Goal: Task Accomplishment & Management: Manage account settings

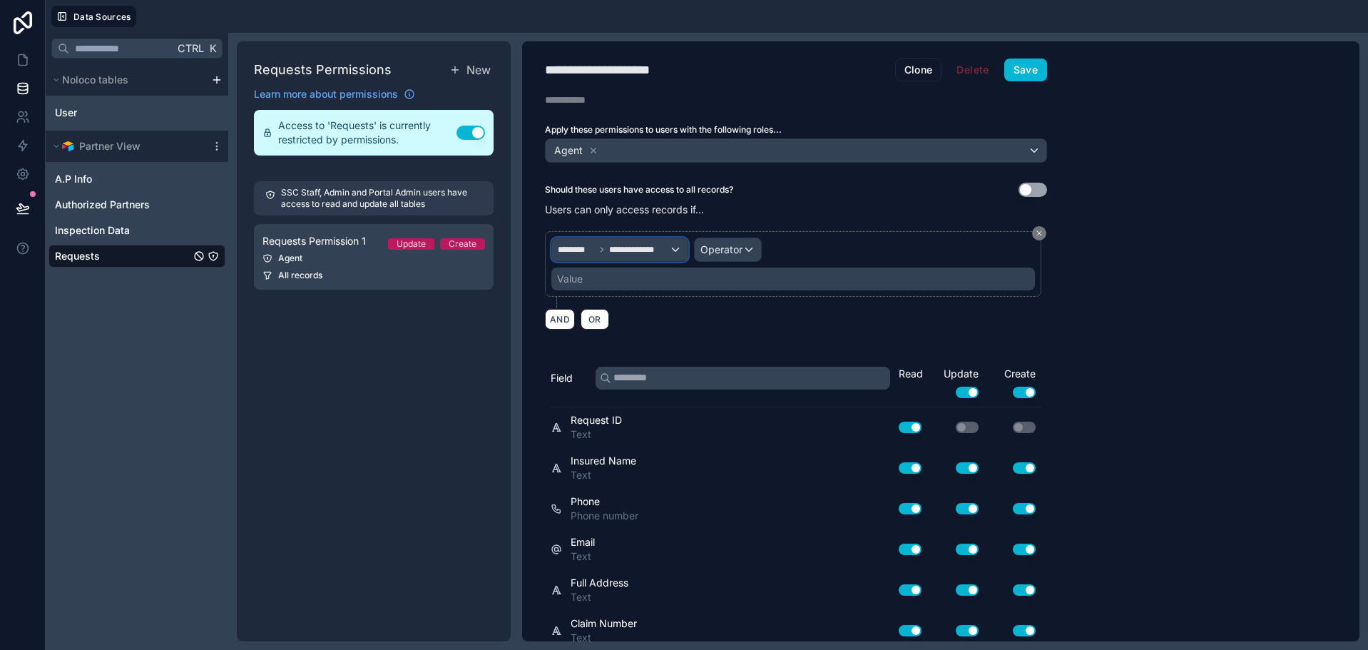
click at [640, 253] on div "**********" at bounding box center [620, 249] width 136 height 23
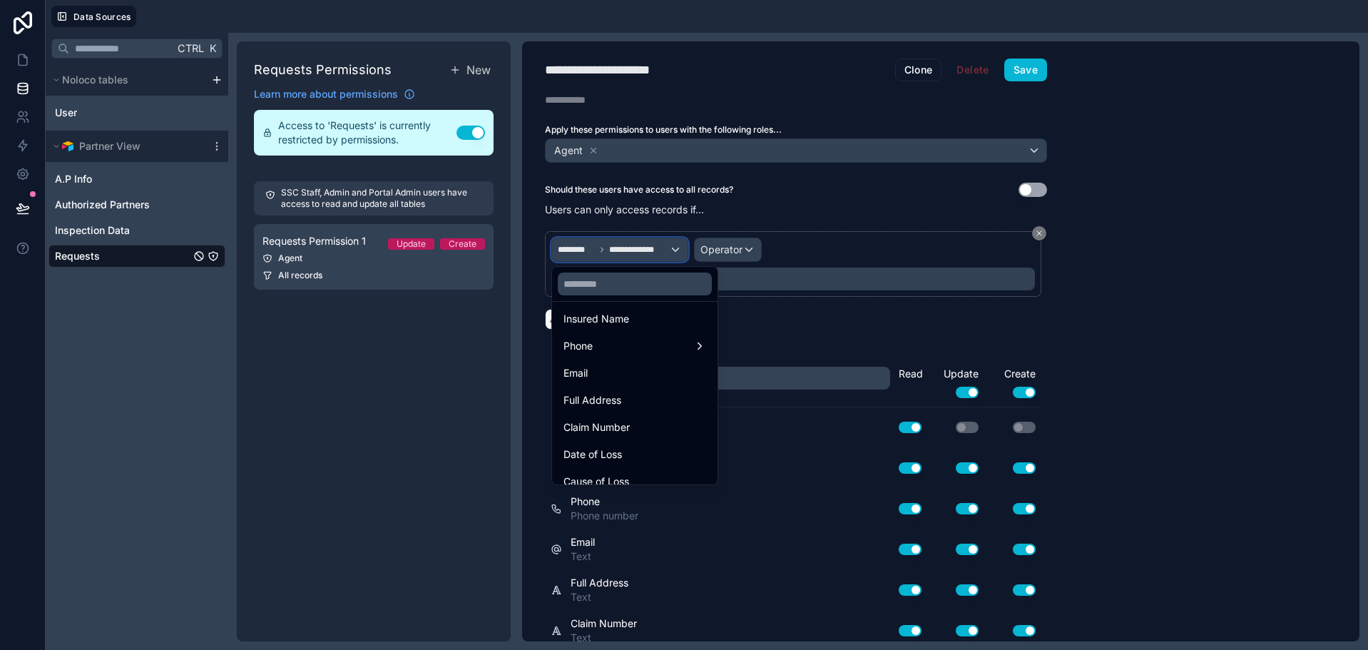
scroll to position [214, 0]
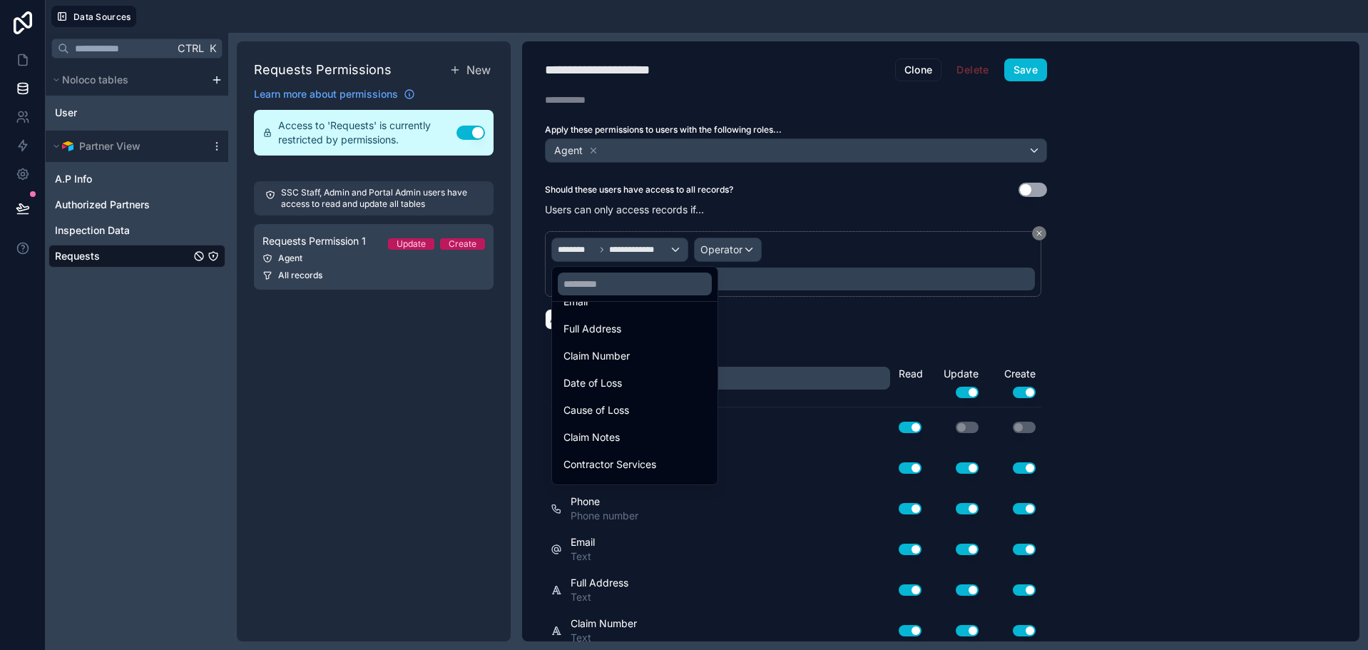
click at [914, 216] on div at bounding box center [684, 325] width 1368 height 650
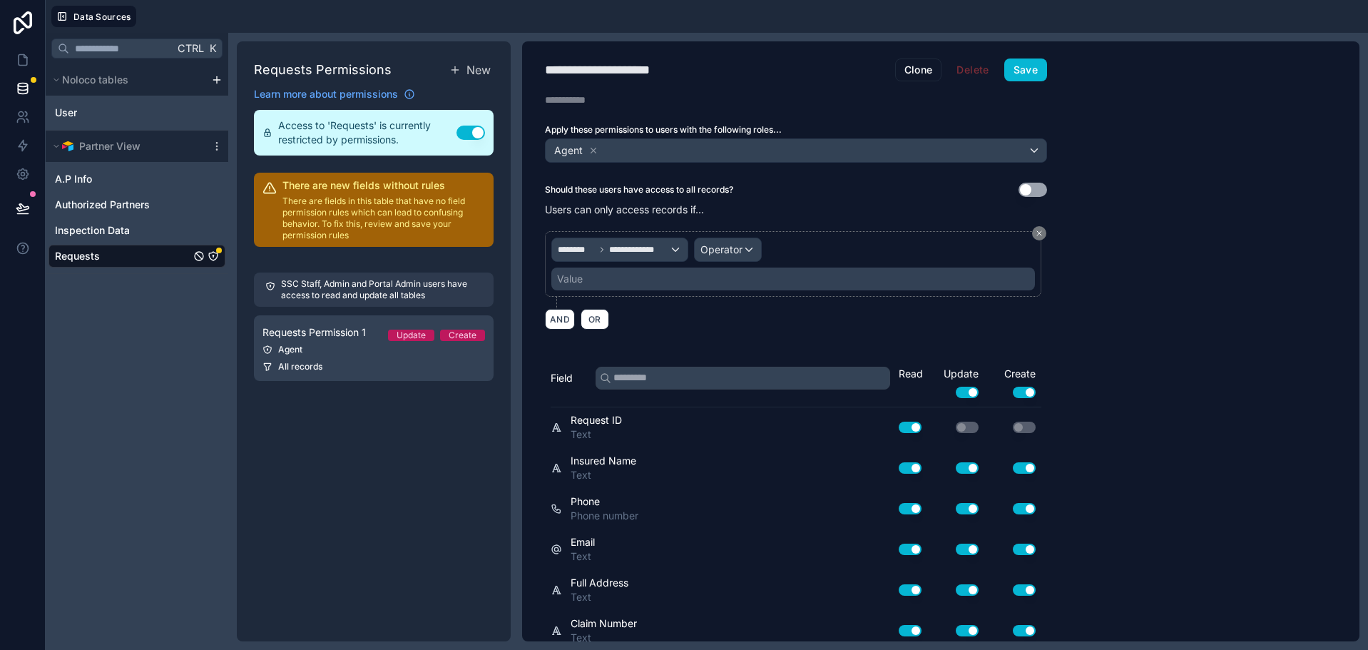
click at [213, 253] on icon "Requests" at bounding box center [213, 255] width 11 height 11
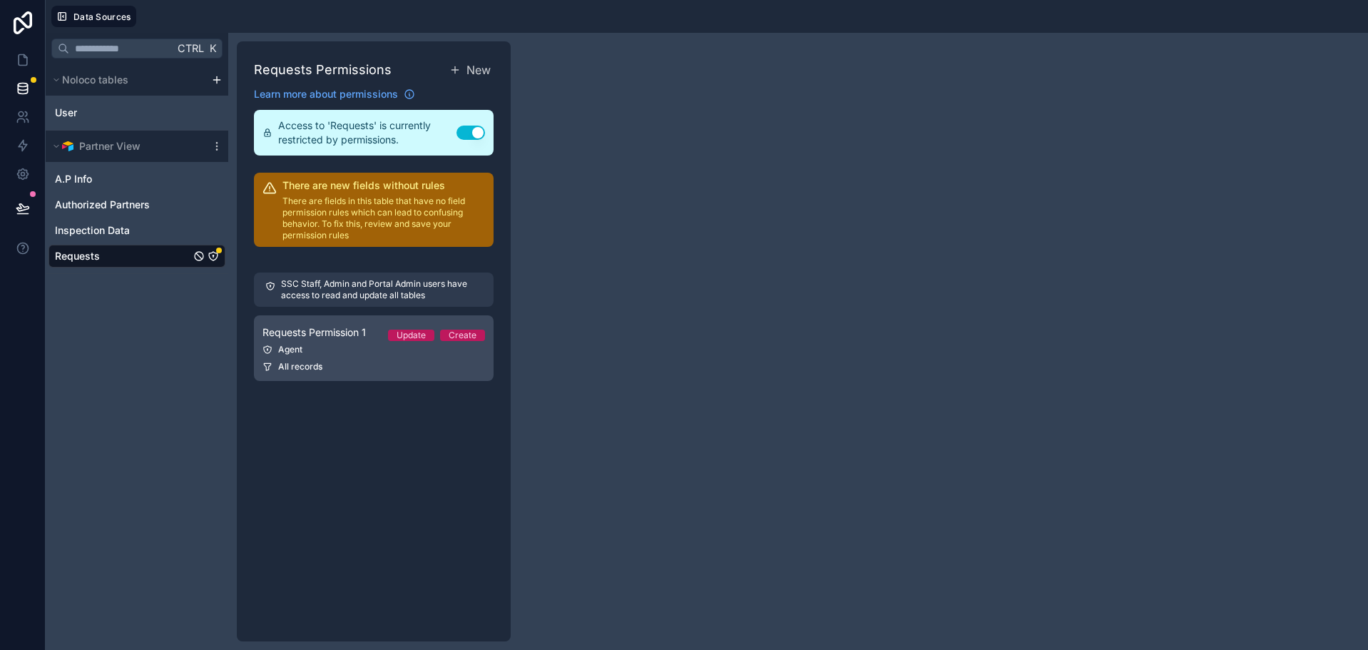
click at [354, 334] on span "Requests Permission 1" at bounding box center [314, 332] width 103 height 14
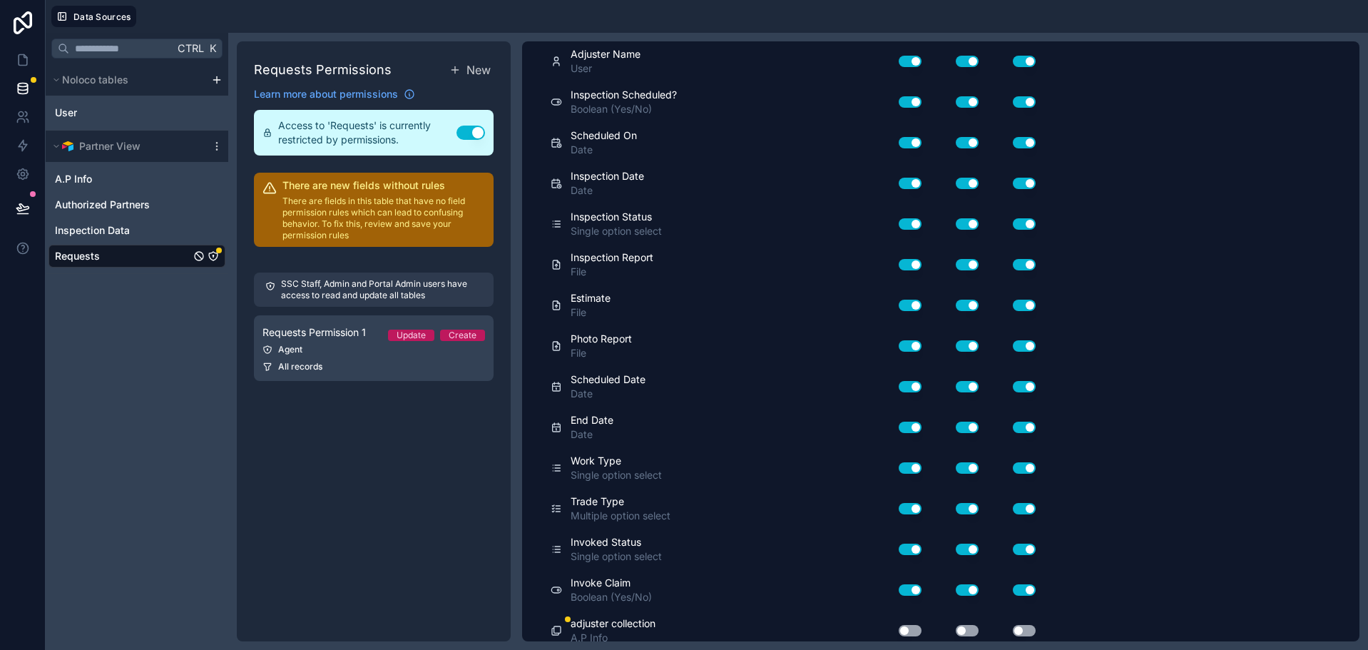
scroll to position [783, 0]
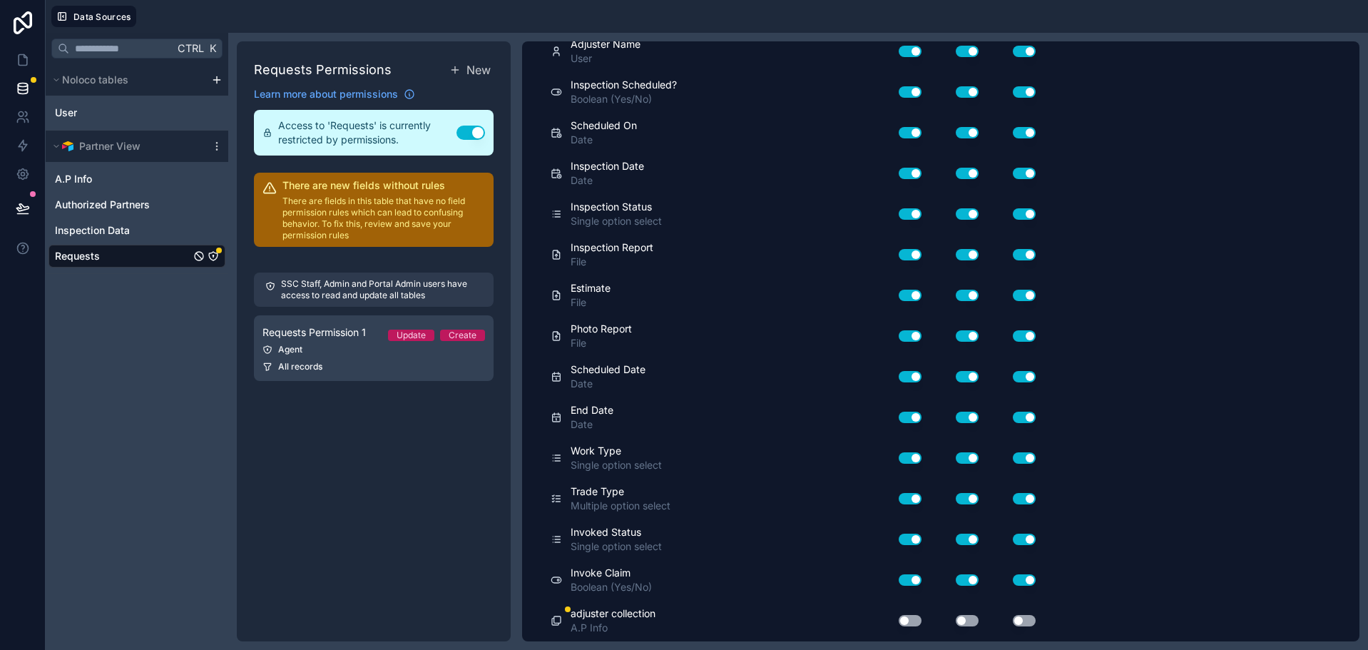
click at [909, 621] on button "Use setting" at bounding box center [910, 620] width 23 height 11
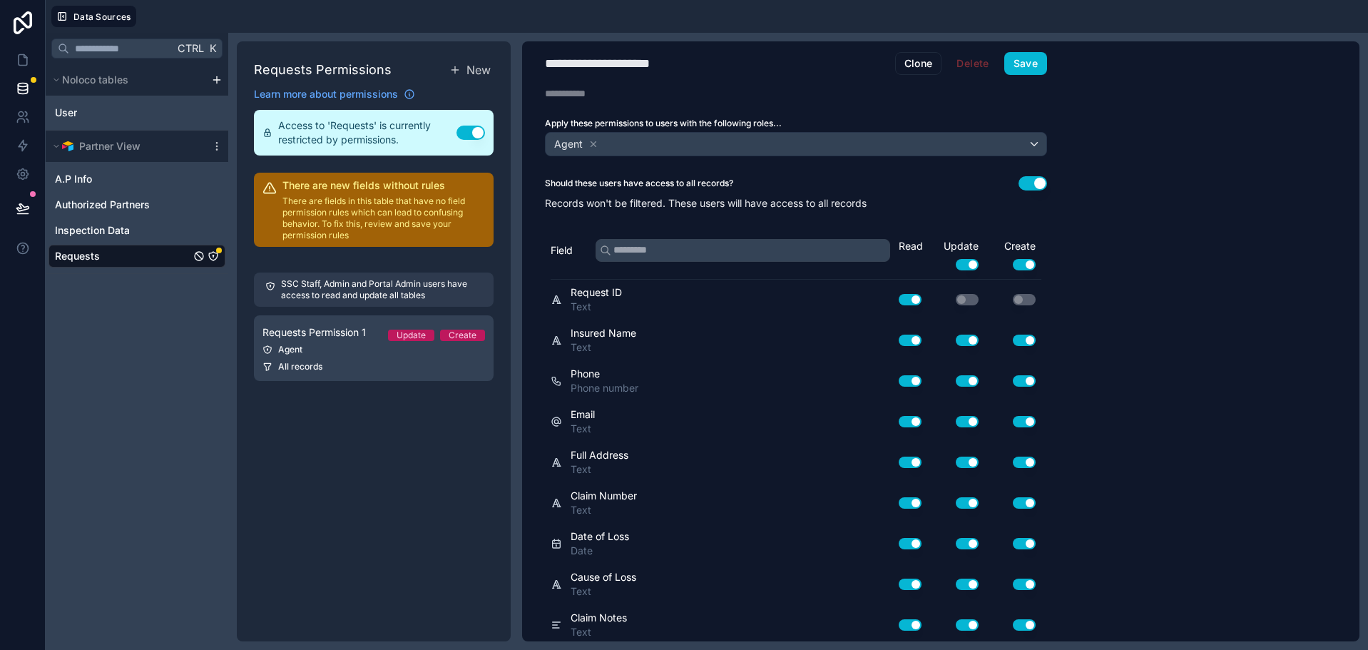
scroll to position [0, 0]
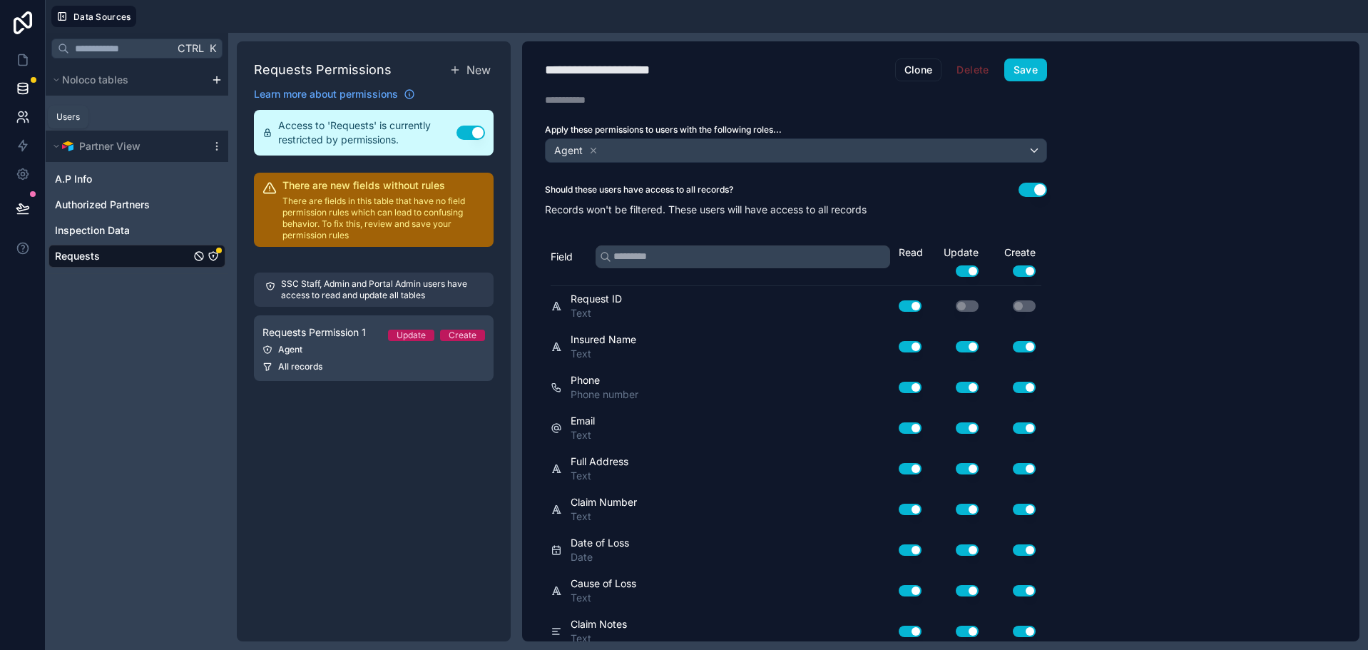
click at [29, 110] on icon at bounding box center [23, 117] width 14 height 14
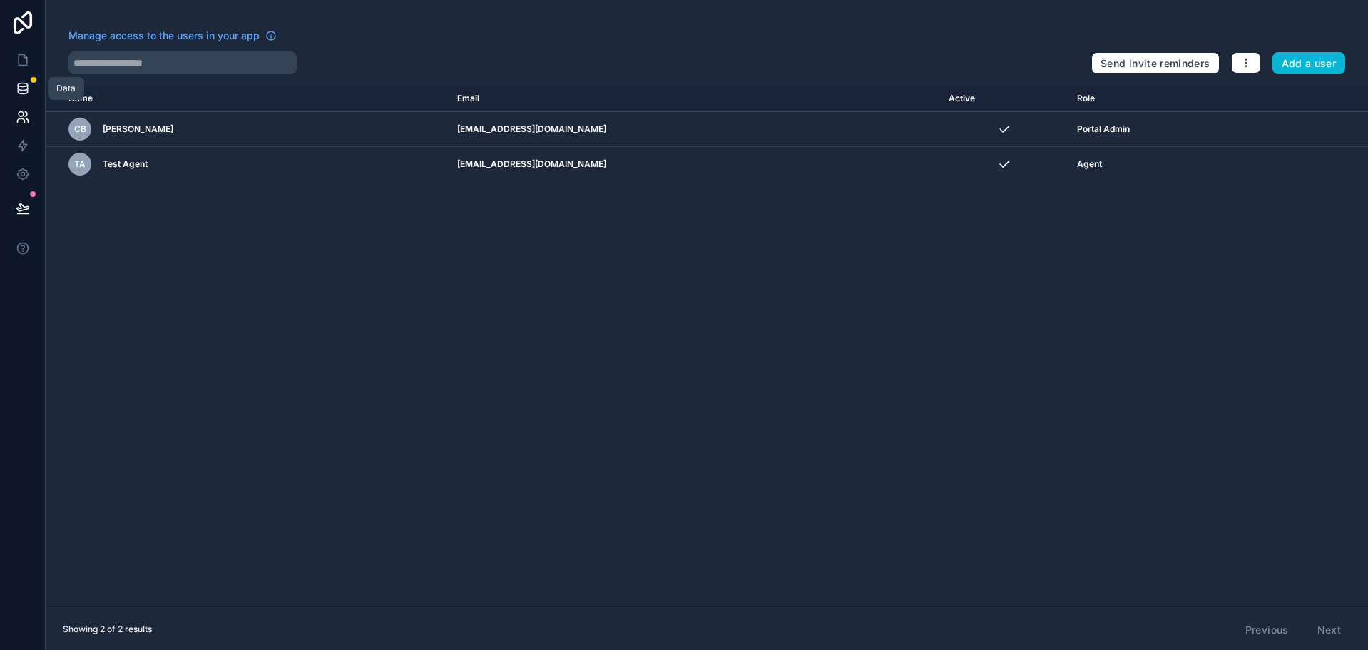
click at [22, 93] on icon at bounding box center [22, 91] width 9 height 6
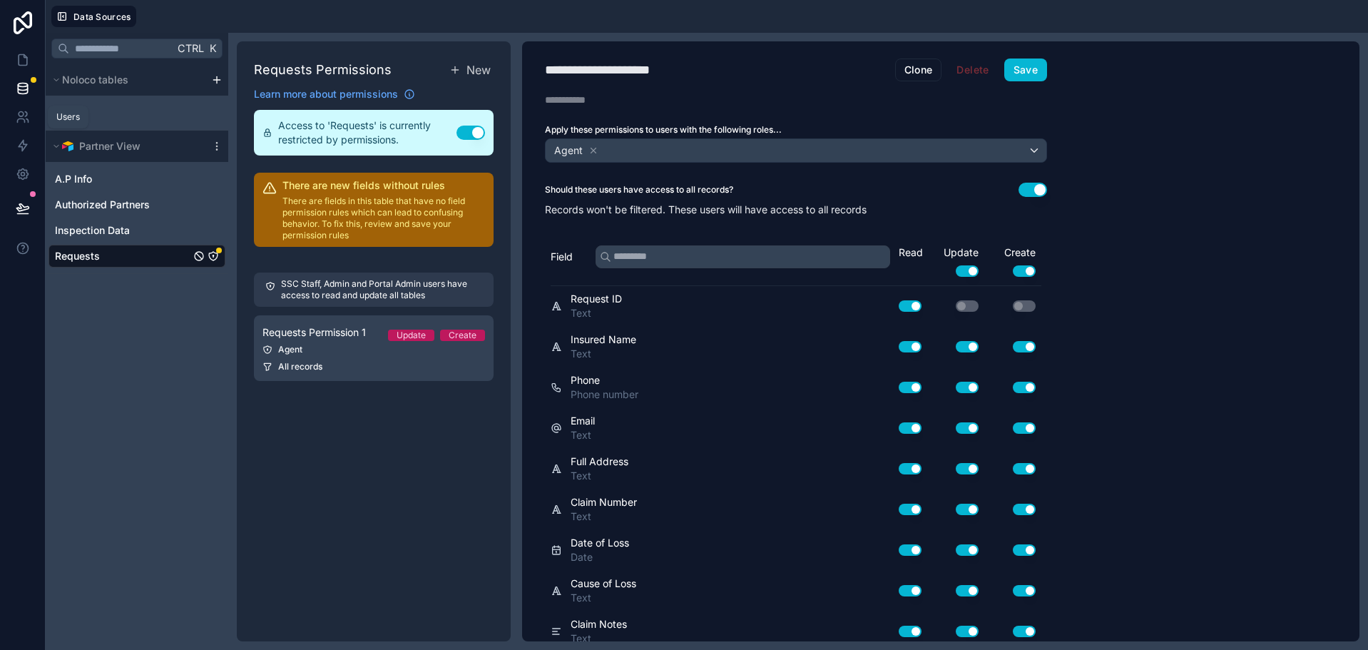
click at [62, 108] on div "Users" at bounding box center [68, 117] width 41 height 23
click at [69, 119] on div "Users" at bounding box center [68, 116] width 24 height 11
click at [131, 118] on link "User" at bounding box center [115, 113] width 121 height 14
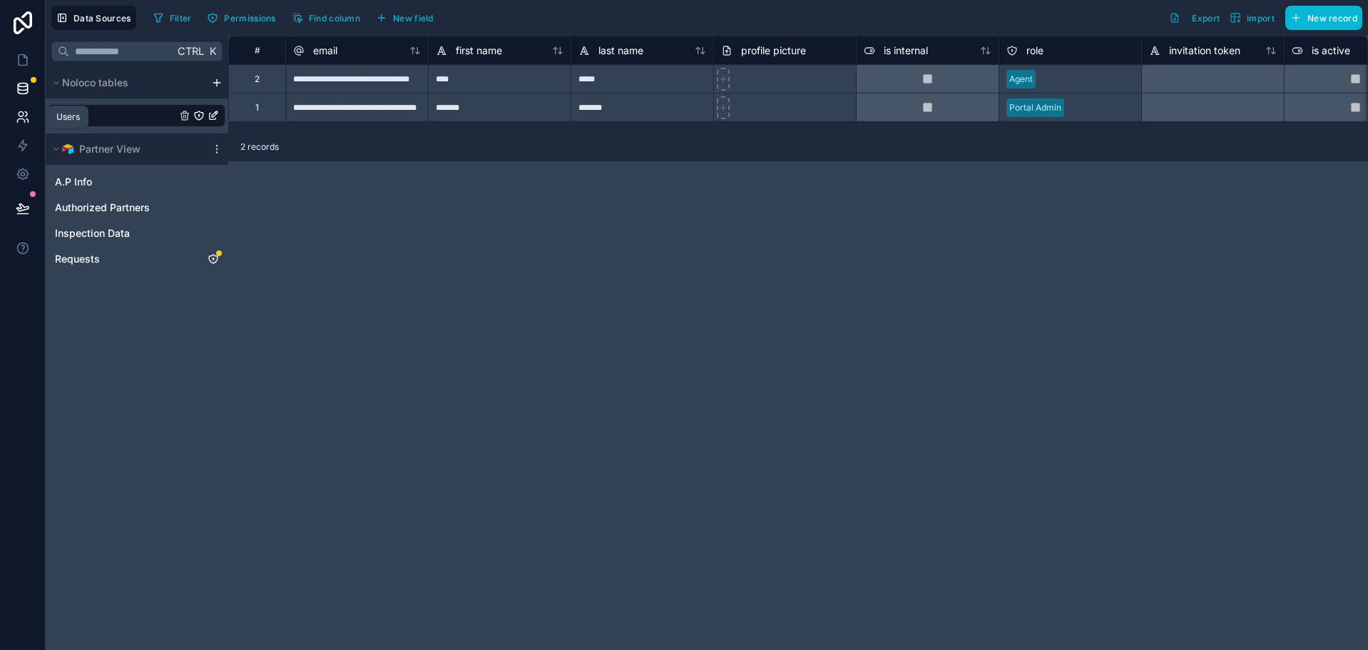
click at [29, 112] on icon at bounding box center [23, 117] width 14 height 14
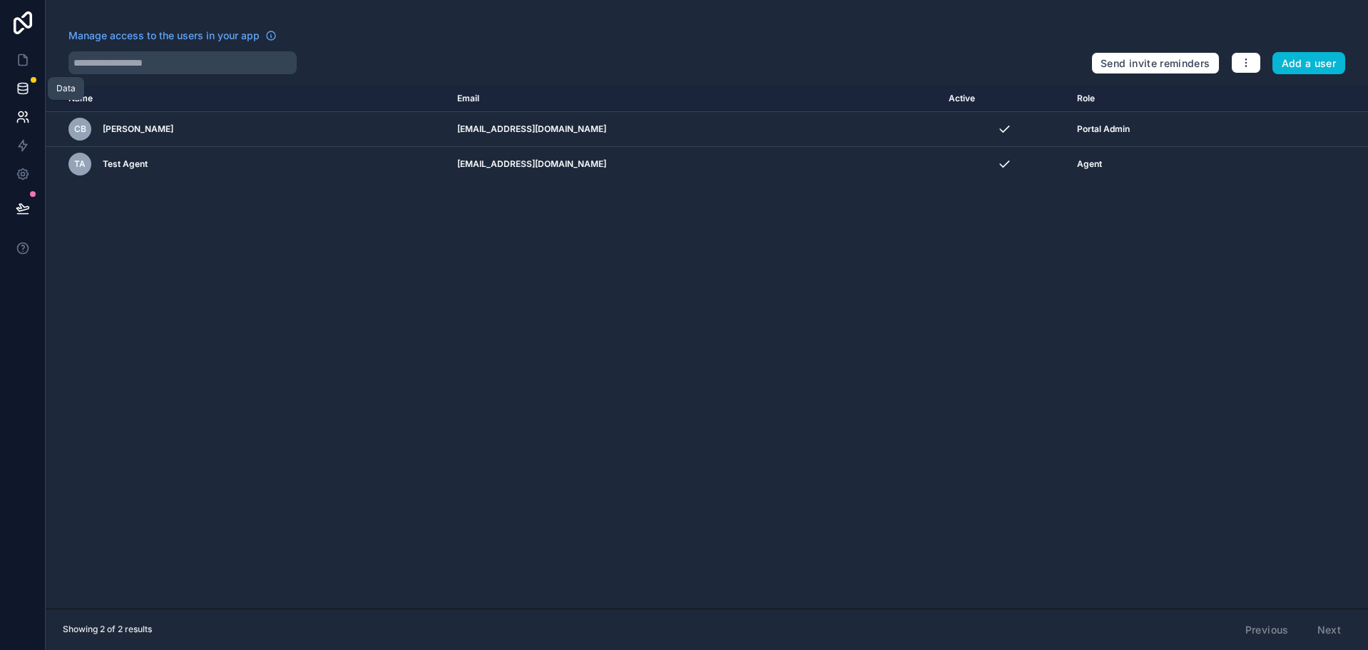
click at [19, 87] on icon at bounding box center [23, 88] width 14 height 14
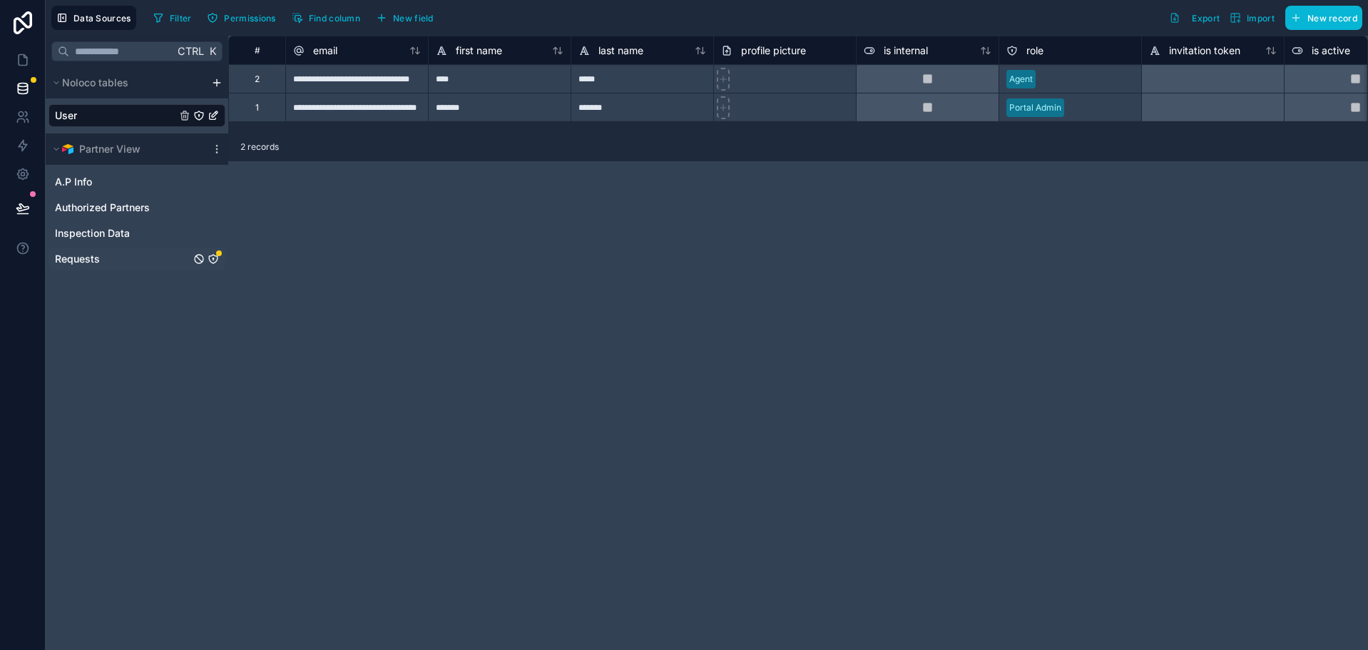
click at [216, 260] on icon "Requests" at bounding box center [213, 258] width 11 height 11
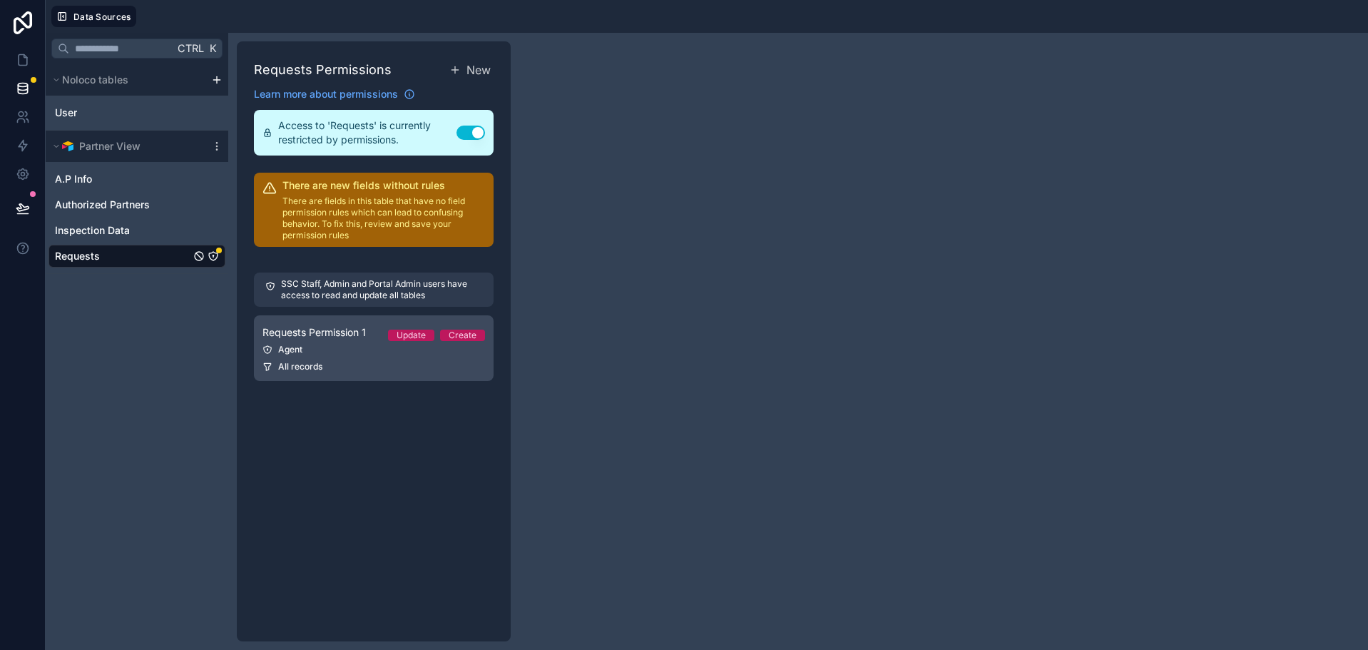
click at [357, 341] on link "Requests Permission 1 Update Create Agent All records" at bounding box center [374, 348] width 240 height 66
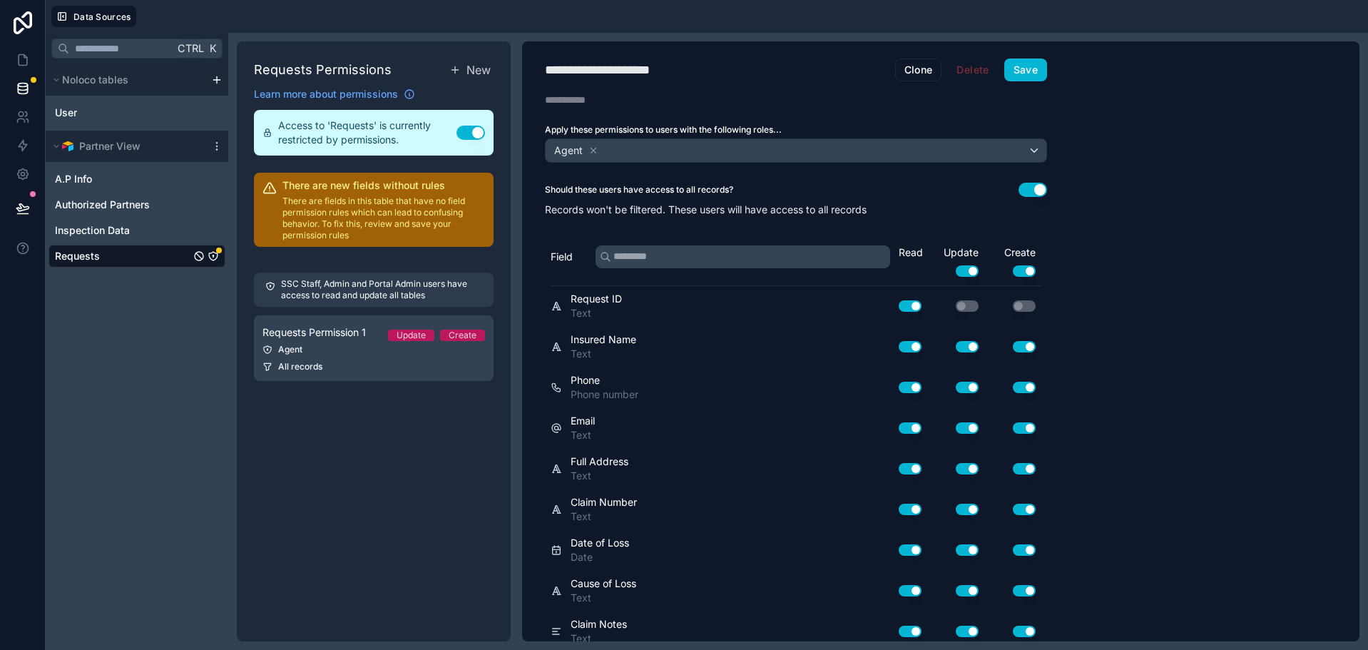
click at [1026, 190] on button "Use setting" at bounding box center [1033, 190] width 29 height 14
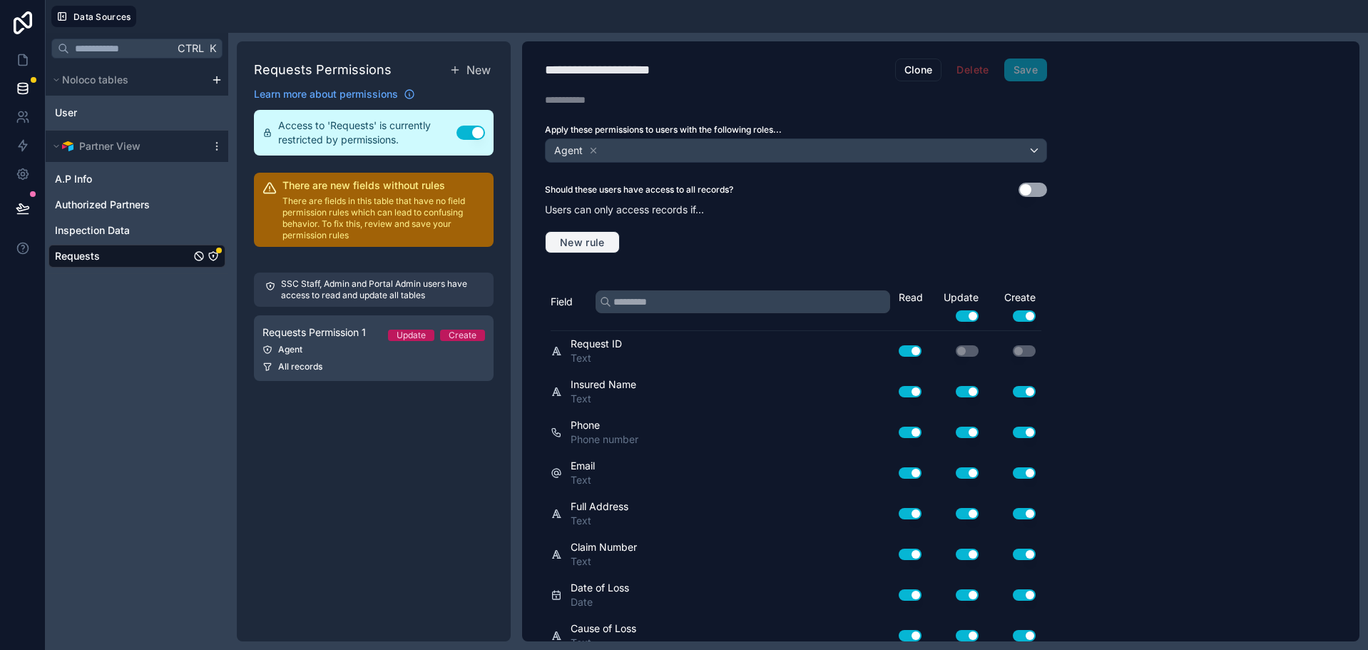
click at [614, 235] on button "New rule" at bounding box center [582, 242] width 75 height 23
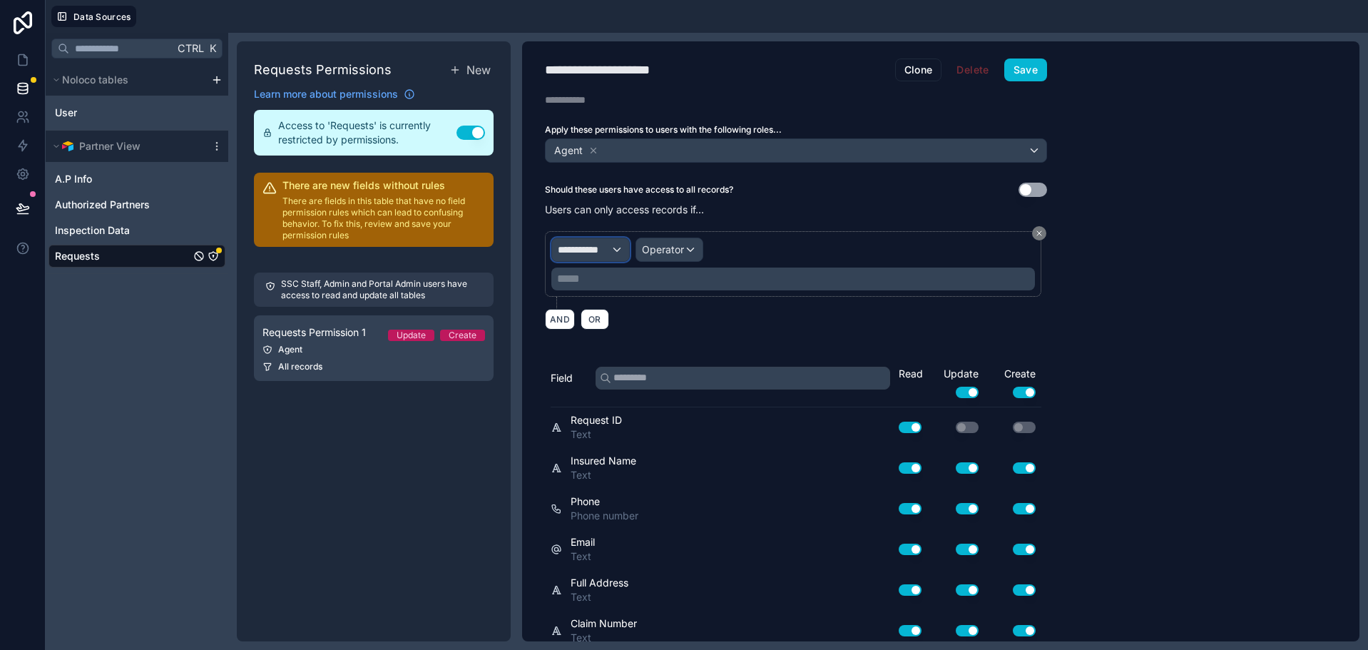
click at [586, 258] on div "**********" at bounding box center [590, 249] width 77 height 23
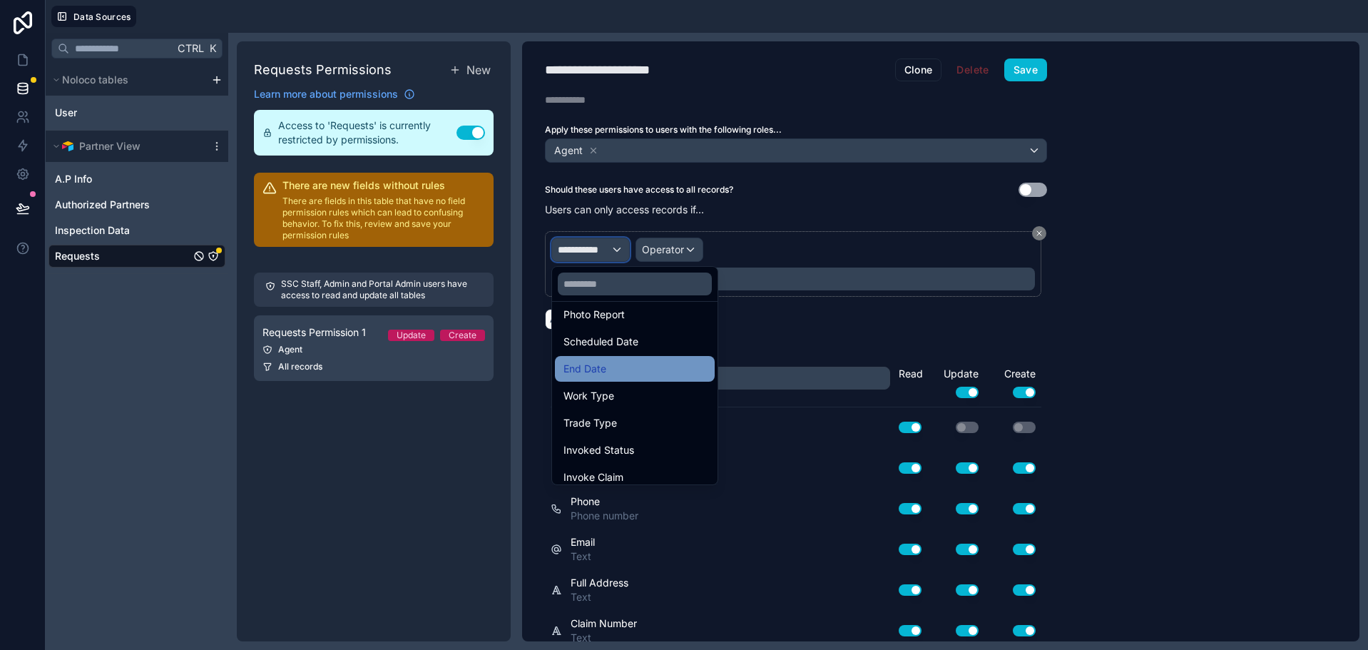
scroll to position [698, 0]
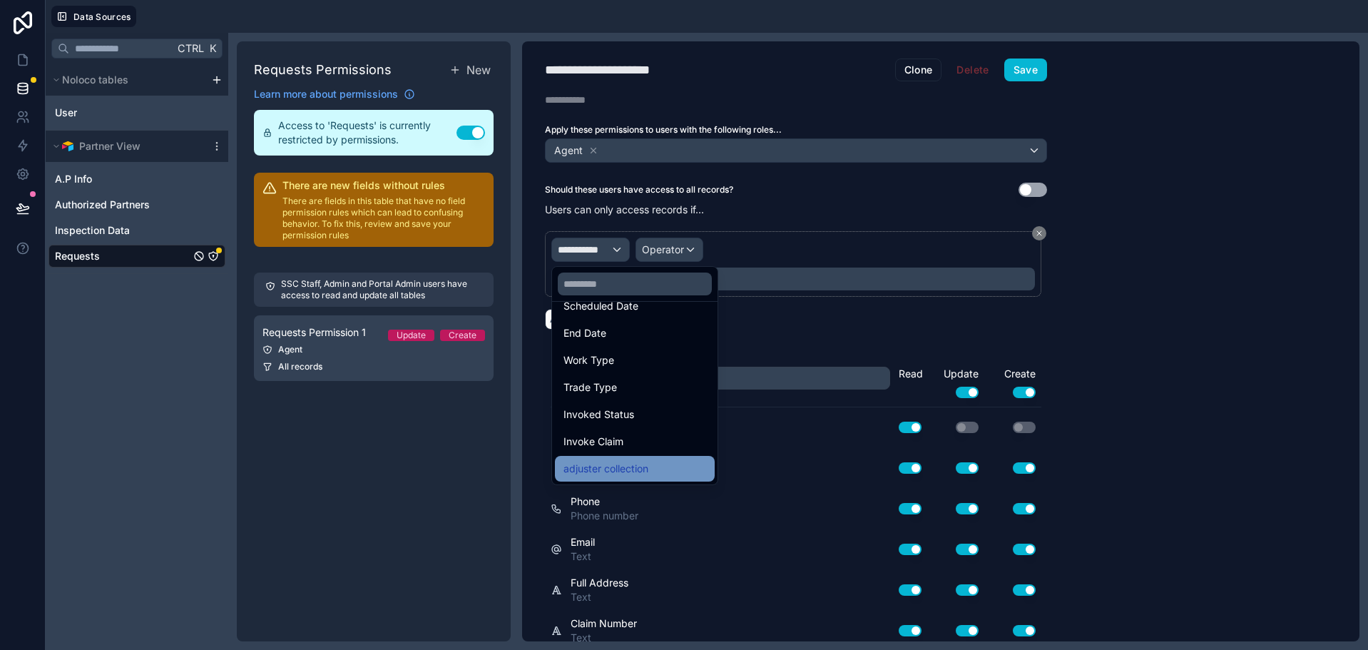
click at [662, 463] on div "adjuster collection" at bounding box center [635, 468] width 143 height 17
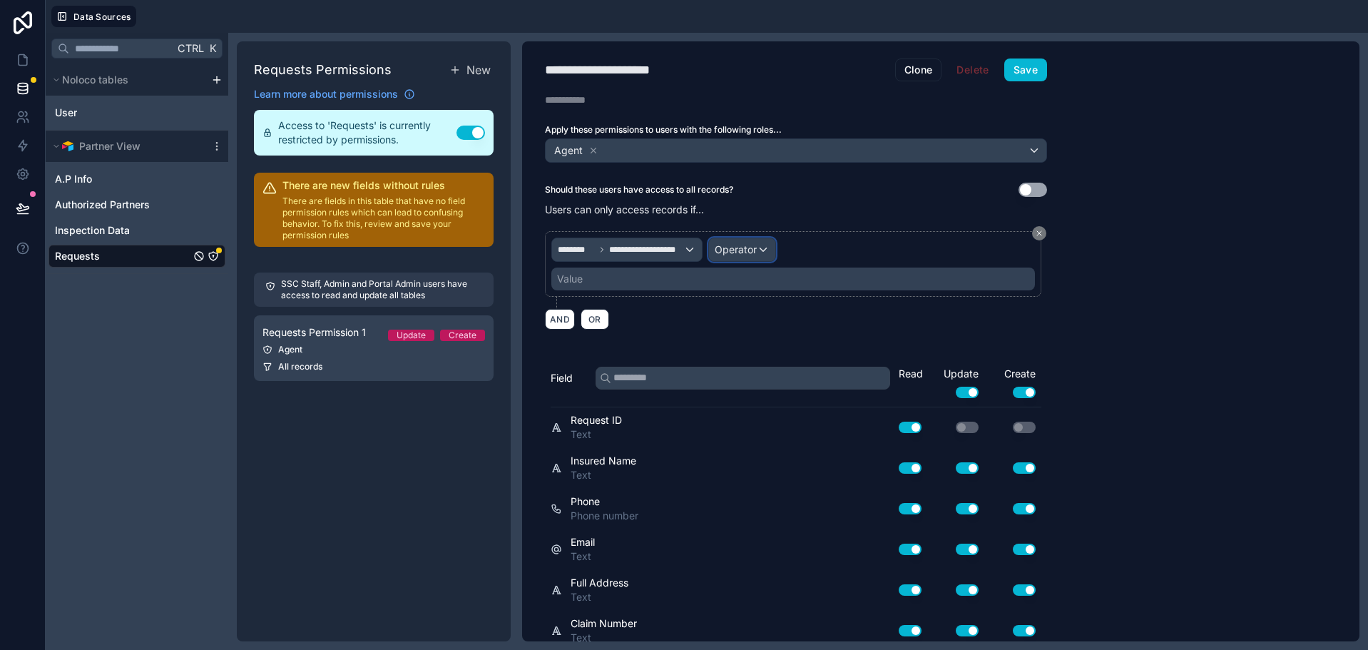
click at [738, 249] on span "Operator" at bounding box center [736, 249] width 42 height 12
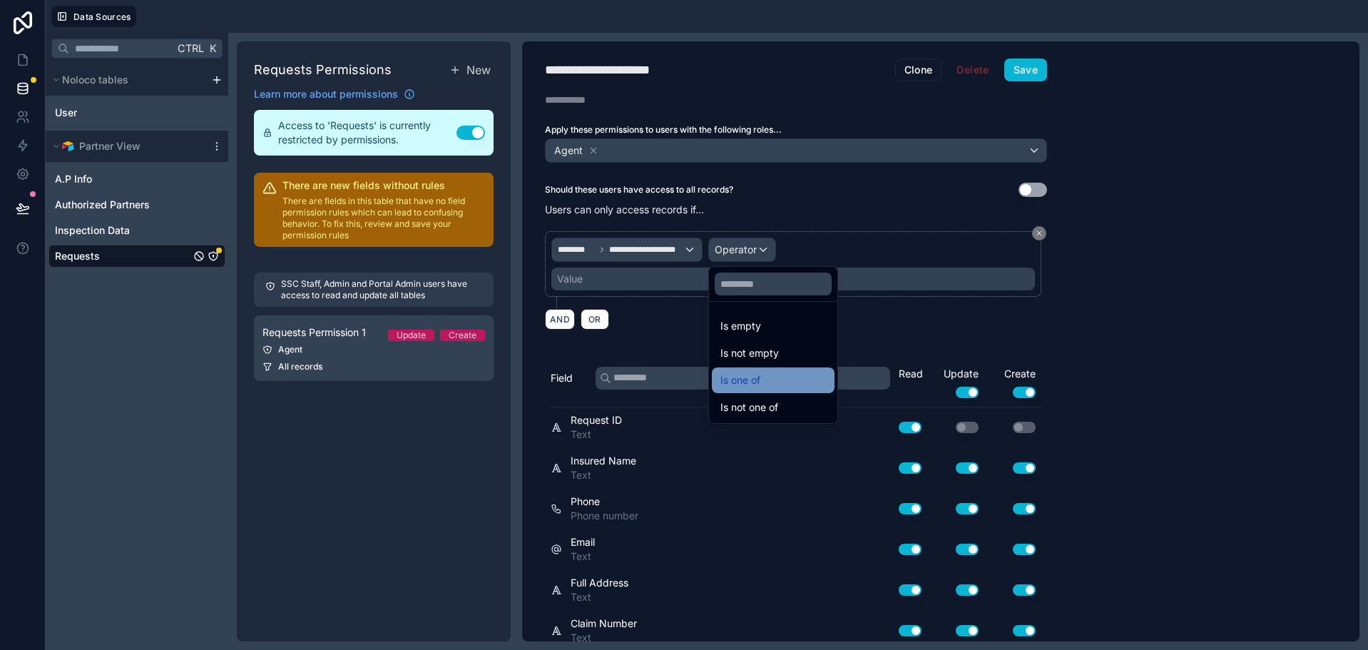
click at [755, 369] on div "Is one of" at bounding box center [773, 380] width 123 height 26
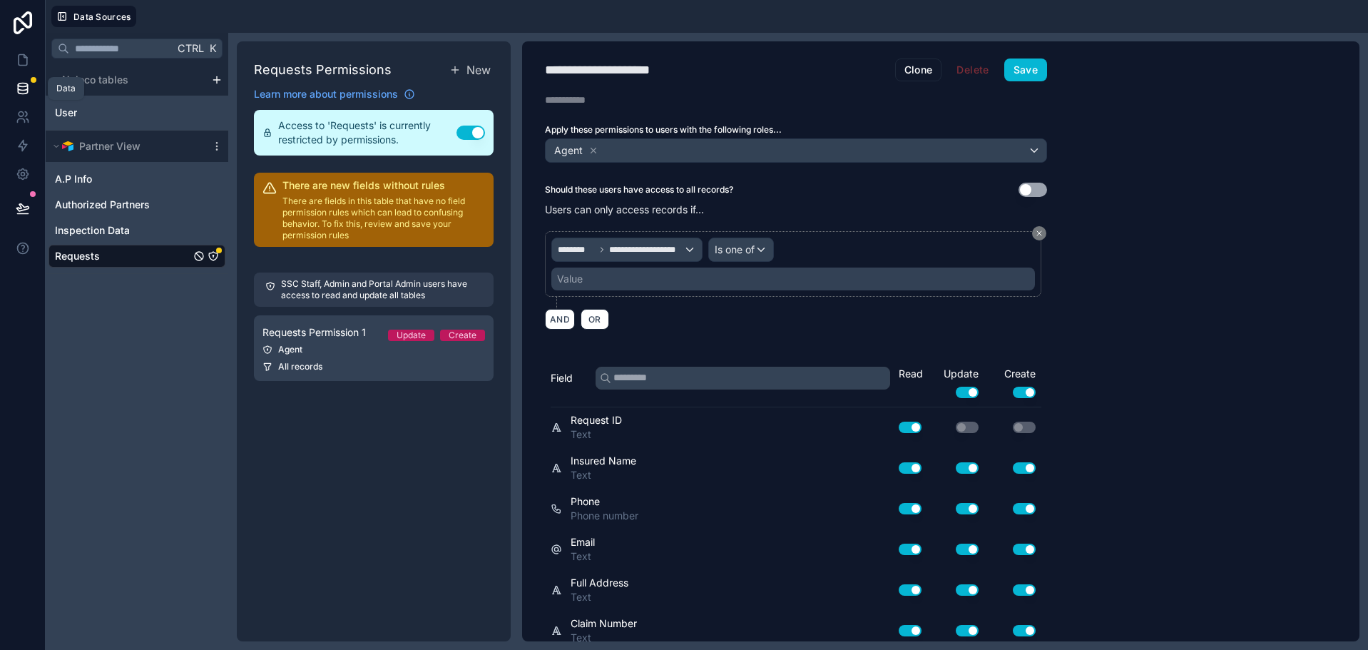
click at [25, 90] on icon at bounding box center [22, 88] width 9 height 6
click at [127, 250] on link "Requests" at bounding box center [123, 256] width 136 height 14
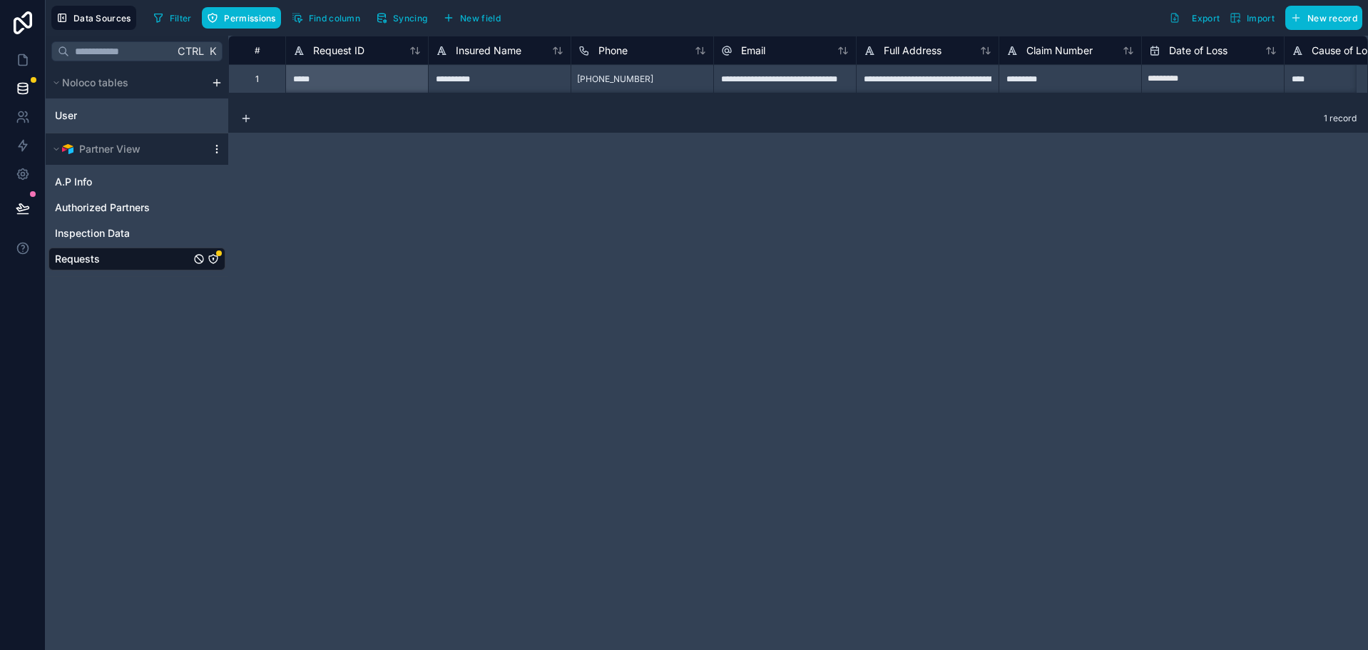
click at [217, 143] on icon at bounding box center [216, 148] width 11 height 11
click at [413, 21] on span "Syncing" at bounding box center [410, 18] width 34 height 11
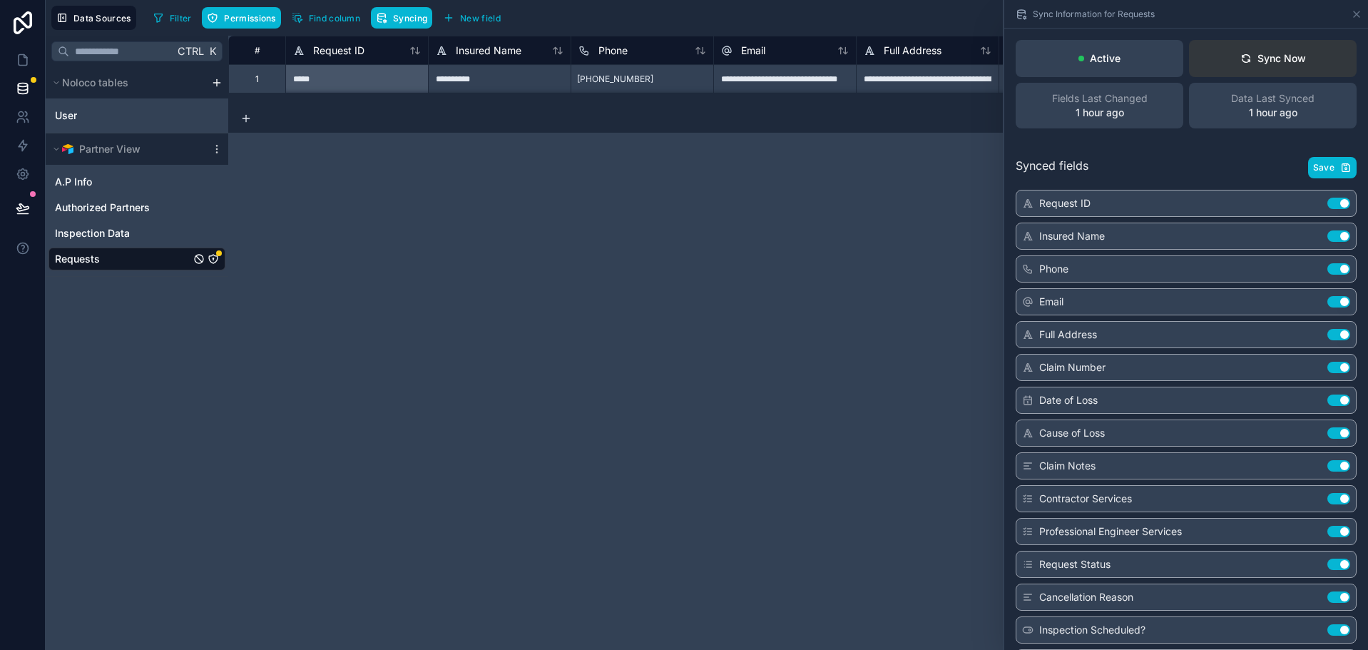
click at [1266, 63] on div "Sync Now" at bounding box center [1273, 58] width 66 height 14
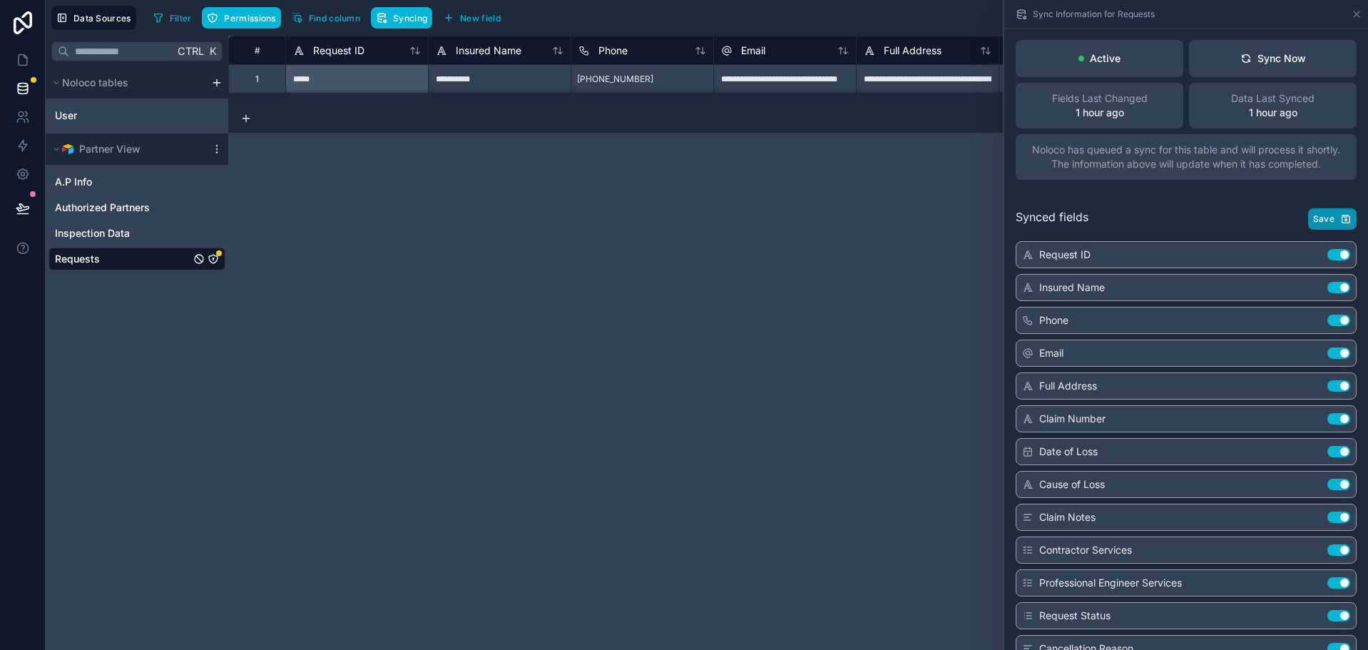
click at [1326, 218] on button "Save" at bounding box center [1332, 218] width 49 height 21
click at [424, 187] on div "**********" at bounding box center [798, 343] width 1140 height 614
click at [205, 255] on div "Requests" at bounding box center [206, 258] width 26 height 11
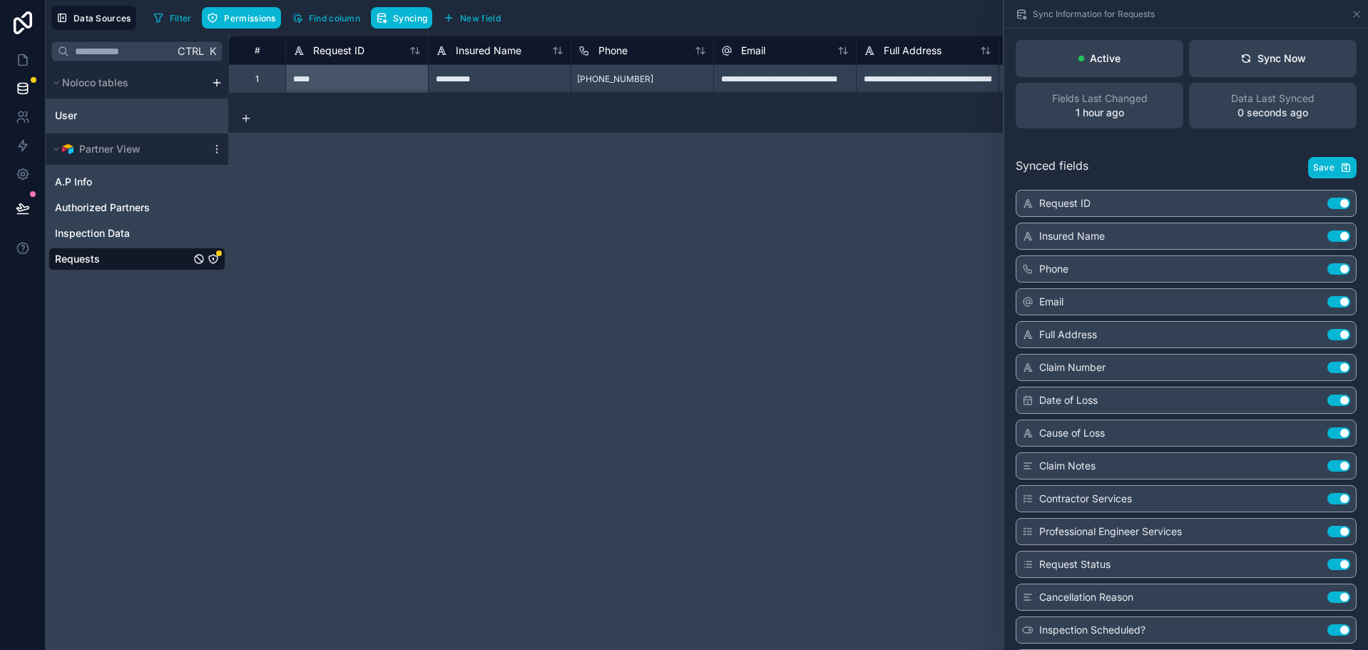
click at [212, 257] on icon "Requests" at bounding box center [213, 258] width 11 height 11
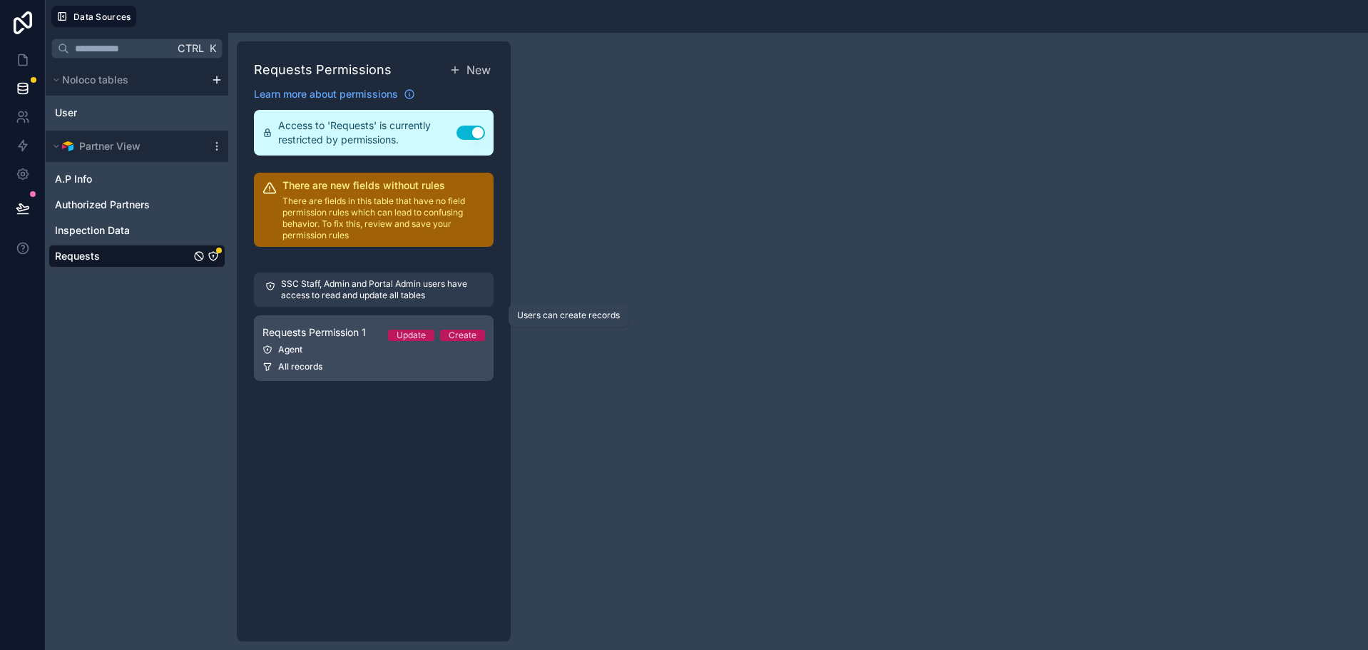
click at [325, 342] on link "Requests Permission 1 Update Create Agent All records" at bounding box center [374, 348] width 240 height 66
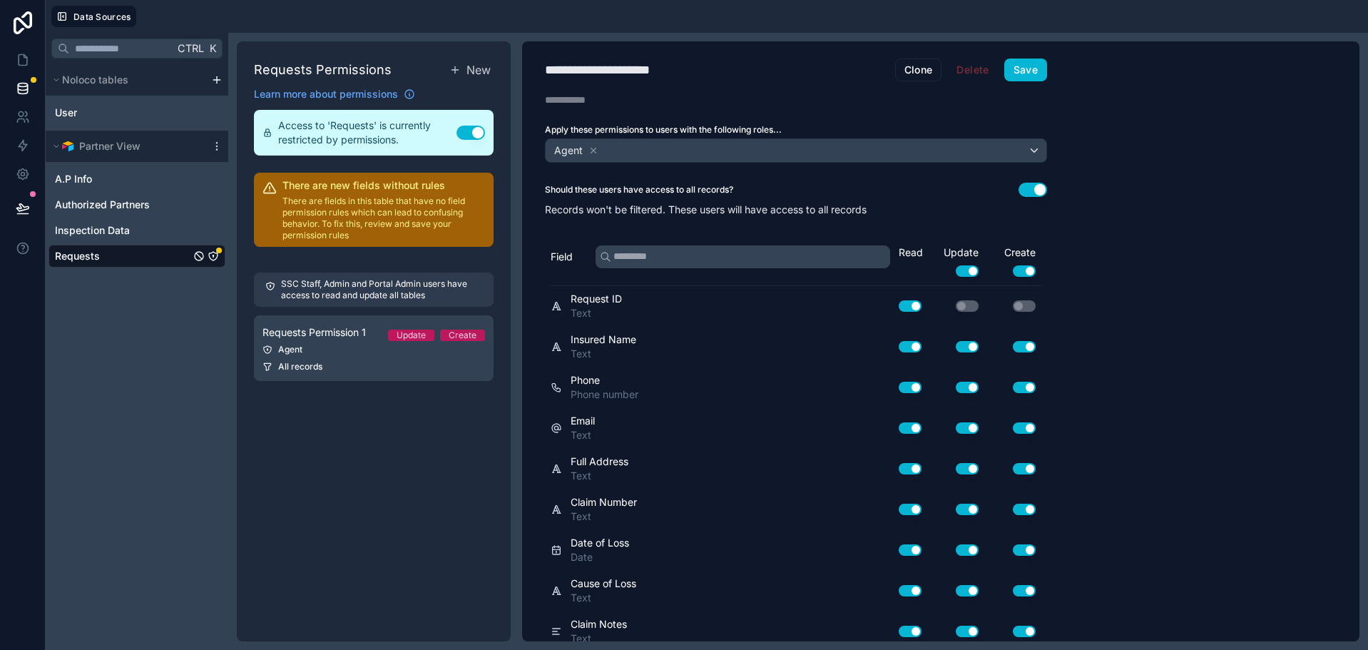
drag, startPoint x: 1016, startPoint y: 178, endPoint x: 1029, endPoint y: 179, distance: 12.9
click at [1016, 178] on div "**********" at bounding box center [796, 341] width 548 height 600
click at [1037, 182] on div "**********" at bounding box center [796, 341] width 548 height 600
click at [1031, 187] on button "Use setting" at bounding box center [1033, 190] width 29 height 14
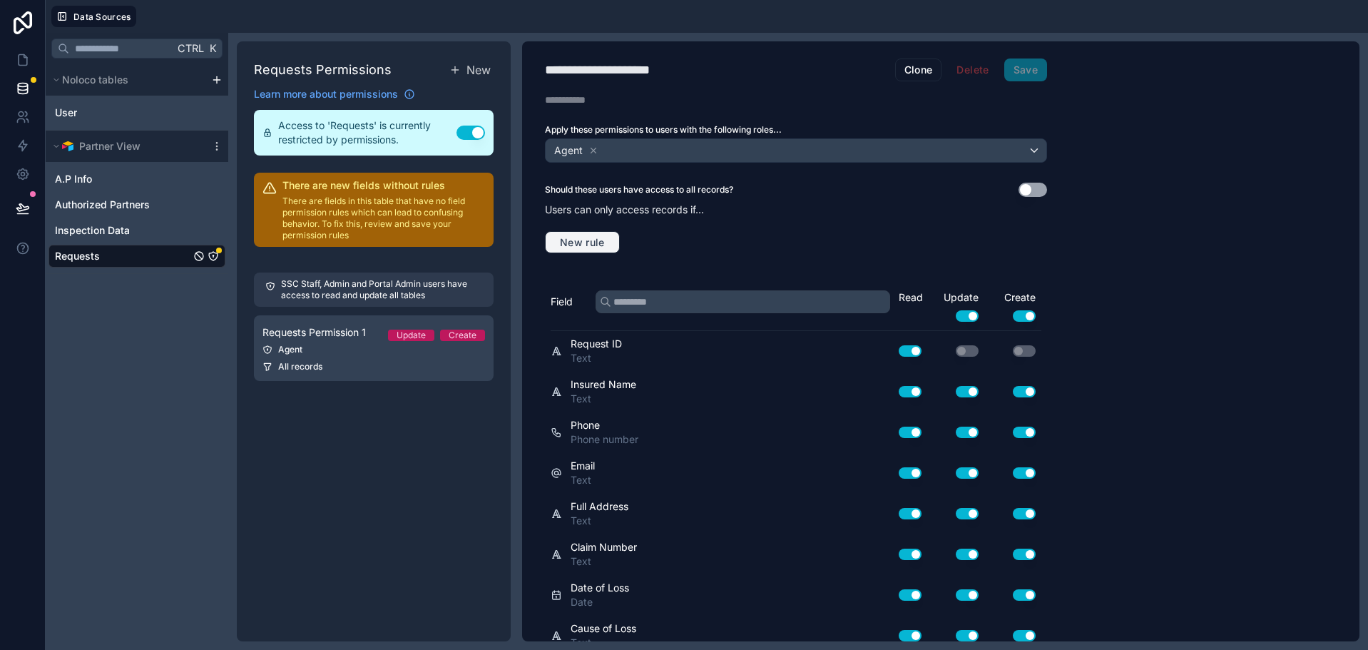
click at [605, 245] on span "New rule" at bounding box center [582, 242] width 56 height 13
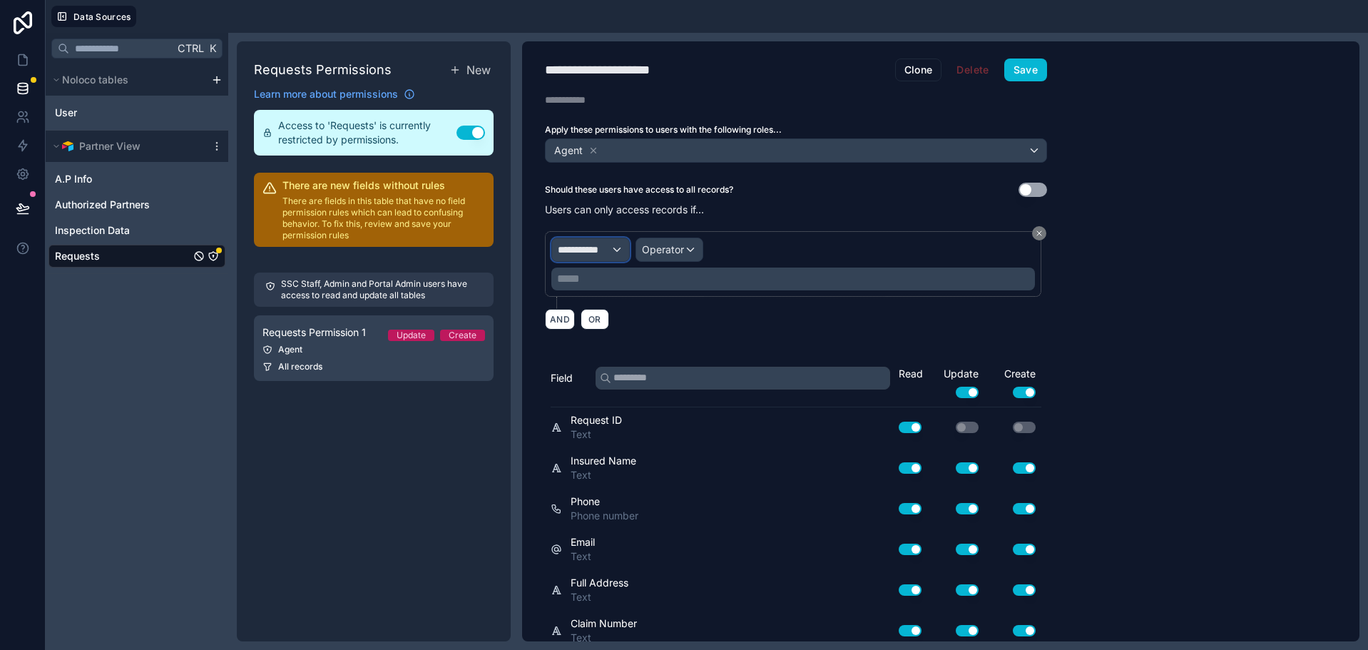
click at [615, 260] on div "**********" at bounding box center [590, 249] width 77 height 23
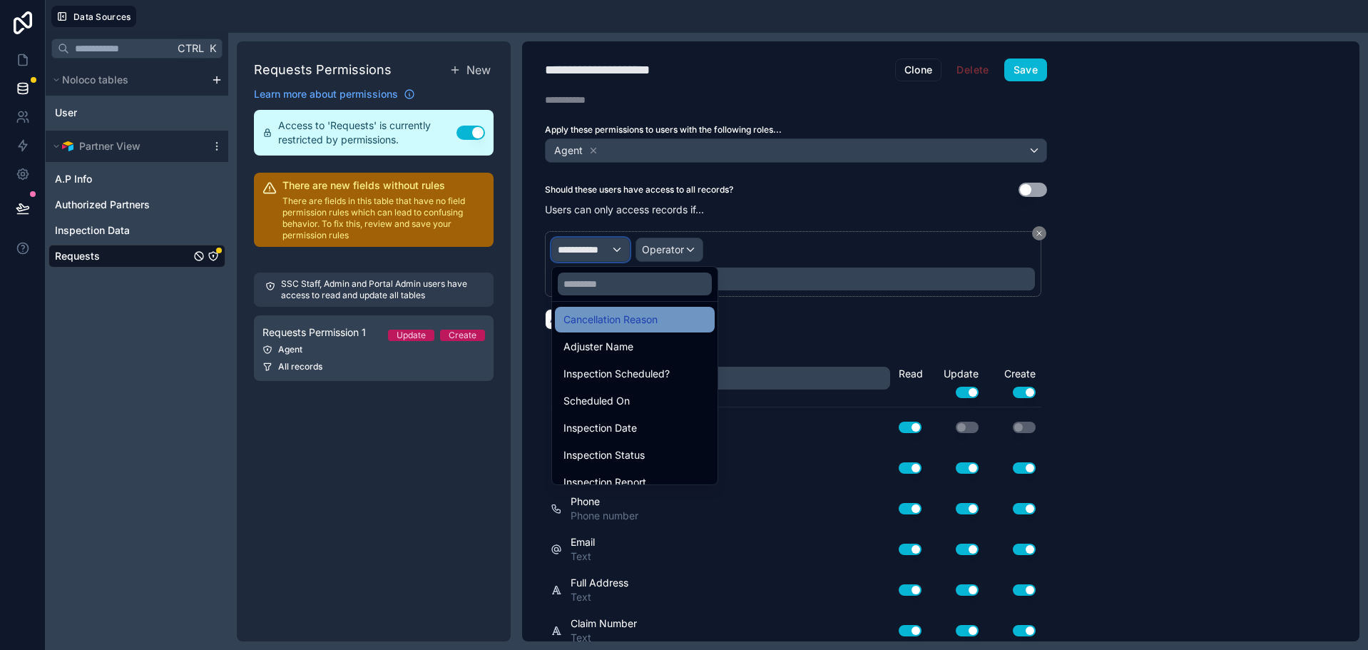
scroll to position [412, 0]
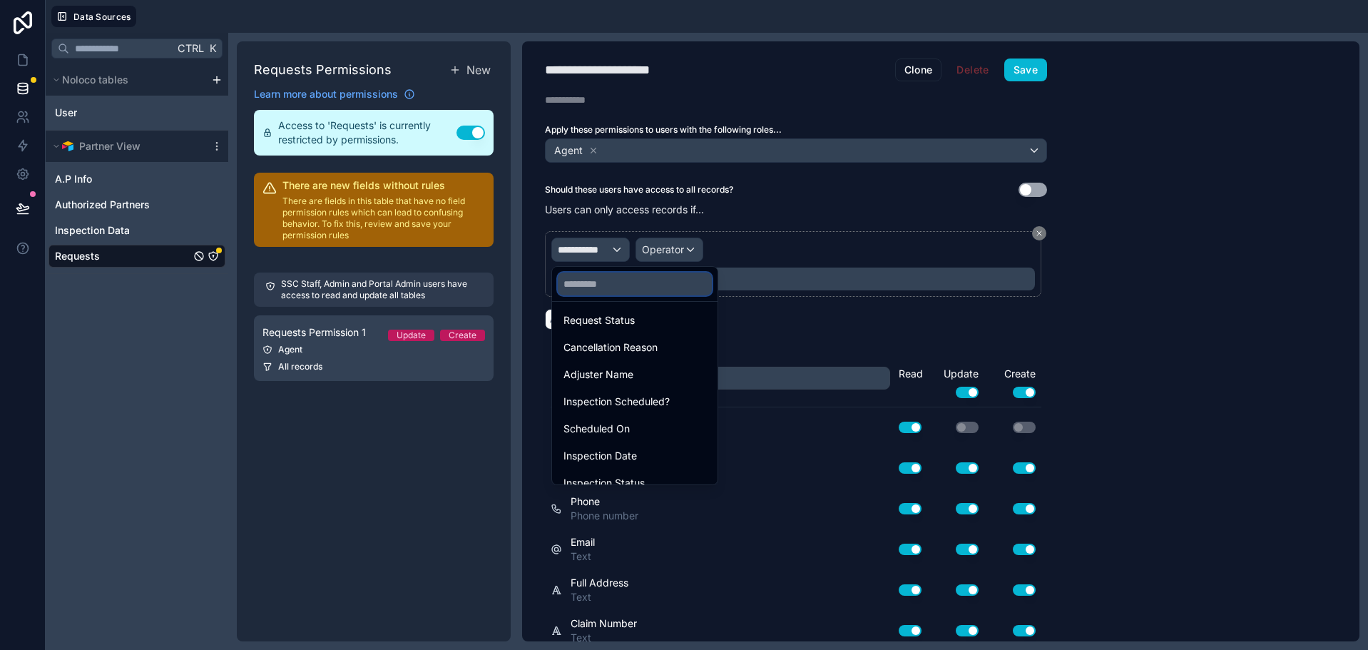
click at [640, 287] on input "text" at bounding box center [635, 283] width 154 height 23
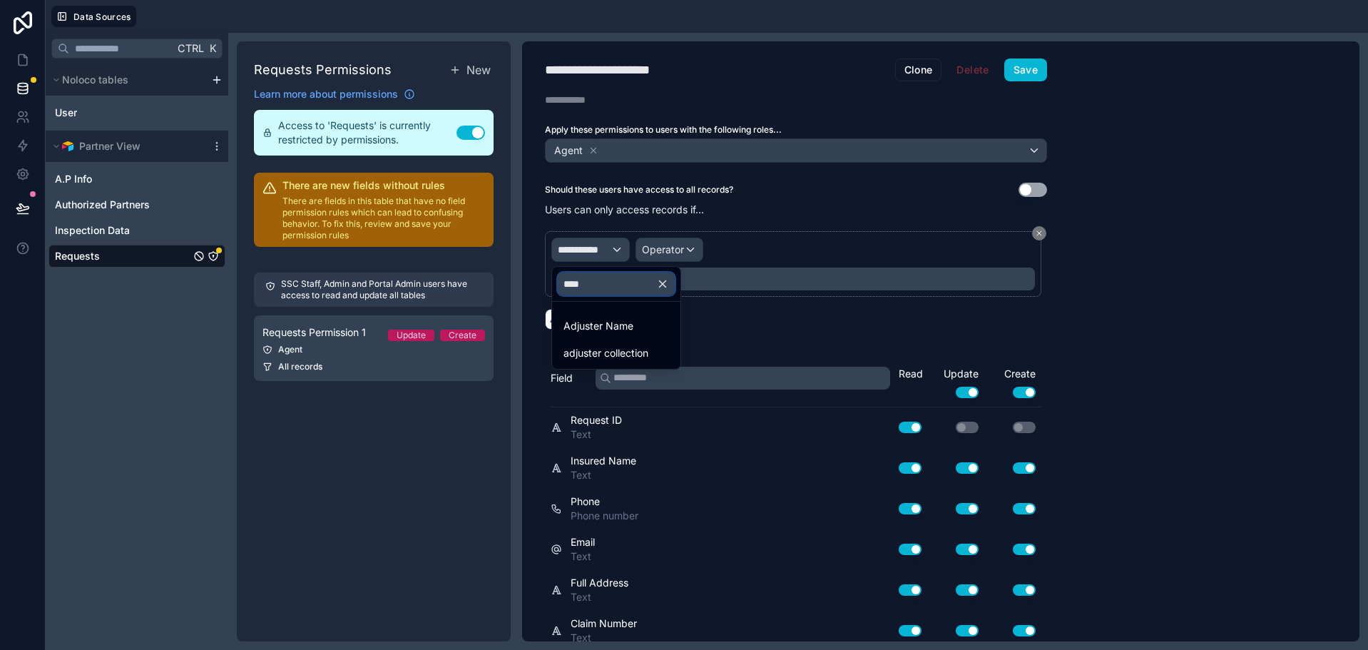
type input "****"
click at [621, 352] on span "adjuster collection" at bounding box center [606, 353] width 85 height 17
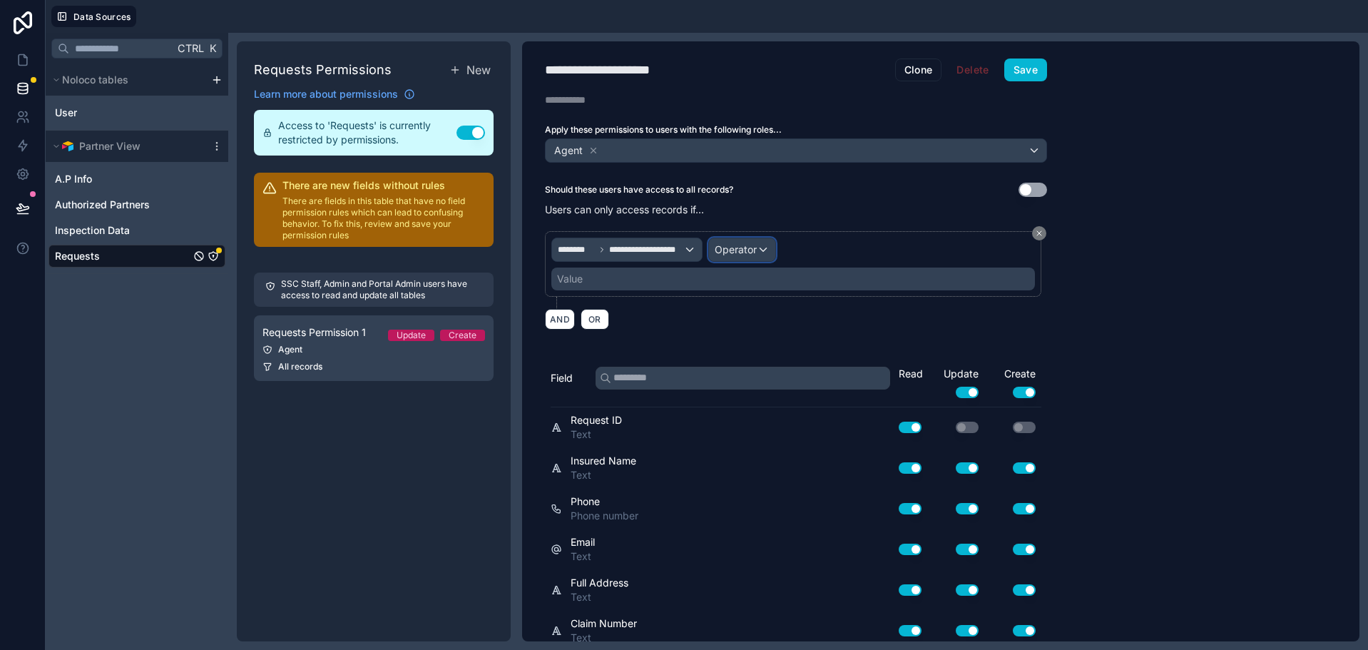
click at [734, 250] on span "Operator" at bounding box center [736, 249] width 42 height 12
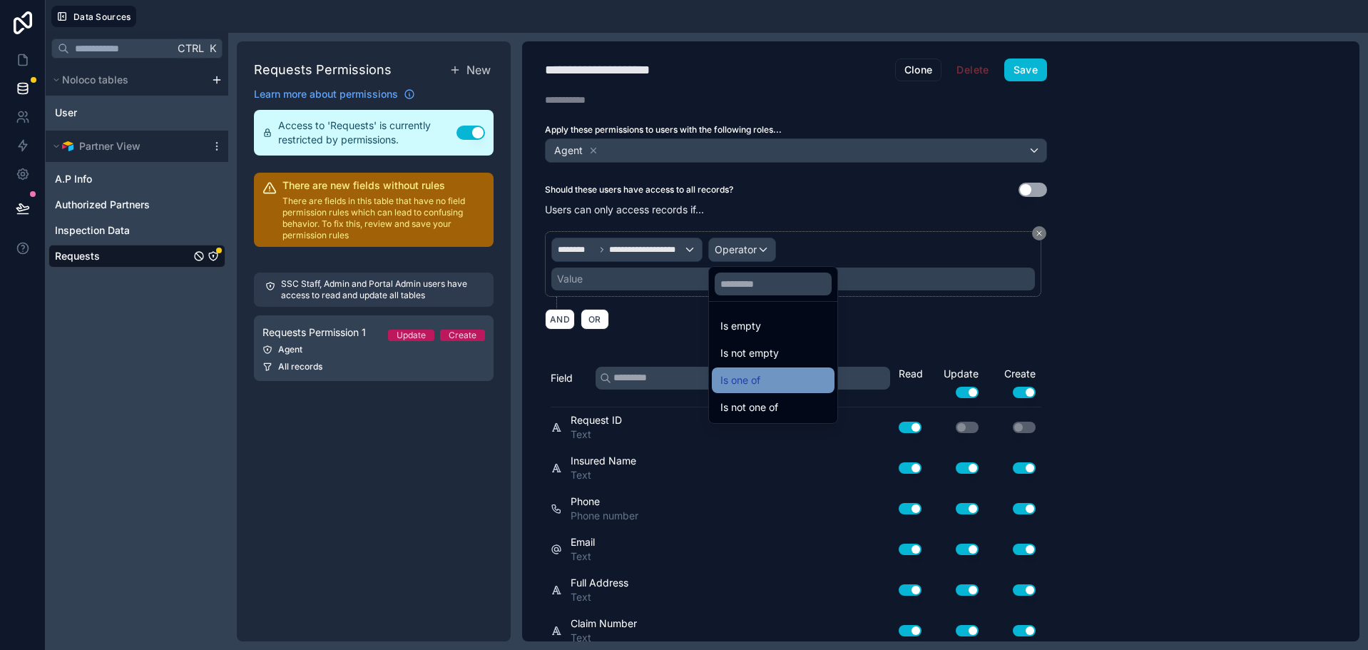
click at [760, 372] on span "Is one of" at bounding box center [740, 380] width 40 height 17
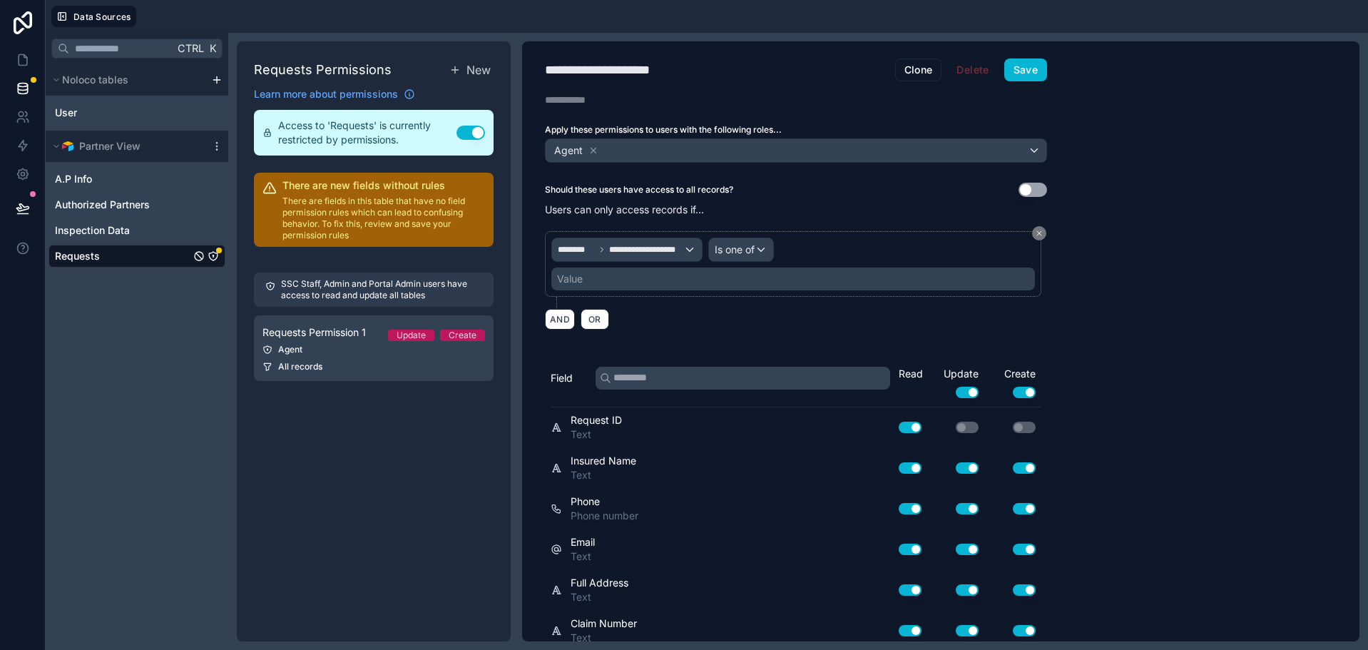
click at [674, 272] on div "Value" at bounding box center [793, 278] width 484 height 23
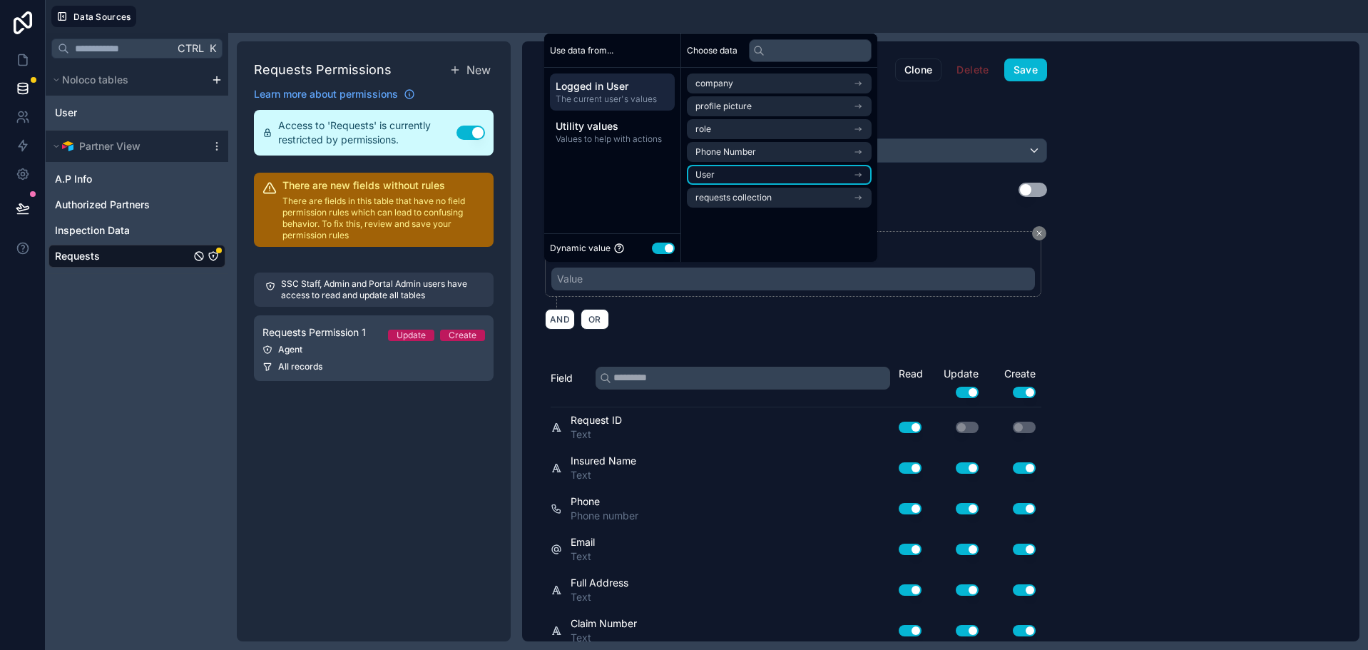
click at [861, 175] on icon "scrollable content" at bounding box center [858, 175] width 6 height 0
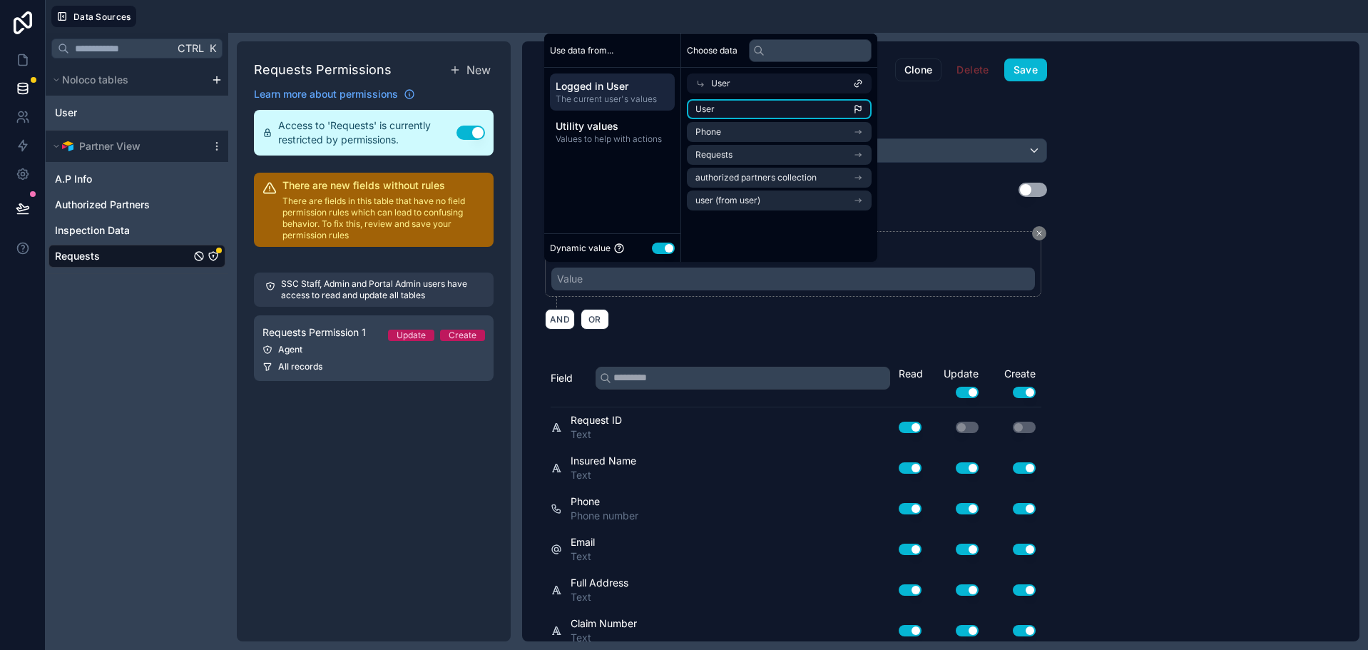
click at [855, 108] on li "User" at bounding box center [779, 109] width 185 height 20
click at [801, 319] on div "AND OR" at bounding box center [796, 318] width 502 height 21
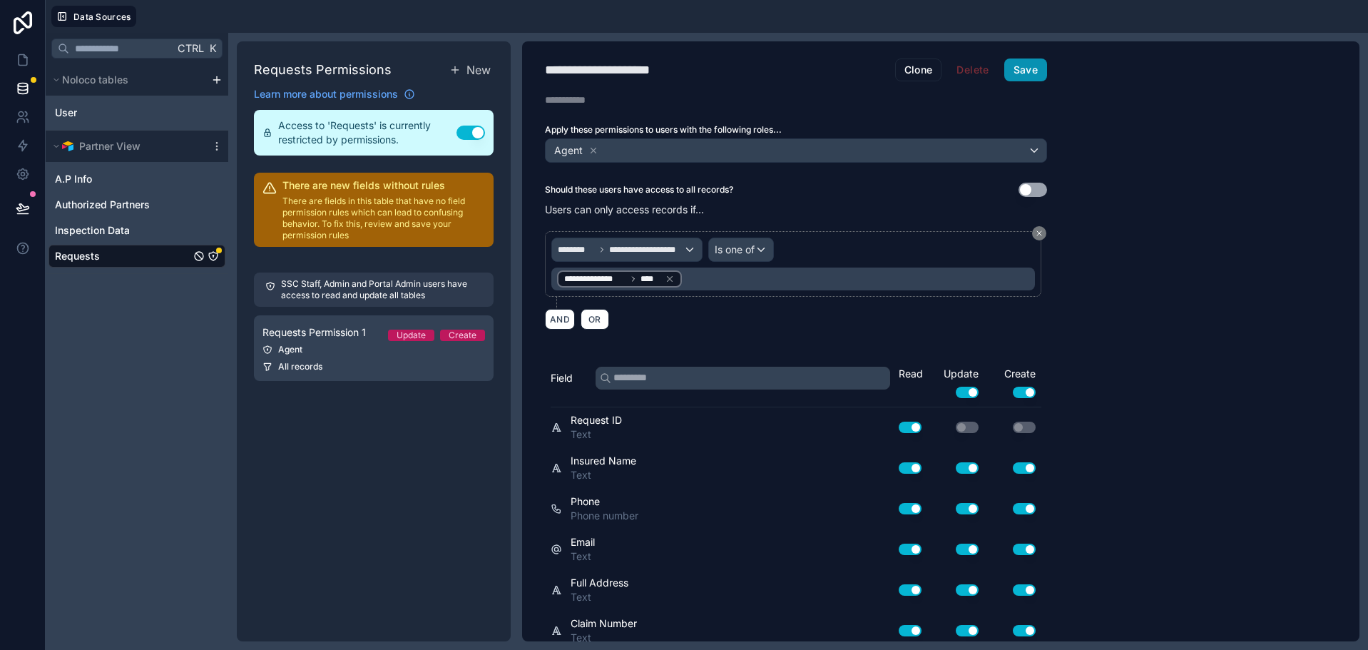
drag, startPoint x: 1015, startPoint y: 67, endPoint x: 1005, endPoint y: 68, distance: 10.1
click at [1014, 67] on button "Save" at bounding box center [1025, 69] width 43 height 23
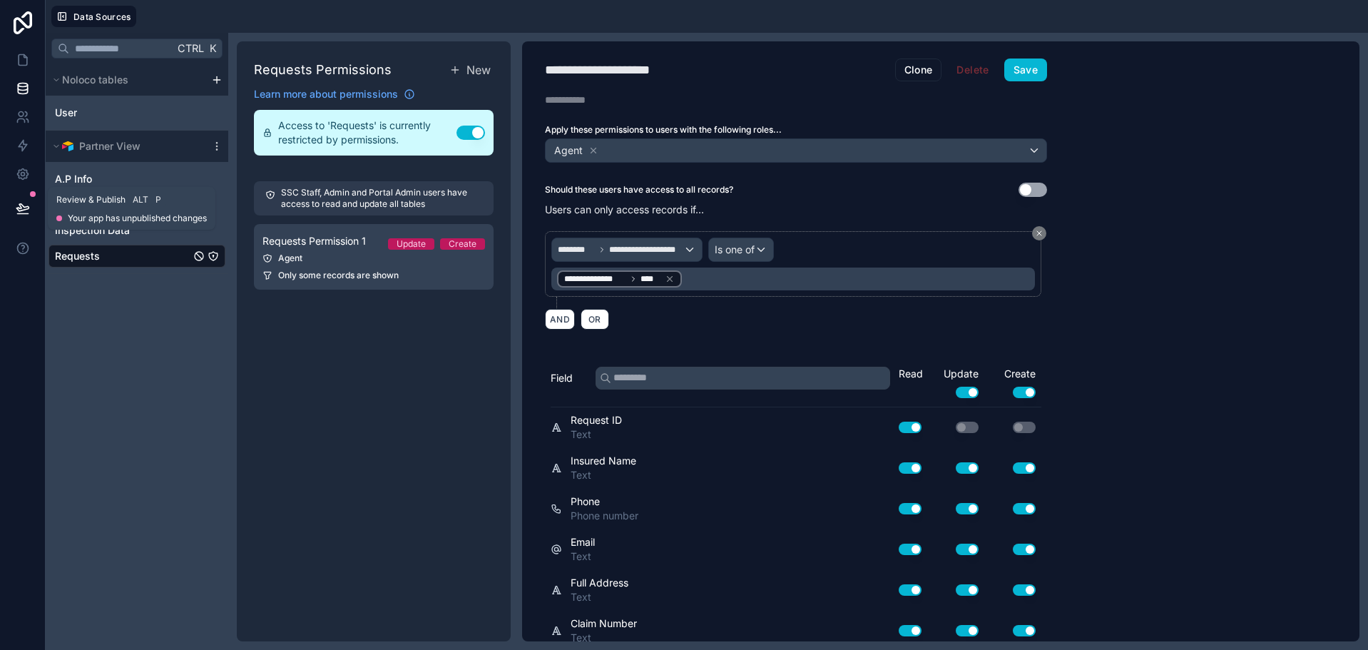
click at [19, 209] on icon at bounding box center [22, 207] width 12 height 7
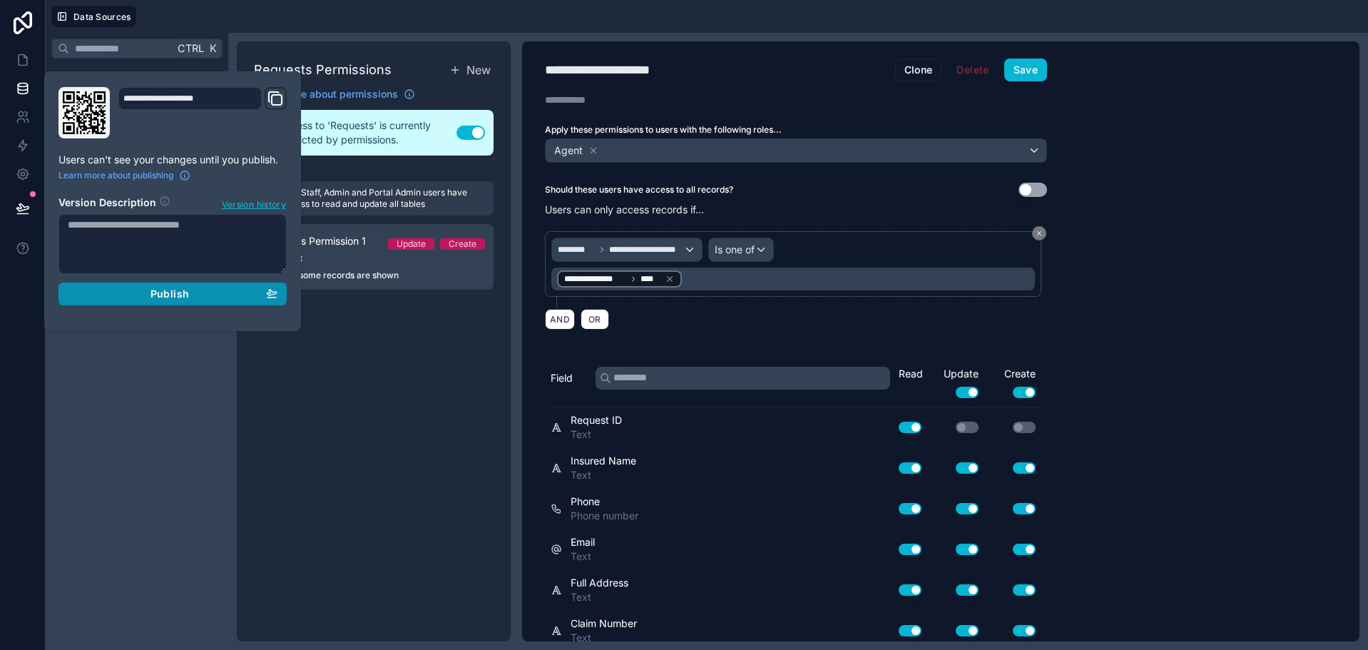
click at [119, 297] on div "Publish" at bounding box center [173, 293] width 210 height 13
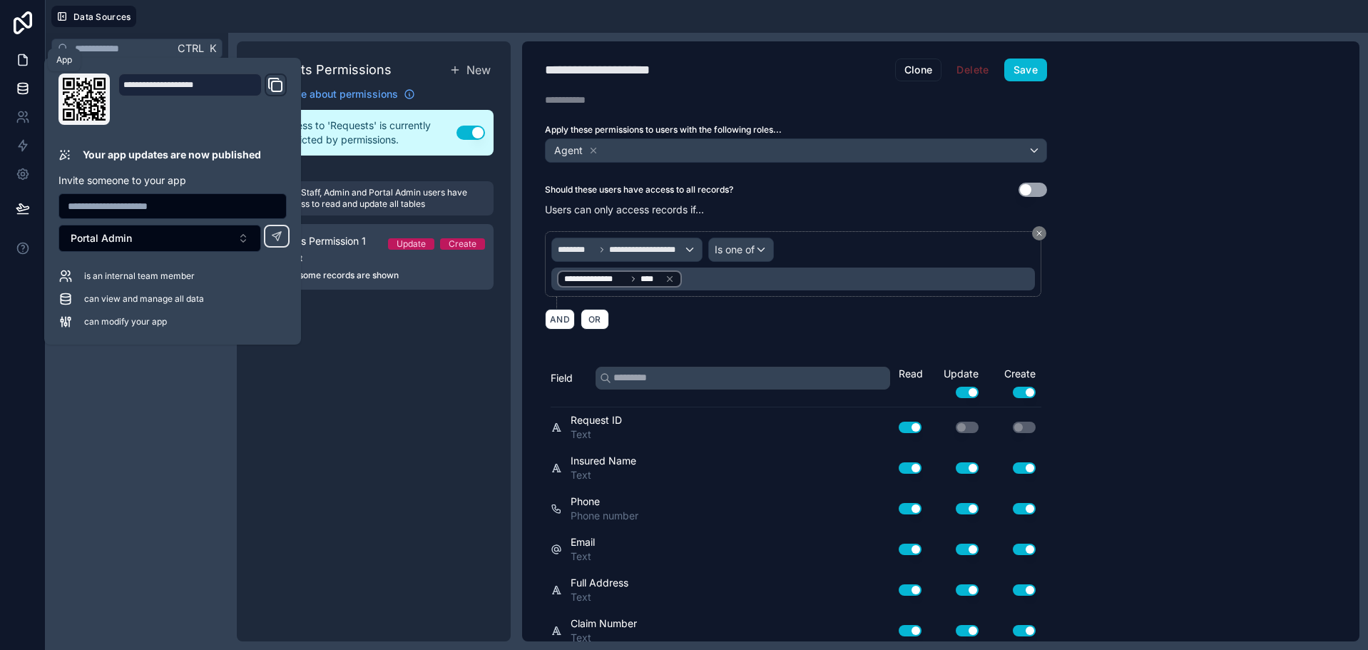
click at [29, 65] on icon at bounding box center [23, 60] width 14 height 14
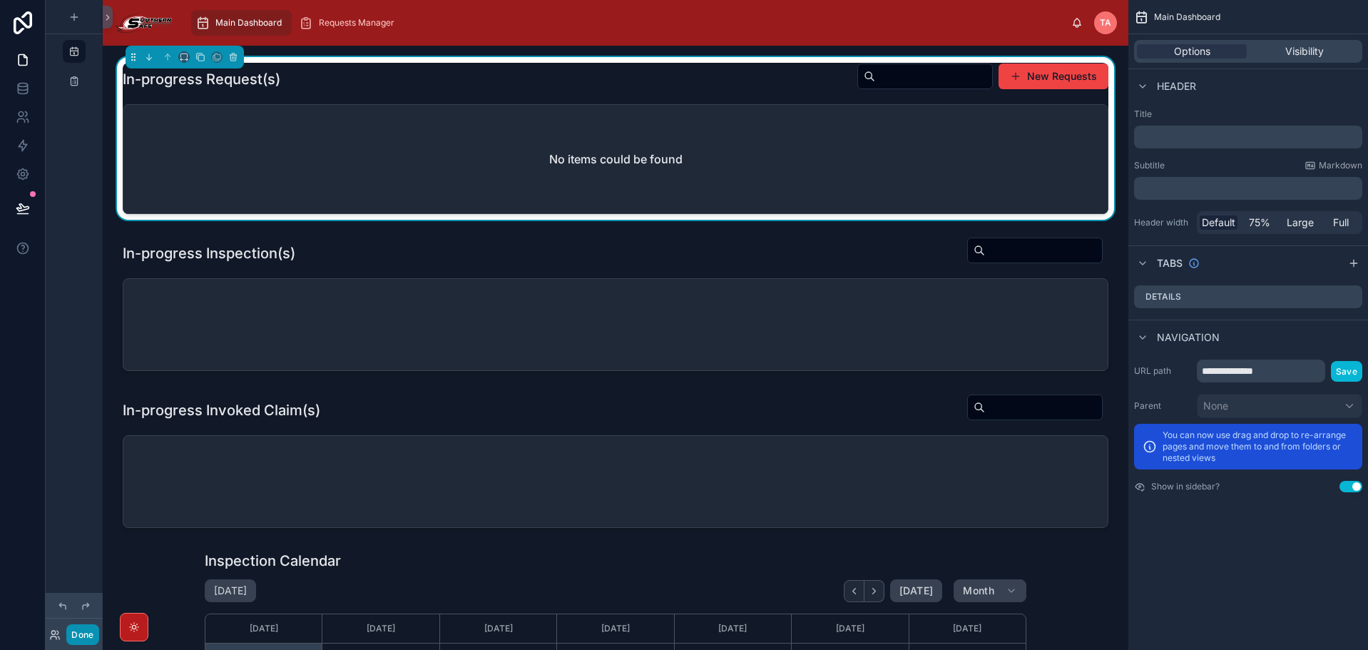
click at [81, 628] on button "Done" at bounding box center [82, 634] width 32 height 21
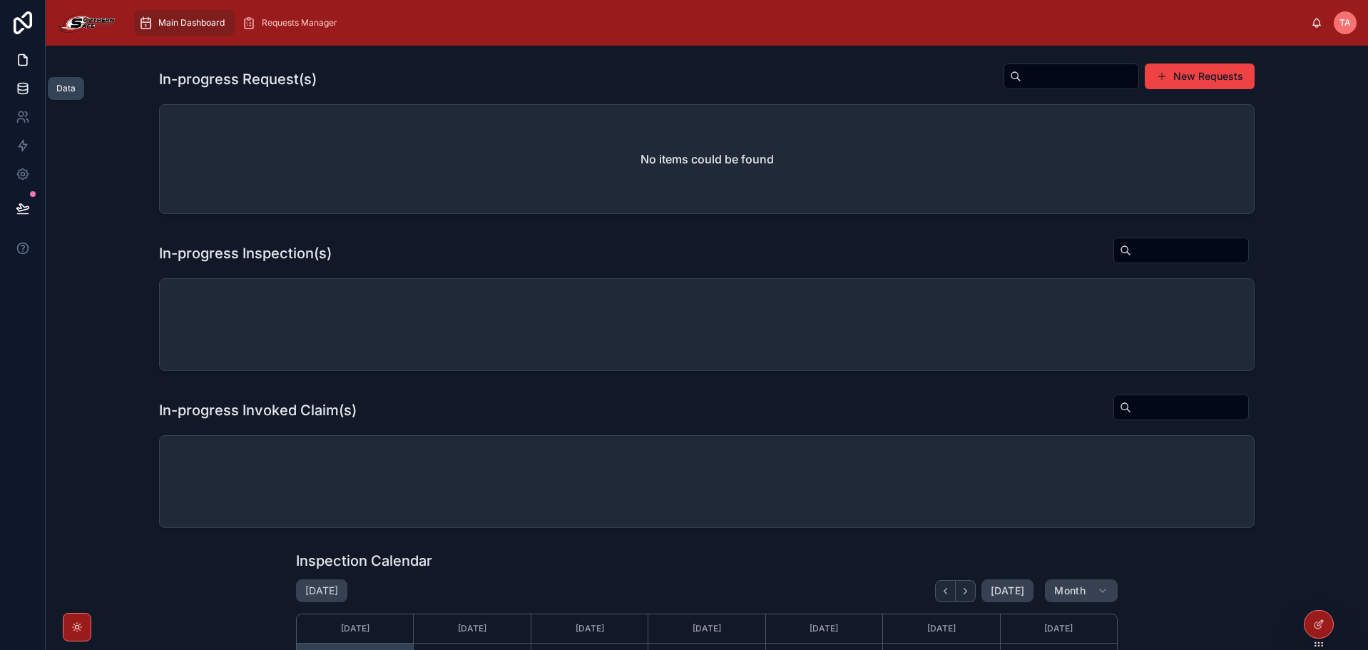
click at [24, 83] on icon at bounding box center [22, 85] width 9 height 4
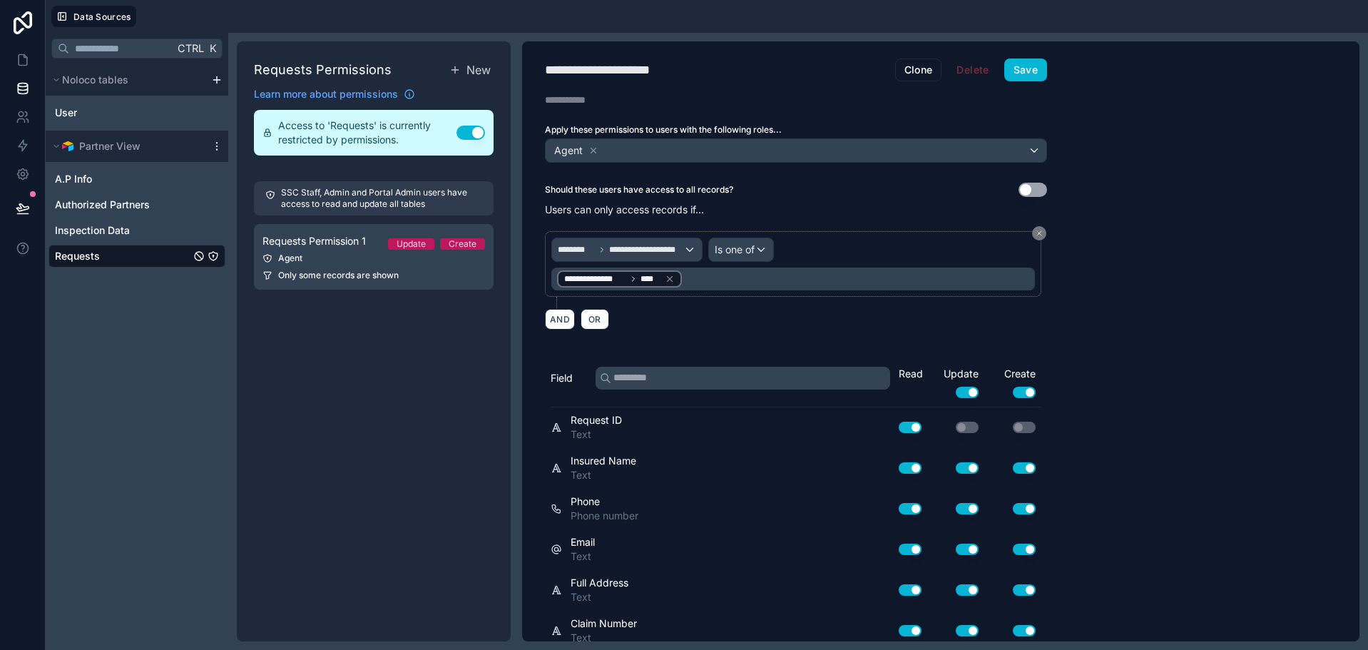
click at [106, 258] on link "Requests" at bounding box center [123, 256] width 136 height 14
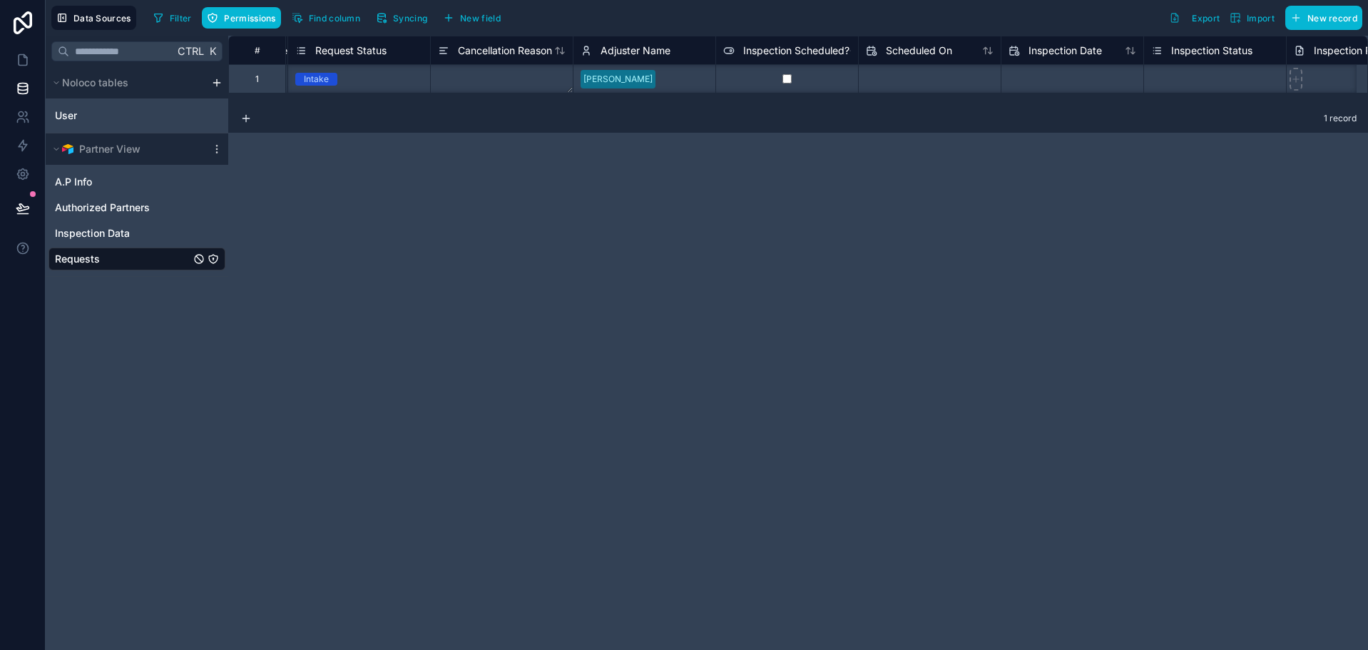
scroll to position [0, 1567]
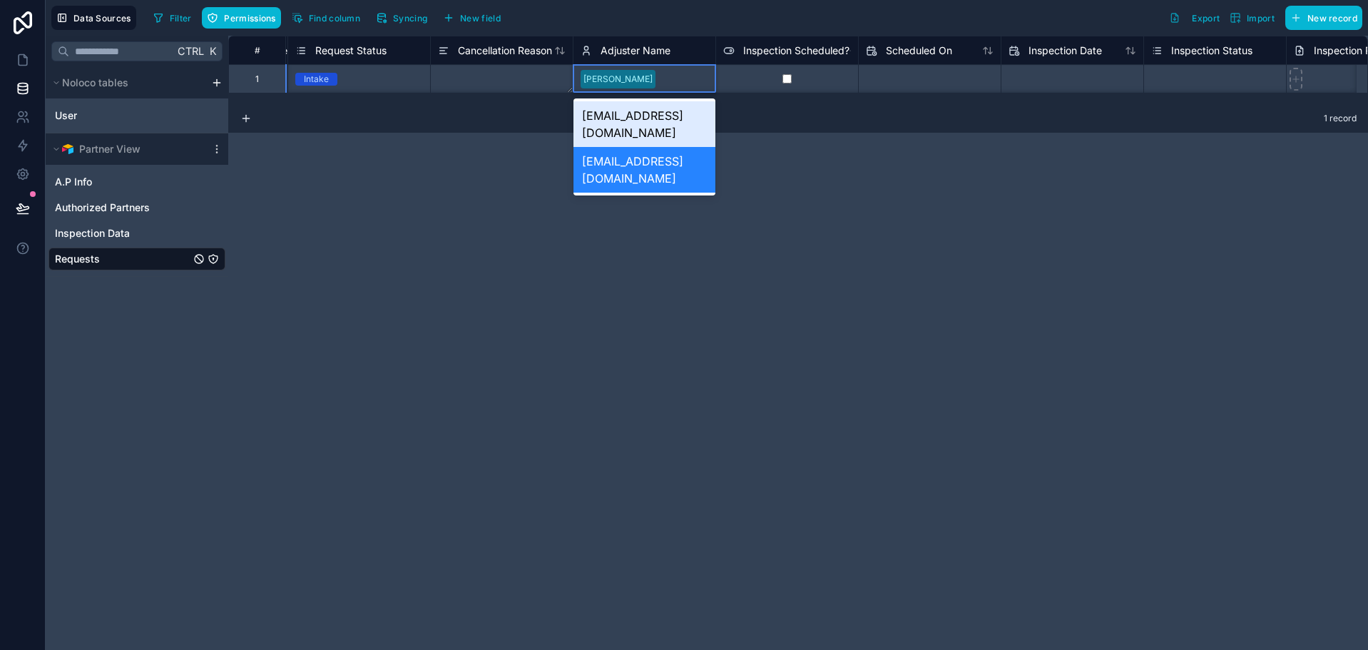
click at [628, 116] on div "[EMAIL_ADDRESS][DOMAIN_NAME]" at bounding box center [645, 124] width 142 height 46
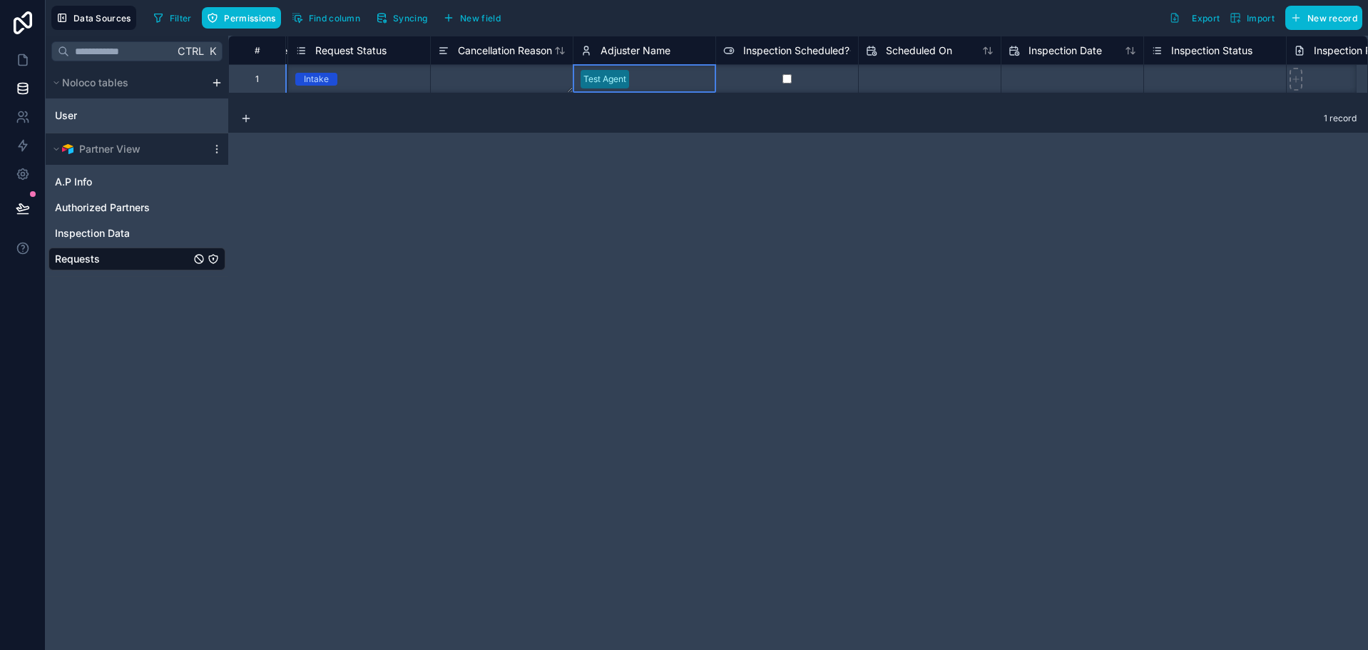
scroll to position [1, 1567]
click at [628, 151] on div "# Contractor Services Professional Engineer Services Request Status Cancellatio…" at bounding box center [798, 343] width 1140 height 614
click at [29, 205] on icon at bounding box center [23, 208] width 14 height 14
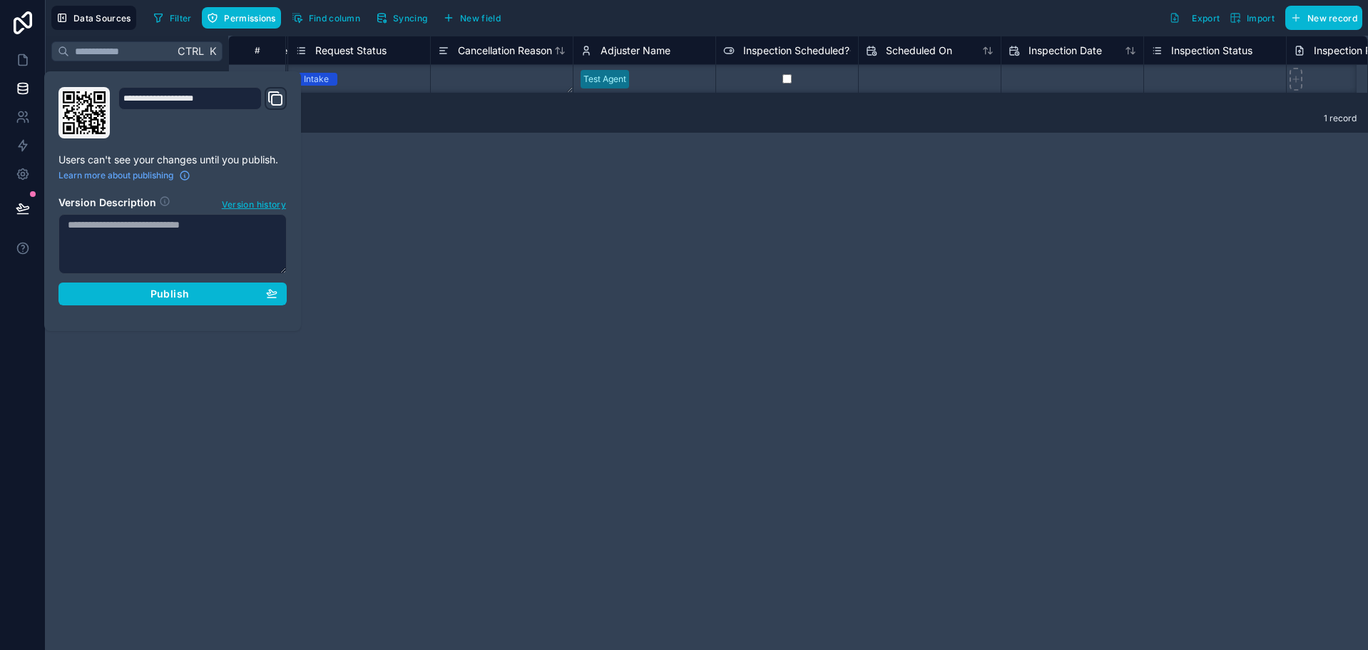
click at [117, 305] on div "**********" at bounding box center [173, 201] width 240 height 228
click at [118, 298] on div "Publish" at bounding box center [173, 293] width 210 height 13
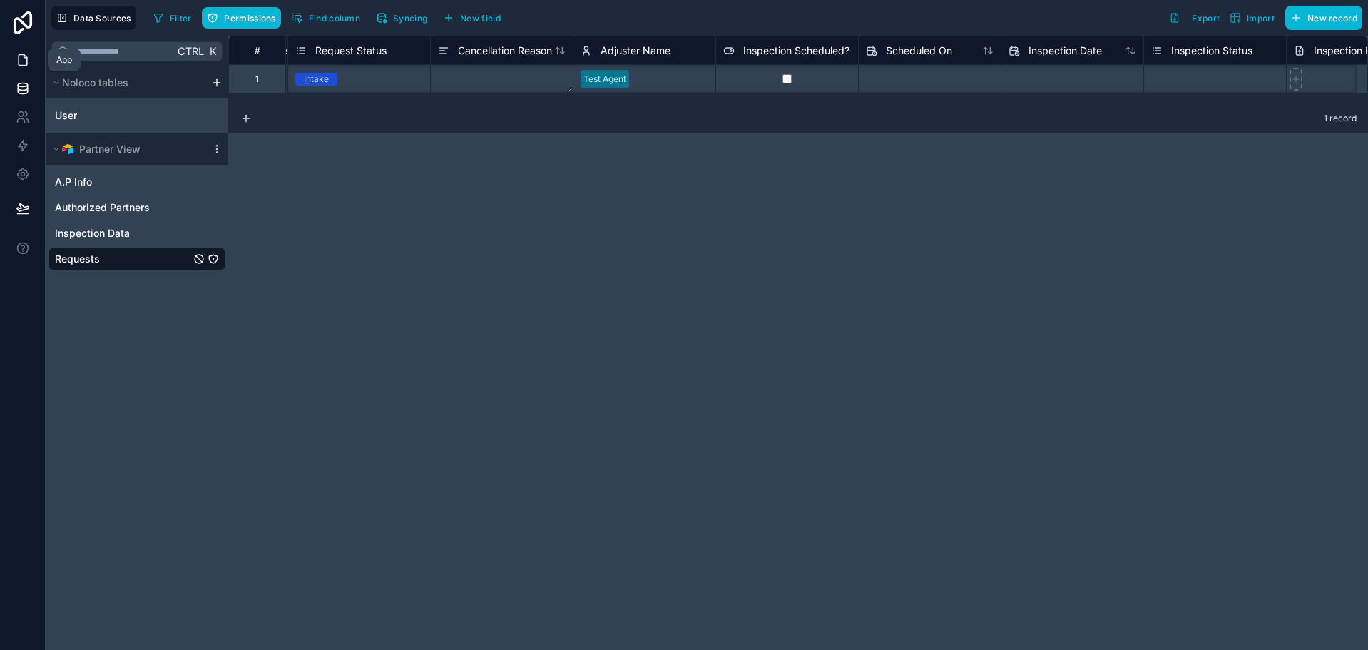
click at [21, 51] on link at bounding box center [22, 60] width 45 height 29
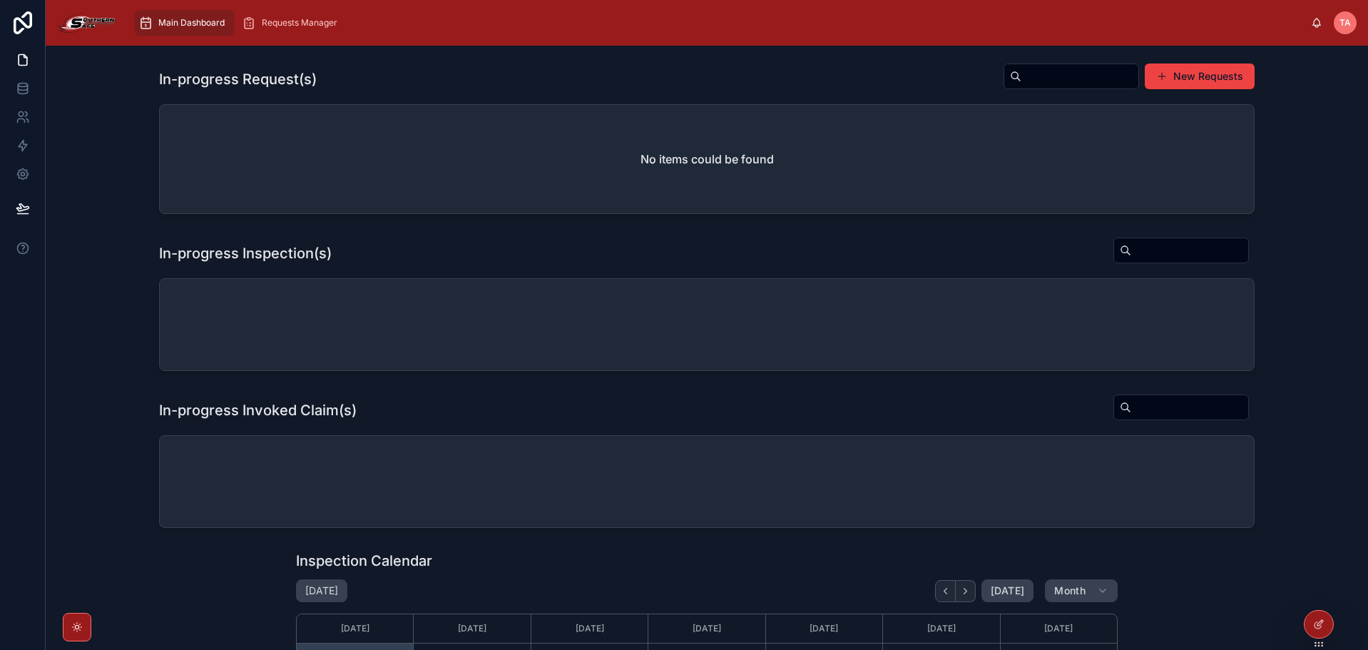
click at [423, 58] on div "In-progress Request(s) New Requests No items could be found" at bounding box center [707, 138] width 1300 height 163
click at [1317, 584] on div at bounding box center [1319, 593] width 23 height 23
click at [1313, 596] on div at bounding box center [1319, 593] width 23 height 23
click at [1315, 594] on icon at bounding box center [1318, 593] width 11 height 11
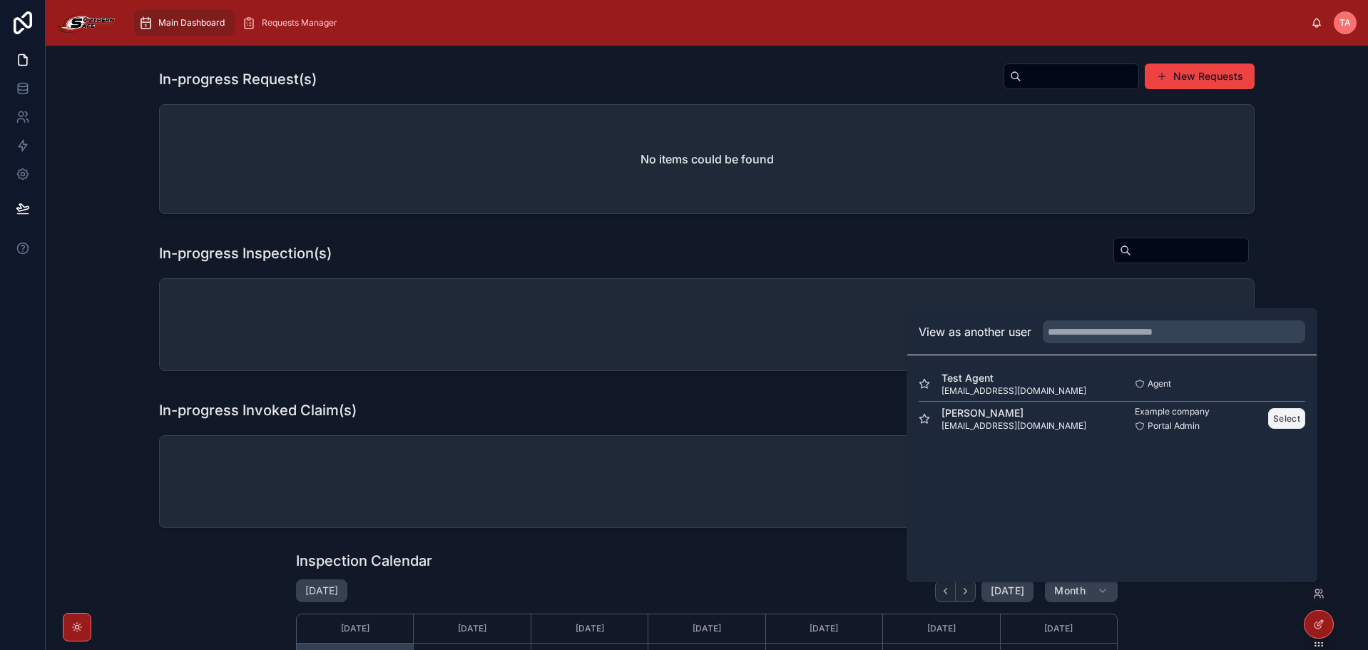
click at [1277, 413] on button "Select" at bounding box center [1286, 418] width 37 height 21
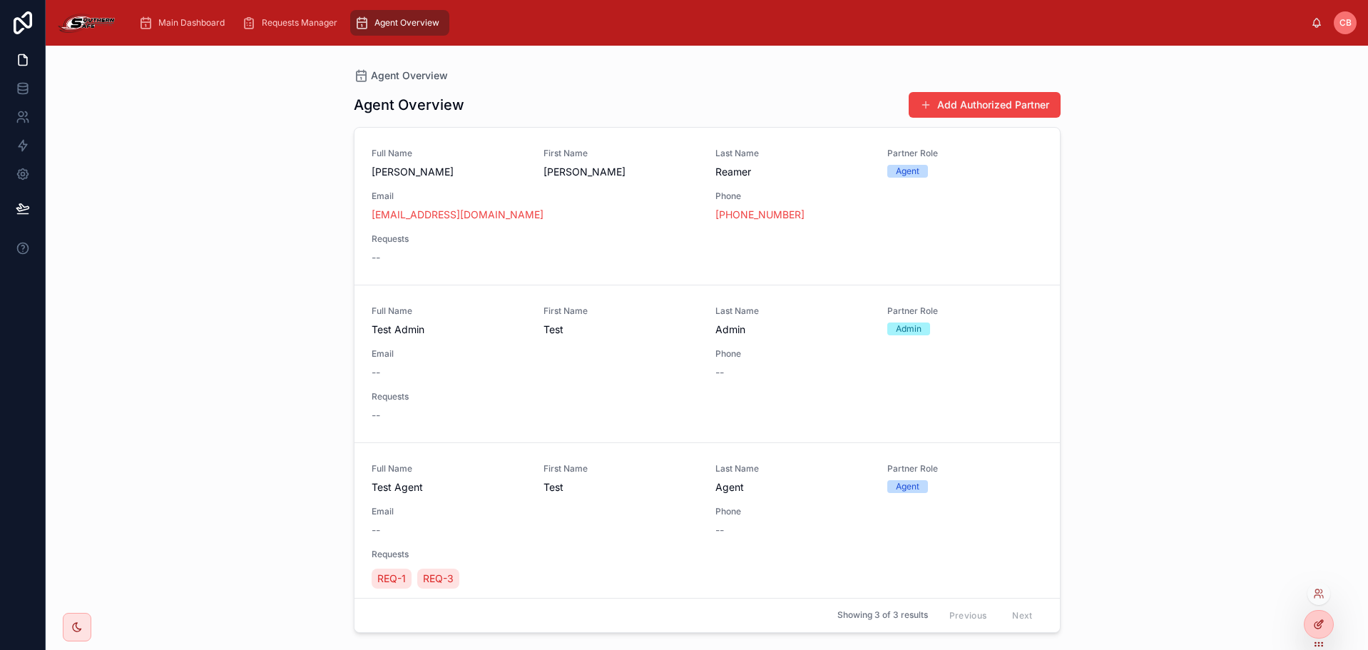
click at [1323, 617] on div at bounding box center [1319, 624] width 29 height 27
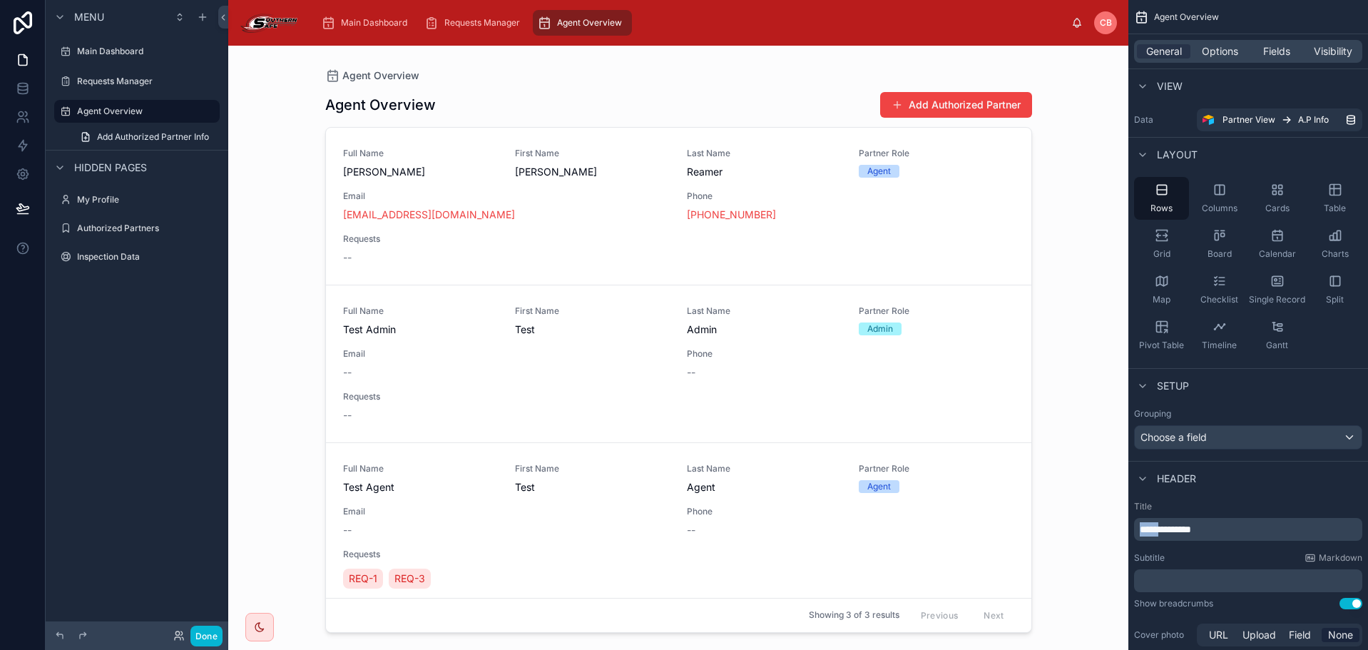
drag, startPoint x: 1168, startPoint y: 526, endPoint x: 1089, endPoint y: 517, distance: 80.4
click at [1089, 517] on div "**********" at bounding box center [798, 325] width 1140 height 650
click at [180, 109] on button "scrollable content" at bounding box center [188, 111] width 17 height 17
type input "**********"
click at [187, 112] on icon "scrollable content" at bounding box center [188, 111] width 11 height 11
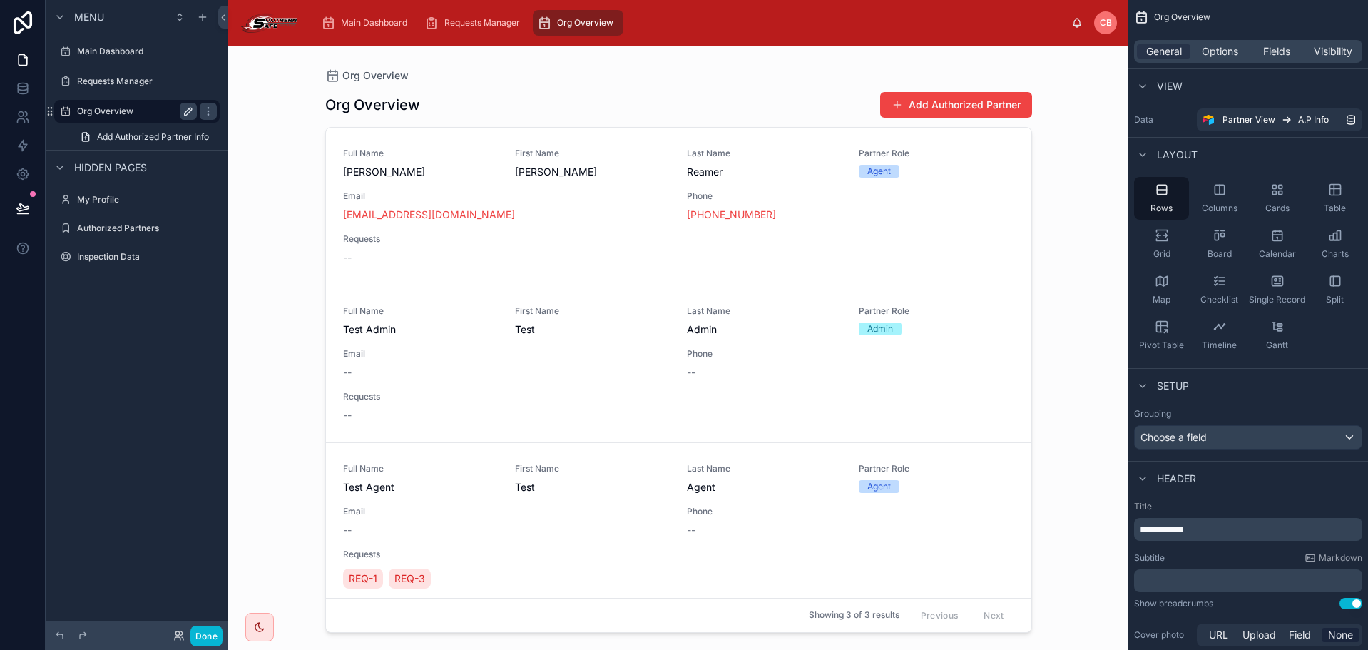
click at [273, 119] on div "Org Overview Org Overview Add Authorized Partner Full Name Jeffrey Reamer First…" at bounding box center [678, 348] width 900 height 604
click at [372, 108] on div at bounding box center [679, 339] width 730 height 587
click at [1256, 537] on div "**********" at bounding box center [1248, 529] width 228 height 23
click at [1257, 526] on p "**********" at bounding box center [1250, 529] width 220 height 14
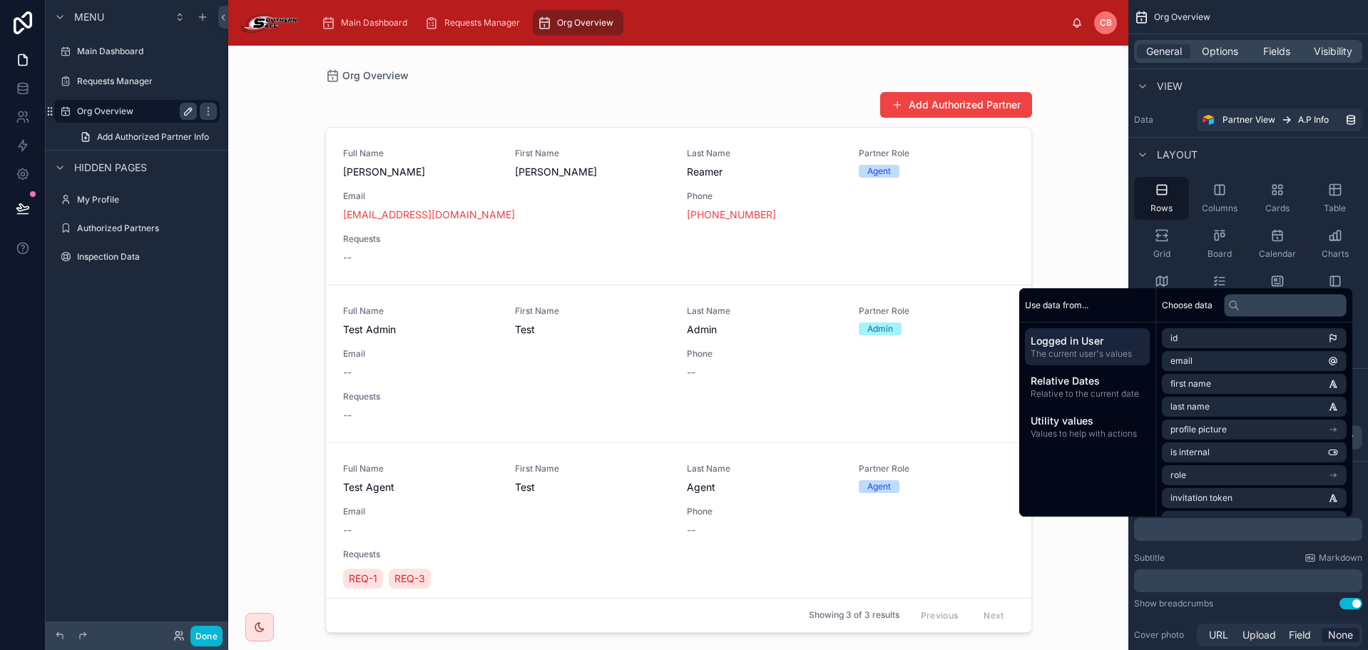
click at [795, 98] on div "Add Authorized Partner" at bounding box center [678, 104] width 707 height 27
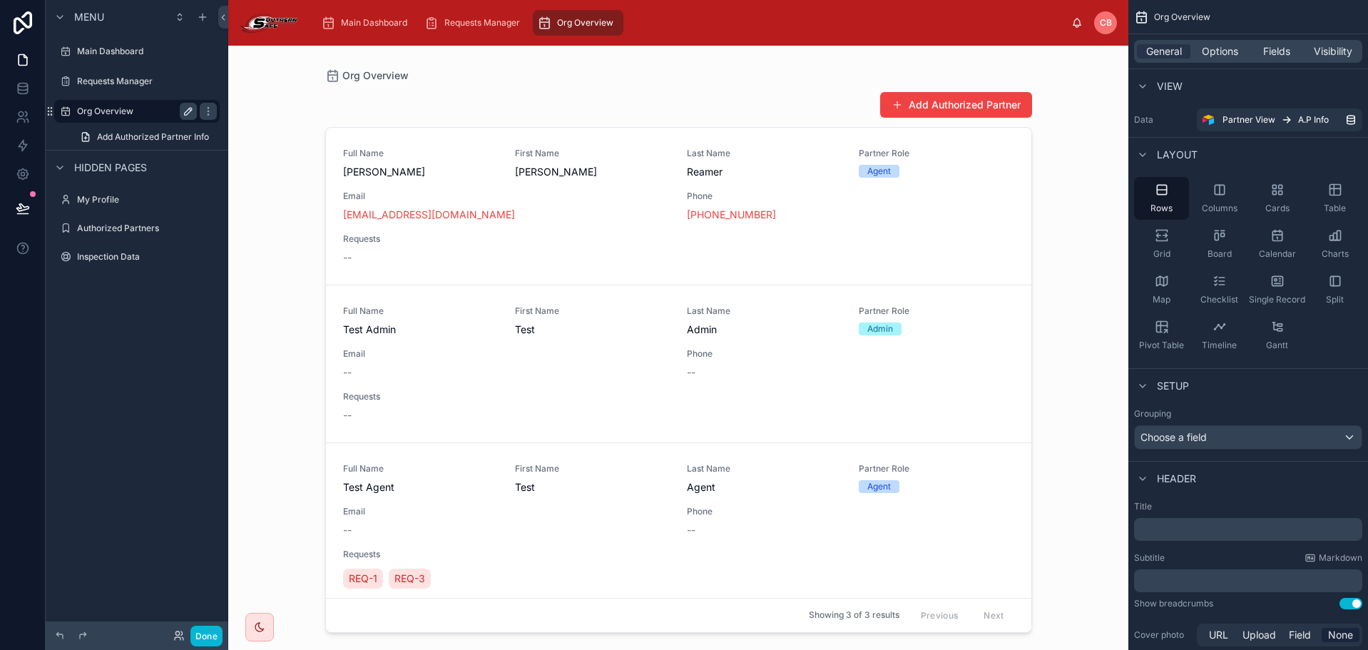
click at [1066, 106] on div "Org Overview Add Authorized Partner Full Name Jeffrey Reamer First Name Jeffrey…" at bounding box center [678, 348] width 900 height 604
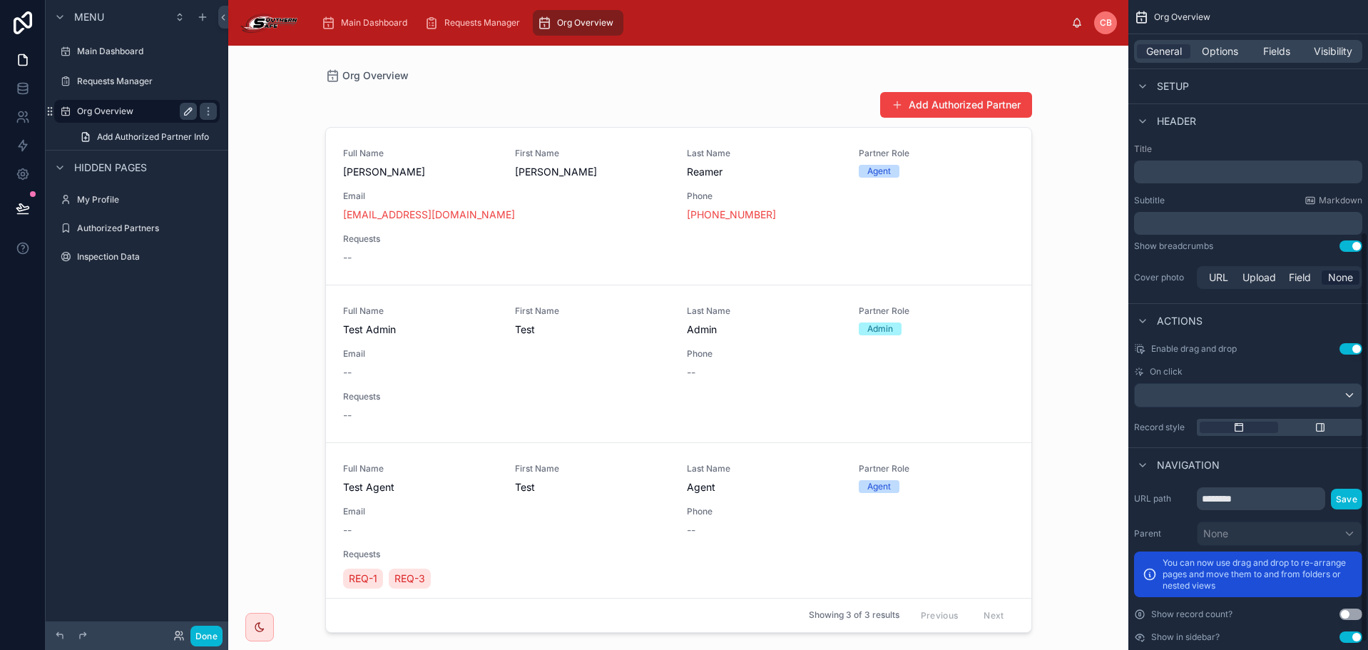
scroll to position [379, 0]
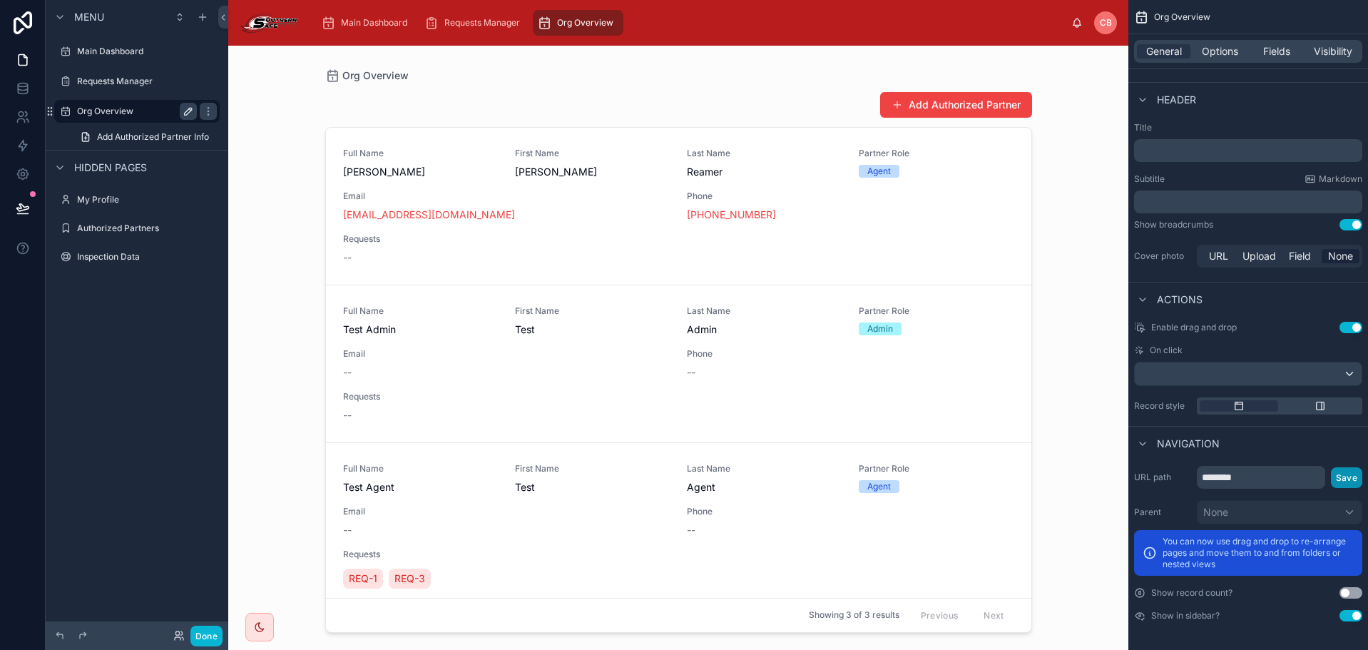
click at [1349, 476] on button "Save" at bounding box center [1346, 477] width 31 height 21
click at [1245, 52] on div "Options" at bounding box center [1219, 51] width 53 height 14
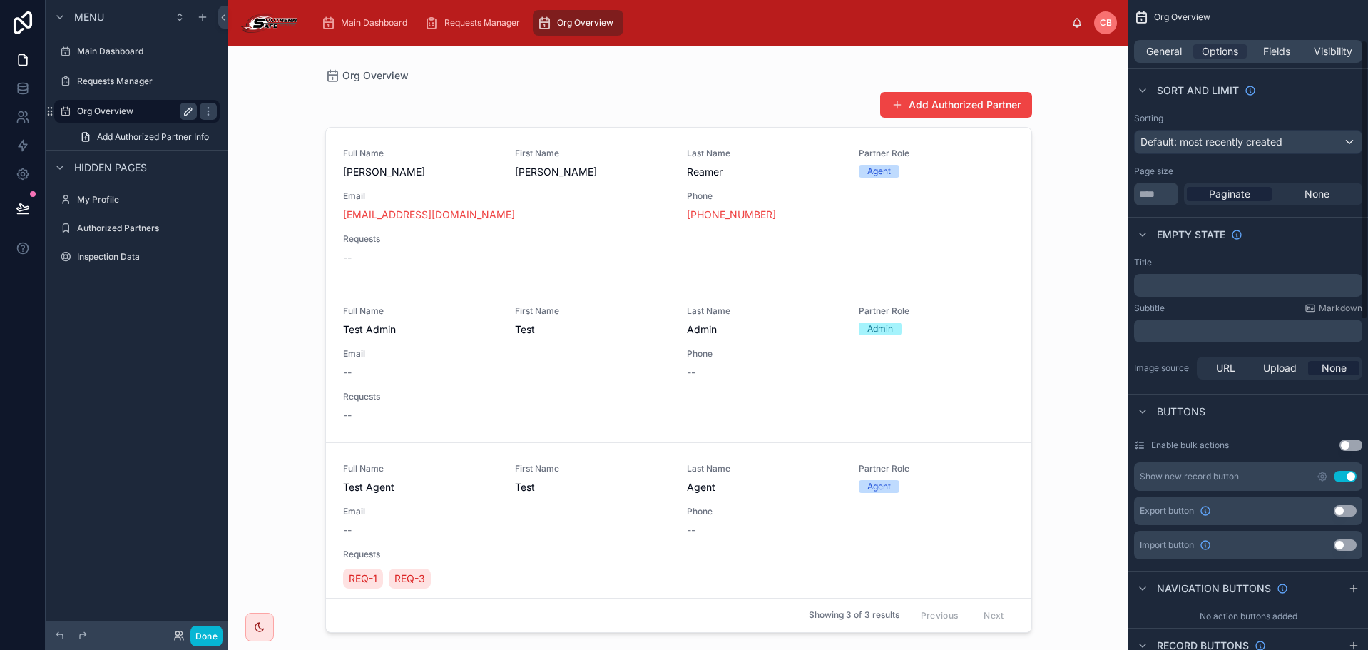
scroll to position [93, 0]
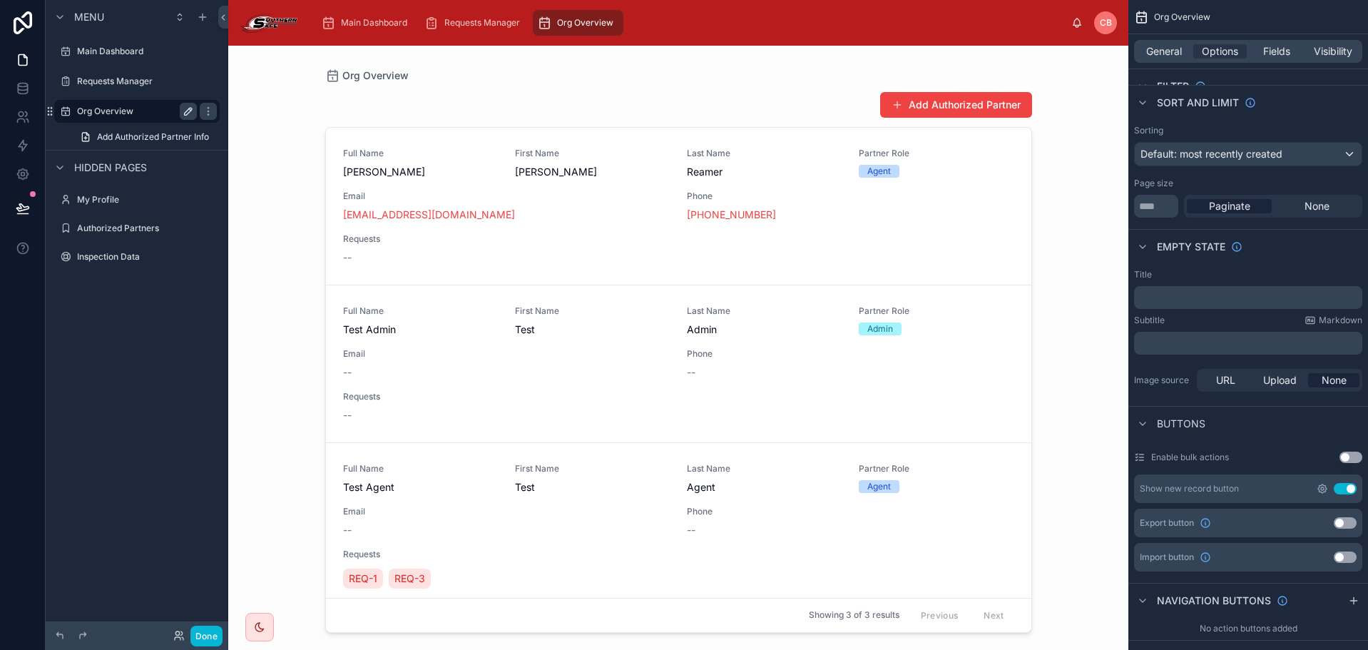
click at [1322, 489] on icon "scrollable content" at bounding box center [1322, 488] width 11 height 11
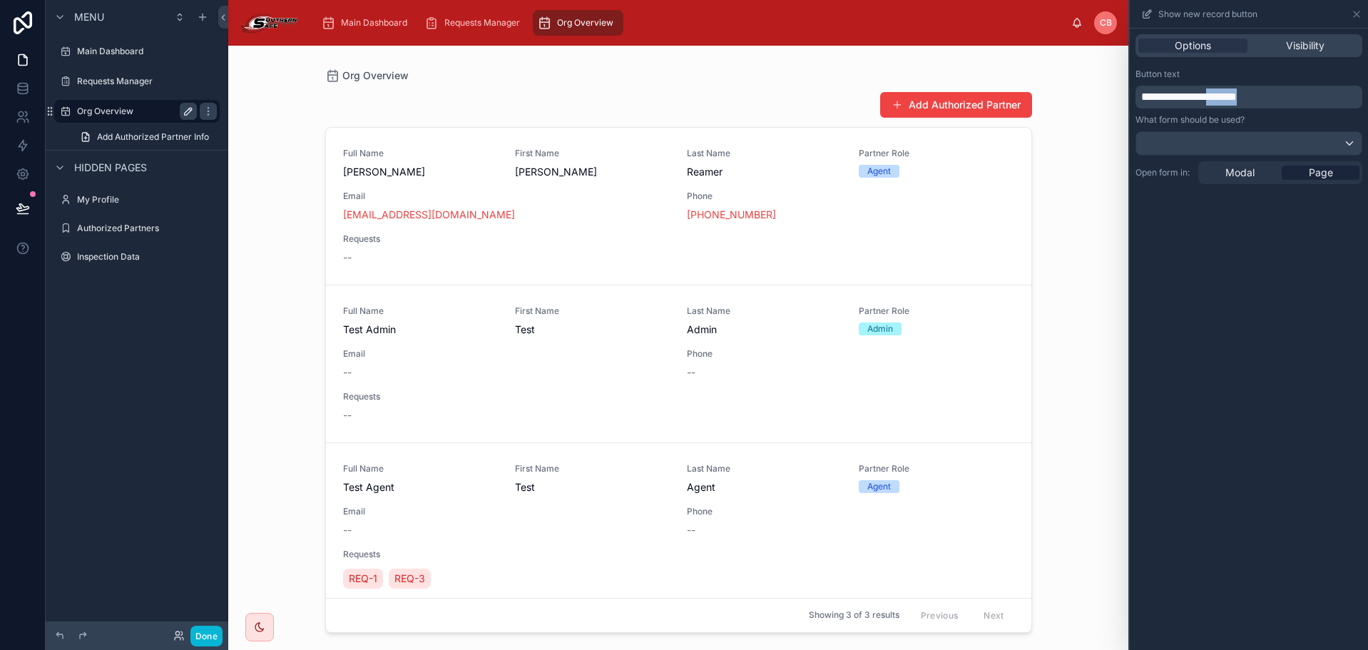
drag, startPoint x: 1230, startPoint y: 94, endPoint x: 1322, endPoint y: 96, distance: 92.0
click at [1322, 96] on p "**********" at bounding box center [1250, 96] width 218 height 17
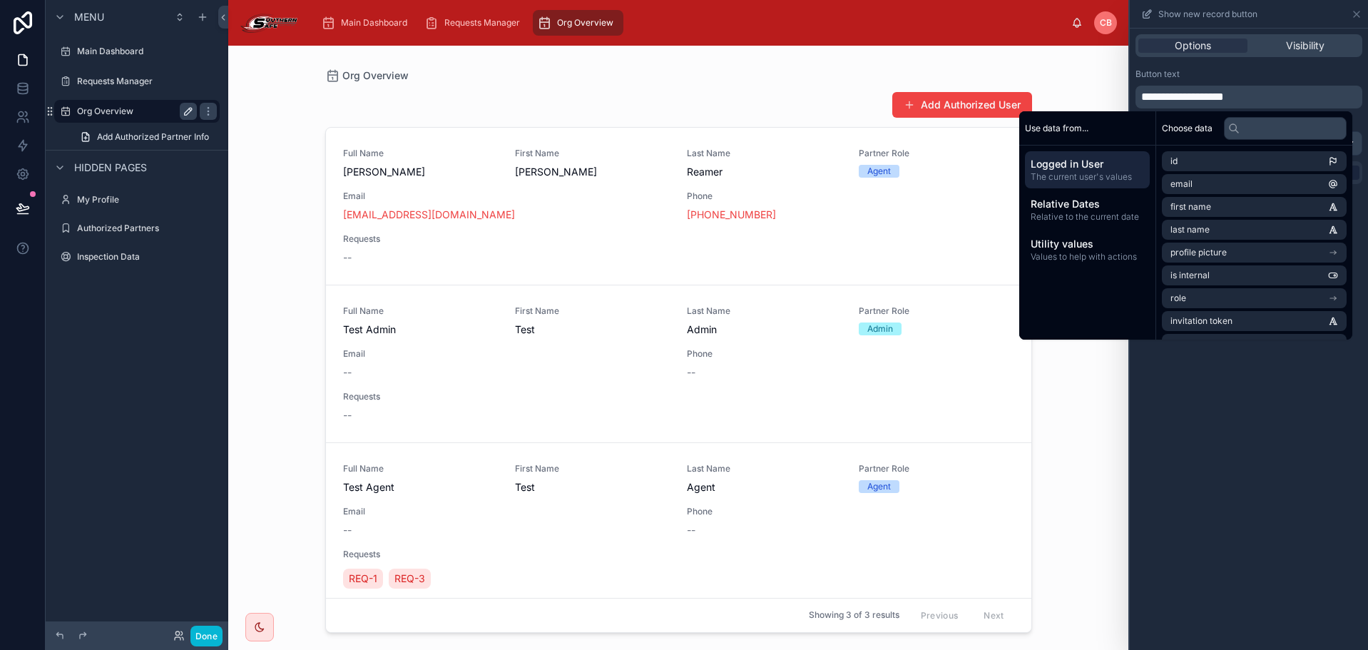
click at [1294, 74] on div "Button text" at bounding box center [1249, 73] width 227 height 11
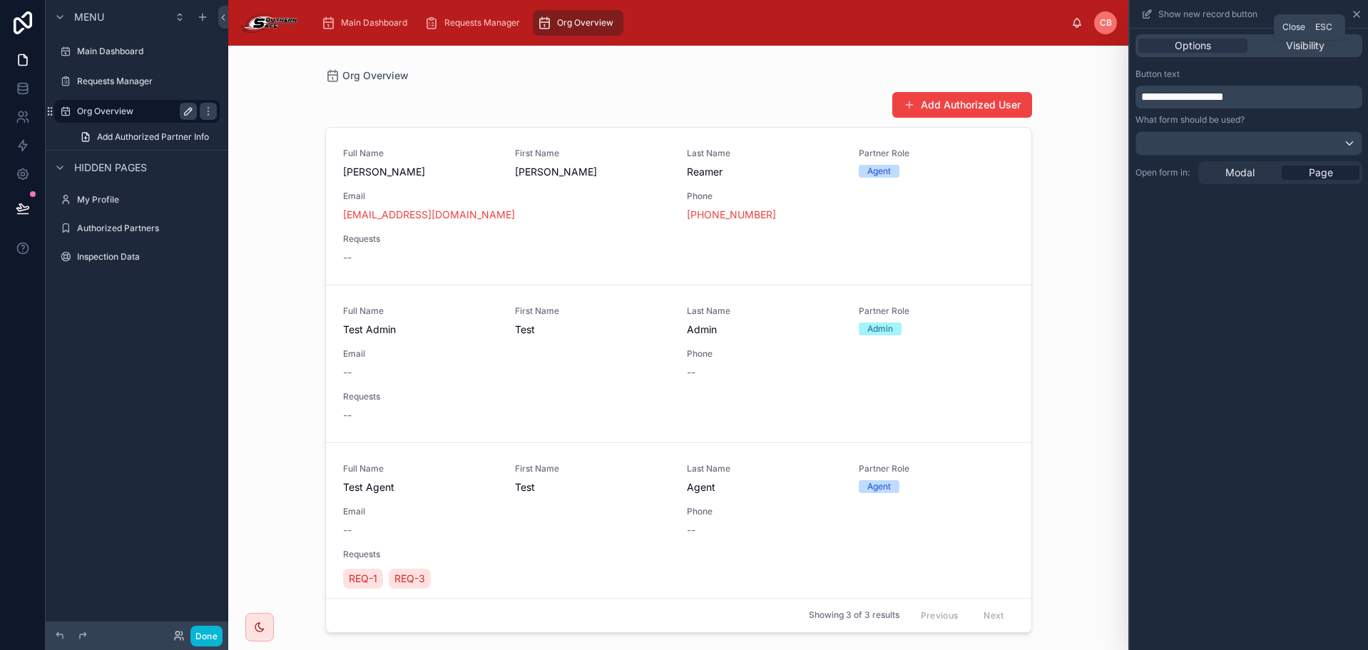
click at [1355, 14] on icon at bounding box center [1356, 14] width 11 height 11
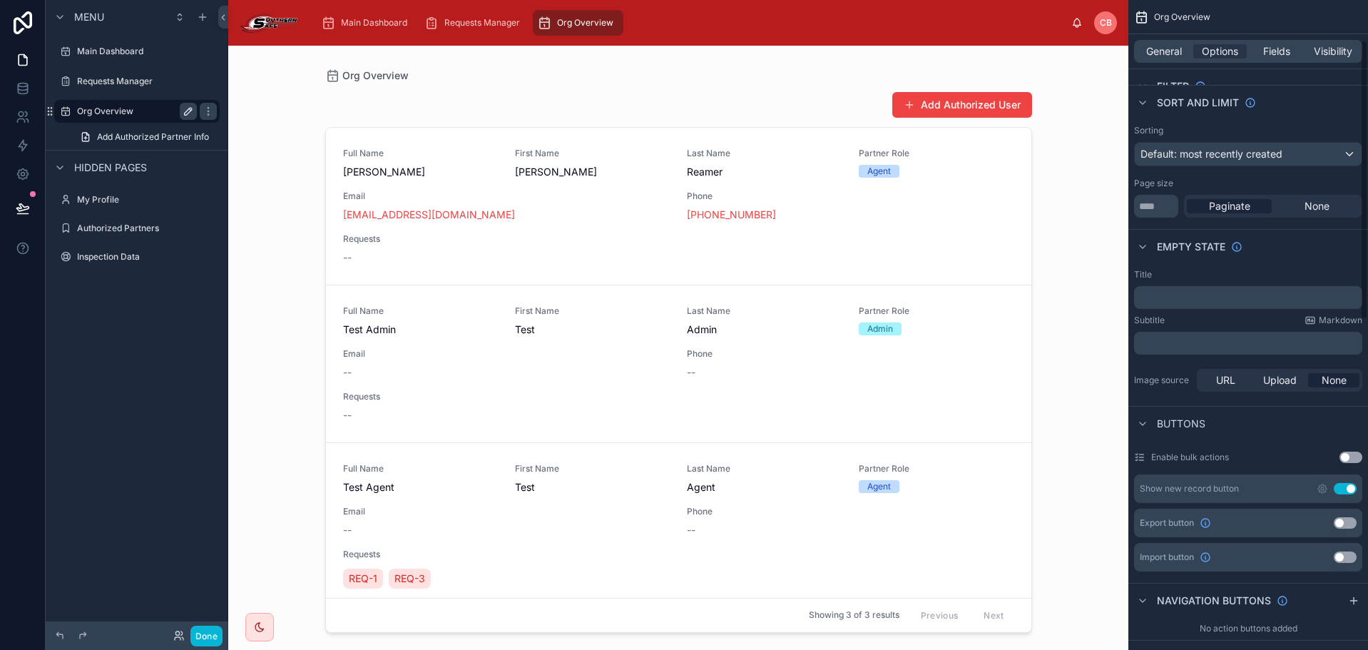
click at [602, 91] on div "Add Authorized User" at bounding box center [678, 104] width 707 height 27
click at [24, 101] on link at bounding box center [22, 88] width 45 height 29
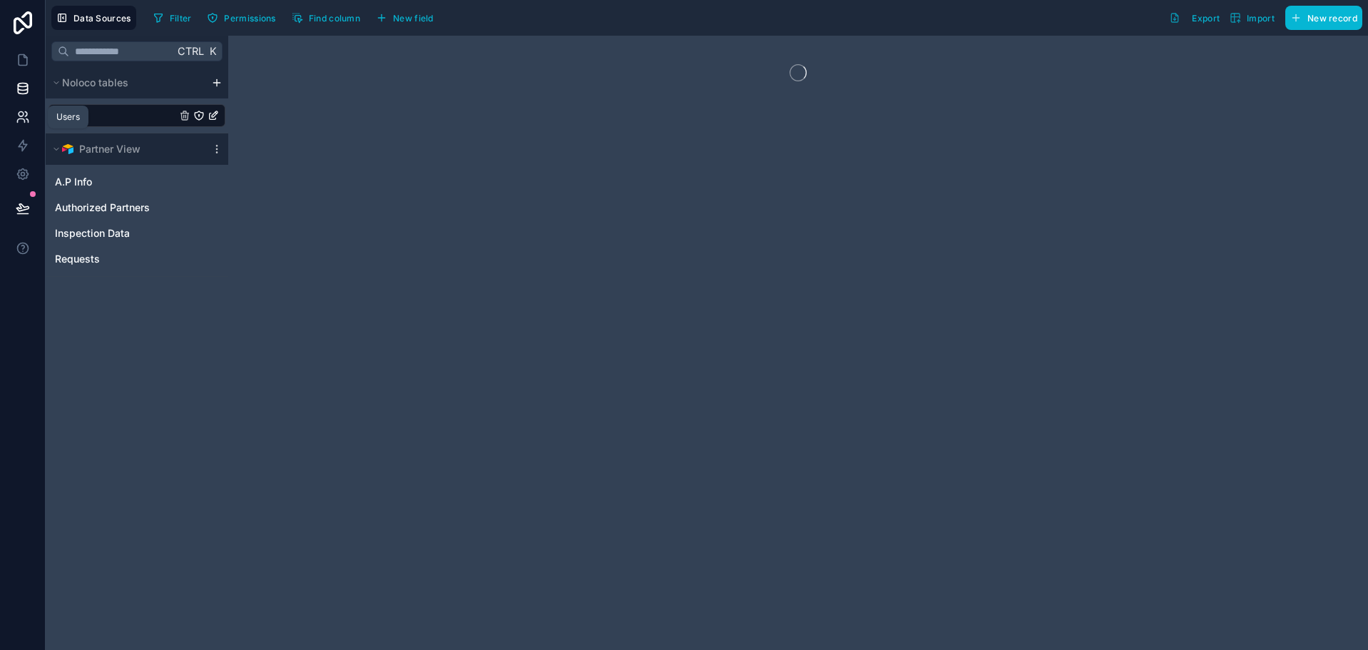
click at [21, 117] on icon at bounding box center [23, 117] width 14 height 14
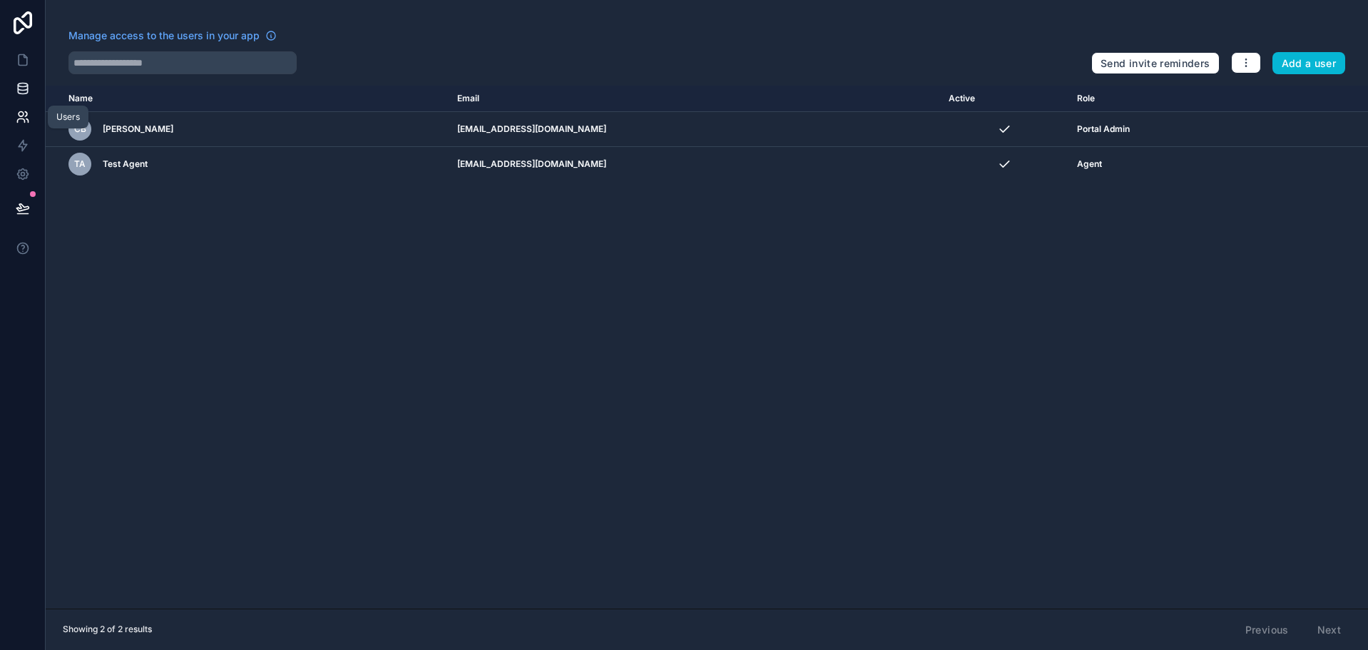
click at [27, 89] on icon at bounding box center [22, 91] width 9 height 6
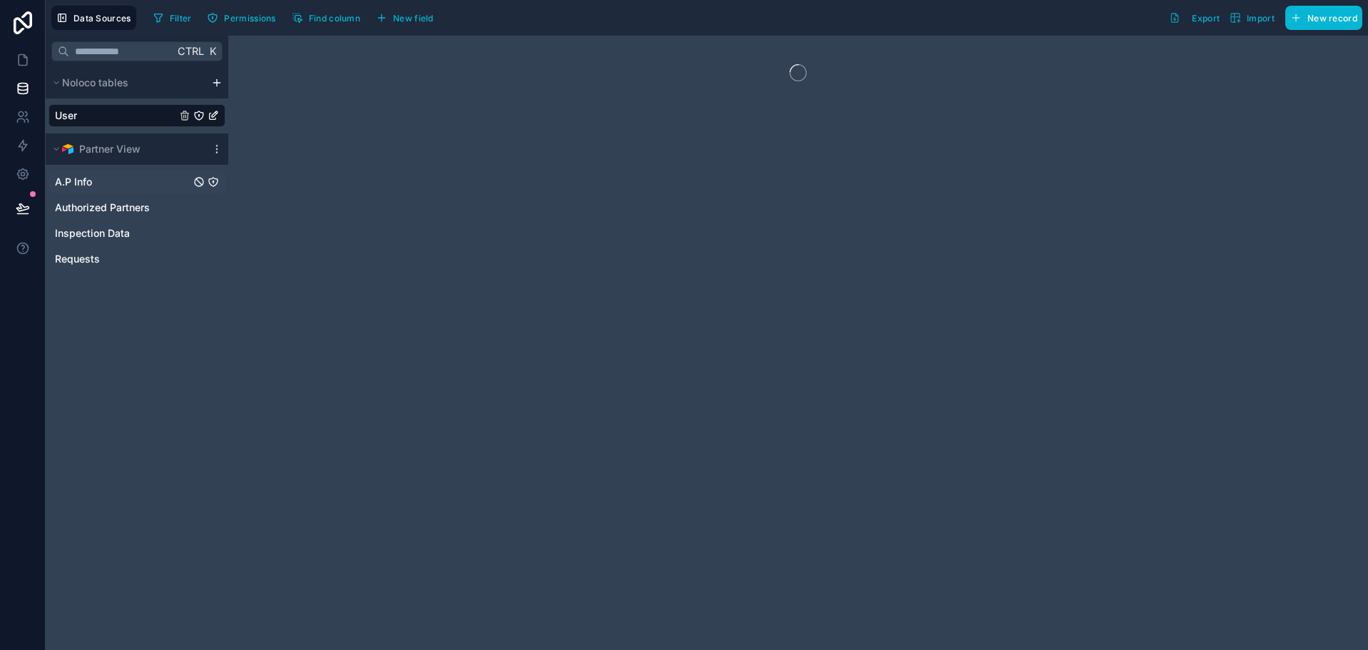
click at [97, 178] on link "A.P Info" at bounding box center [123, 182] width 136 height 14
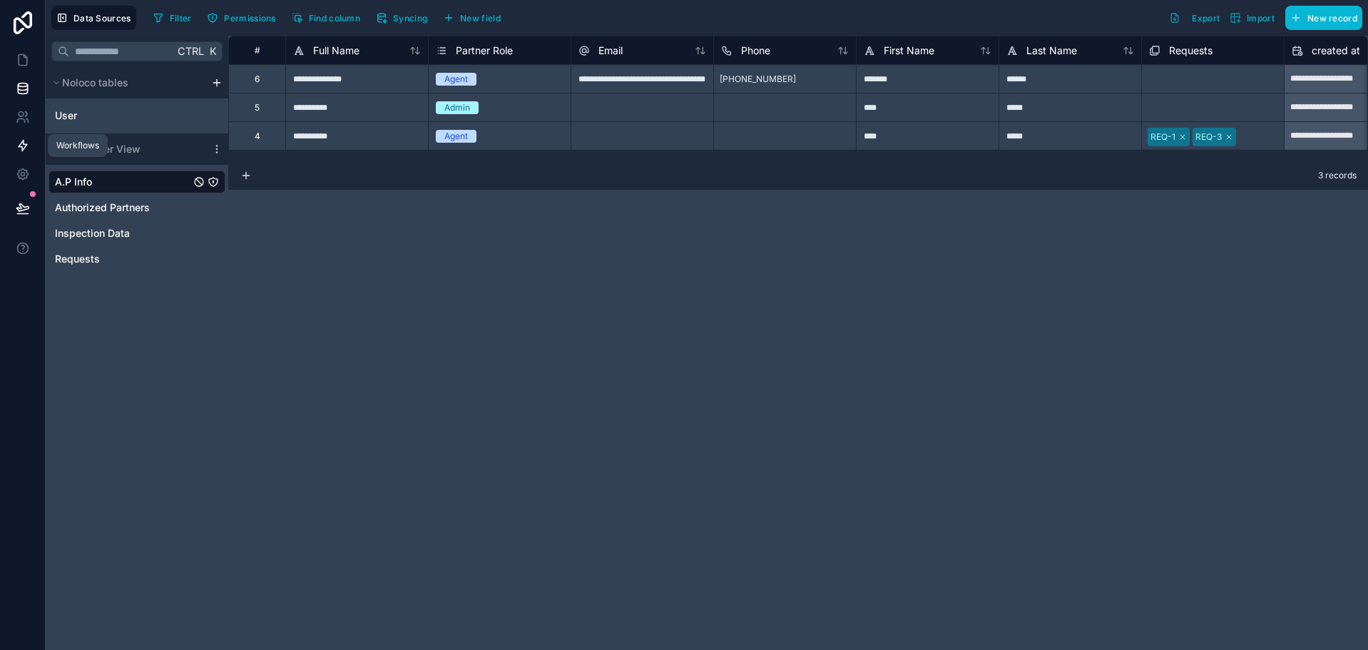
click at [25, 146] on icon at bounding box center [23, 145] width 14 height 14
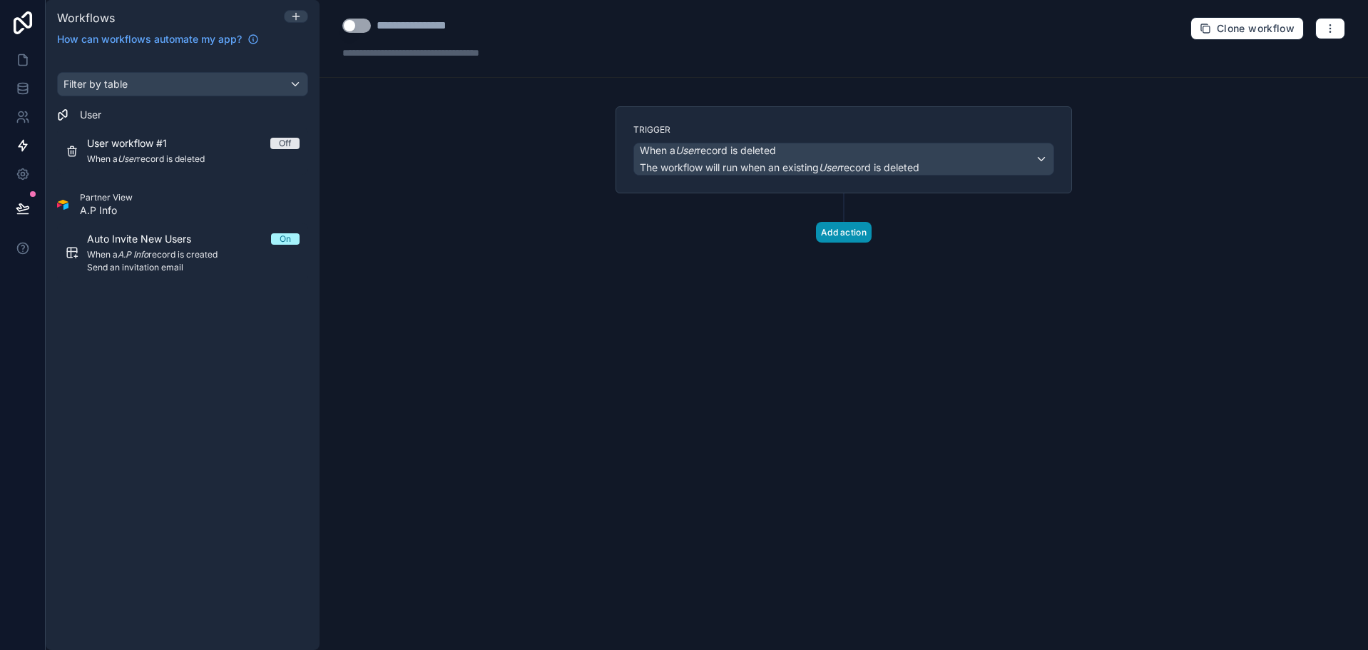
click at [830, 238] on button "Add action" at bounding box center [844, 232] width 56 height 21
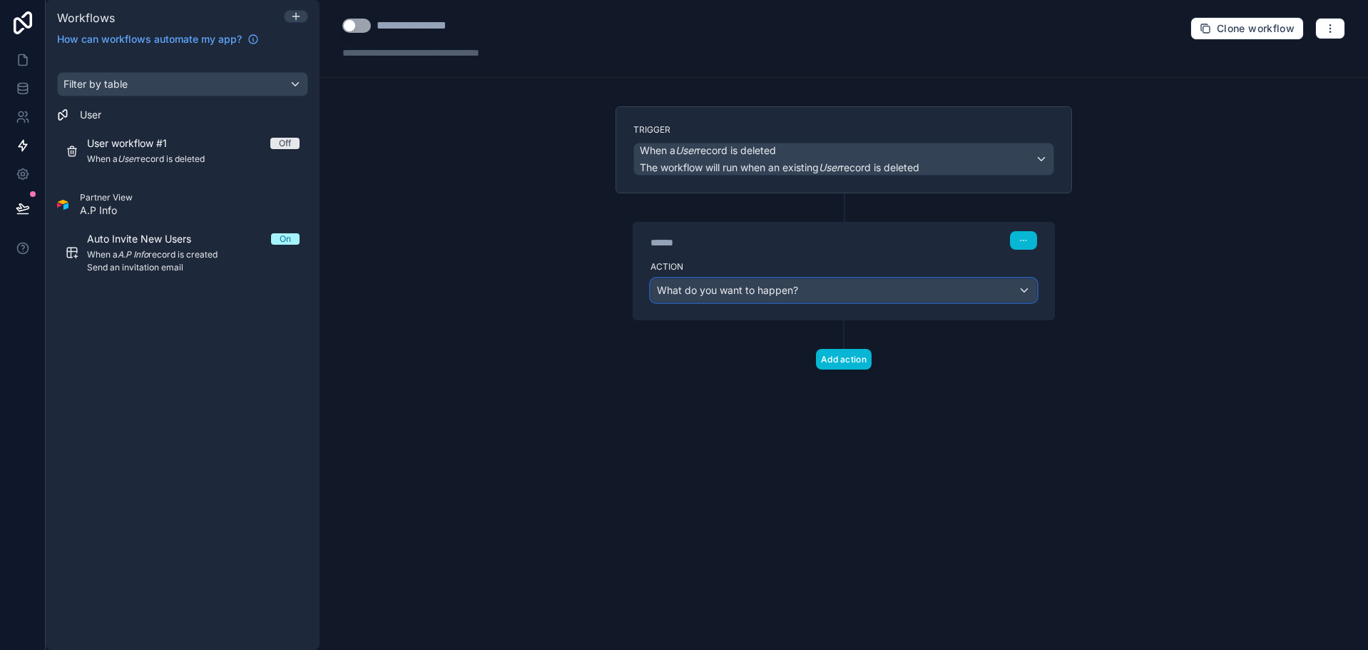
click at [800, 284] on div "What do you want to happen?" at bounding box center [843, 290] width 385 height 23
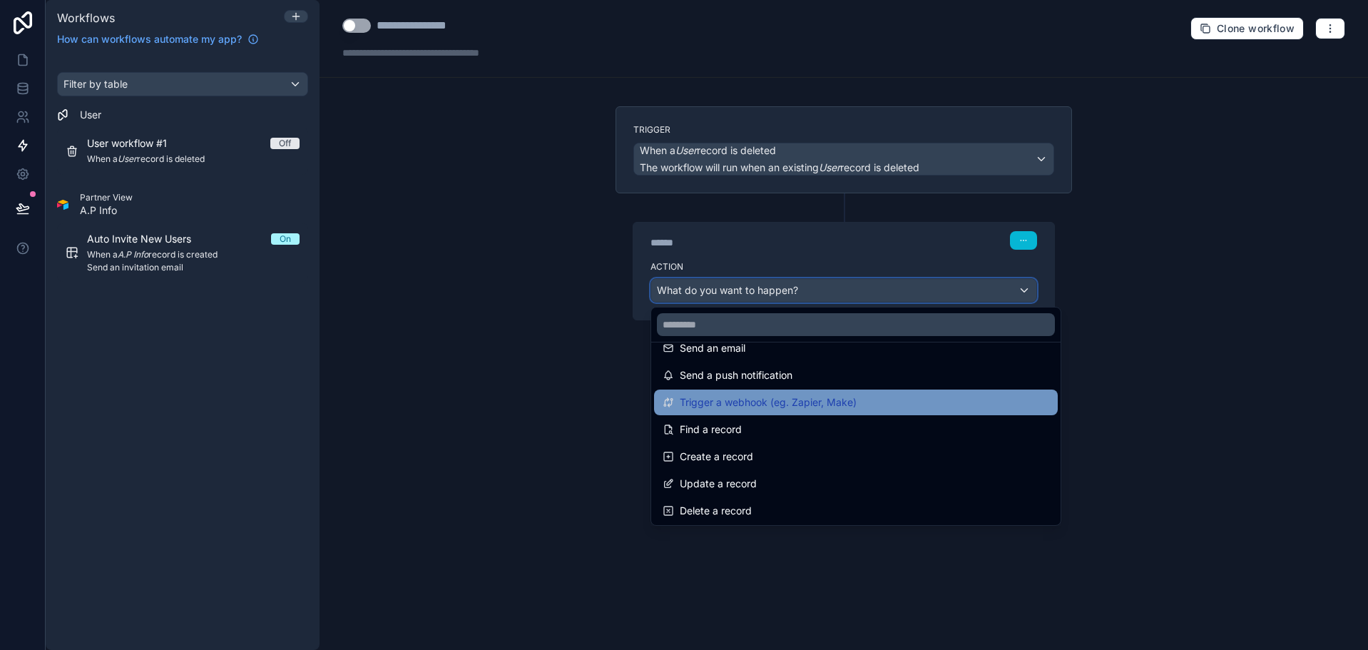
scroll to position [71, 0]
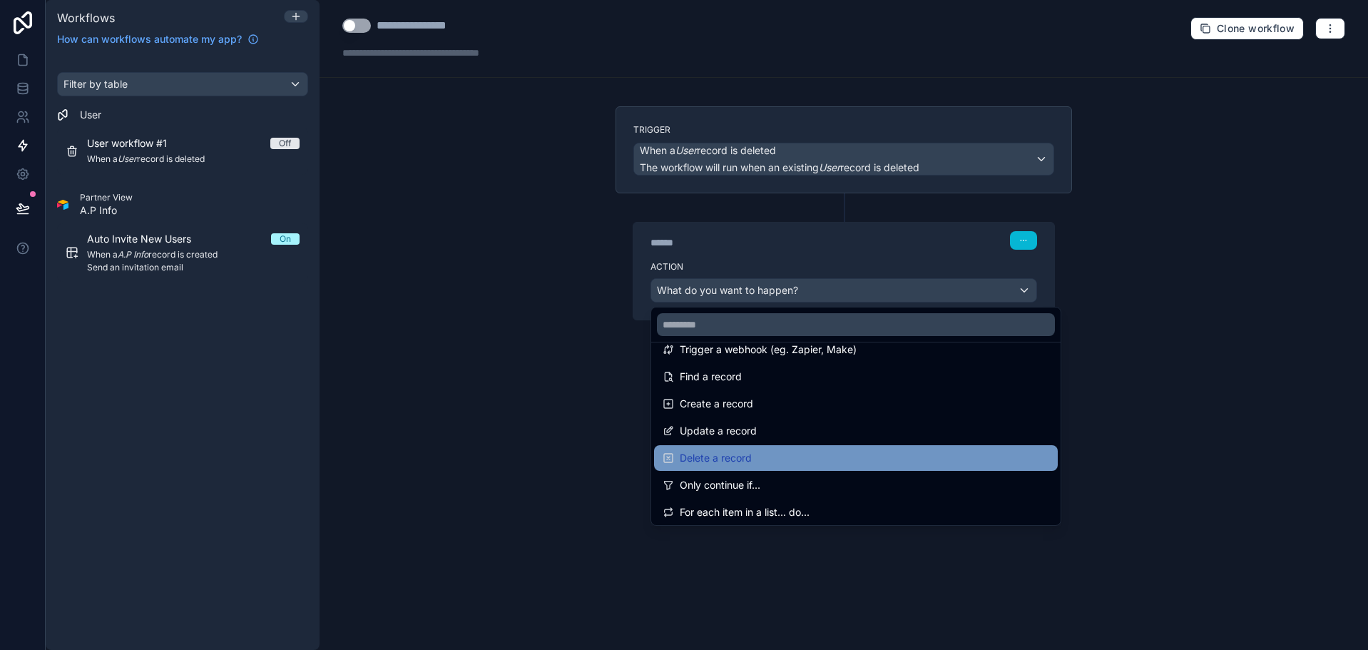
click at [763, 456] on div "Delete a record" at bounding box center [856, 457] width 387 height 17
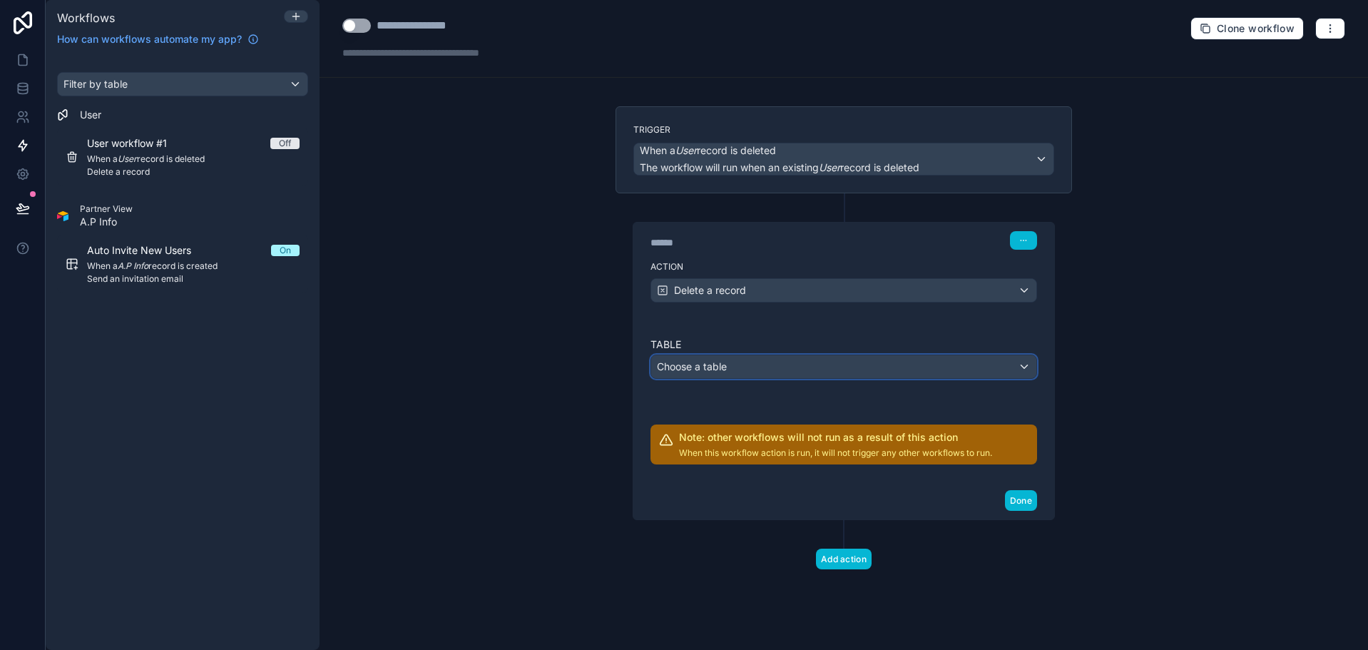
click at [744, 369] on div "Choose a table" at bounding box center [843, 366] width 385 height 23
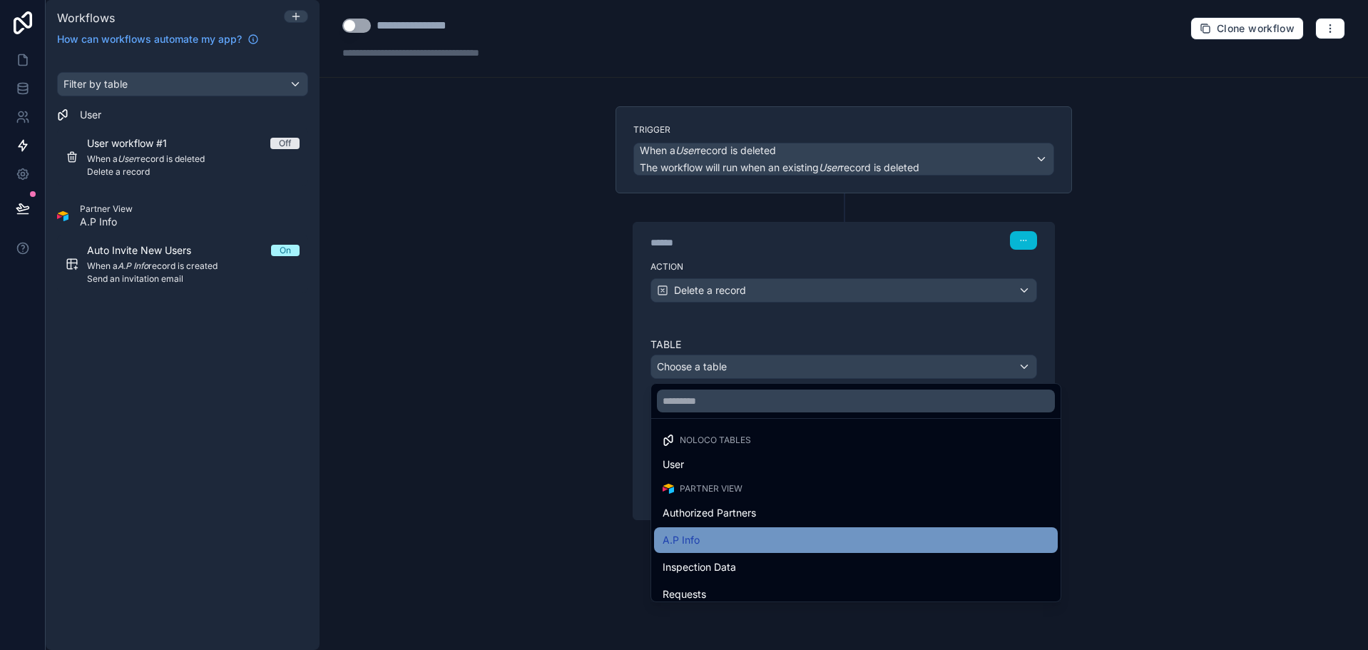
click at [760, 543] on div "A.P Info" at bounding box center [856, 539] width 387 height 17
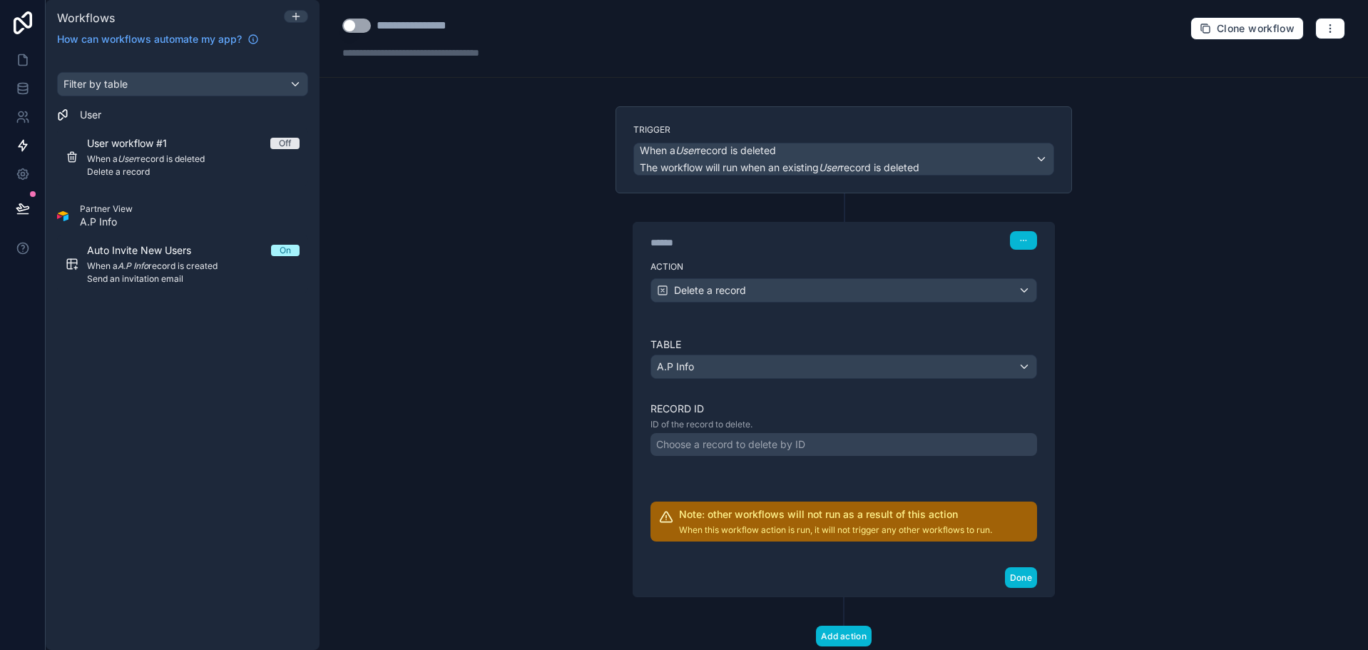
click at [748, 444] on div "Choose a record to delete by ID" at bounding box center [730, 444] width 149 height 14
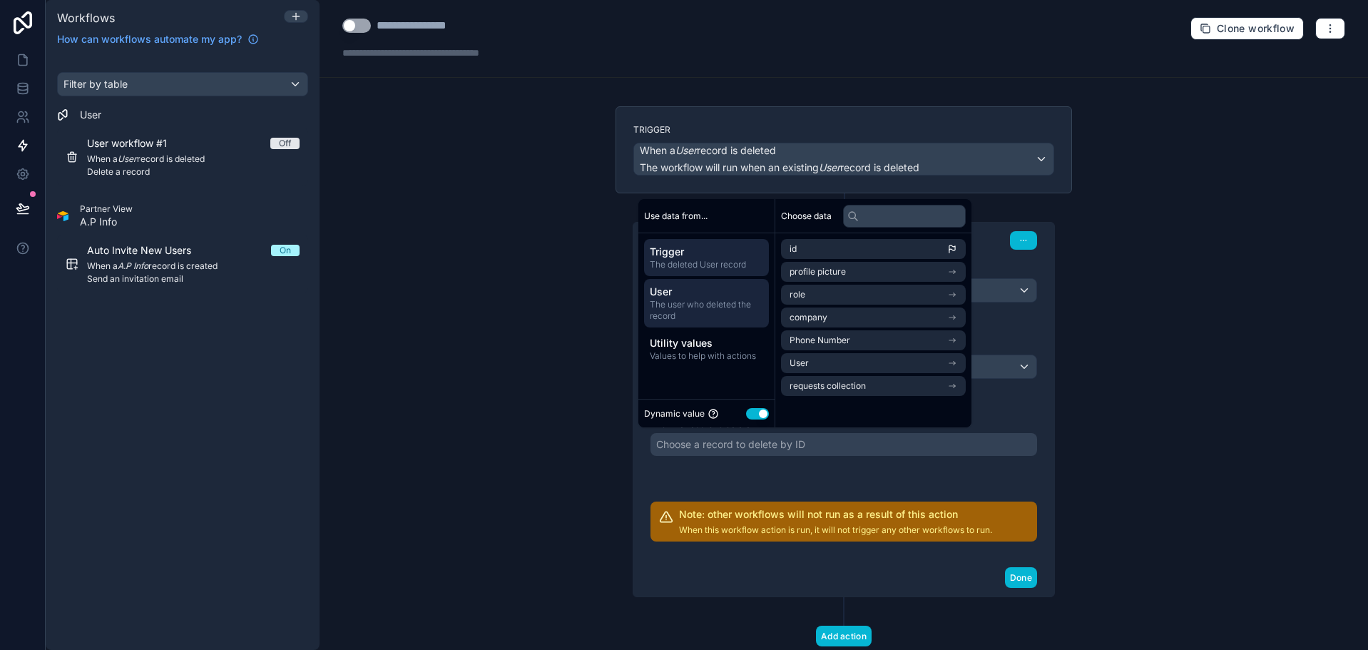
click at [745, 301] on span "The user who deleted the record" at bounding box center [706, 310] width 113 height 23
click at [744, 267] on span "The deleted User record" at bounding box center [706, 264] width 113 height 11
click at [845, 245] on li "id" at bounding box center [873, 249] width 185 height 20
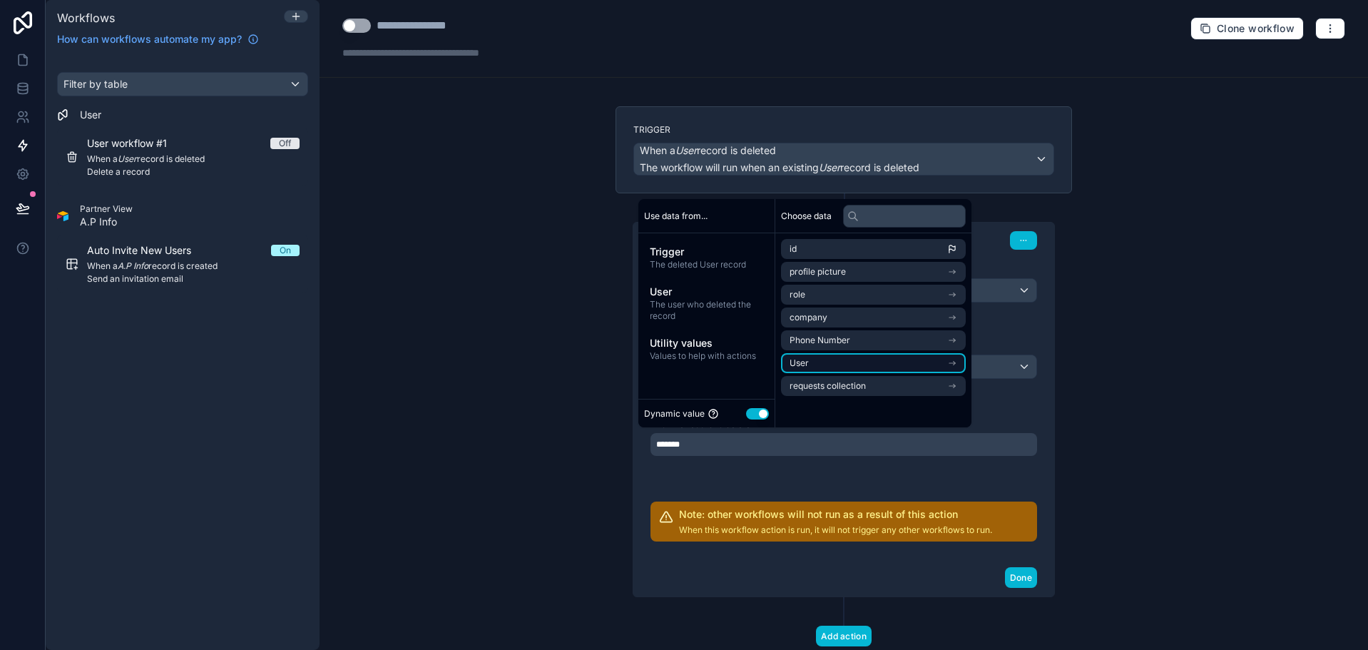
click at [844, 365] on li "User" at bounding box center [873, 363] width 185 height 20
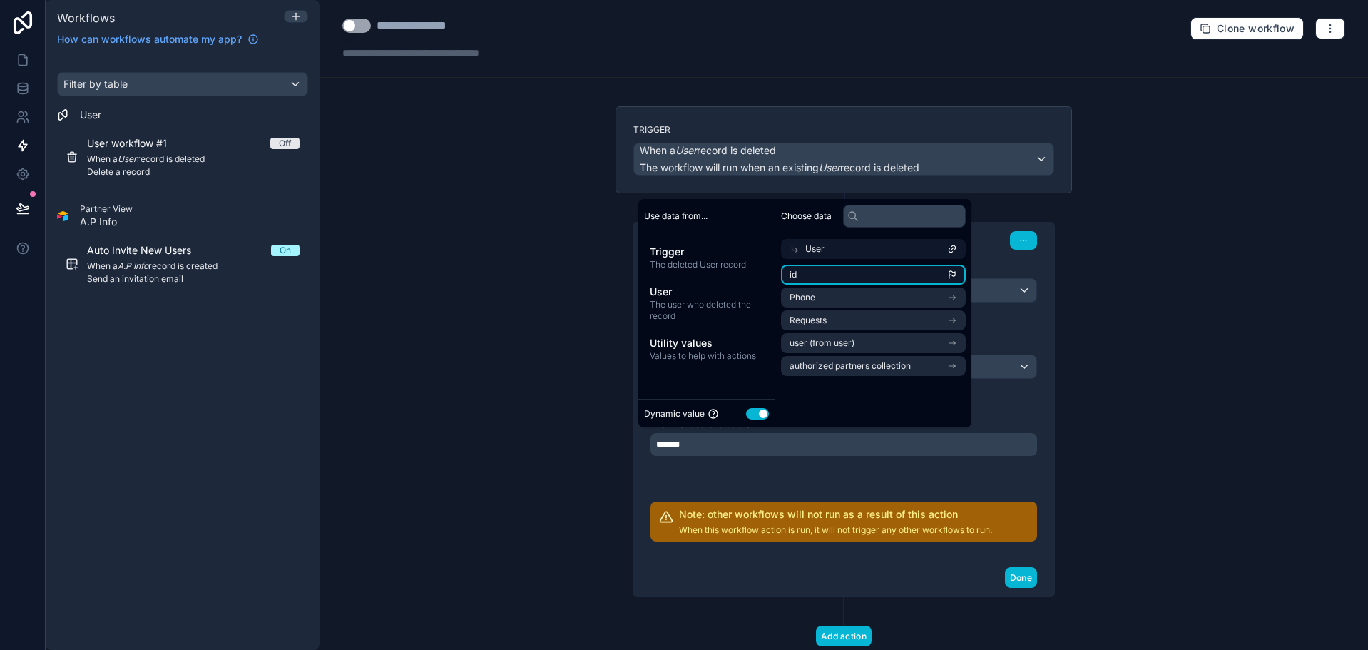
click at [855, 274] on li "id" at bounding box center [873, 275] width 185 height 20
click at [1002, 412] on label "Record ID" at bounding box center [844, 409] width 387 height 14
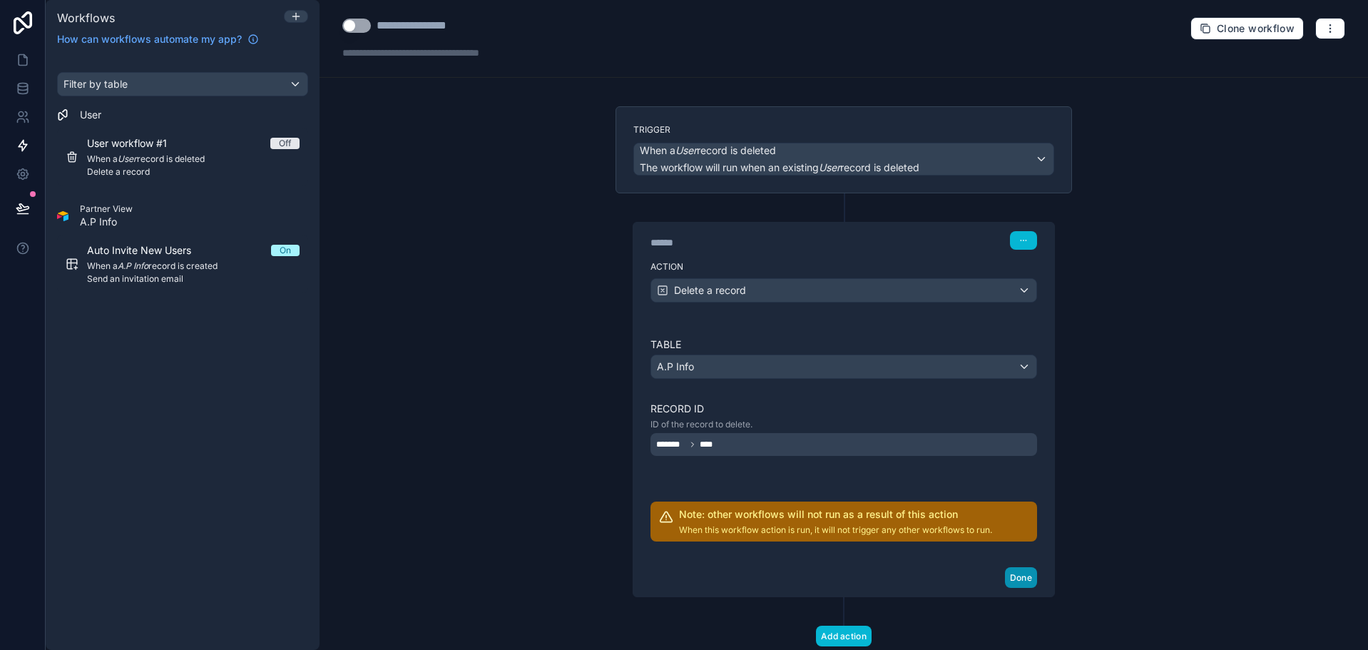
click at [1021, 573] on button "Done" at bounding box center [1021, 577] width 32 height 21
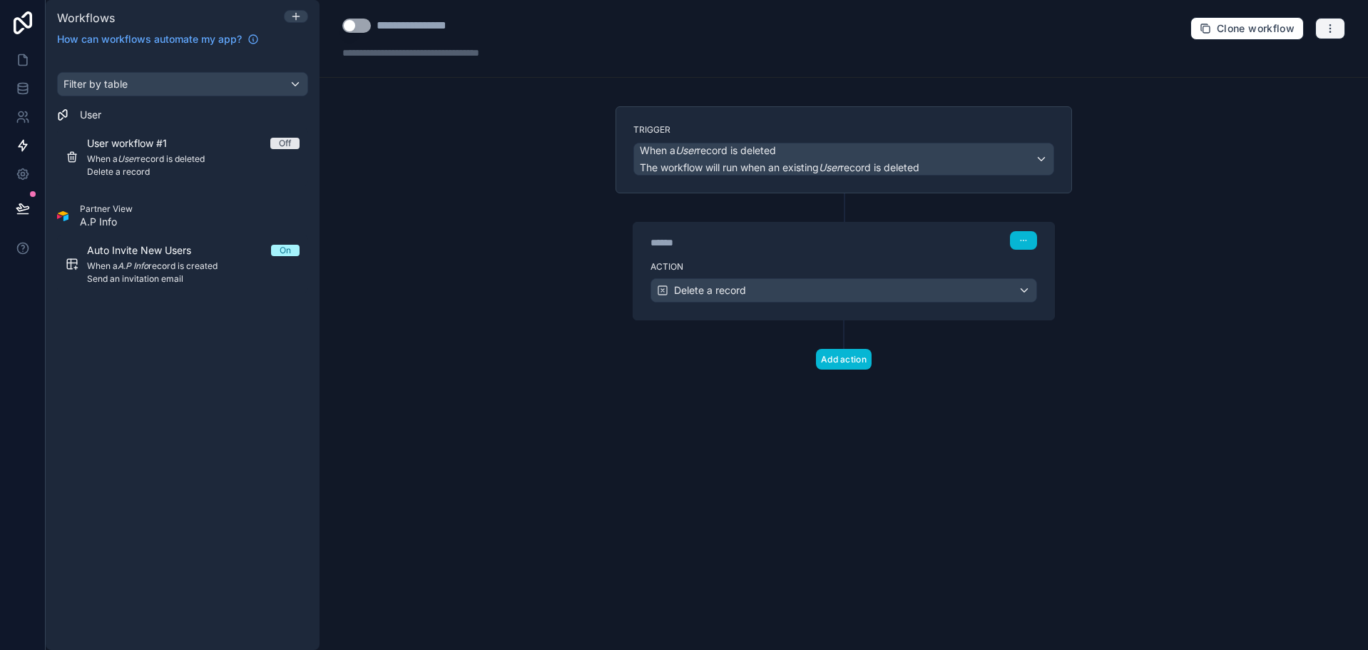
click at [1331, 26] on icon "button" at bounding box center [1330, 28] width 11 height 11
click at [1307, 64] on span "Test workflow" at bounding box center [1292, 61] width 68 height 11
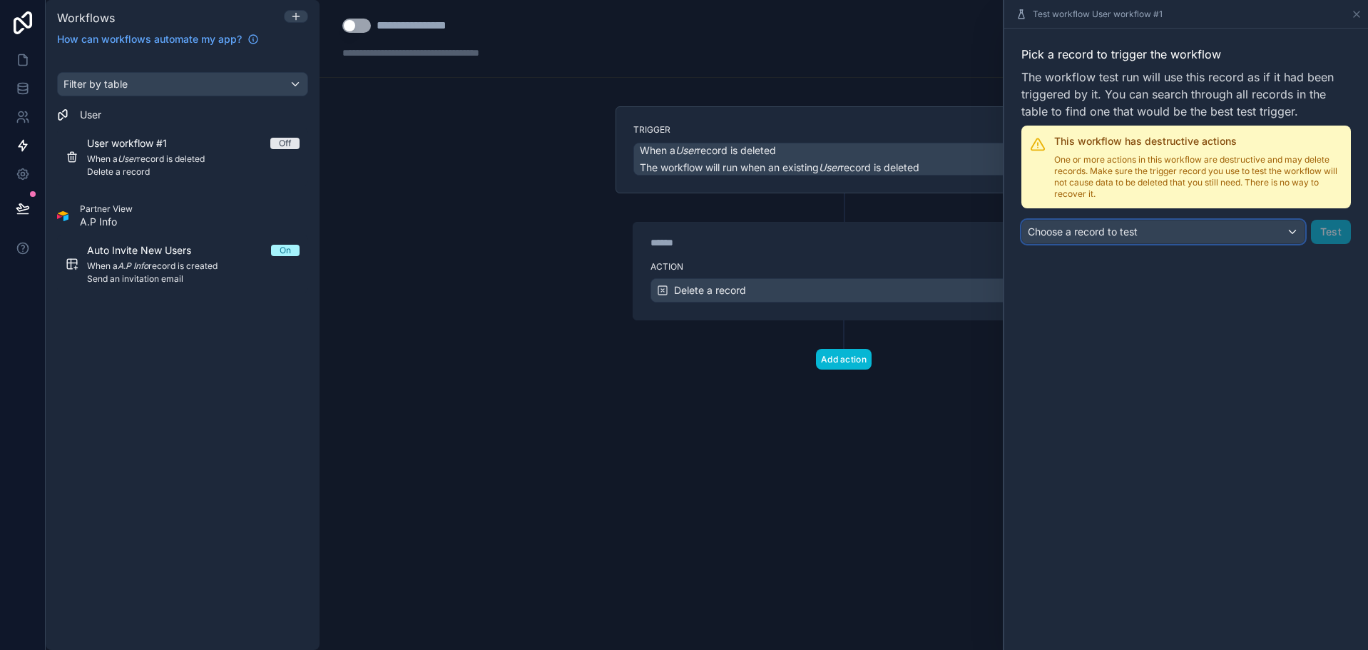
click at [1214, 237] on div "Choose a record to test" at bounding box center [1163, 231] width 282 height 23
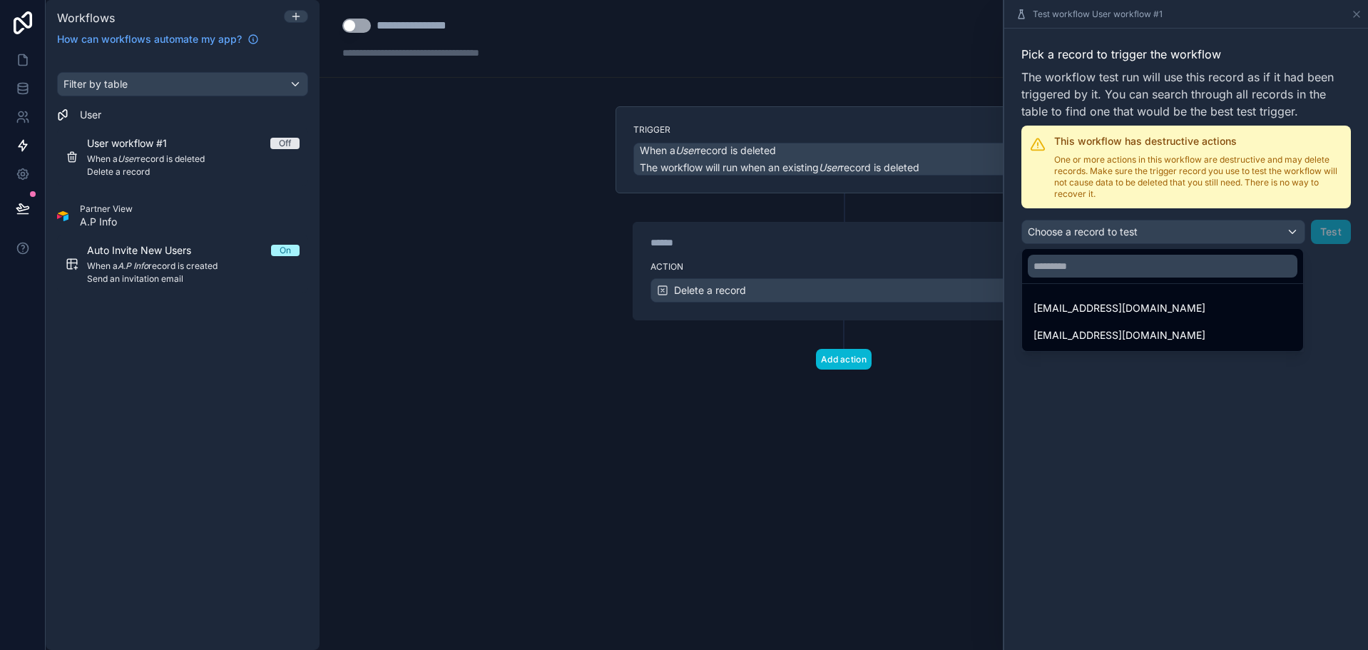
drag, startPoint x: 1216, startPoint y: 220, endPoint x: 1225, endPoint y: 223, distance: 9.3
click at [1217, 220] on div at bounding box center [1186, 325] width 364 height 650
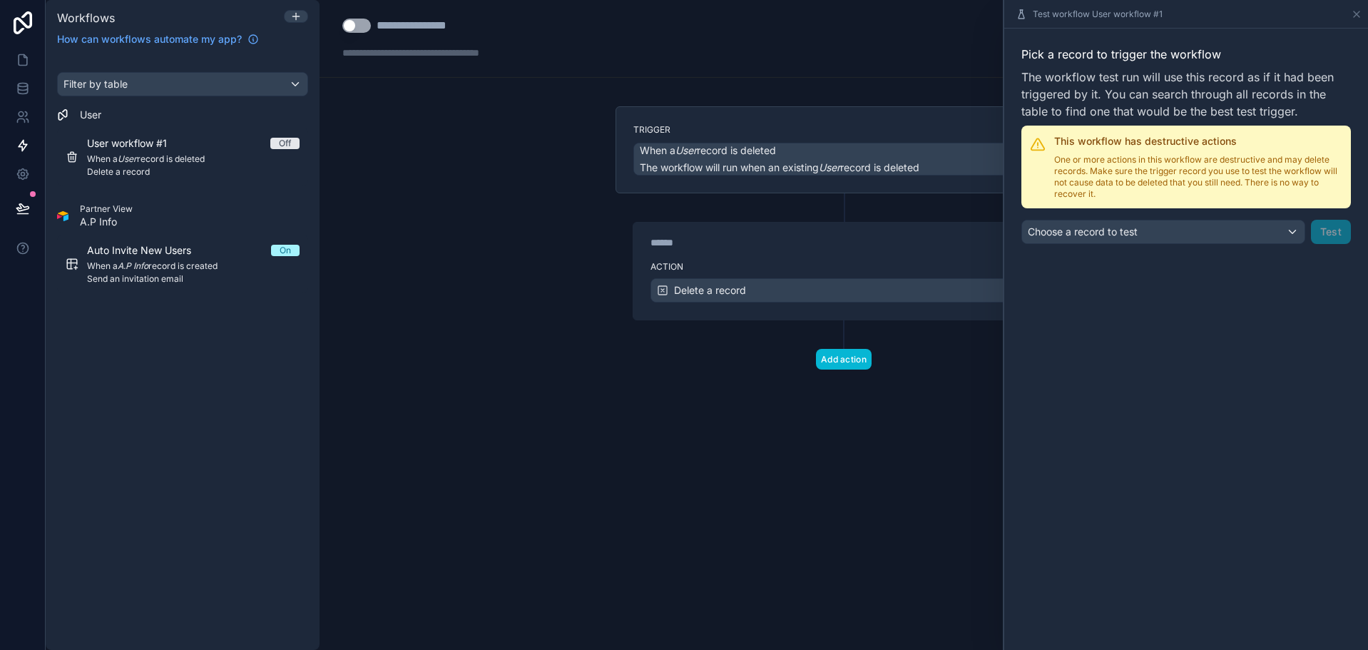
click at [711, 94] on div "**********" at bounding box center [844, 325] width 1049 height 650
click at [29, 58] on icon at bounding box center [23, 60] width 14 height 14
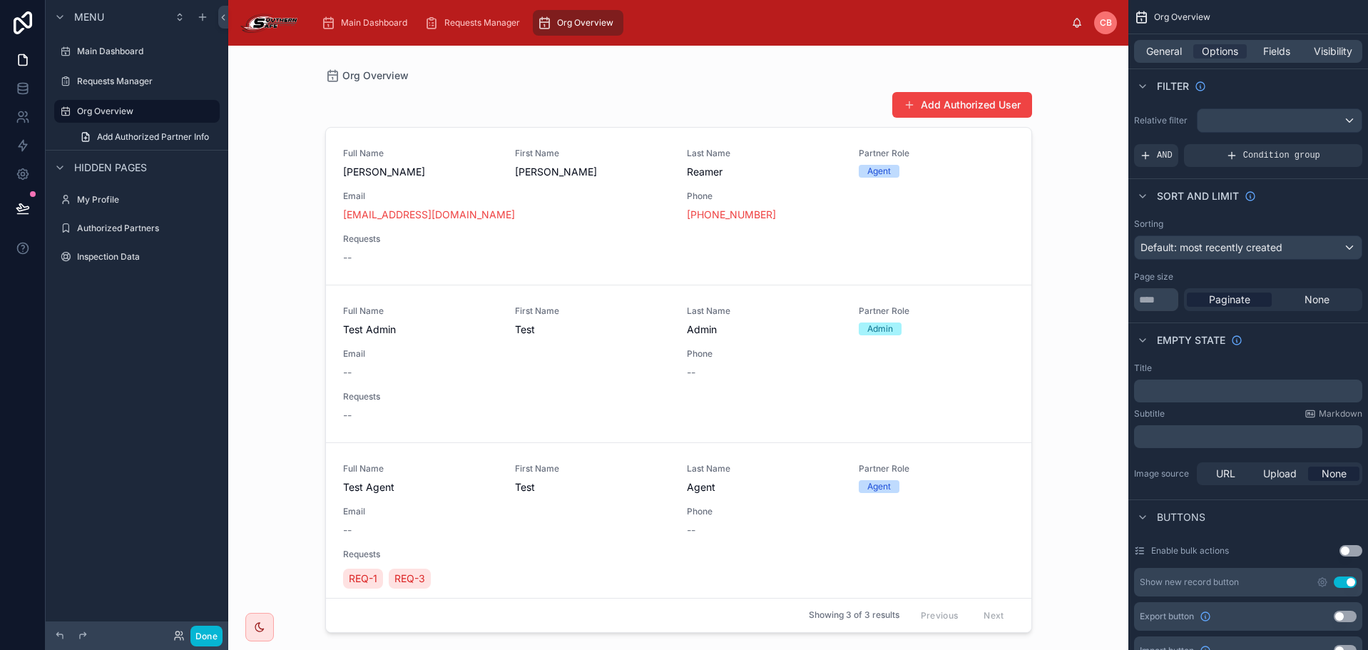
click at [743, 94] on div "Add Authorized User" at bounding box center [678, 104] width 707 height 27
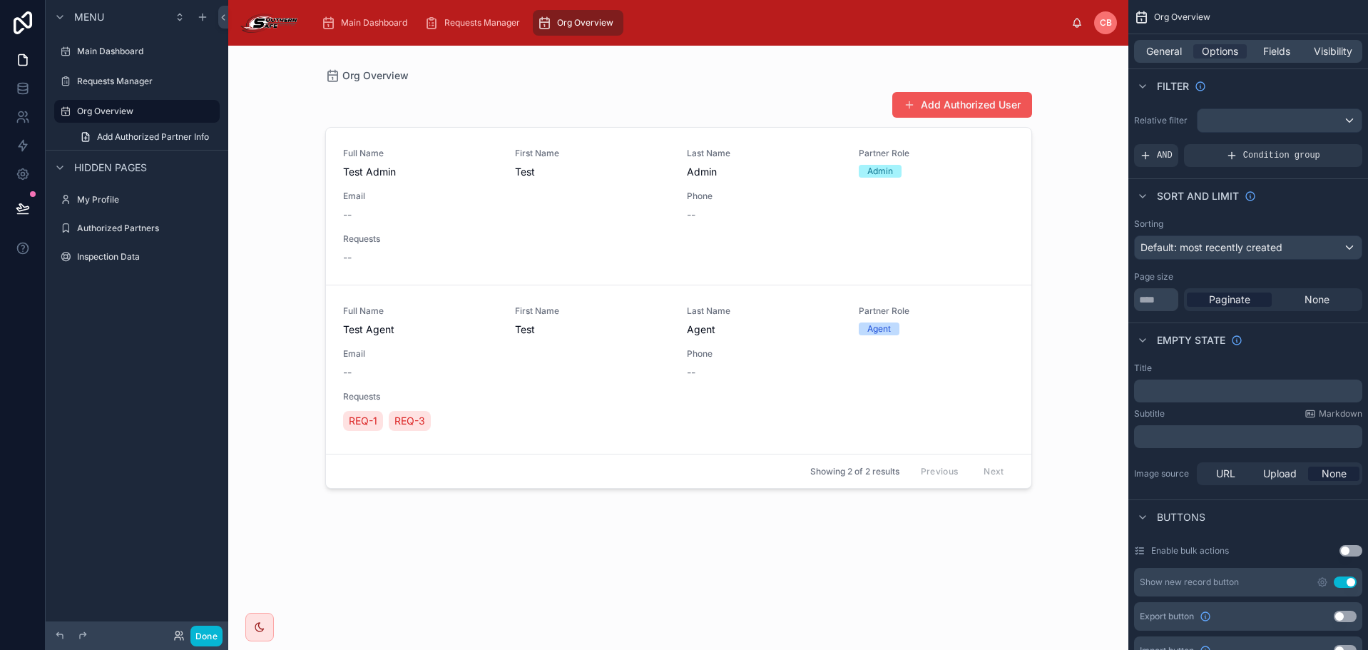
click at [982, 95] on button "Add Authorized User" at bounding box center [962, 105] width 140 height 26
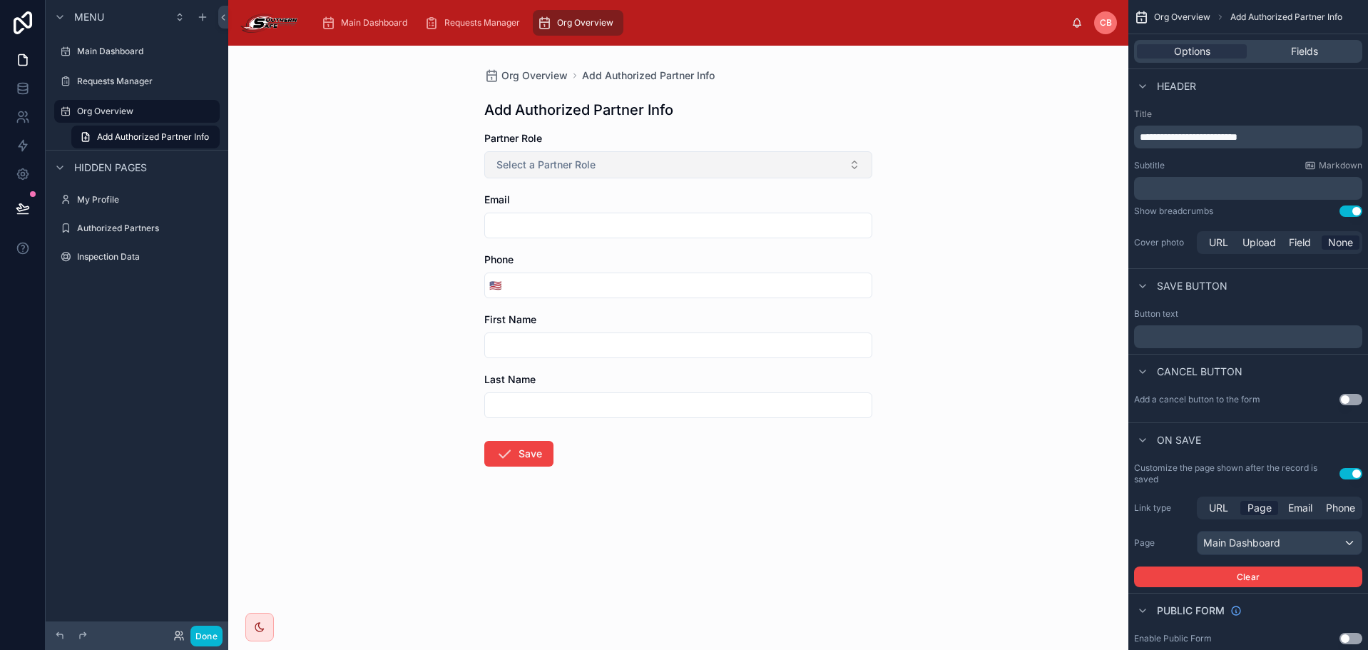
click at [718, 156] on button "Select a Partner Role" at bounding box center [678, 164] width 388 height 27
click at [670, 245] on div "Admin" at bounding box center [678, 243] width 381 height 21
click at [654, 170] on button "Admin" at bounding box center [678, 164] width 388 height 27
drag, startPoint x: 652, startPoint y: 227, endPoint x: 655, endPoint y: 238, distance: 11.1
click at [655, 238] on div "None Agent Admin" at bounding box center [678, 243] width 381 height 64
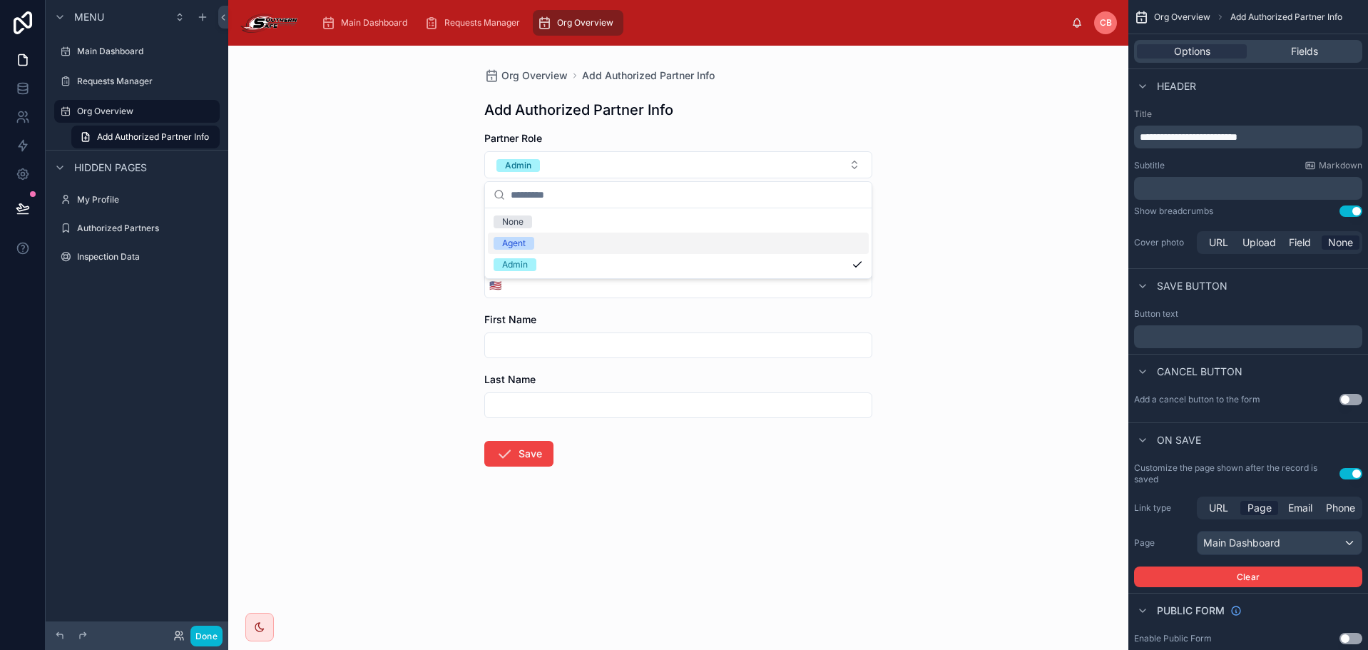
click at [655, 238] on div "Agent" at bounding box center [678, 243] width 381 height 21
click at [648, 216] on input "text" at bounding box center [678, 225] width 387 height 20
click at [714, 192] on form "Partner Role Agent Email Phone 🇺🇸 First Name Last Name Save" at bounding box center [678, 344] width 388 height 427
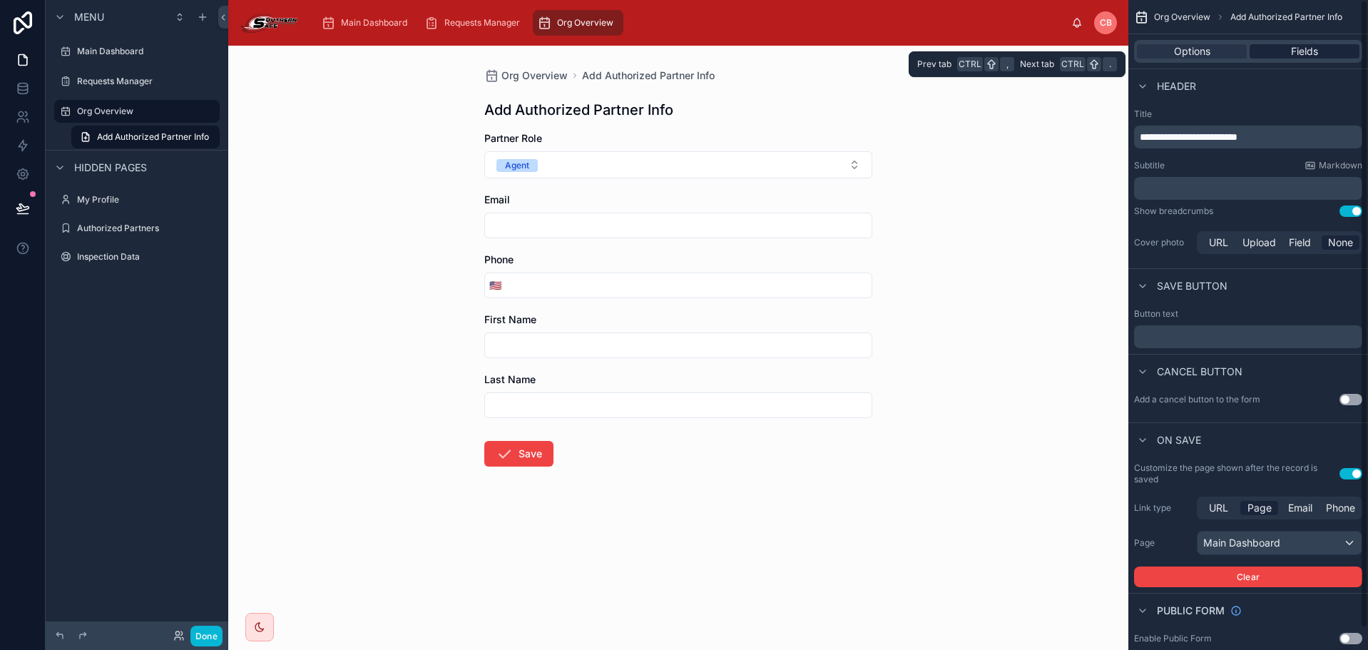
click at [1308, 56] on span "Fields" at bounding box center [1304, 51] width 27 height 14
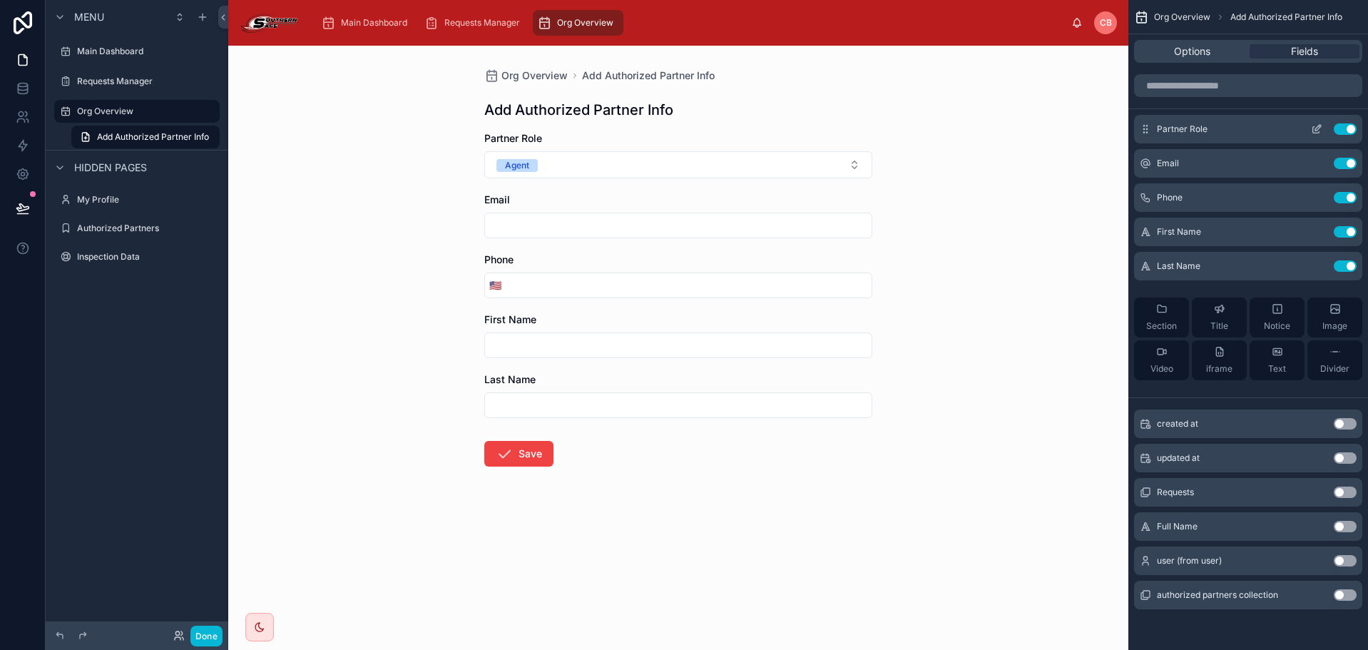
click at [1312, 128] on icon "scrollable content" at bounding box center [1316, 128] width 11 height 11
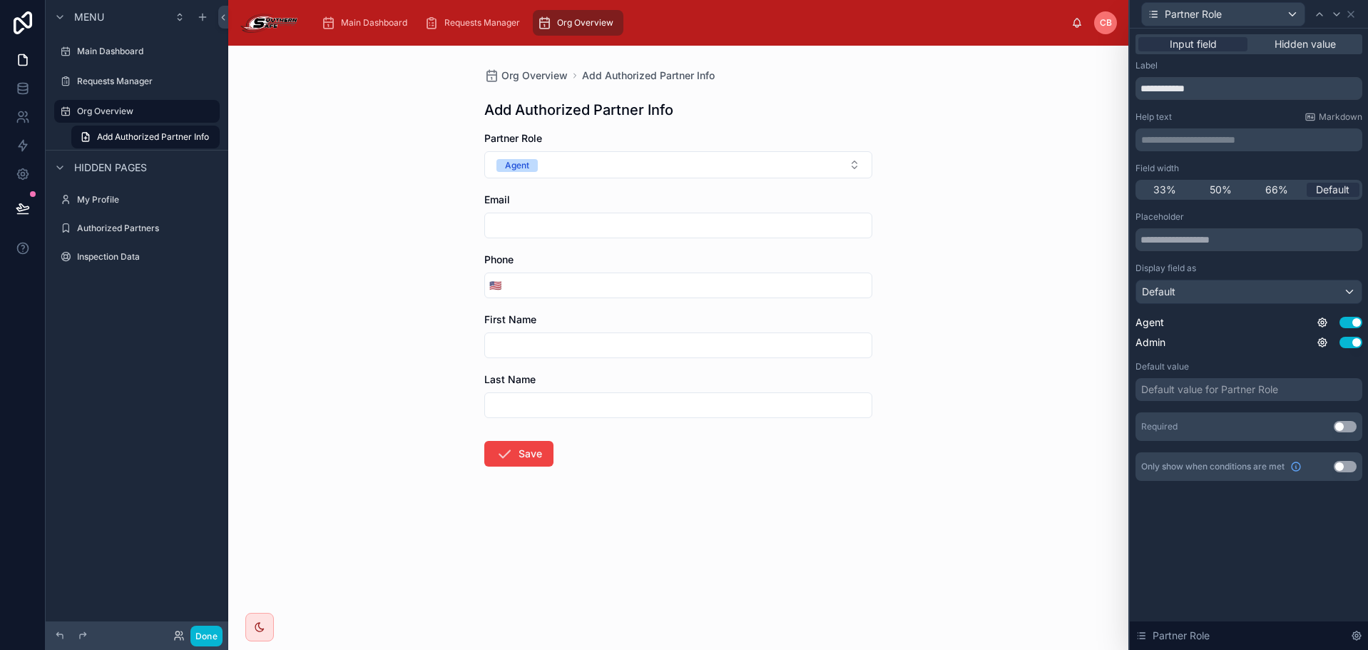
click at [1345, 426] on button "Use setting" at bounding box center [1345, 426] width 23 height 11
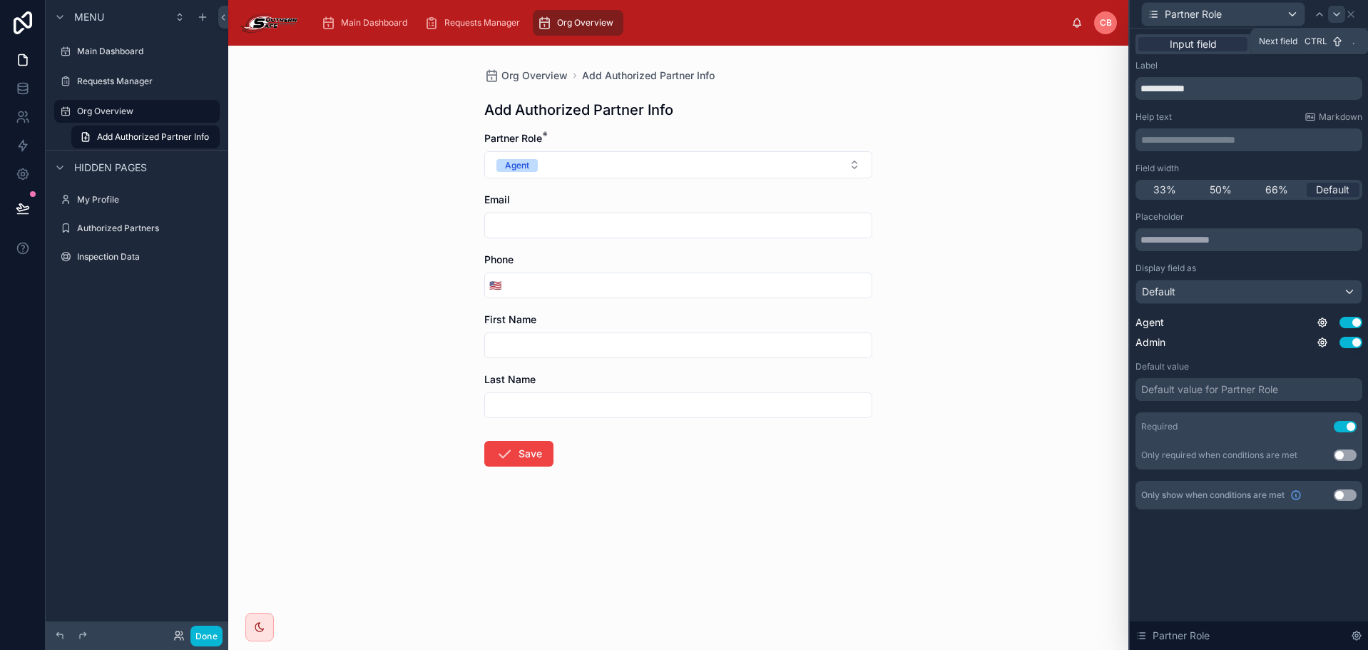
click at [1337, 14] on icon at bounding box center [1337, 14] width 6 height 3
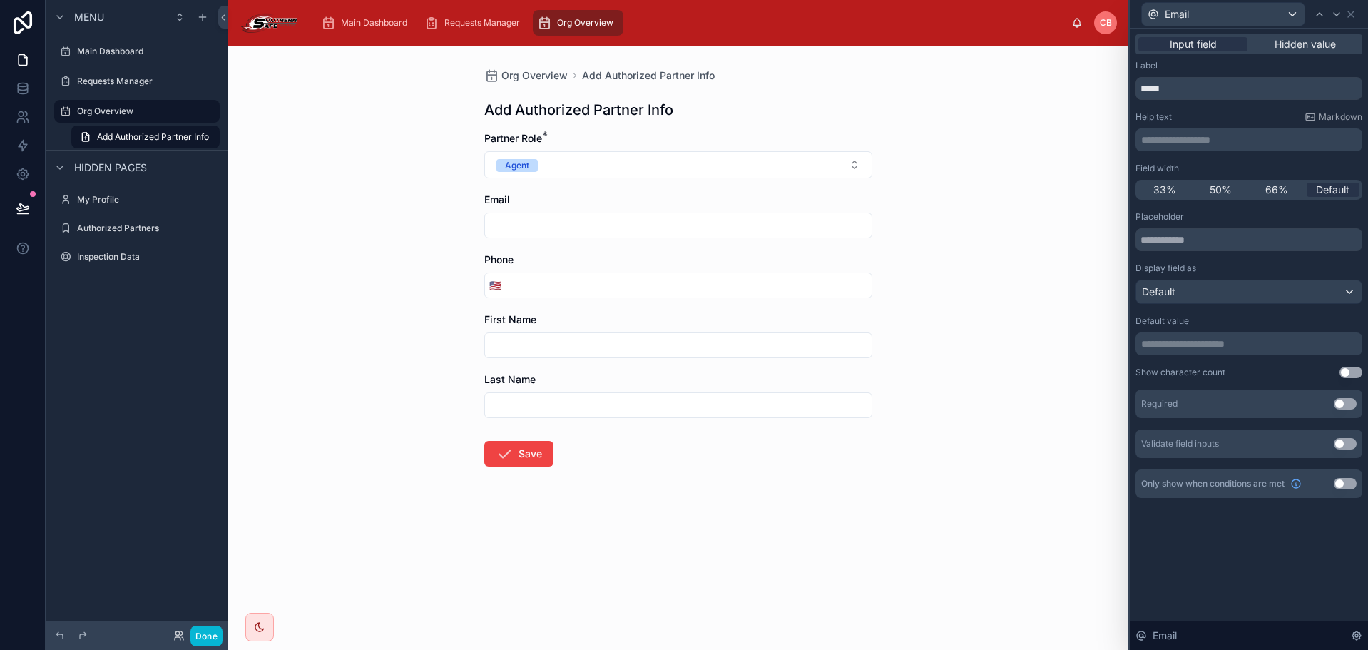
click at [1340, 402] on button "Use setting" at bounding box center [1345, 403] width 23 height 11
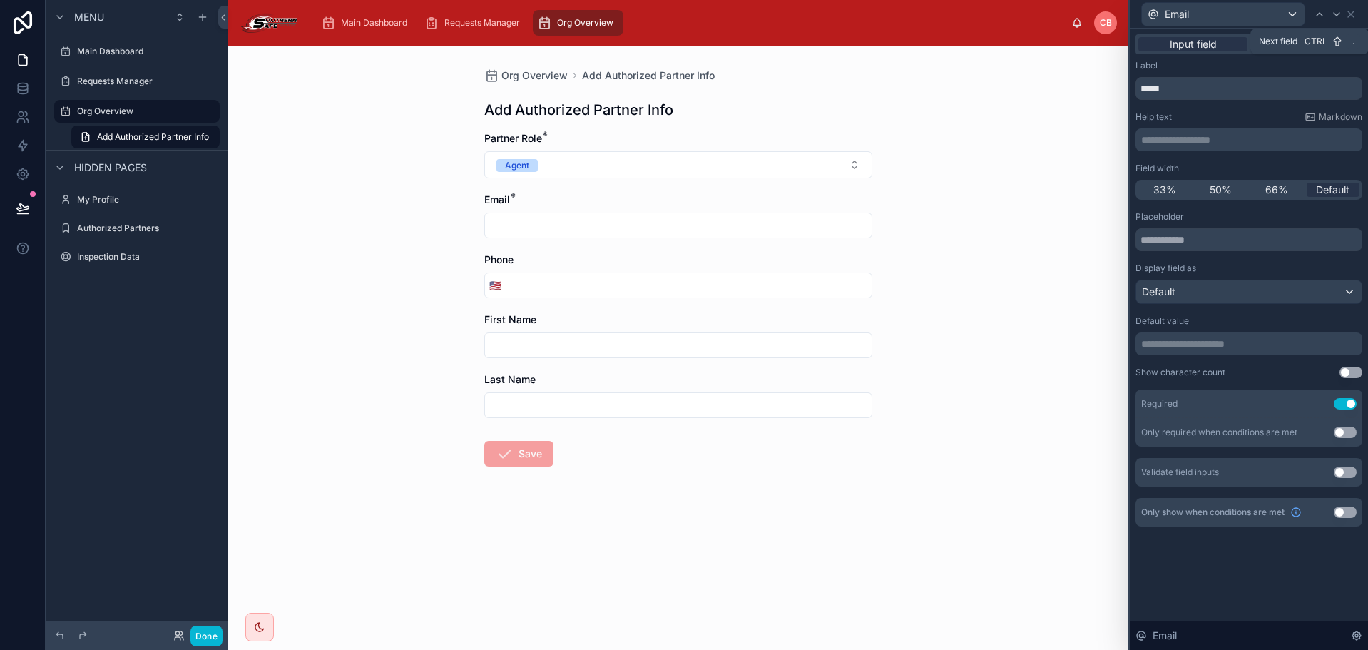
click at [1337, 14] on icon at bounding box center [1336, 14] width 11 height 11
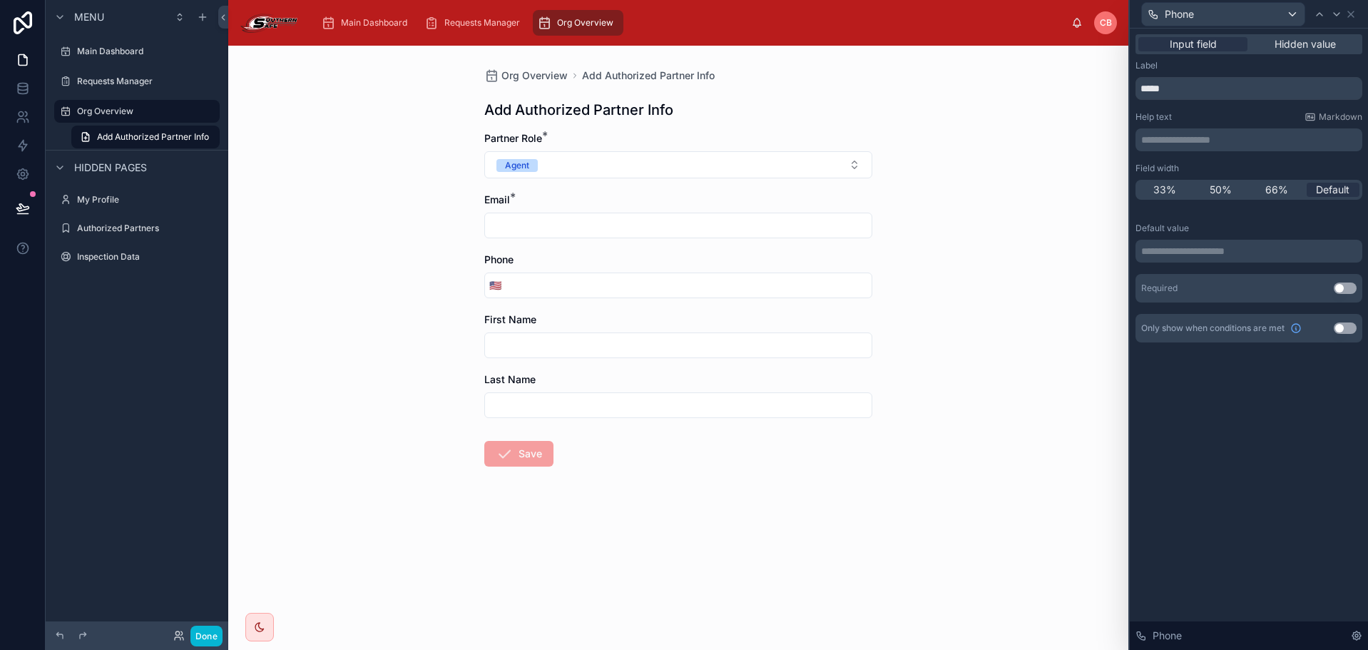
click at [1350, 285] on button "Use setting" at bounding box center [1345, 287] width 23 height 11
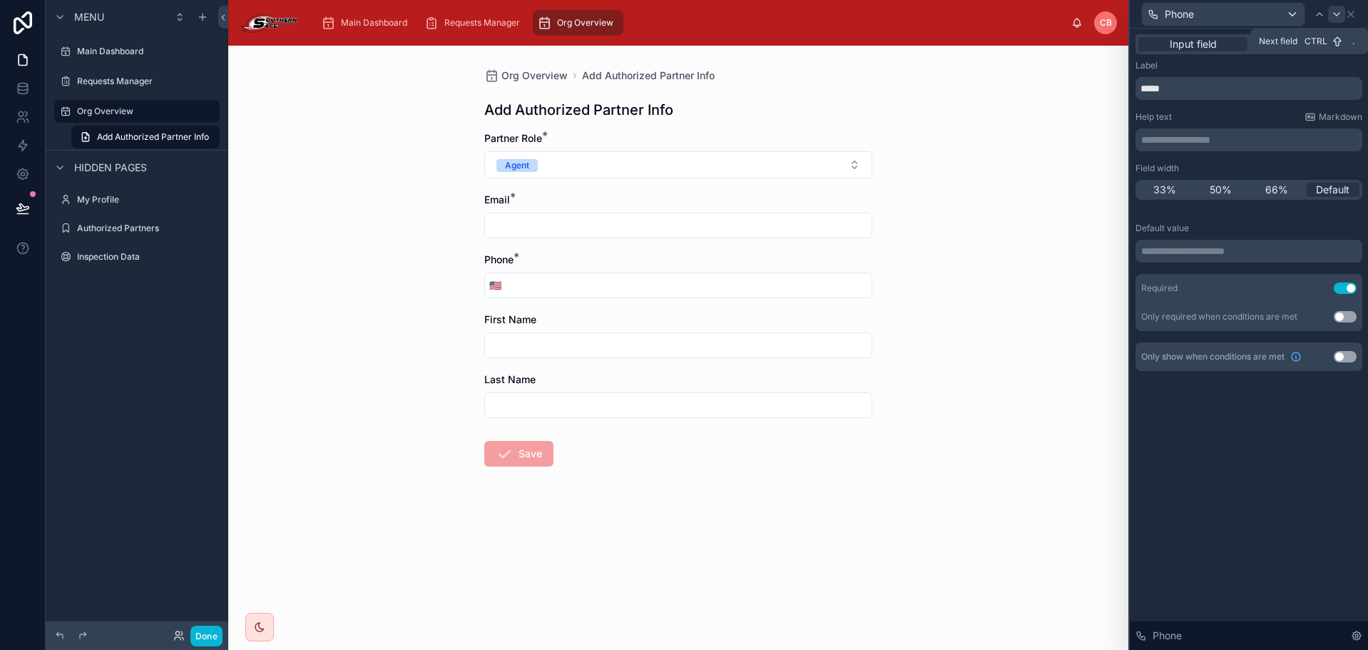
click at [1337, 14] on icon at bounding box center [1336, 14] width 11 height 11
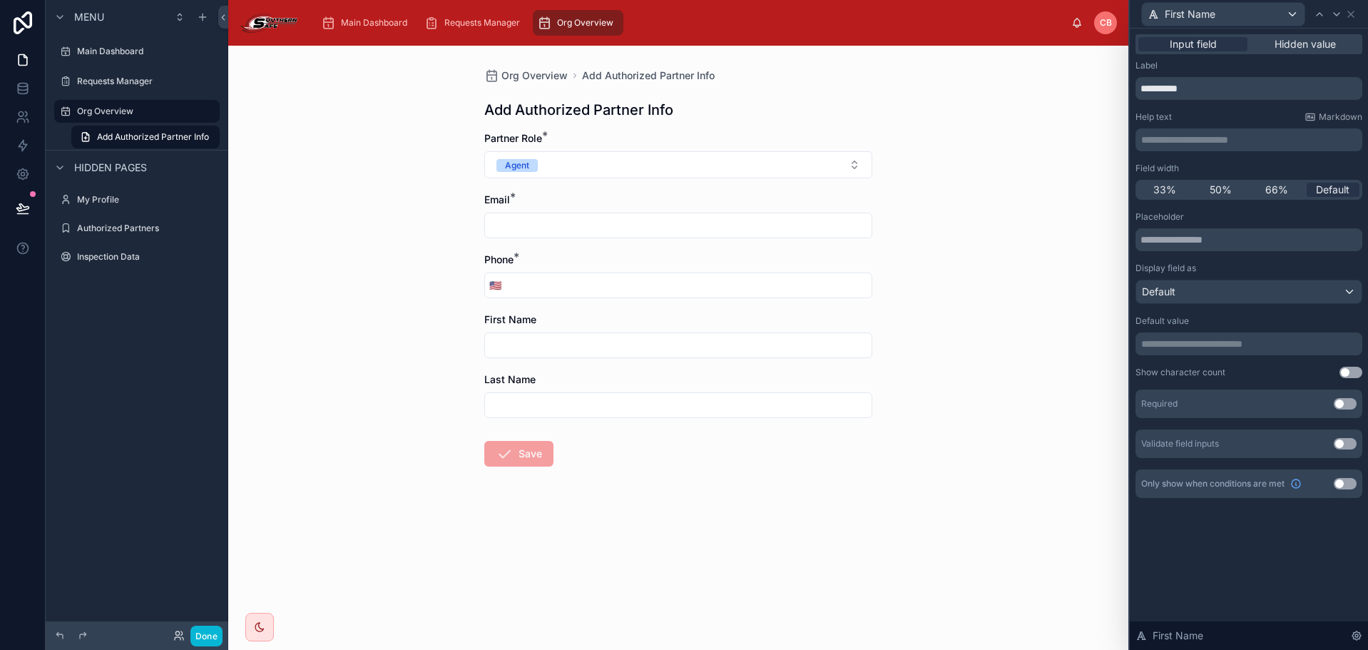
click at [1337, 407] on button "Use setting" at bounding box center [1345, 403] width 23 height 11
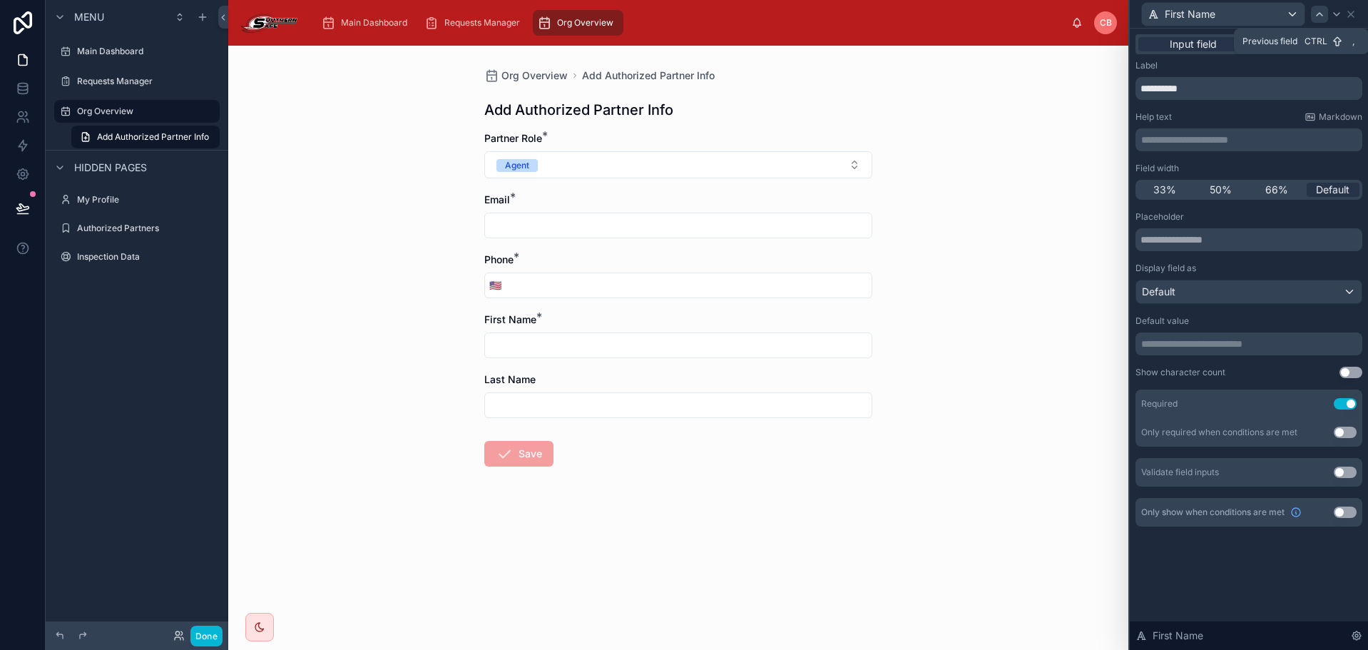
click at [1326, 19] on div "First Name" at bounding box center [1243, 14] width 204 height 24
click at [1320, 17] on icon at bounding box center [1319, 14] width 11 height 11
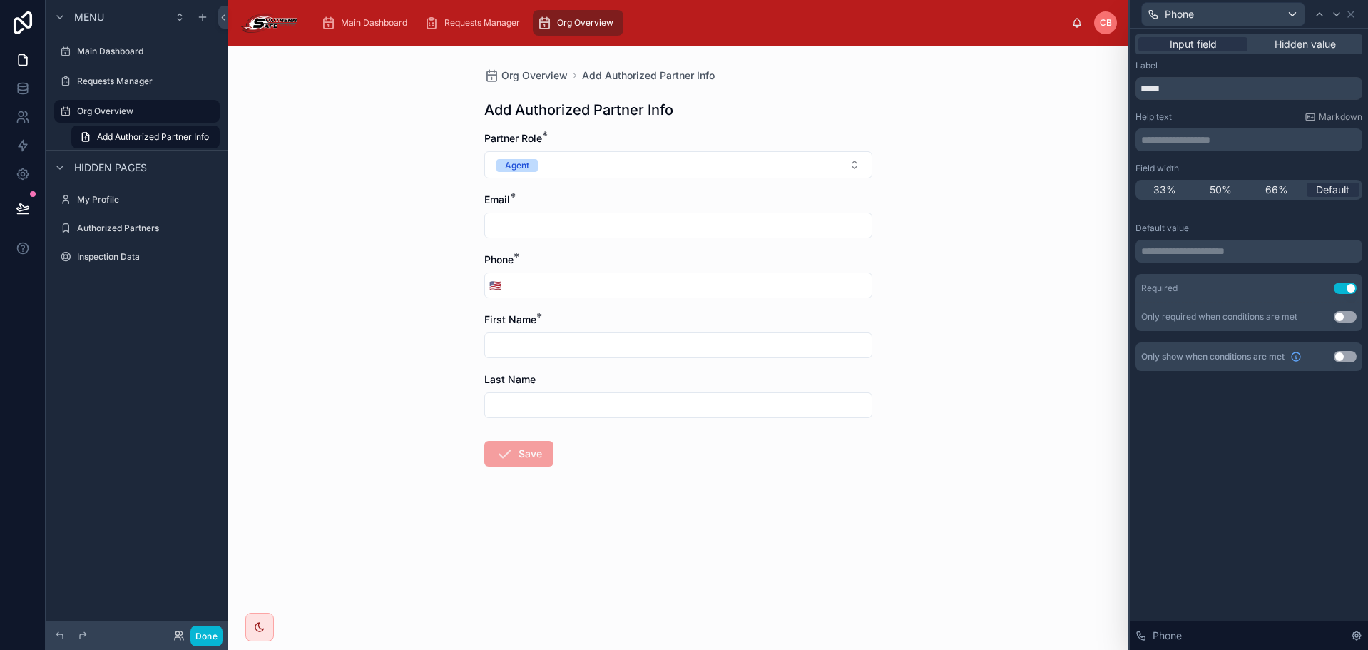
click at [1348, 279] on div "Required Use setting" at bounding box center [1249, 288] width 227 height 29
click at [1348, 282] on button "Use setting" at bounding box center [1345, 287] width 23 height 11
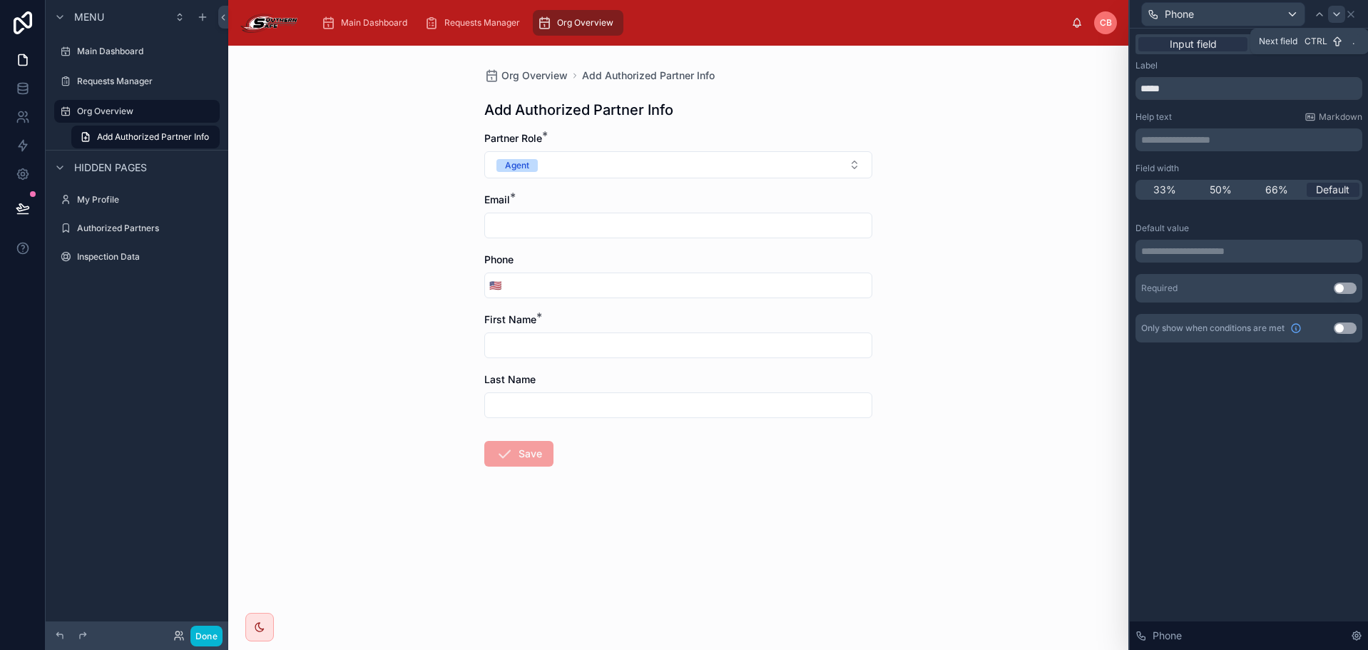
click at [1335, 14] on icon at bounding box center [1337, 14] width 6 height 3
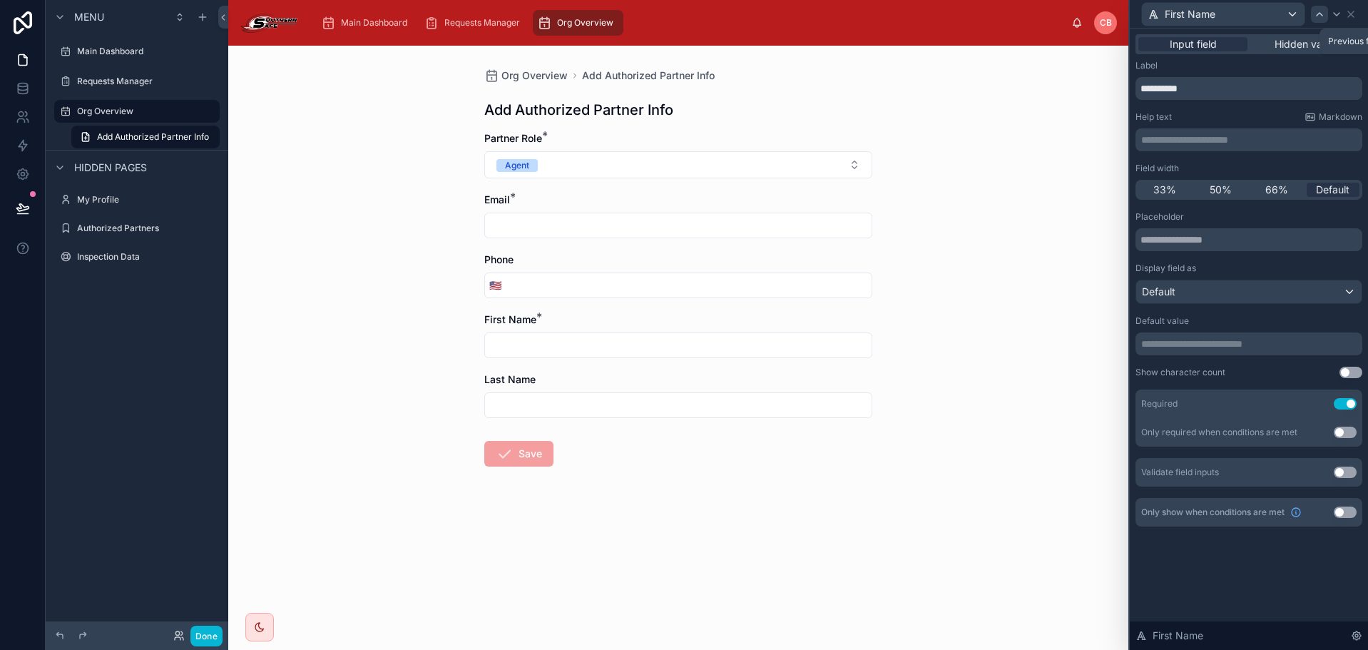
click at [1322, 14] on icon at bounding box center [1319, 14] width 11 height 11
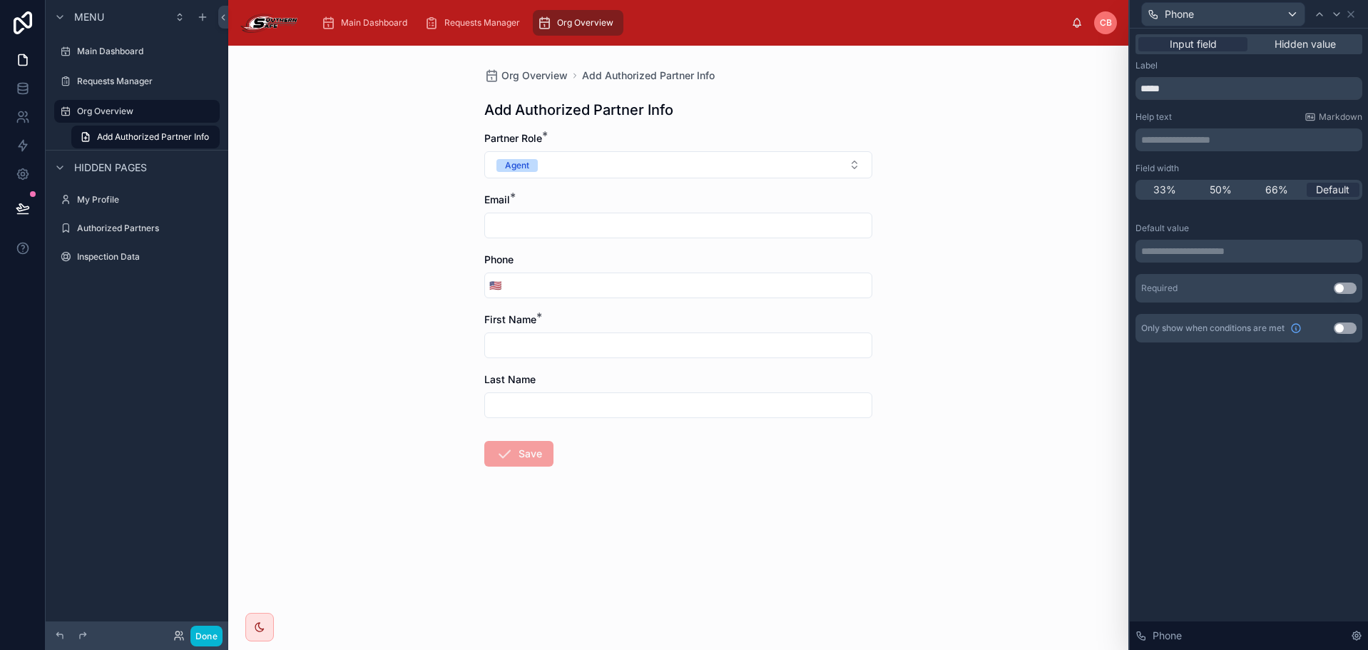
click at [1248, 249] on p "**********" at bounding box center [1250, 251] width 218 height 14
click at [1360, 220] on div "**********" at bounding box center [1249, 256] width 227 height 91
click at [1334, 9] on icon at bounding box center [1336, 14] width 11 height 11
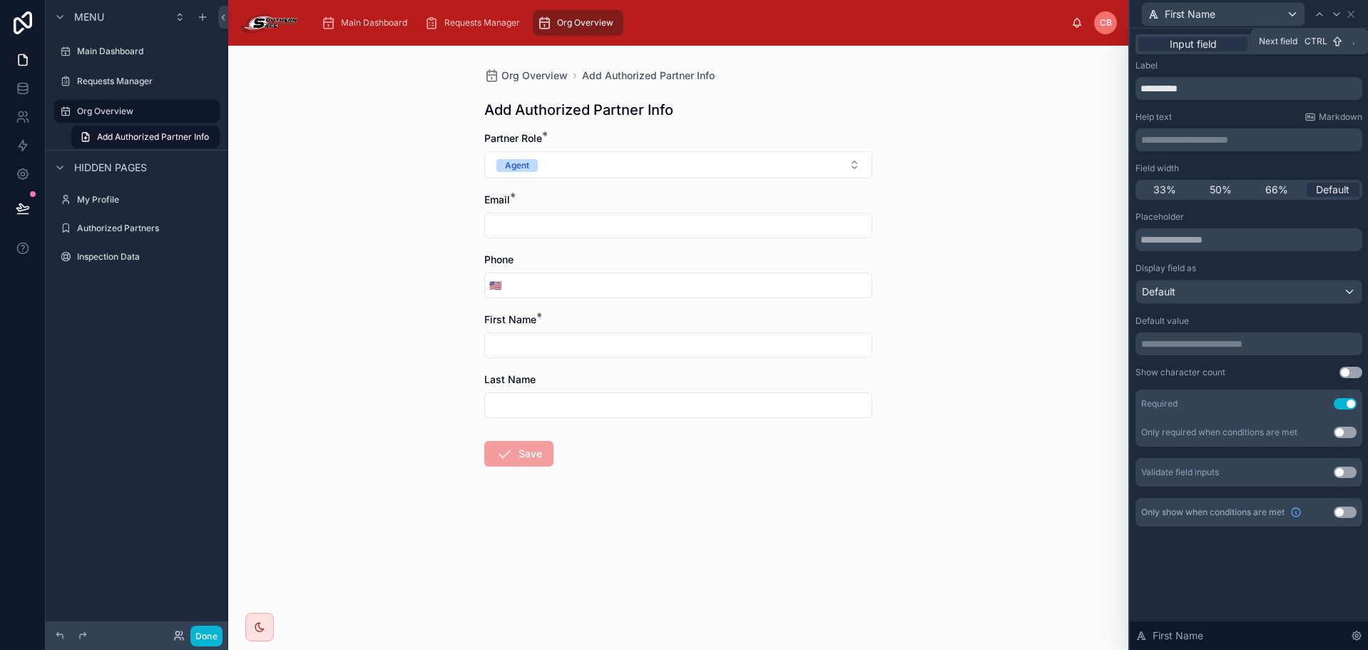
click at [1334, 9] on icon at bounding box center [1336, 14] width 11 height 11
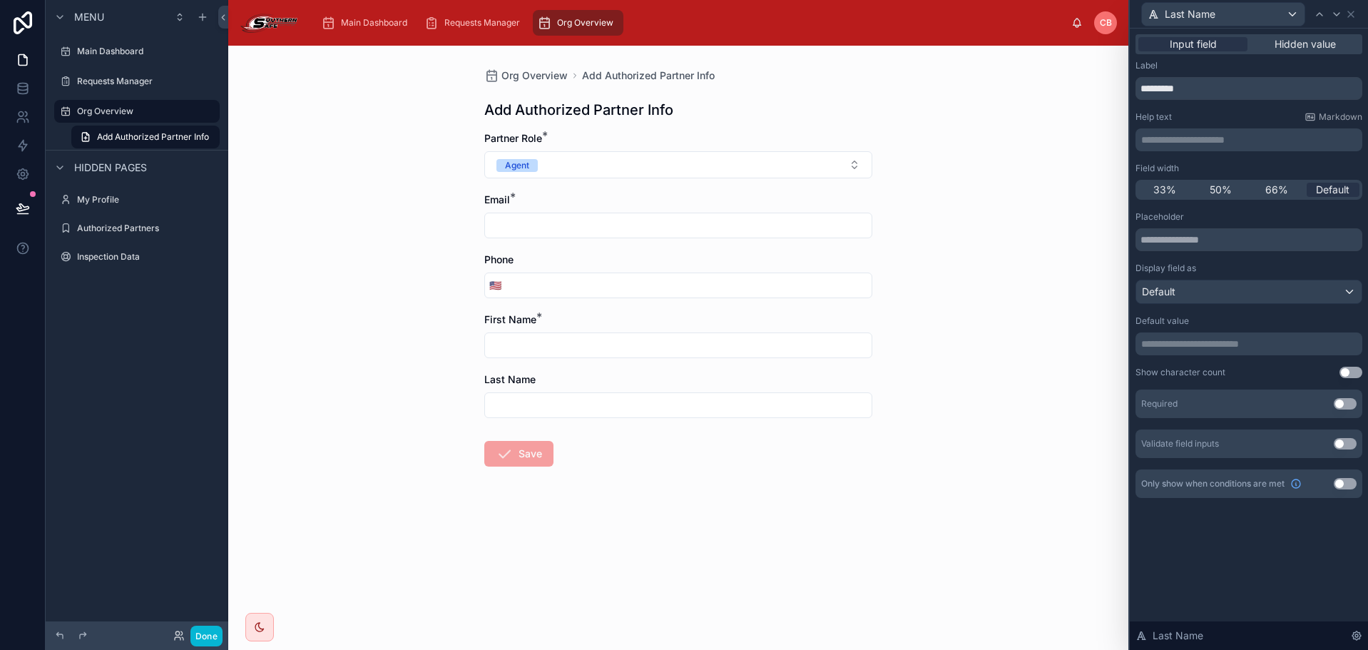
click at [1337, 404] on button "Use setting" at bounding box center [1345, 403] width 23 height 11
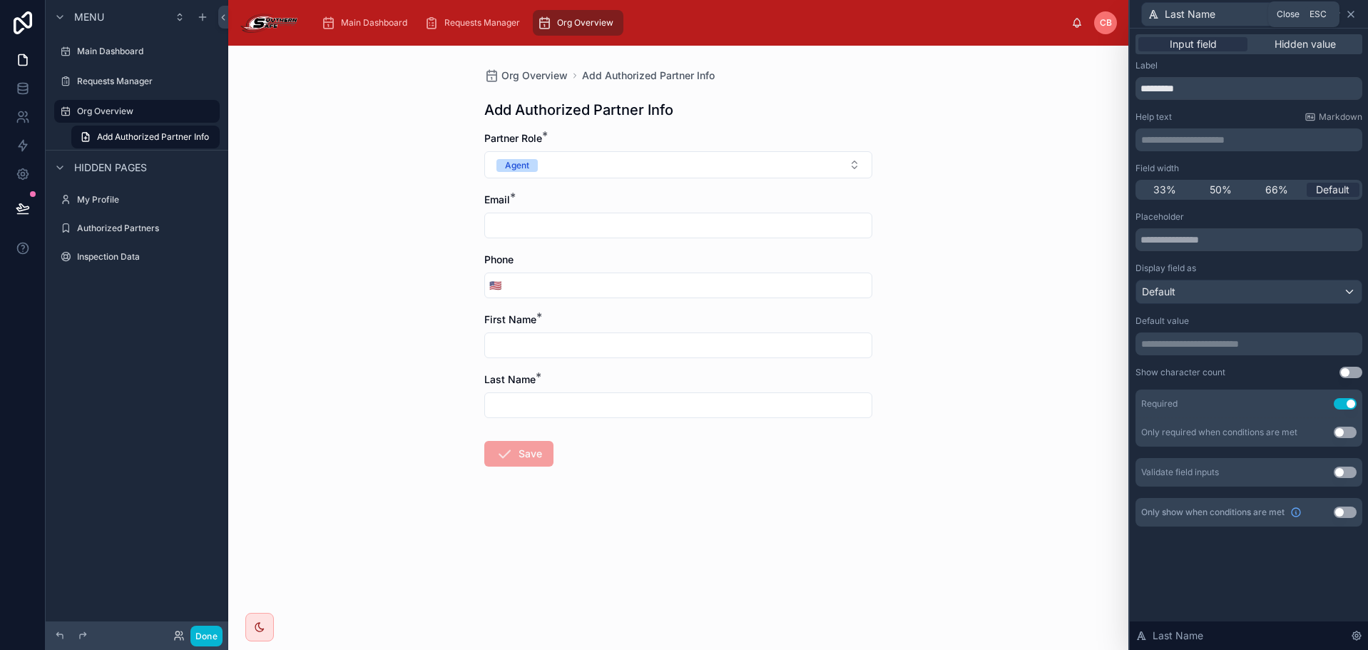
click at [1353, 16] on icon at bounding box center [1350, 14] width 11 height 11
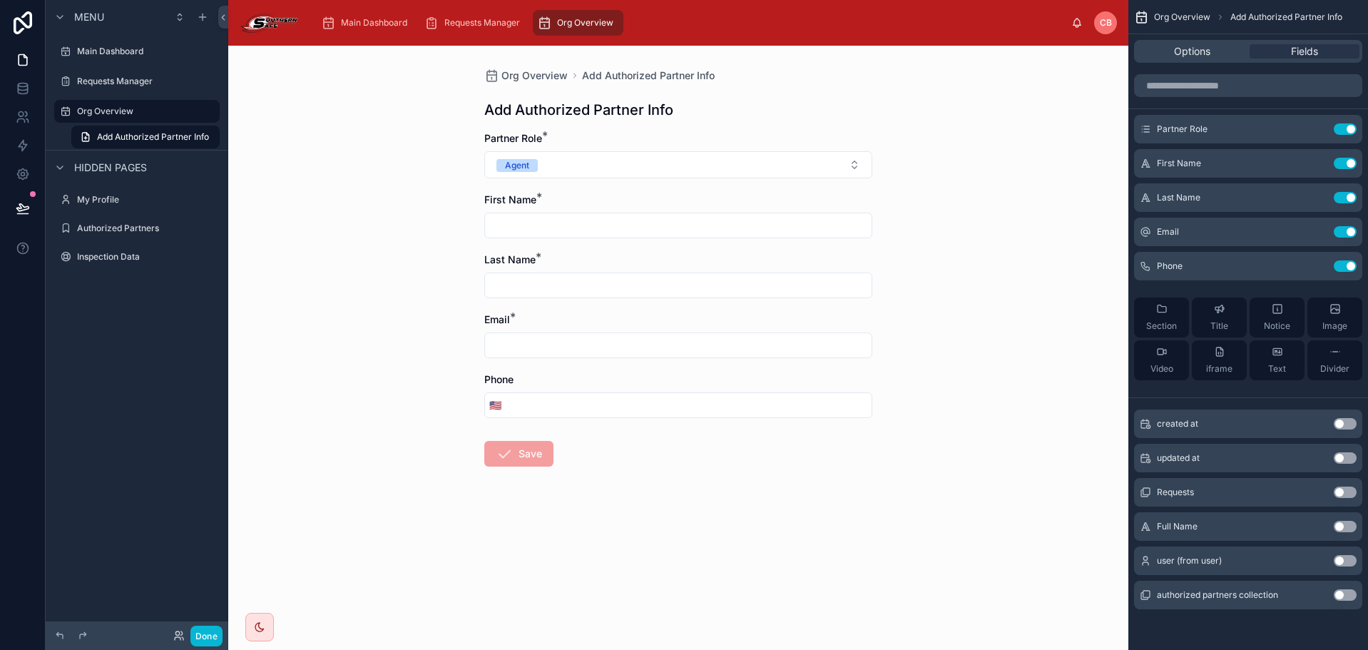
click at [1024, 267] on div "Org Overview Add Authorized Partner Info Add Authorized Partner Info Partner Ro…" at bounding box center [678, 348] width 900 height 604
click at [966, 309] on div "Org Overview Add Authorized Partner Info Add Authorized Partner Info Partner Ro…" at bounding box center [678, 348] width 900 height 604
click at [203, 633] on button "Done" at bounding box center [206, 636] width 32 height 21
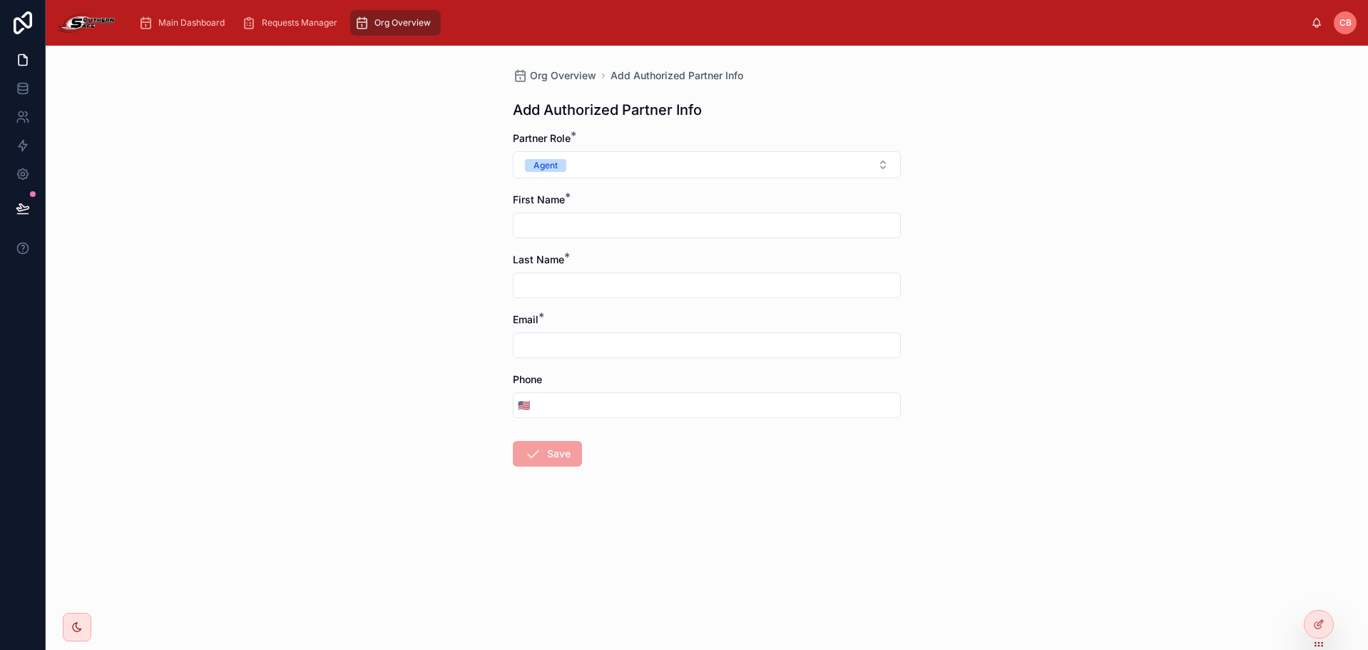
click at [567, 230] on div at bounding box center [707, 226] width 388 height 26
click at [574, 230] on input "text" at bounding box center [707, 225] width 387 height 20
type input "*******"
type input "******"
type input "**********"
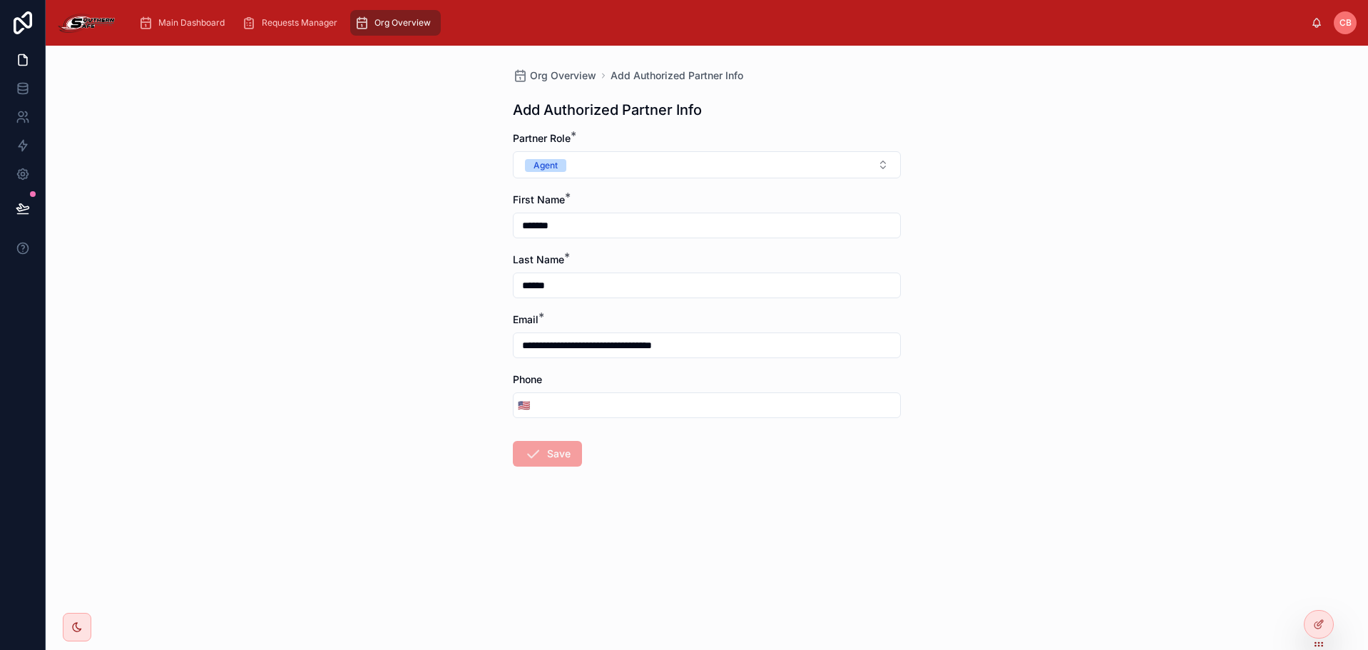
type input "**********"
click at [489, 301] on div "**********" at bounding box center [707, 348] width 1322 height 604
click at [552, 459] on button "Save" at bounding box center [547, 454] width 69 height 26
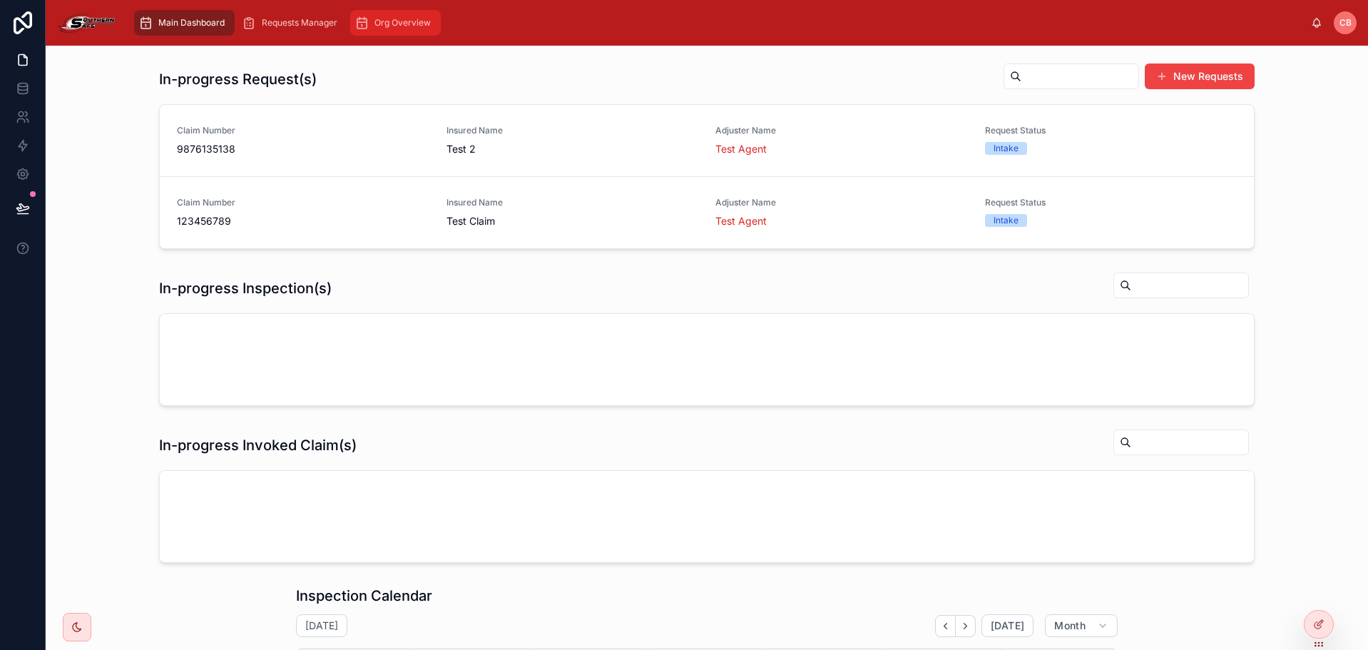
drag, startPoint x: 368, startPoint y: 28, endPoint x: 365, endPoint y: 21, distance: 7.7
click at [365, 21] on icon "scrollable content" at bounding box center [362, 23] width 14 height 14
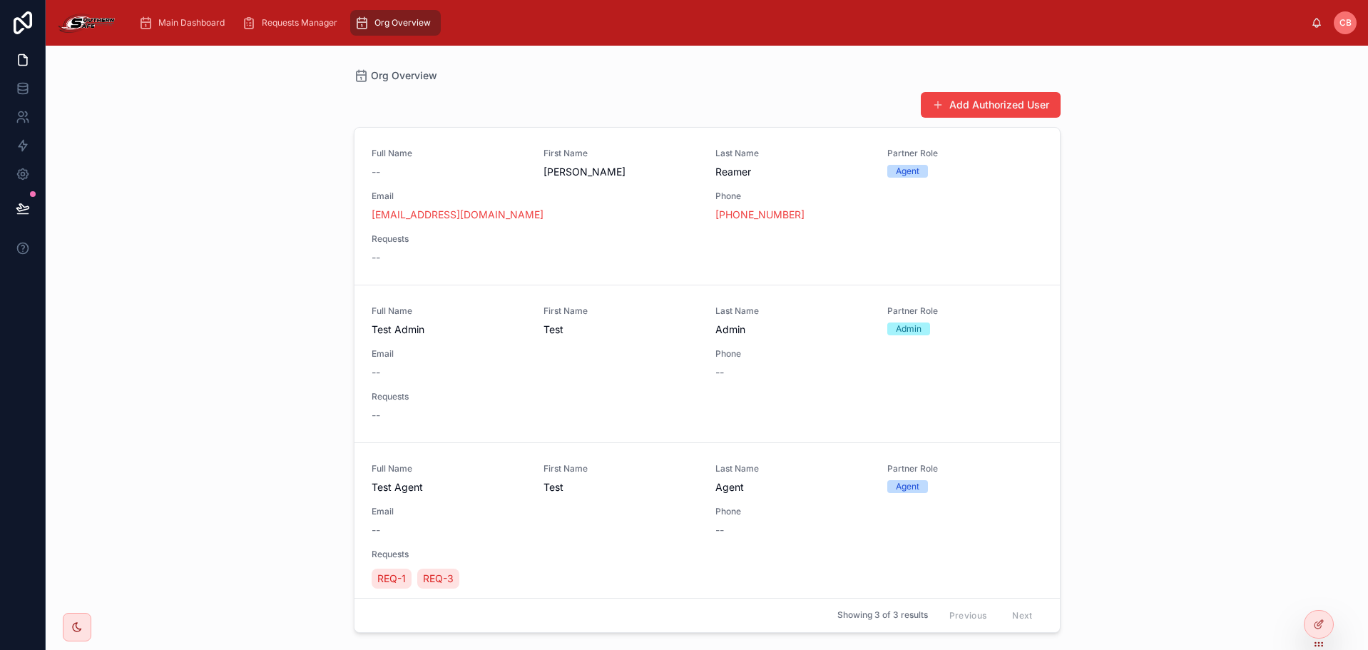
click at [516, 98] on div "Add Authorized User" at bounding box center [707, 104] width 707 height 27
click at [158, 16] on div "Main Dashboard" at bounding box center [184, 22] width 92 height 23
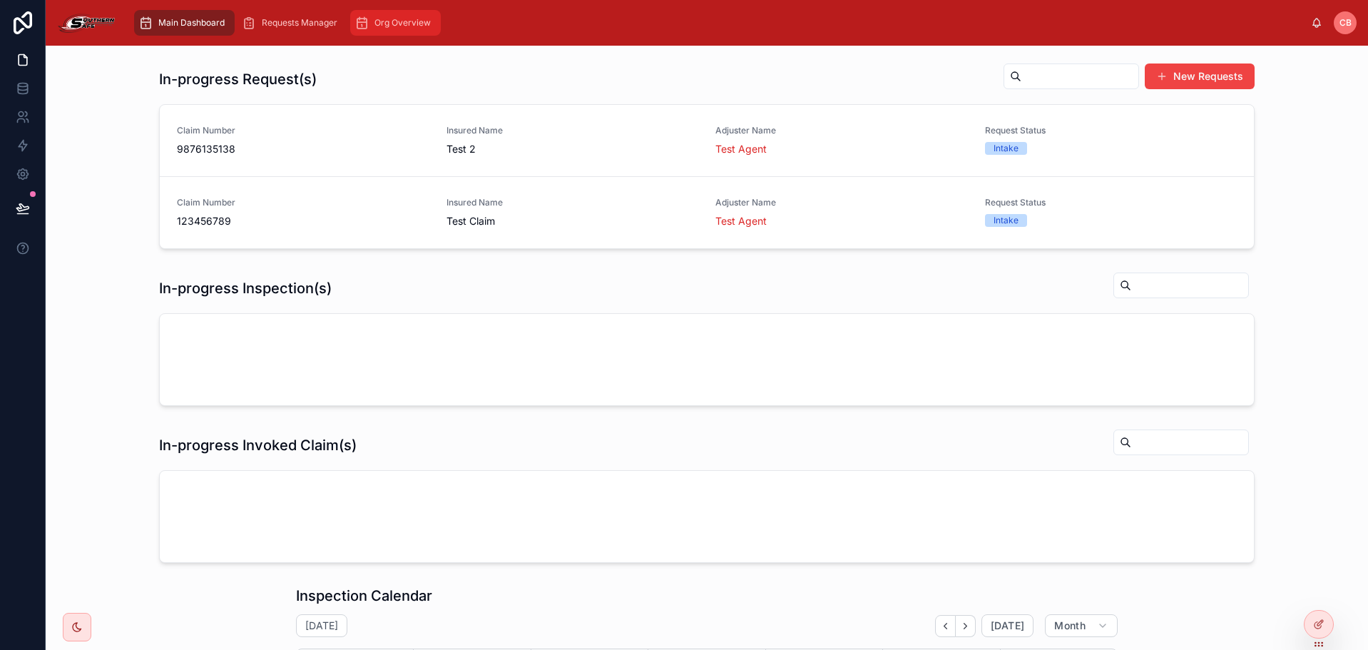
drag, startPoint x: 383, startPoint y: 25, endPoint x: 393, endPoint y: 26, distance: 10.1
click at [384, 25] on span "Org Overview" at bounding box center [402, 22] width 56 height 11
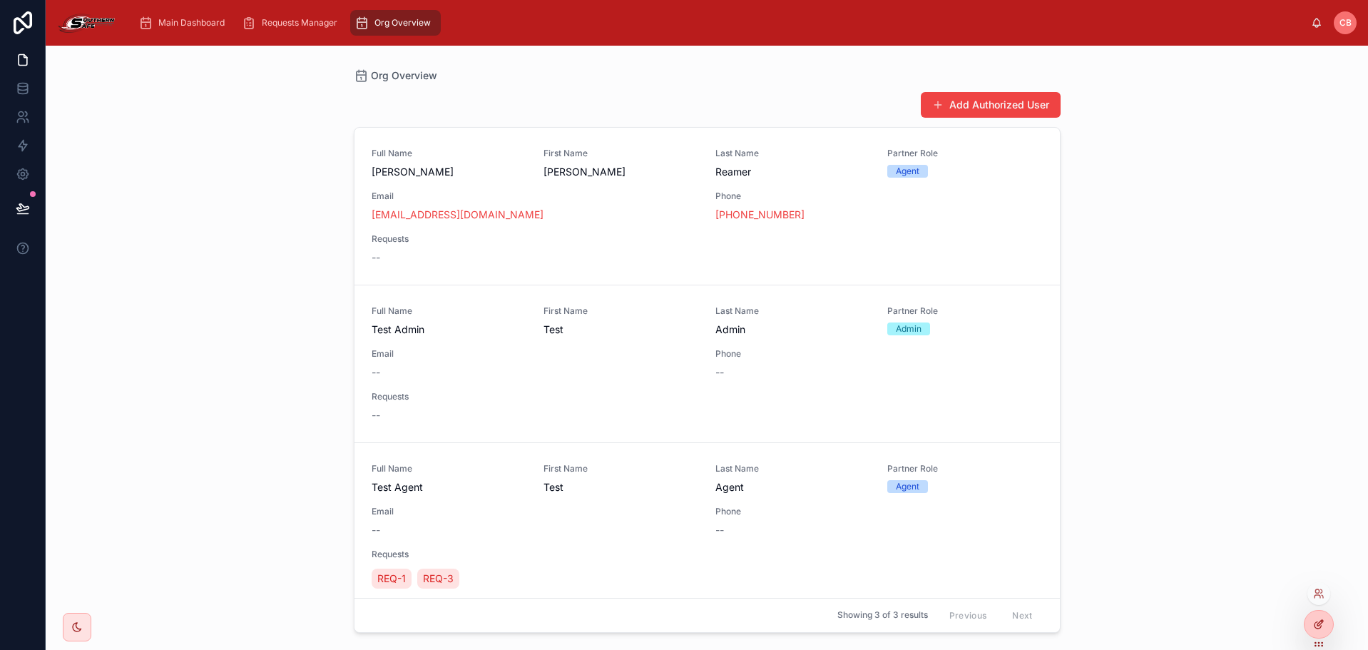
click at [1327, 621] on div at bounding box center [1319, 624] width 29 height 27
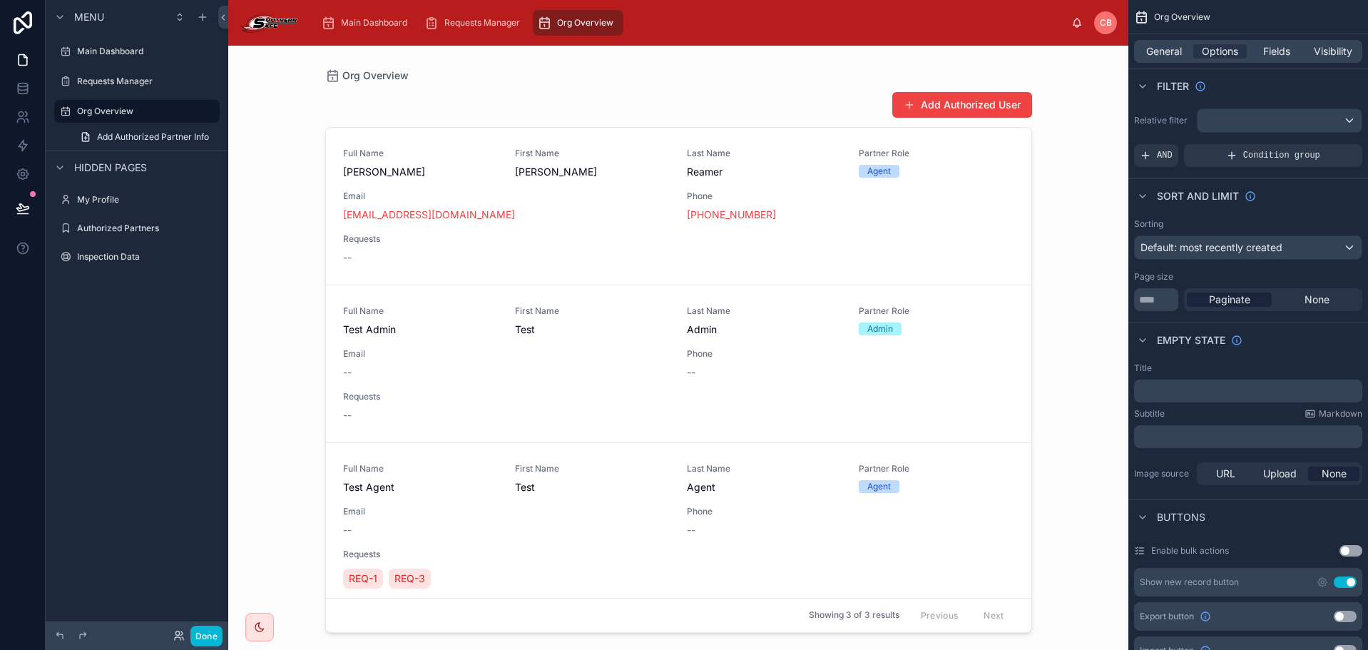
click at [962, 101] on div at bounding box center [679, 339] width 730 height 587
click at [962, 101] on button "Add Authorized User" at bounding box center [962, 105] width 140 height 26
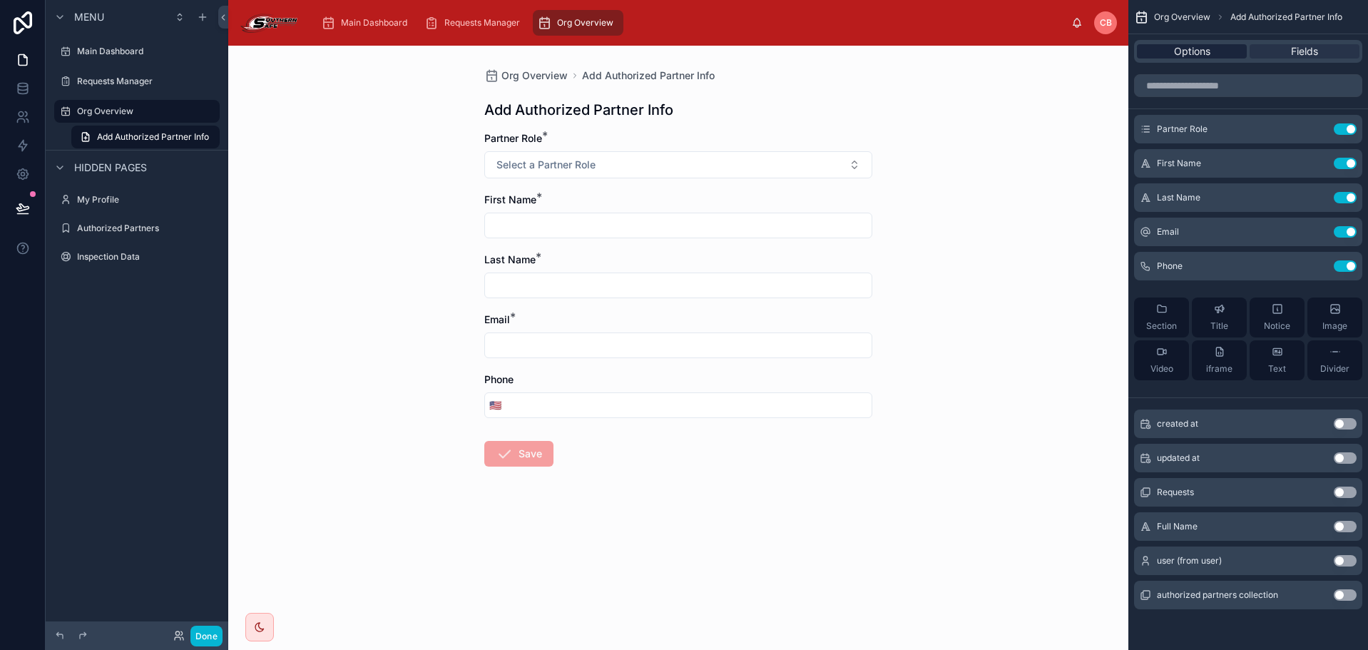
click at [1220, 51] on div "Options" at bounding box center [1192, 51] width 110 height 14
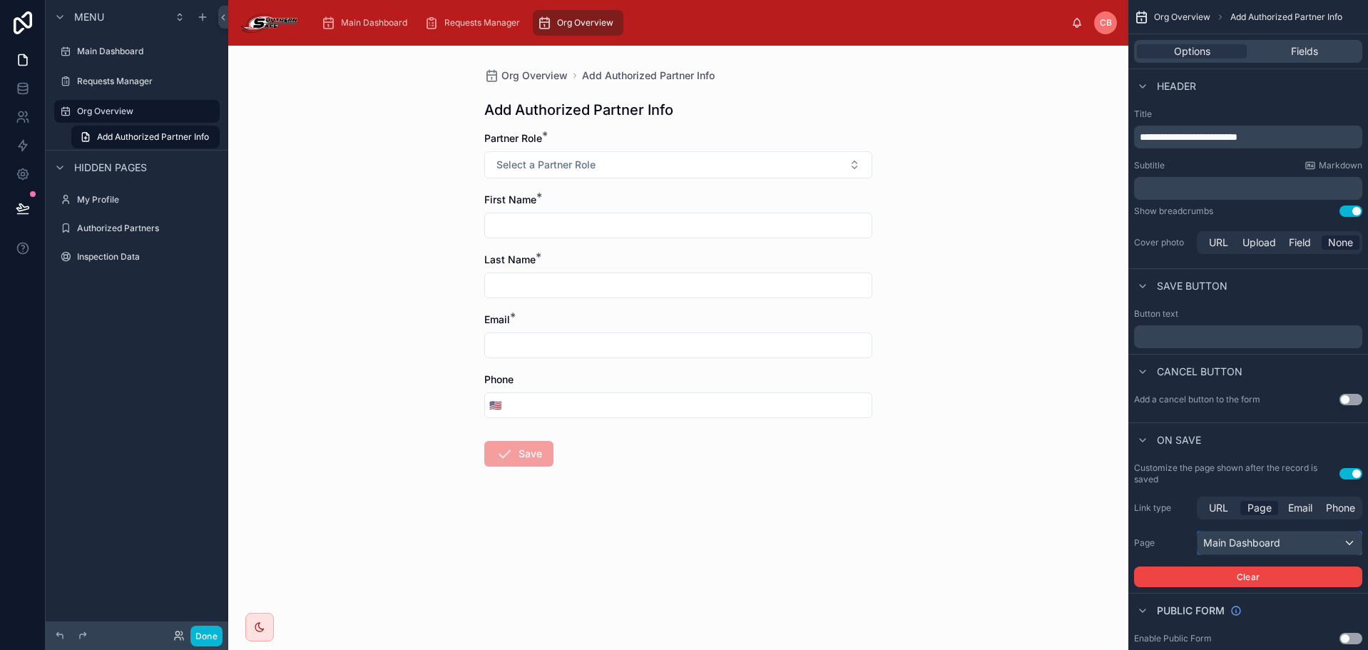
click at [1283, 543] on div "Main Dashboard" at bounding box center [1280, 542] width 164 height 23
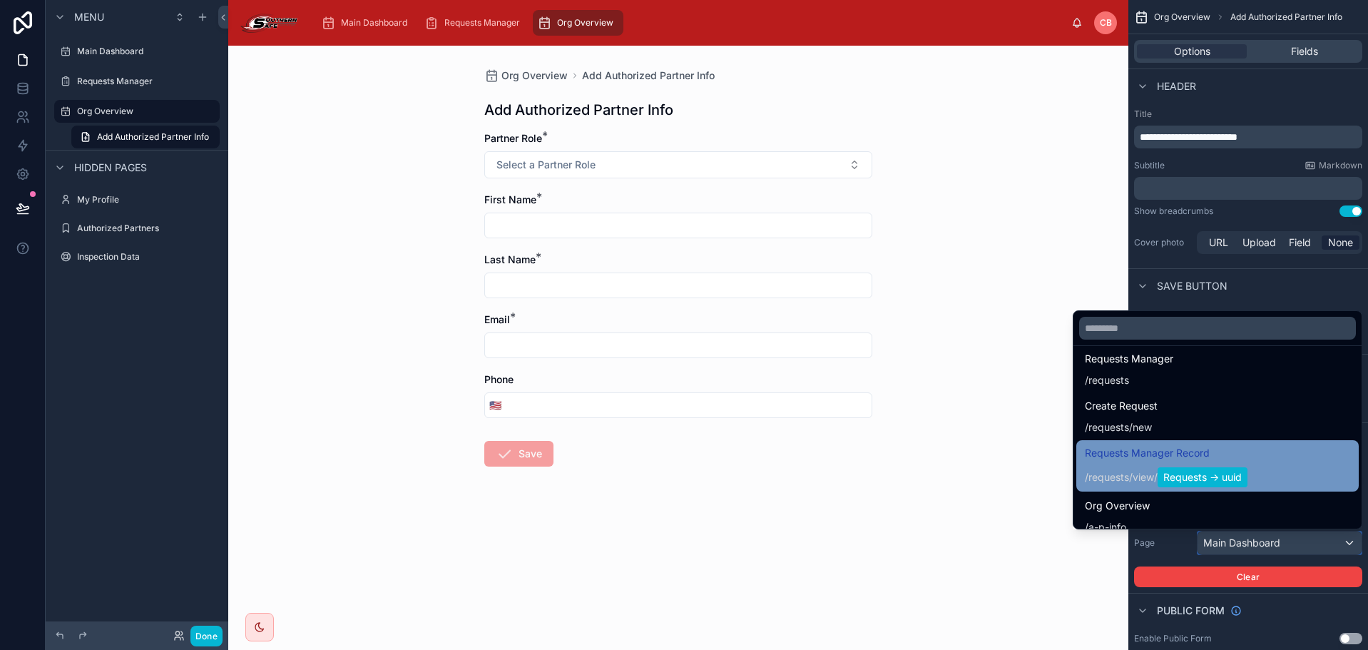
scroll to position [571, 0]
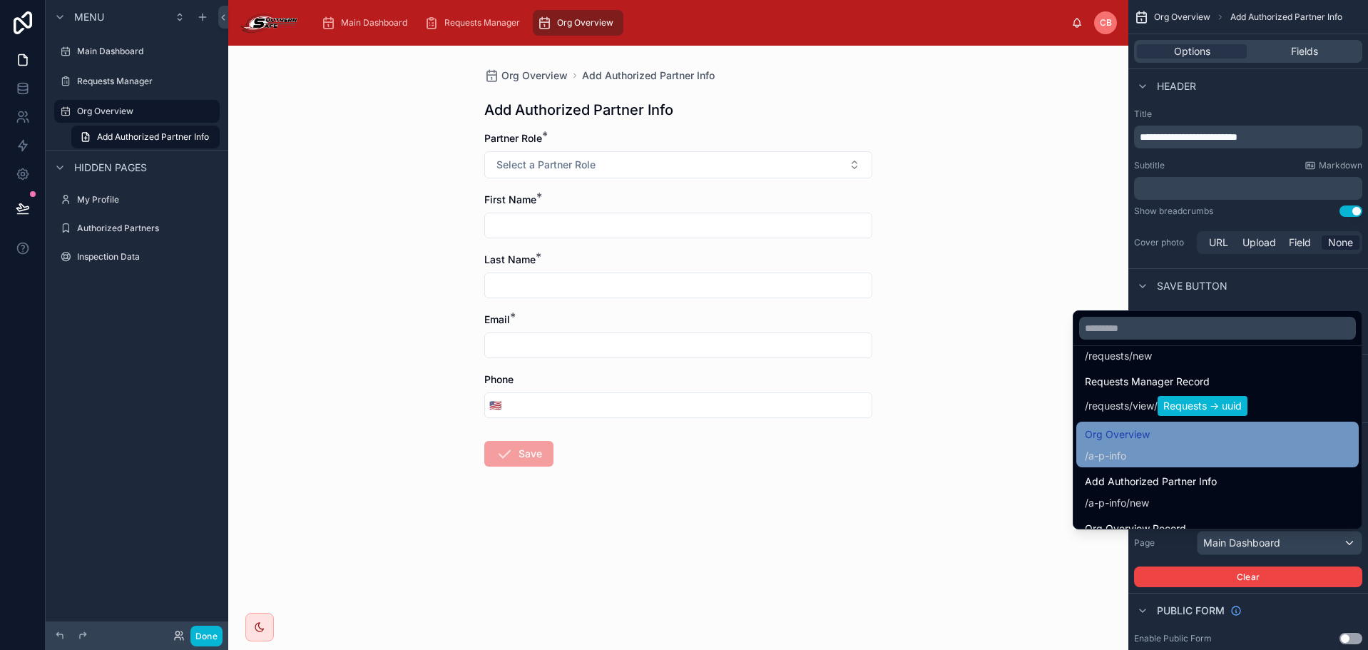
click at [1215, 444] on div "Org Overview / a-p-info" at bounding box center [1217, 444] width 265 height 37
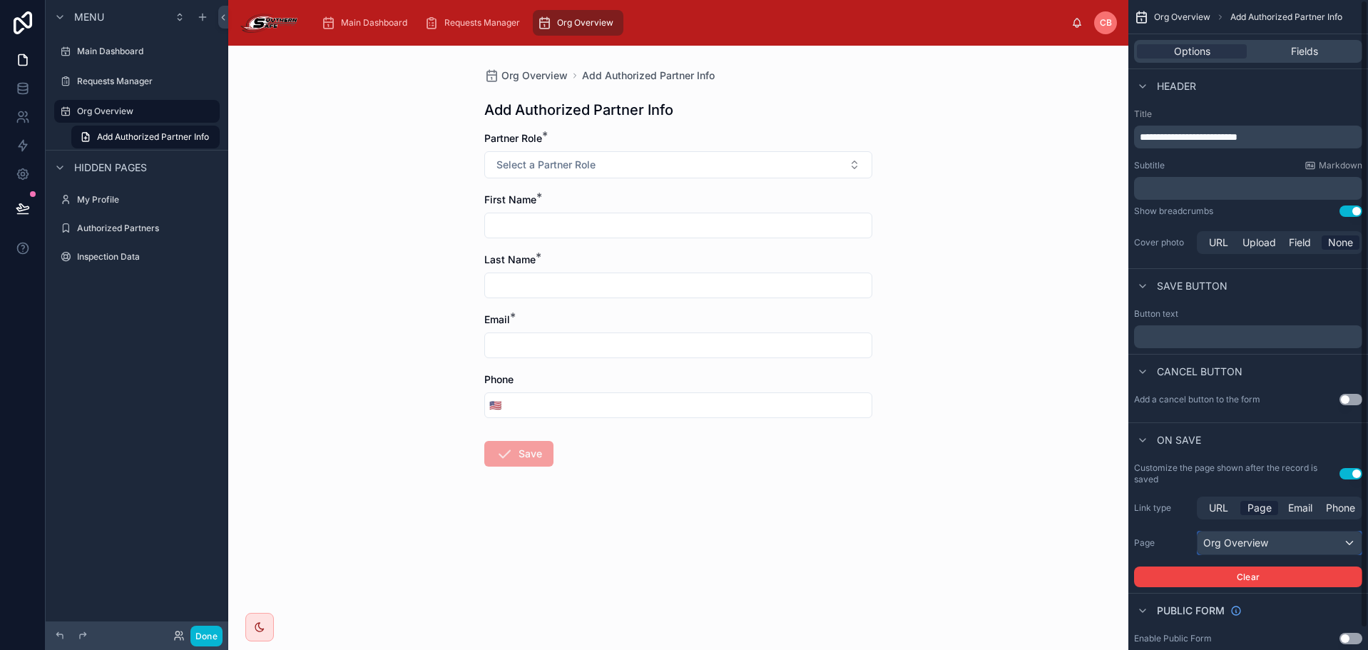
click at [1275, 542] on div "Org Overview" at bounding box center [1280, 542] width 164 height 23
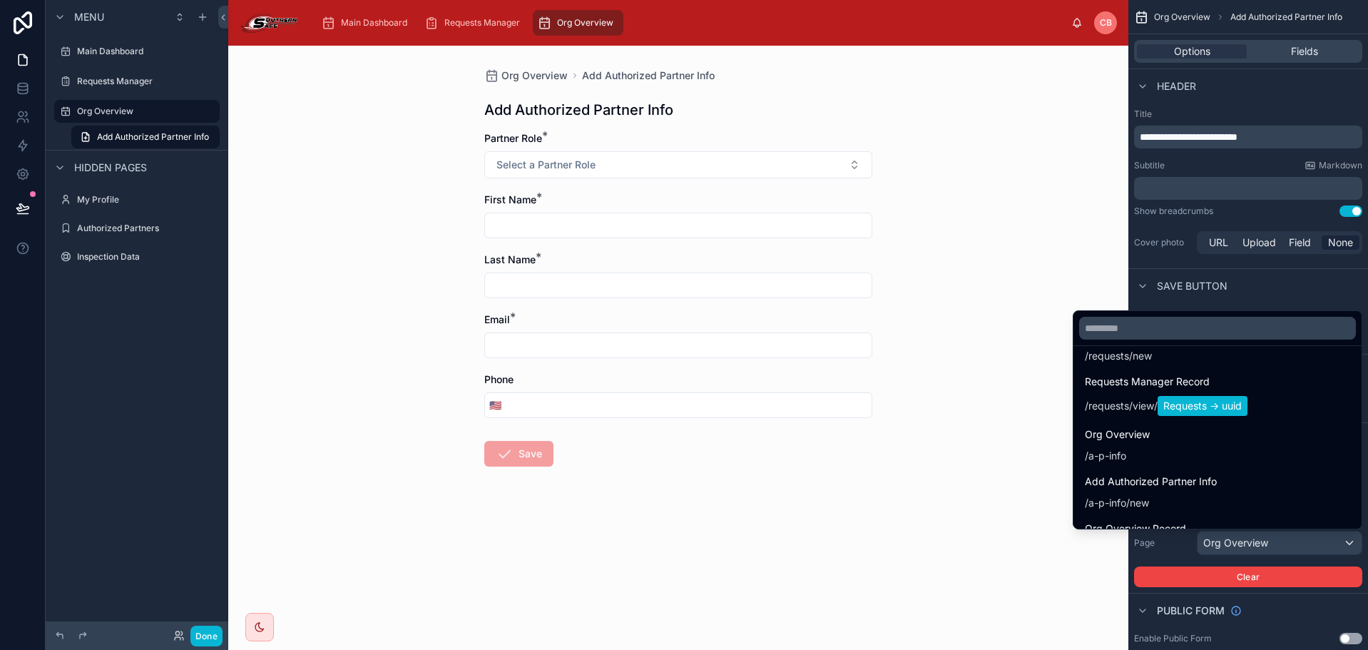
click at [765, 491] on form "Partner Role * Select a Partner Role First Name * Last Name * Email * Phone 🇺🇸 …" at bounding box center [678, 344] width 388 height 427
click at [216, 633] on div "scrollable content" at bounding box center [684, 325] width 1368 height 650
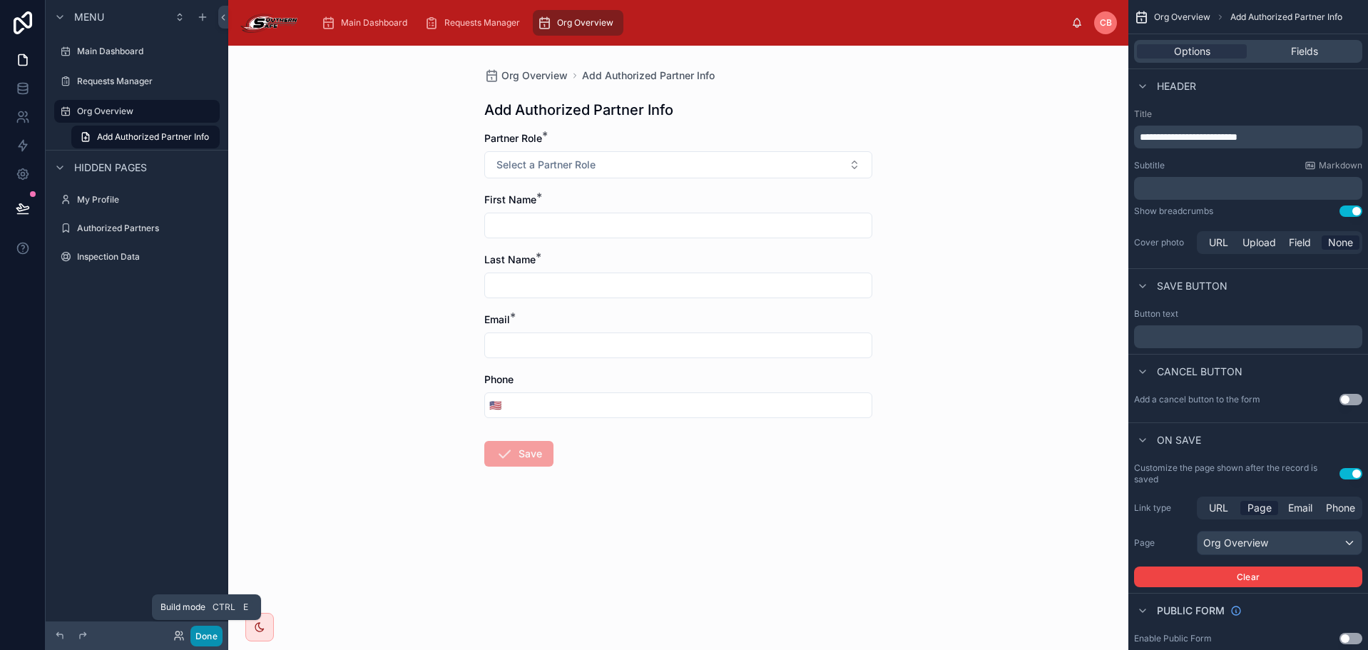
click at [215, 639] on button "Done" at bounding box center [206, 636] width 32 height 21
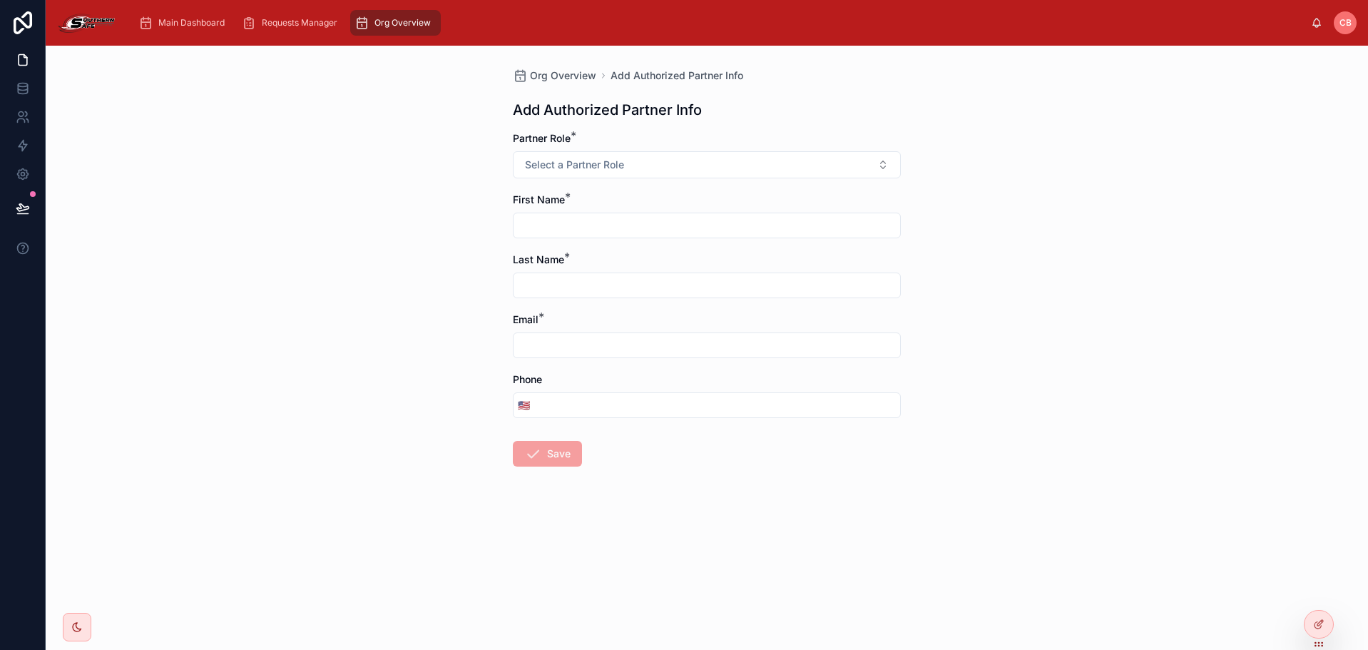
click at [376, 23] on span "Org Overview" at bounding box center [402, 22] width 56 height 11
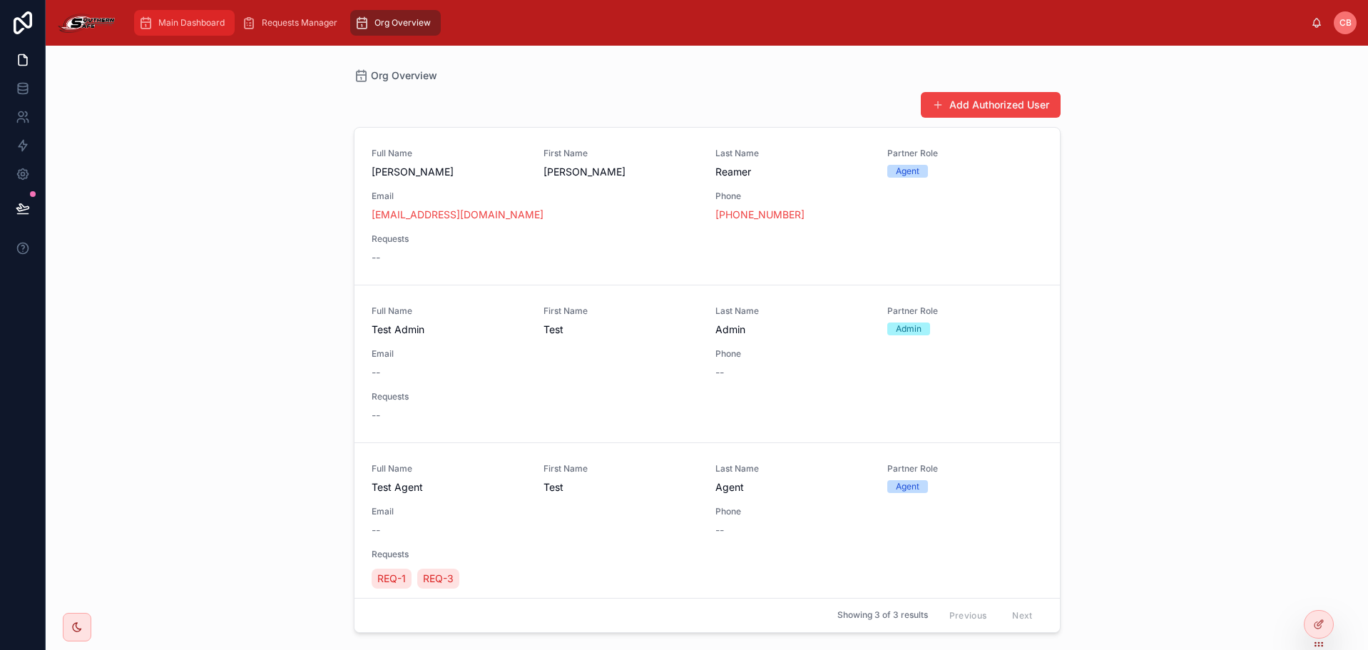
click at [197, 24] on span "Main Dashboard" at bounding box center [191, 22] width 66 height 11
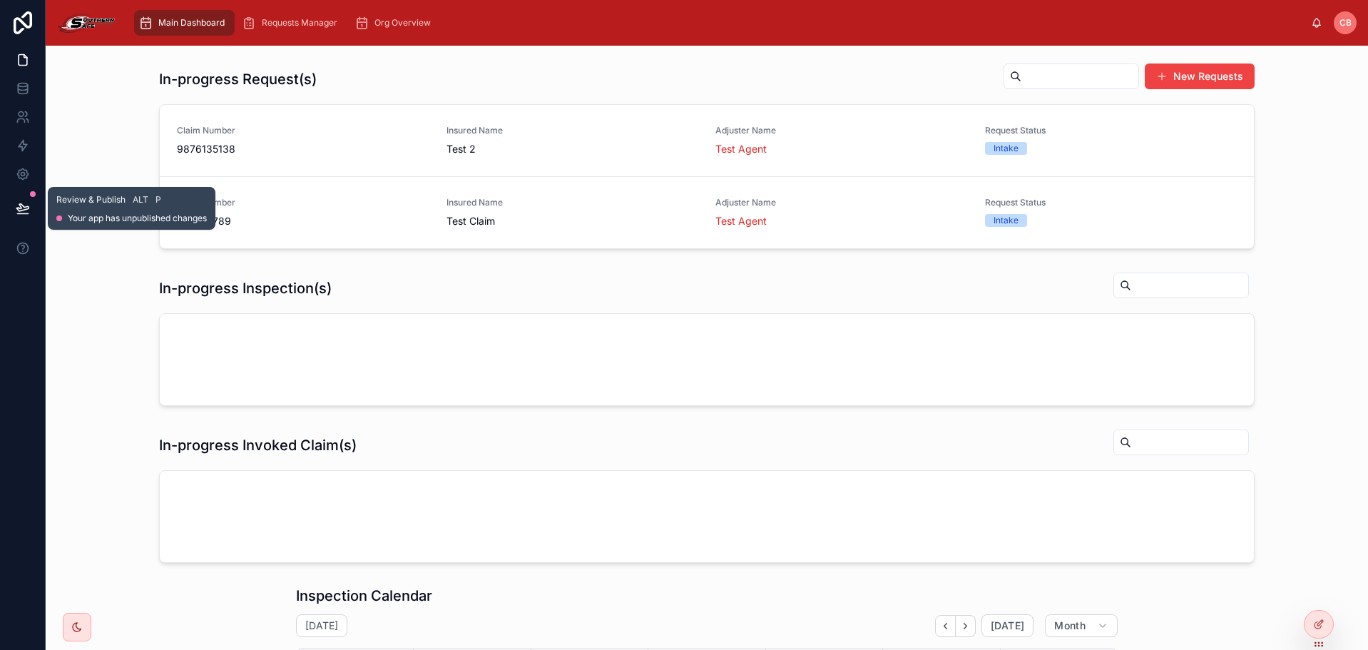
click at [31, 203] on button at bounding box center [22, 208] width 31 height 40
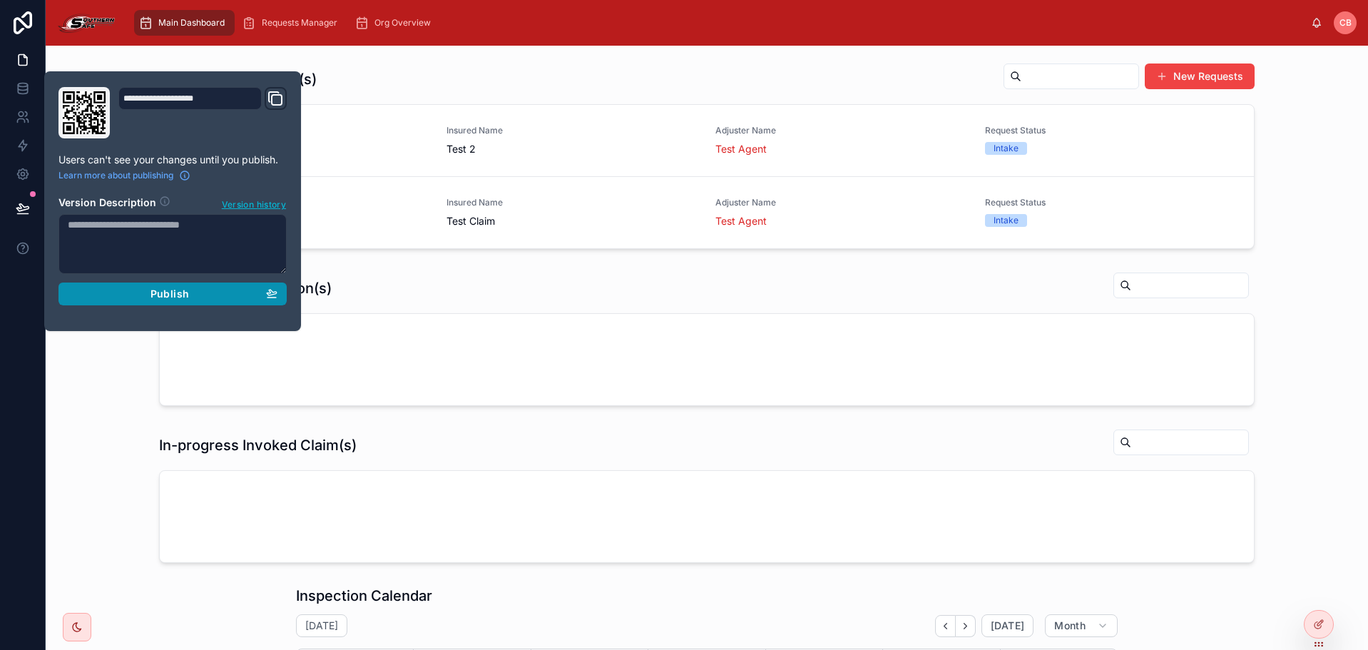
click at [138, 297] on div "Publish" at bounding box center [173, 293] width 210 height 13
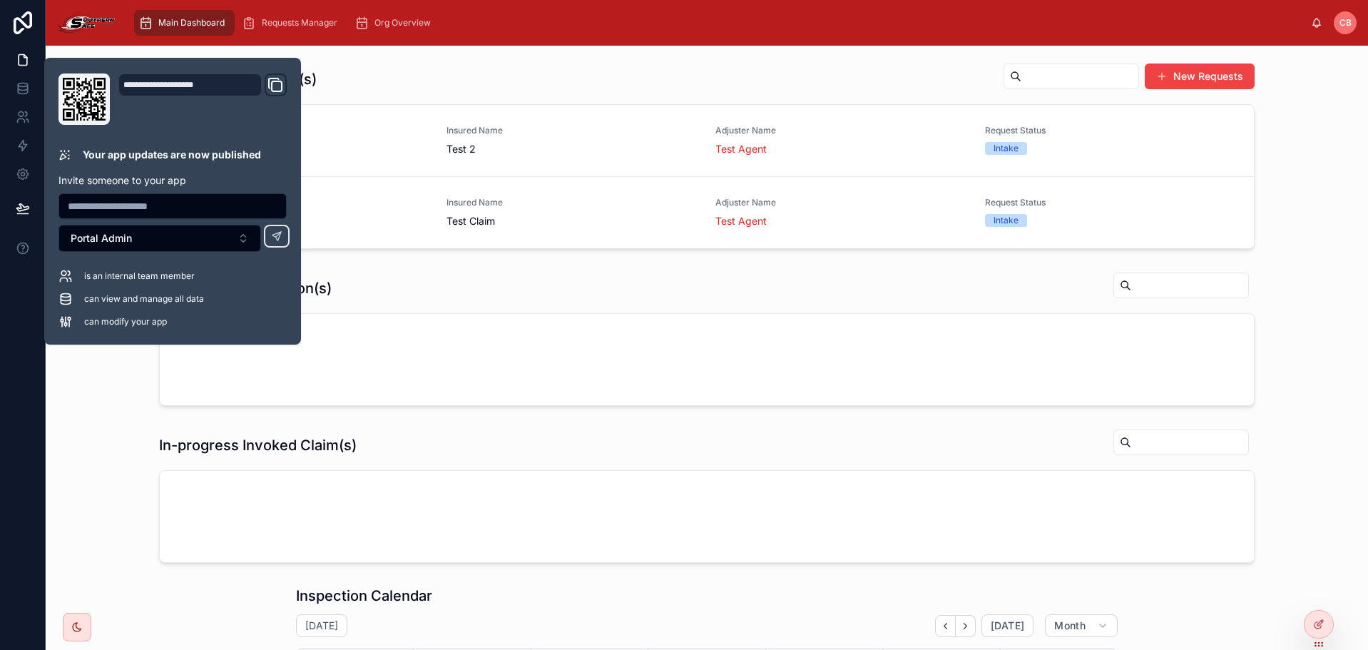
click at [422, 67] on div "In-progress Request(s) New Requests" at bounding box center [707, 79] width 1096 height 33
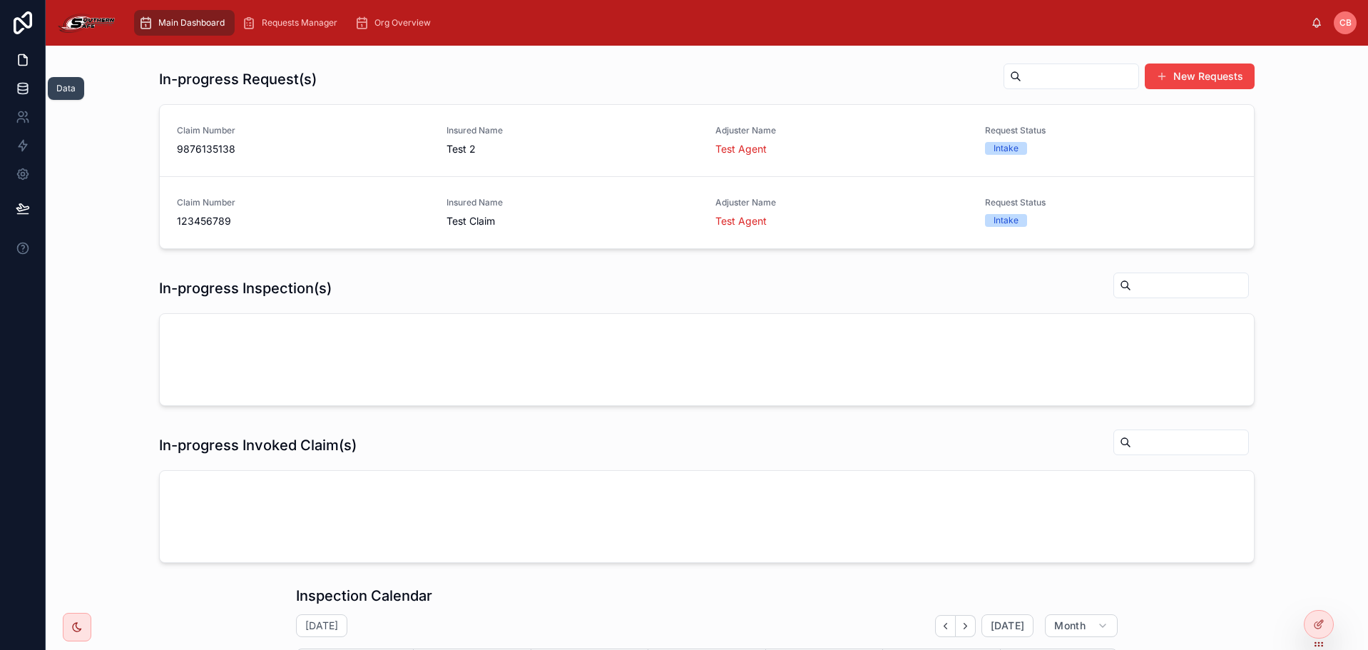
click at [36, 81] on link at bounding box center [22, 88] width 45 height 29
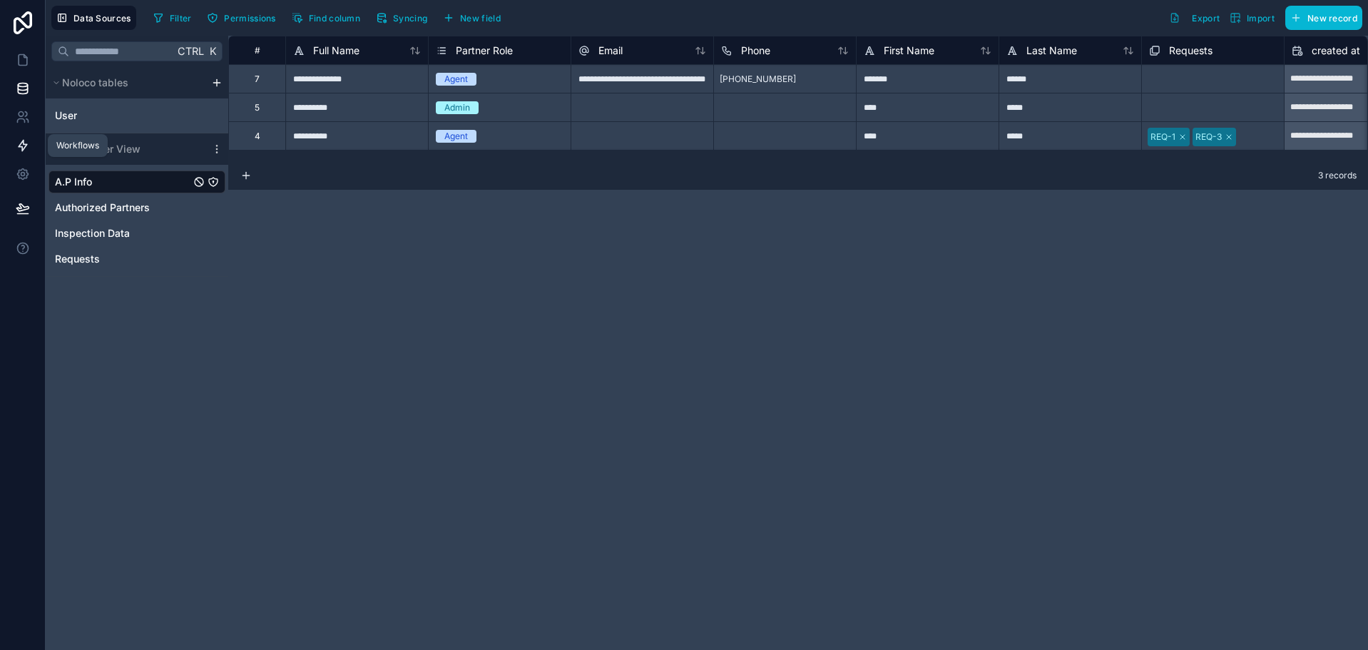
click at [26, 146] on icon at bounding box center [23, 145] width 14 height 14
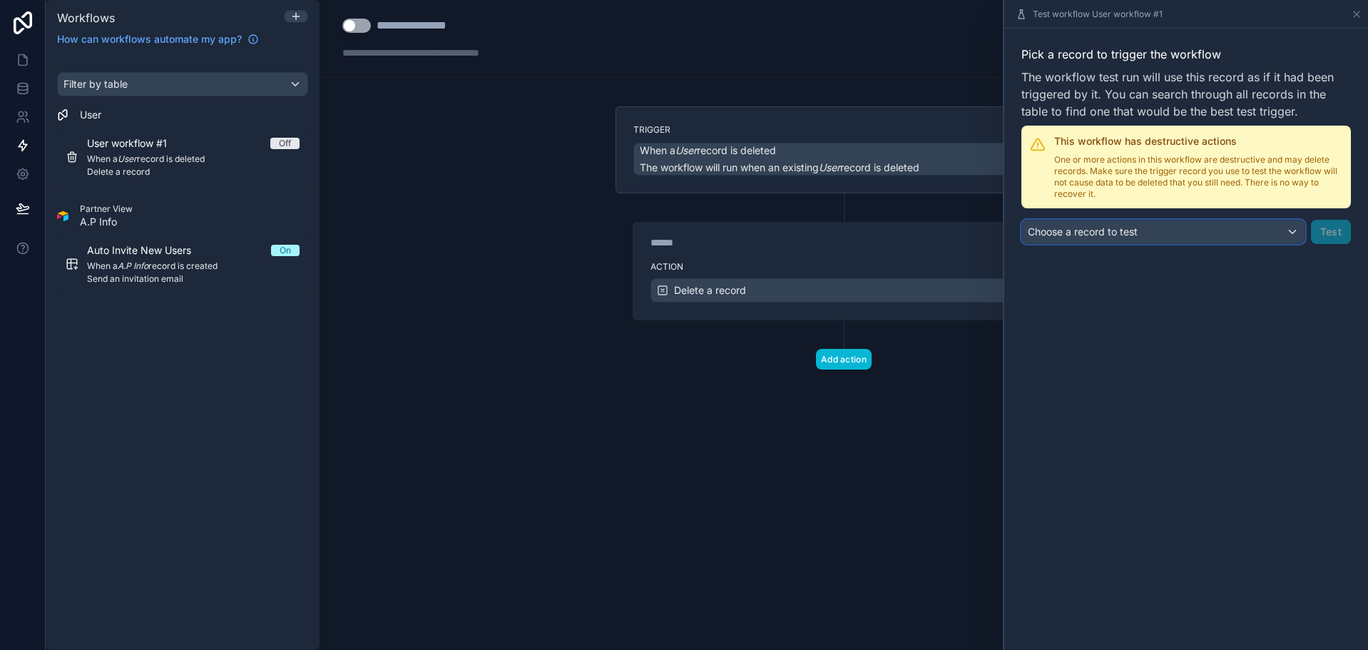
click at [1122, 225] on span "Choose a record to test" at bounding box center [1083, 232] width 110 height 14
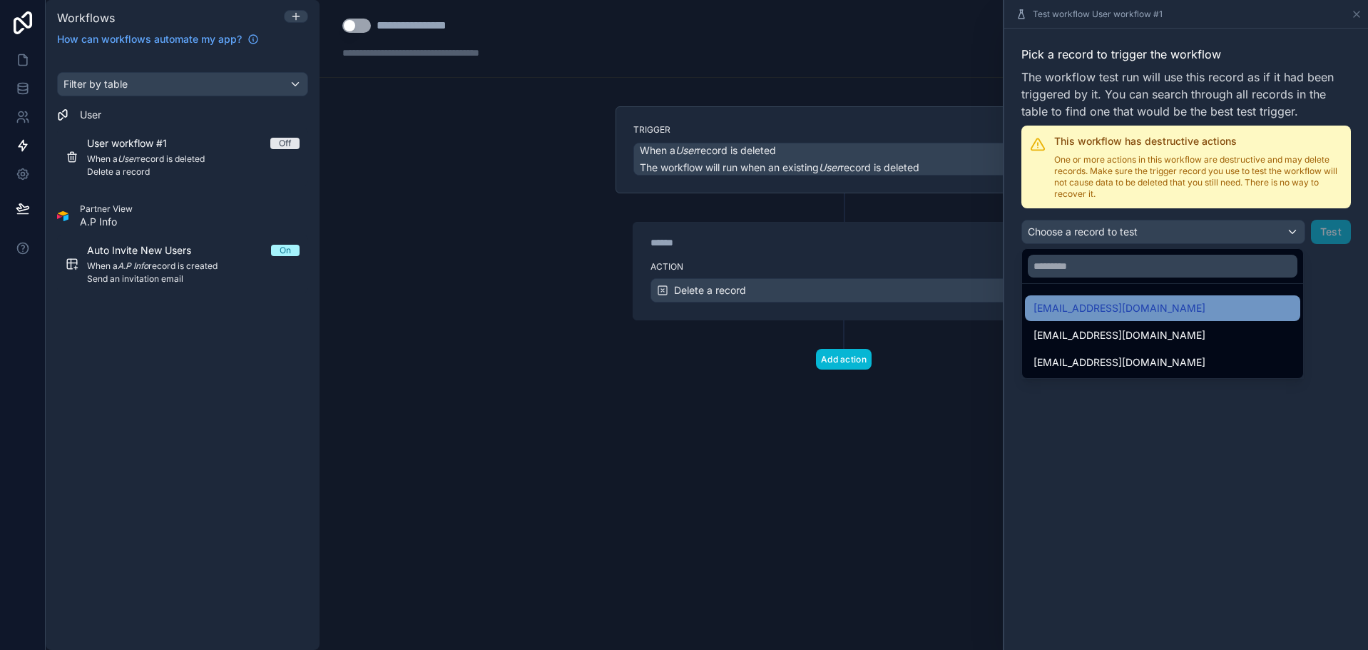
click at [1131, 302] on span "permits@southernsafeconstruction.com" at bounding box center [1120, 308] width 172 height 17
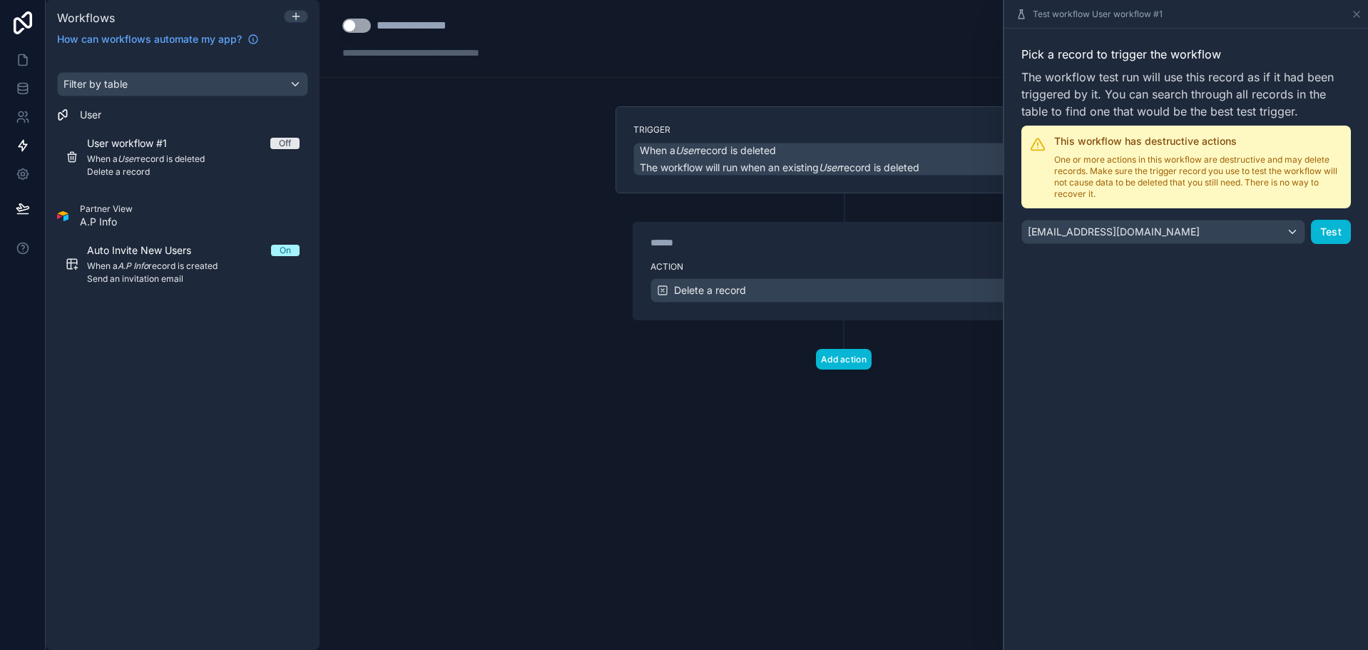
click at [445, 180] on div "**********" at bounding box center [844, 325] width 1049 height 650
click at [1353, 18] on icon at bounding box center [1356, 14] width 11 height 11
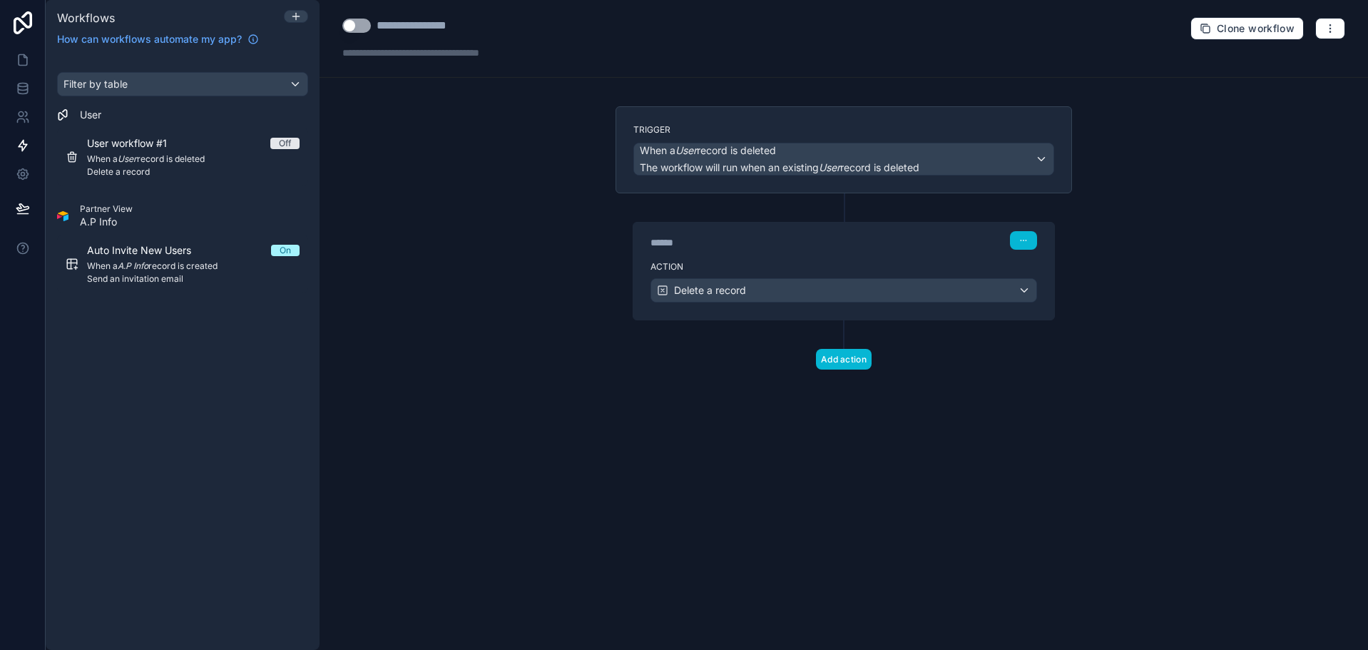
click at [372, 28] on div "**********" at bounding box center [442, 25] width 200 height 17
click at [366, 27] on button "Use setting" at bounding box center [356, 26] width 29 height 14
click at [19, 91] on icon at bounding box center [23, 88] width 14 height 14
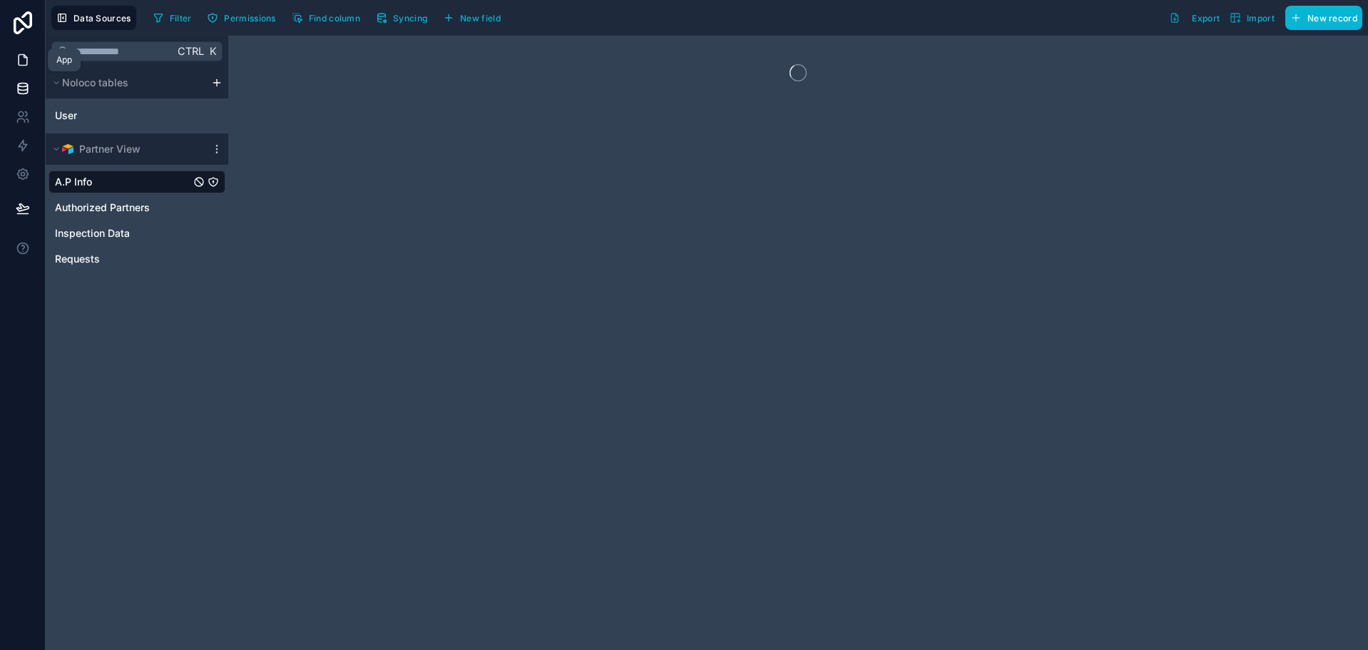
click at [22, 64] on icon at bounding box center [23, 60] width 14 height 14
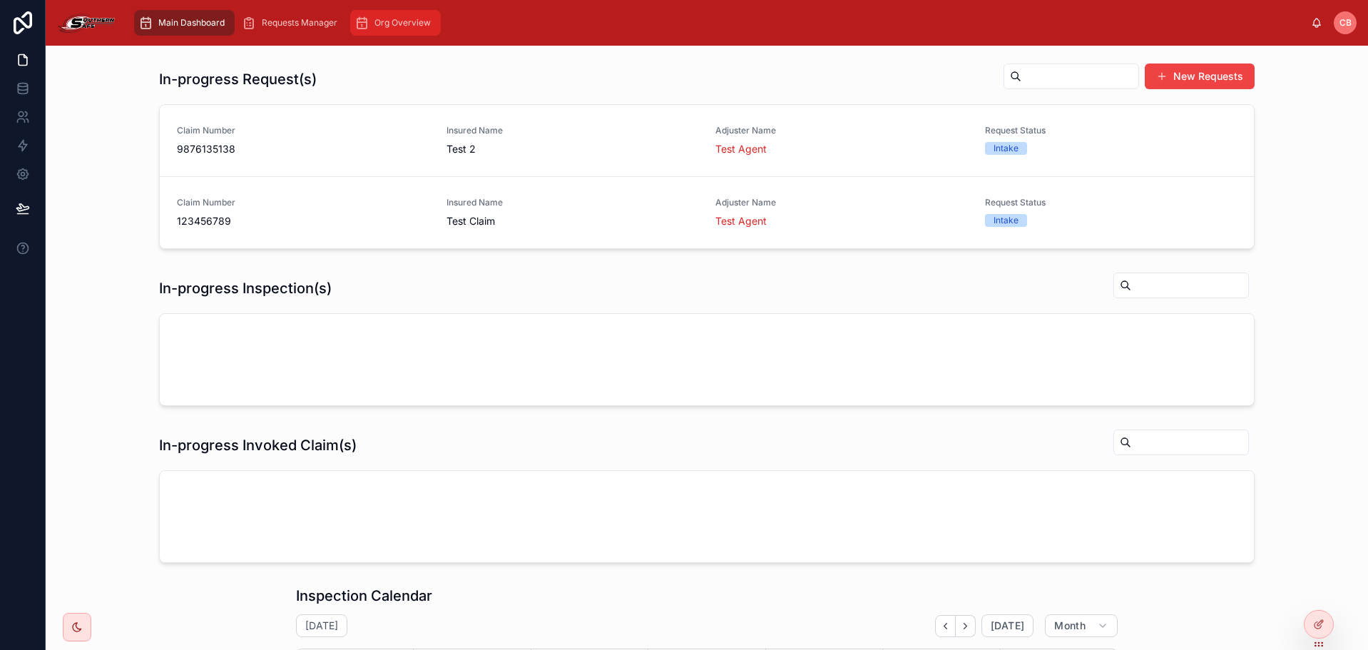
click at [400, 24] on span "Org Overview" at bounding box center [402, 22] width 56 height 11
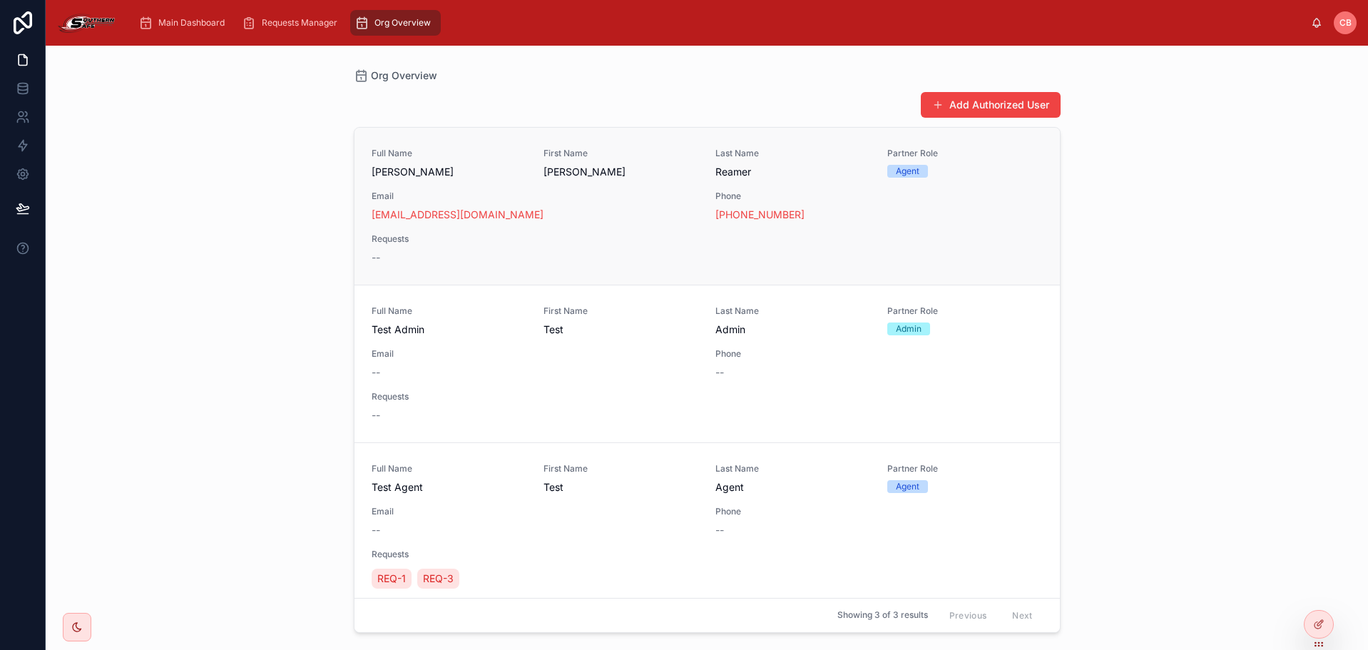
click at [520, 185] on div "Full Name Jeffrey Reamer First Name Jeffrey Last Name Reamer Partner Role Agent…" at bounding box center [707, 206] width 671 height 117
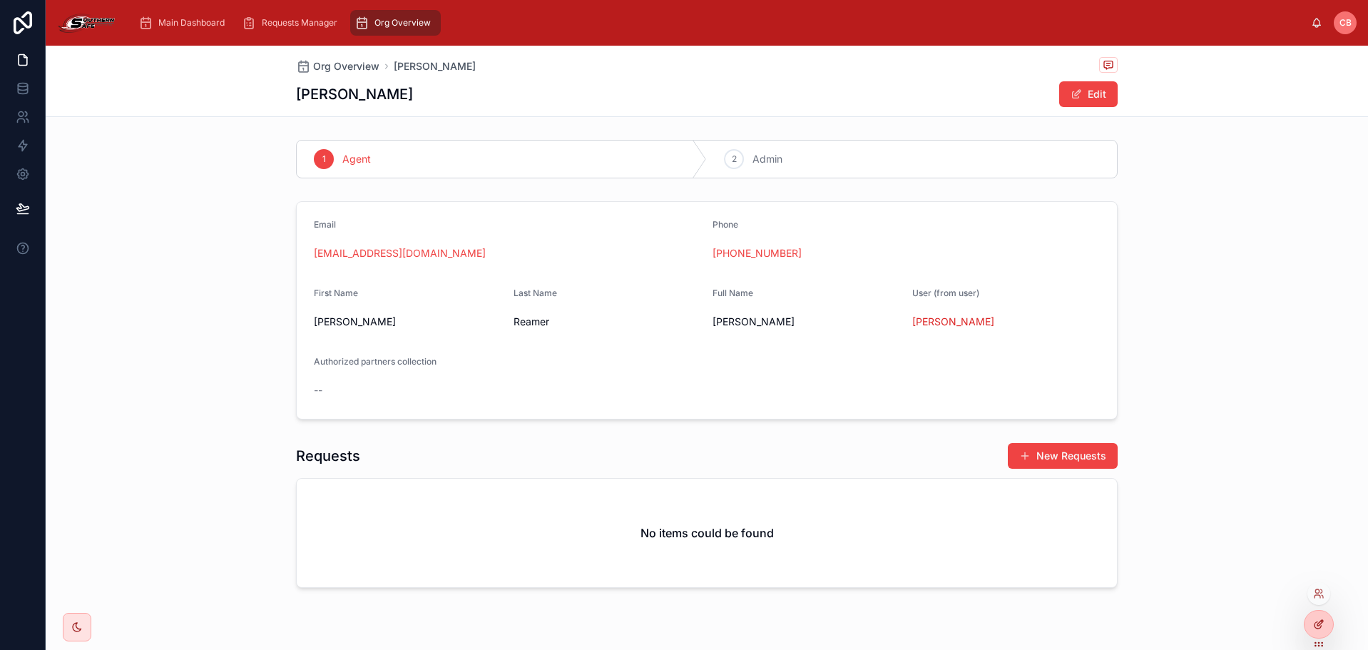
click at [1312, 618] on div at bounding box center [1319, 624] width 29 height 27
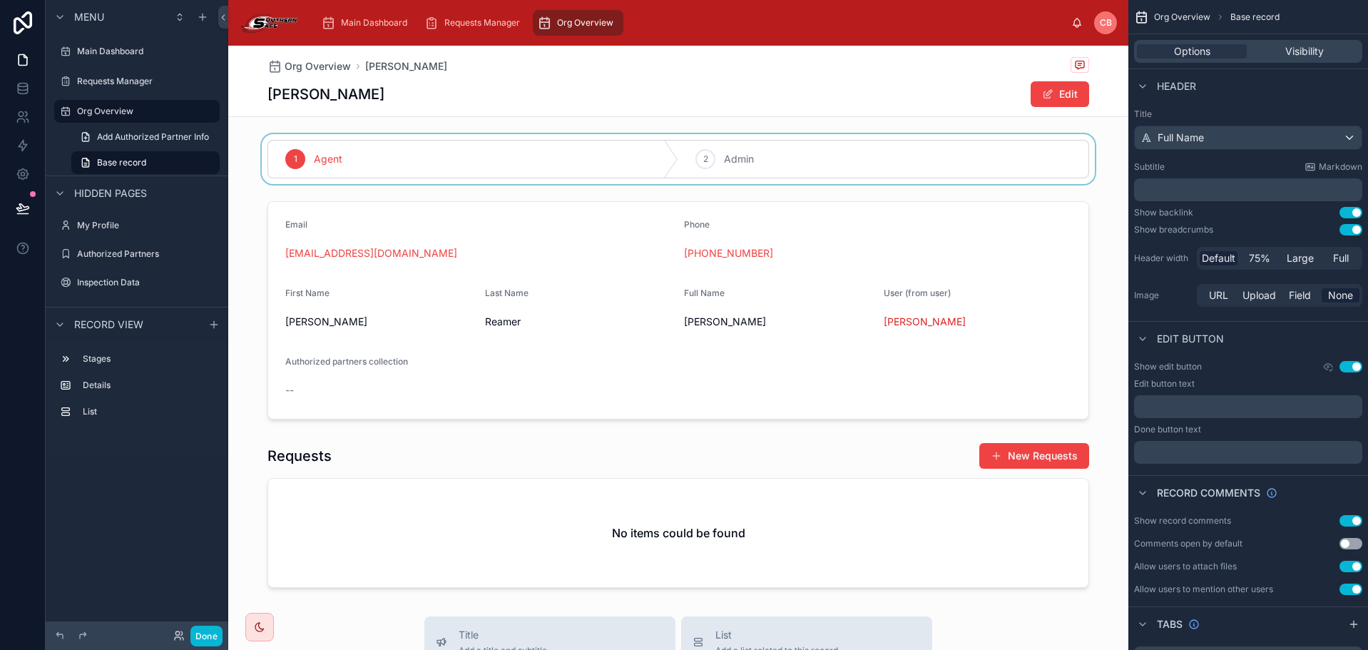
click at [653, 143] on div at bounding box center [678, 159] width 900 height 50
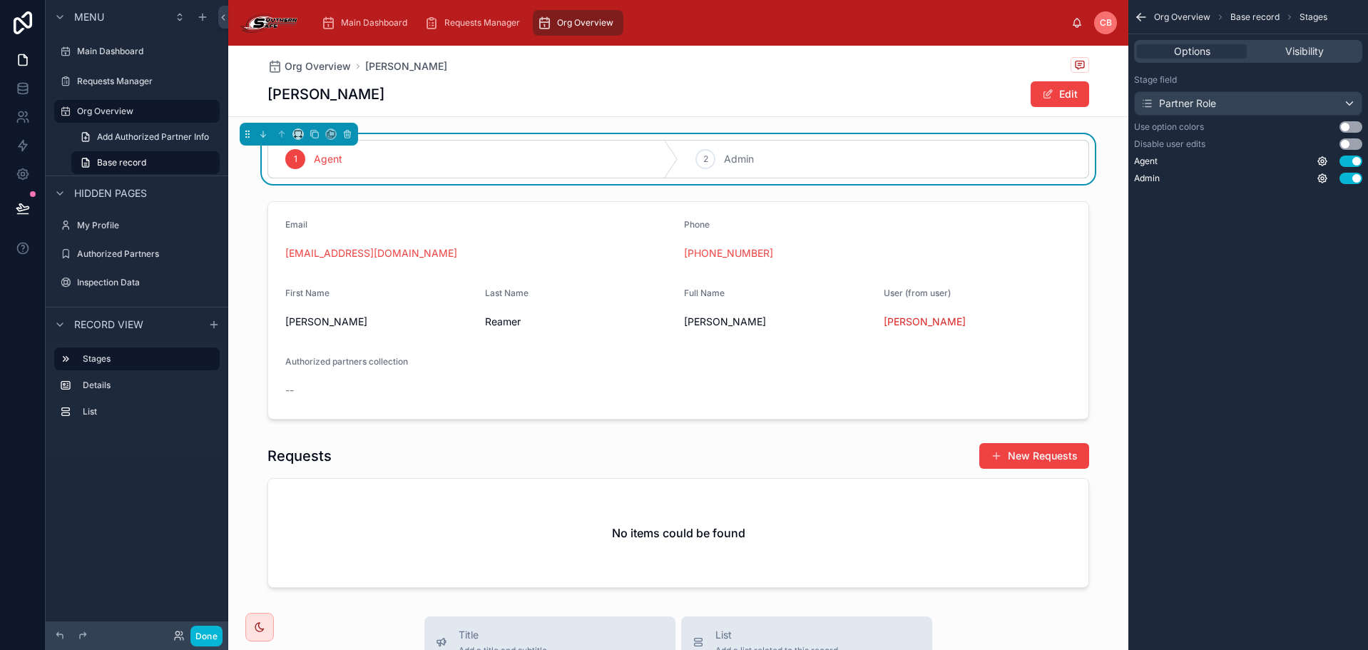
click at [1142, 18] on icon "scrollable content" at bounding box center [1141, 17] width 14 height 14
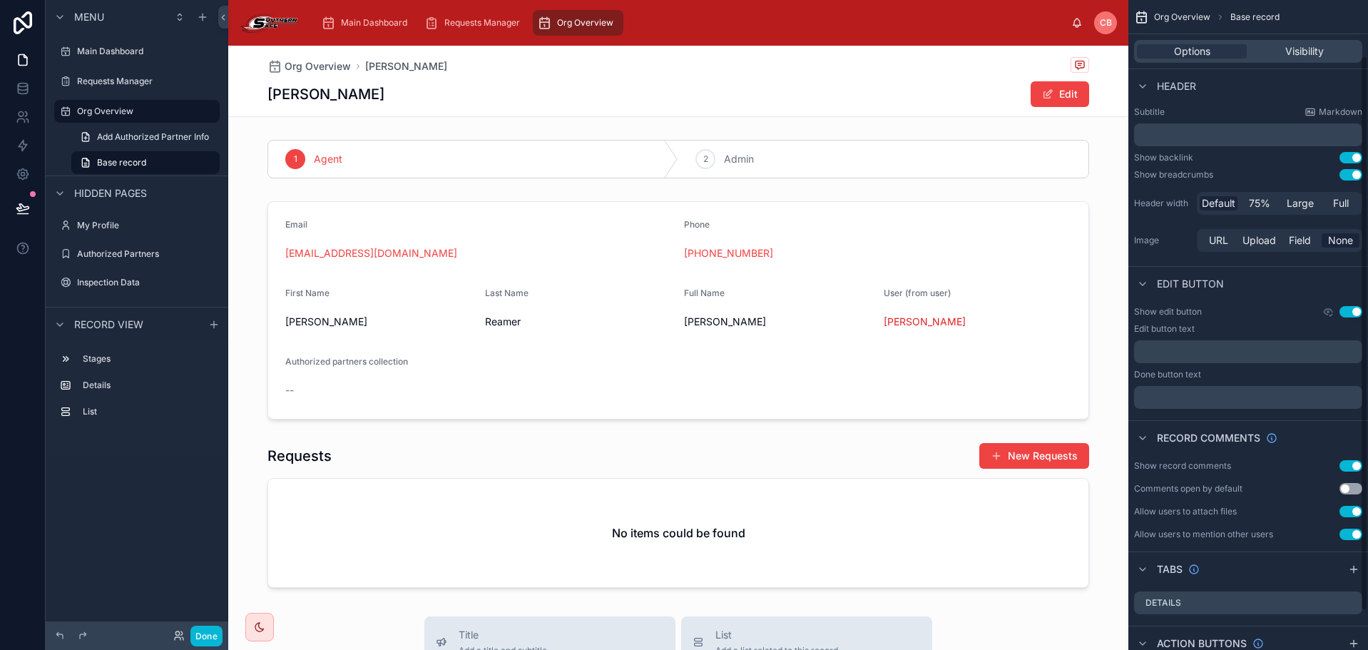
scroll to position [111, 0]
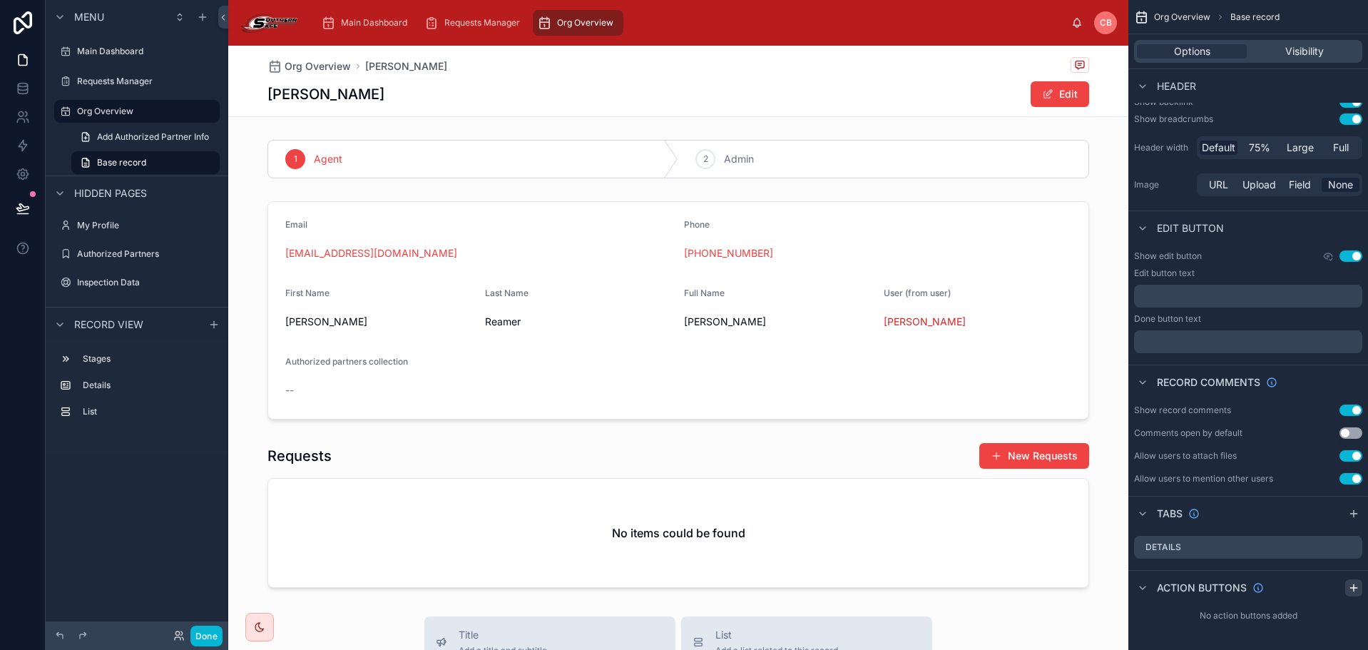
click at [1352, 584] on icon "scrollable content" at bounding box center [1353, 587] width 11 height 11
click at [1302, 620] on icon "scrollable content" at bounding box center [1305, 622] width 6 height 6
click at [1327, 602] on icon at bounding box center [1327, 598] width 11 height 11
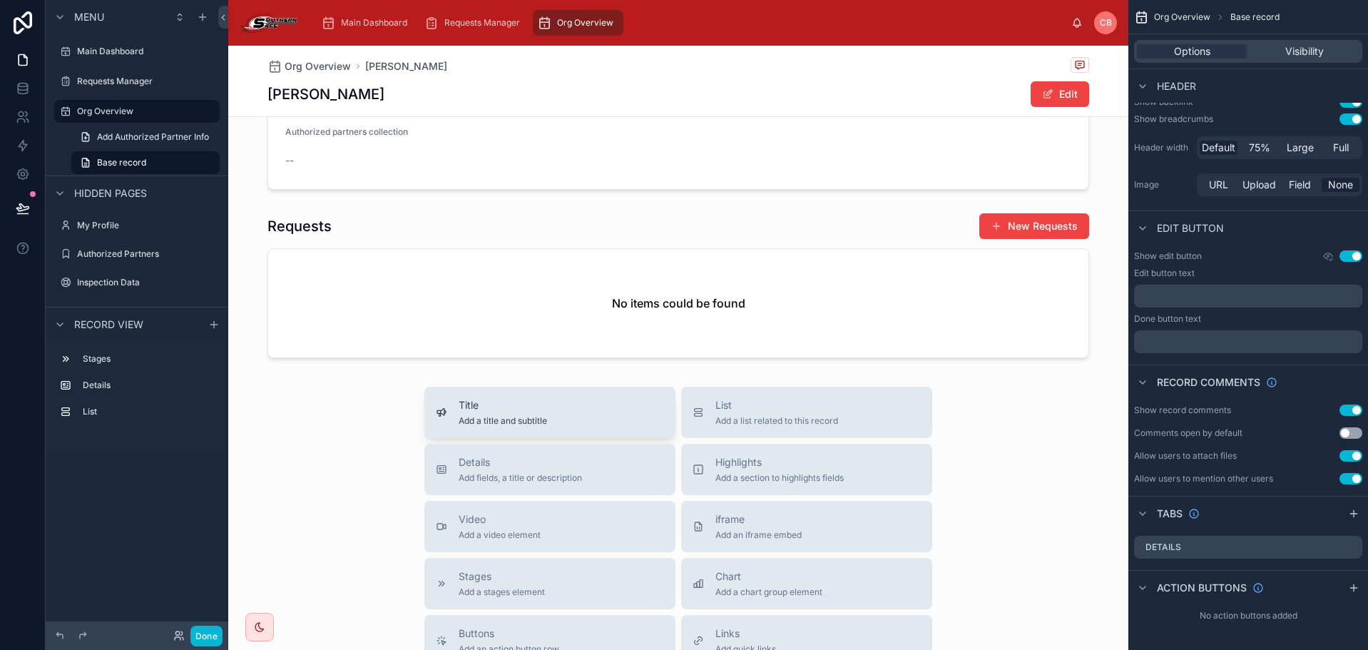
scroll to position [214, 0]
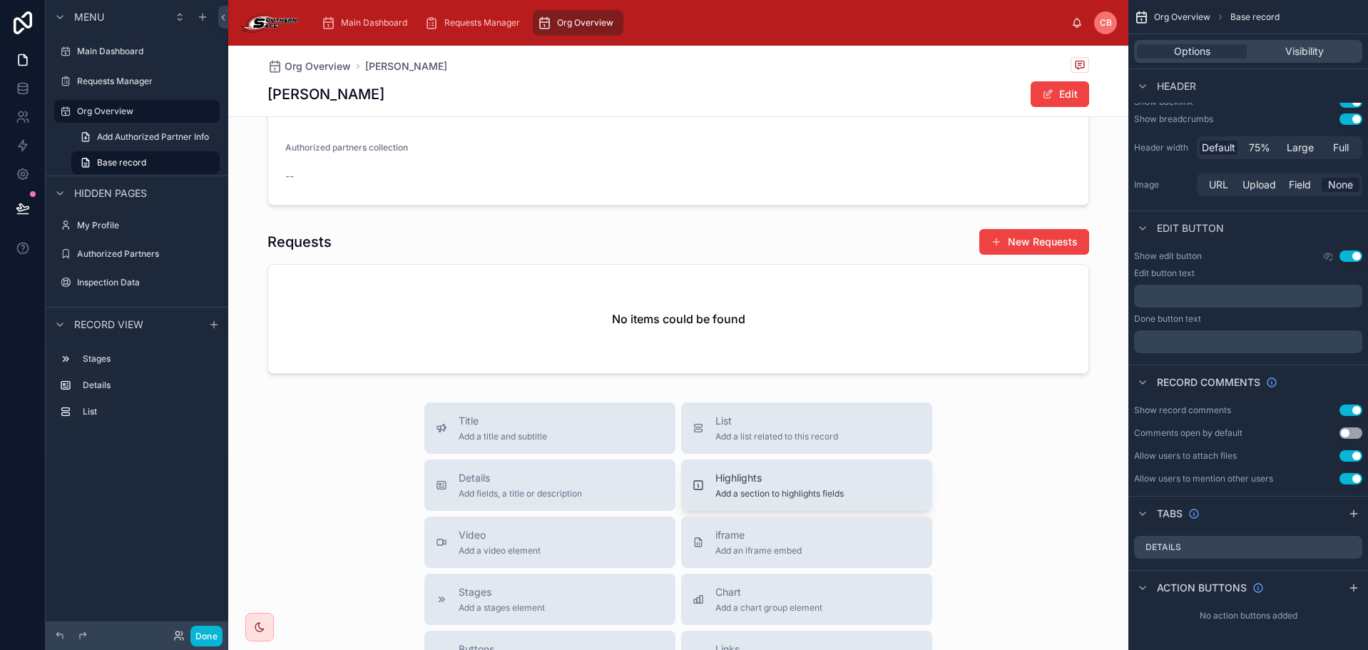
click at [708, 469] on button "Highlights Add a section to highlights fields" at bounding box center [806, 484] width 251 height 51
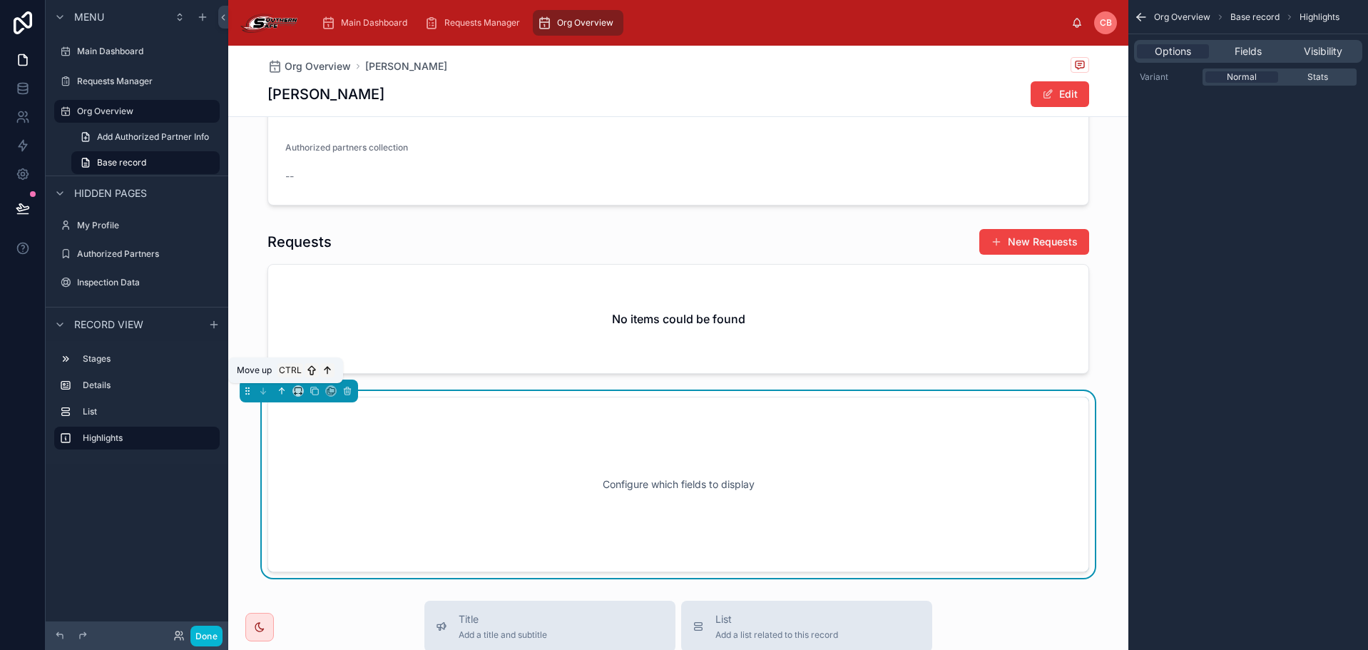
click at [286, 392] on icon at bounding box center [282, 391] width 10 height 10
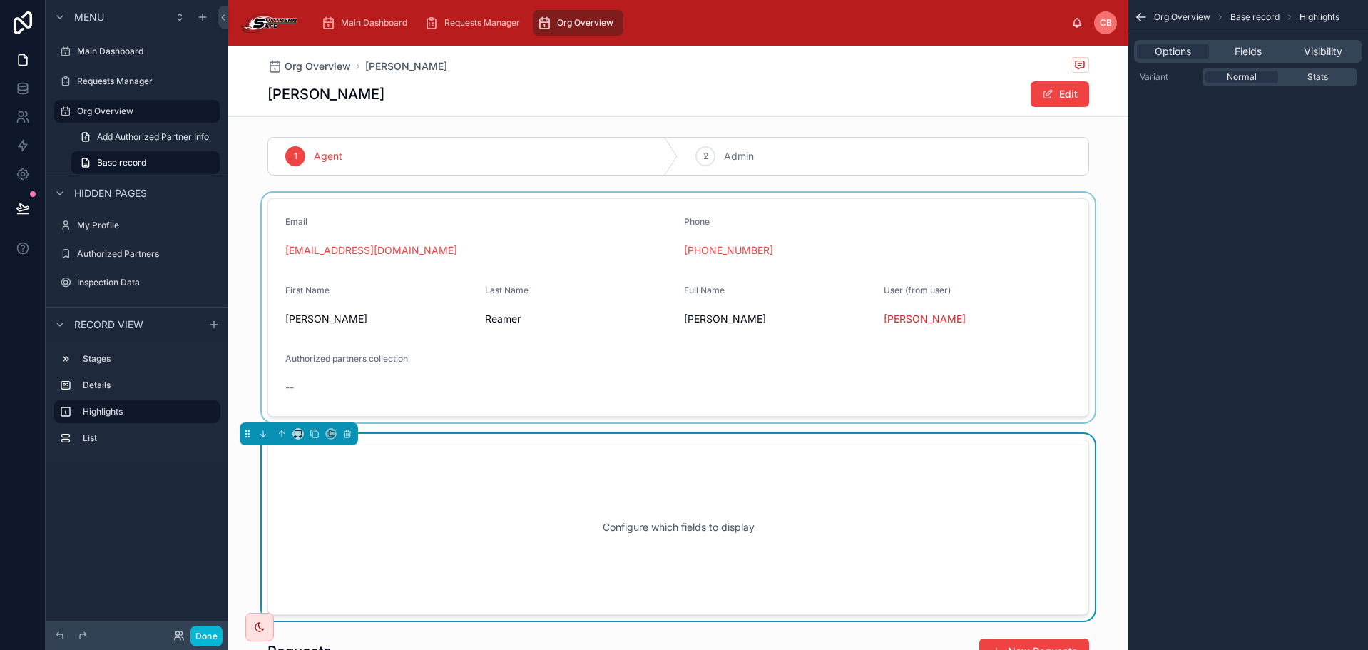
scroll to position [0, 0]
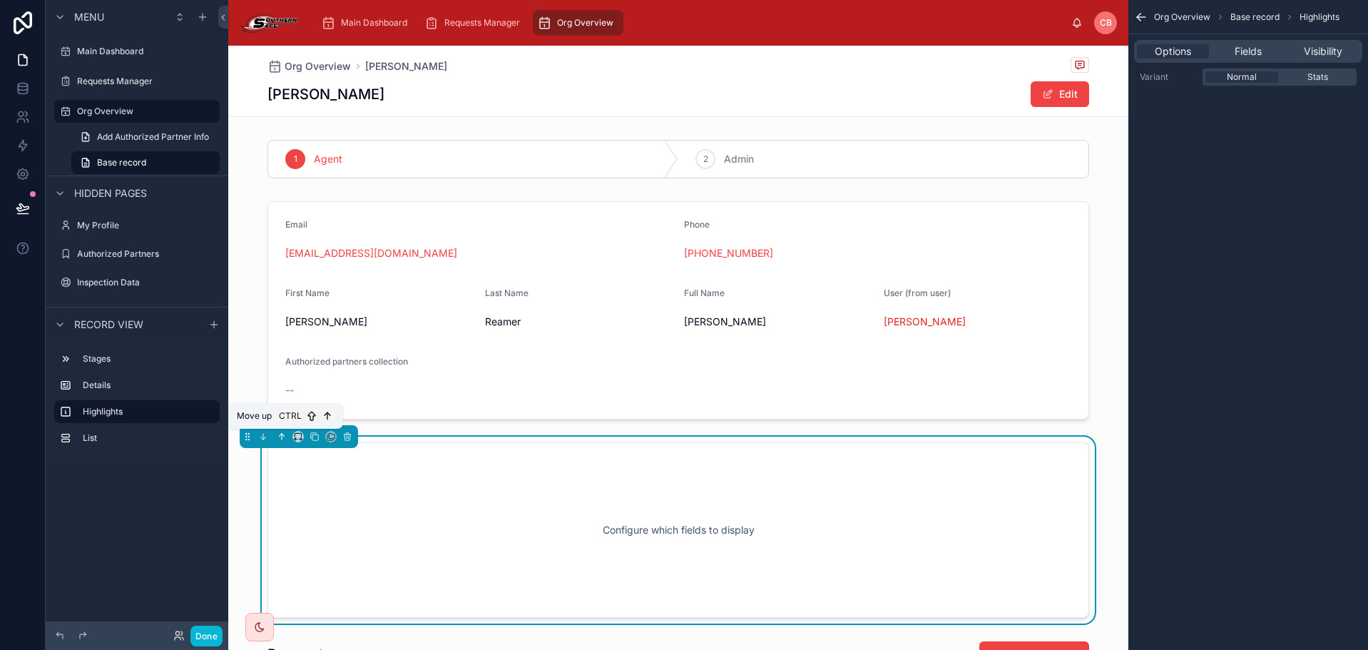
click at [281, 432] on icon at bounding box center [282, 437] width 10 height 10
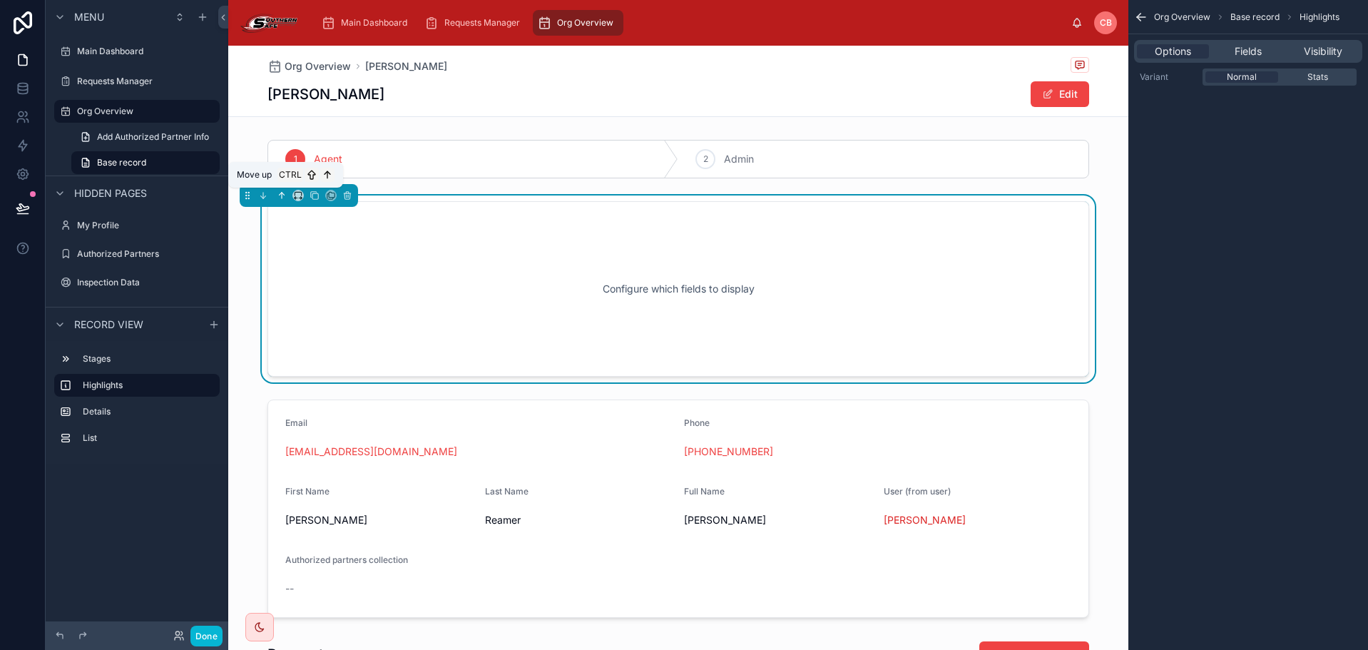
click at [279, 196] on icon at bounding box center [282, 195] width 10 height 10
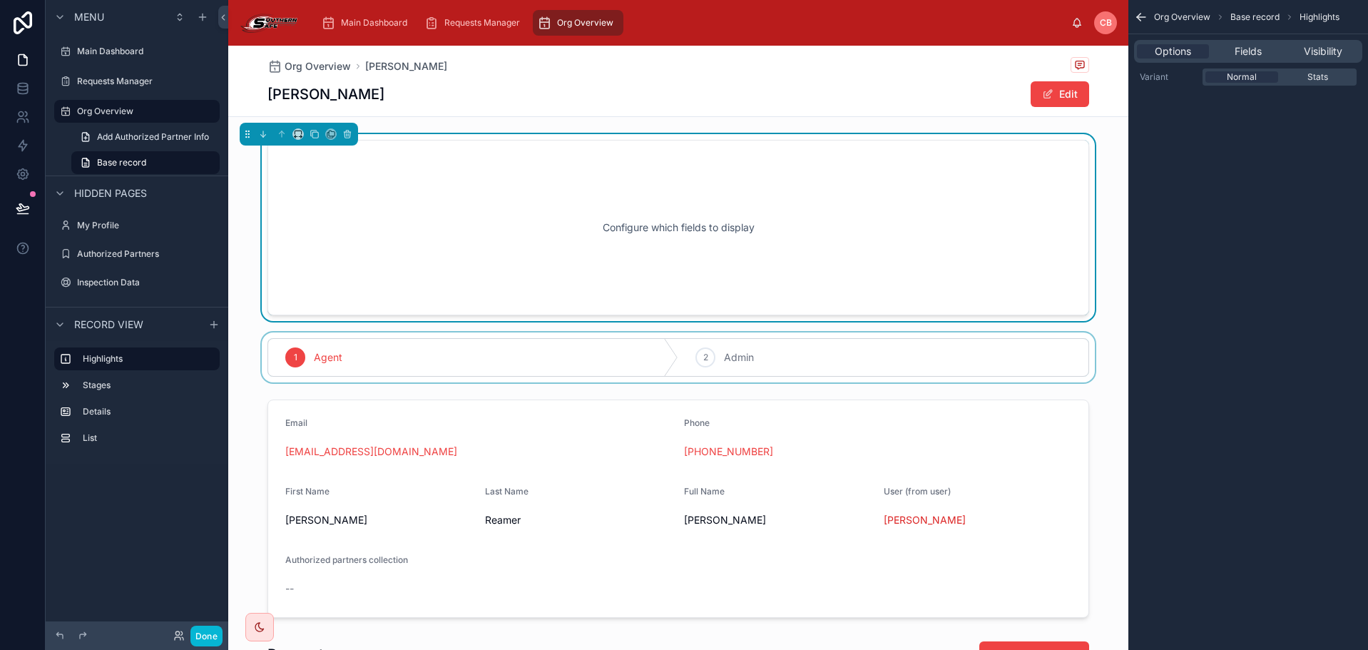
click at [441, 358] on div at bounding box center [678, 357] width 900 height 50
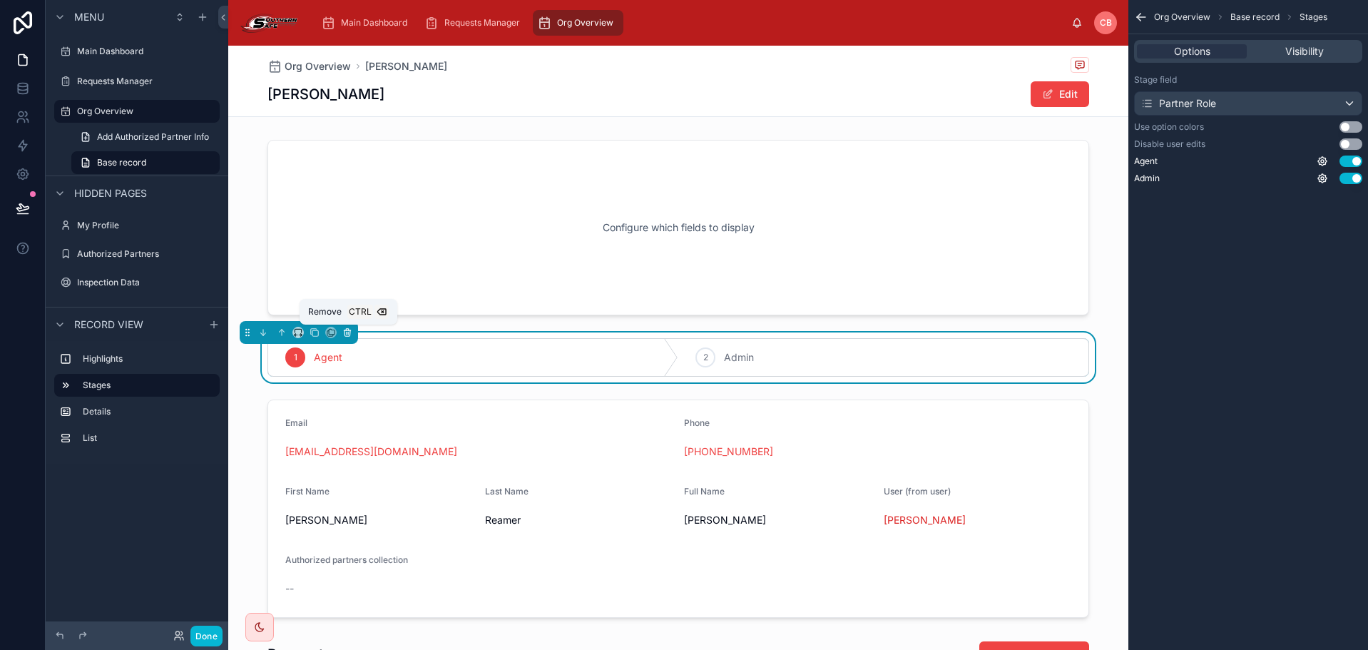
click at [352, 335] on icon at bounding box center [347, 332] width 10 height 10
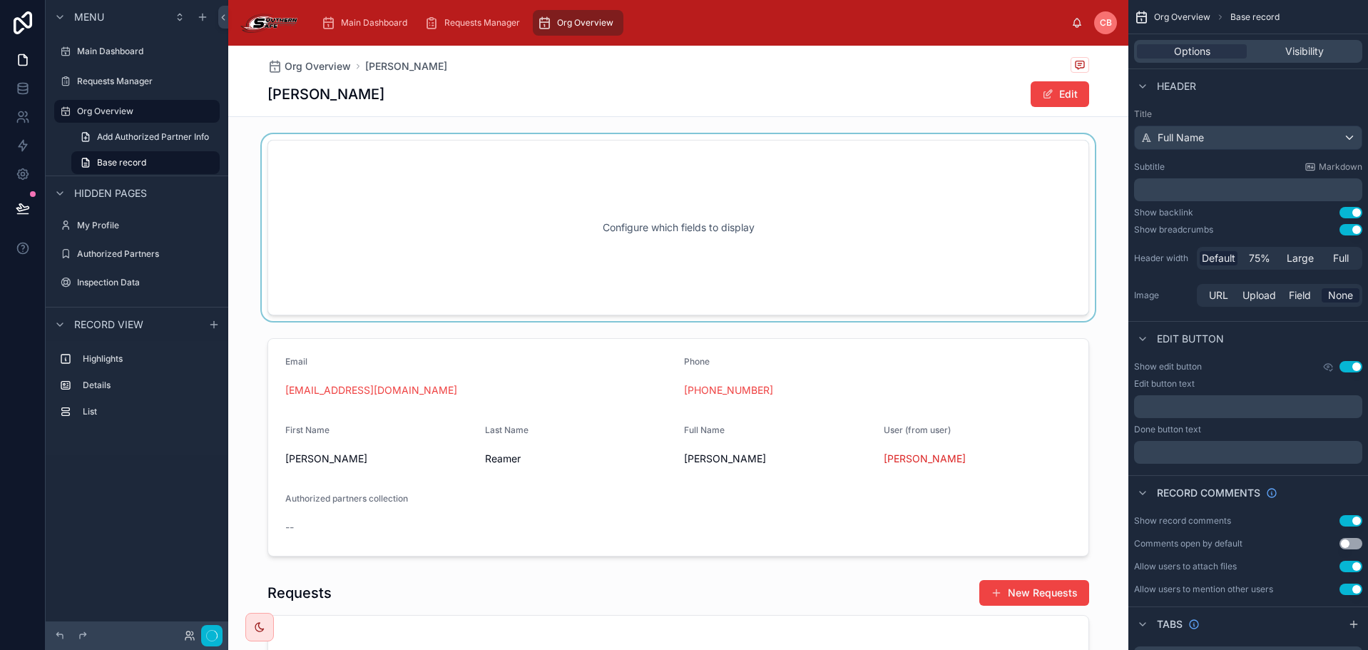
click at [419, 249] on div at bounding box center [678, 227] width 900 height 187
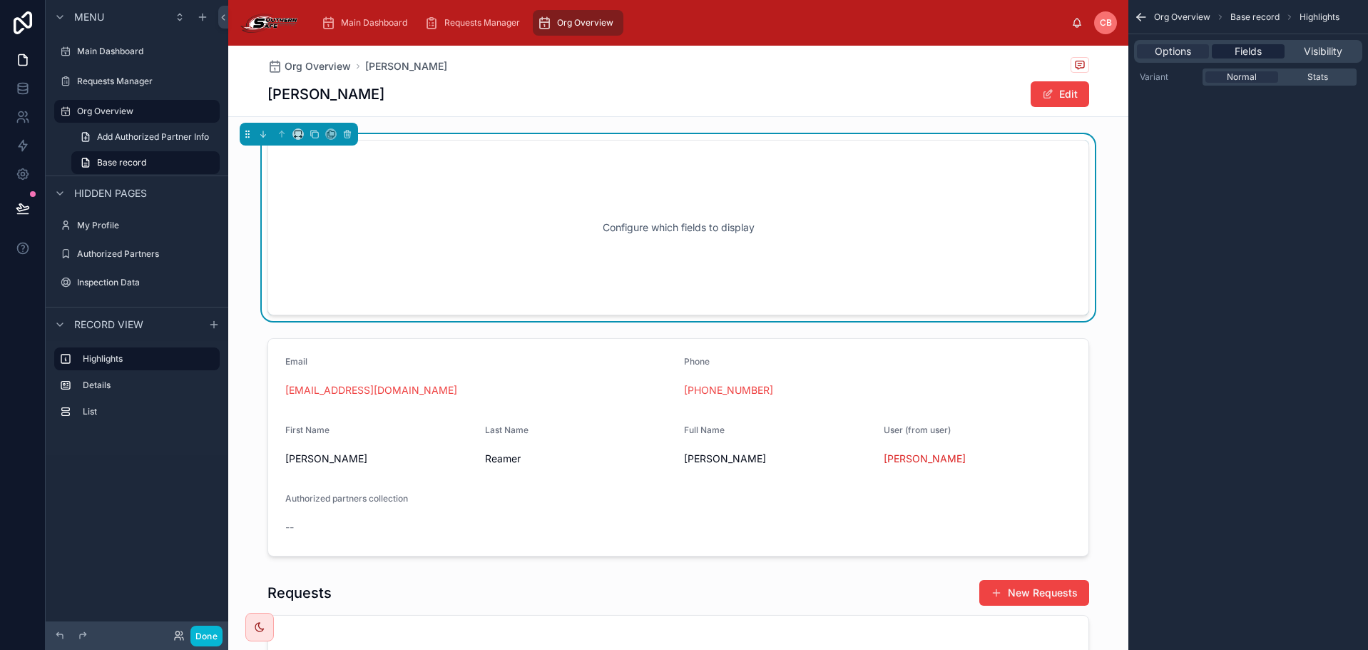
click at [1239, 53] on span "Fields" at bounding box center [1248, 51] width 27 height 14
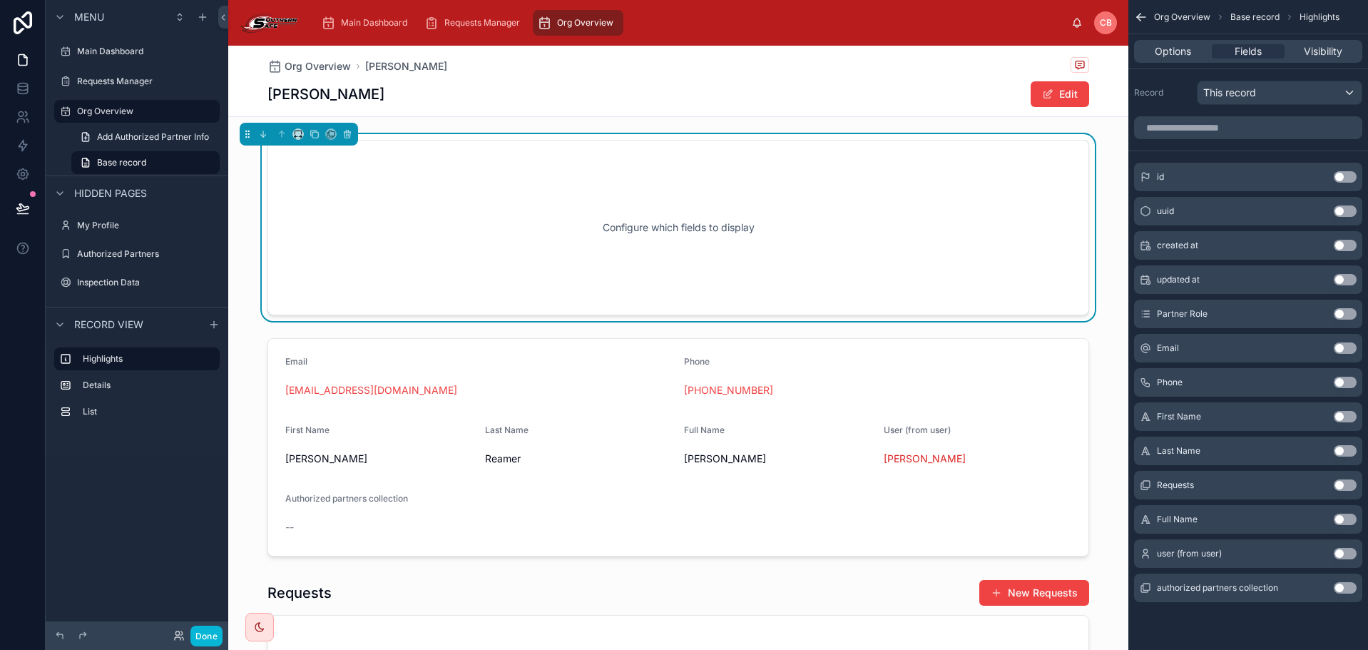
click at [1339, 314] on button "Use setting" at bounding box center [1345, 313] width 23 height 11
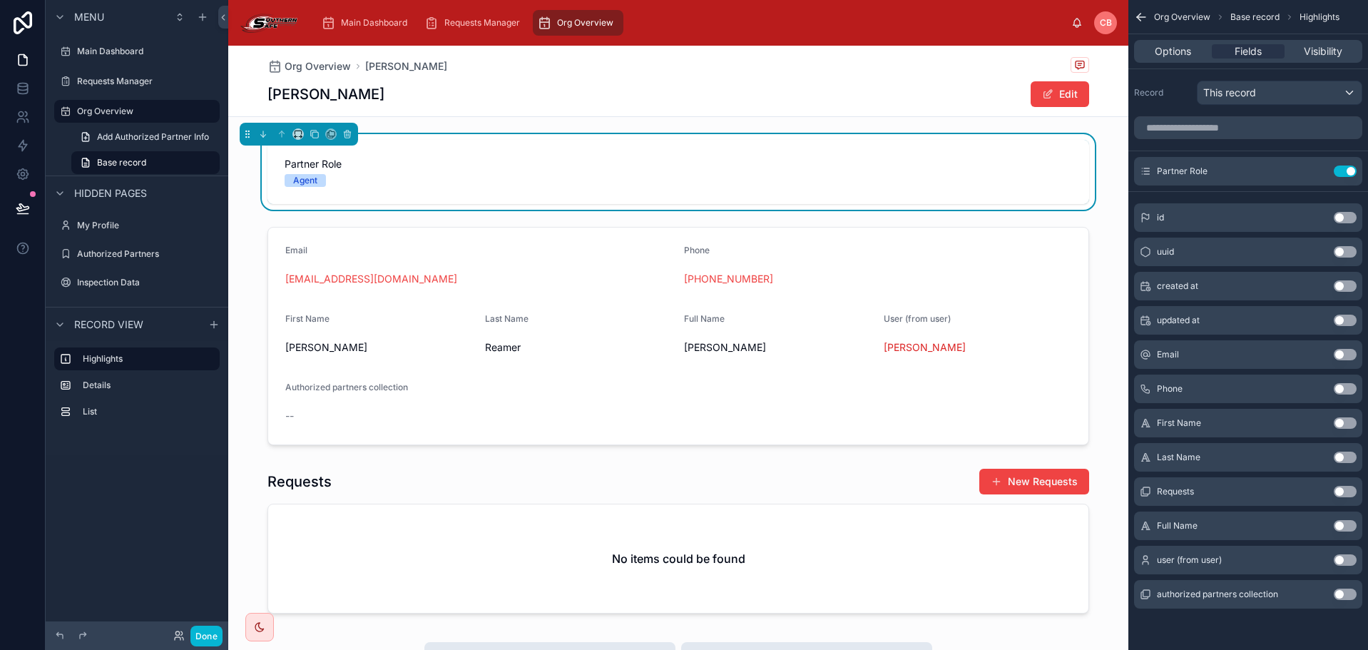
click at [761, 103] on div "Jeffrey Reamer Edit" at bounding box center [678, 94] width 822 height 27
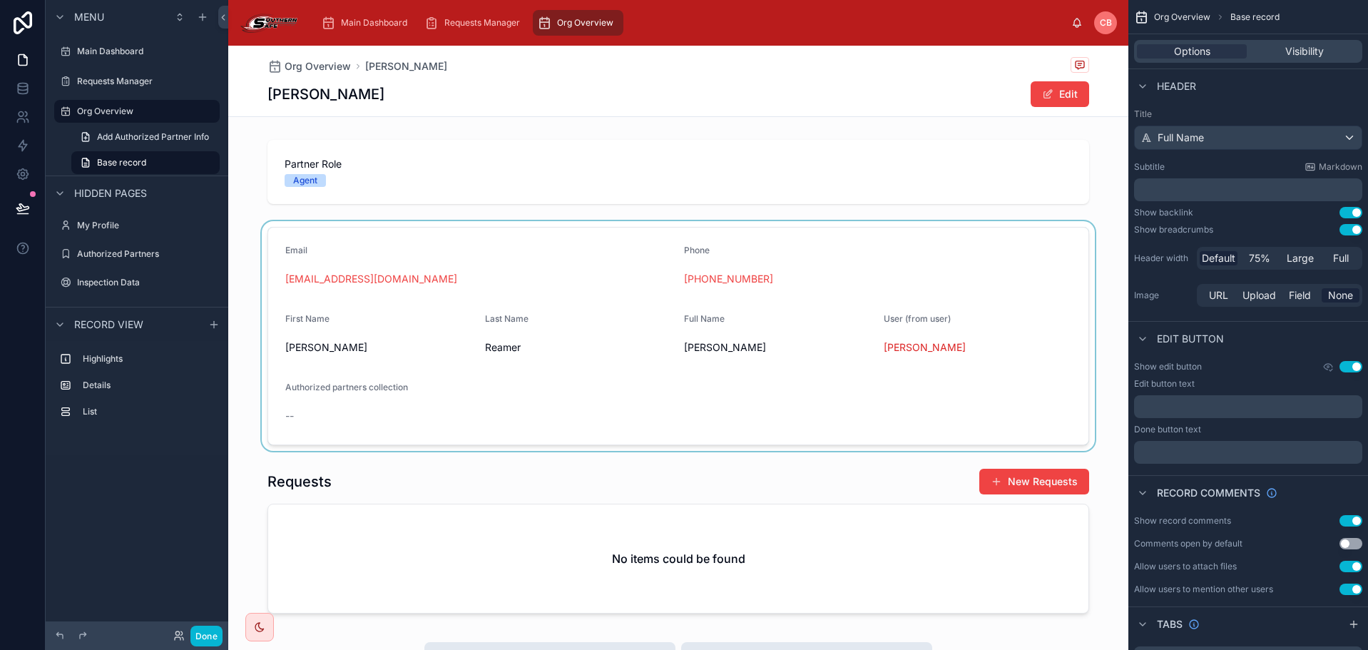
click at [652, 234] on div at bounding box center [678, 336] width 900 height 230
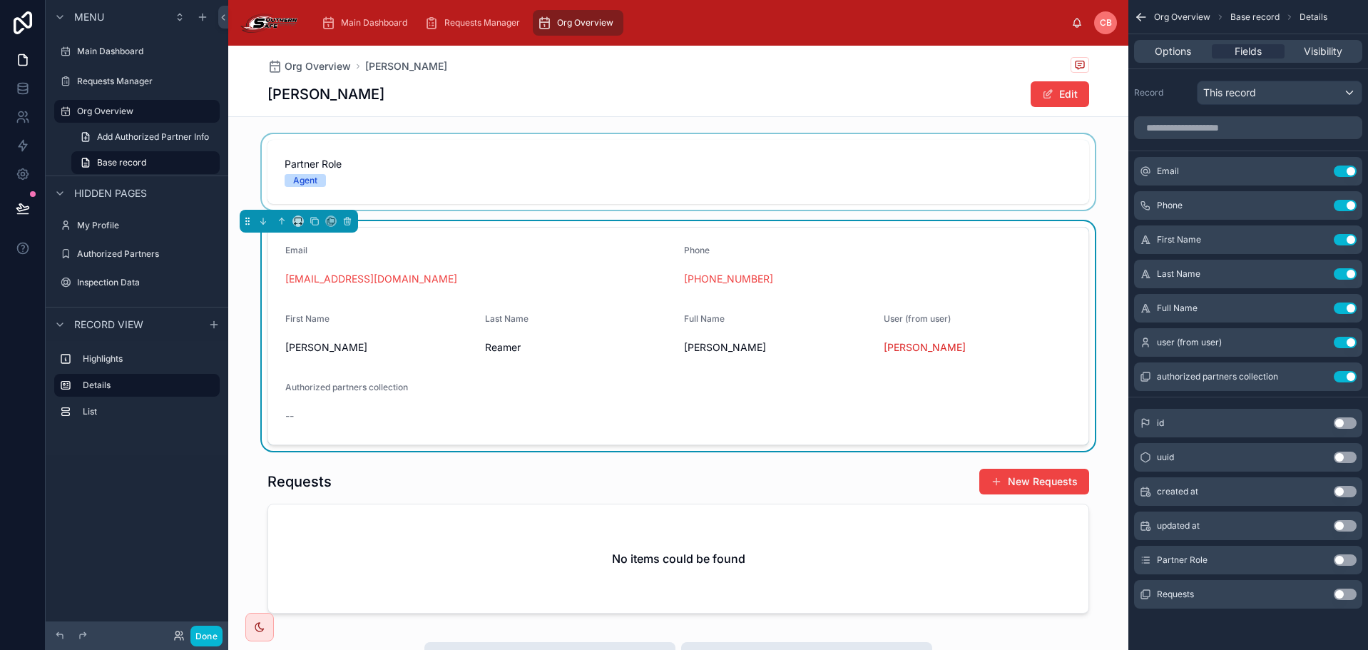
click at [645, 196] on div at bounding box center [678, 172] width 900 height 76
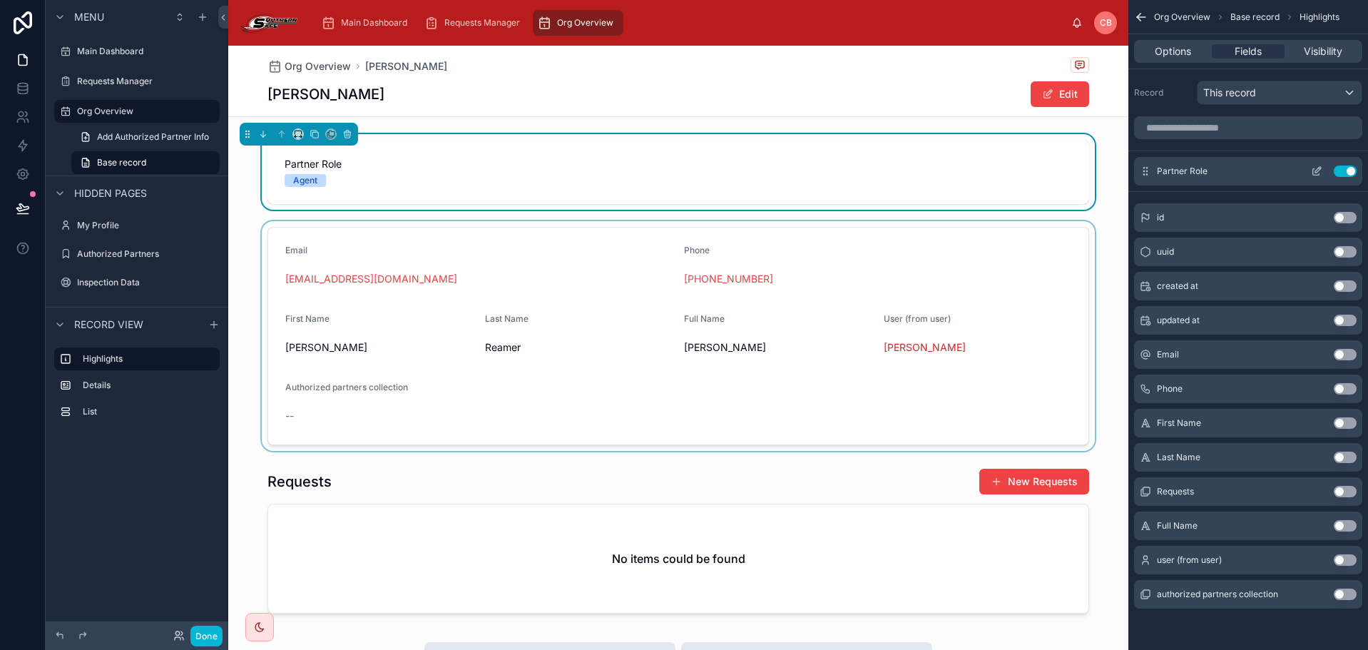
click at [1316, 171] on icon "scrollable content" at bounding box center [1316, 170] width 11 height 11
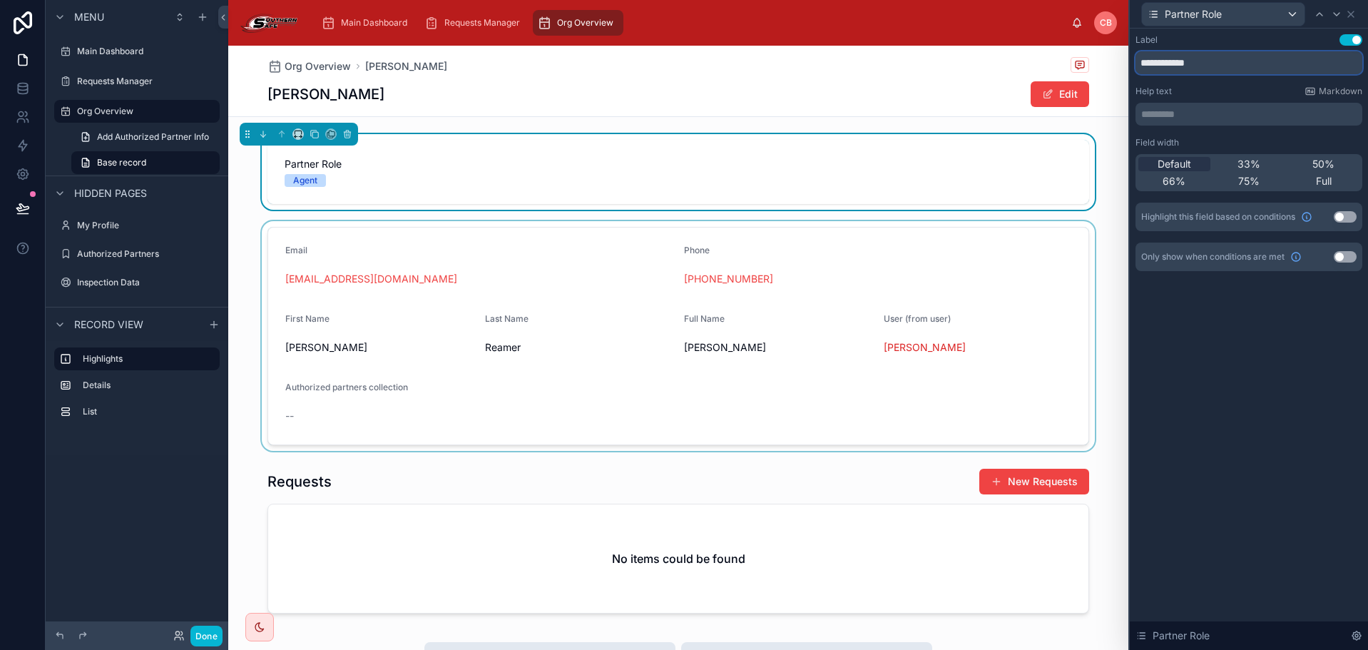
drag, startPoint x: 1178, startPoint y: 63, endPoint x: 1057, endPoint y: 76, distance: 121.2
click at [1064, 75] on div "**********" at bounding box center [684, 325] width 1368 height 650
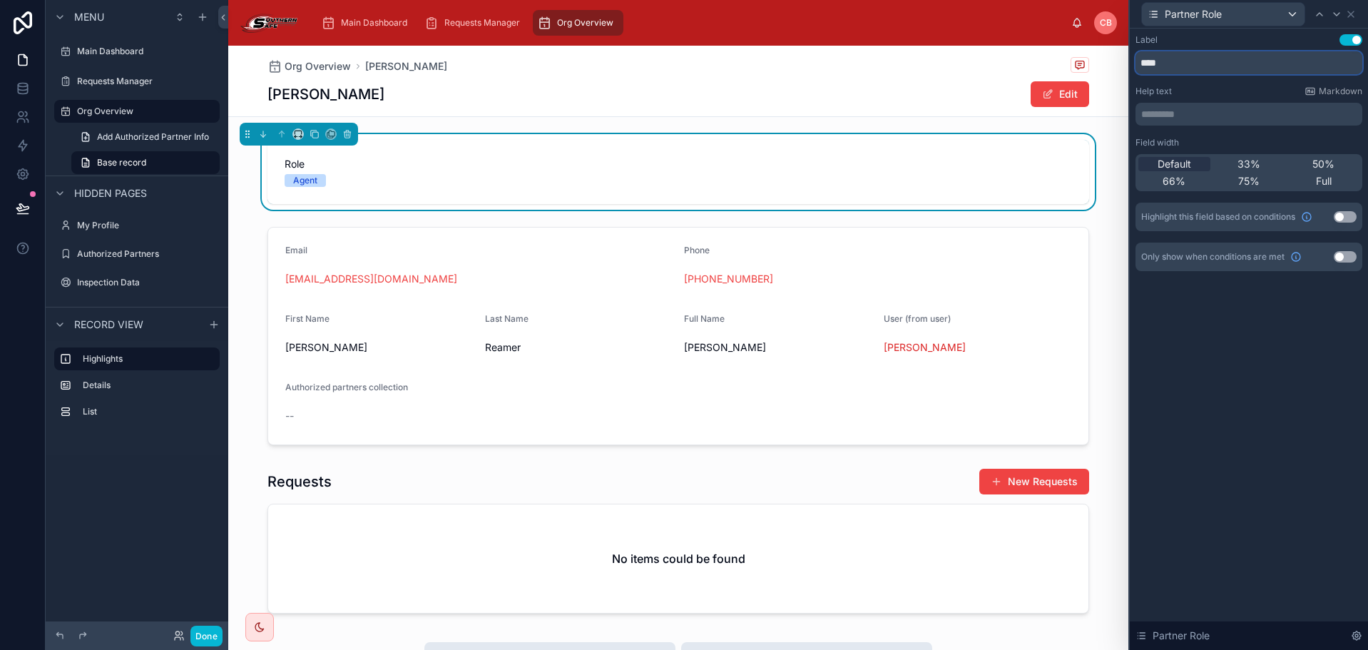
type input "****"
click at [889, 104] on div "Jeffrey Reamer Edit" at bounding box center [678, 94] width 822 height 27
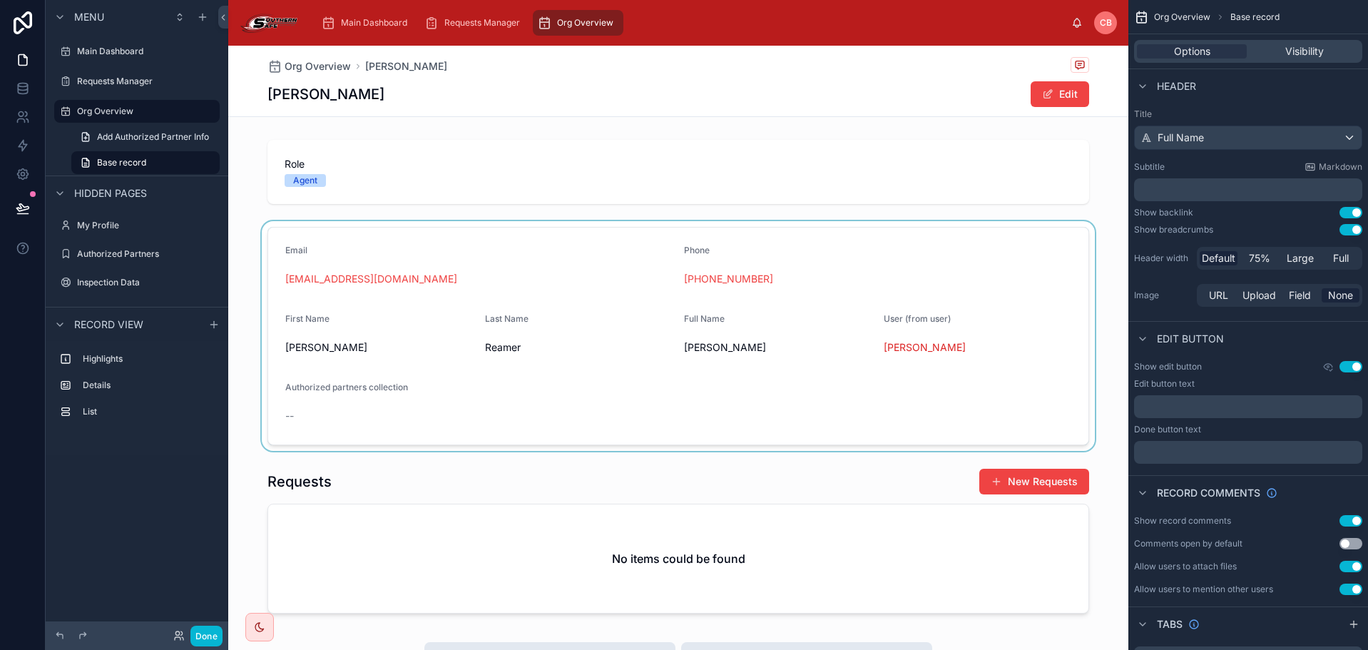
click at [790, 245] on div at bounding box center [678, 336] width 900 height 230
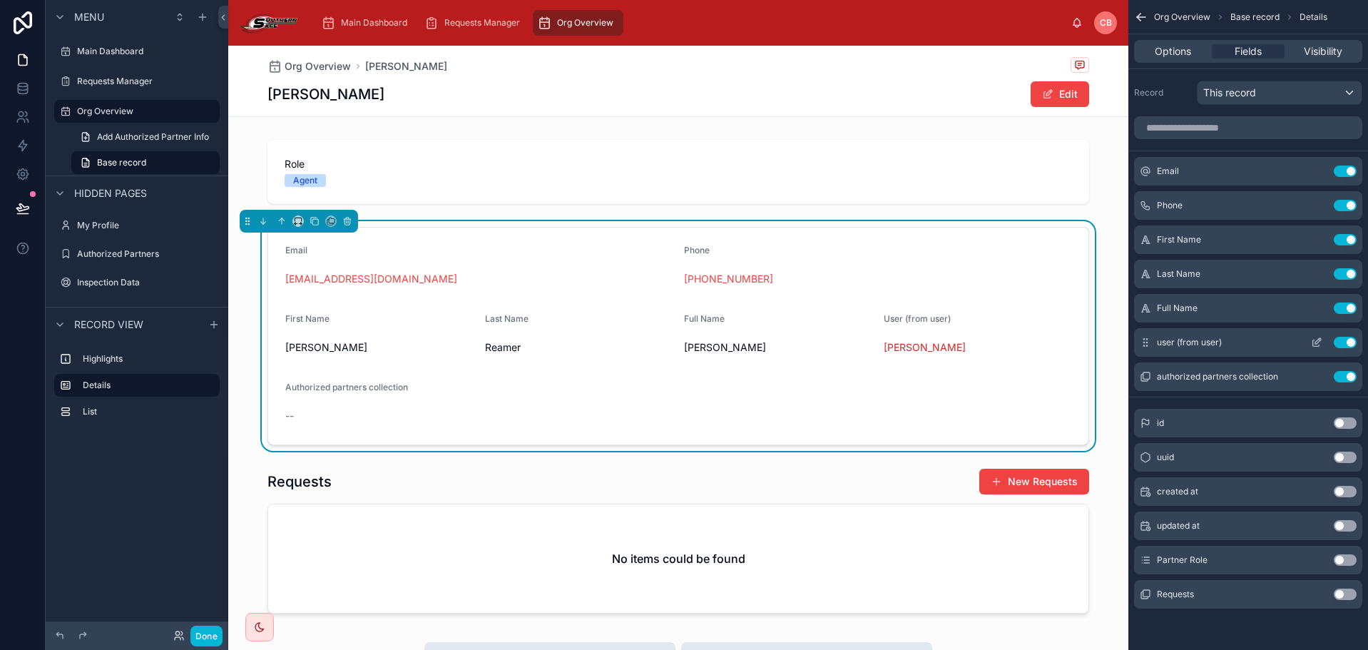
drag, startPoint x: 1345, startPoint y: 307, endPoint x: 1309, endPoint y: 302, distance: 36.7
click at [1345, 306] on button "Use setting" at bounding box center [1345, 307] width 23 height 11
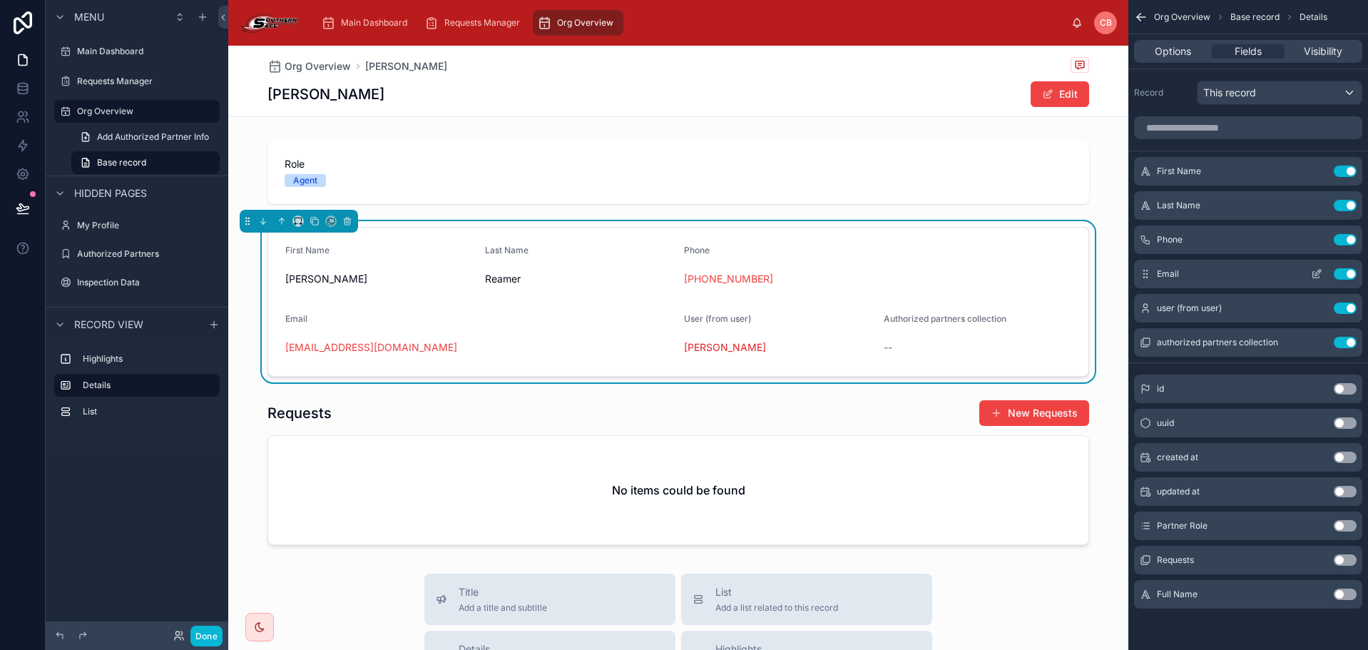
click at [1318, 272] on icon "scrollable content" at bounding box center [1316, 273] width 11 height 11
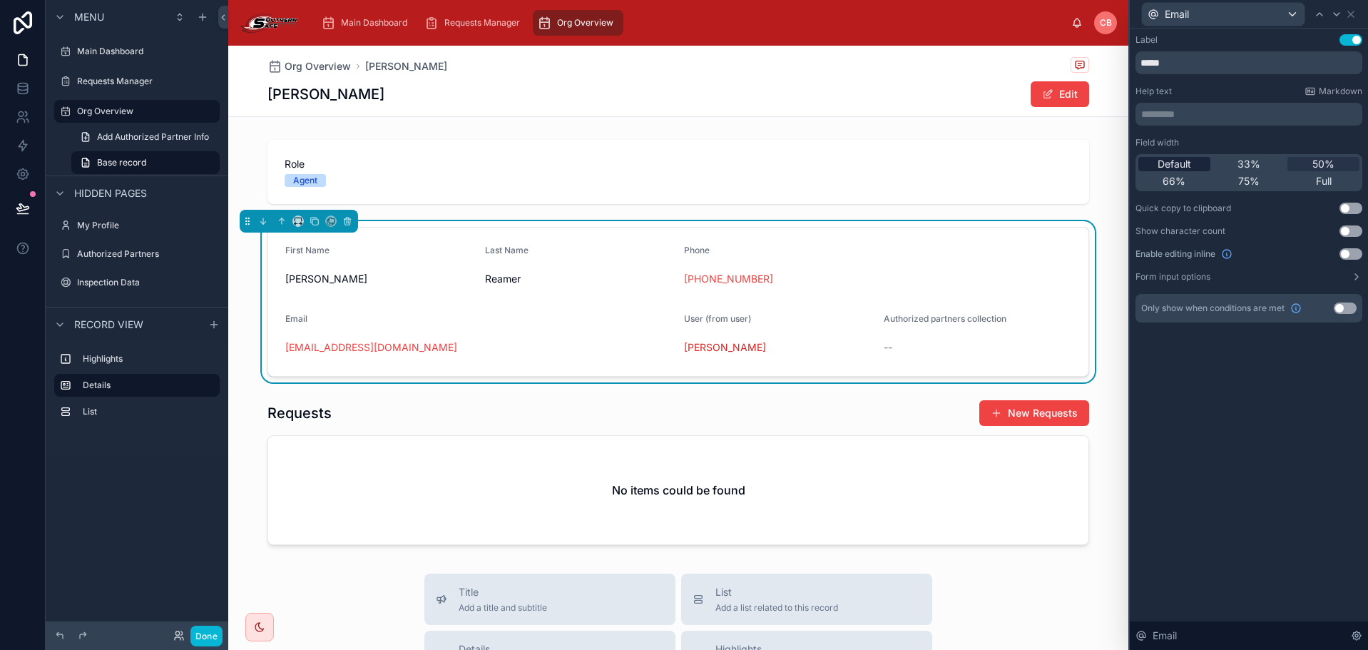
click at [1194, 158] on div "Default" at bounding box center [1174, 164] width 72 height 14
click at [1320, 14] on icon at bounding box center [1319, 14] width 11 height 11
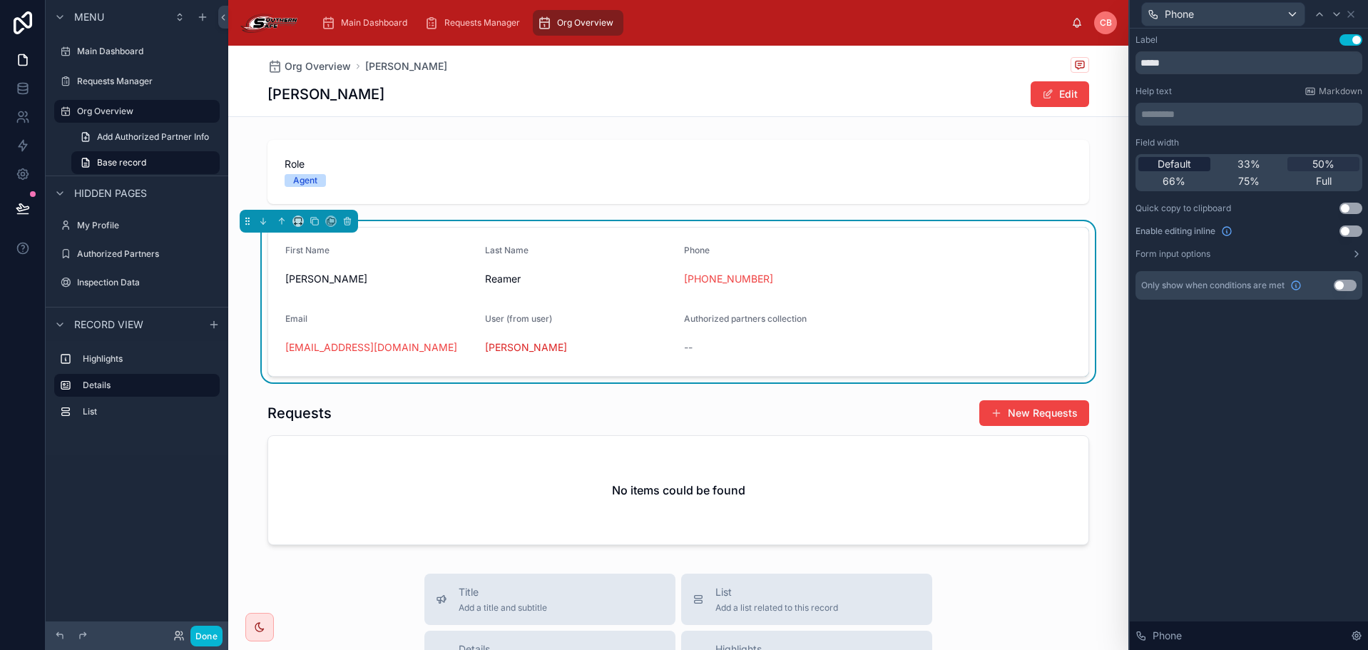
click at [1200, 160] on div "Default" at bounding box center [1174, 164] width 72 height 14
click at [1353, 13] on icon at bounding box center [1350, 14] width 11 height 11
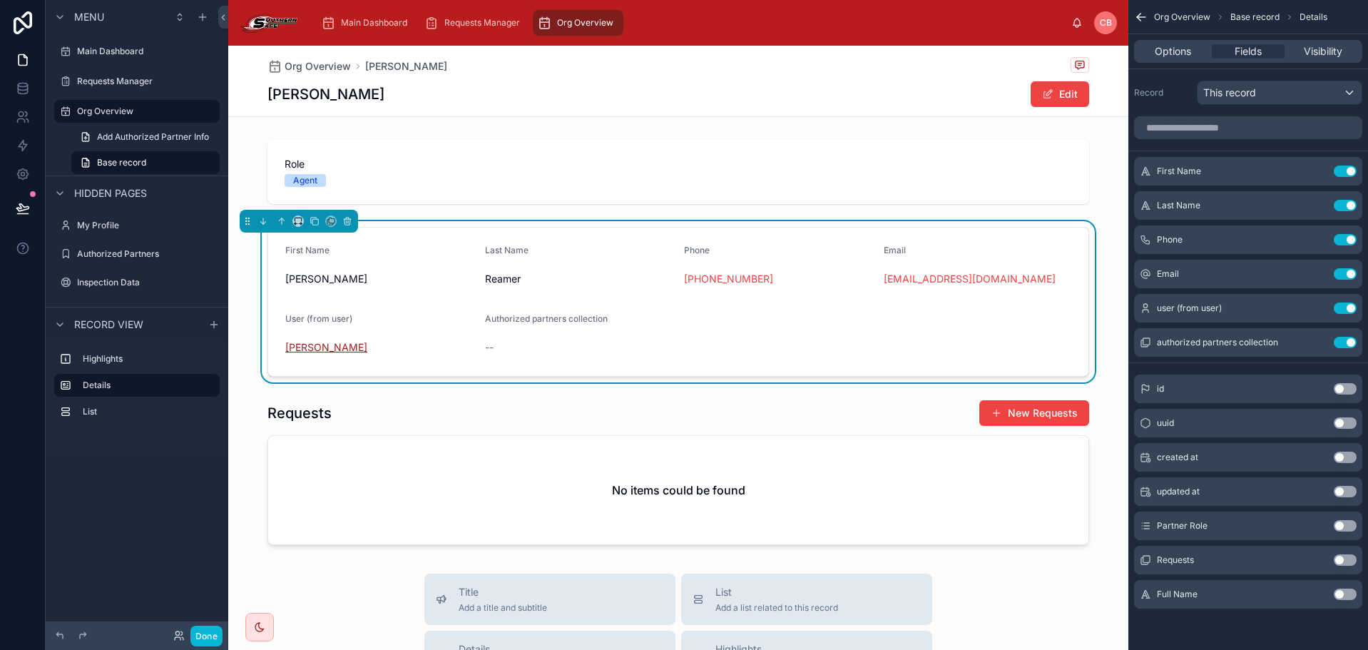
click at [342, 348] on span "Jeffrey Reamer" at bounding box center [326, 347] width 82 height 14
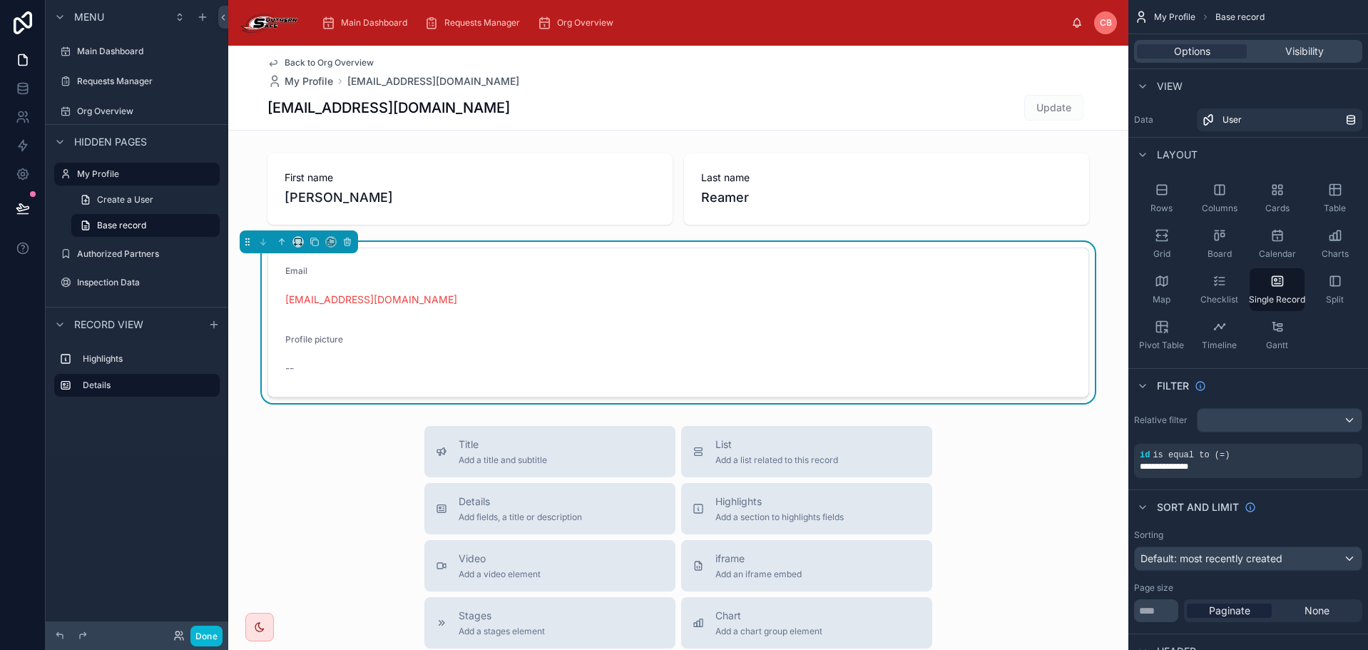
click at [312, 56] on div "Back to Org Overview My Profile permits@southernsafeconstruction.com permits@so…" at bounding box center [678, 88] width 822 height 84
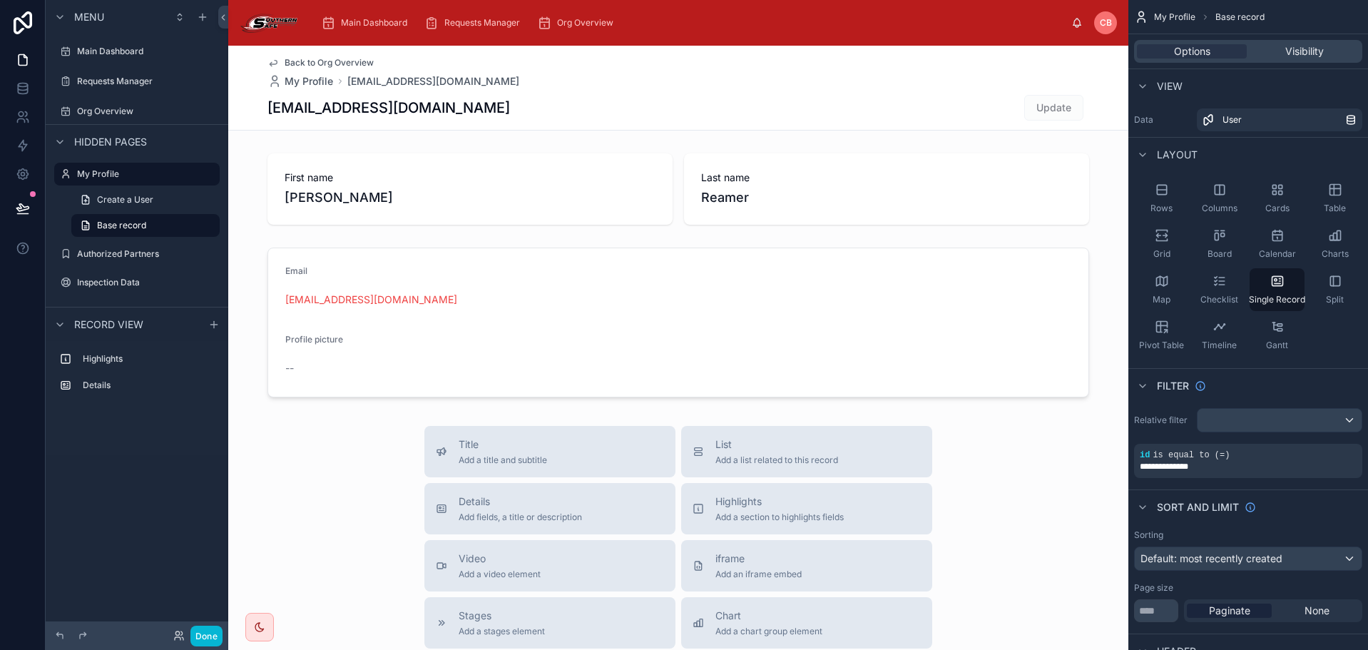
click at [314, 59] on span "Back to Org Overview" at bounding box center [329, 62] width 89 height 11
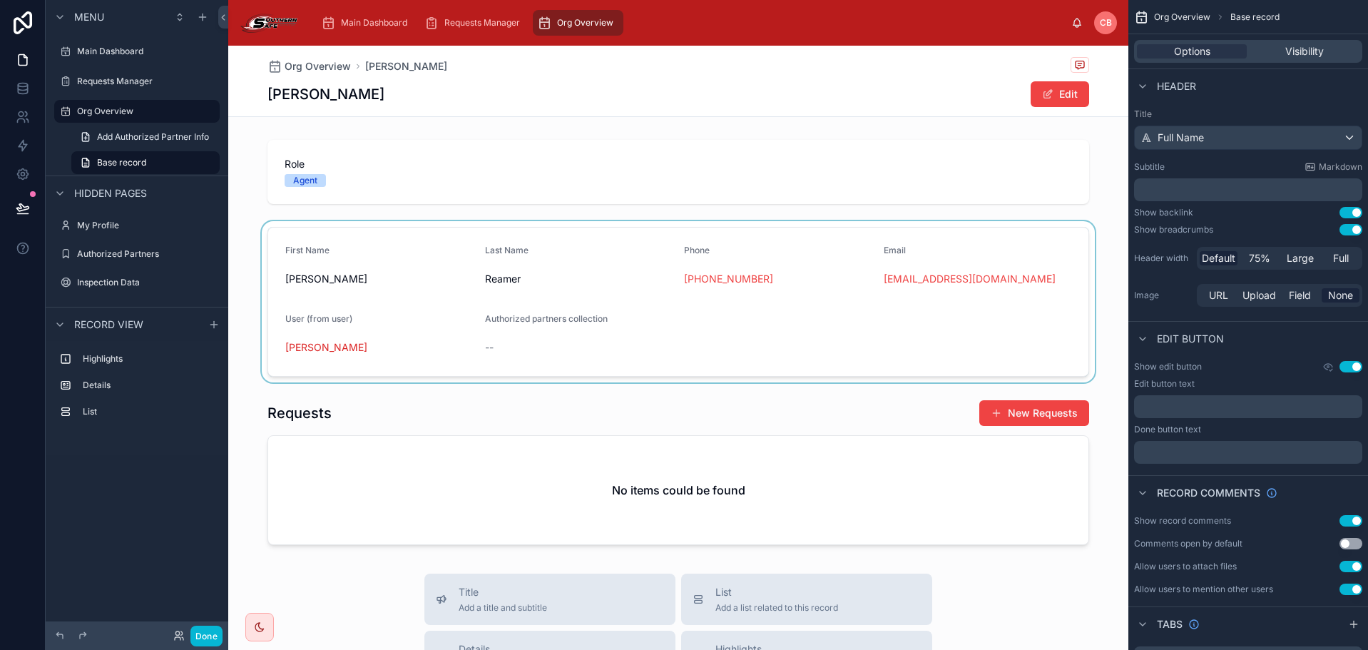
click at [1005, 222] on div at bounding box center [678, 301] width 900 height 161
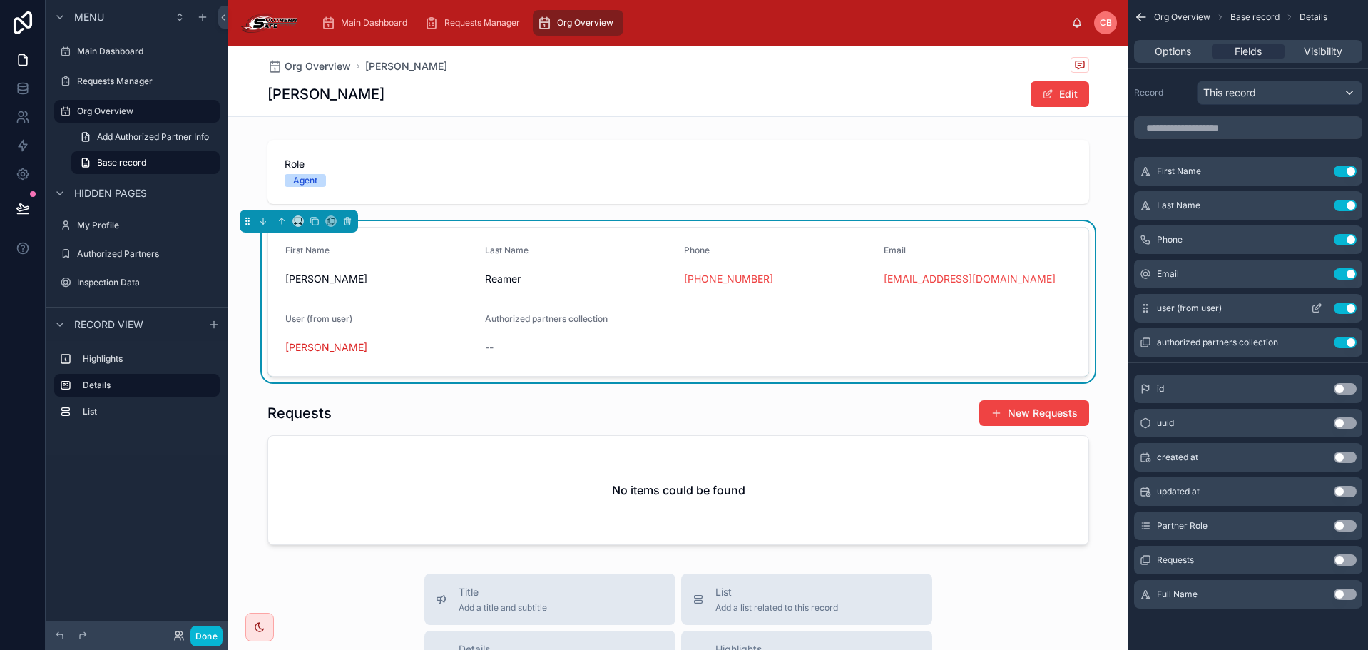
click at [1348, 312] on button "Use setting" at bounding box center [1345, 307] width 23 height 11
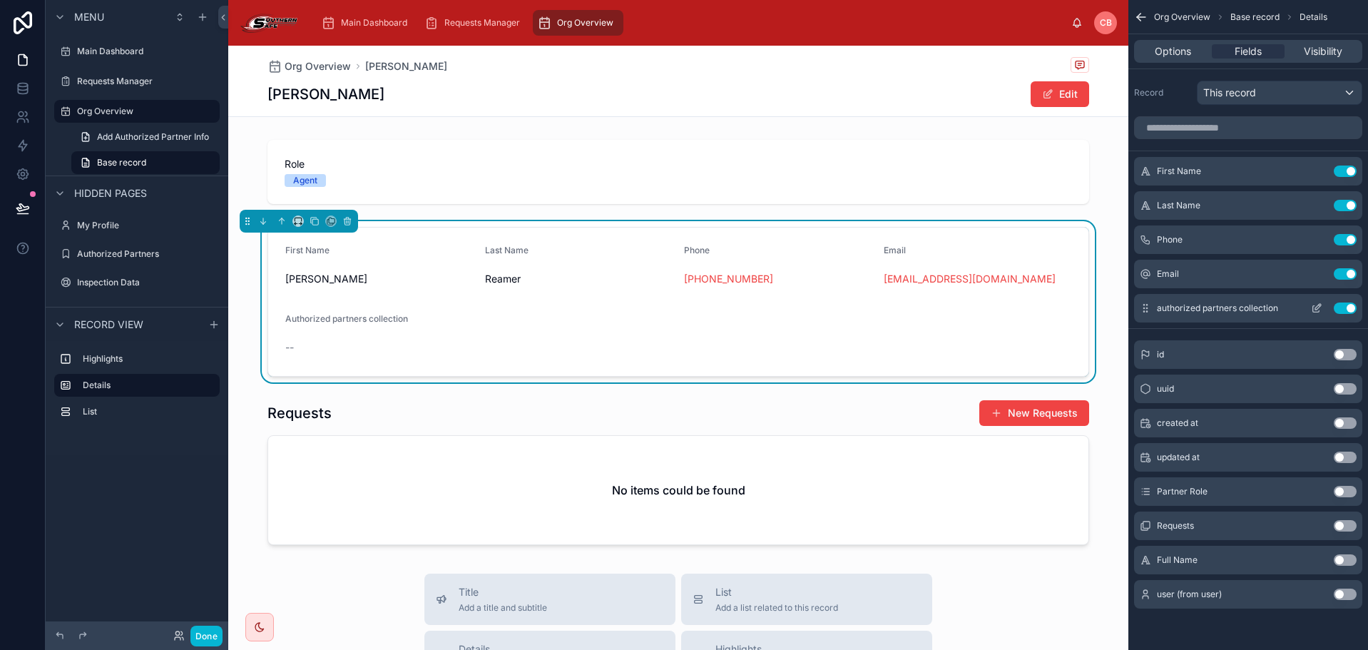
click at [1347, 310] on button "Use setting" at bounding box center [1345, 307] width 23 height 11
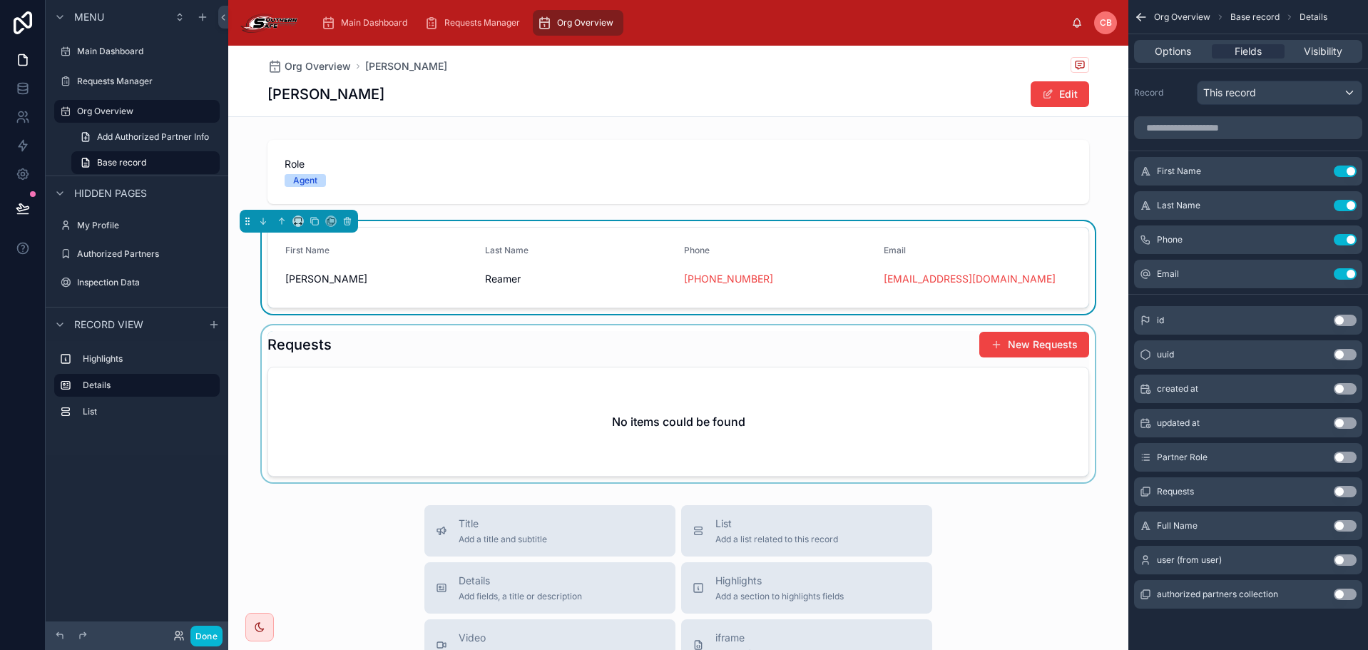
click at [897, 329] on div at bounding box center [678, 403] width 900 height 157
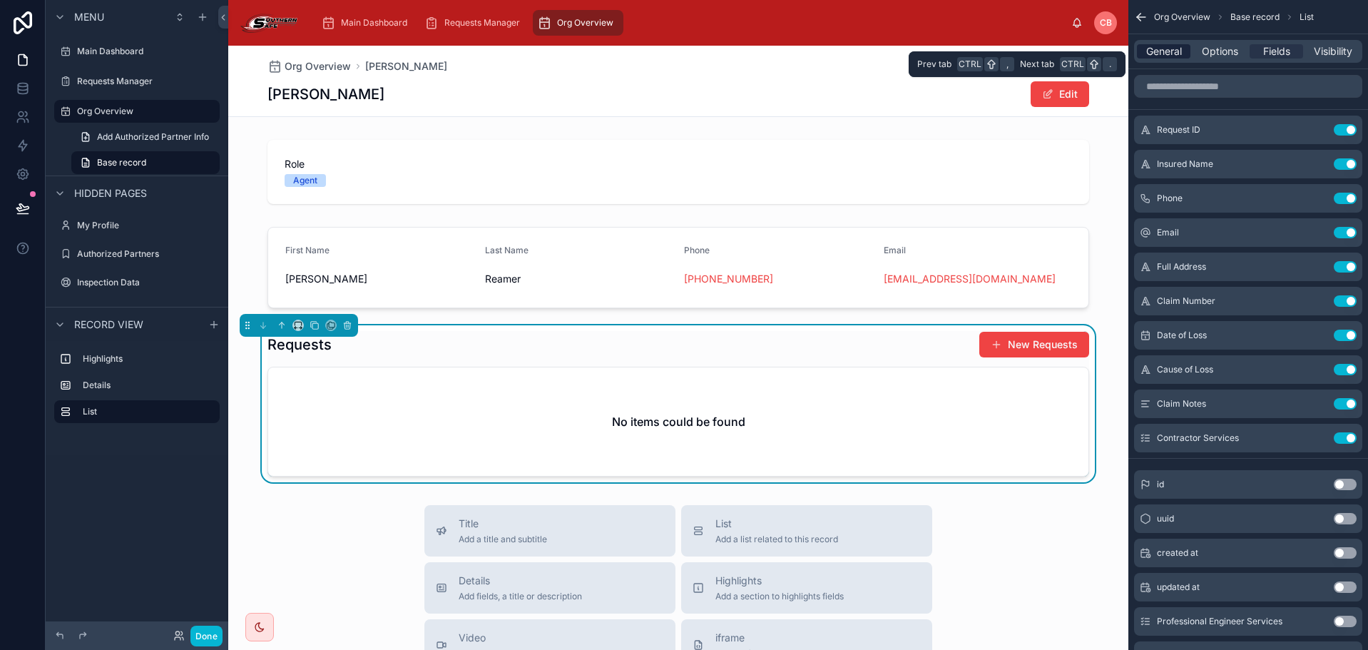
click at [1171, 52] on span "General" at bounding box center [1164, 51] width 36 height 14
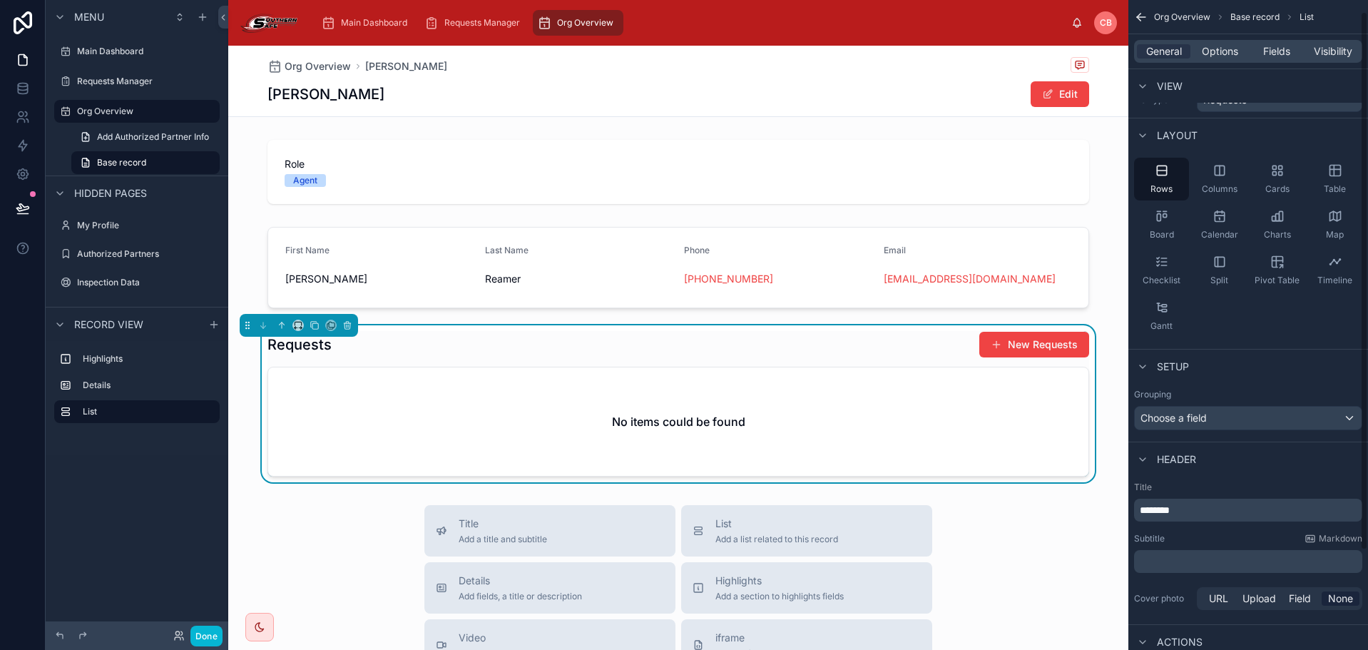
scroll to position [134, 0]
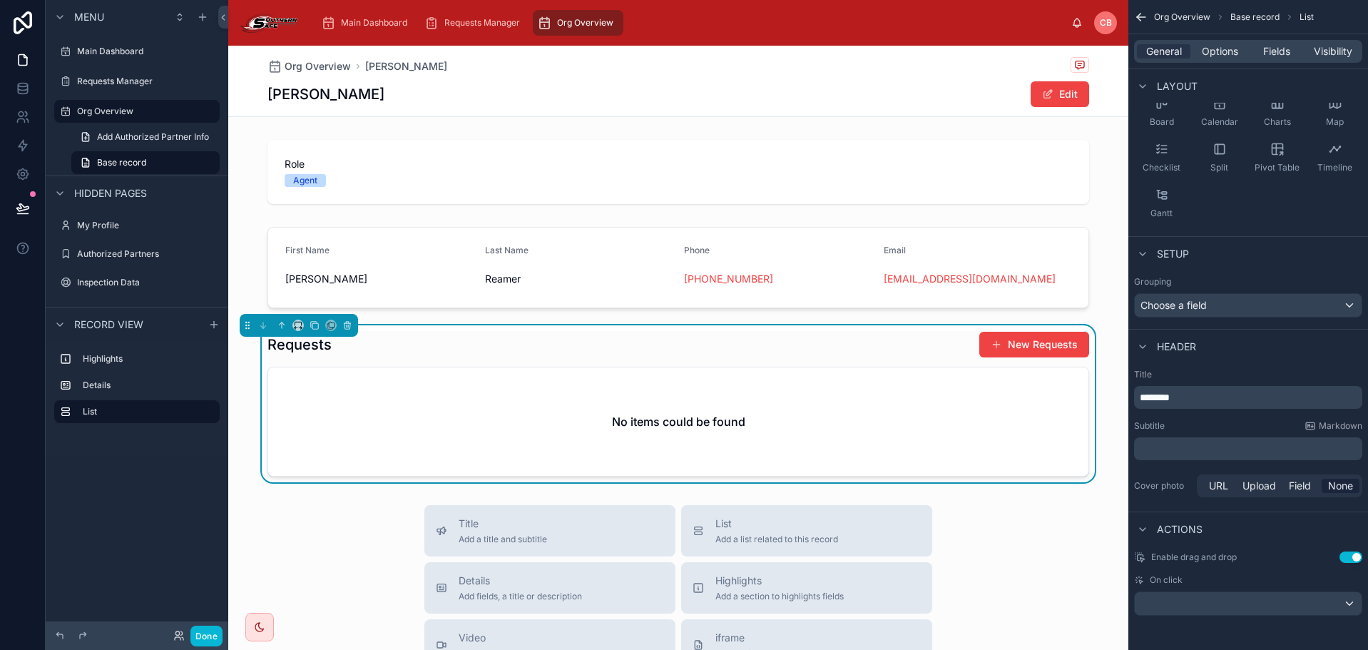
click at [549, 425] on div "No items could be found" at bounding box center [678, 421] width 820 height 108
click at [693, 579] on div "Highlights Add a section to highlights fields" at bounding box center [807, 588] width 228 height 29
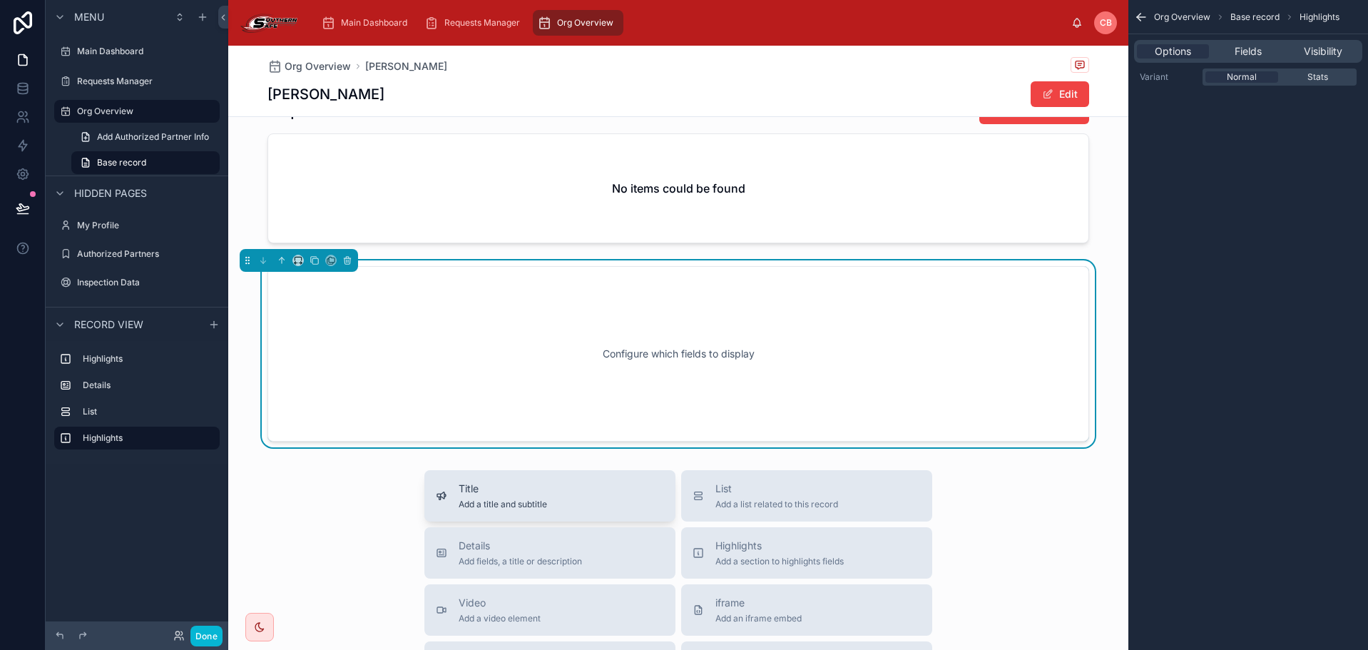
scroll to position [240, 0]
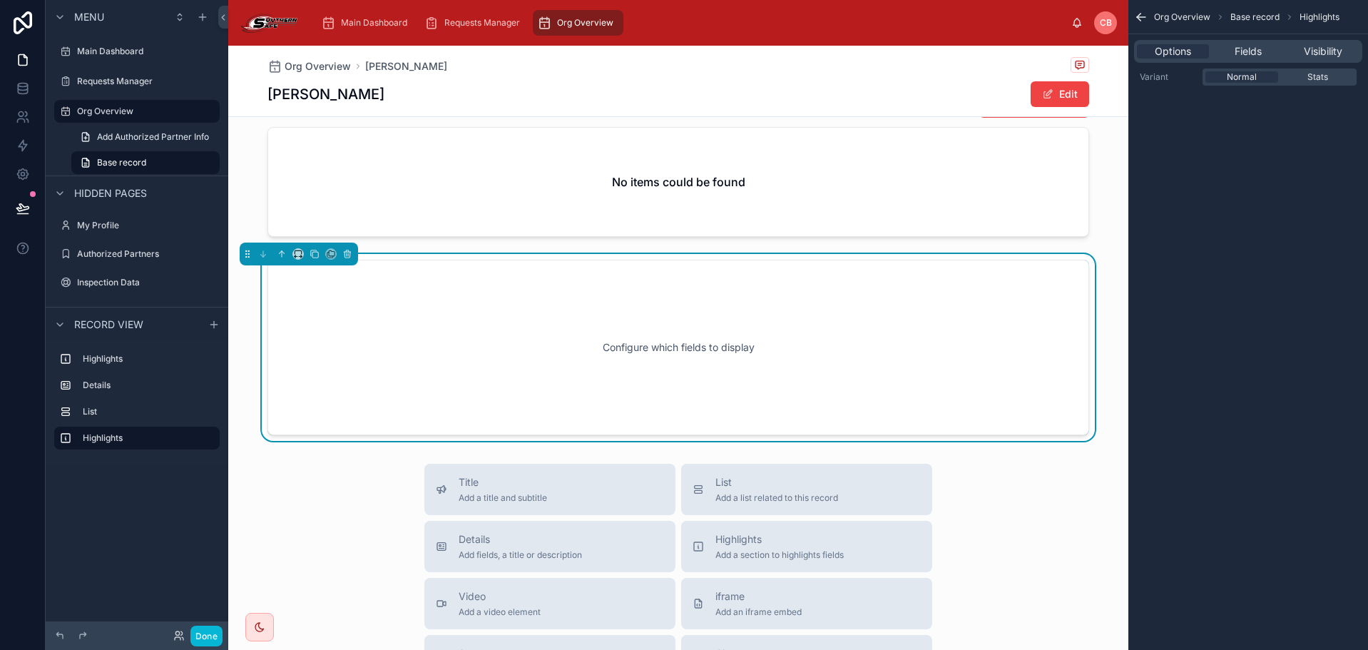
click at [902, 300] on div "Configure which fields to display" at bounding box center [678, 347] width 775 height 128
click at [1245, 51] on span "Fields" at bounding box center [1248, 51] width 27 height 14
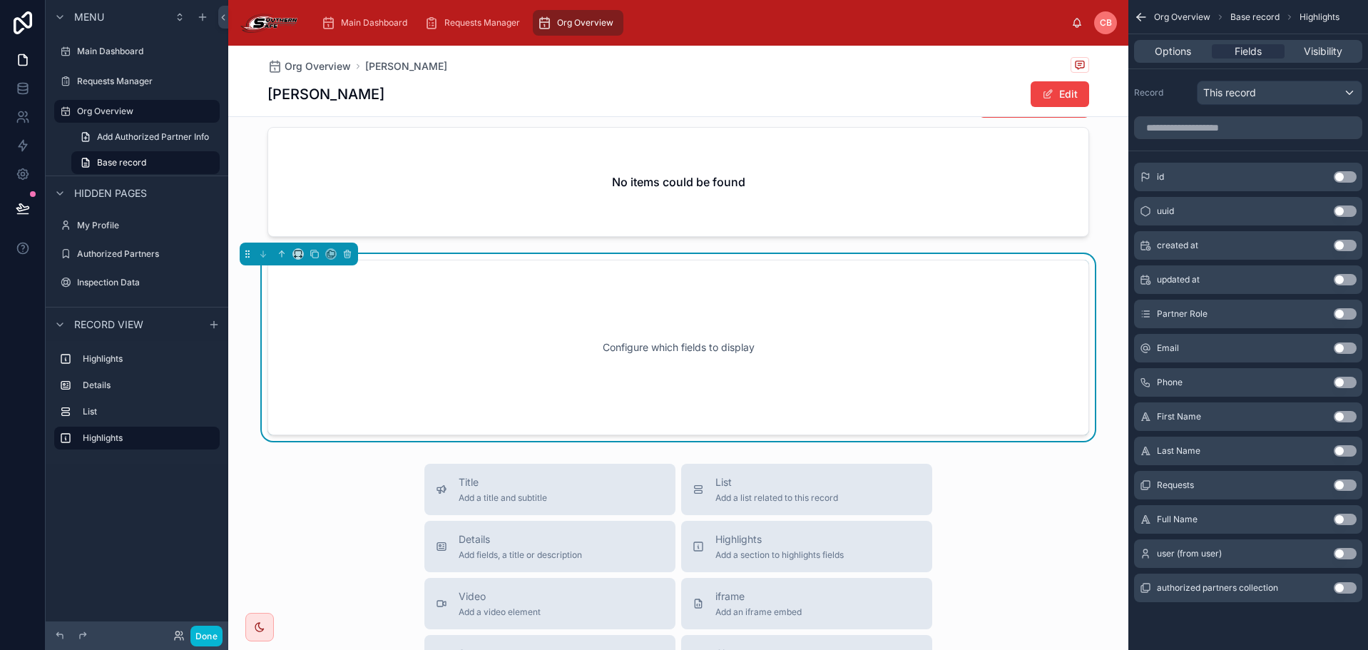
click at [1335, 482] on button "Use setting" at bounding box center [1345, 484] width 23 height 11
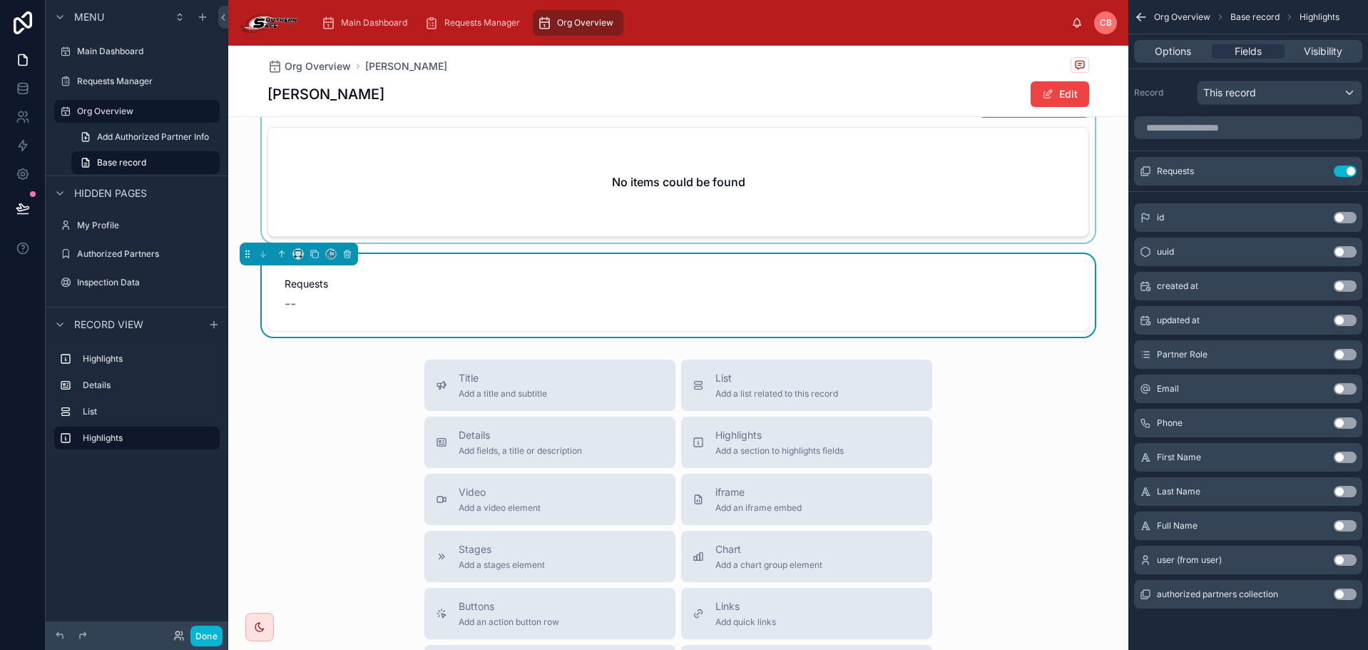
click at [805, 213] on div at bounding box center [678, 164] width 900 height 157
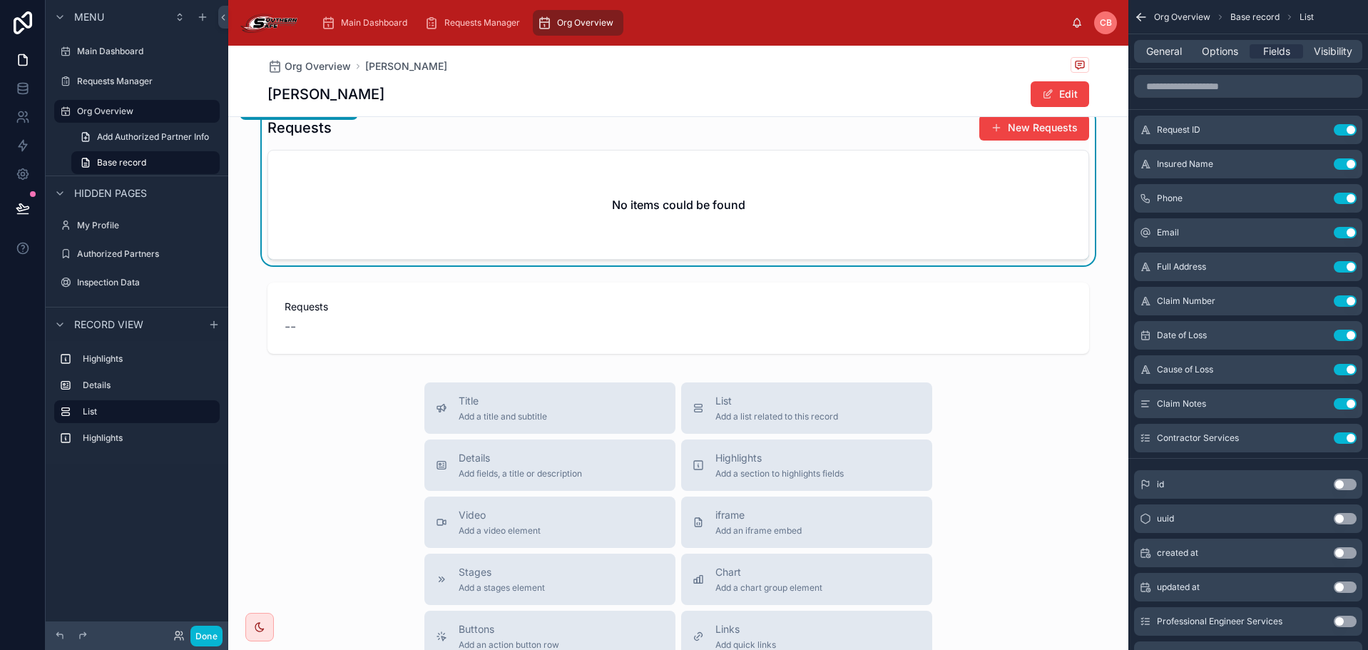
scroll to position [97, 0]
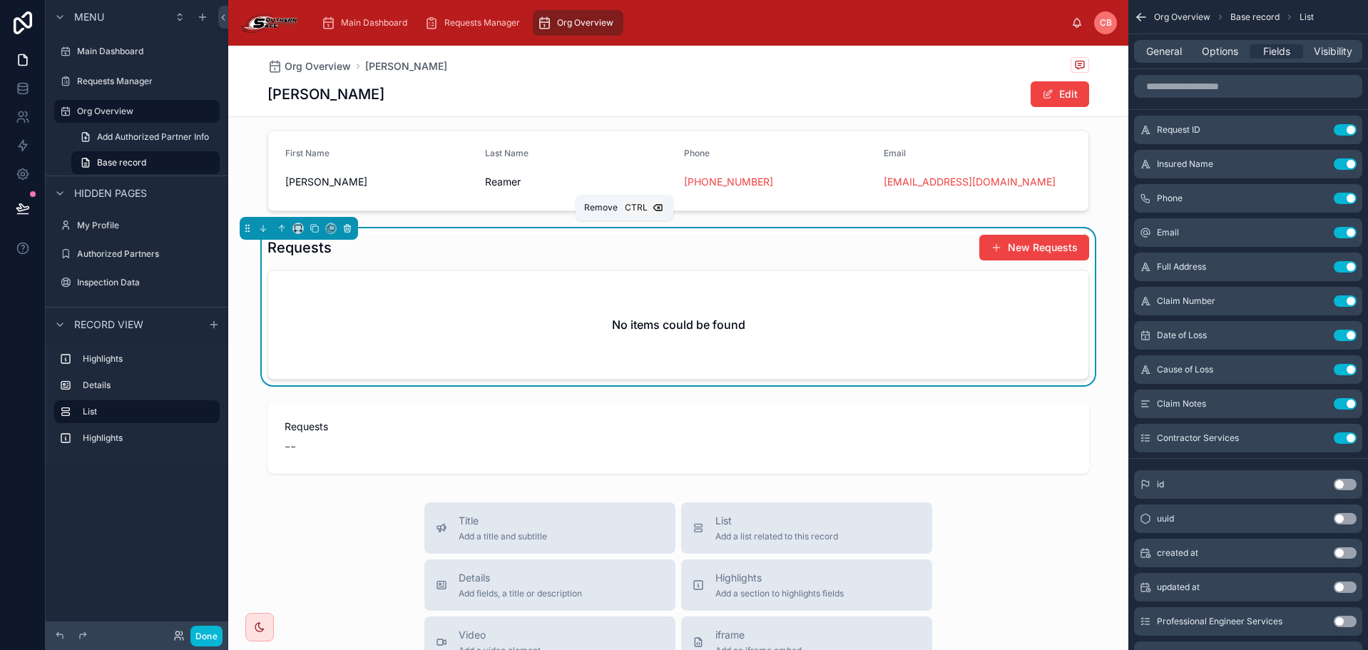
click at [350, 223] on icon at bounding box center [347, 228] width 10 height 10
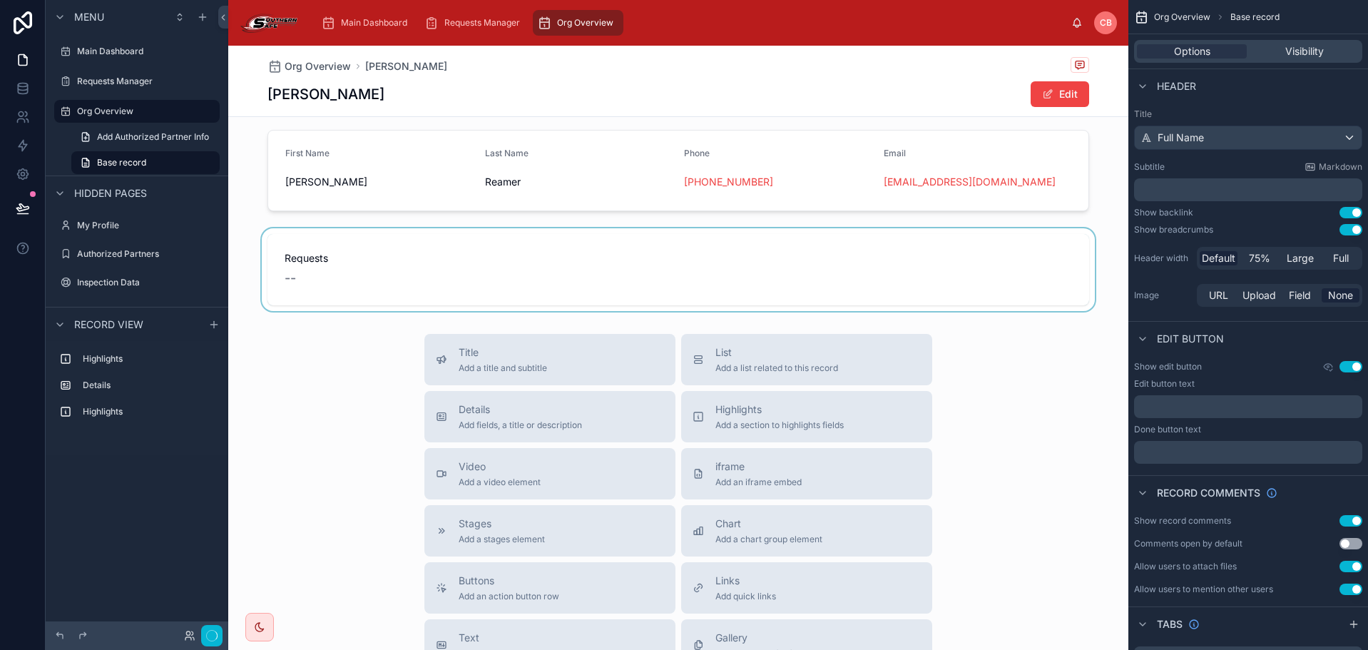
click at [317, 290] on div at bounding box center [678, 269] width 900 height 83
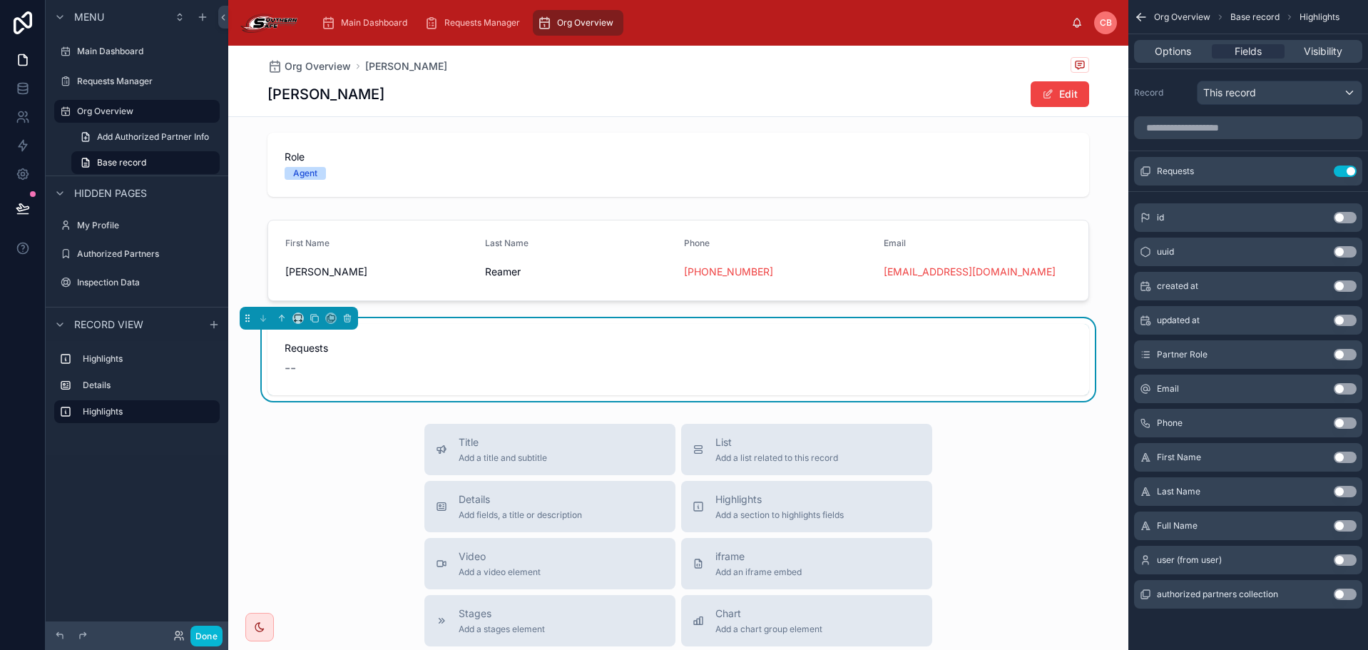
scroll to position [0, 0]
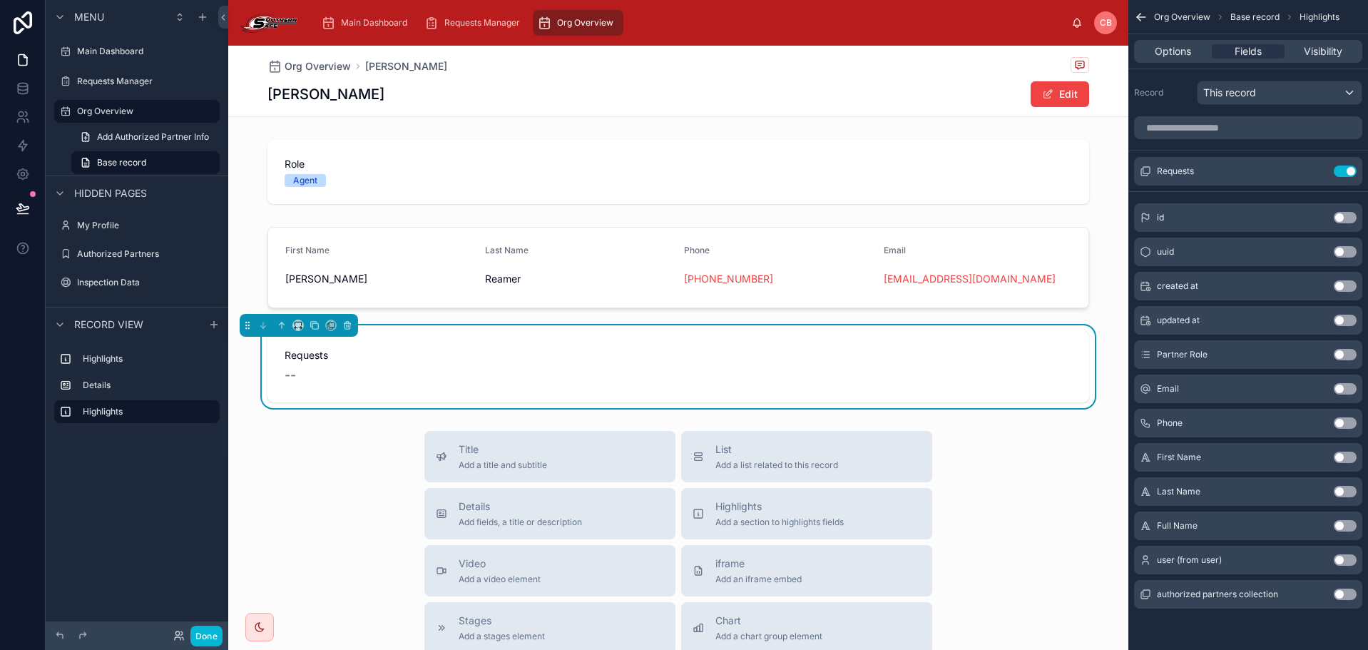
click at [481, 116] on div "Org Overview Jeffrey Reamer Jeffrey Reamer Edit" at bounding box center [678, 81] width 900 height 71
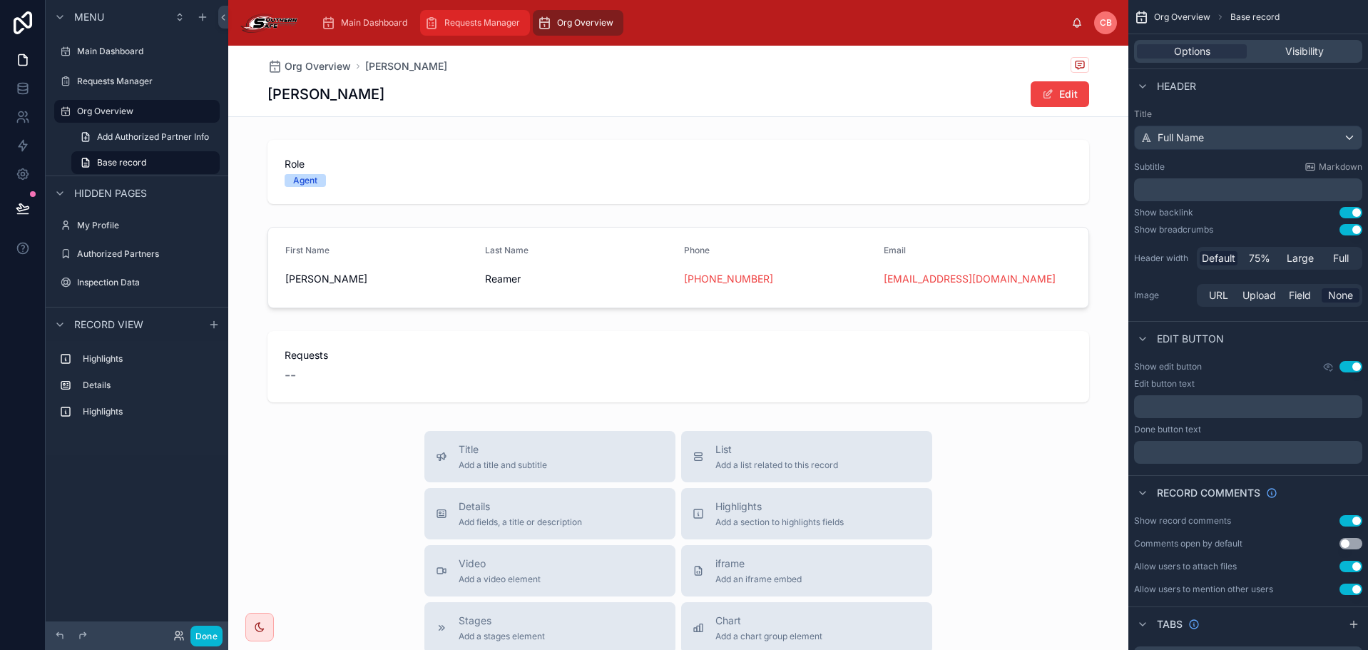
click at [437, 22] on icon "scrollable content" at bounding box center [431, 23] width 14 height 14
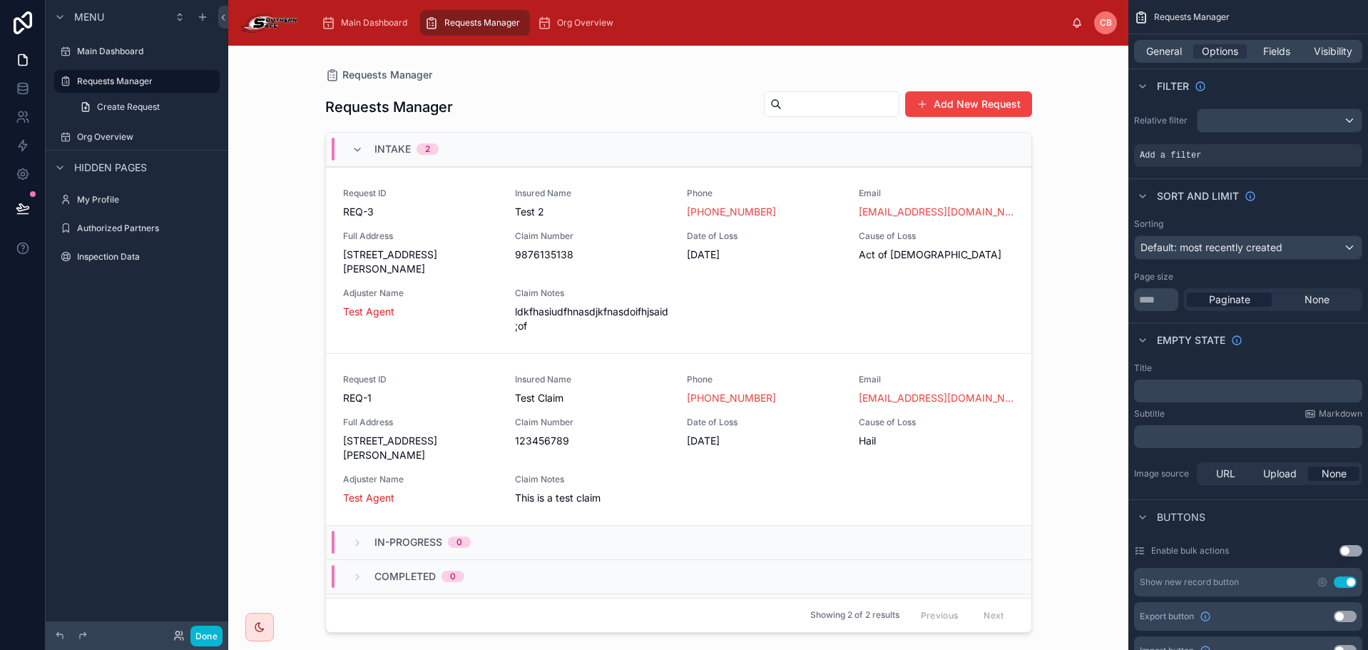
click at [531, 25] on div "Org Overview" at bounding box center [577, 23] width 93 height 26
click at [534, 24] on link "Org Overview" at bounding box center [578, 23] width 91 height 26
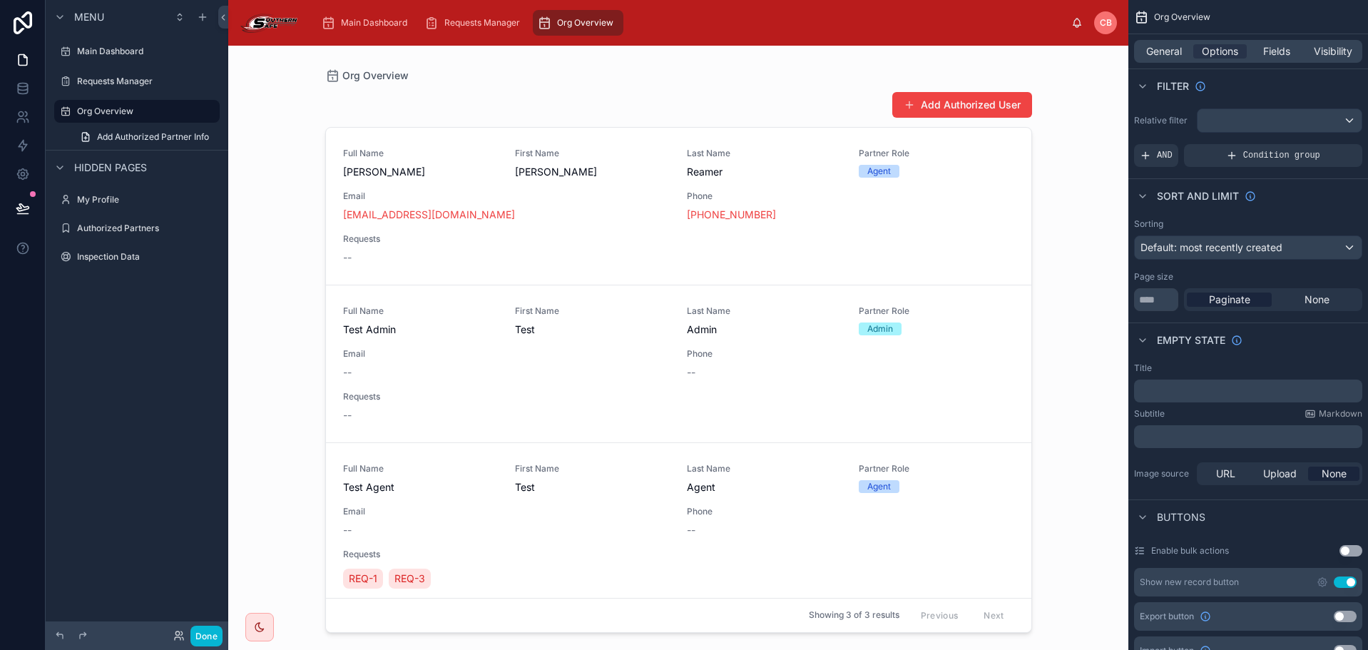
click at [537, 24] on icon "scrollable content" at bounding box center [544, 23] width 14 height 14
click at [507, 88] on div "Add Authorized User Full Name Jeffrey Reamer First Name Jeffrey Last Name Reame…" at bounding box center [678, 358] width 707 height 550
drag, startPoint x: 1293, startPoint y: 36, endPoint x: 1290, endPoint y: 43, distance: 7.7
click at [1293, 39] on div "General Options Fields Visibility" at bounding box center [1248, 51] width 240 height 34
click at [1288, 46] on span "Fields" at bounding box center [1276, 51] width 27 height 14
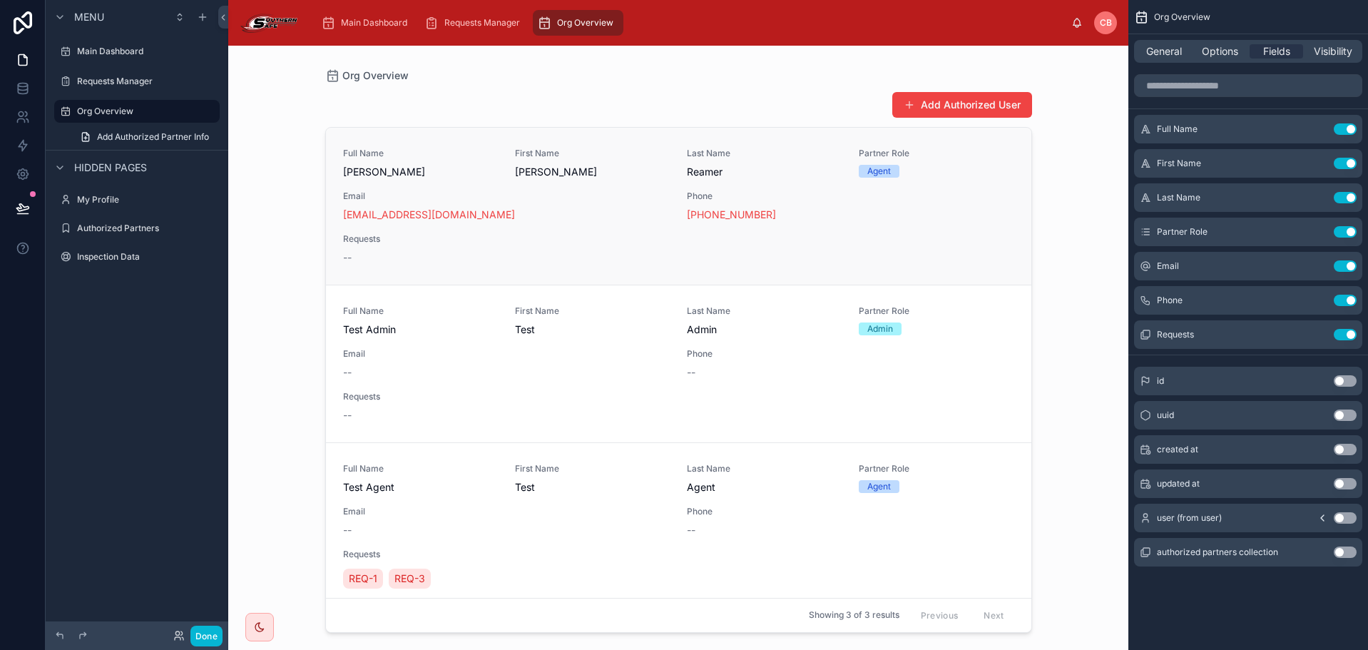
click at [774, 173] on span "Reamer" at bounding box center [764, 172] width 155 height 14
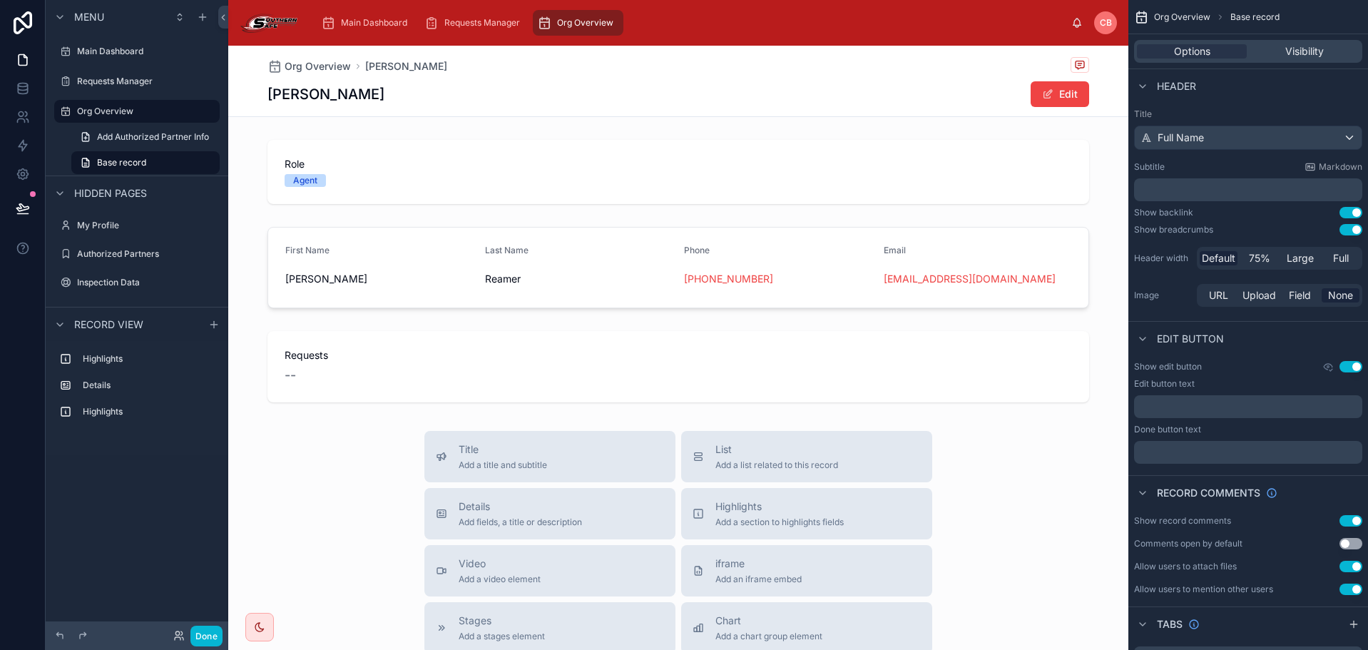
click at [907, 87] on div "Jeffrey Reamer Edit" at bounding box center [678, 94] width 822 height 27
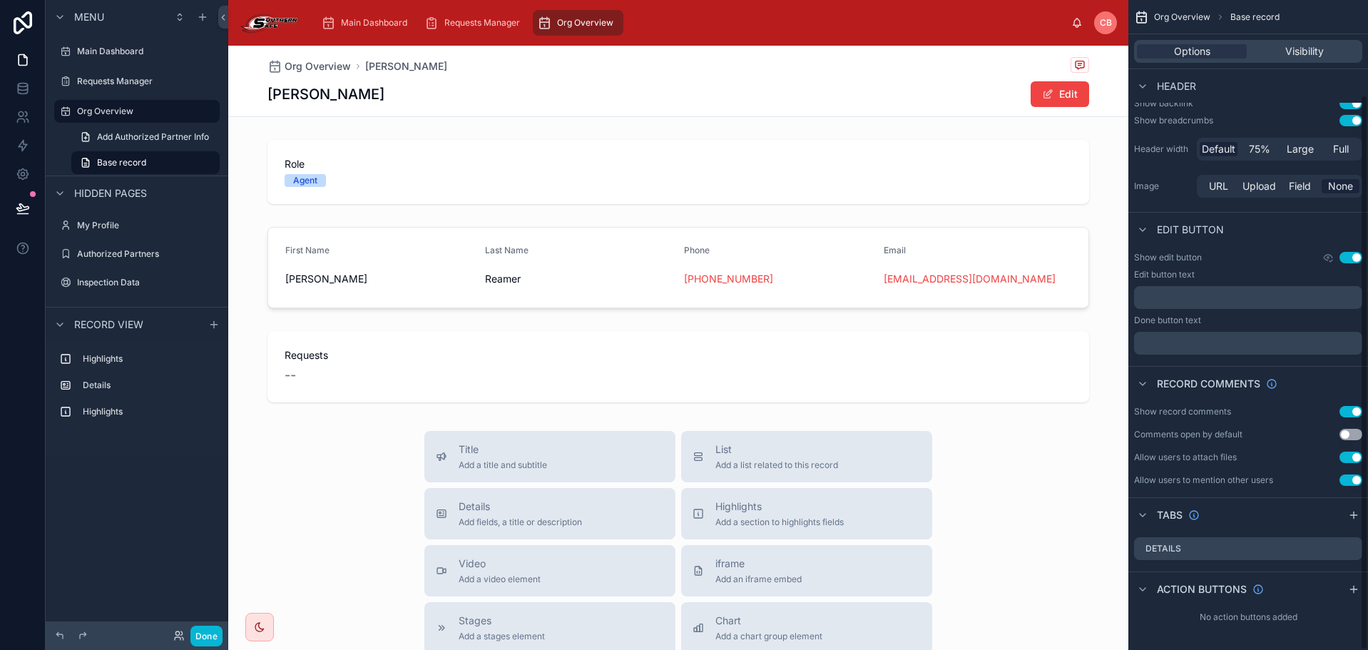
scroll to position [111, 0]
click at [1354, 588] on icon "scrollable content" at bounding box center [1354, 587] width 0 height 6
click at [1325, 624] on icon "scrollable content" at bounding box center [1322, 622] width 6 height 6
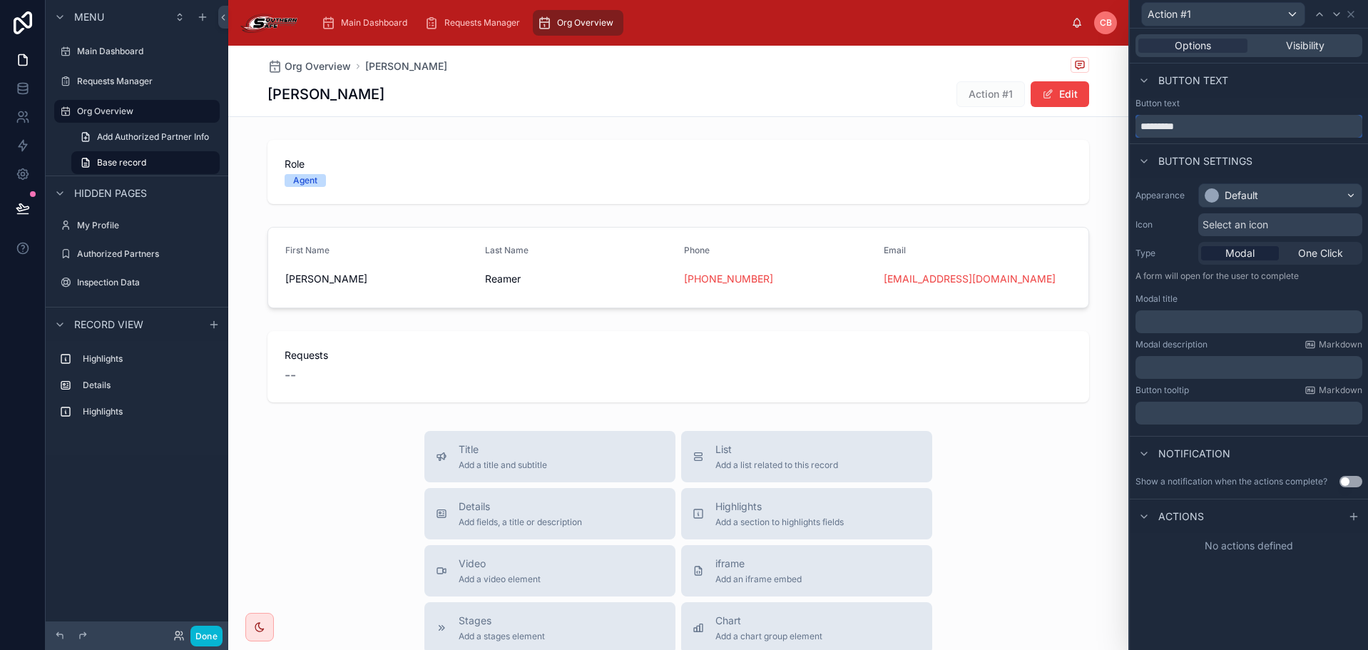
click at [1228, 124] on input "*********" at bounding box center [1249, 126] width 227 height 23
type input "**********"
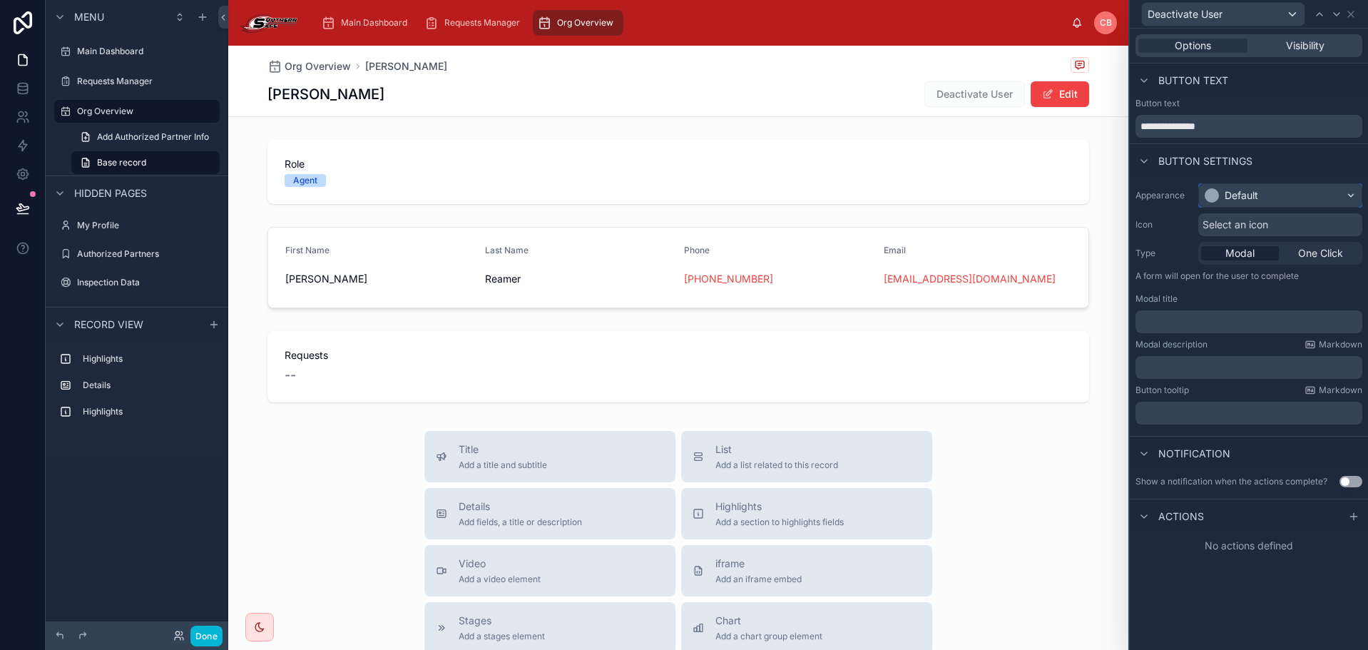
click at [1256, 195] on div "Default" at bounding box center [1242, 195] width 34 height 14
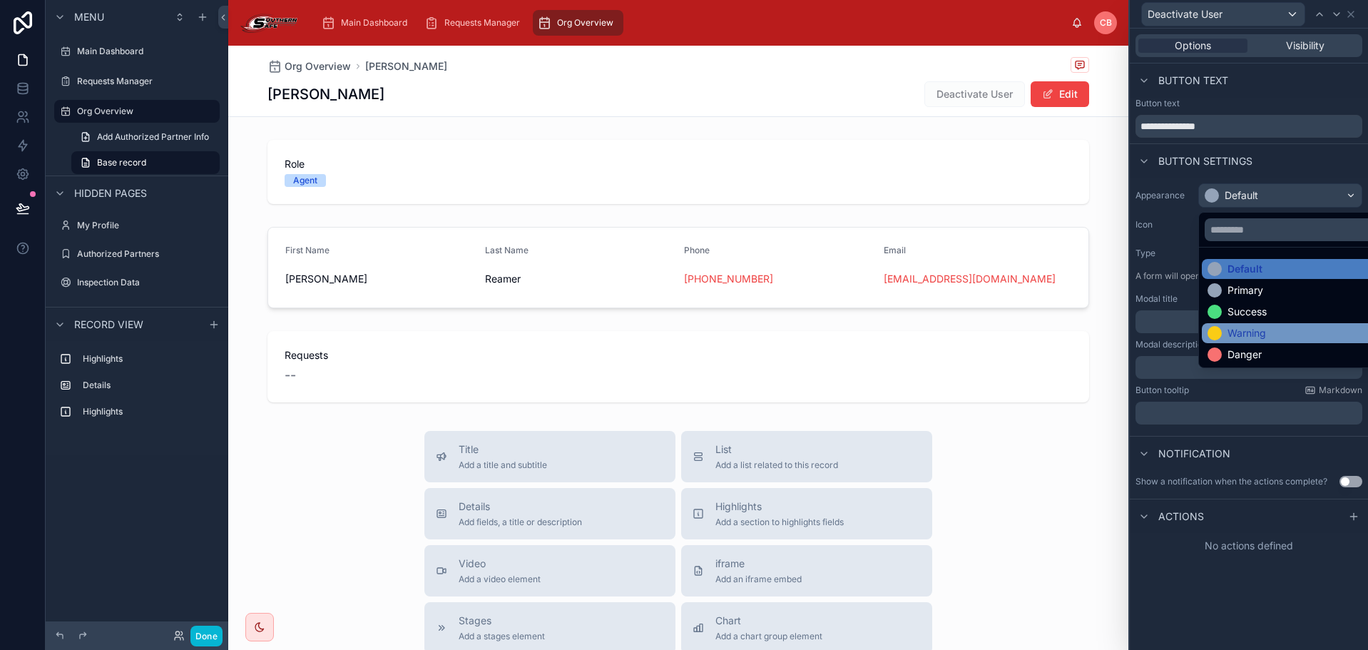
click at [1253, 335] on div "Warning" at bounding box center [1247, 333] width 39 height 14
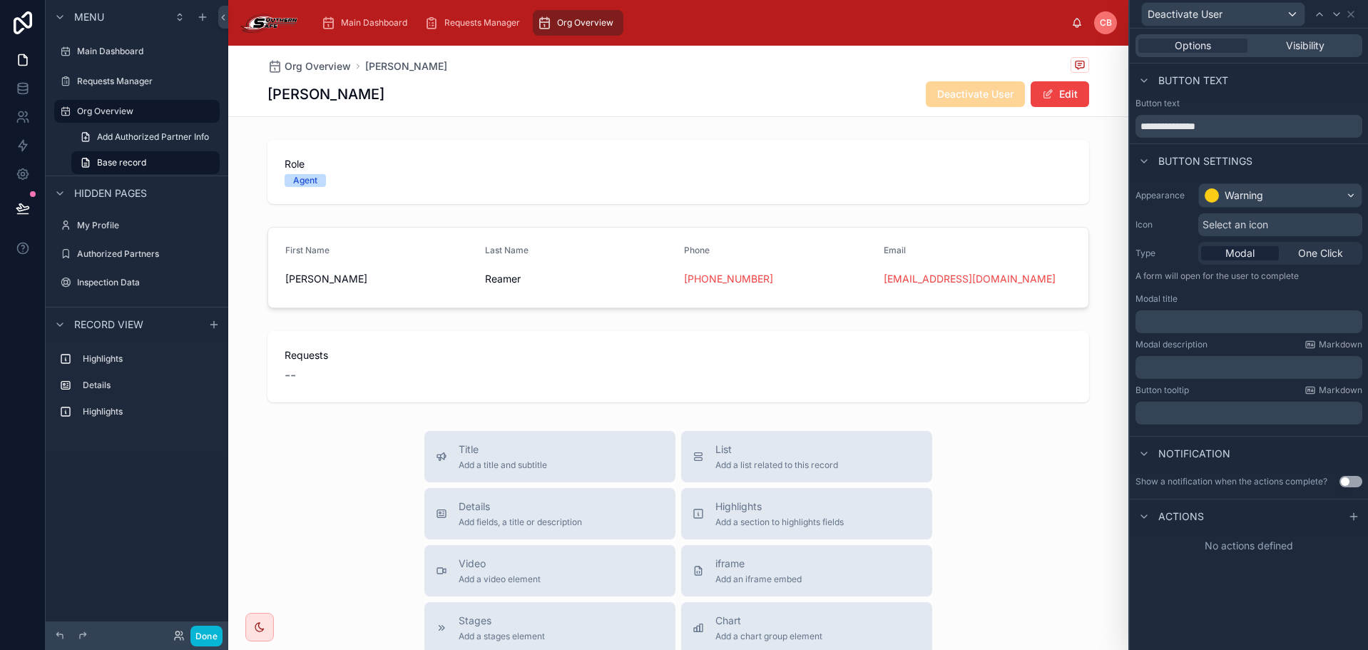
click at [1230, 182] on div "Appearance Warning Icon Select an icon Type Modal One Click A form will open fo…" at bounding box center [1249, 304] width 238 height 253
click at [1238, 193] on div "Warning" at bounding box center [1244, 195] width 39 height 14
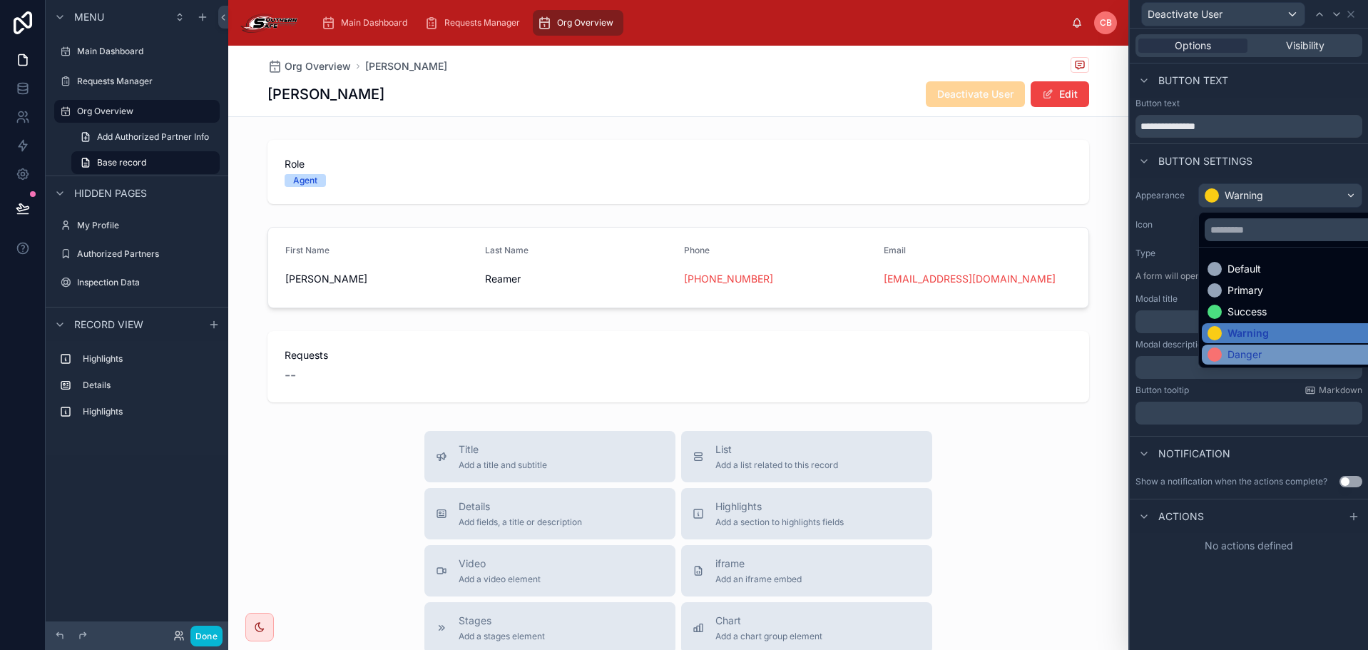
click at [1268, 351] on div "Danger" at bounding box center [1297, 354] width 178 height 14
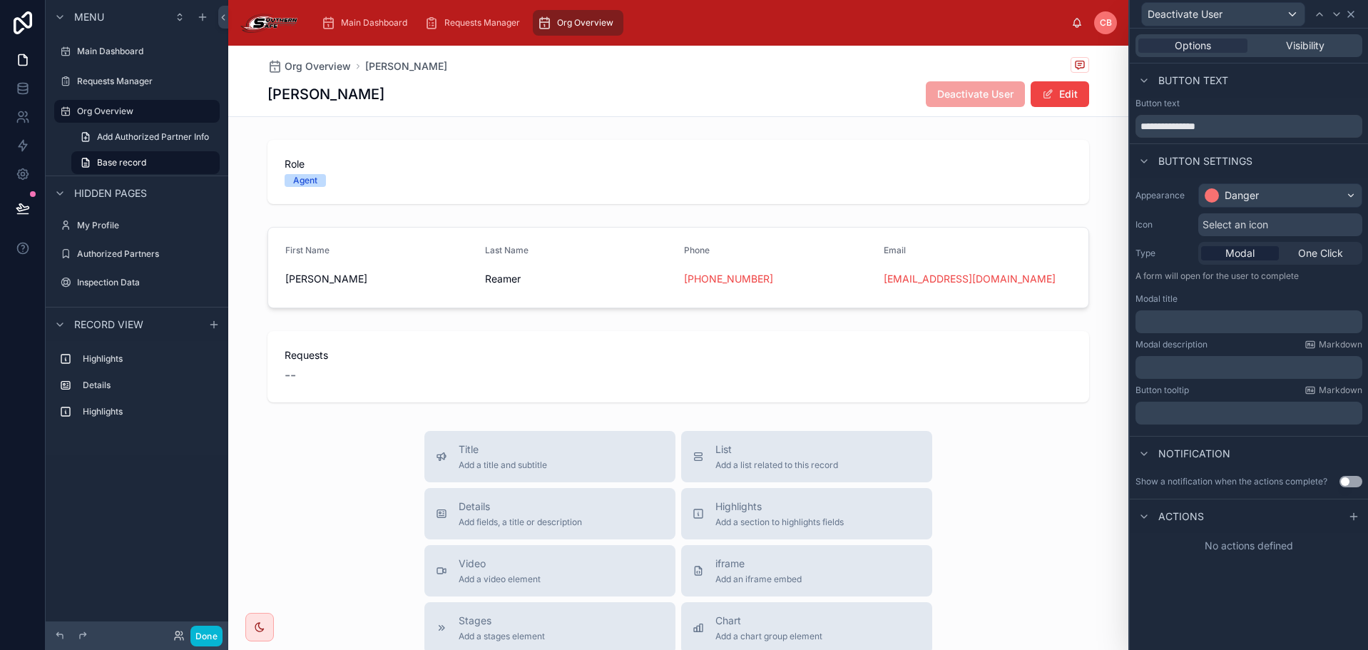
click at [1350, 9] on icon at bounding box center [1350, 14] width 11 height 11
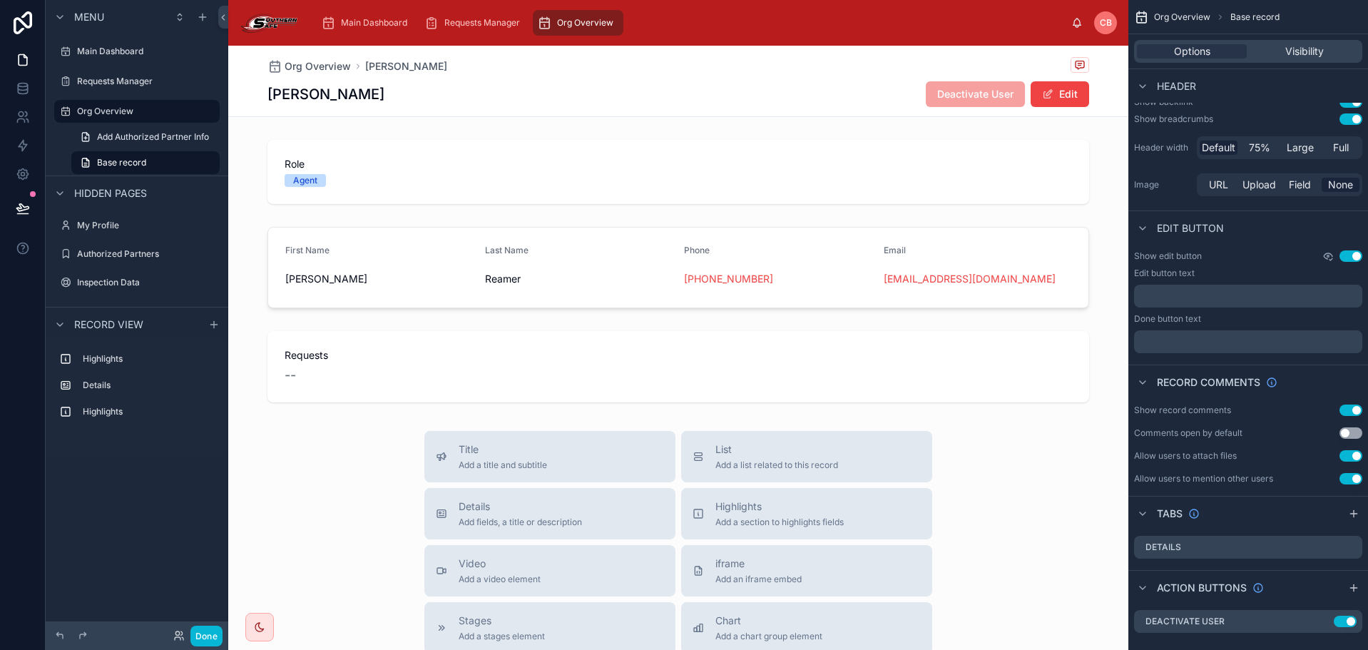
click at [1326, 258] on icon "scrollable content" at bounding box center [1328, 256] width 9 height 6
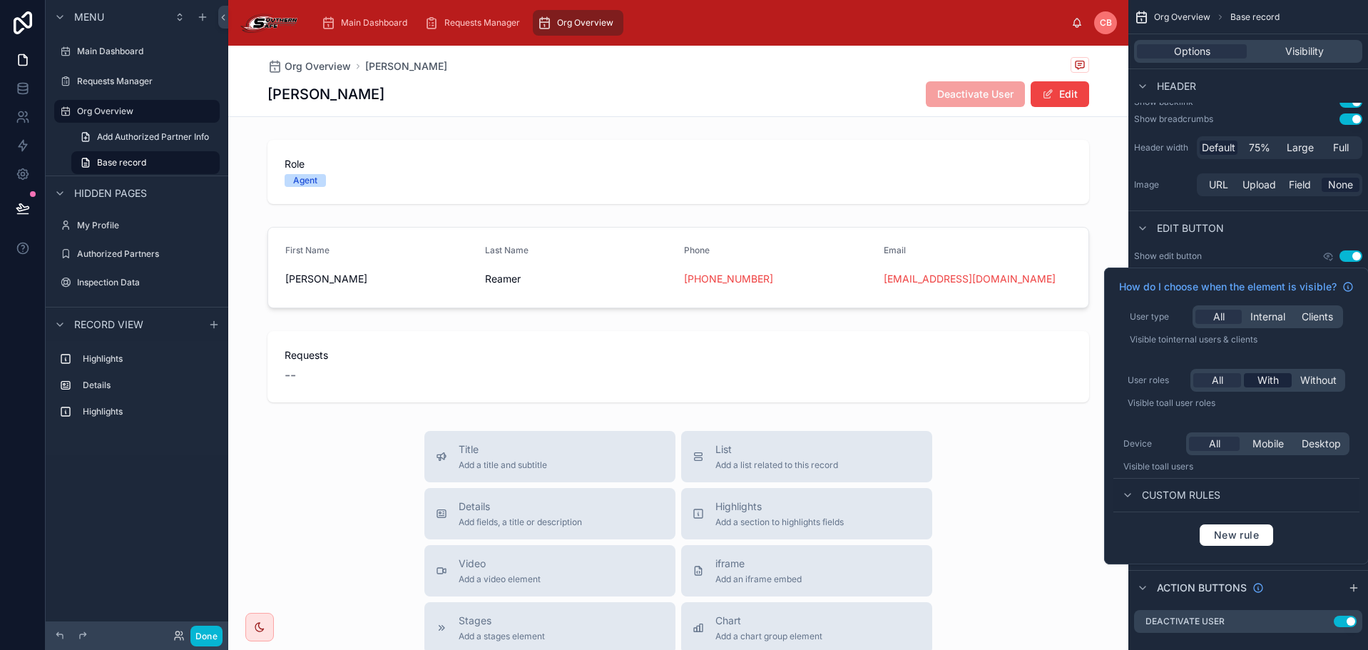
click at [1265, 381] on span "With" at bounding box center [1268, 380] width 21 height 14
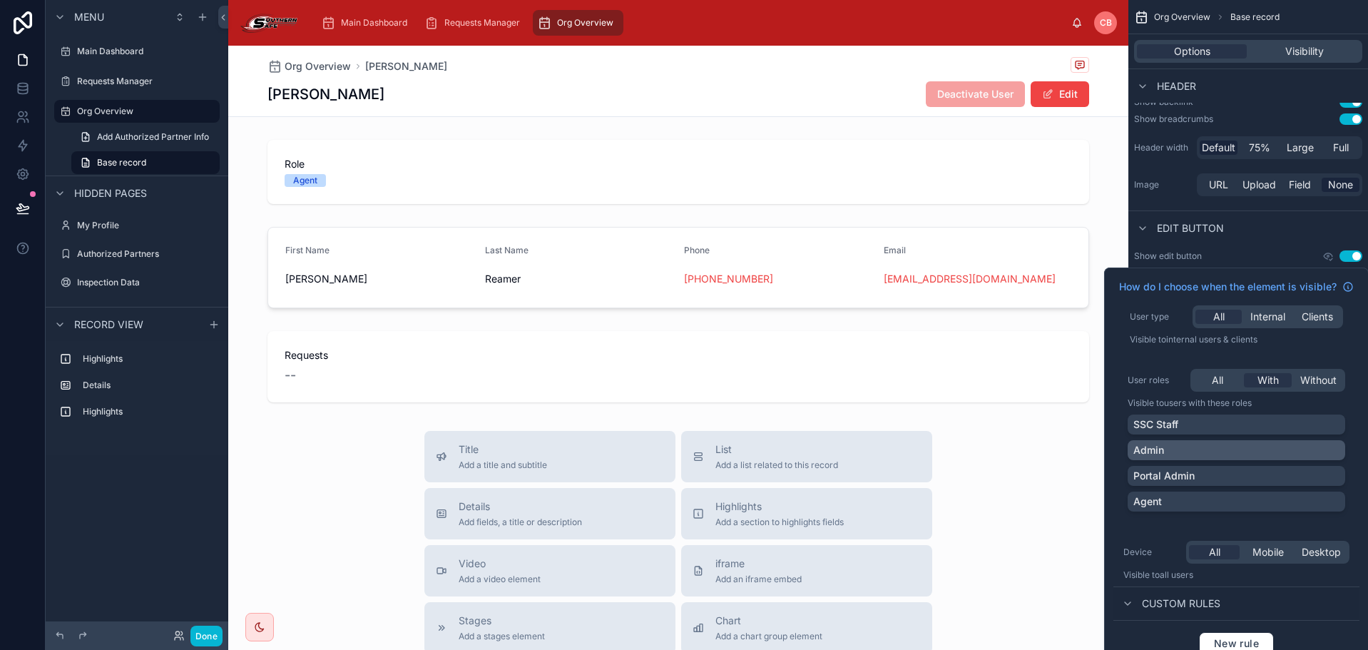
click at [1257, 451] on div "Admin" at bounding box center [1236, 450] width 206 height 14
click at [1255, 472] on div "Portal Admin" at bounding box center [1236, 476] width 206 height 14
click at [1309, 223] on div "Edit button" at bounding box center [1248, 227] width 240 height 34
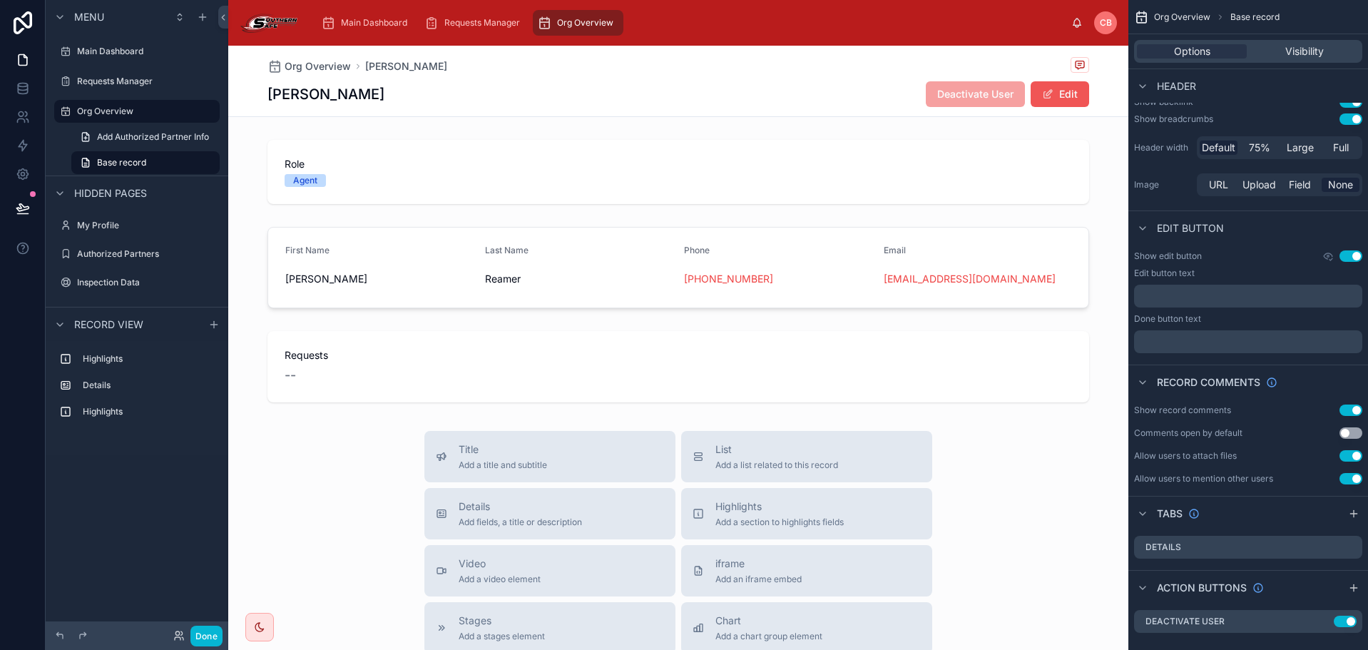
click at [1062, 101] on button "Edit" at bounding box center [1060, 94] width 58 height 26
click at [1056, 93] on button "Done" at bounding box center [1057, 94] width 66 height 26
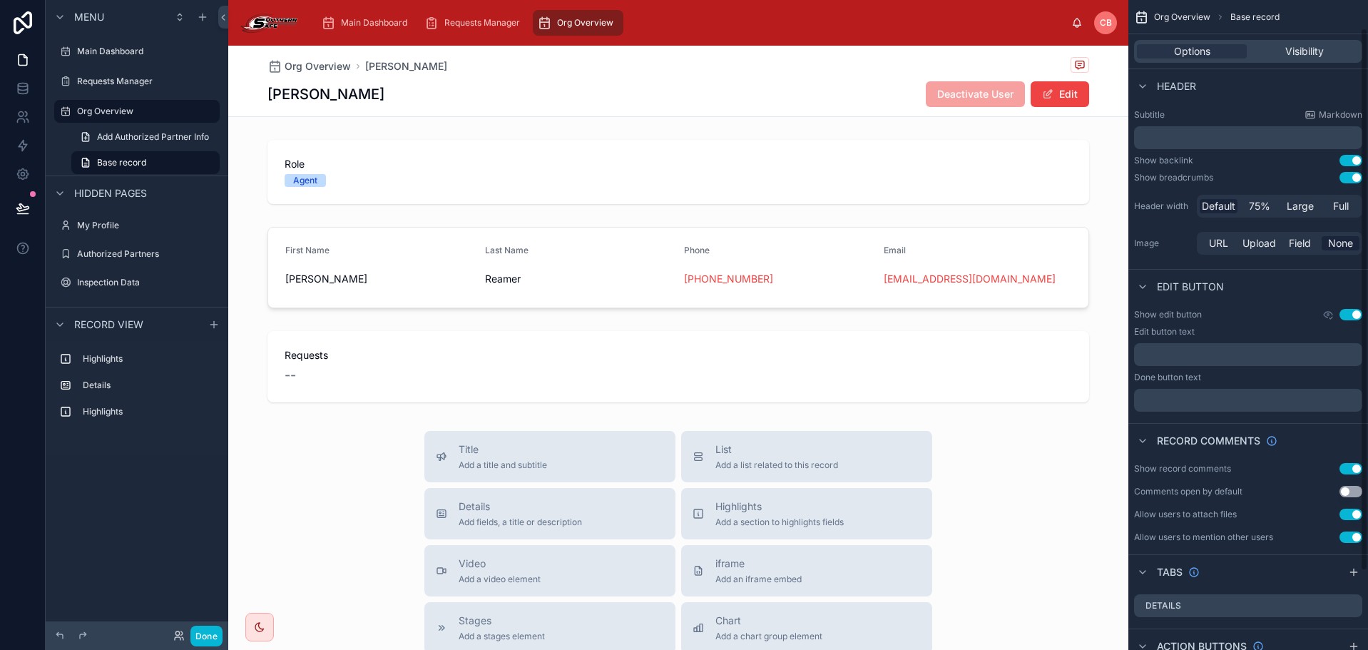
scroll to position [0, 0]
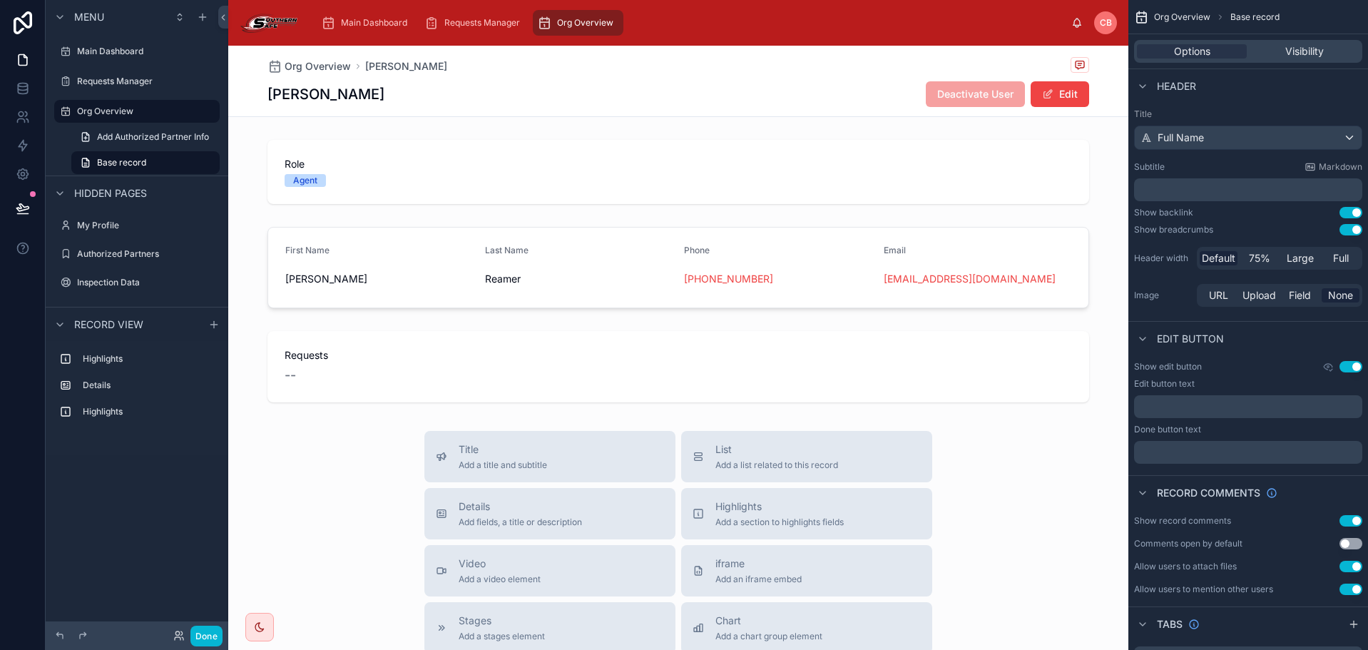
click at [564, 109] on div "Org Overview Jeffrey Reamer Jeffrey Reamer Deactivate User Edit" at bounding box center [678, 81] width 822 height 71
click at [586, 91] on div "Jeffrey Reamer Deactivate User Edit" at bounding box center [678, 94] width 822 height 27
click at [1220, 141] on div "Full Name" at bounding box center [1248, 137] width 227 height 23
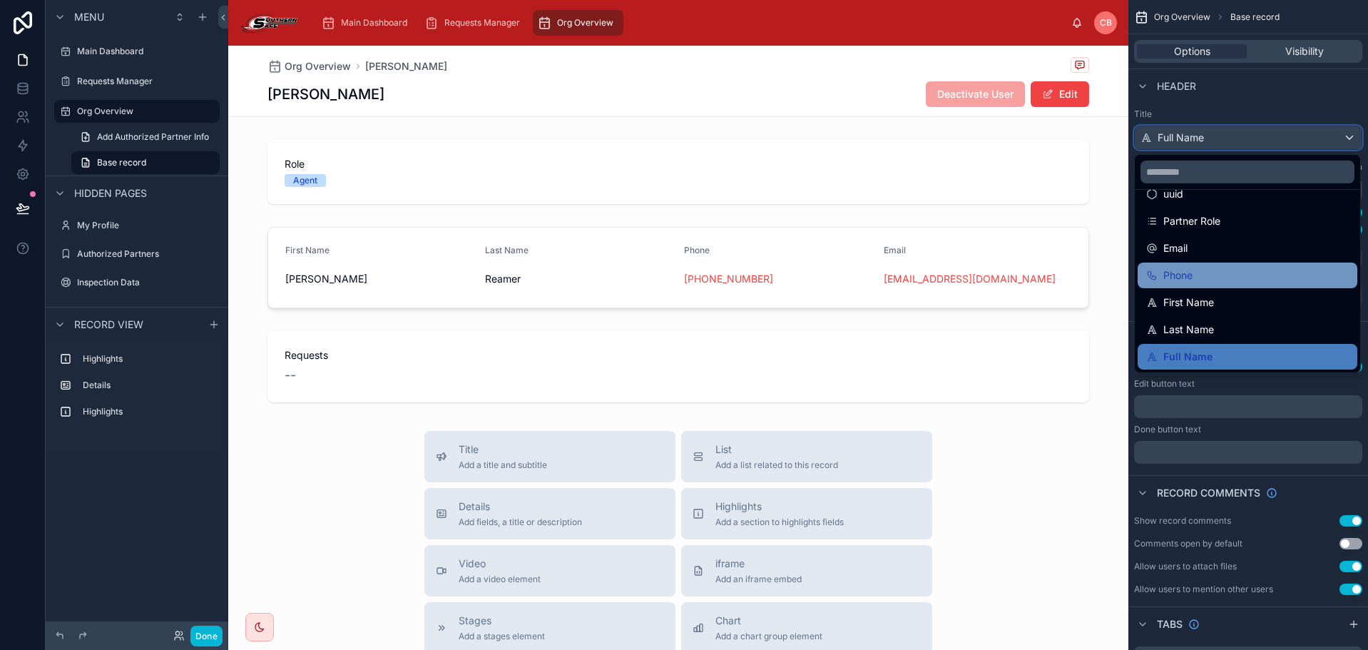
scroll to position [71, 0]
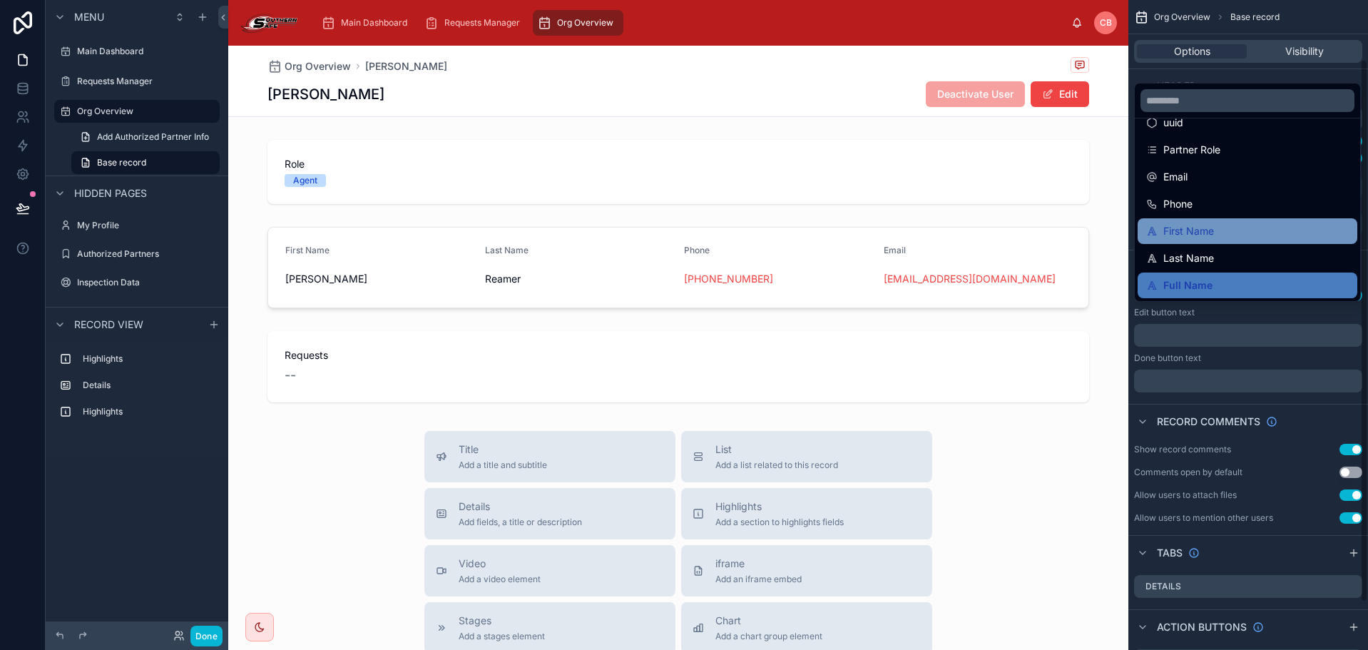
click at [1198, 231] on span "First Name" at bounding box center [1188, 231] width 51 height 17
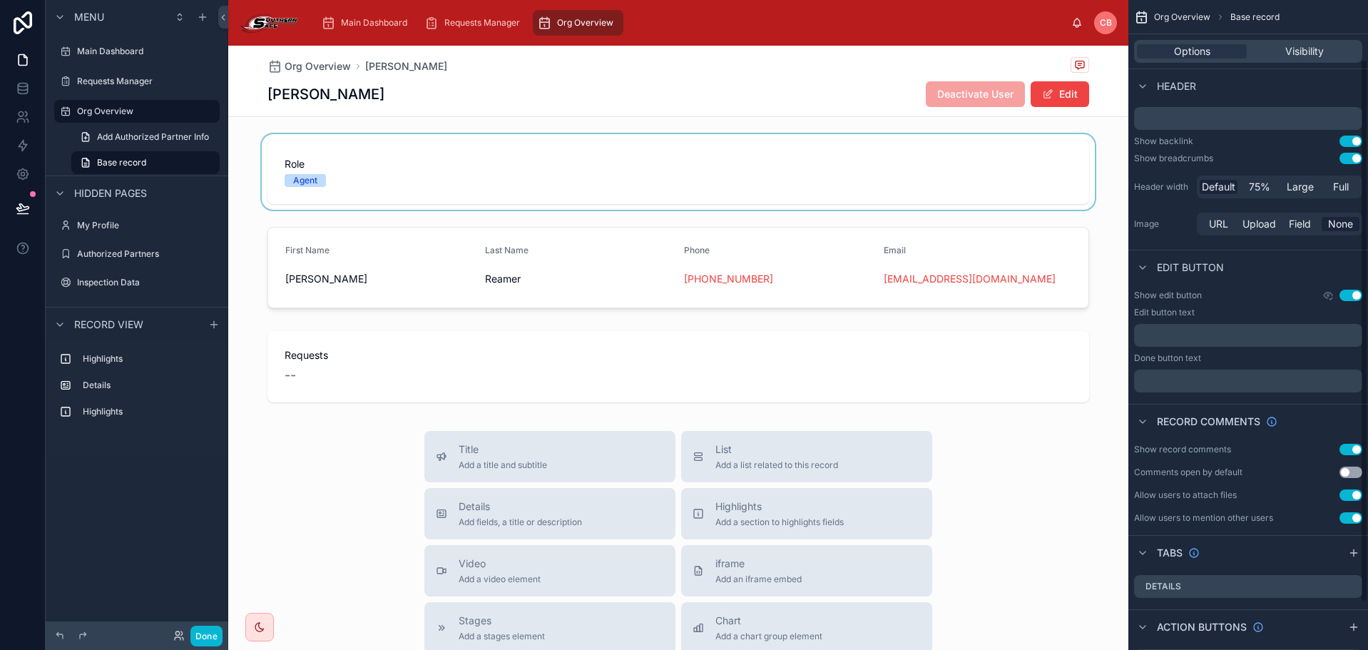
click at [1104, 203] on div at bounding box center [678, 172] width 900 height 76
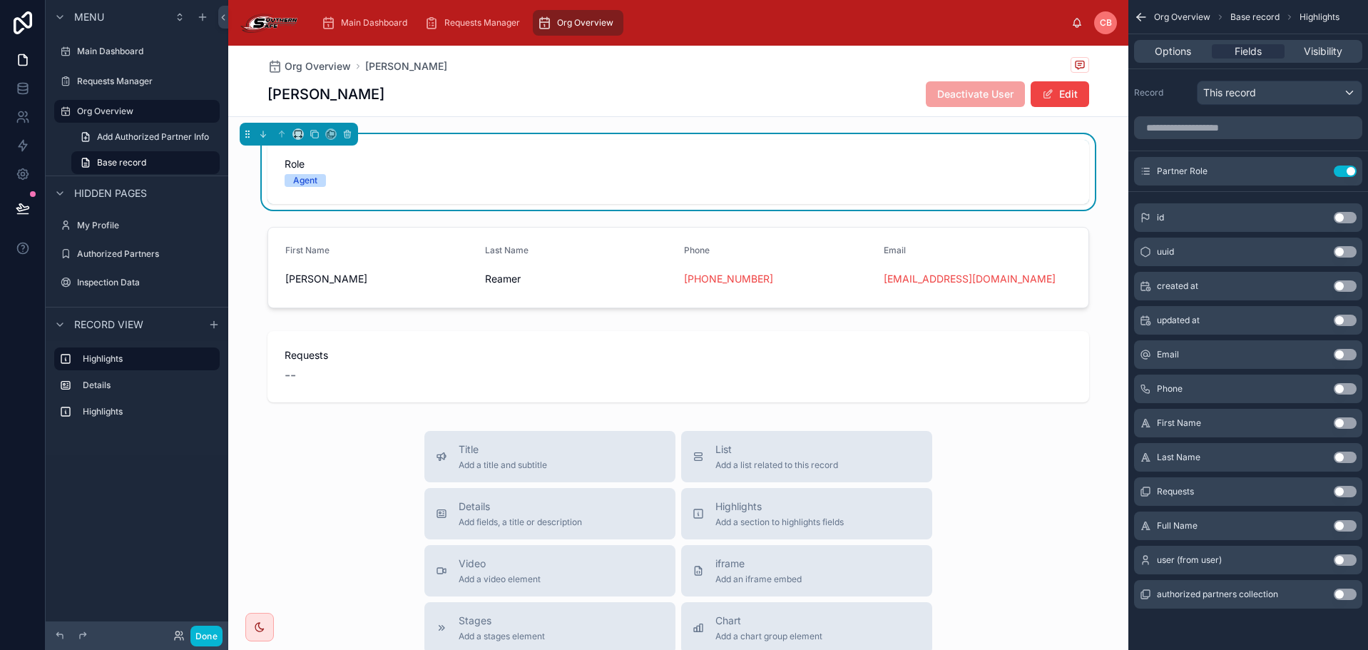
scroll to position [0, 0]
click at [604, 257] on div at bounding box center [678, 267] width 900 height 93
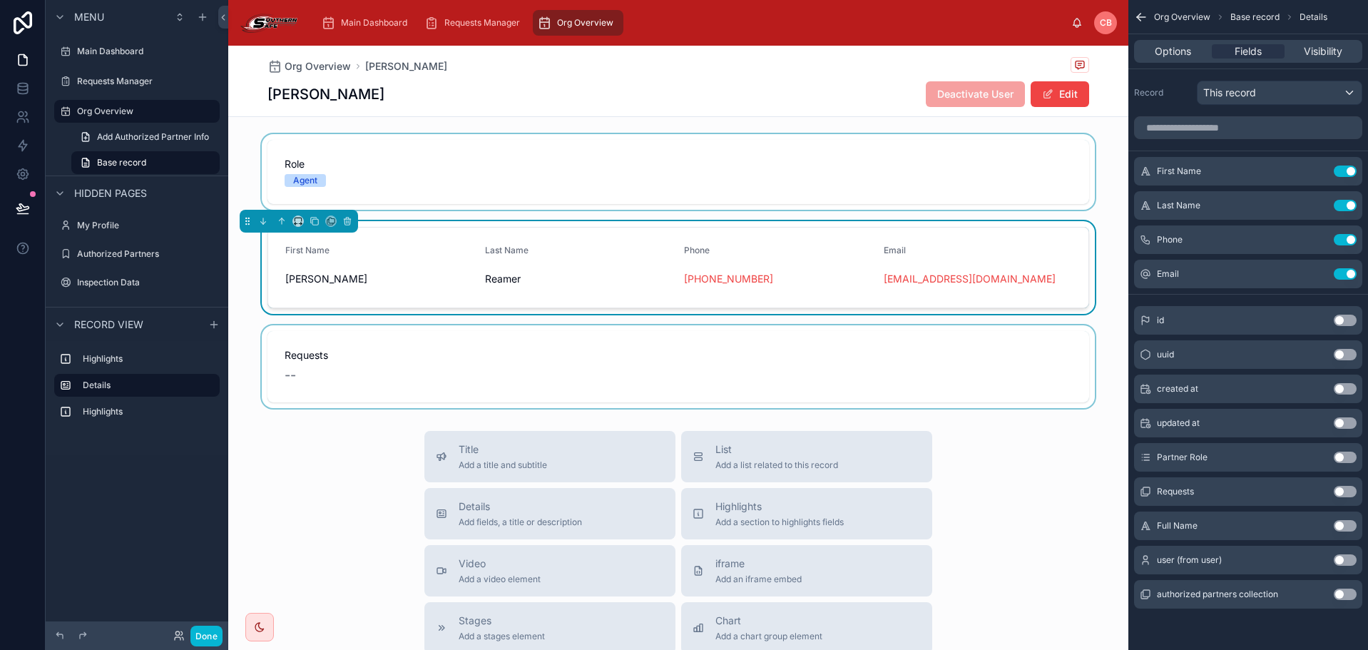
click at [618, 363] on div at bounding box center [678, 366] width 900 height 83
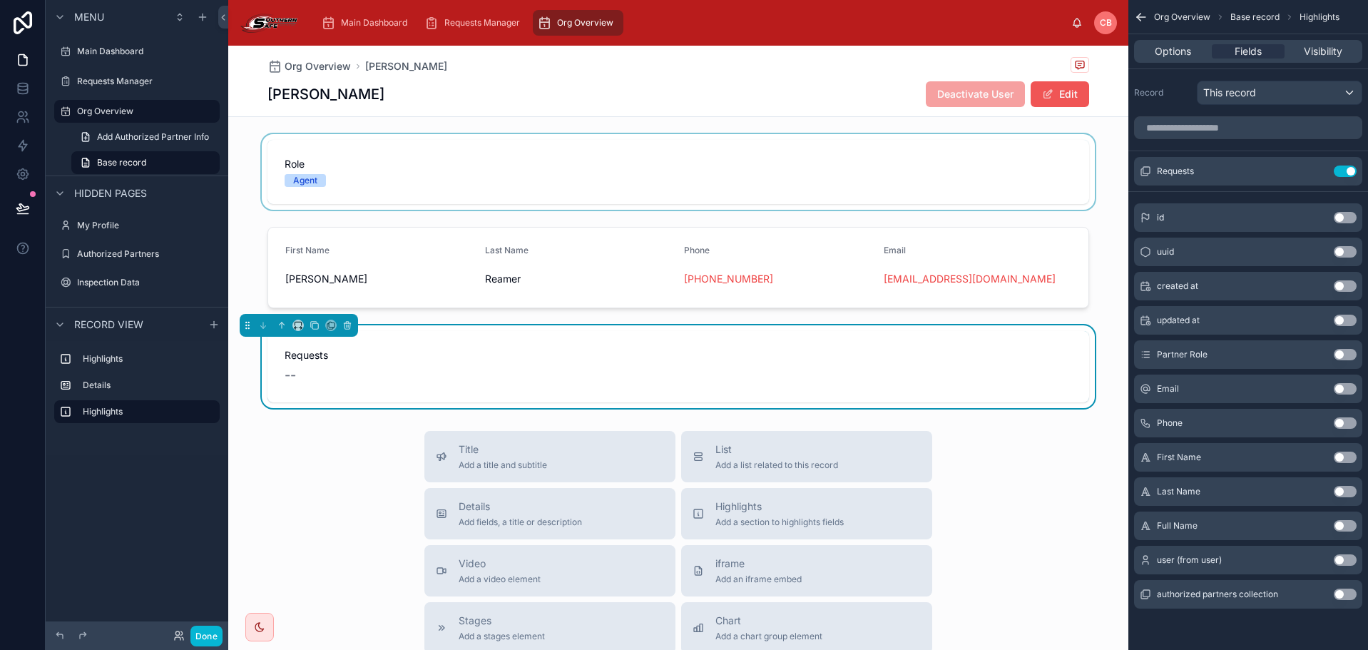
click at [1064, 96] on button "Edit" at bounding box center [1060, 94] width 58 height 26
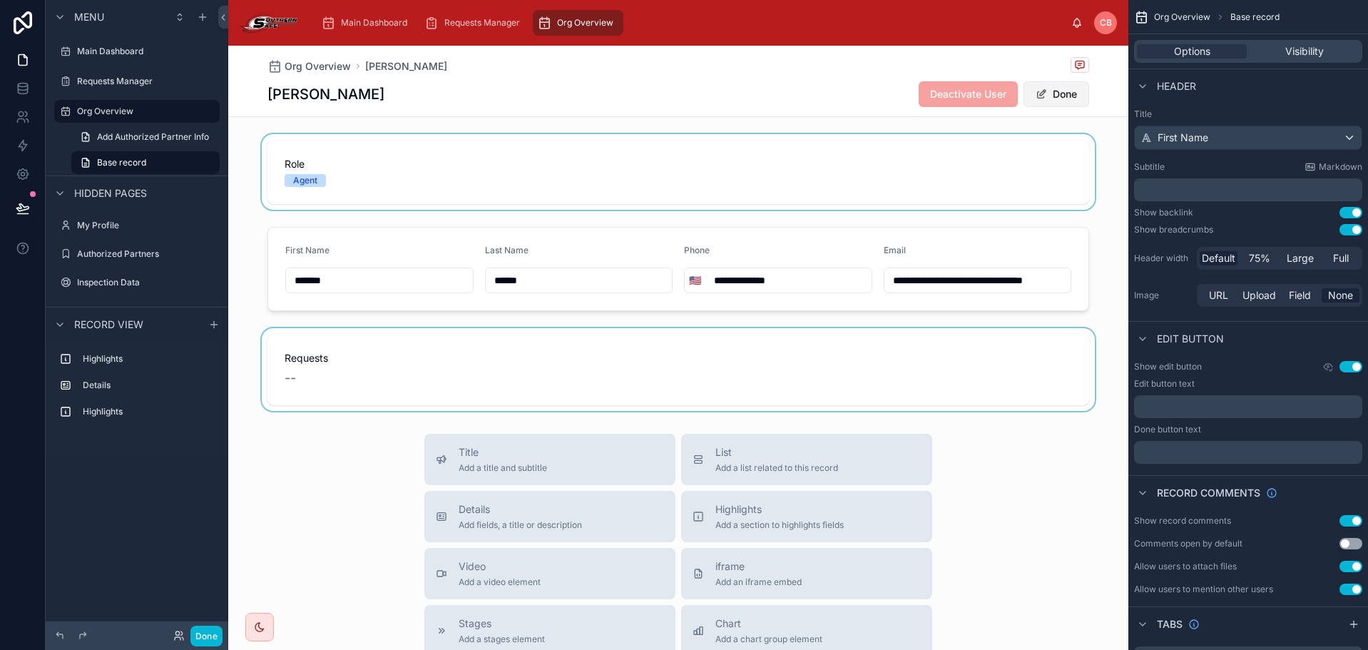
click at [1056, 96] on button "Done" at bounding box center [1057, 94] width 66 height 26
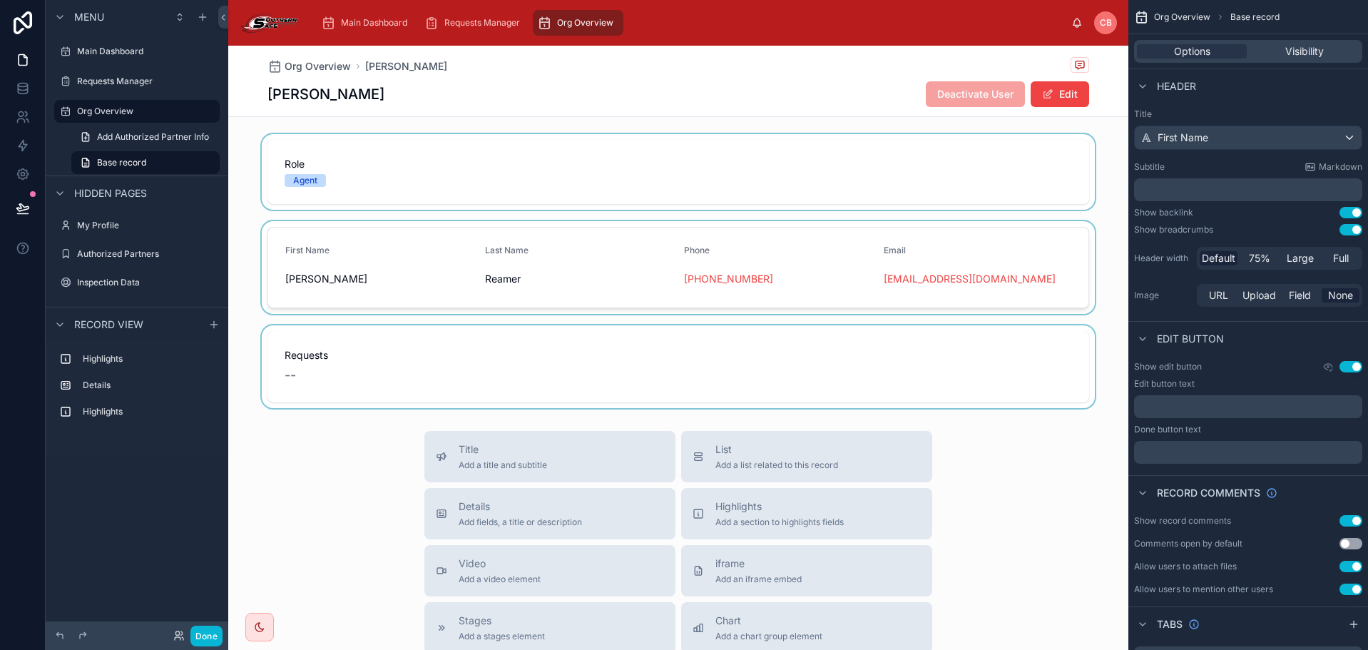
click at [1037, 278] on div at bounding box center [678, 267] width 900 height 93
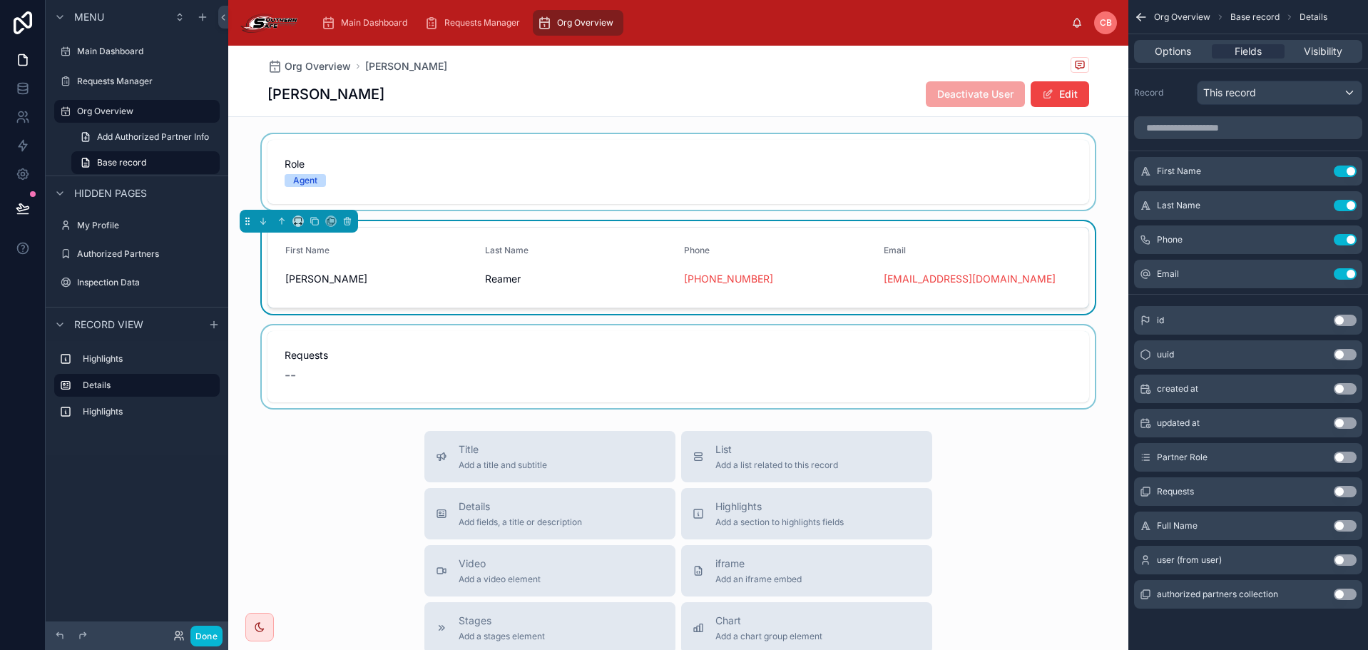
click at [1109, 246] on div "First Name Jeffrey Last Name Reamer Phone +1 813-838-1500 Email permits@souther…" at bounding box center [678, 267] width 900 height 93
click at [974, 98] on span "Deactivate User" at bounding box center [975, 93] width 99 height 14
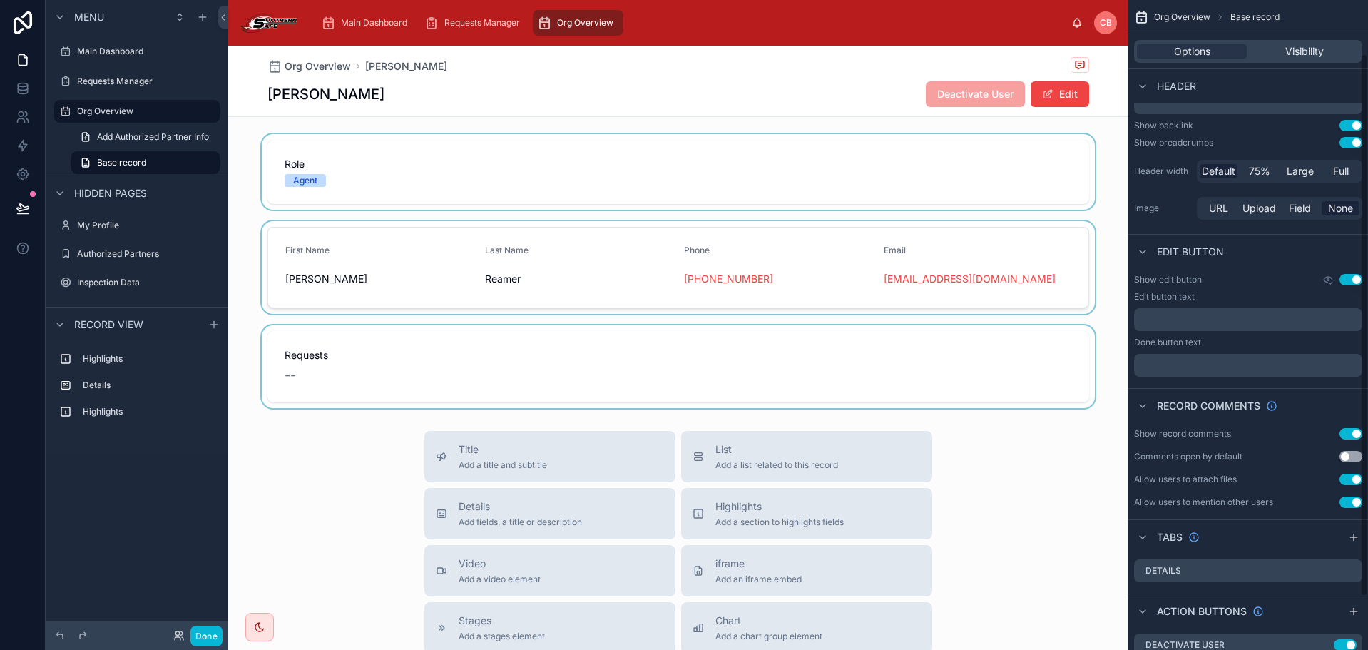
scroll to position [128, 0]
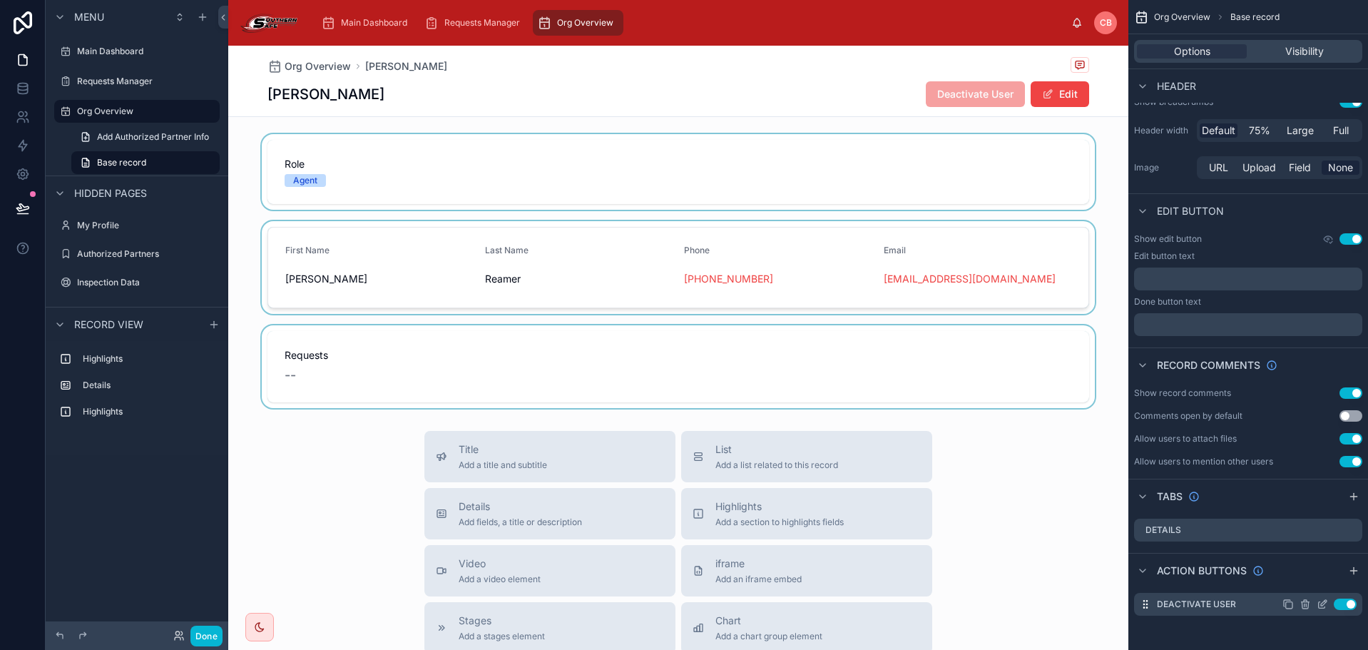
click at [1320, 606] on icon "scrollable content" at bounding box center [1322, 603] width 11 height 11
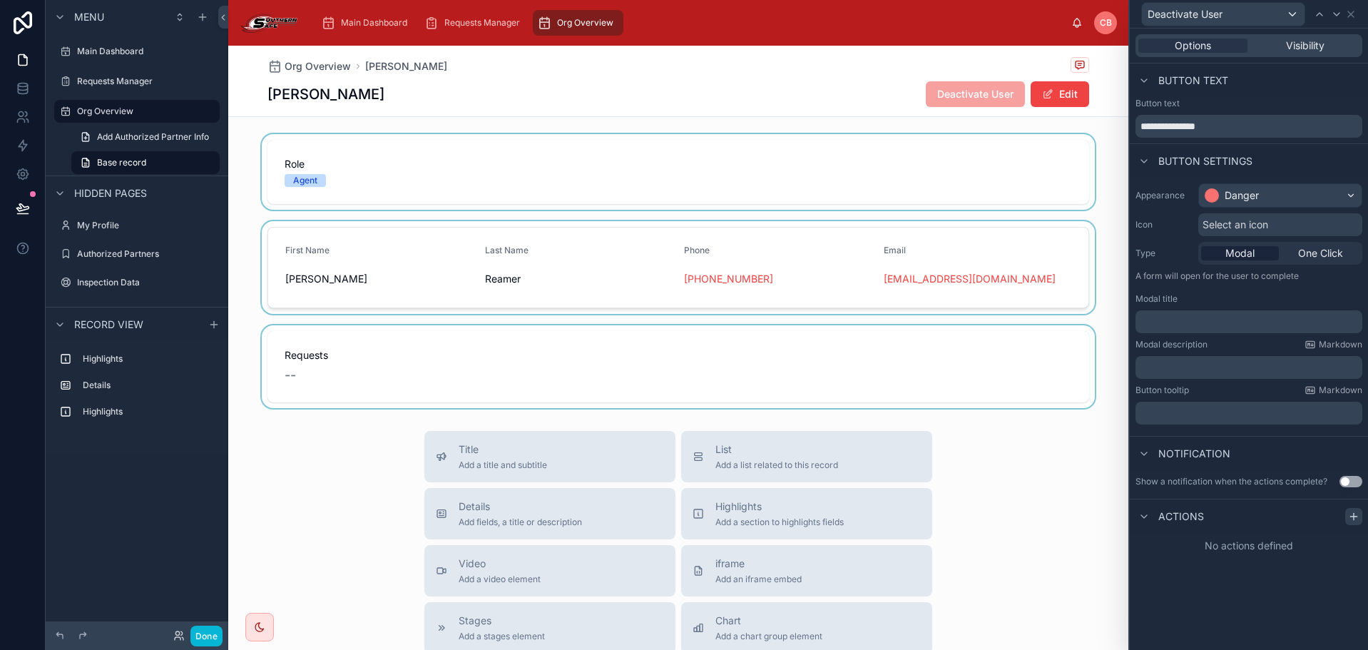
click at [1350, 514] on div at bounding box center [1353, 516] width 17 height 17
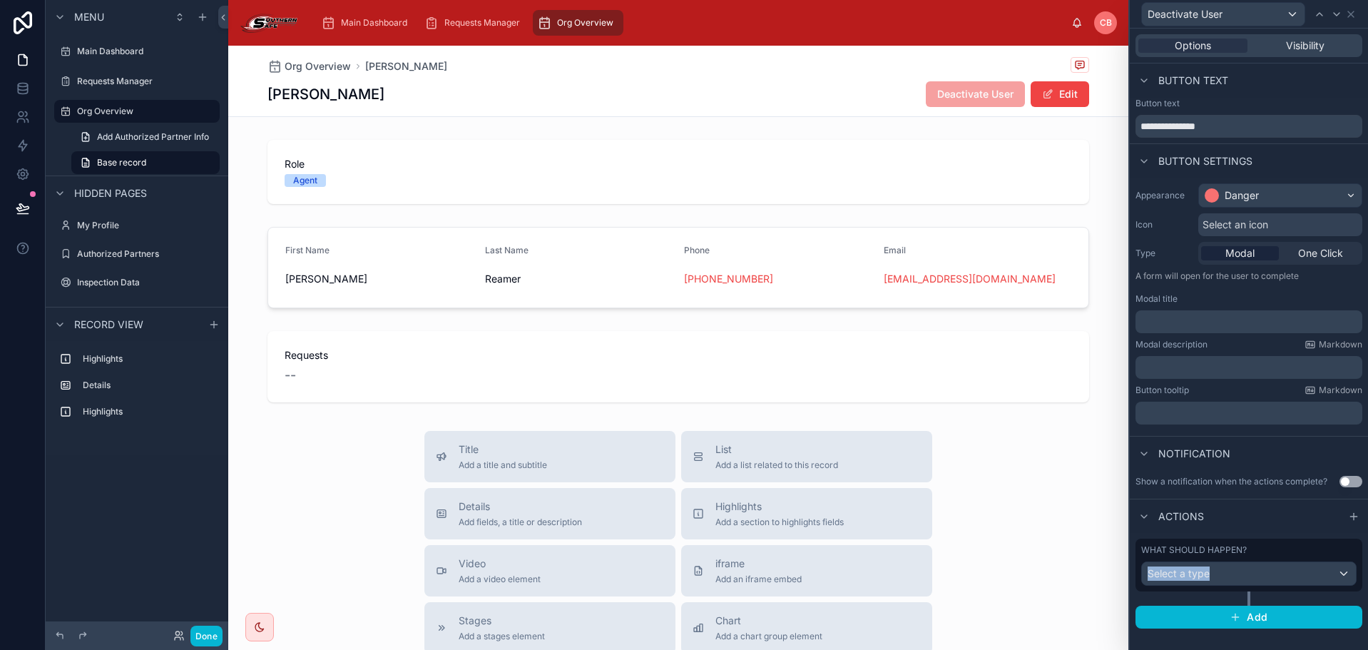
click at [1228, 564] on div "What should happen? Select a type" at bounding box center [1248, 564] width 215 height 41
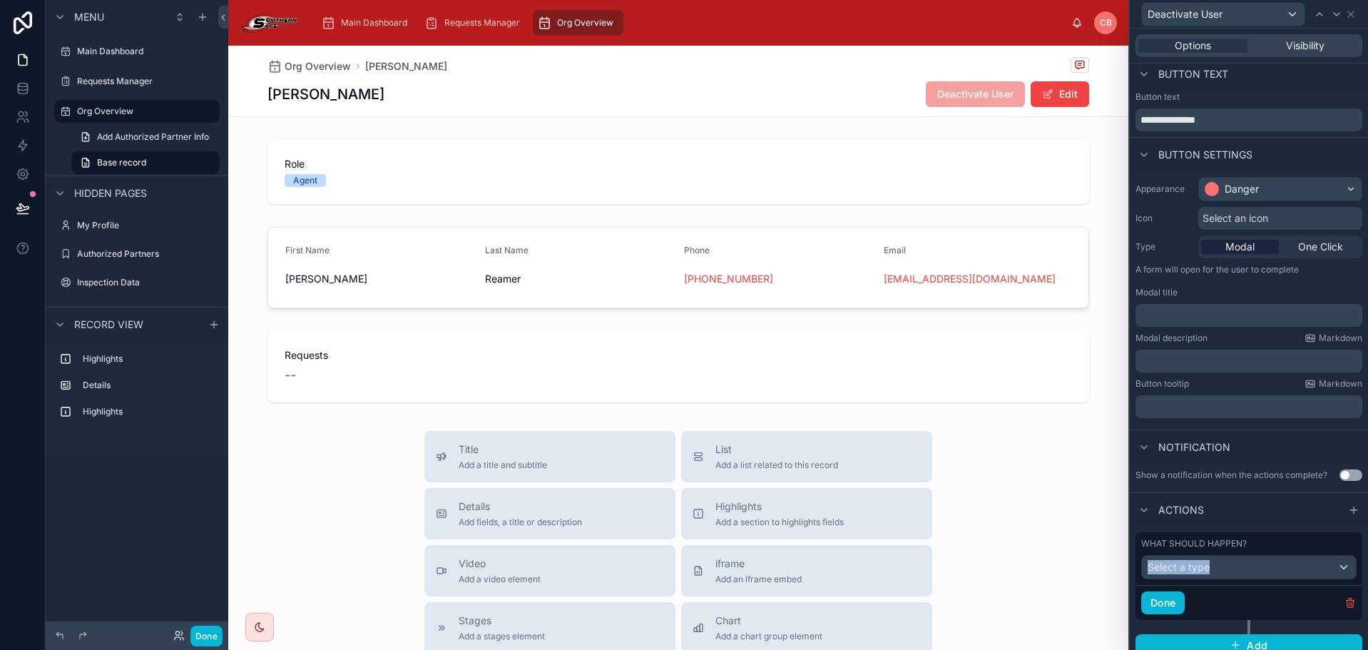
scroll to position [19, 0]
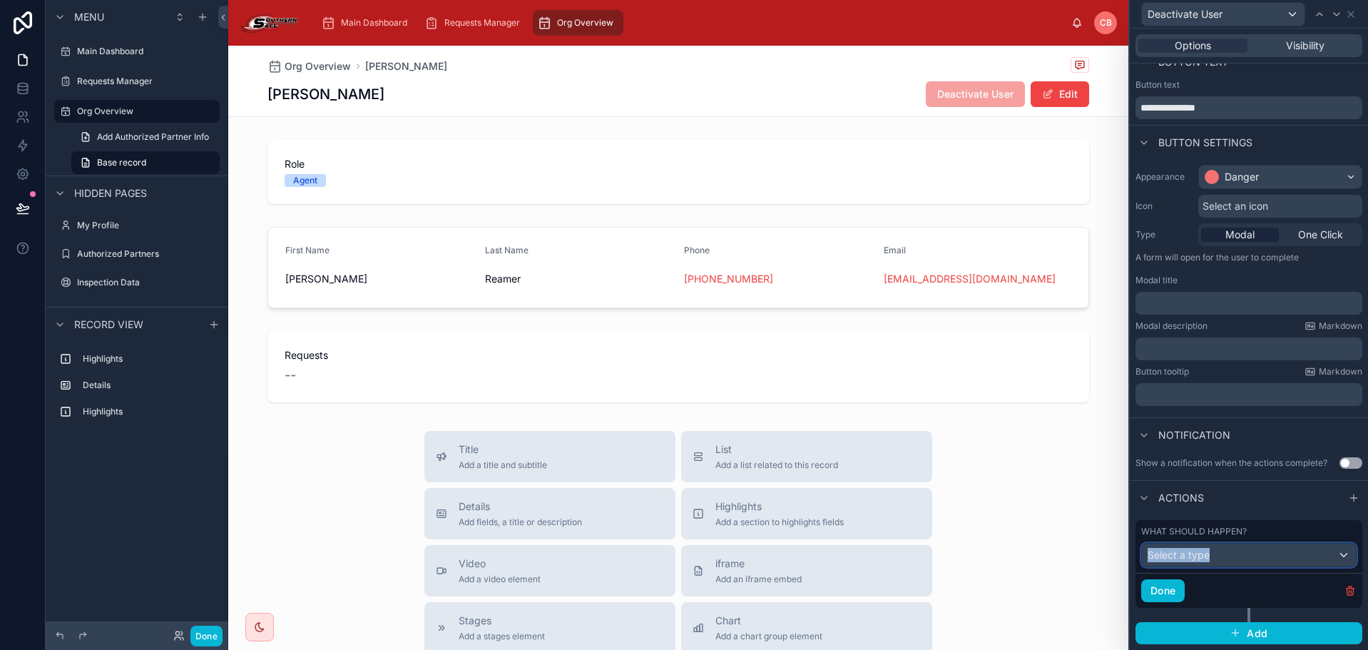
click at [1213, 564] on div "Select a type" at bounding box center [1249, 555] width 214 height 23
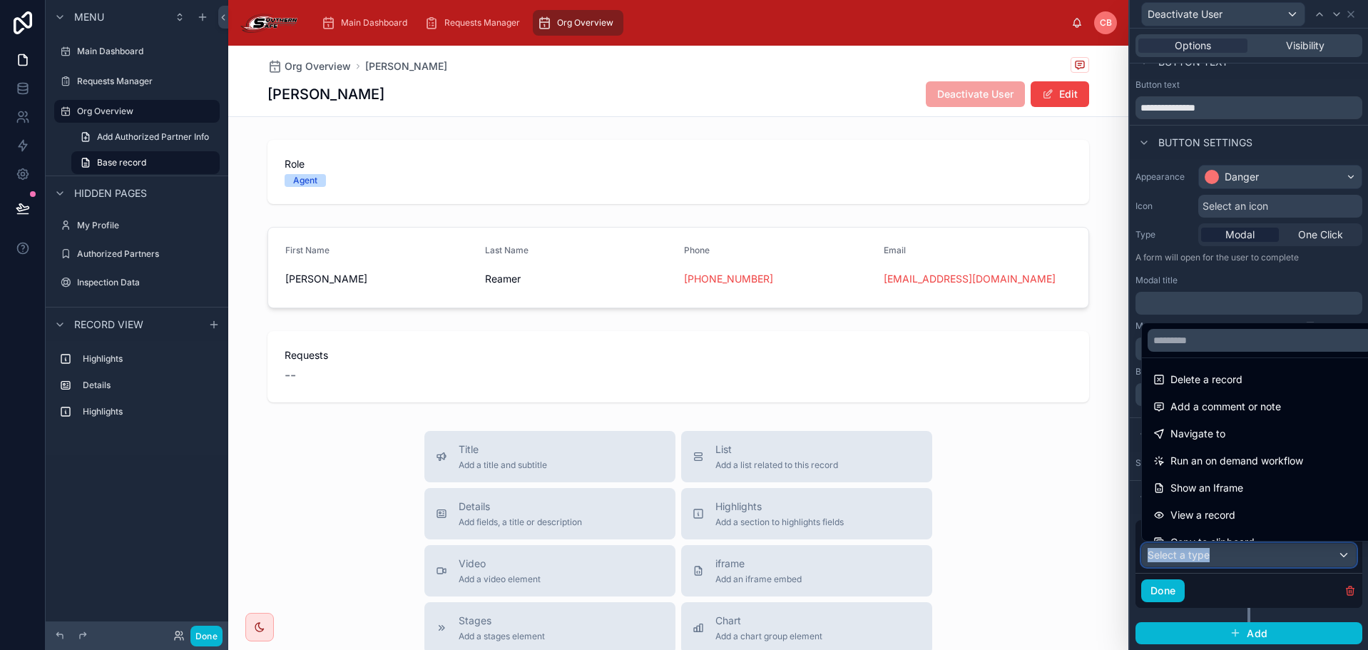
scroll to position [0, 0]
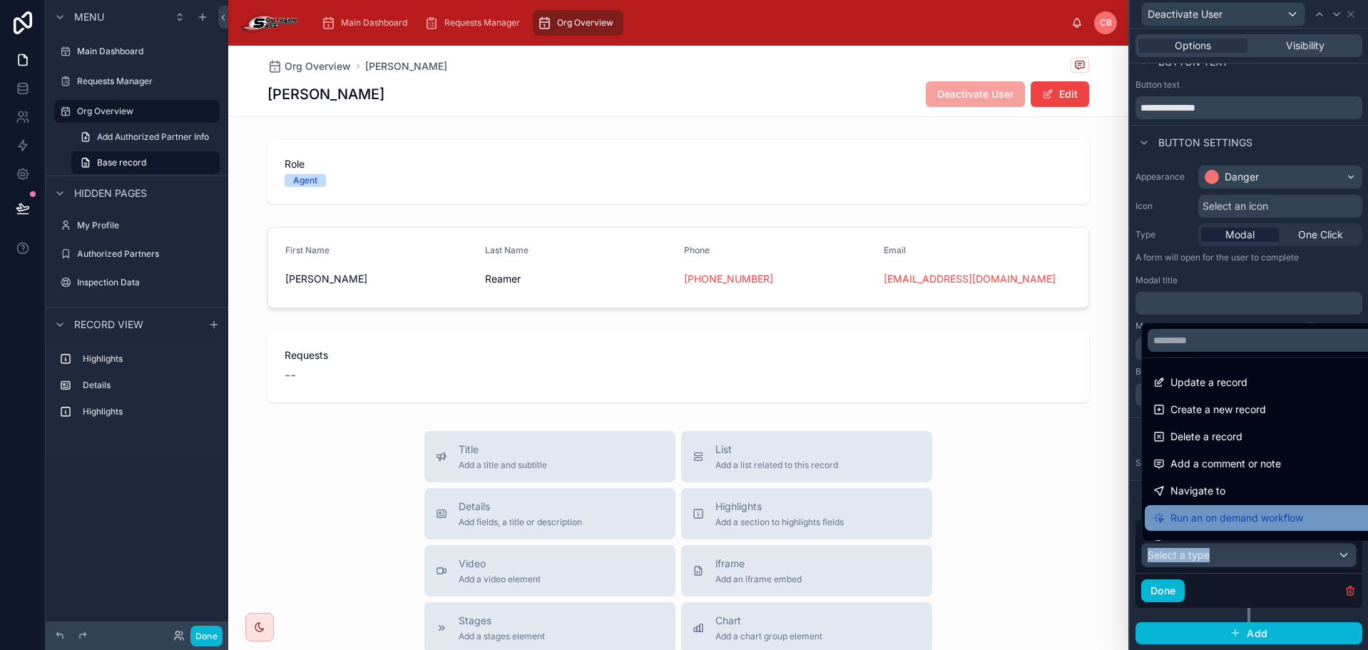
click at [1243, 514] on span "Run an on demand workflow" at bounding box center [1237, 517] width 133 height 17
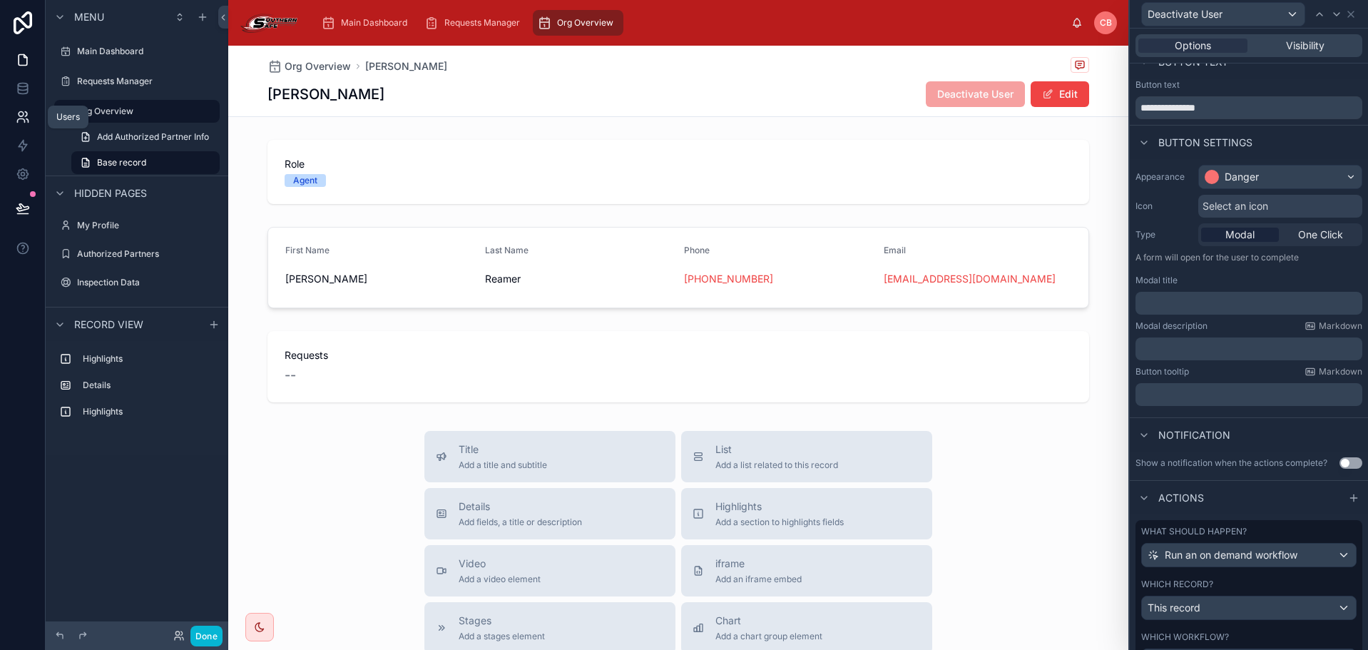
click at [21, 116] on icon at bounding box center [21, 114] width 5 height 5
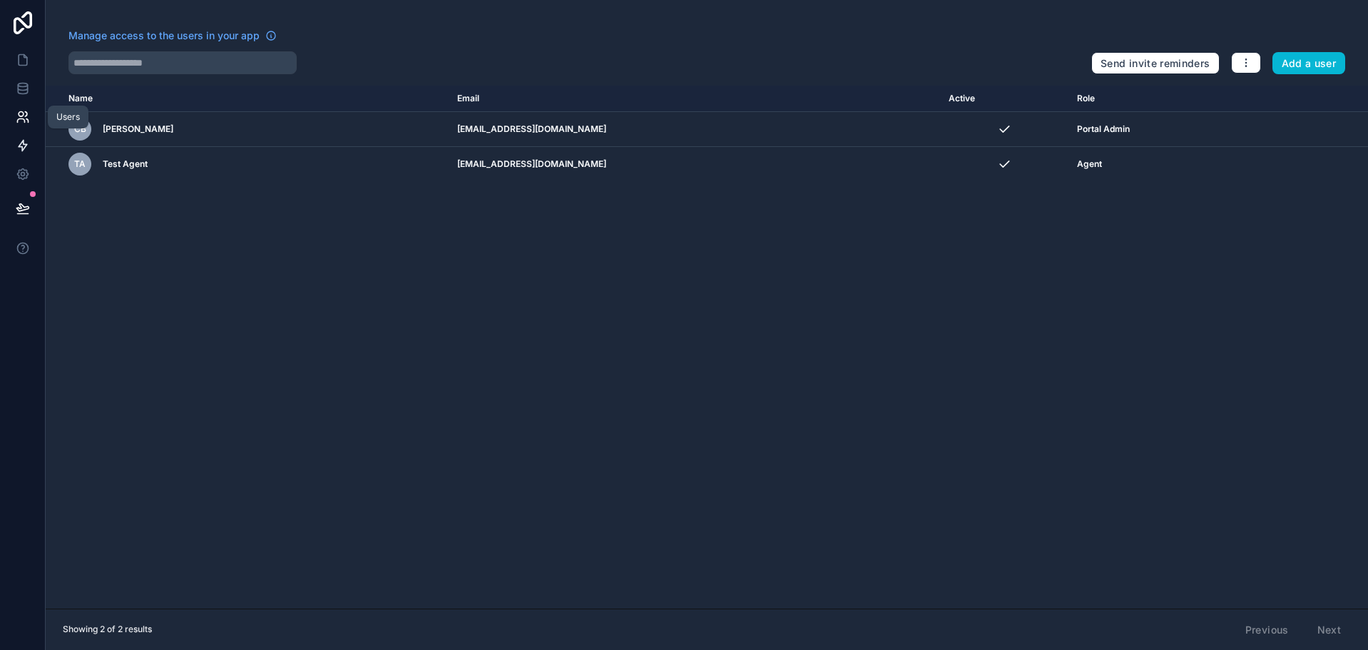
click at [16, 145] on icon at bounding box center [23, 145] width 14 height 14
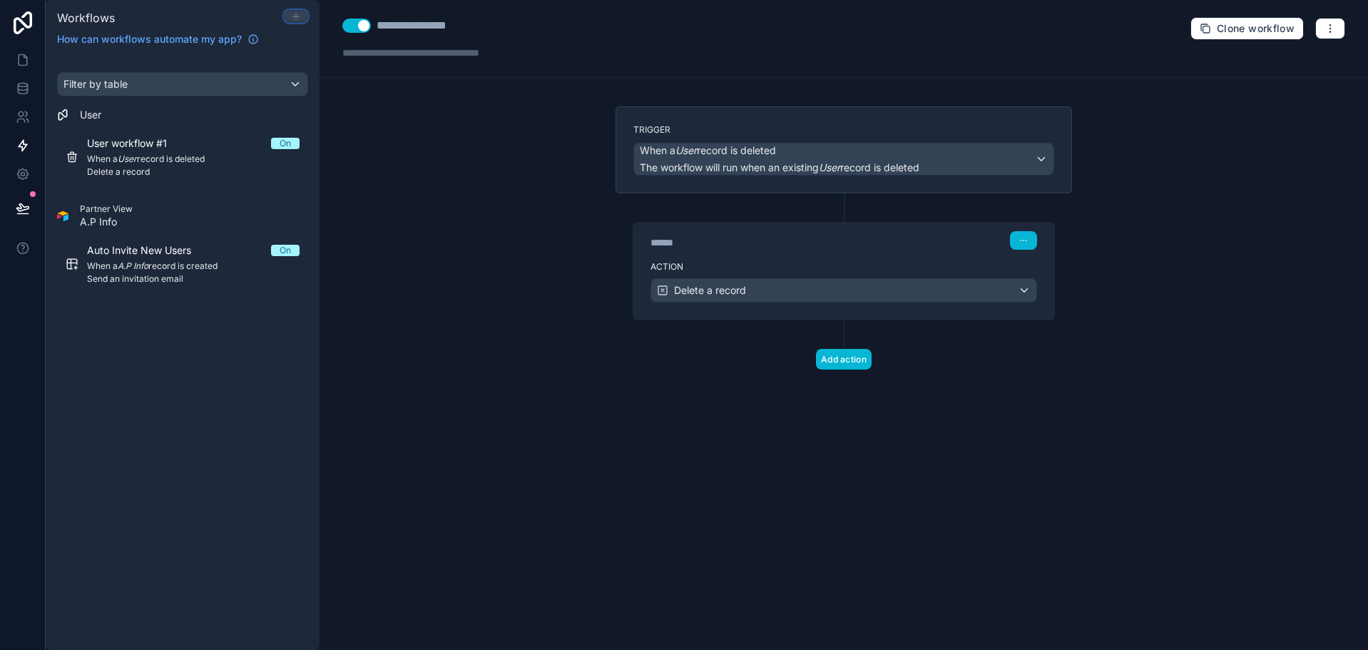
click at [294, 13] on icon at bounding box center [295, 16] width 11 height 11
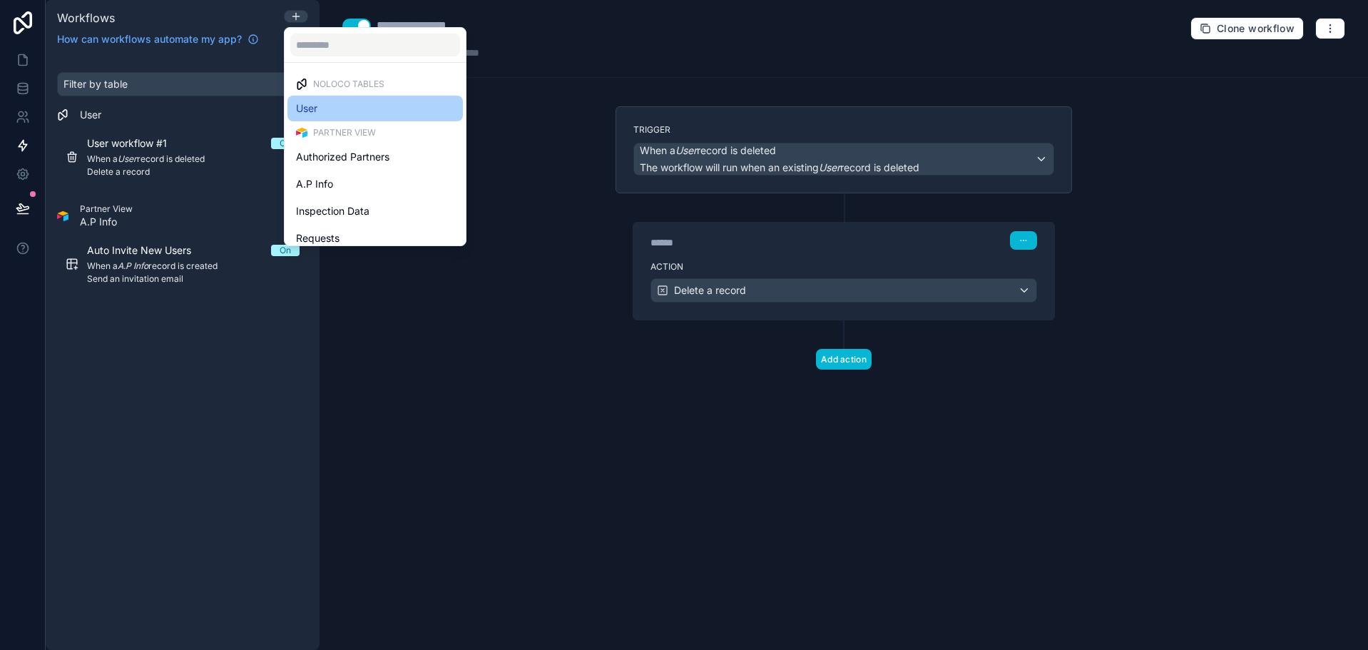
click at [335, 106] on div "User" at bounding box center [375, 108] width 158 height 17
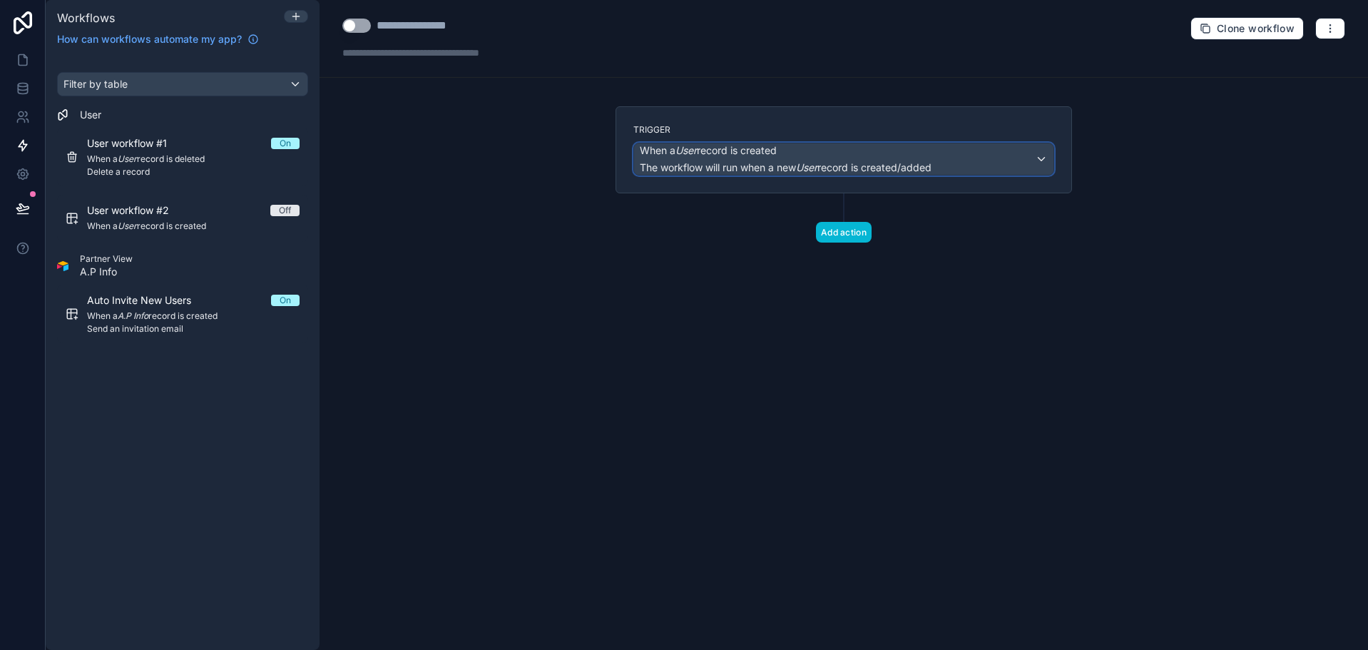
click at [781, 165] on span "The workflow will run when a new User record is created/added" at bounding box center [786, 167] width 292 height 12
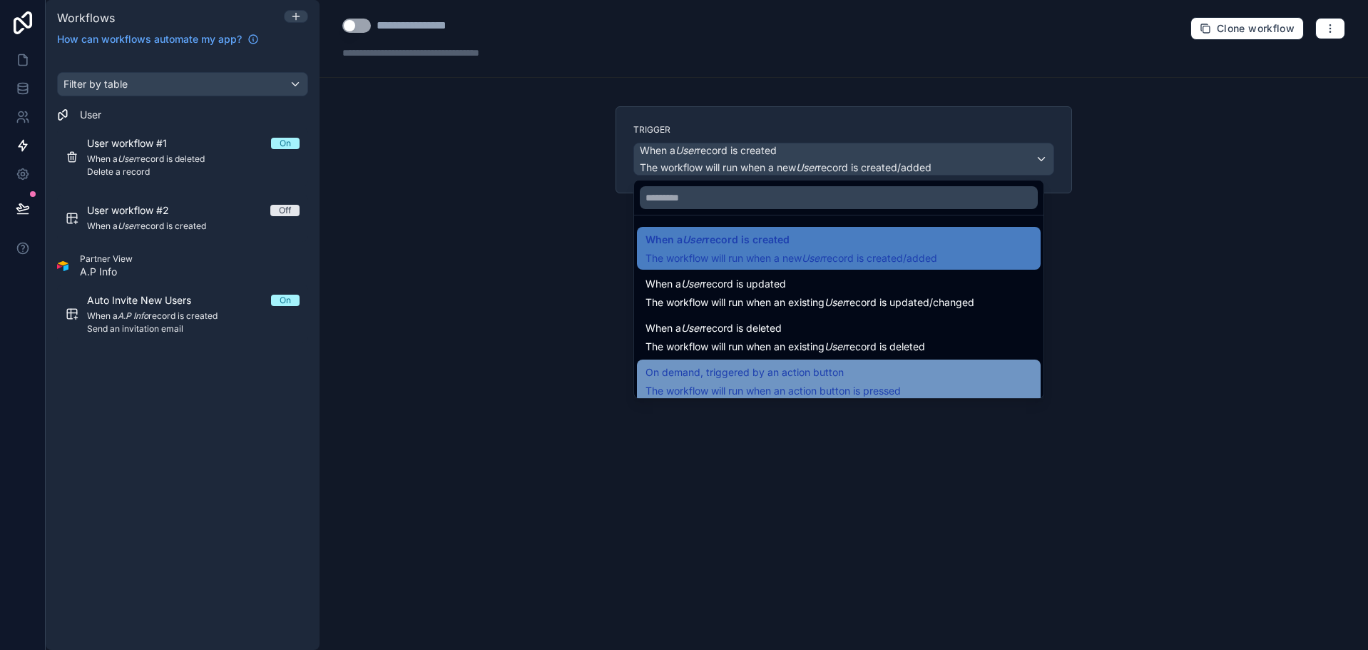
click at [784, 372] on span "On demand, triggered by an action button" at bounding box center [745, 372] width 198 height 17
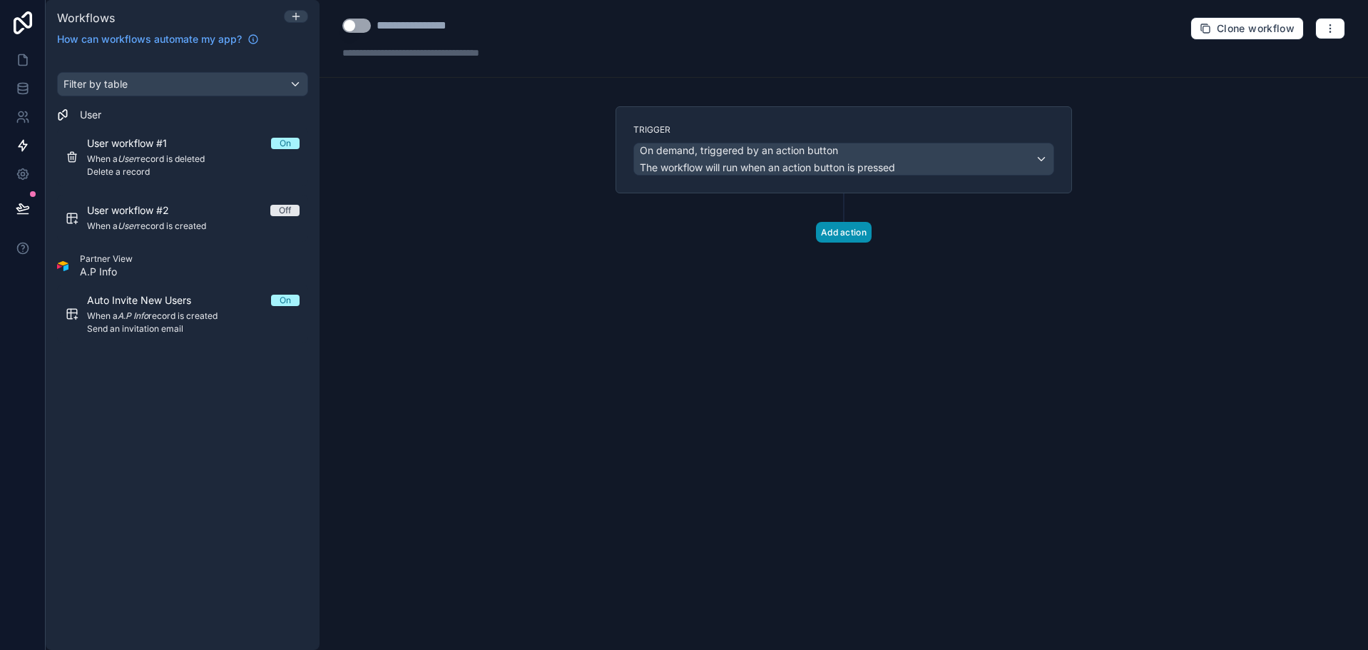
click at [842, 233] on button "Add action" at bounding box center [844, 232] width 56 height 21
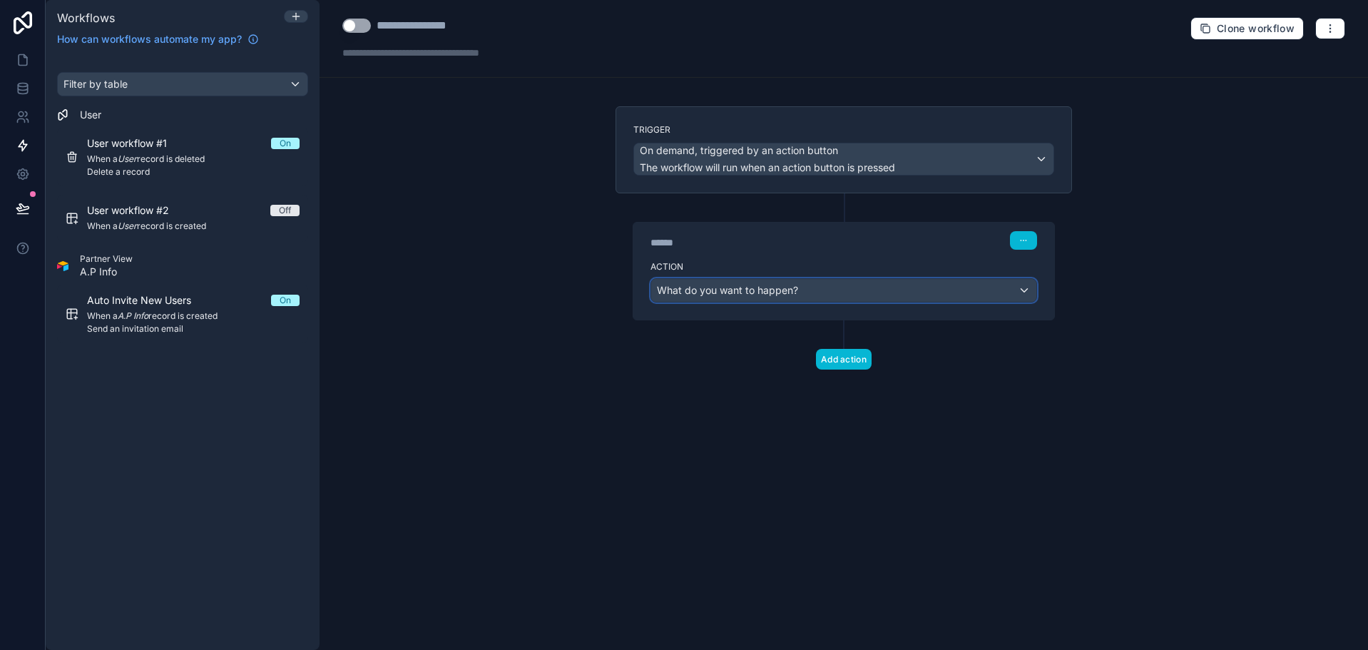
click at [770, 295] on span "What do you want to happen?" at bounding box center [727, 290] width 141 height 12
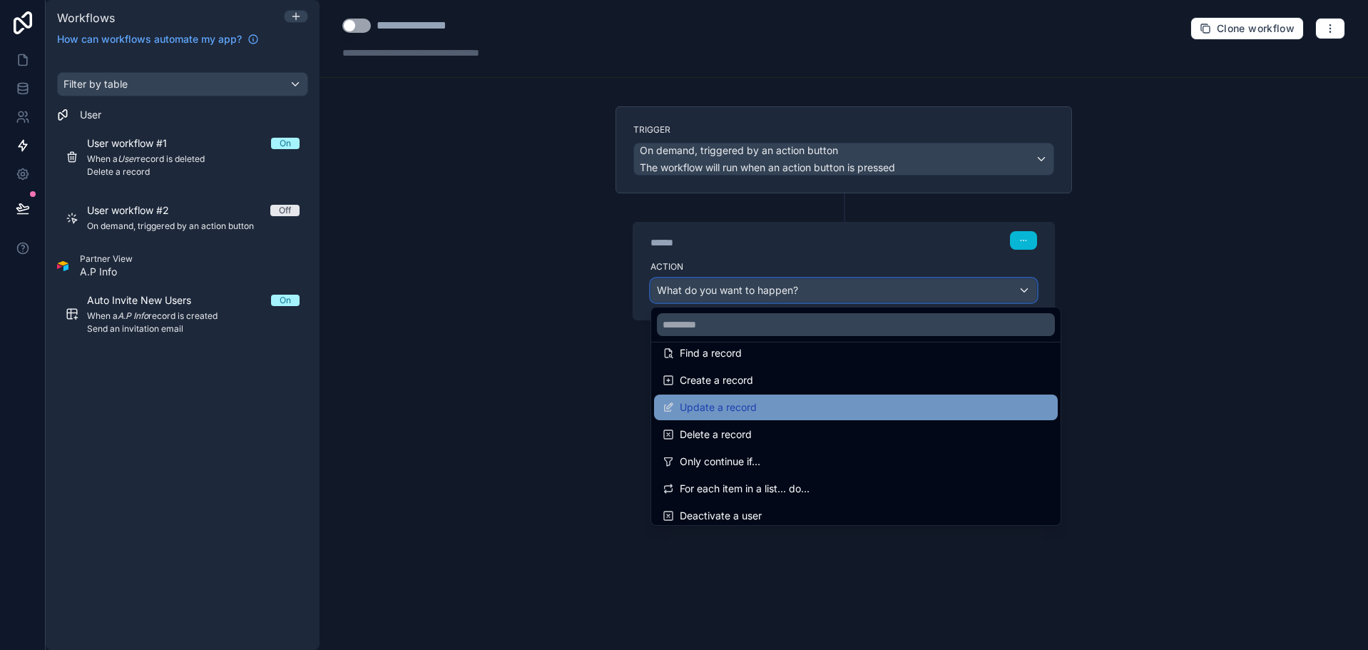
scroll to position [143, 0]
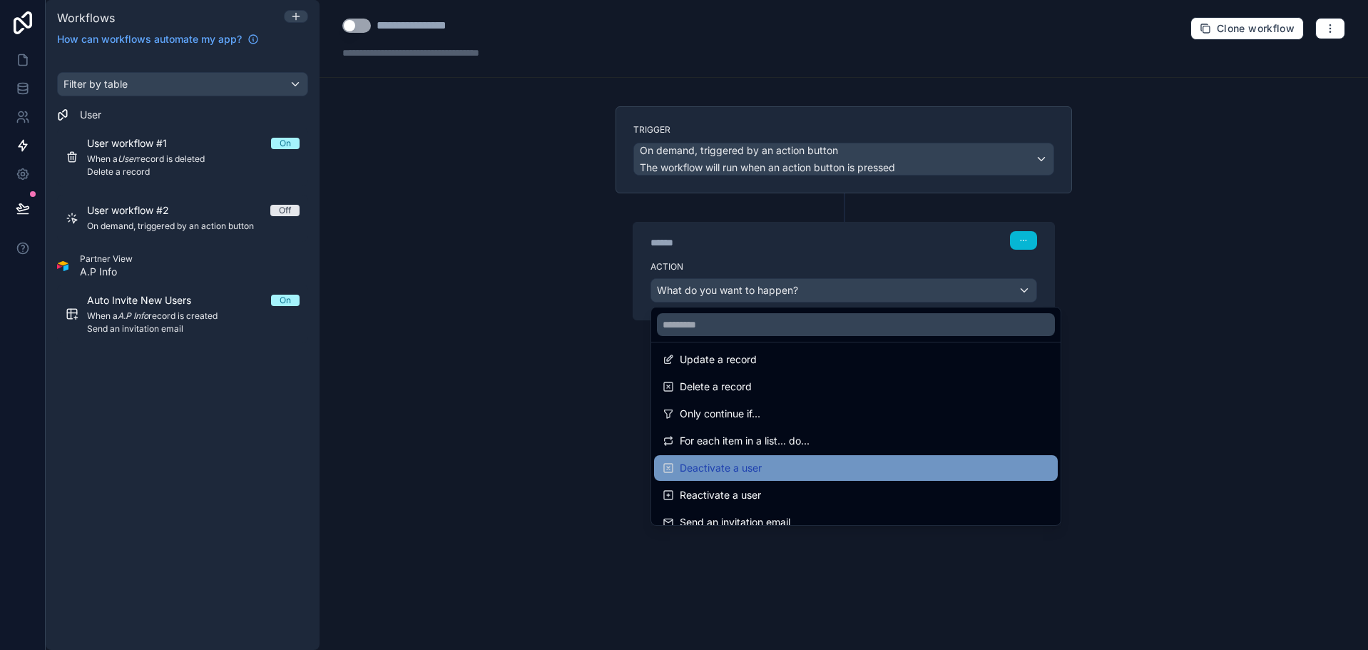
click at [763, 467] on div "Deactivate a user" at bounding box center [856, 467] width 387 height 17
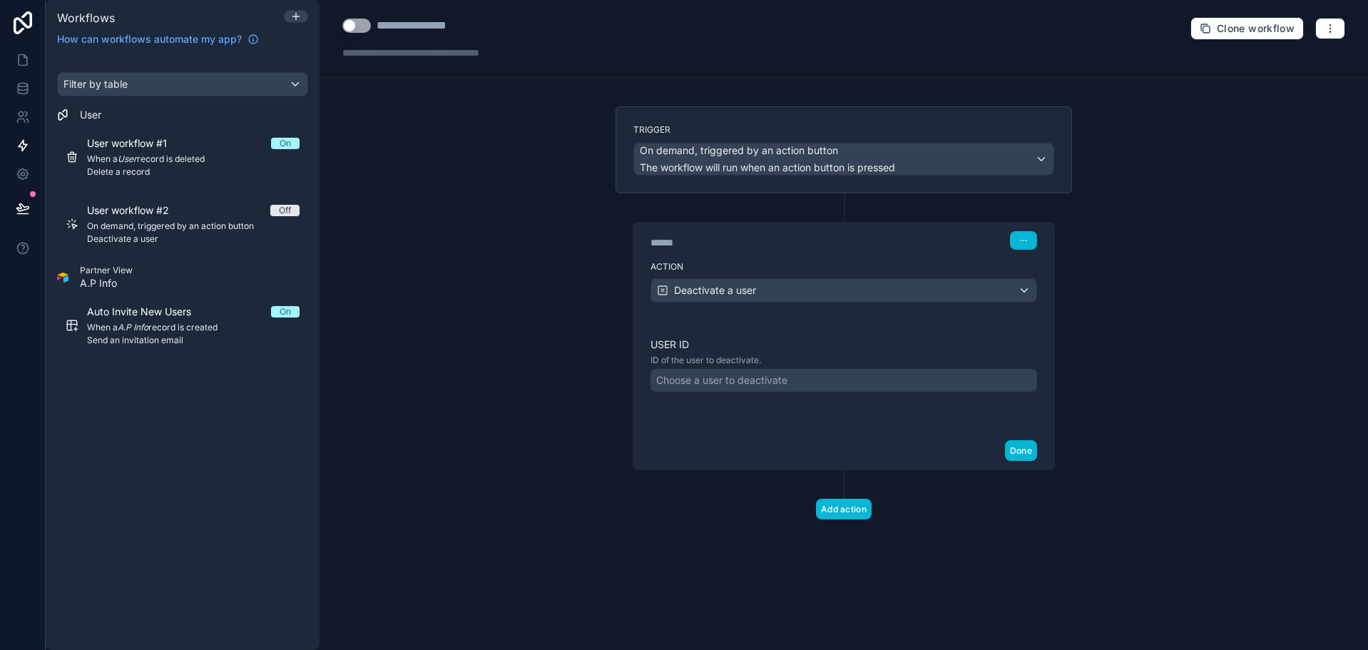
click at [763, 382] on div "Choose a user to deactivate" at bounding box center [721, 380] width 131 height 14
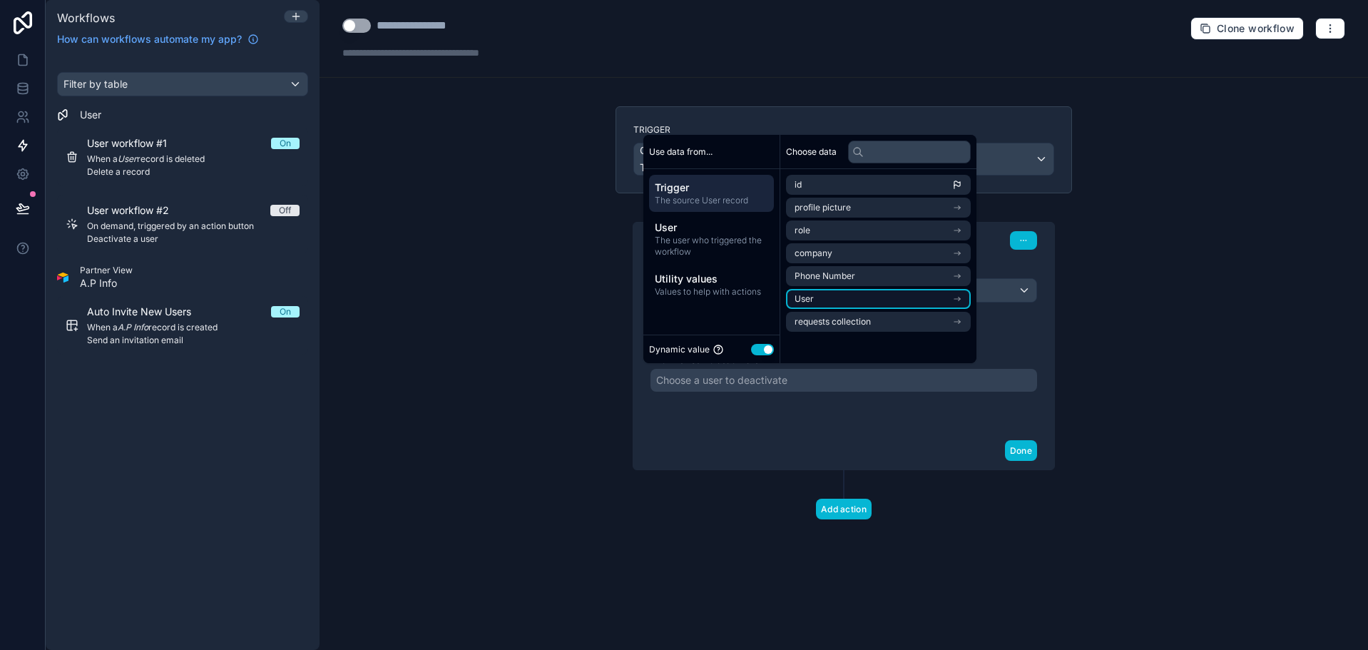
click at [825, 301] on li "User" at bounding box center [878, 299] width 185 height 20
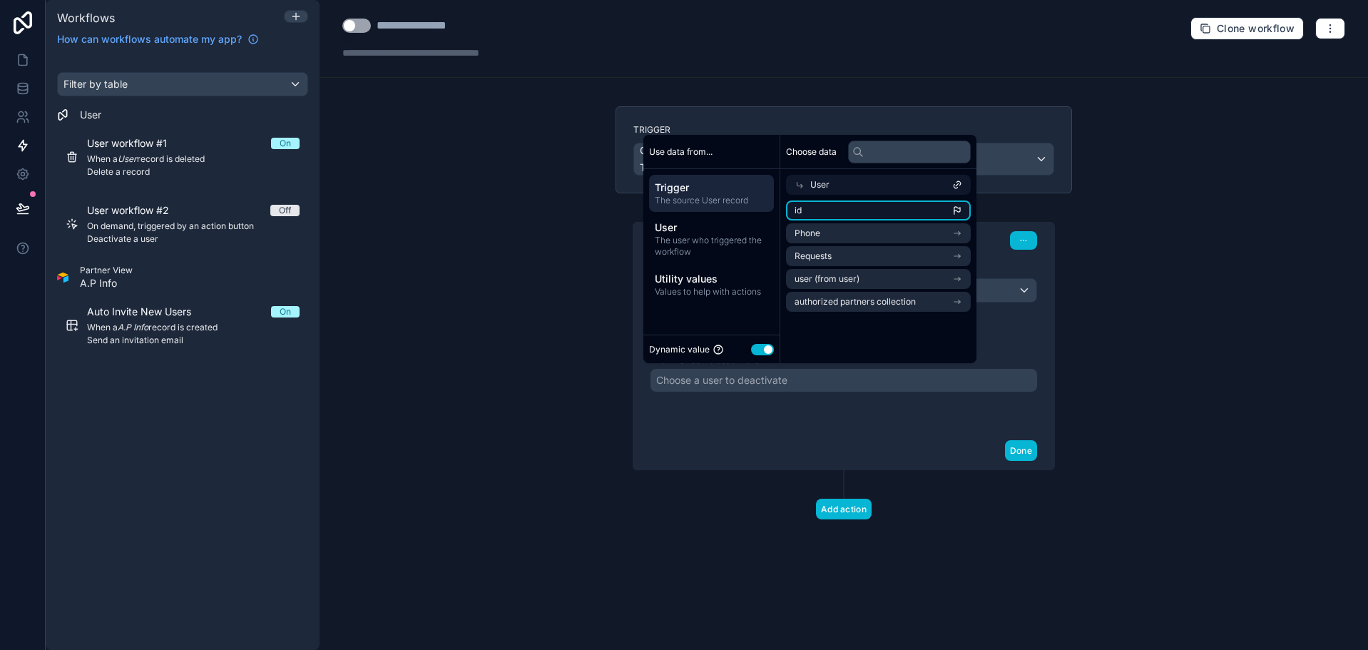
click at [812, 207] on li "id" at bounding box center [878, 210] width 185 height 20
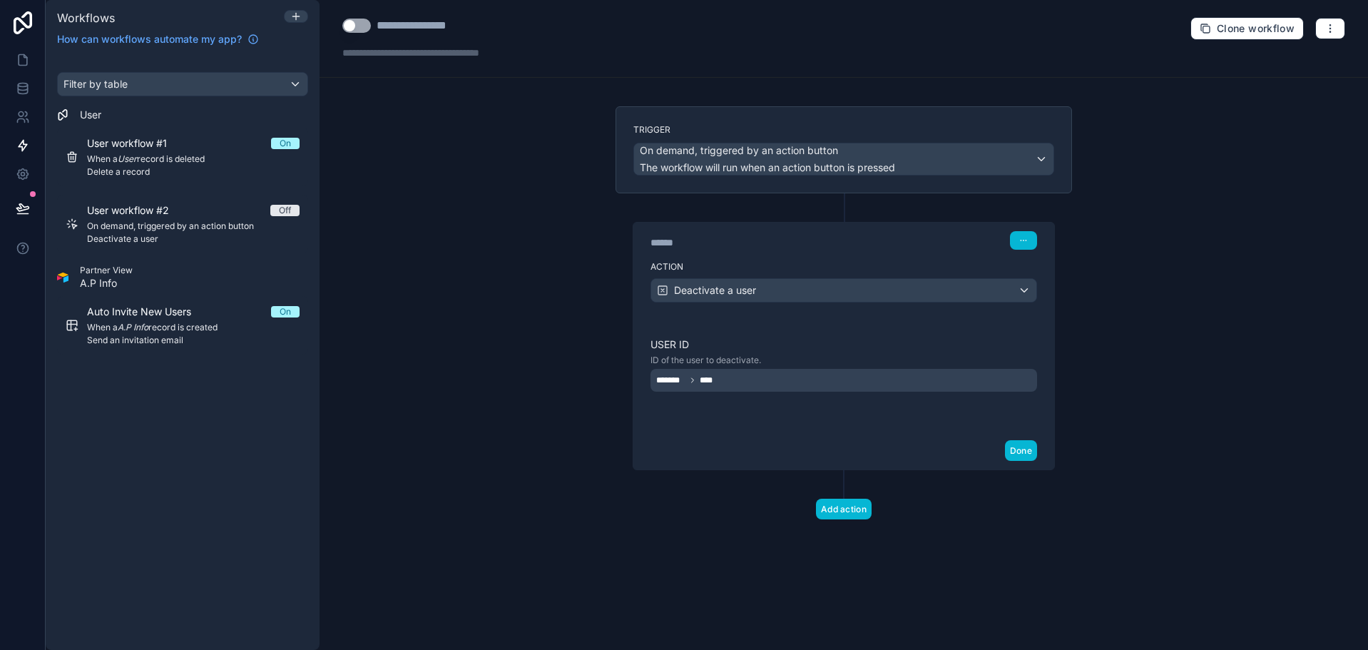
click at [816, 397] on div "User ID ID of the user to deactivate. ******* ****" at bounding box center [844, 375] width 387 height 77
click at [787, 377] on div "******* ****" at bounding box center [844, 380] width 387 height 23
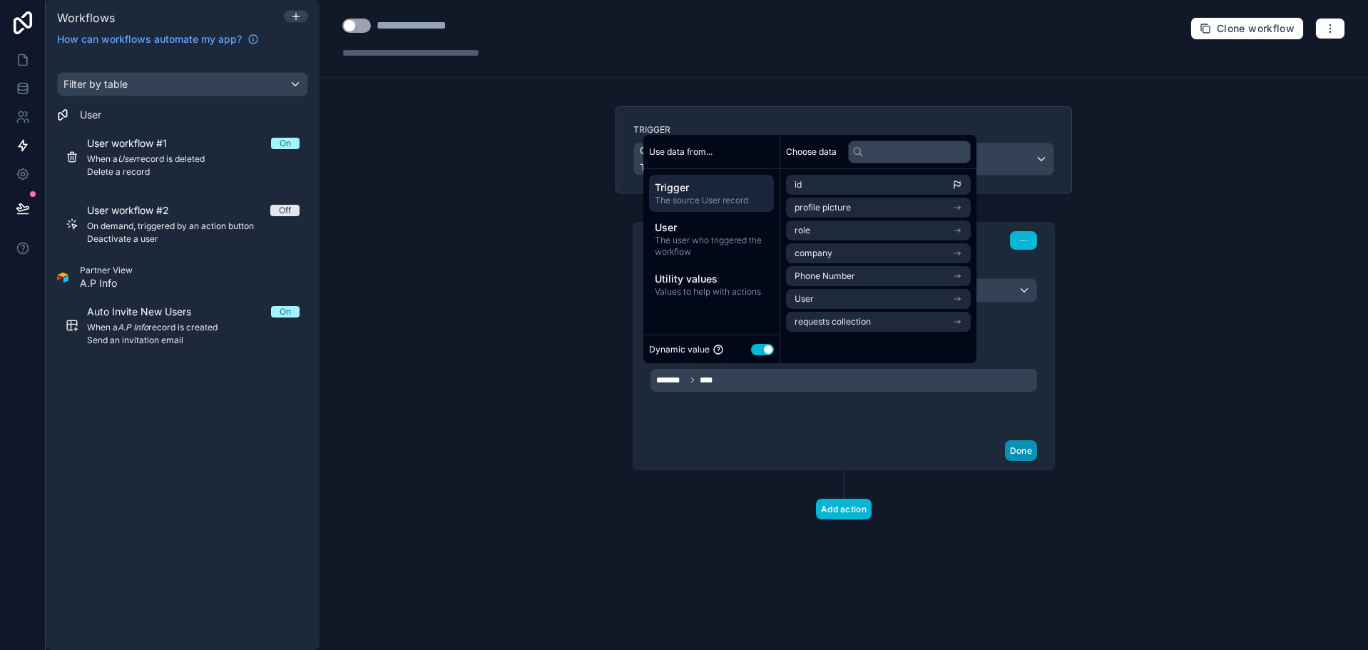
click at [1024, 452] on button "Done" at bounding box center [1021, 450] width 32 height 21
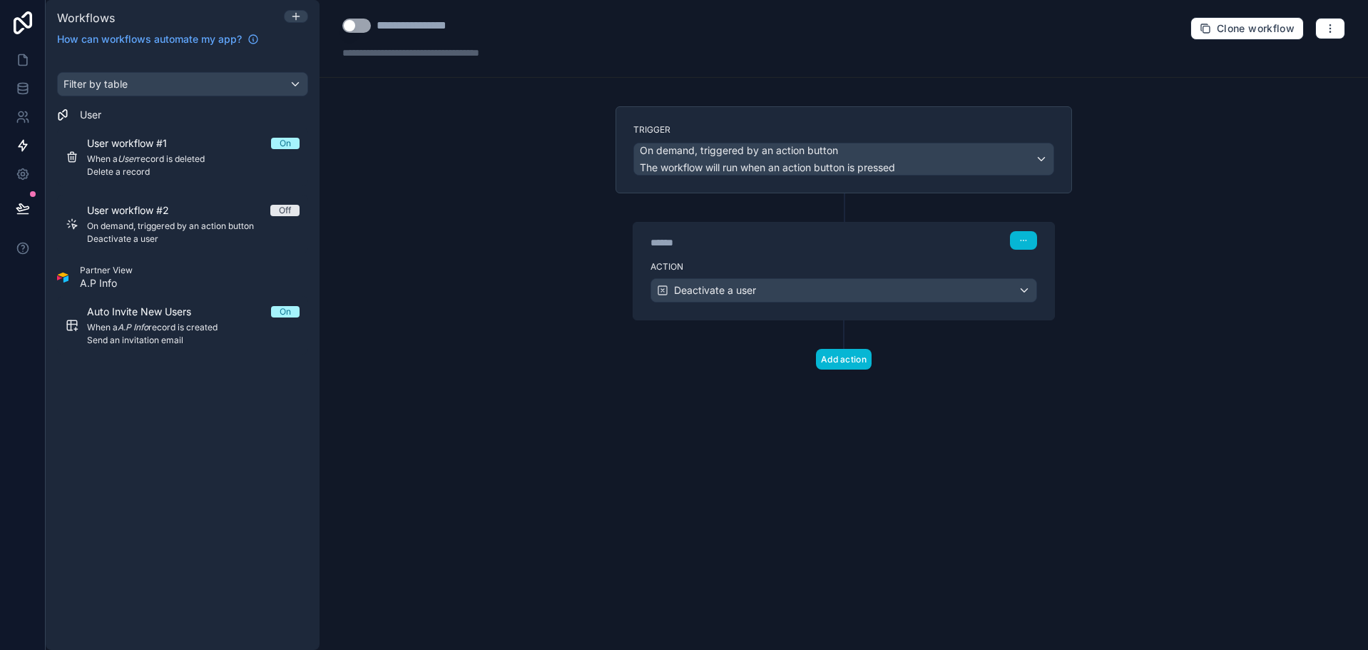
click at [353, 27] on button "Use setting" at bounding box center [356, 26] width 29 height 14
click at [382, 26] on div "**********" at bounding box center [430, 25] width 107 height 17
type div "**********"
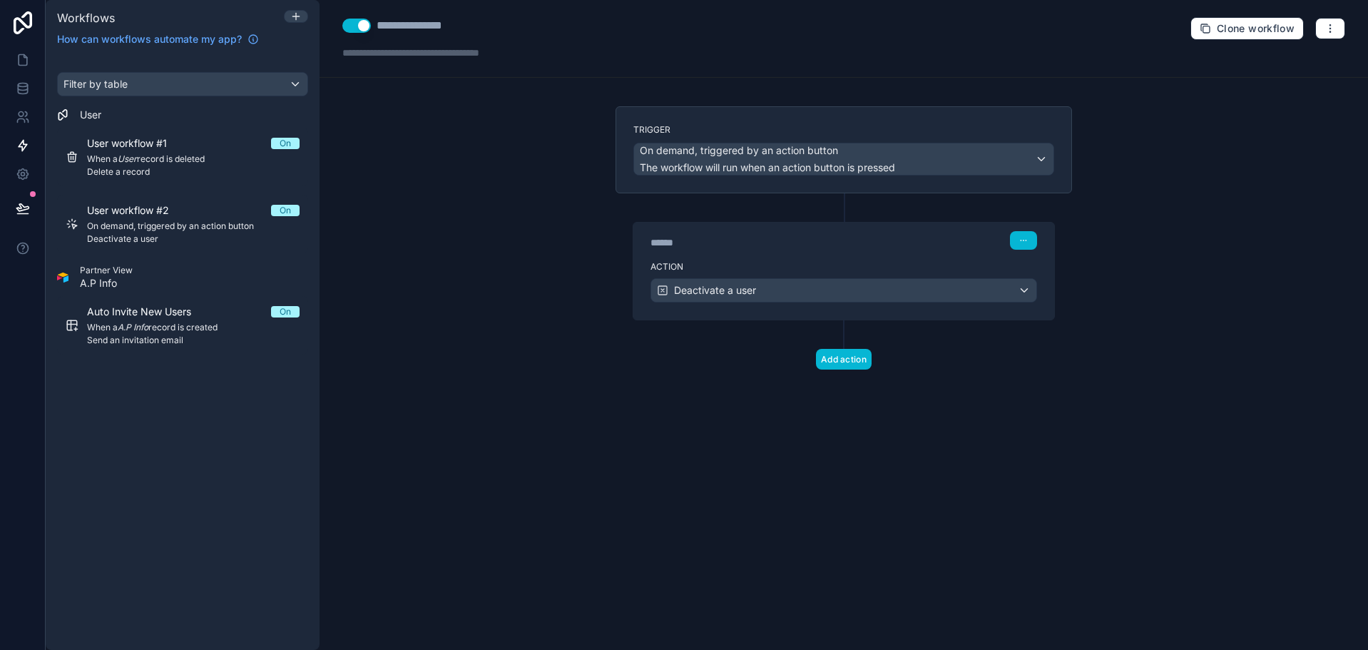
click at [387, 202] on div "**********" at bounding box center [844, 325] width 1049 height 650
click at [31, 91] on link at bounding box center [22, 88] width 45 height 29
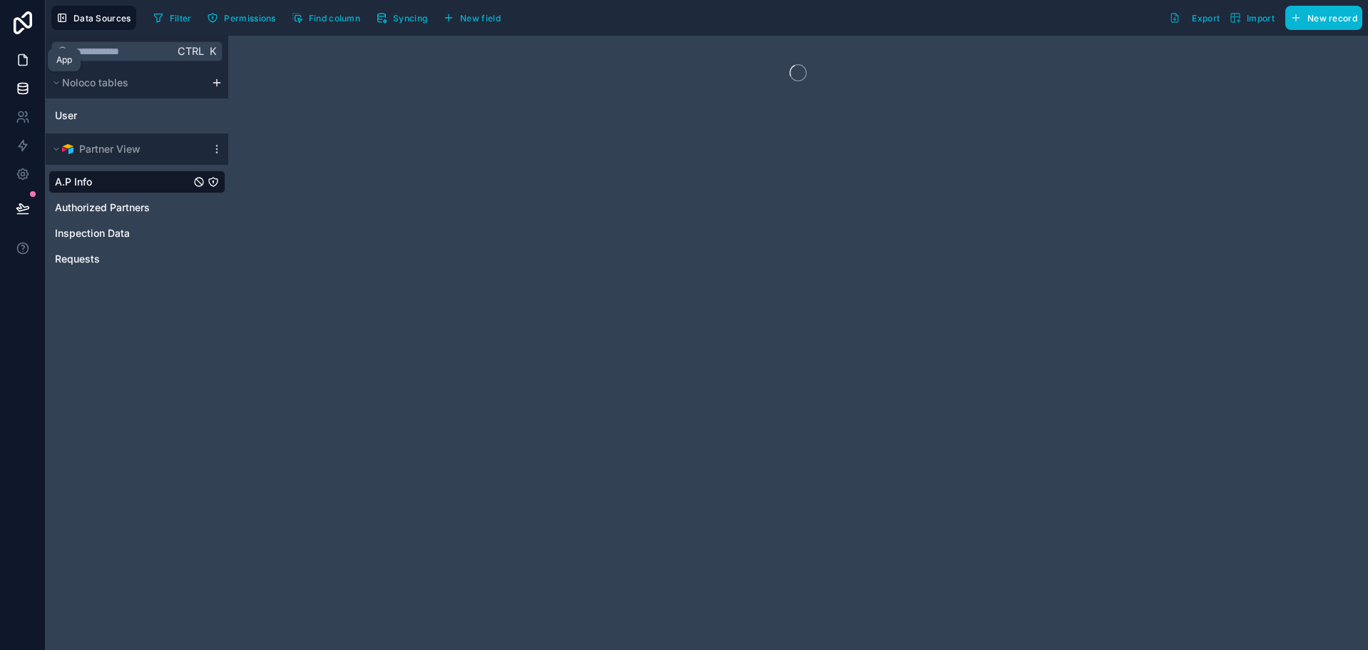
click at [22, 66] on icon at bounding box center [23, 60] width 14 height 14
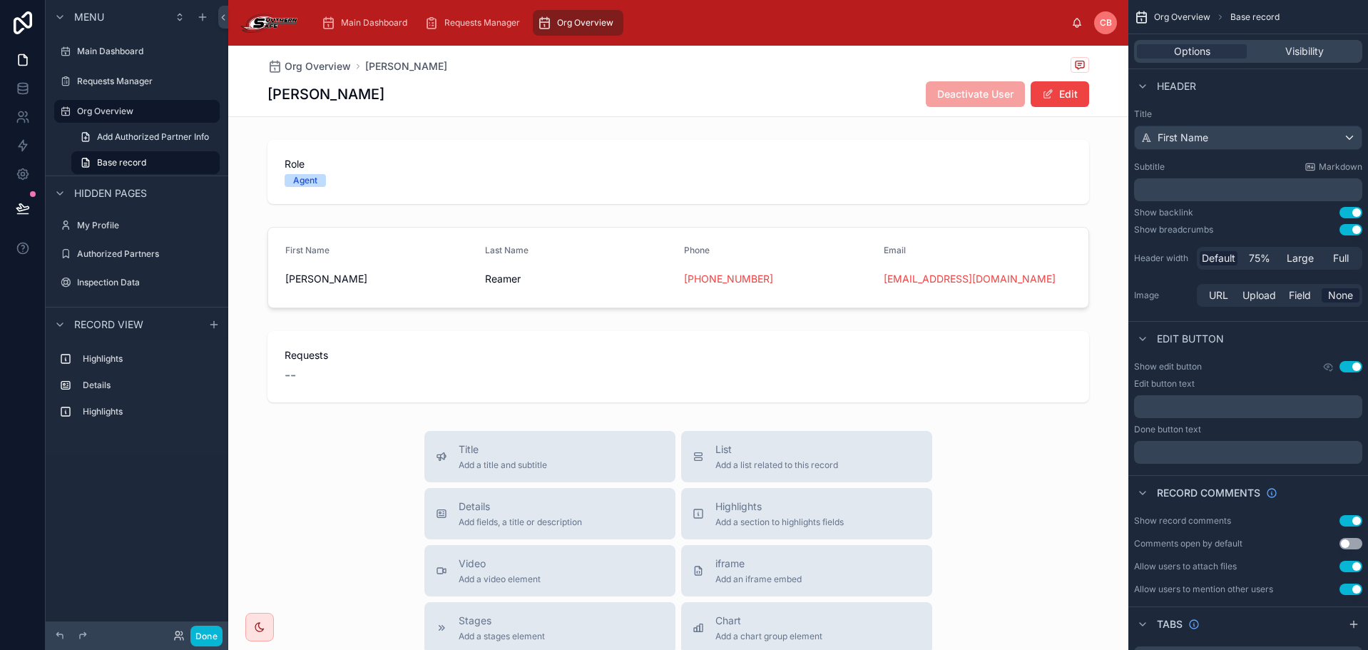
click at [745, 86] on div "Jeffrey Deactivate User Edit" at bounding box center [678, 94] width 822 height 27
click at [213, 628] on button "Done" at bounding box center [206, 636] width 32 height 21
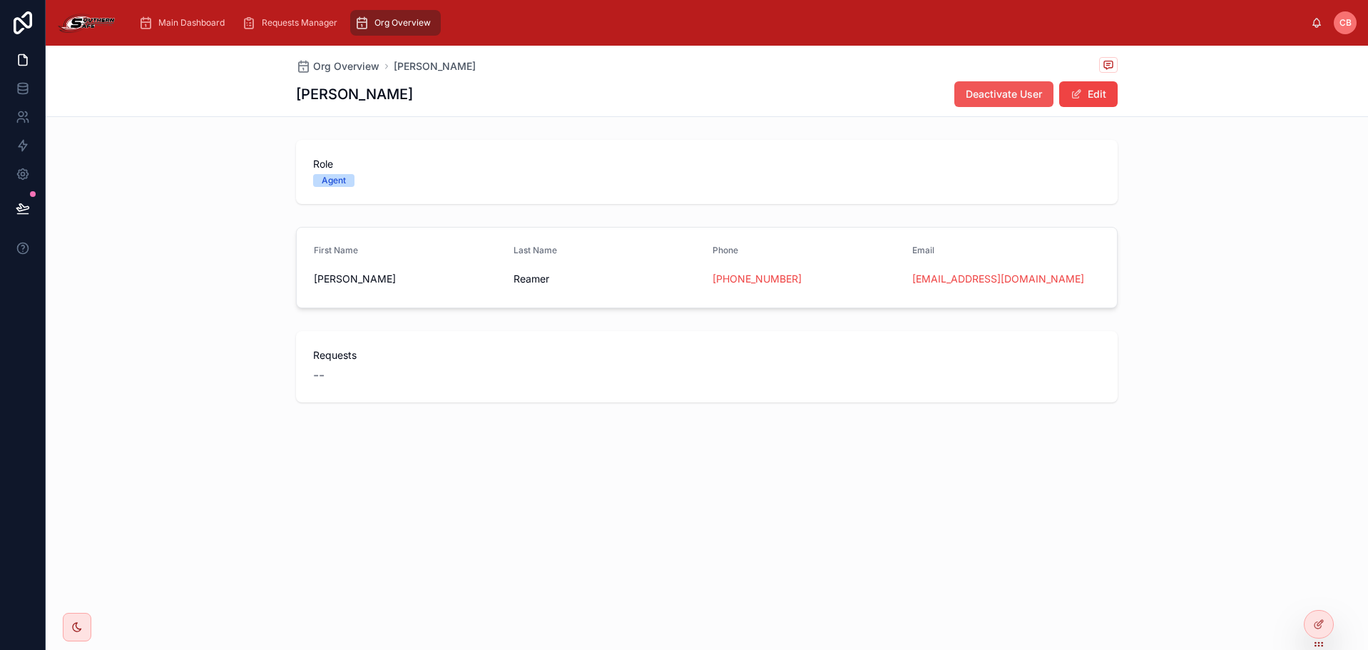
click at [988, 97] on span "Deactivate User" at bounding box center [1004, 94] width 76 height 14
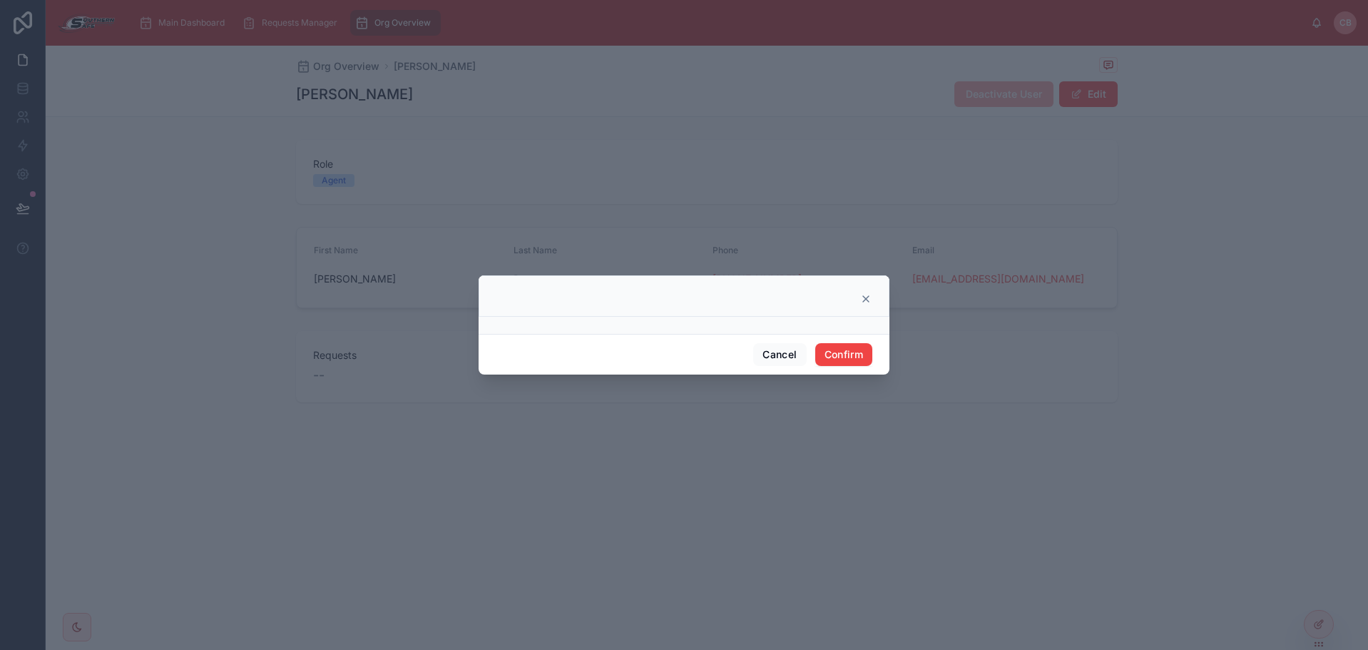
click at [867, 301] on icon at bounding box center [865, 298] width 11 height 11
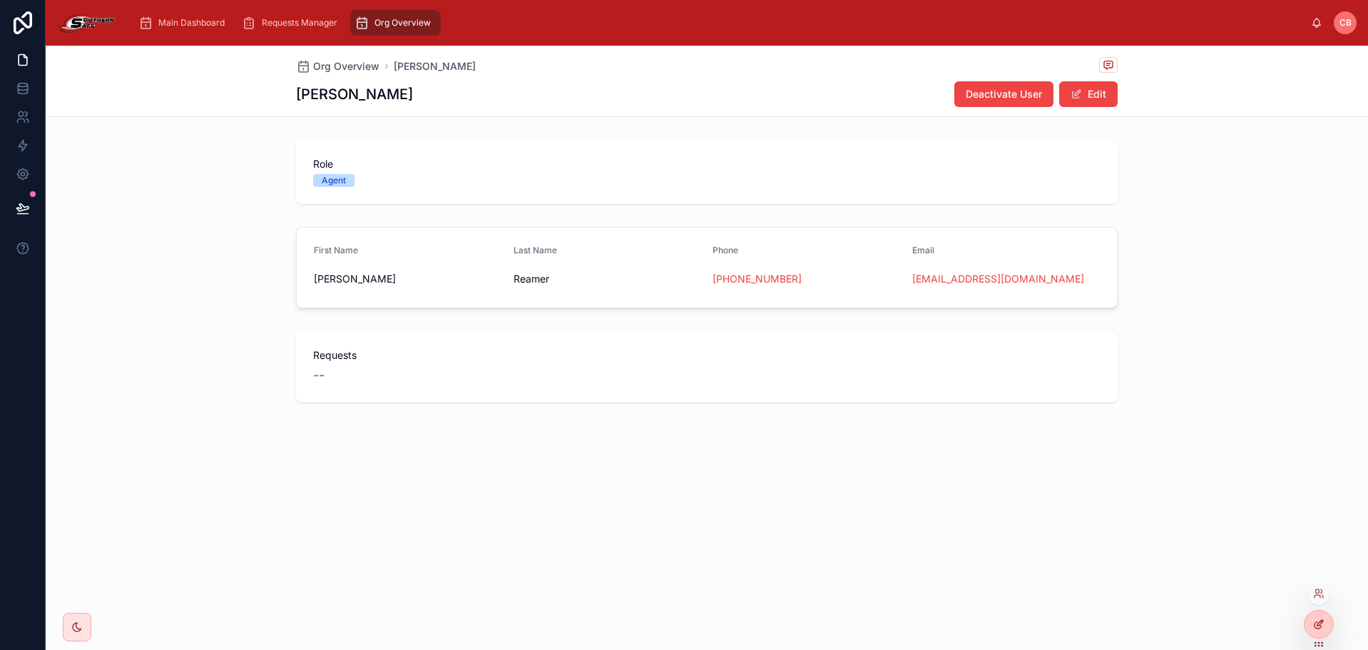
click at [1313, 621] on div at bounding box center [1319, 624] width 29 height 27
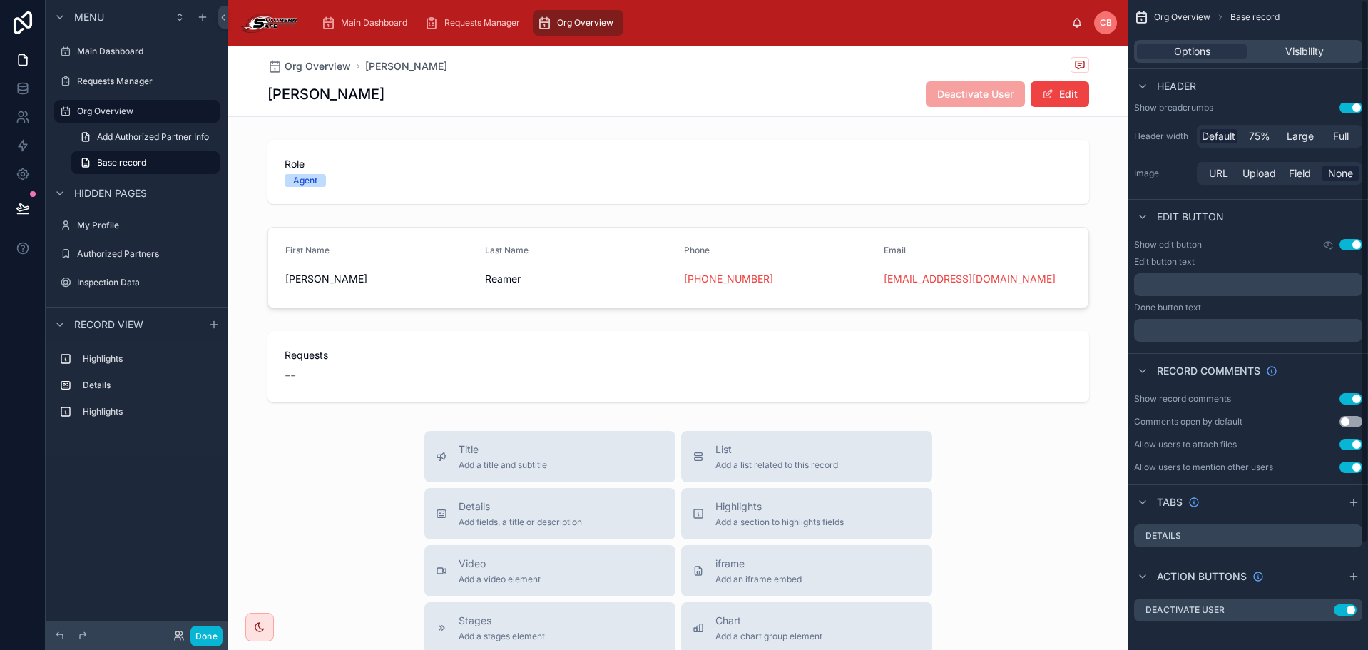
scroll to position [128, 0]
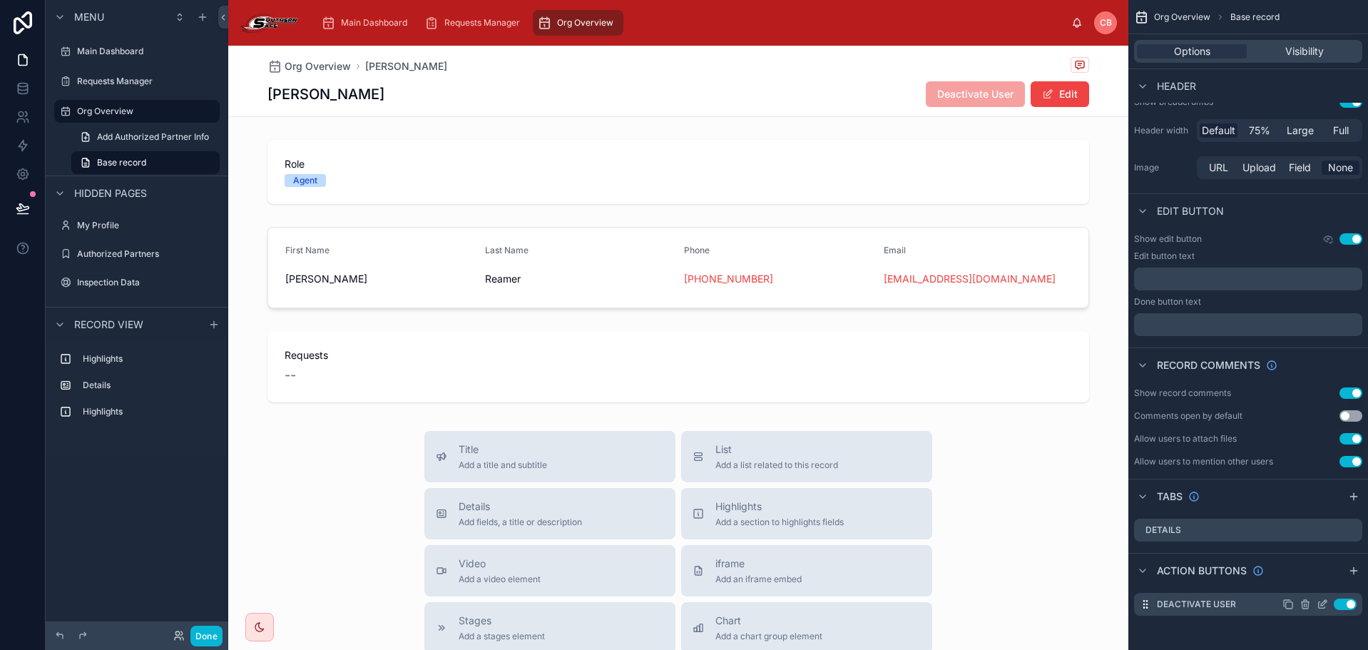
click at [1322, 602] on icon "scrollable content" at bounding box center [1322, 603] width 11 height 11
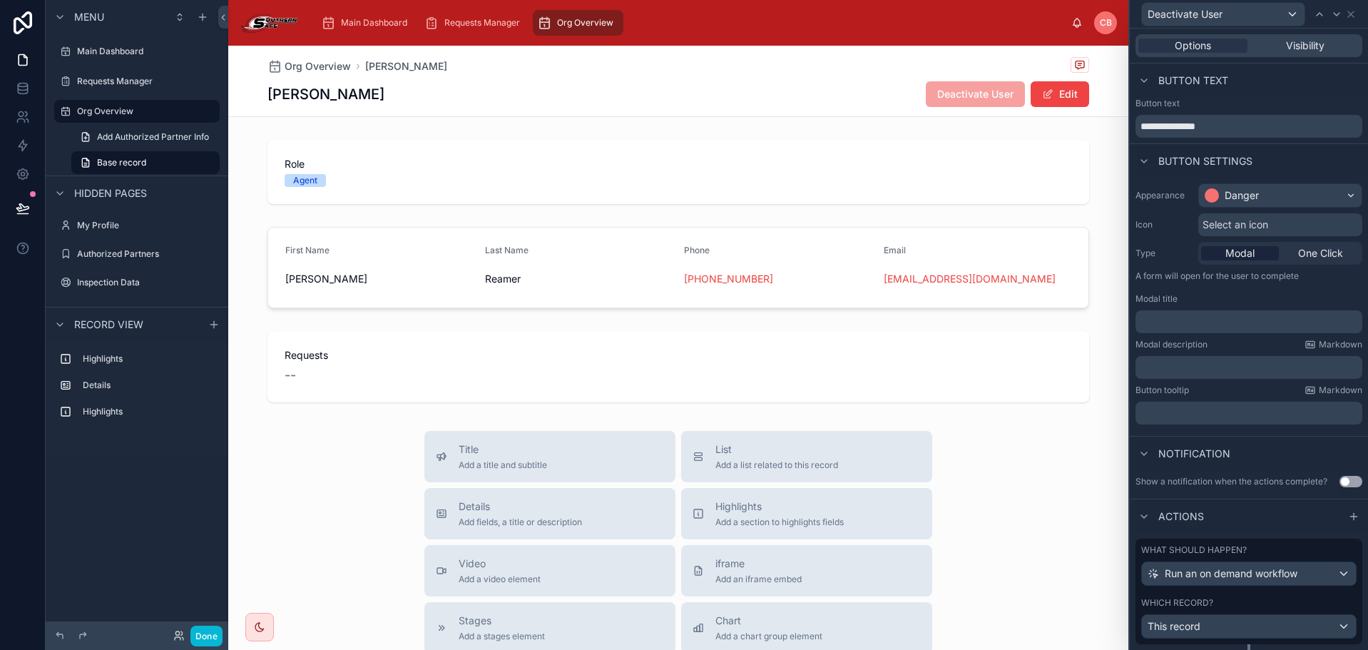
click at [1214, 328] on p "﻿" at bounding box center [1250, 322] width 218 height 14
click at [1226, 365] on p "﻿" at bounding box center [1250, 367] width 218 height 14
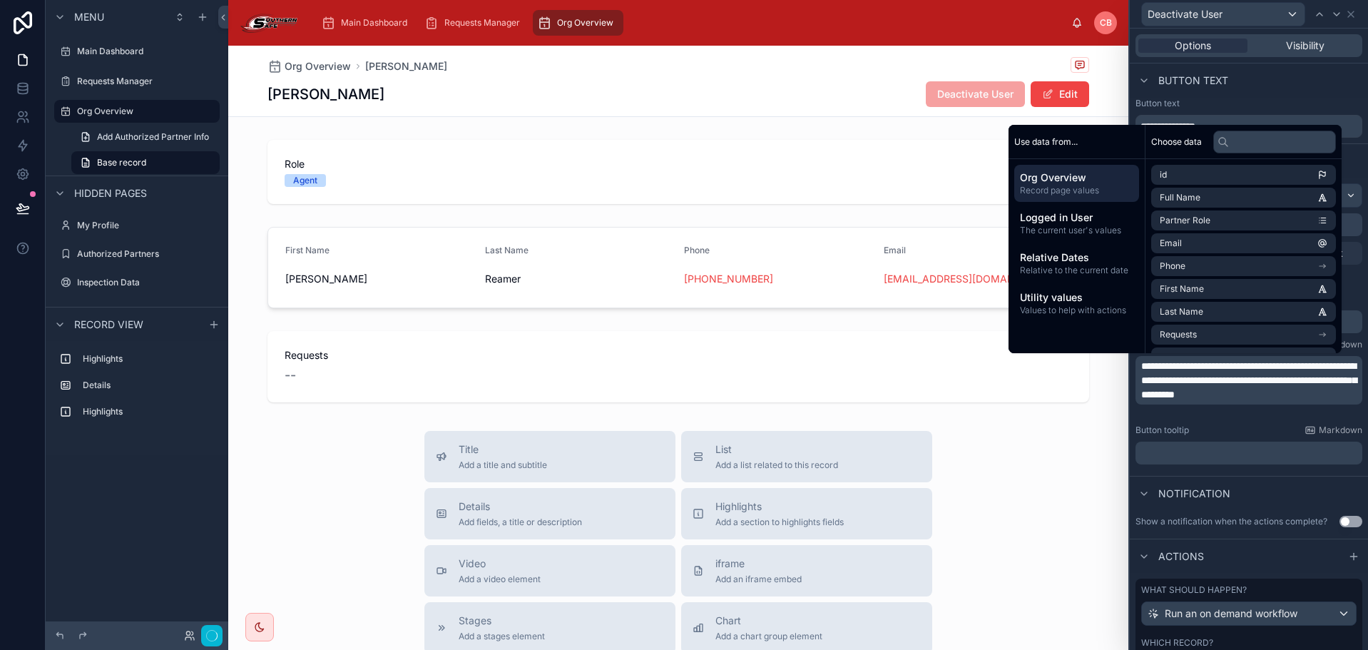
scroll to position [0, 0]
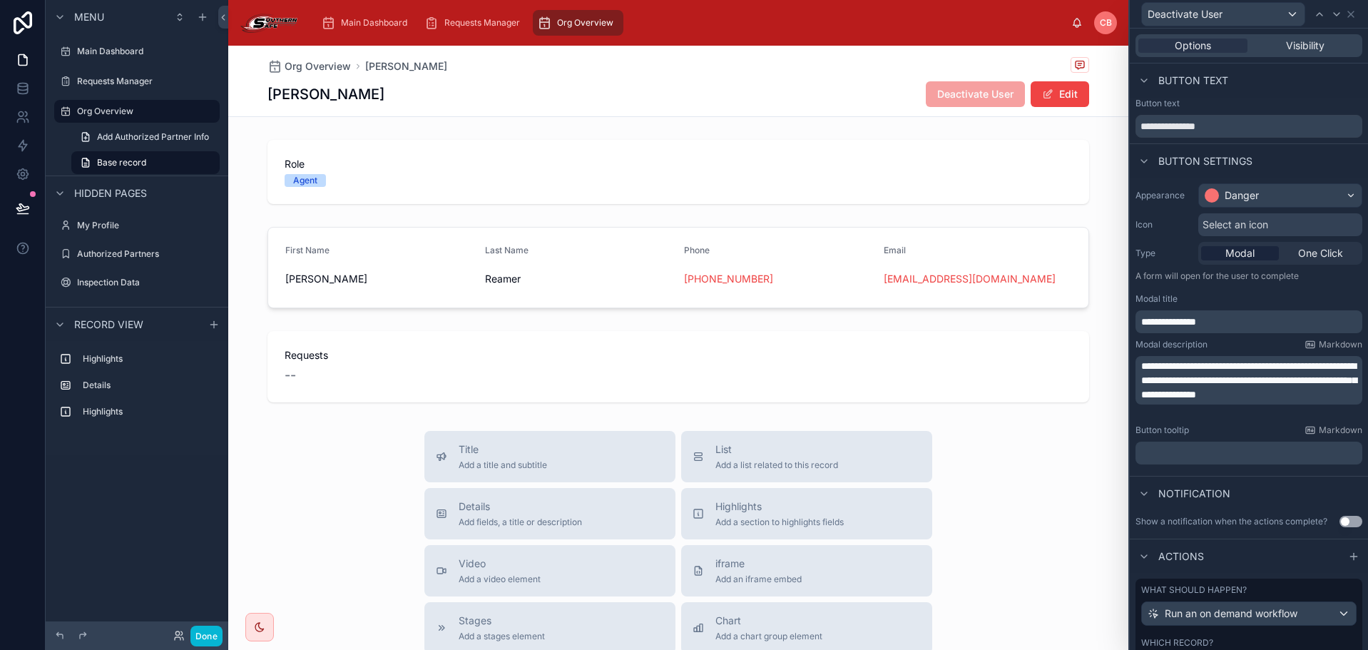
click at [1278, 552] on div "Actions" at bounding box center [1249, 556] width 238 height 34
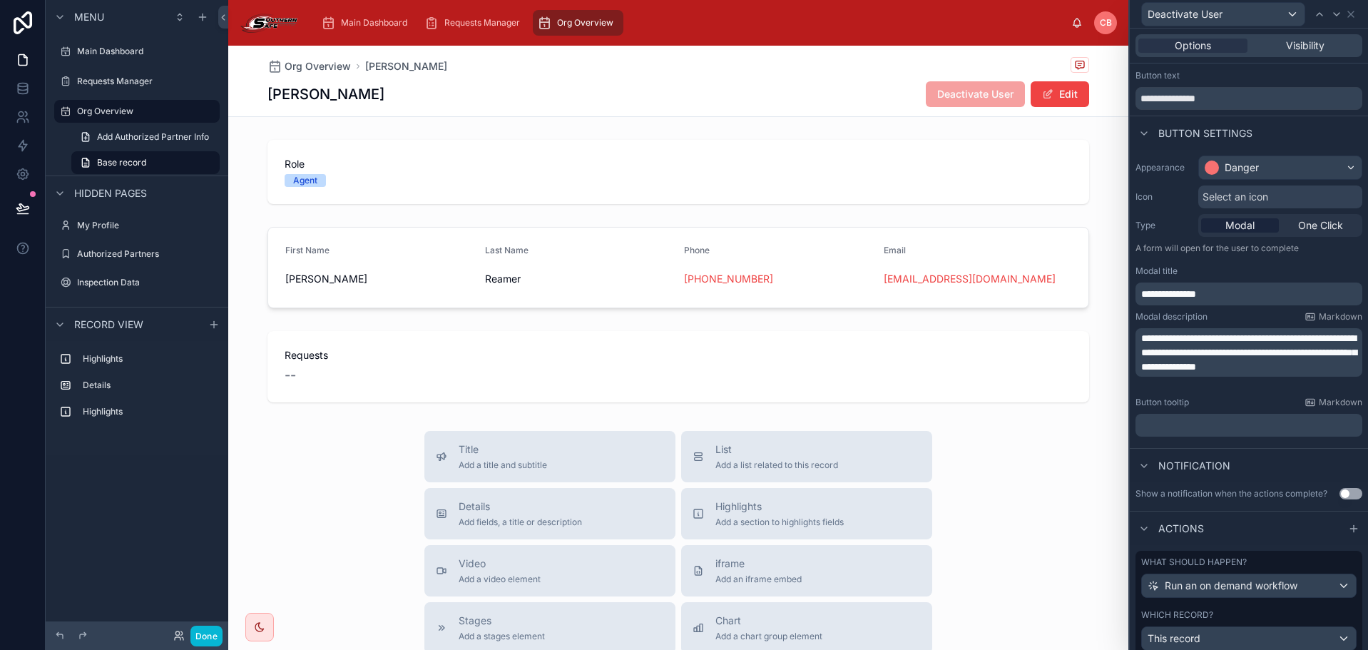
scroll to position [77, 0]
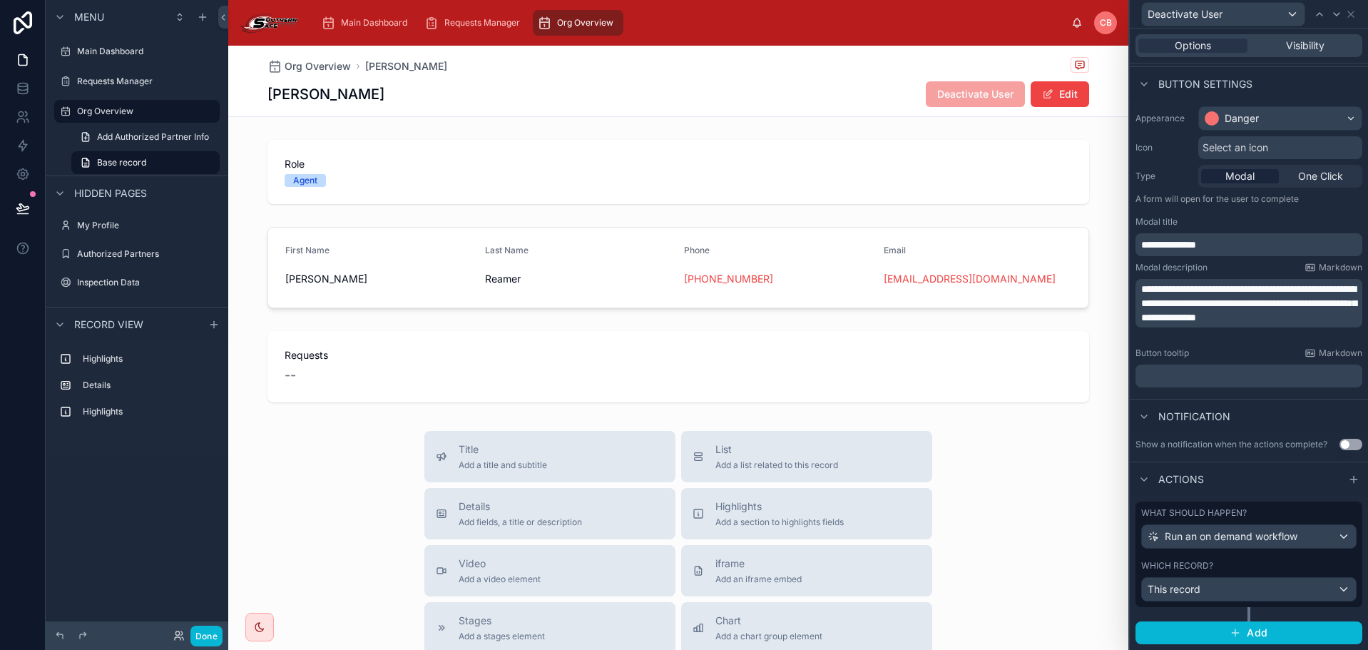
click at [1274, 558] on div "What should happen? Run an on demand workflow Which record? This record" at bounding box center [1249, 554] width 227 height 106
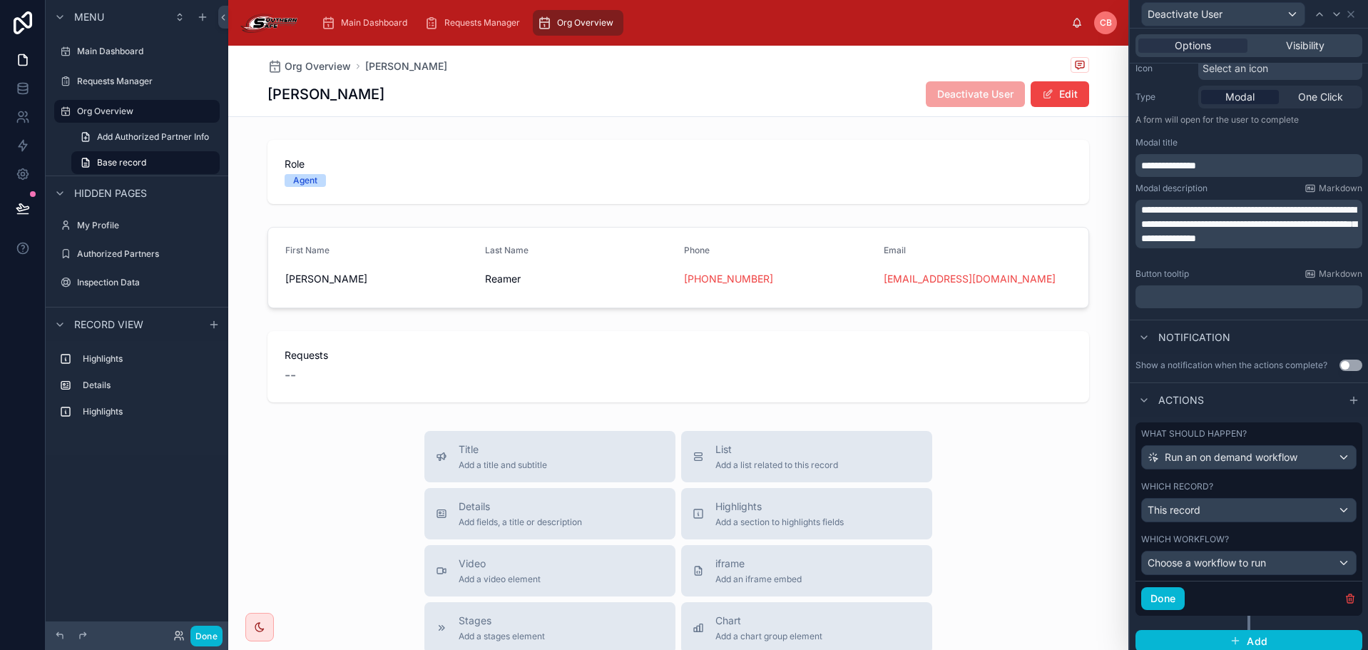
scroll to position [164, 0]
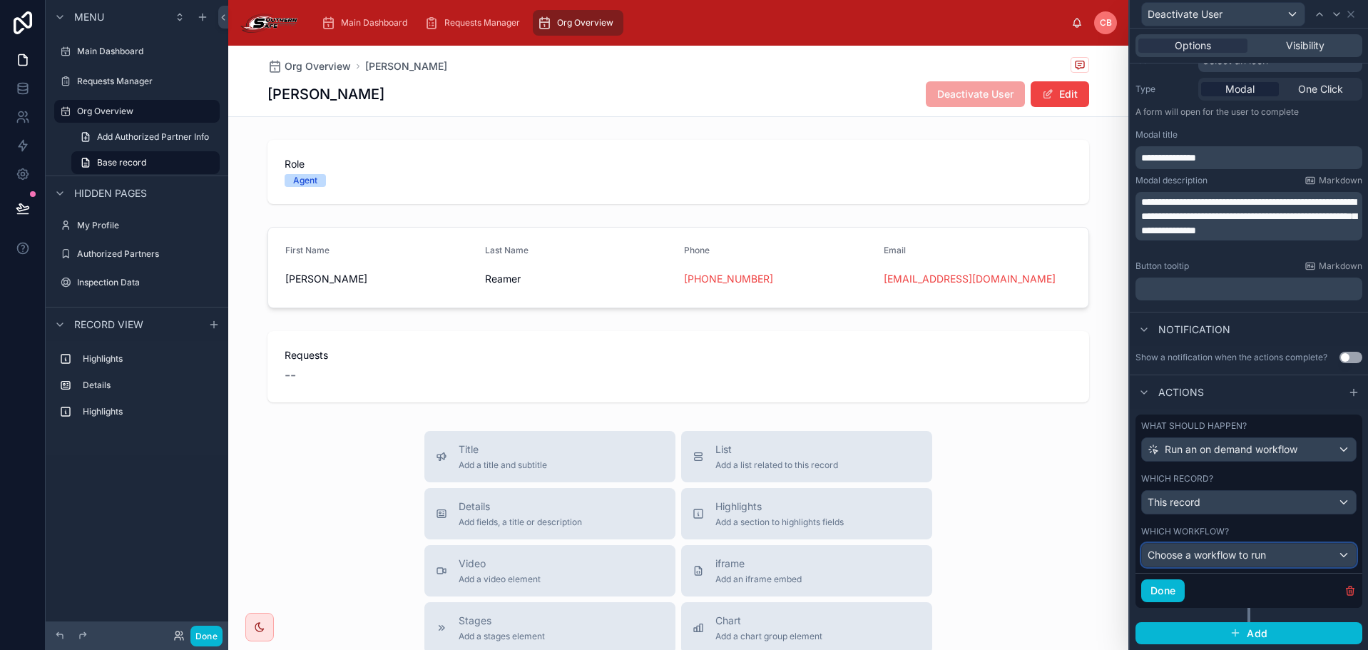
click at [1264, 548] on div "Choose a workflow to run" at bounding box center [1249, 555] width 214 height 23
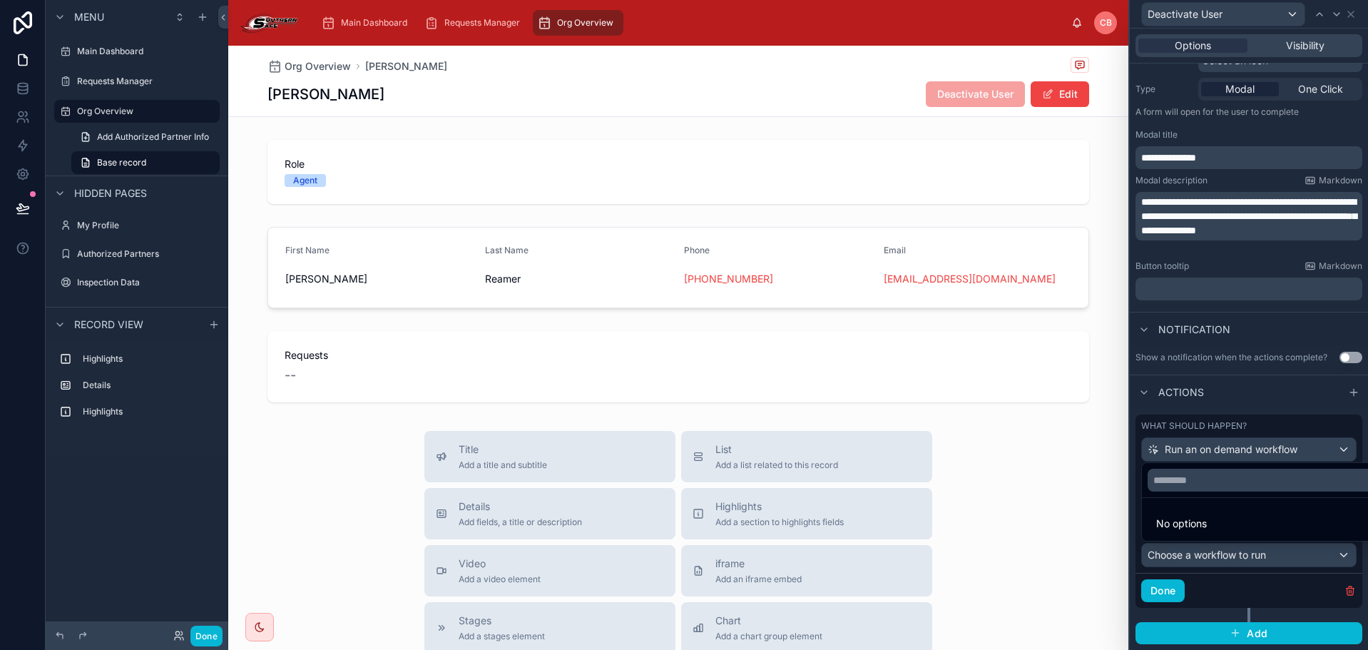
click at [1254, 555] on div at bounding box center [1249, 325] width 238 height 650
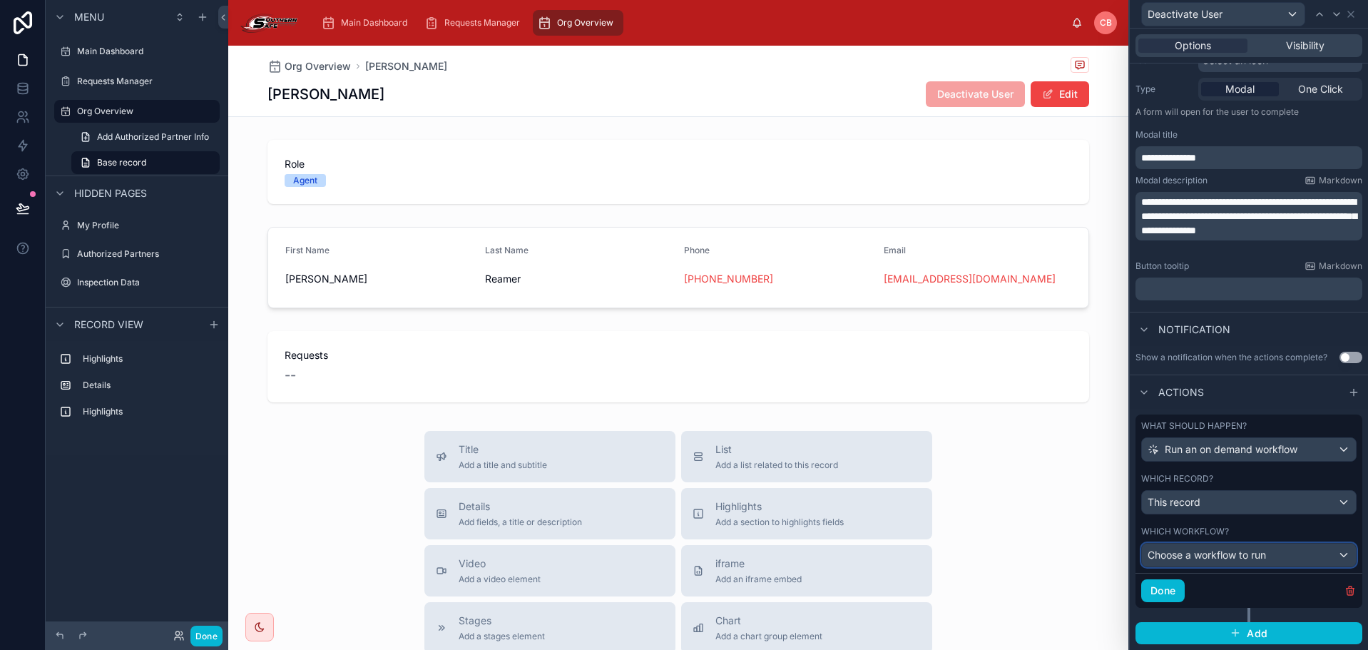
click at [1258, 548] on span "Choose a workflow to run" at bounding box center [1207, 555] width 118 height 14
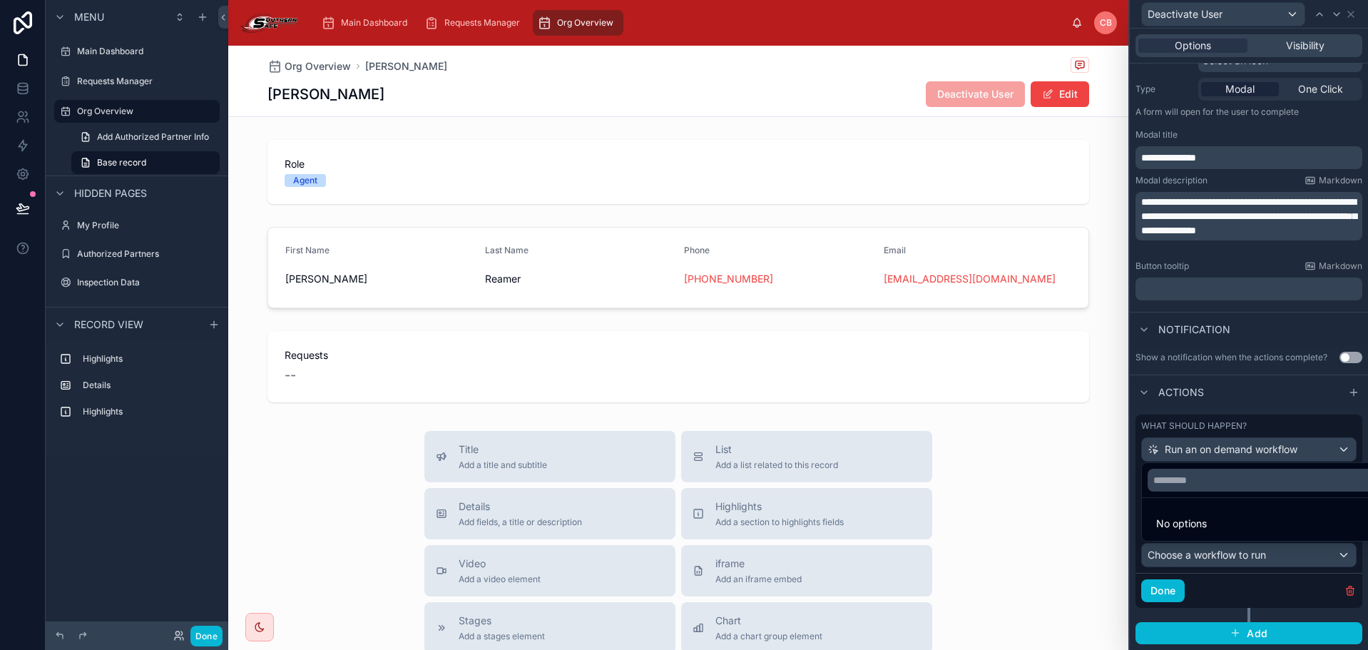
click at [1258, 548] on div at bounding box center [1249, 325] width 238 height 650
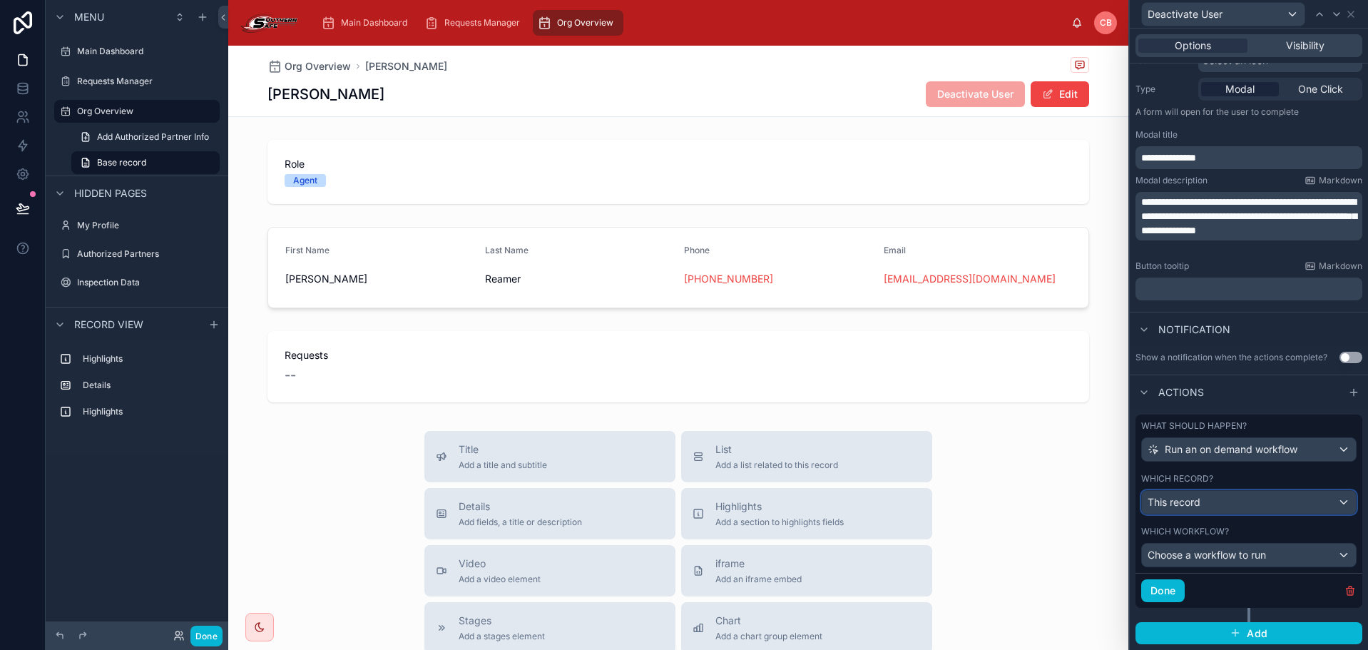
click at [1205, 497] on div "This record" at bounding box center [1249, 502] width 214 height 23
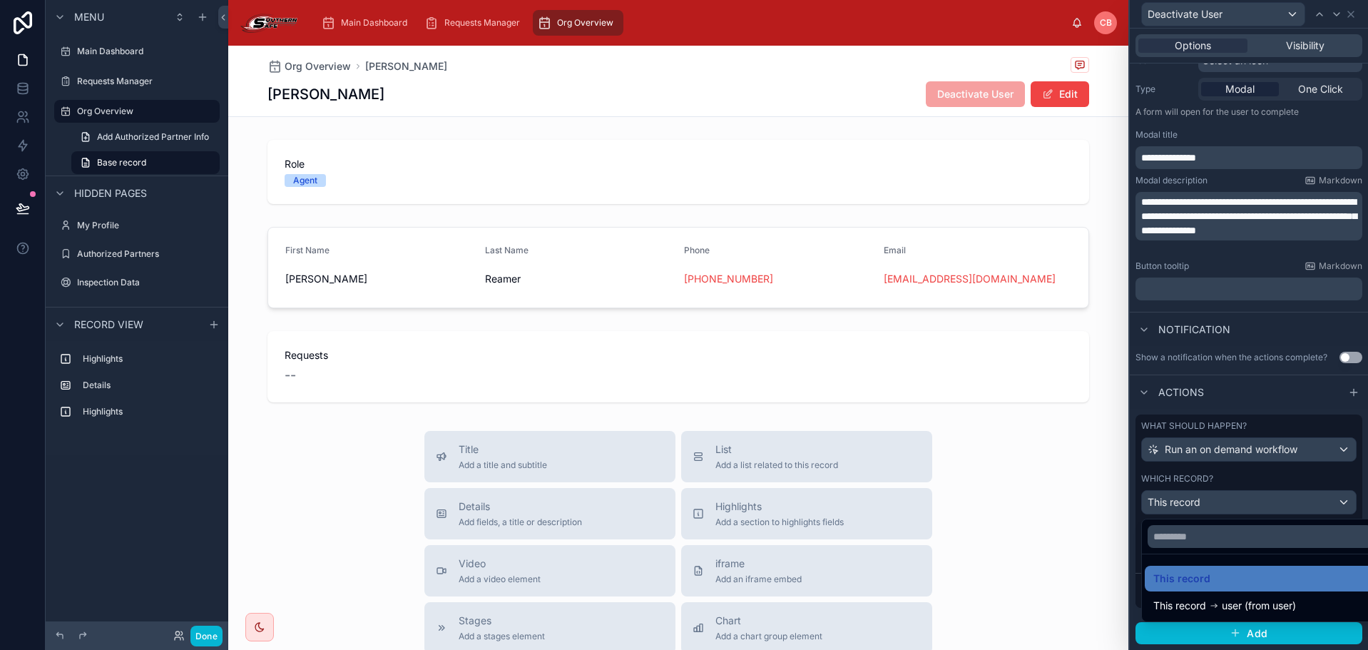
click at [1254, 477] on div at bounding box center [1249, 325] width 238 height 650
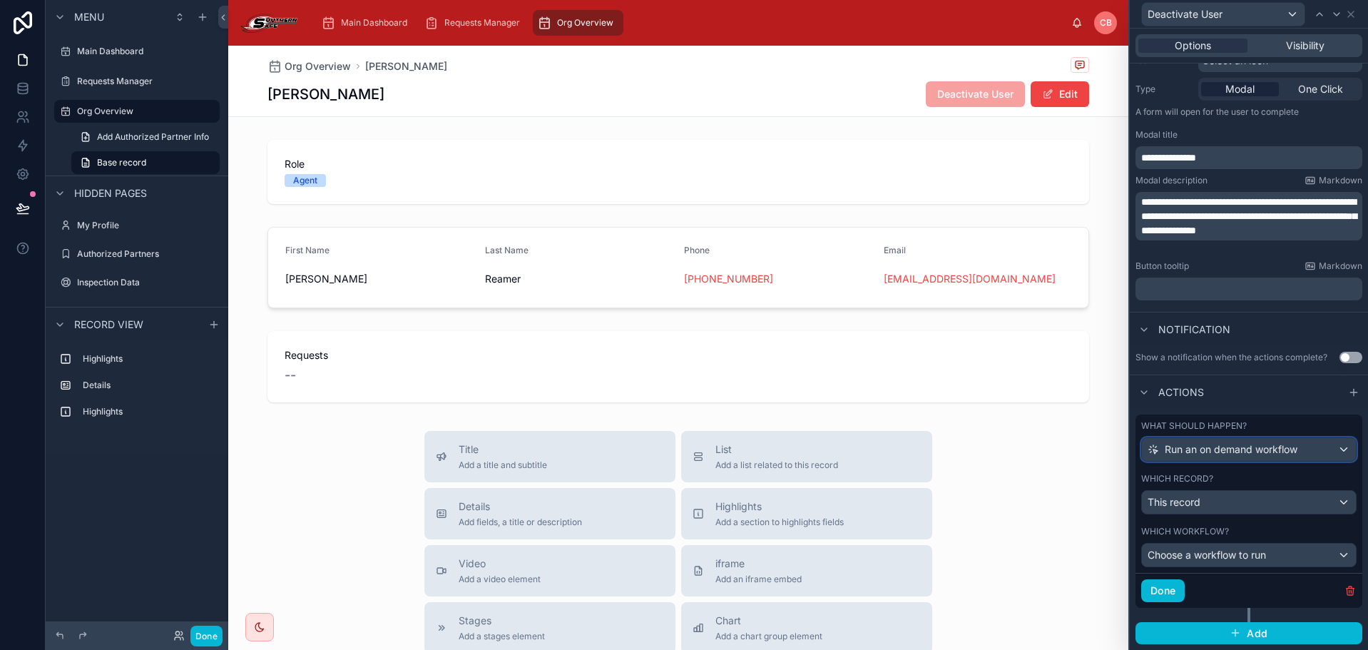
click at [1245, 449] on span "Run an on demand workflow" at bounding box center [1231, 449] width 133 height 14
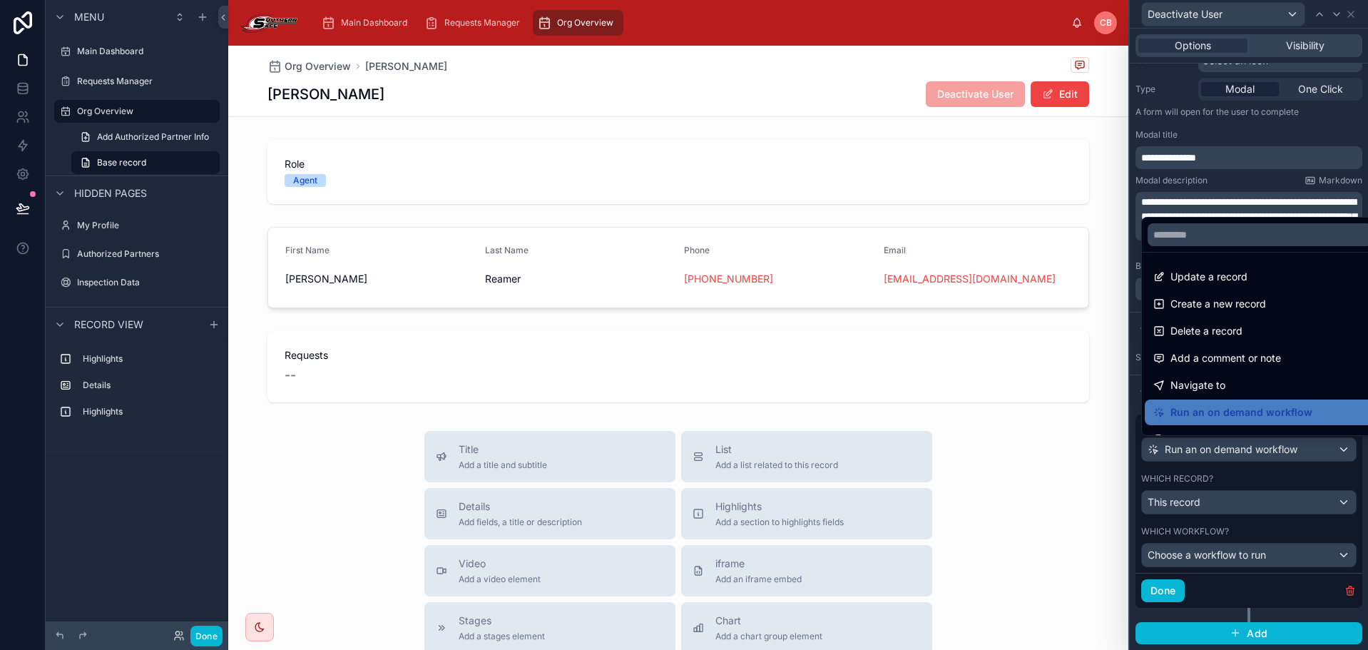
click at [1242, 450] on div at bounding box center [1249, 325] width 238 height 650
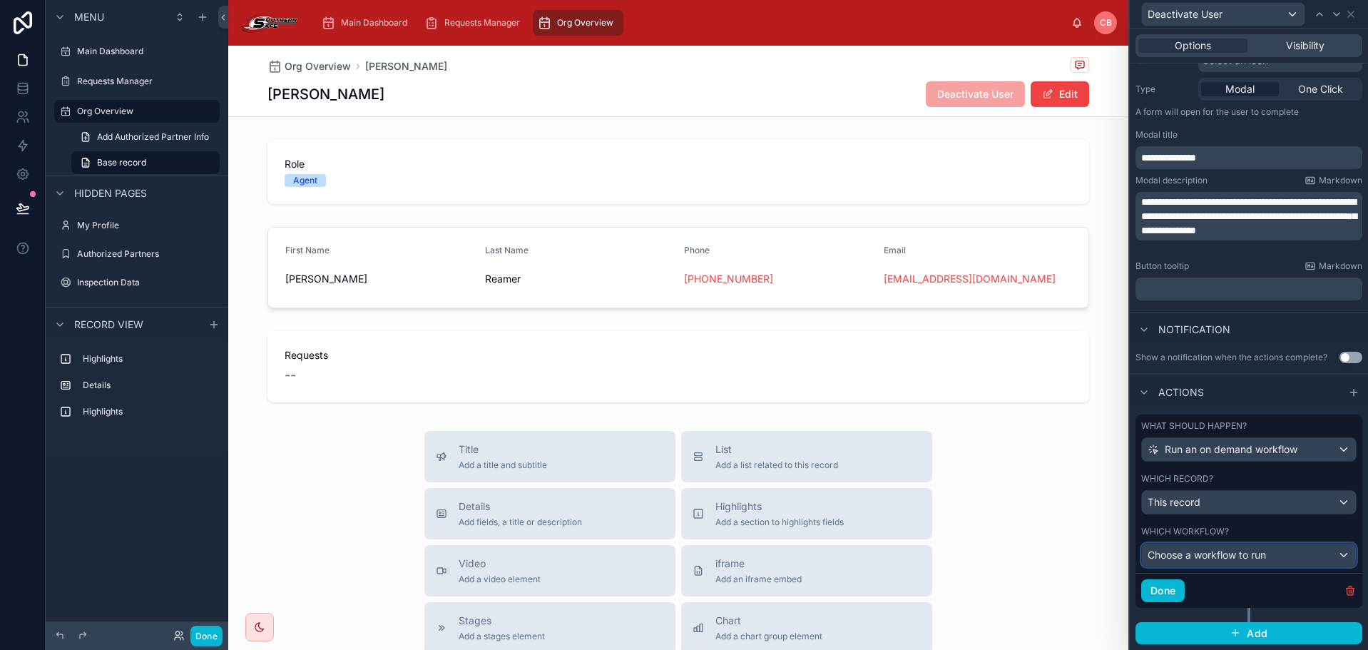
click at [1234, 562] on div "Choose a workflow to run" at bounding box center [1249, 555] width 214 height 23
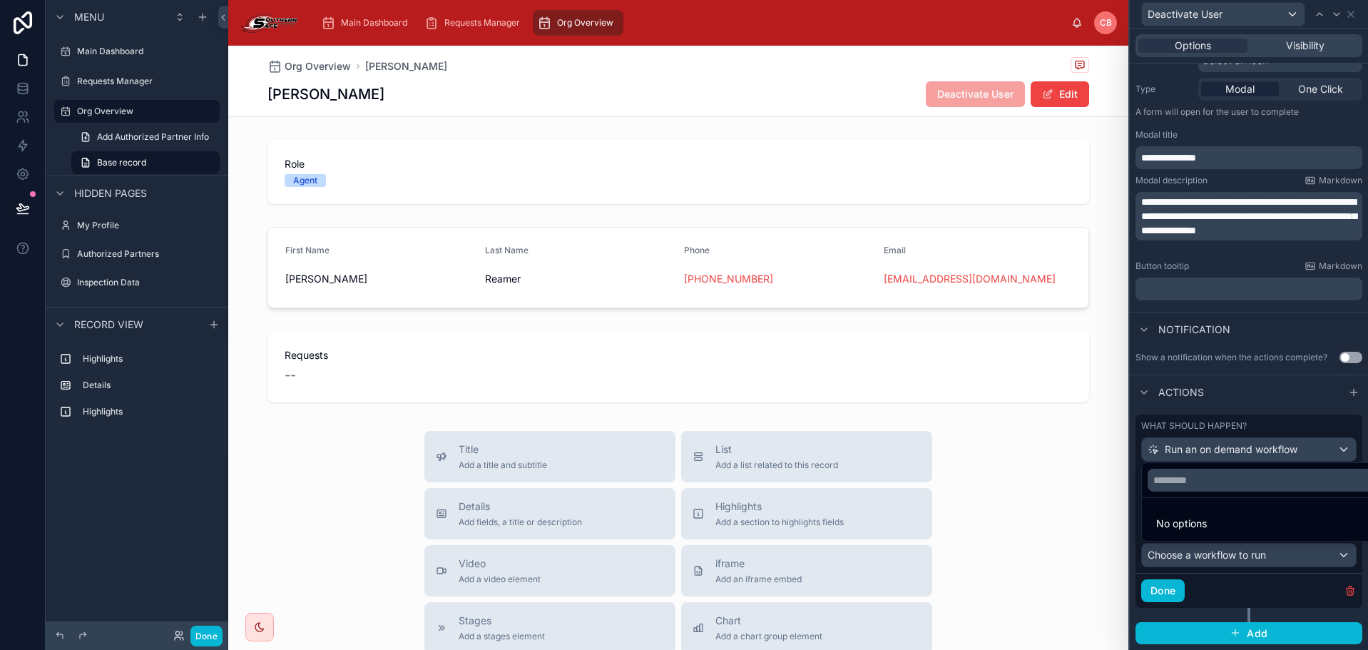
click at [1227, 526] on li "No options" at bounding box center [1260, 523] width 230 height 29
click at [1216, 481] on input "text" at bounding box center [1260, 480] width 225 height 23
click at [1221, 404] on div at bounding box center [1249, 325] width 238 height 650
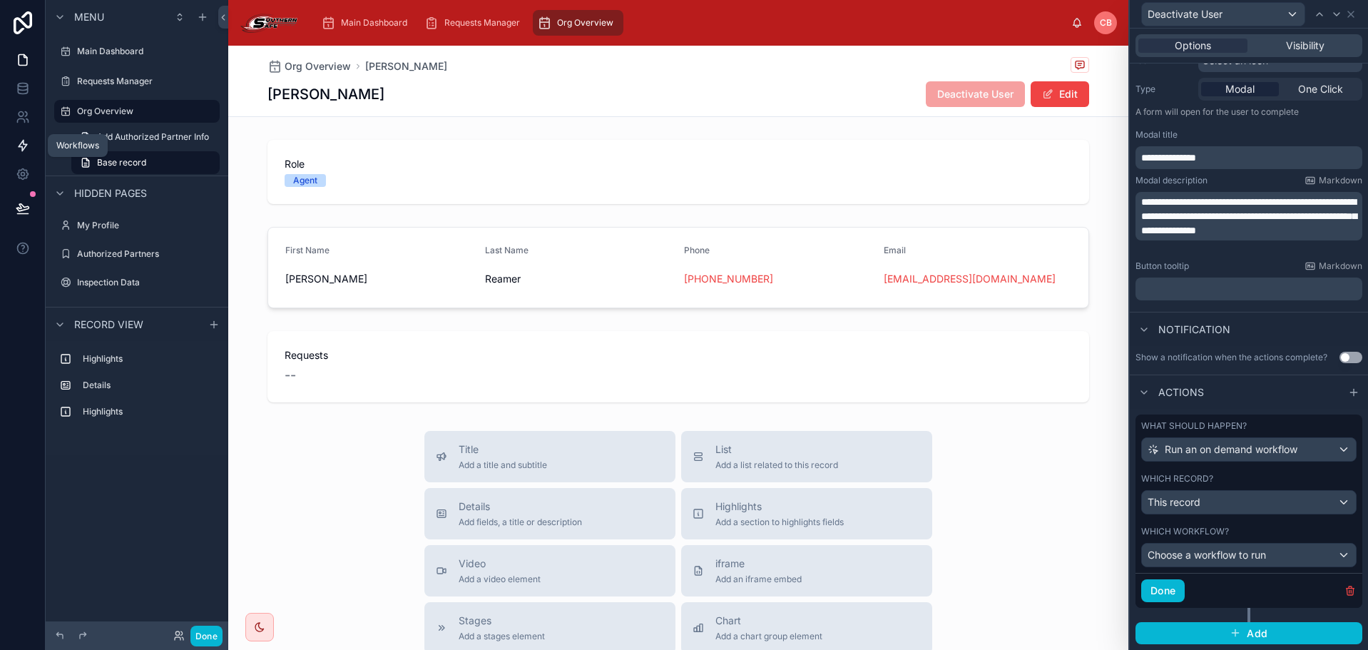
click at [31, 143] on link at bounding box center [22, 145] width 45 height 29
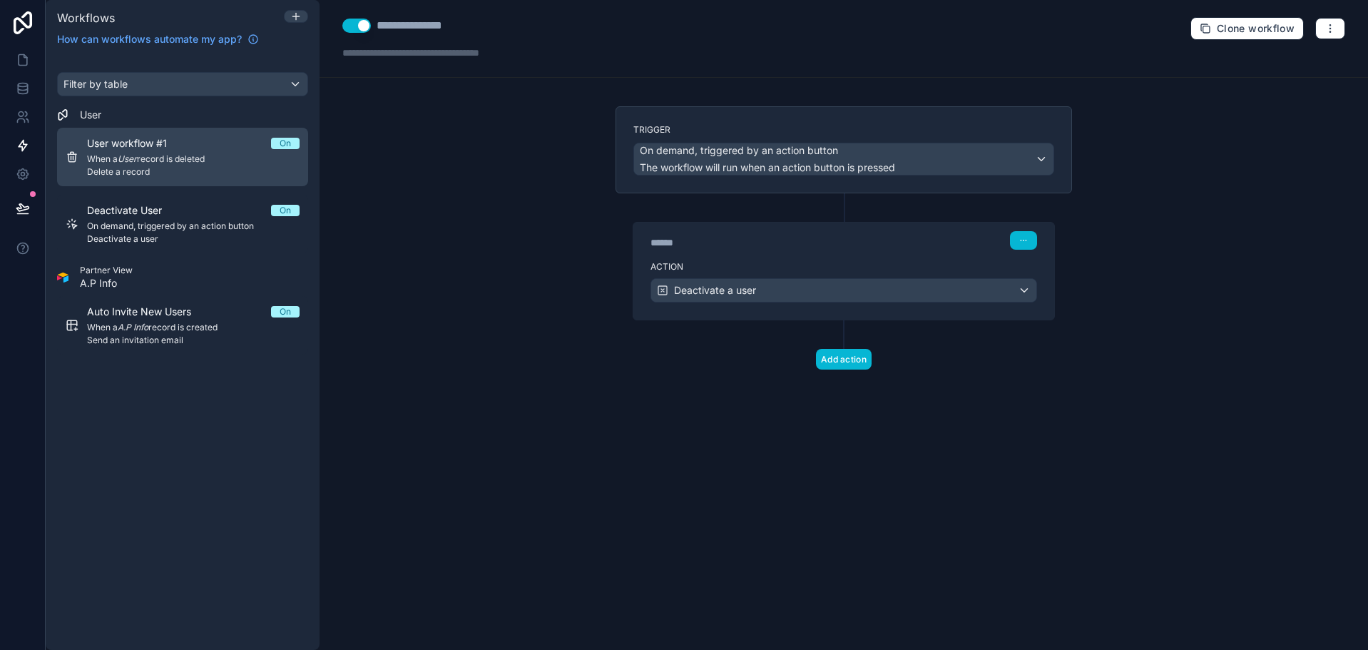
click at [213, 162] on span "When a User record is deleted" at bounding box center [193, 158] width 213 height 11
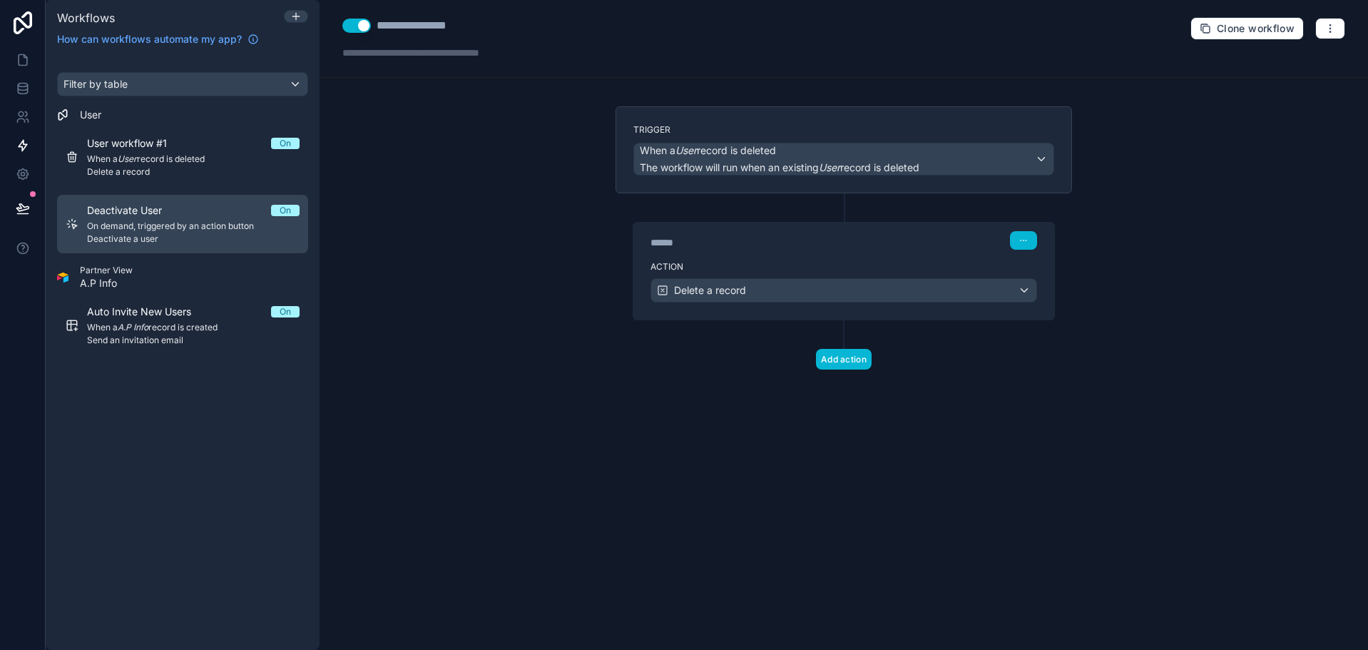
click at [213, 220] on div "Deactivate User On On demand, triggered by an action button Deactivate a user" at bounding box center [193, 223] width 213 height 41
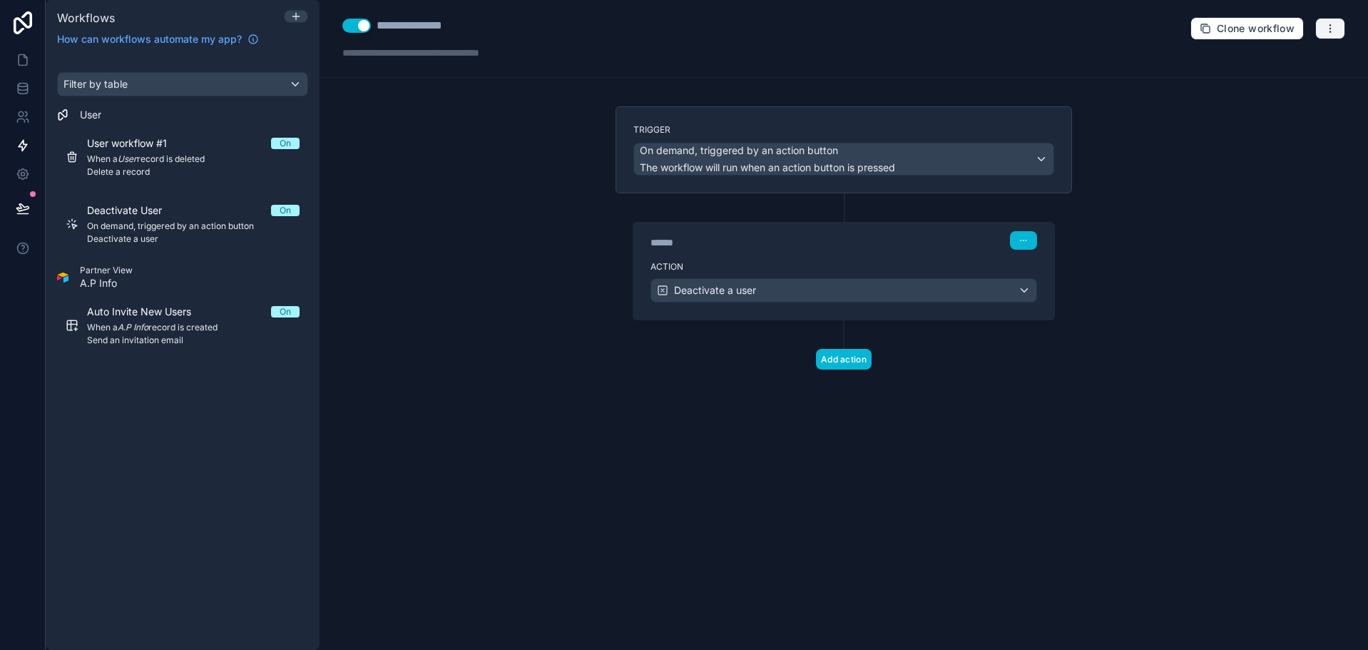
click at [1320, 26] on button "button" at bounding box center [1330, 28] width 30 height 21
click at [1269, 111] on span "Delete workflow" at bounding box center [1292, 107] width 68 height 11
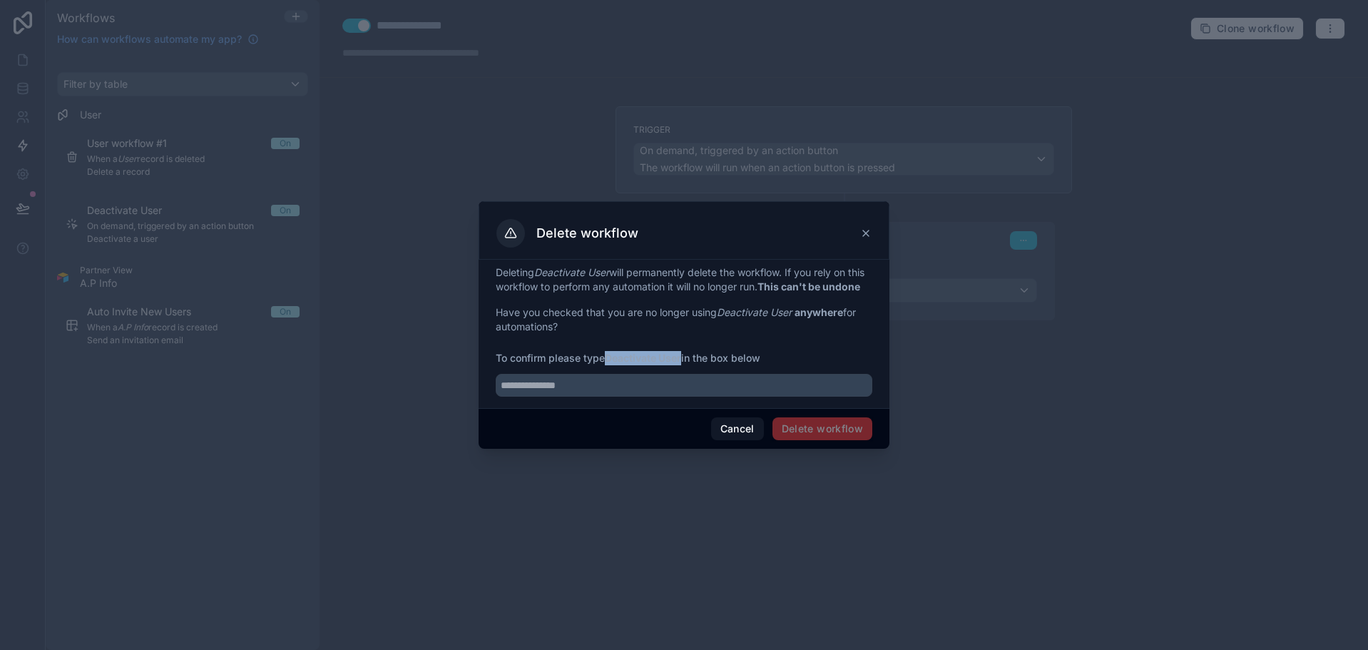
drag, startPoint x: 609, startPoint y: 362, endPoint x: 685, endPoint y: 367, distance: 76.5
click at [681, 364] on strong "Deactivate User" at bounding box center [643, 358] width 76 height 12
copy strong "Deactivate User"
drag, startPoint x: 681, startPoint y: 390, endPoint x: 698, endPoint y: 389, distance: 17.1
click at [683, 390] on input "text" at bounding box center [684, 385] width 377 height 23
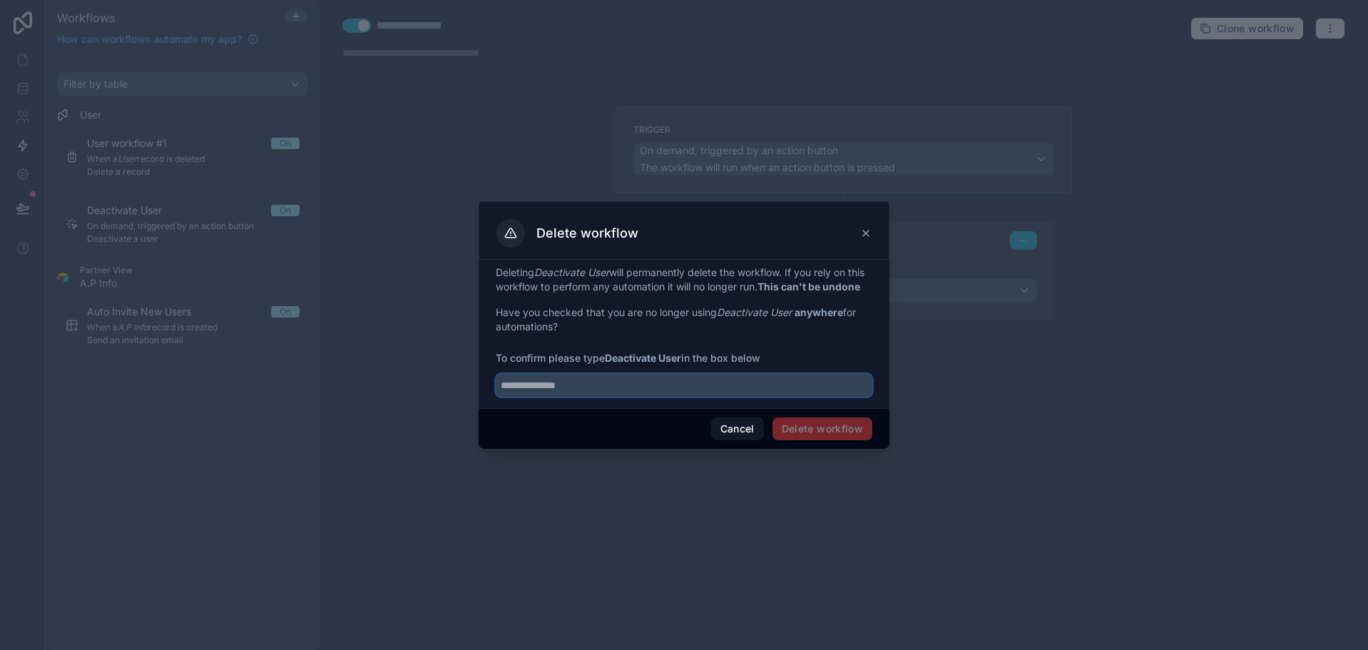
paste input "**********"
type input "**********"
click at [803, 427] on button "Delete workflow" at bounding box center [823, 428] width 100 height 23
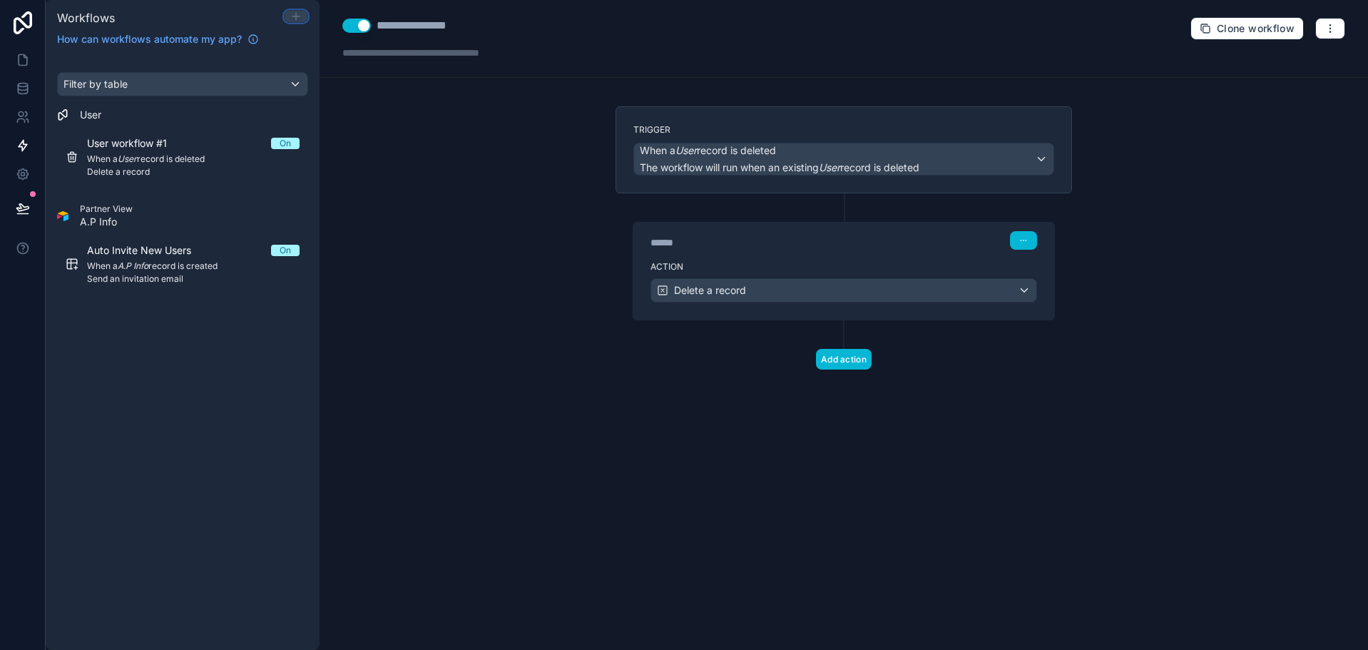
click at [292, 19] on icon at bounding box center [295, 16] width 11 height 11
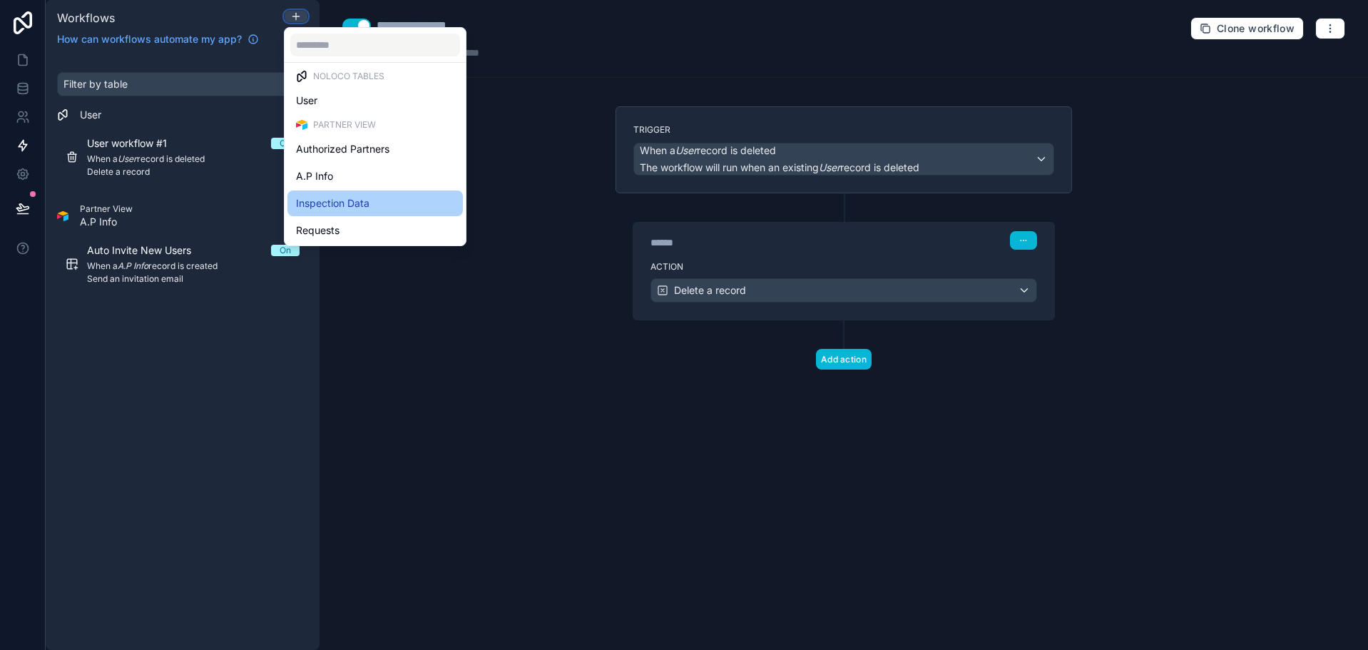
scroll to position [9, 0]
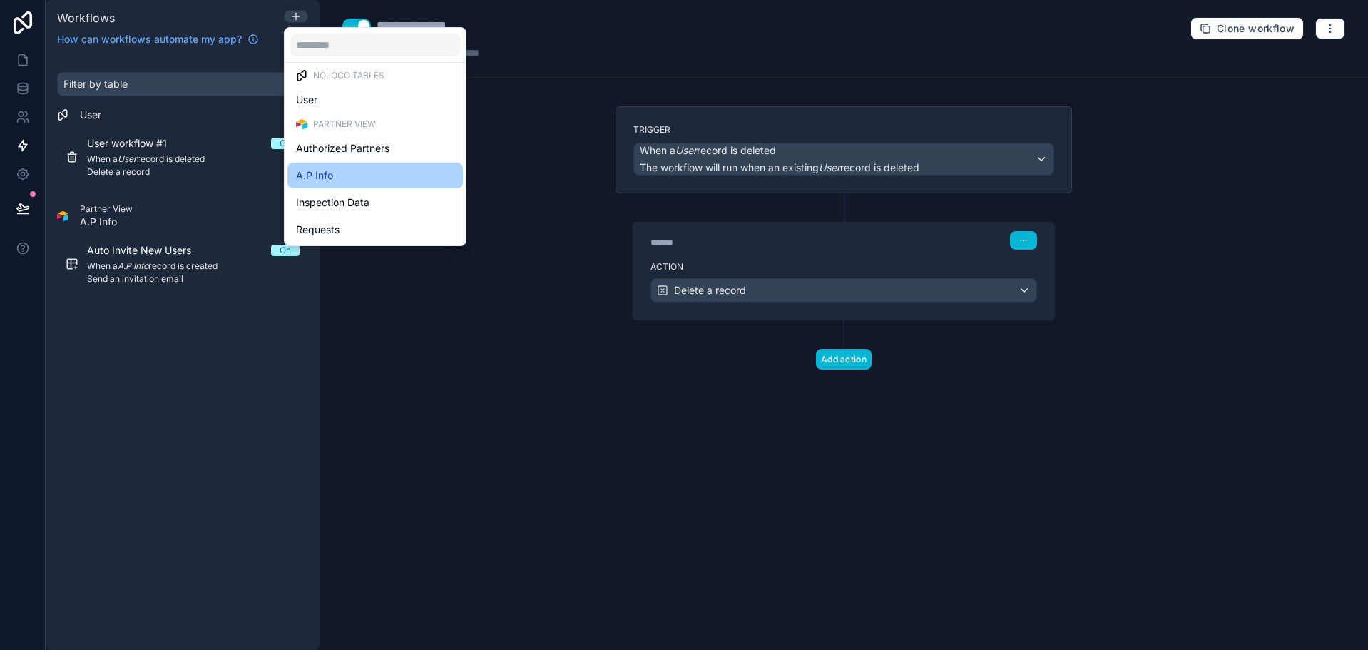
click at [342, 178] on div "A.P Info" at bounding box center [375, 175] width 158 height 17
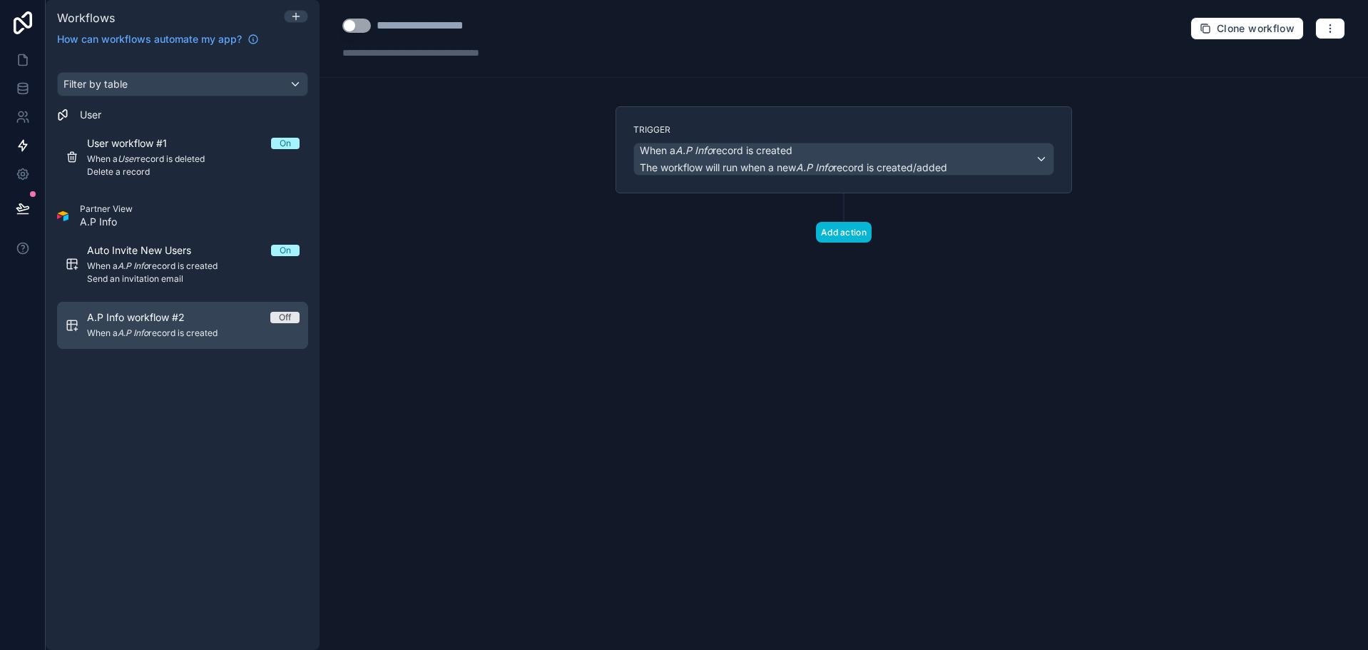
click at [205, 319] on div "A.P Info workflow #2 Off" at bounding box center [193, 317] width 213 height 14
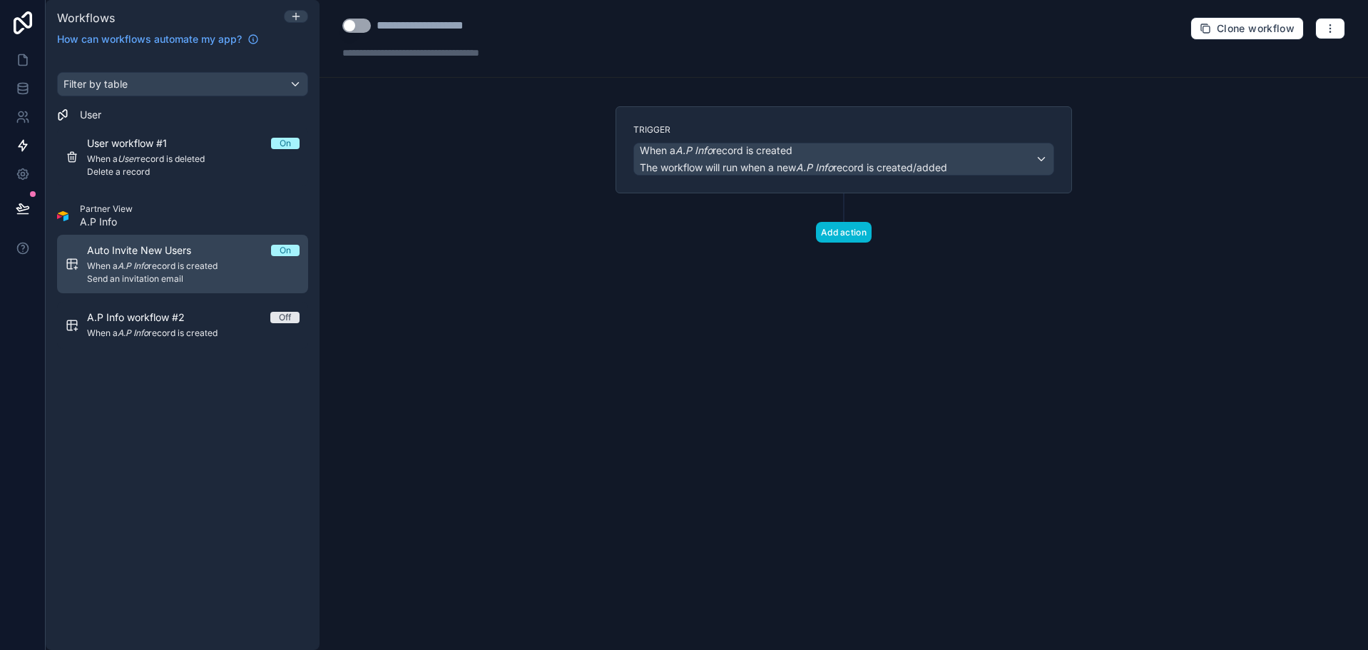
click at [190, 277] on span "Send an invitation email" at bounding box center [193, 278] width 213 height 11
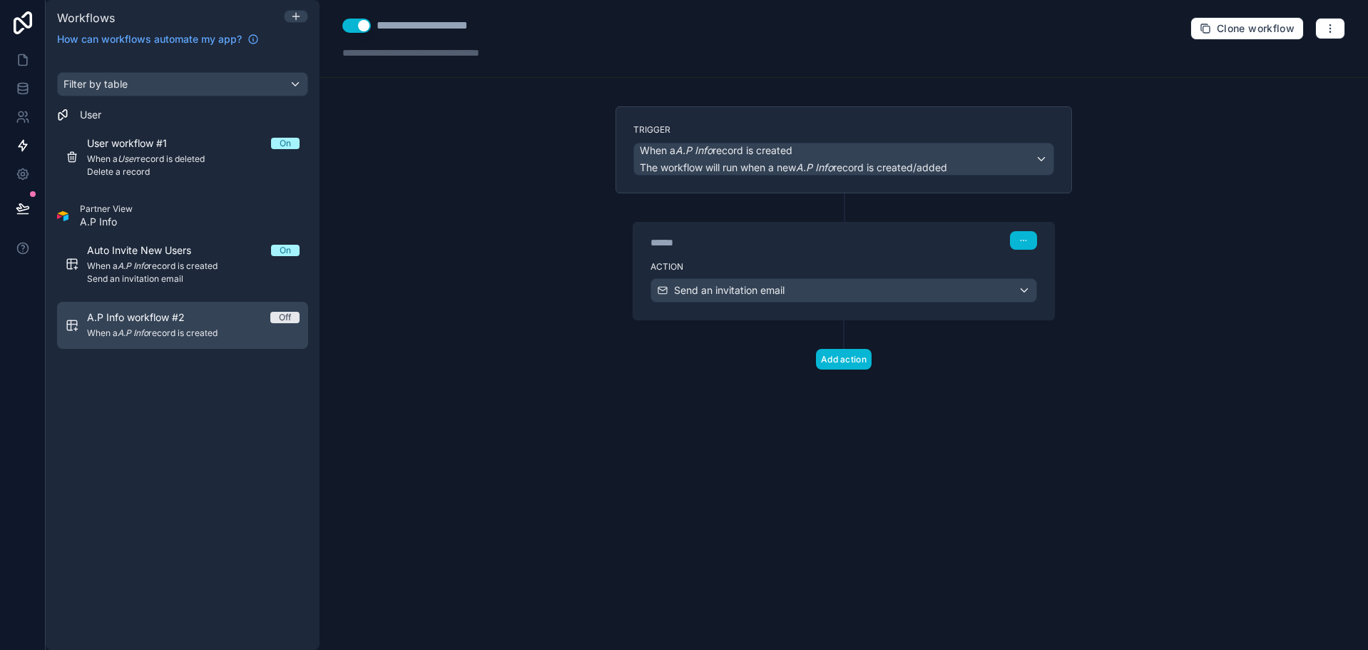
click at [205, 313] on div "A.P Info workflow #2 Off" at bounding box center [193, 317] width 213 height 14
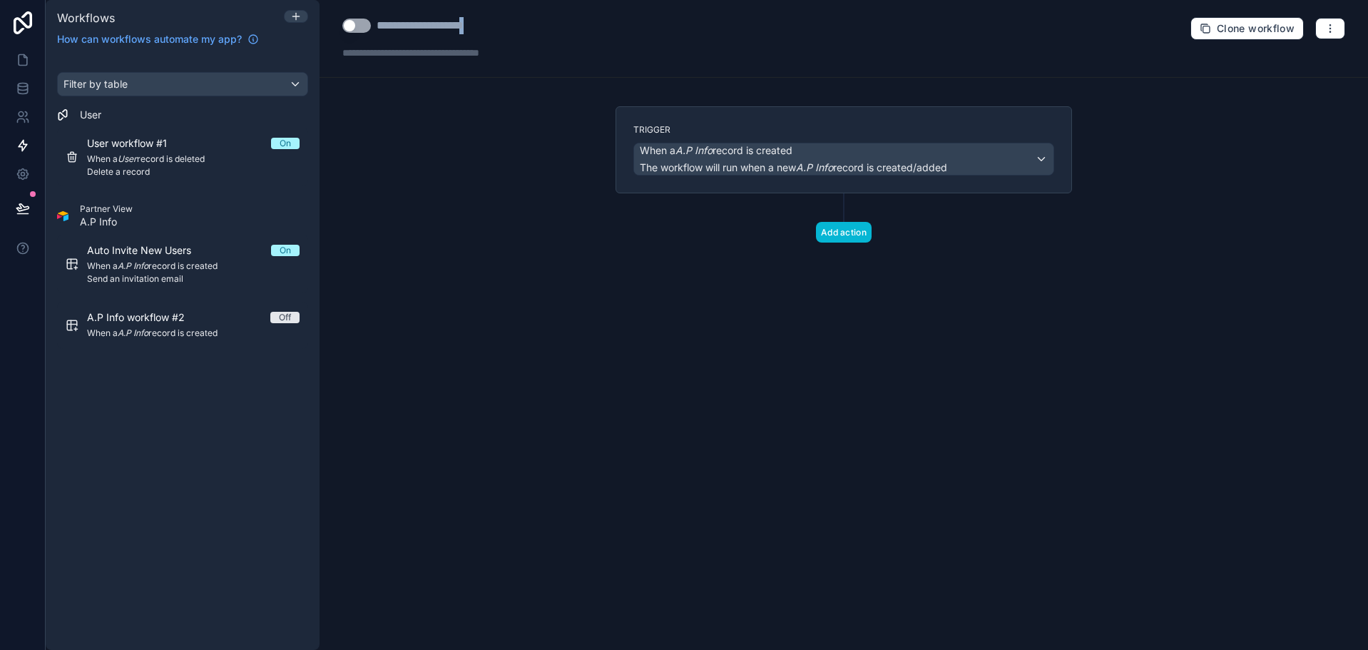
click at [485, 19] on div "**********" at bounding box center [439, 25] width 124 height 17
click at [481, 21] on div "**********" at bounding box center [439, 25] width 124 height 17
type div "**********"
click at [768, 155] on span "When a A.P Info record is created" at bounding box center [716, 150] width 153 height 14
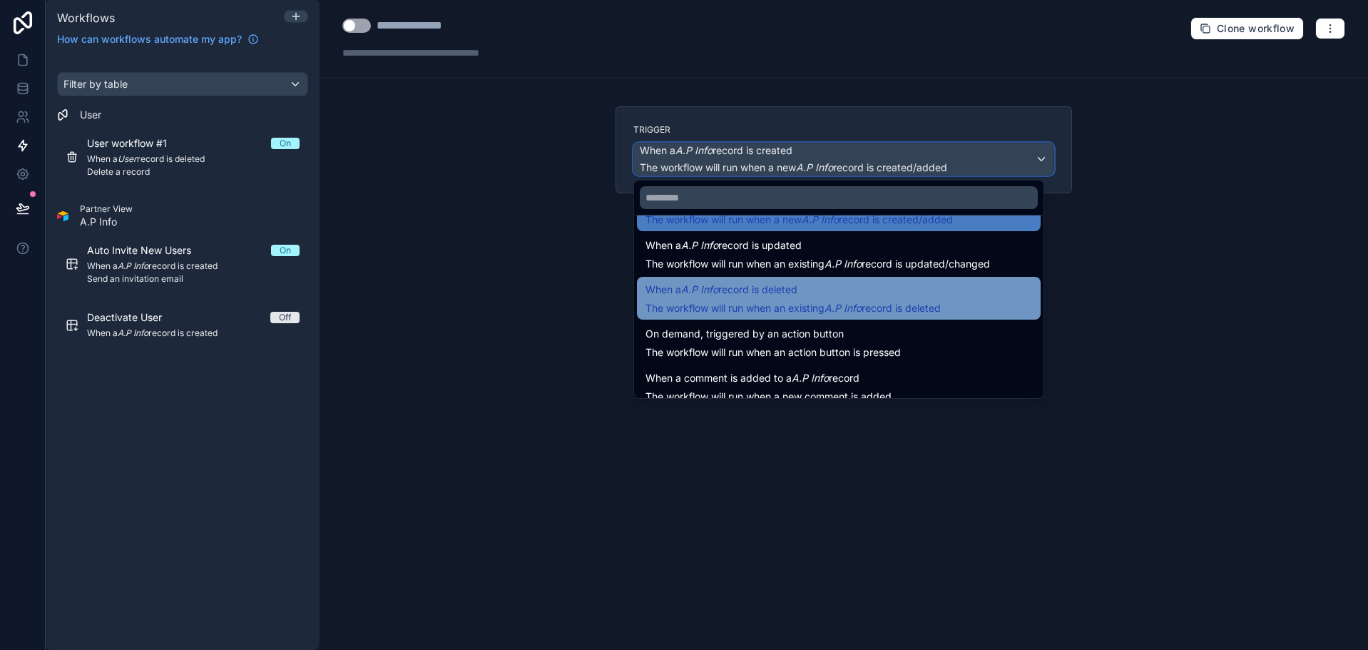
scroll to position [51, 0]
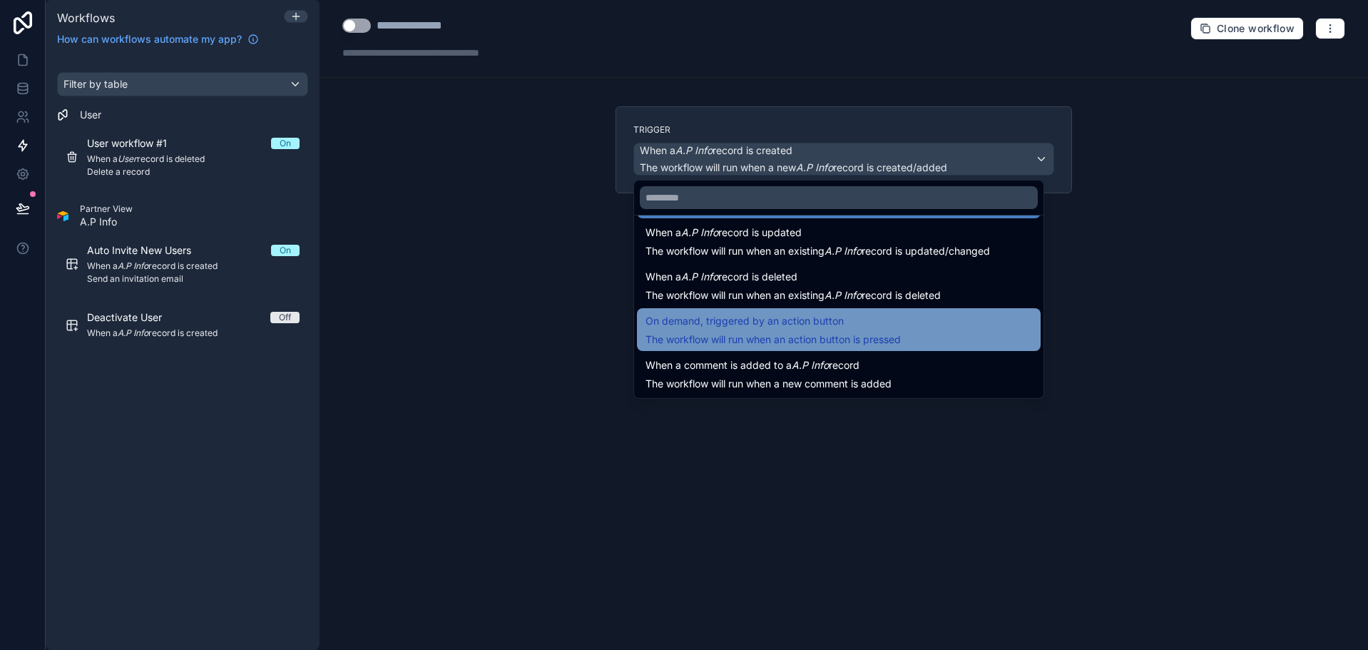
click at [759, 332] on div "On demand, triggered by an action button The workflow will run when an action b…" at bounding box center [773, 329] width 255 height 34
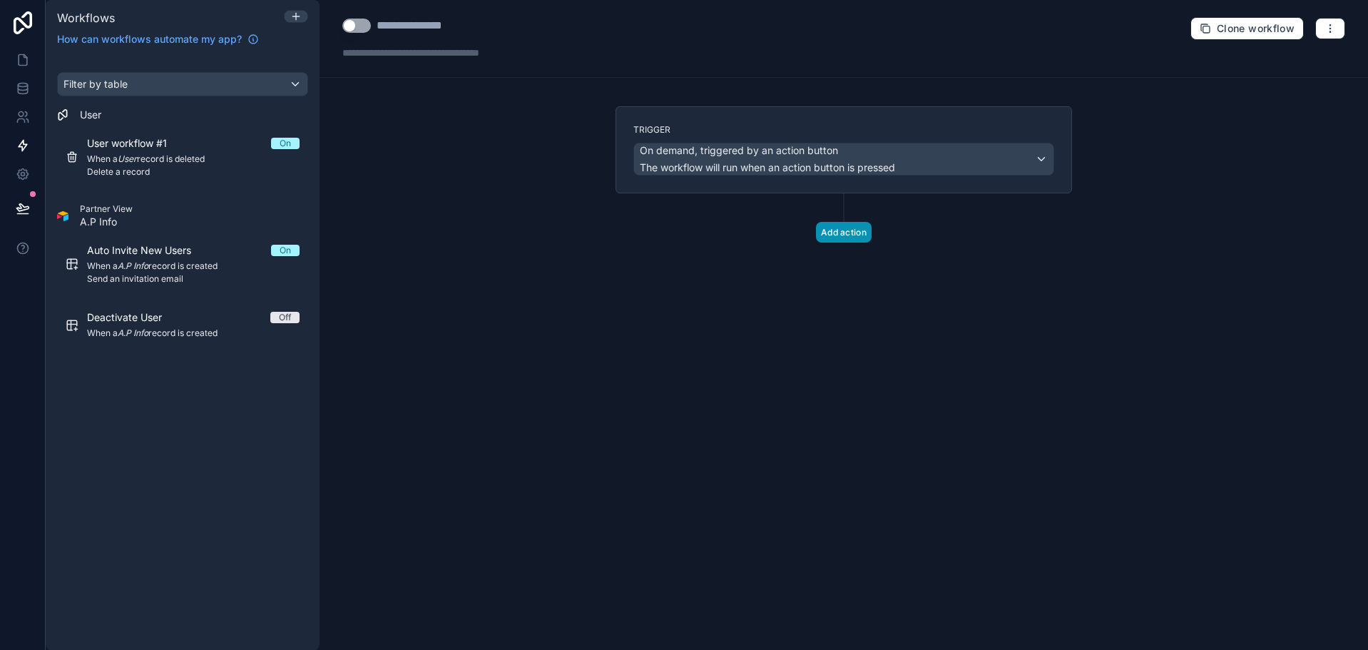
click at [824, 237] on button "Add action" at bounding box center [844, 232] width 56 height 21
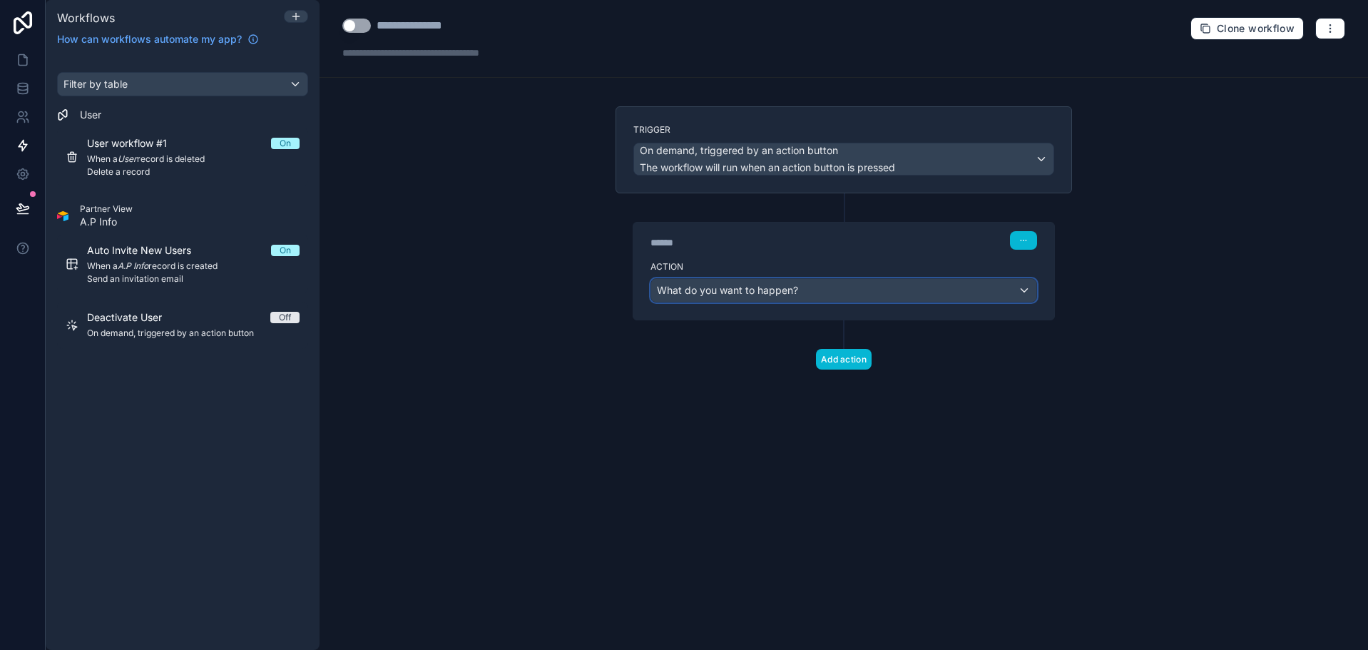
click at [765, 293] on span "What do you want to happen?" at bounding box center [727, 290] width 141 height 12
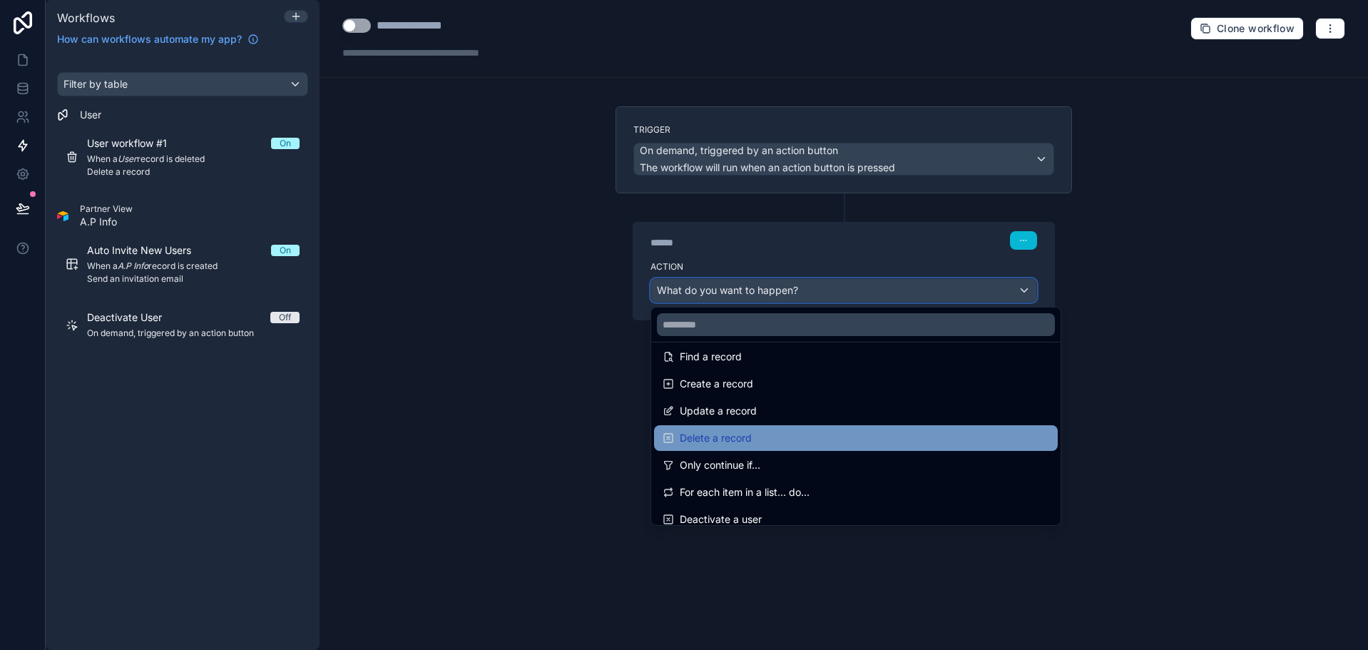
scroll to position [143, 0]
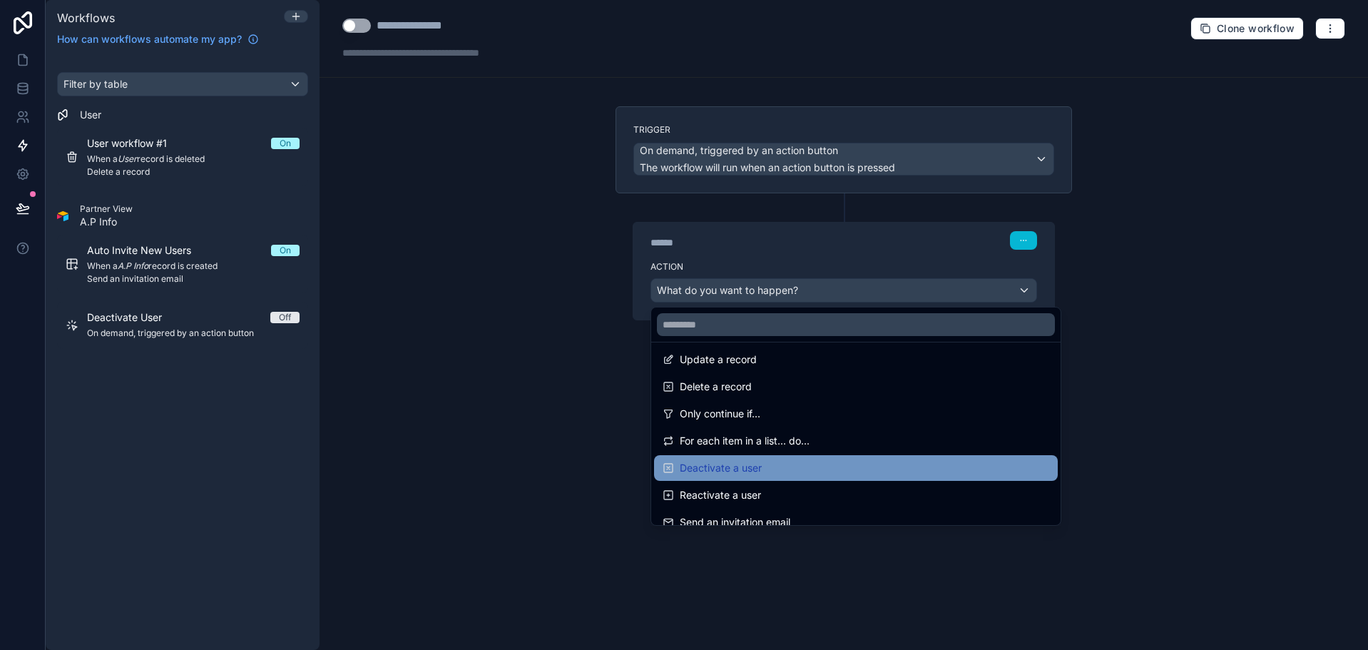
click at [724, 465] on span "Deactivate a user" at bounding box center [721, 467] width 82 height 17
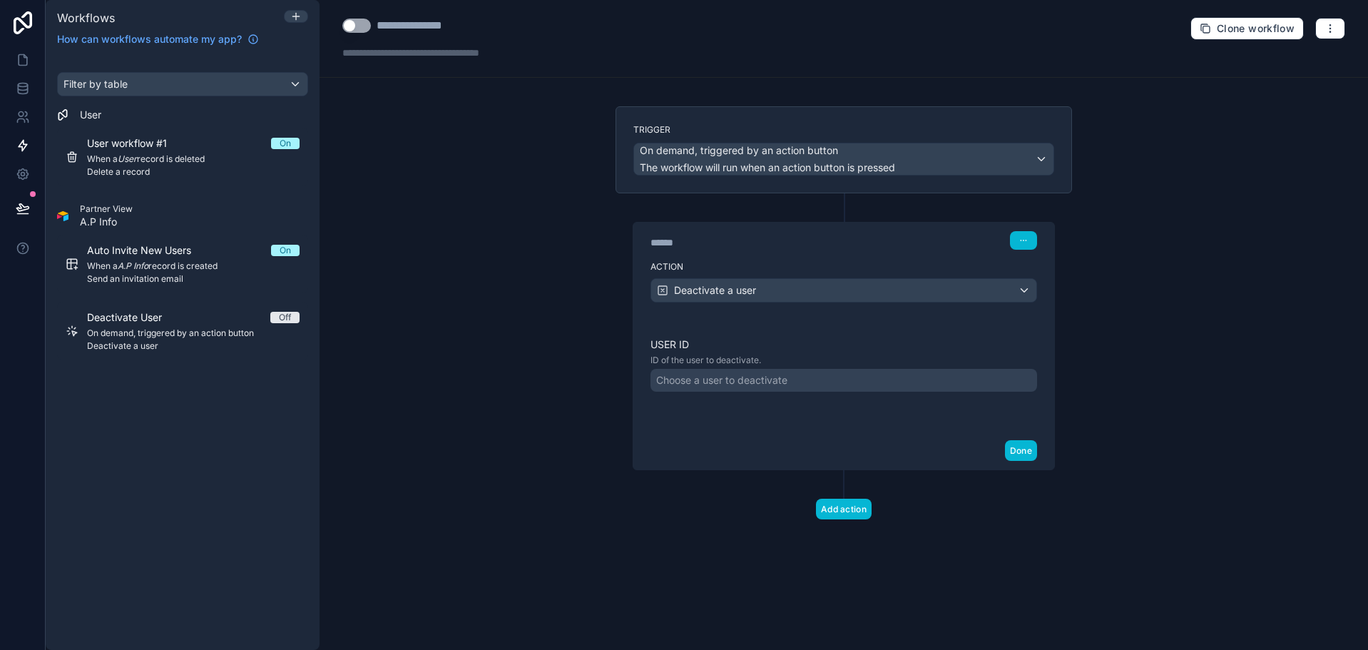
click at [725, 374] on div "Choose a user to deactivate" at bounding box center [721, 380] width 131 height 14
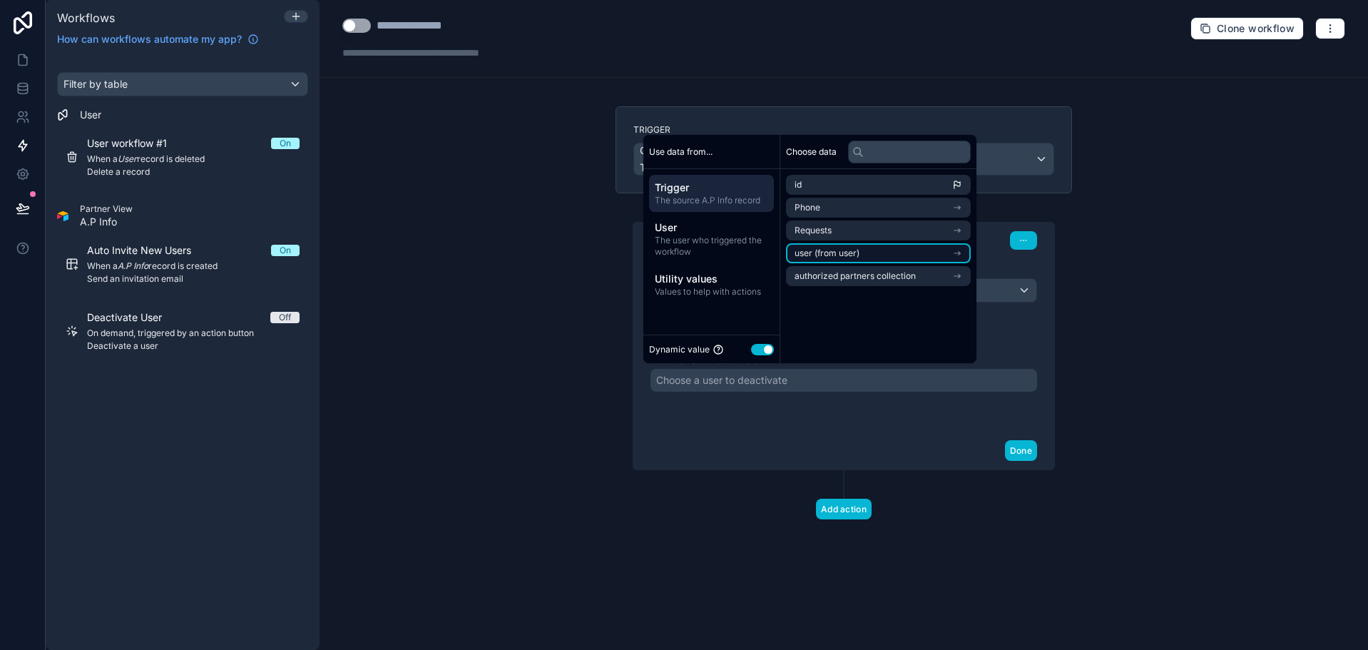
click at [857, 253] on span "user (from user)" at bounding box center [827, 253] width 65 height 11
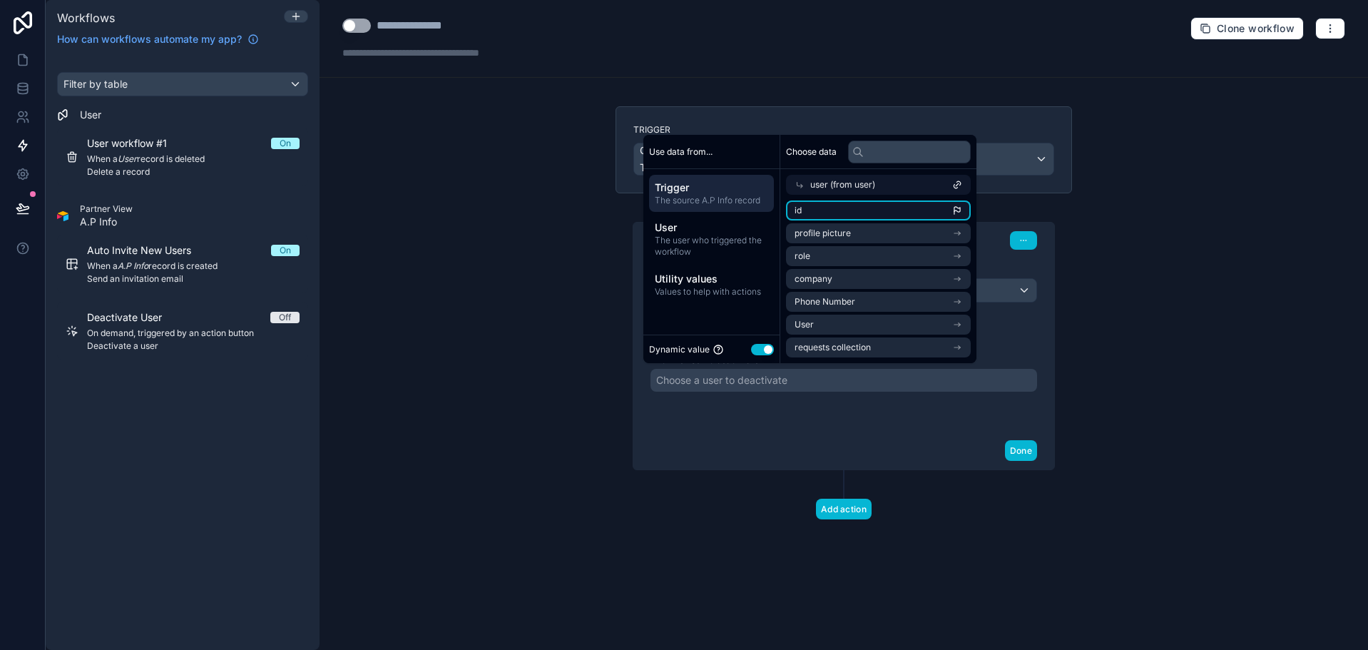
click at [839, 210] on li "id" at bounding box center [878, 210] width 185 height 20
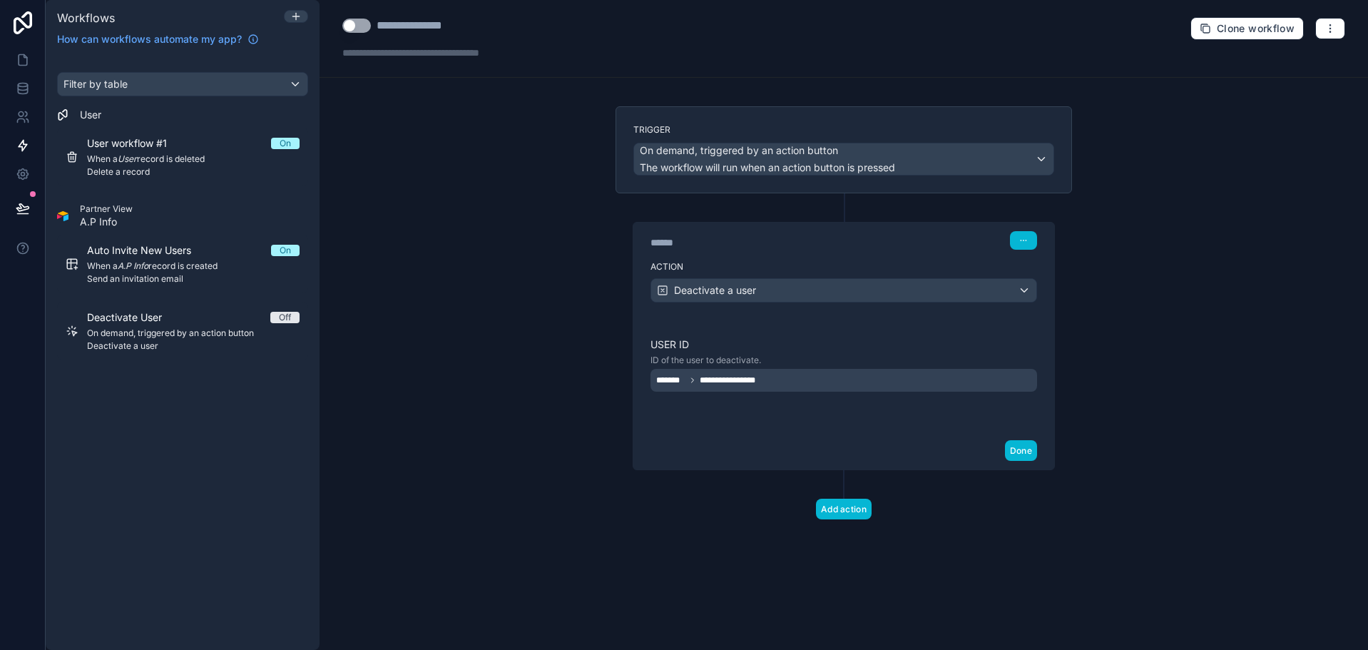
click at [856, 441] on div "Done" at bounding box center [843, 451] width 421 height 38
click at [1019, 449] on button "Done" at bounding box center [1021, 450] width 32 height 21
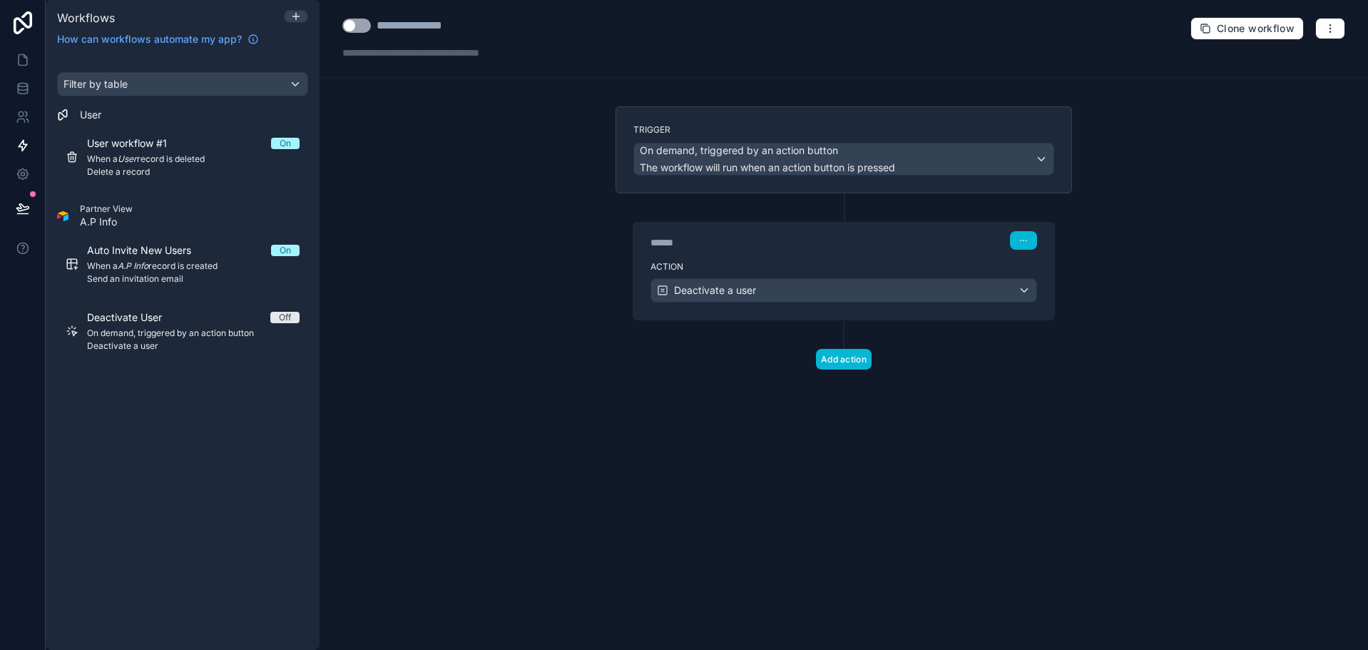
click at [355, 21] on button "Use setting" at bounding box center [356, 26] width 29 height 14
drag, startPoint x: 394, startPoint y: 133, endPoint x: 394, endPoint y: 124, distance: 8.6
click at [394, 131] on div "**********" at bounding box center [844, 325] width 1049 height 650
click at [26, 58] on icon at bounding box center [23, 60] width 9 height 11
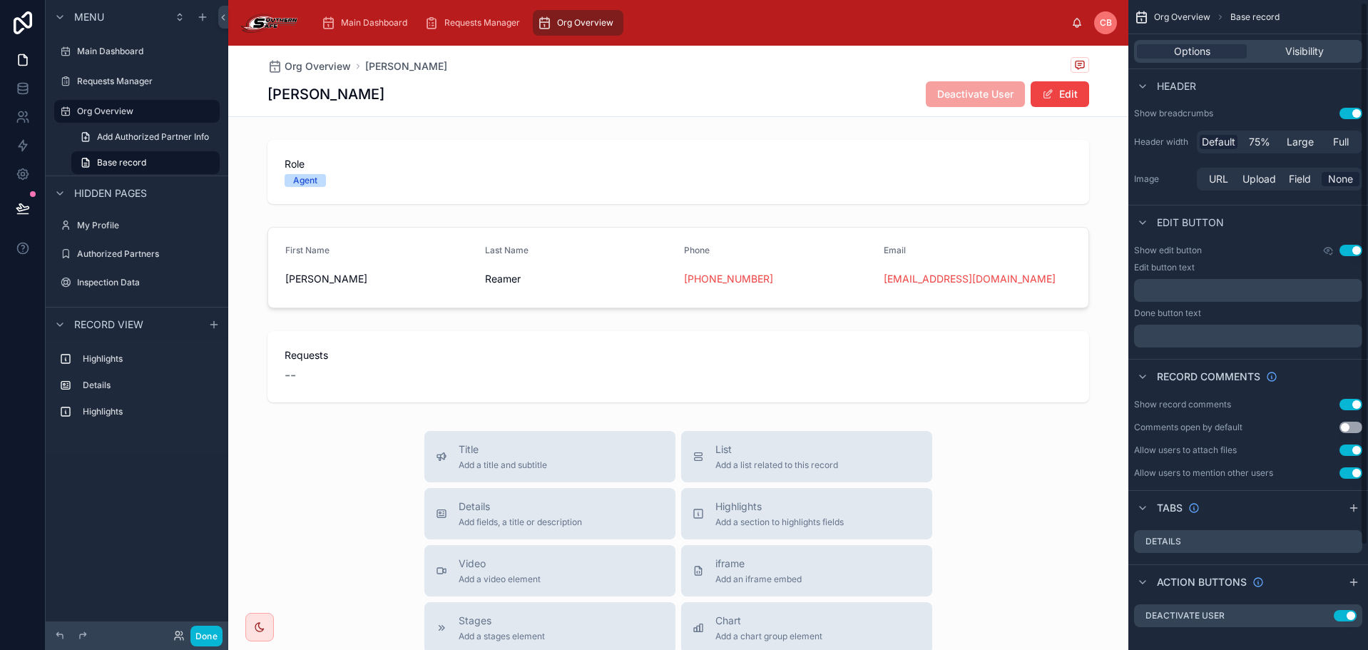
scroll to position [128, 0]
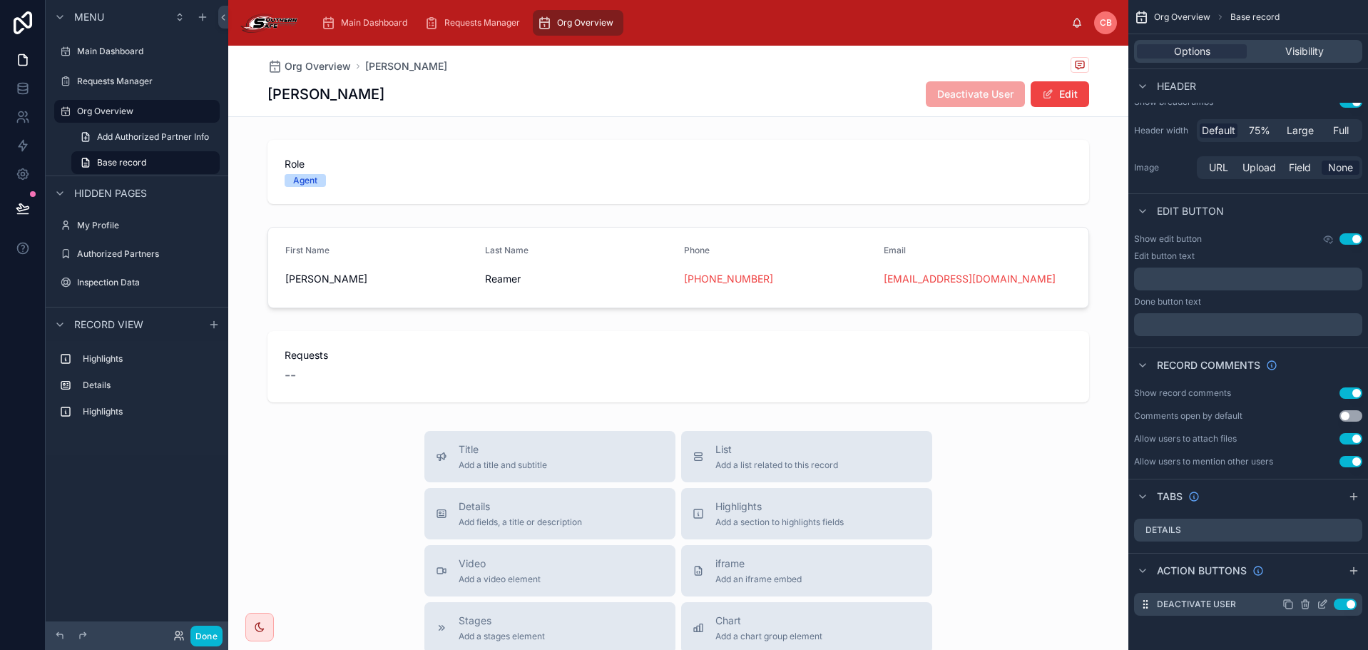
click at [1322, 603] on icon "scrollable content" at bounding box center [1324, 603] width 6 height 6
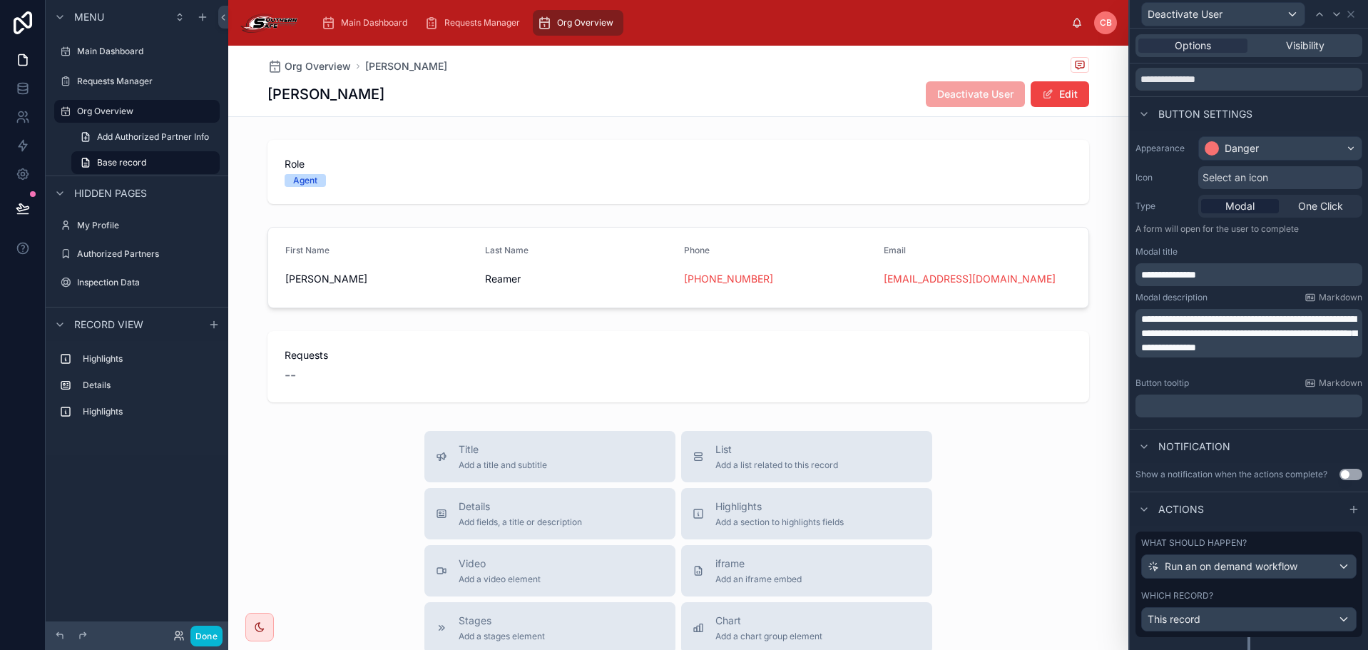
scroll to position [77, 0]
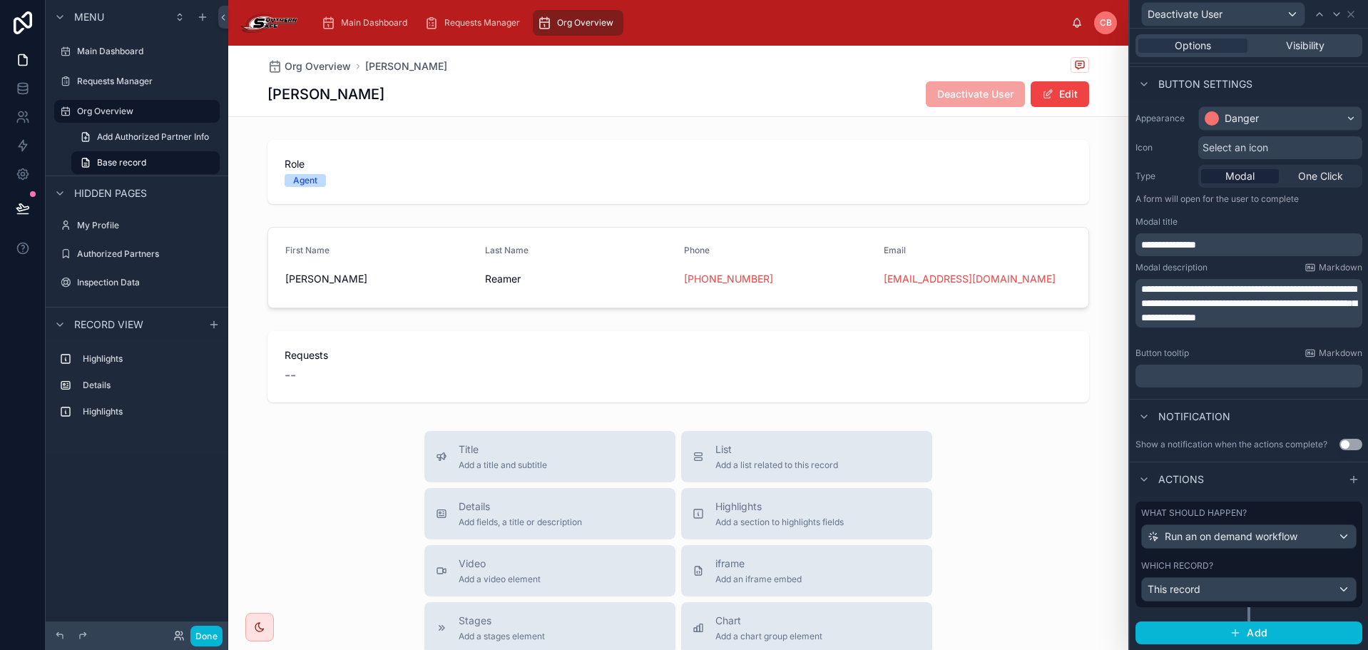
click at [1221, 576] on div "Which record? This record" at bounding box center [1248, 580] width 215 height 41
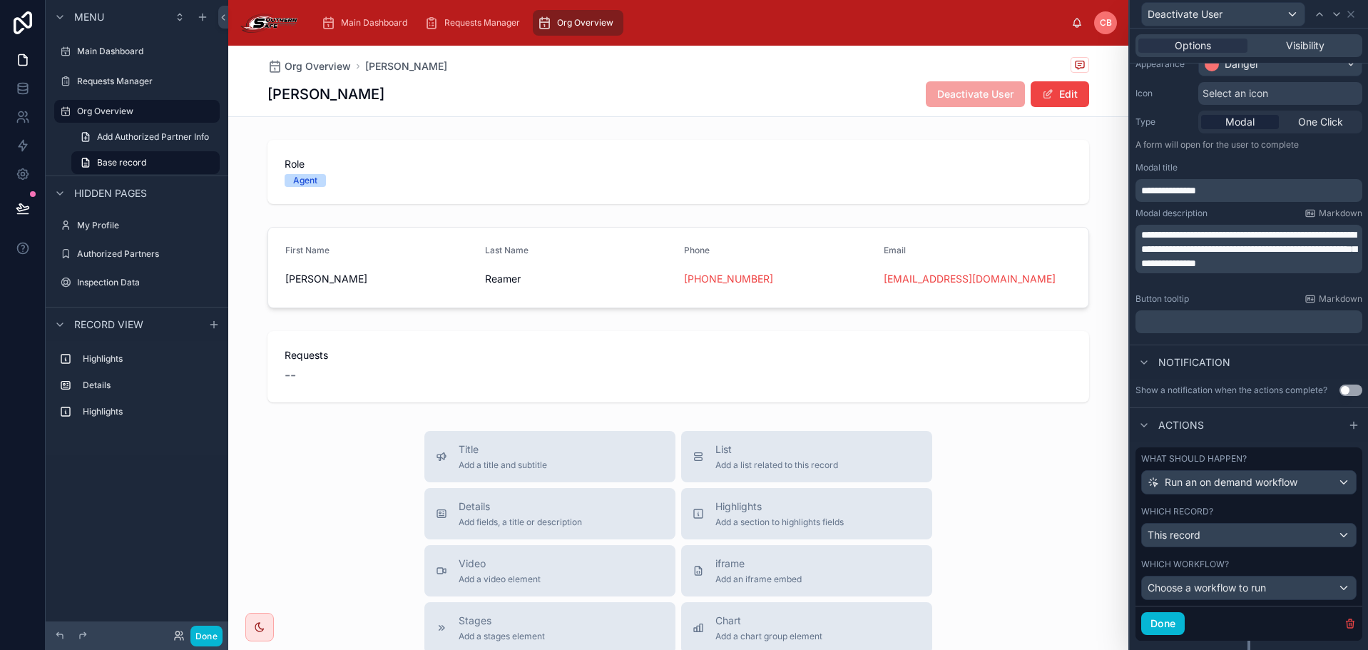
scroll to position [164, 0]
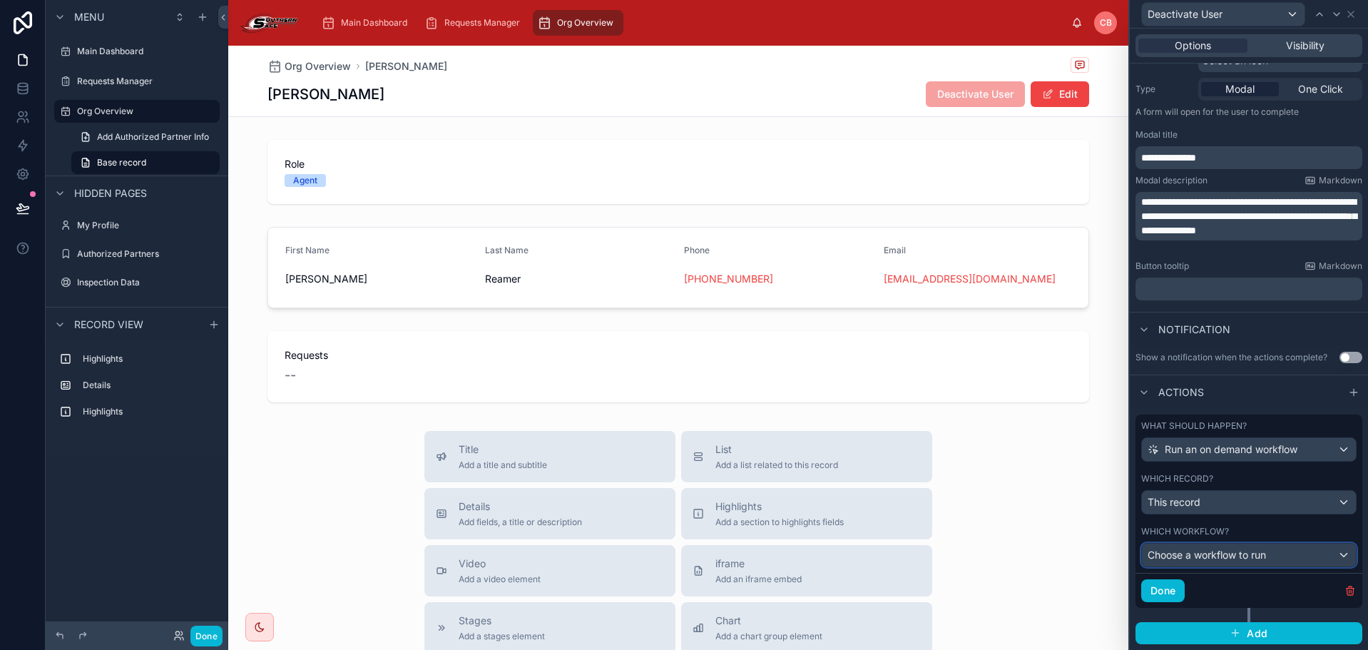
click at [1243, 558] on span "Choose a workflow to run" at bounding box center [1207, 555] width 118 height 12
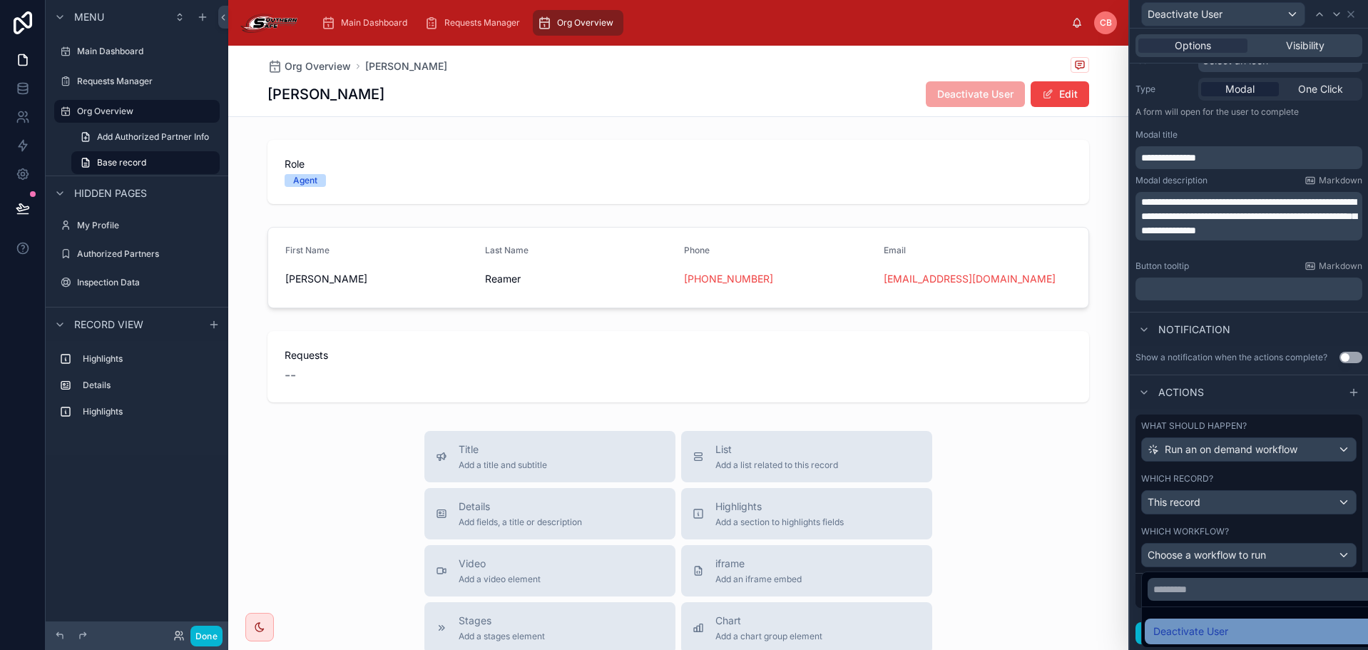
click at [1222, 621] on div "Deactivate User" at bounding box center [1260, 631] width 230 height 26
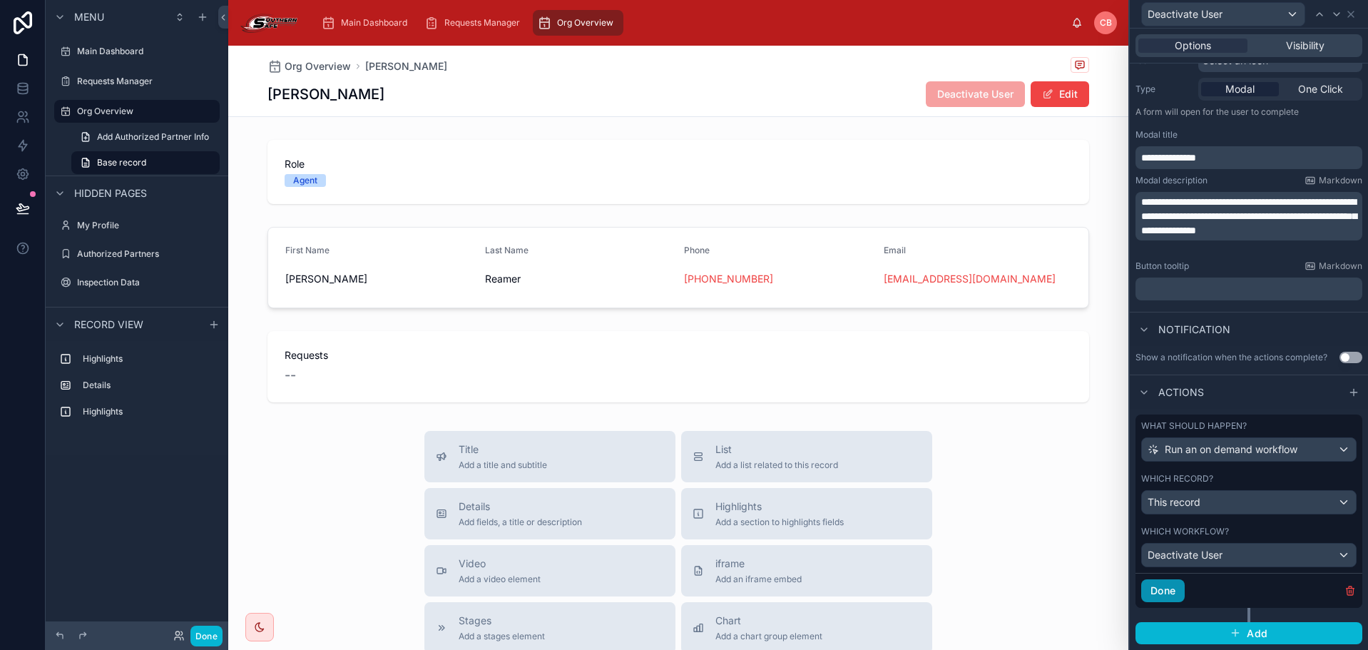
click at [1166, 593] on button "Done" at bounding box center [1163, 590] width 44 height 23
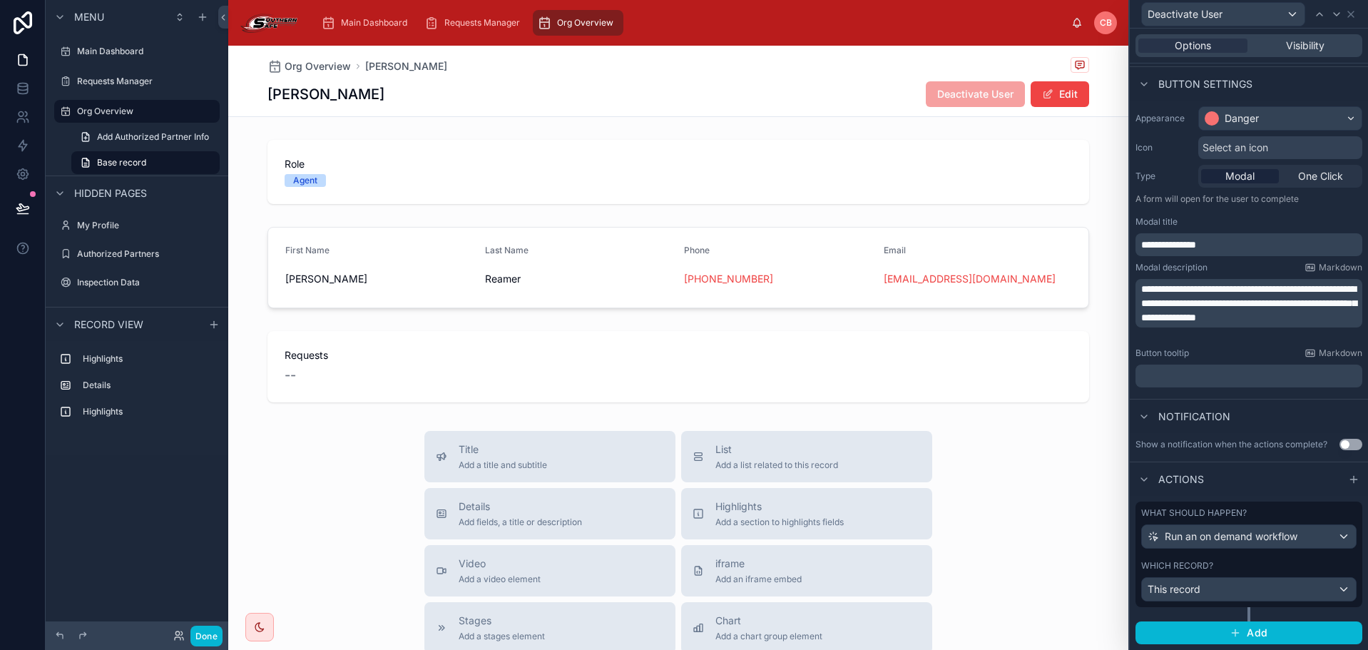
click at [206, 627] on button "Done" at bounding box center [206, 636] width 32 height 21
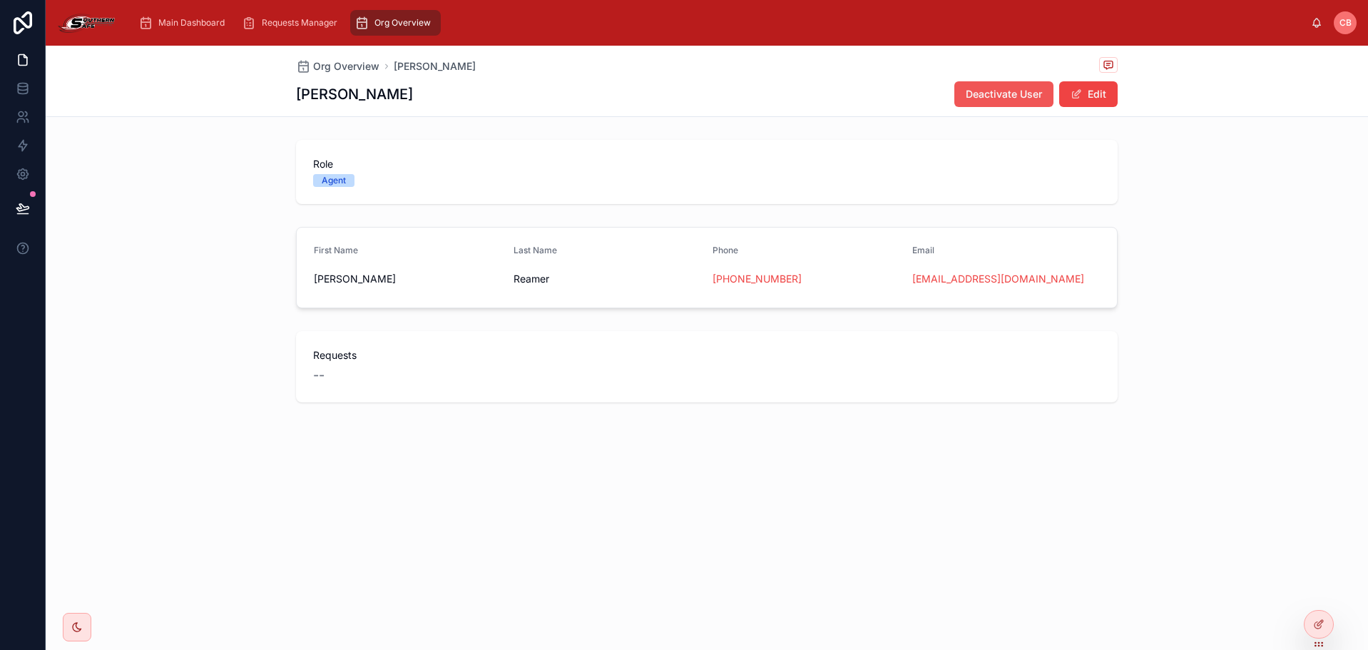
click at [1015, 102] on button "Deactivate User" at bounding box center [1003, 94] width 99 height 26
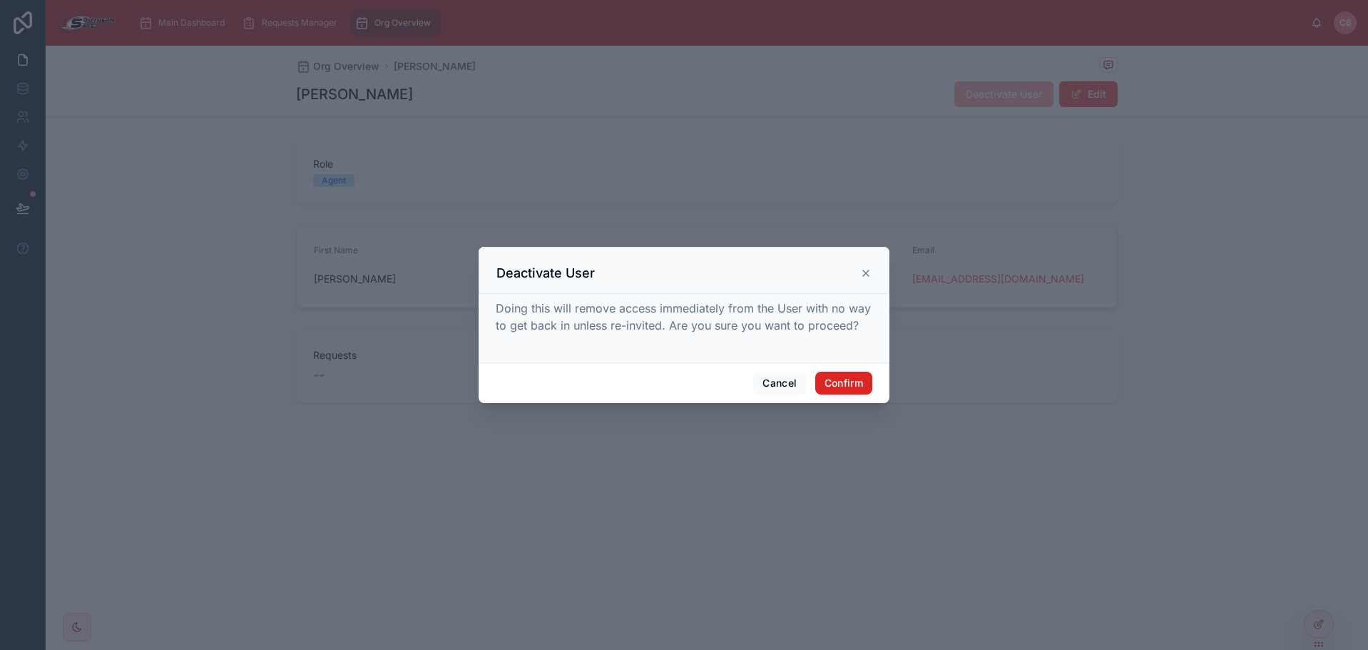
click at [837, 377] on button "Confirm" at bounding box center [843, 383] width 57 height 23
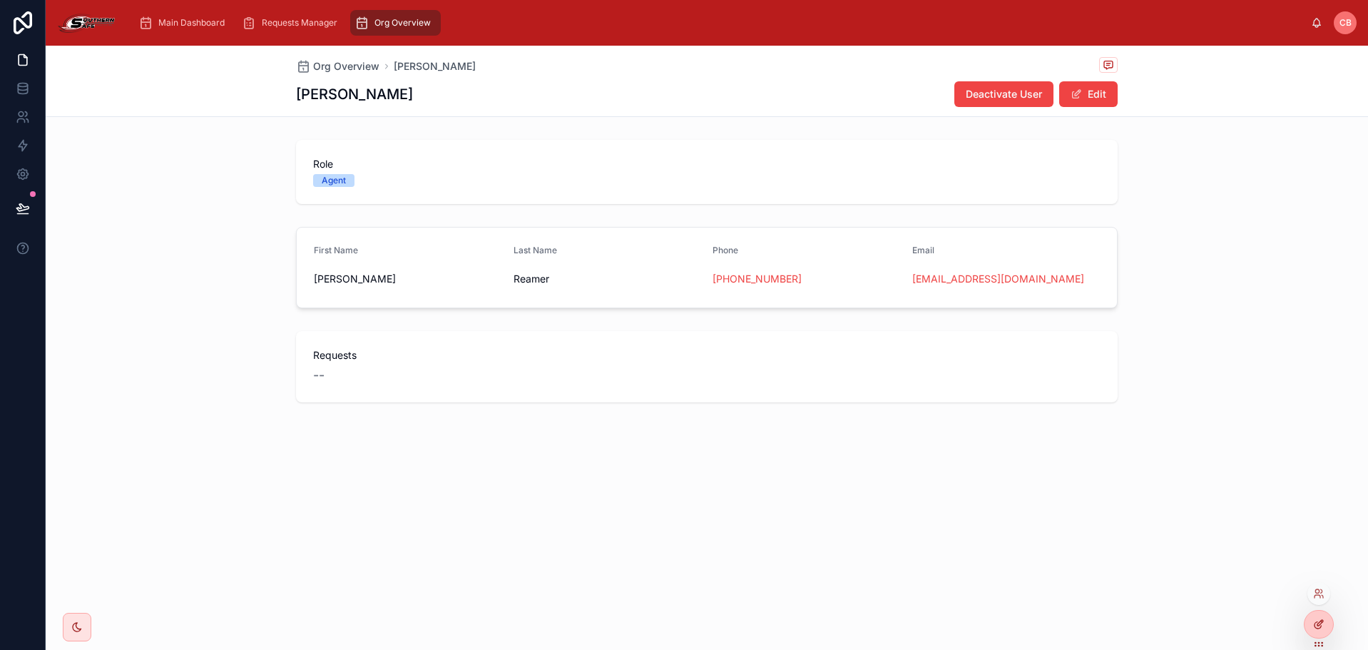
click at [1323, 626] on icon at bounding box center [1318, 623] width 11 height 11
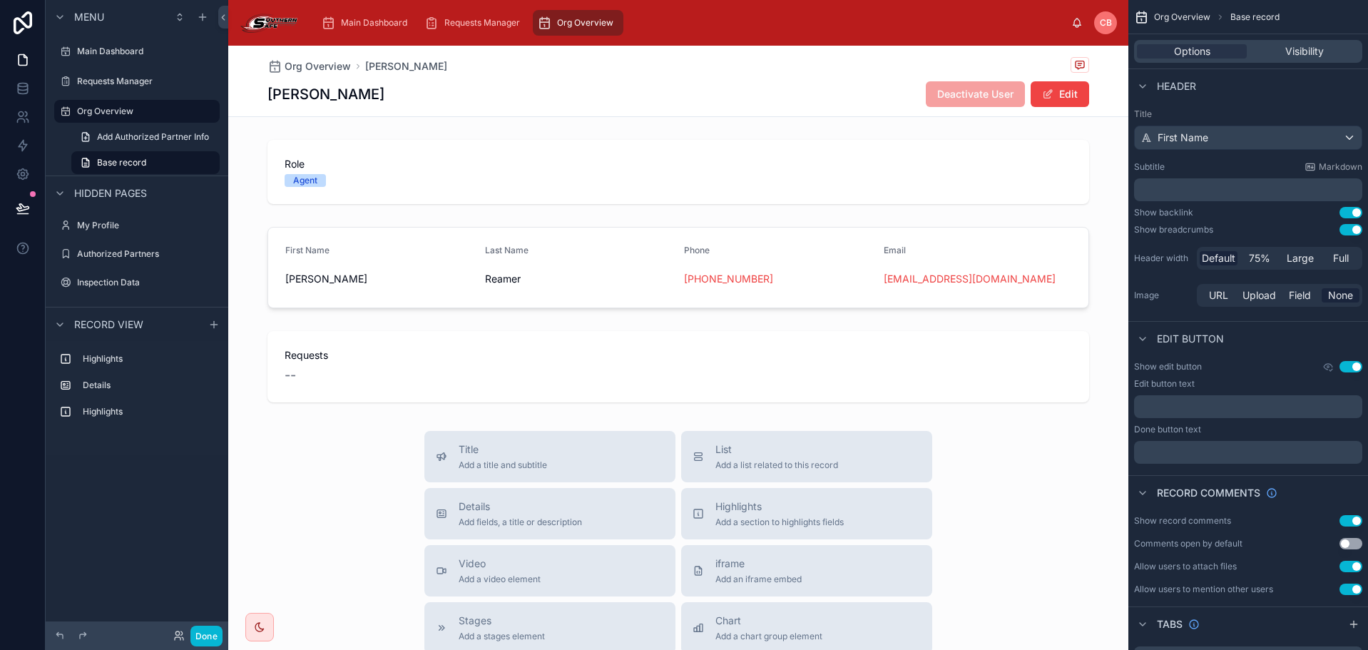
click at [877, 91] on div "Jeffrey Deactivate User Edit" at bounding box center [678, 94] width 822 height 27
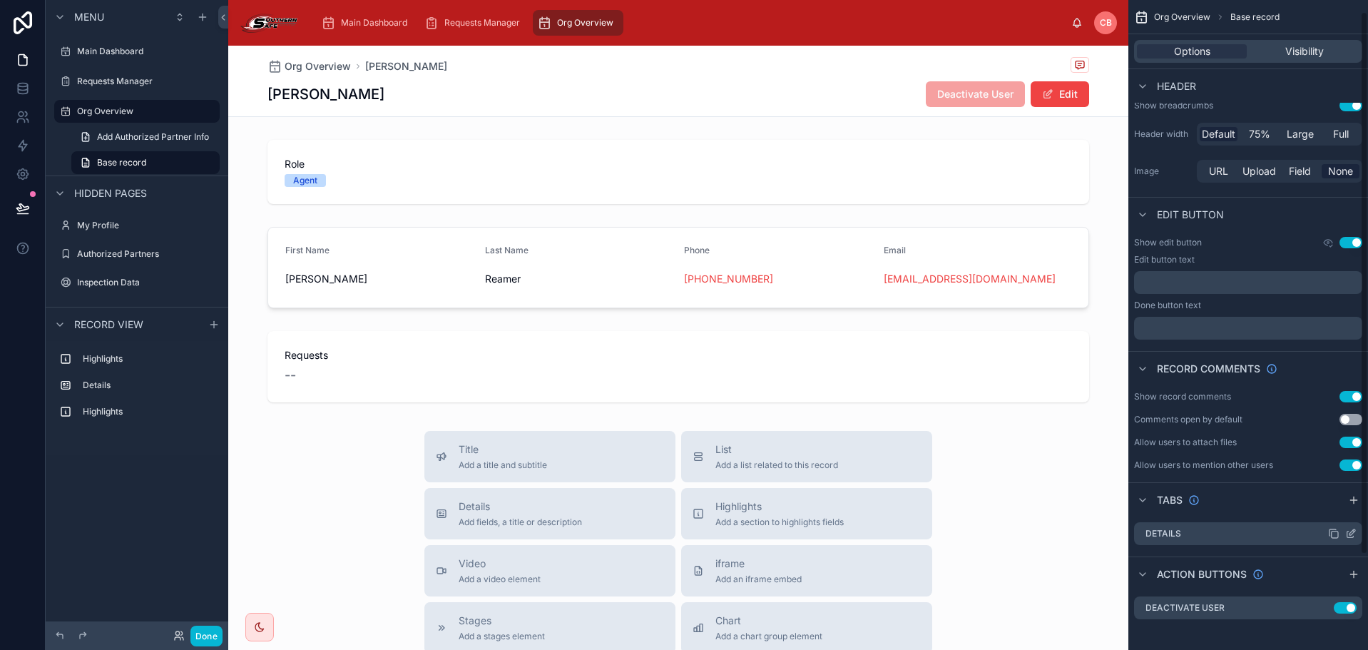
scroll to position [128, 0]
click at [1322, 606] on icon "scrollable content" at bounding box center [1322, 603] width 11 height 11
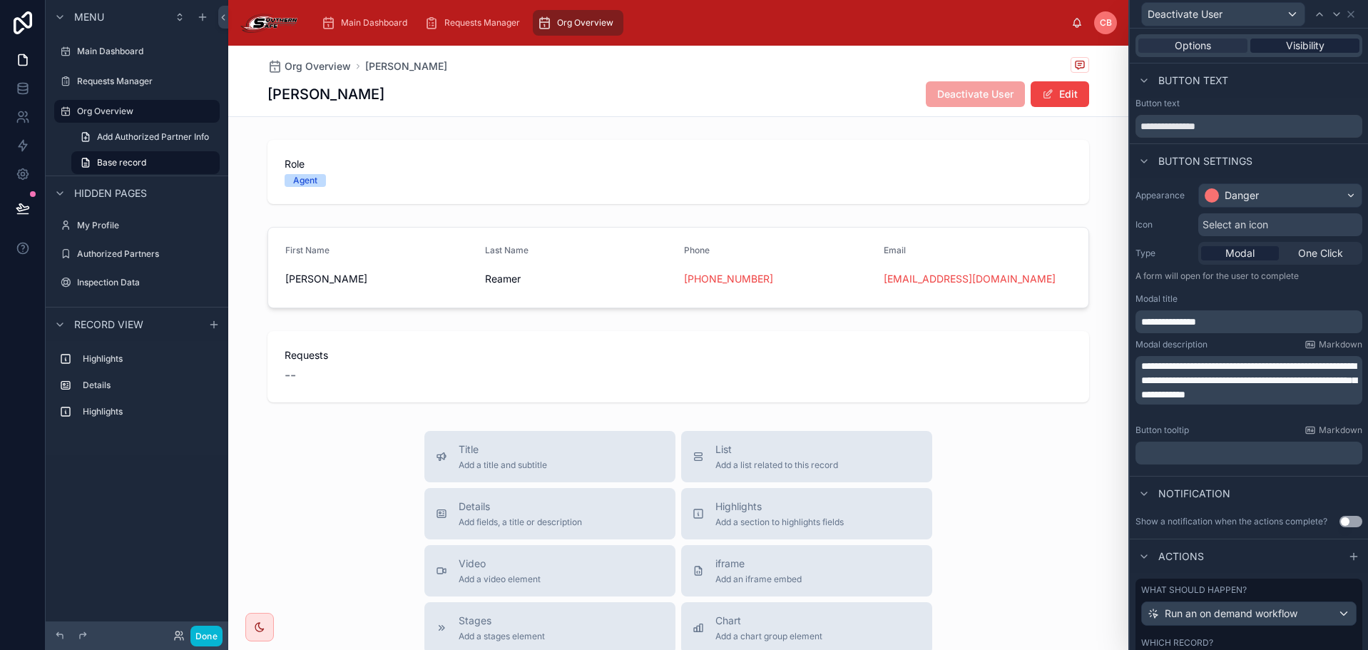
click at [1304, 42] on span "Visibility" at bounding box center [1305, 46] width 39 height 14
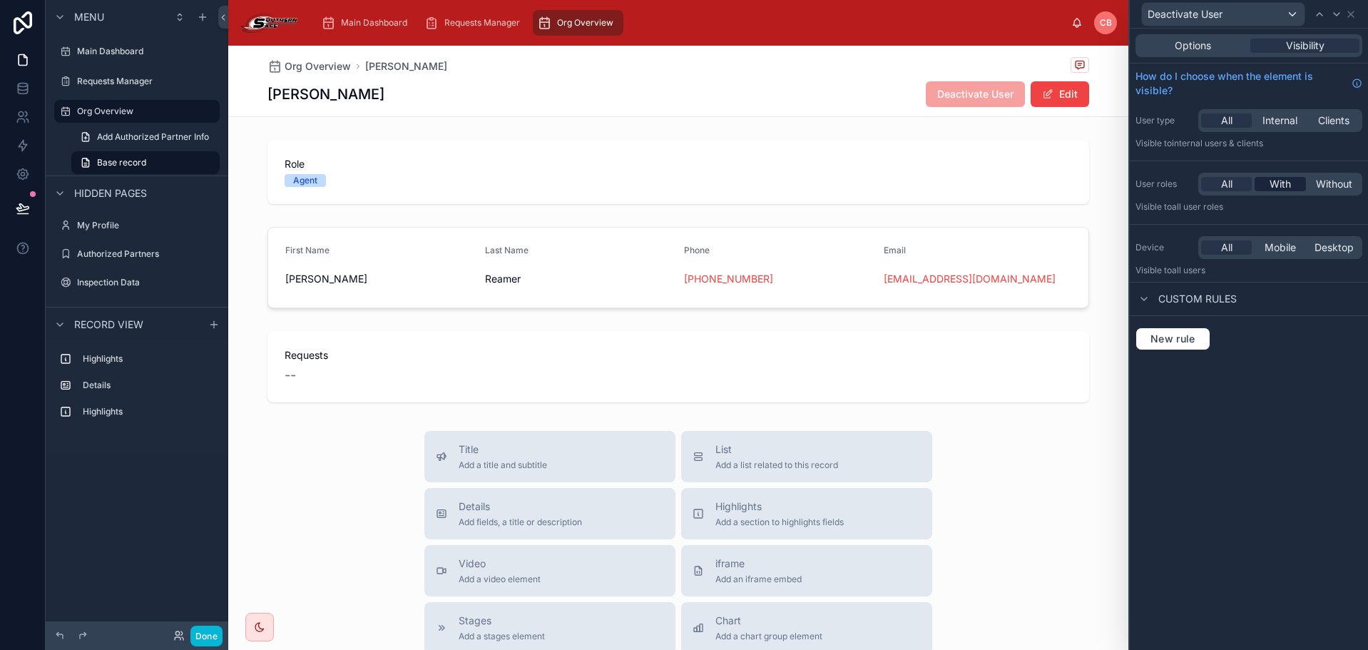
click at [1276, 179] on span "With" at bounding box center [1280, 184] width 21 height 14
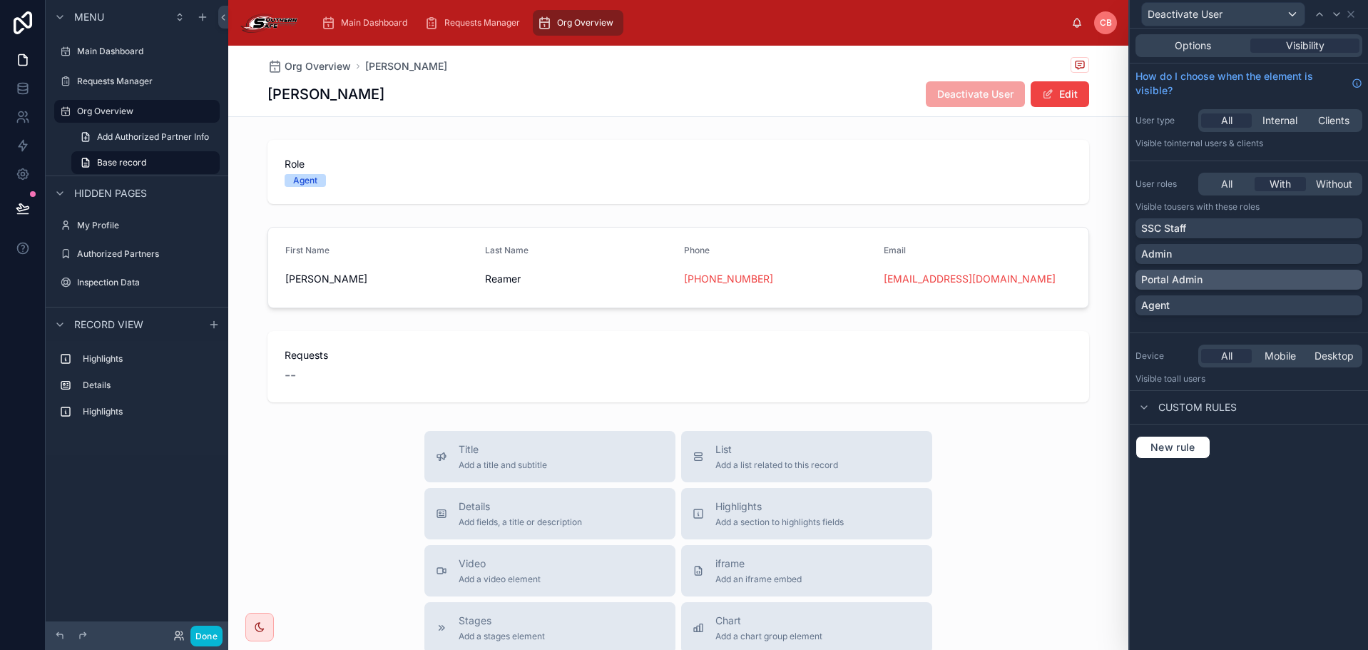
click at [1250, 278] on div "Portal Admin" at bounding box center [1248, 279] width 215 height 14
click at [1248, 250] on div "Admin" at bounding box center [1248, 254] width 215 height 14
click at [1147, 451] on span "New rule" at bounding box center [1173, 447] width 56 height 13
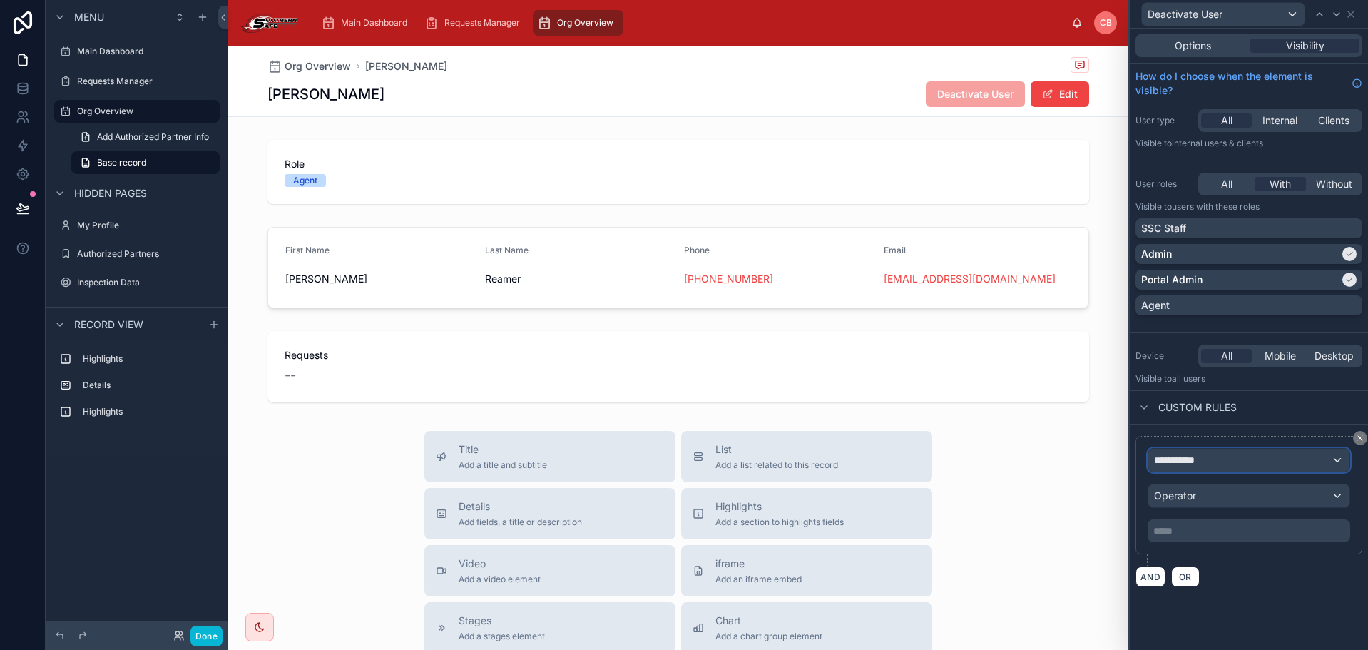
click at [1239, 454] on div "**********" at bounding box center [1248, 460] width 201 height 23
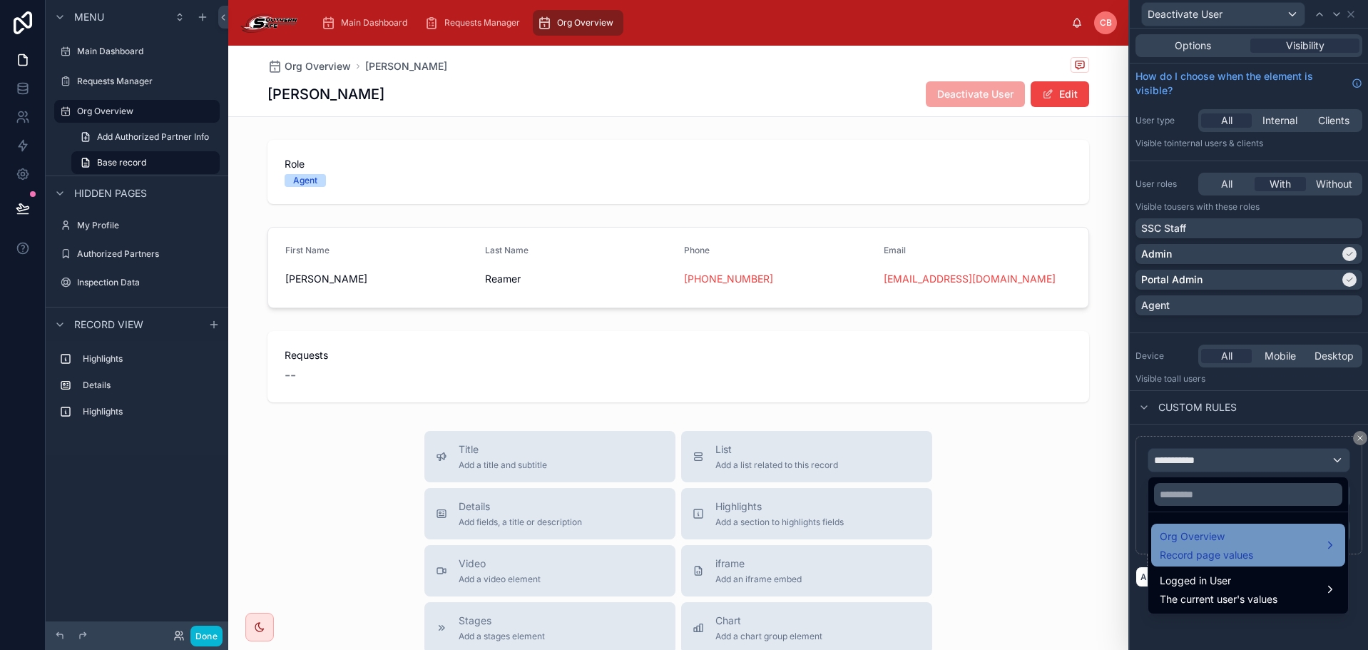
click at [1251, 544] on span "Org Overview" at bounding box center [1206, 536] width 93 height 17
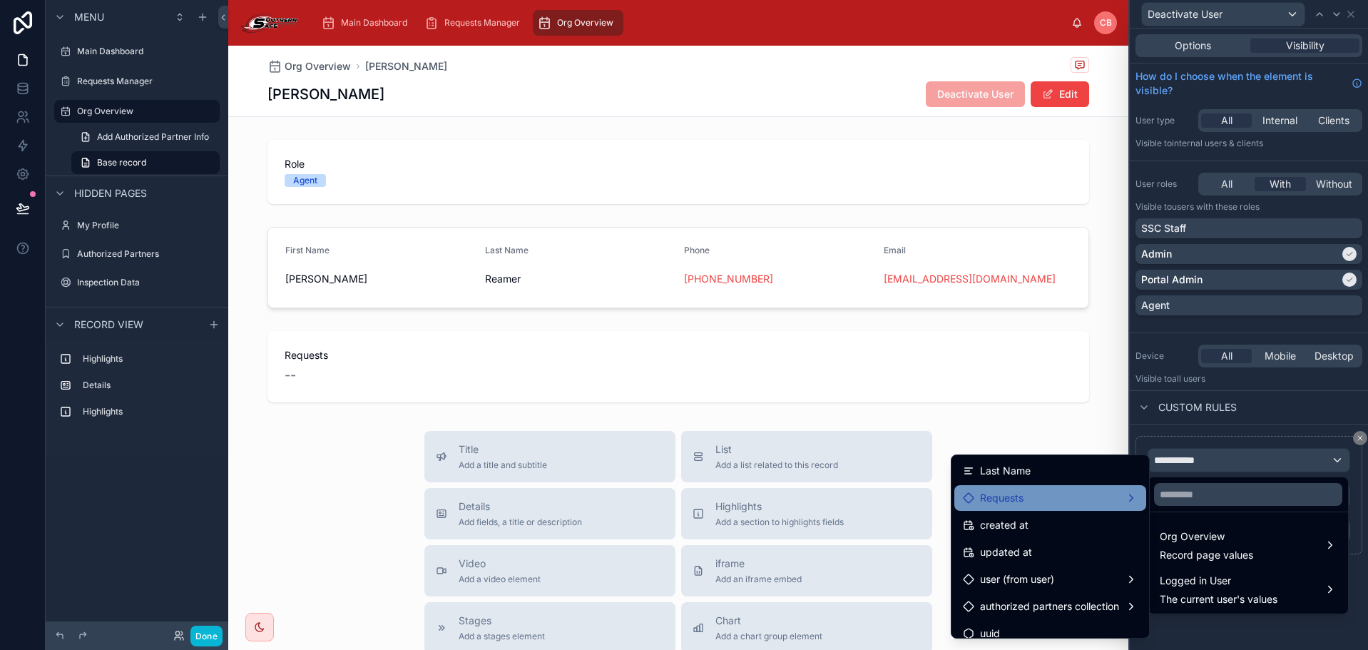
scroll to position [174, 0]
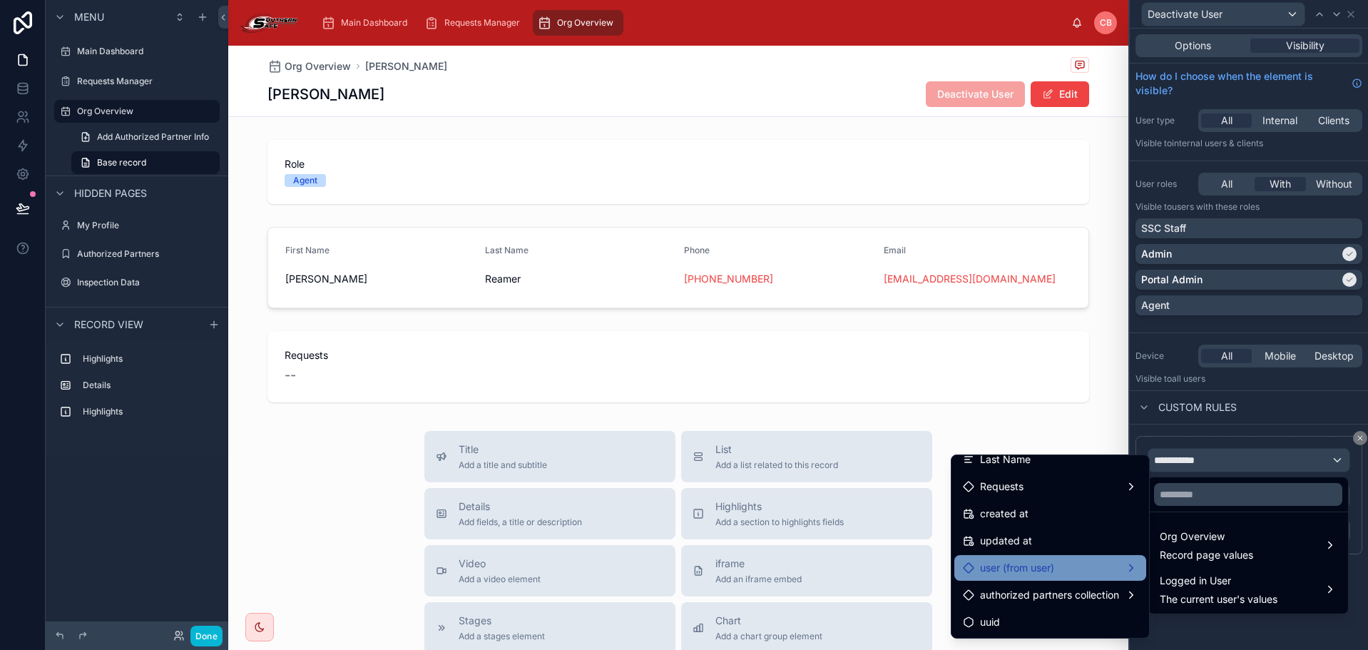
click at [1062, 568] on div "user (from user)" at bounding box center [1050, 567] width 175 height 17
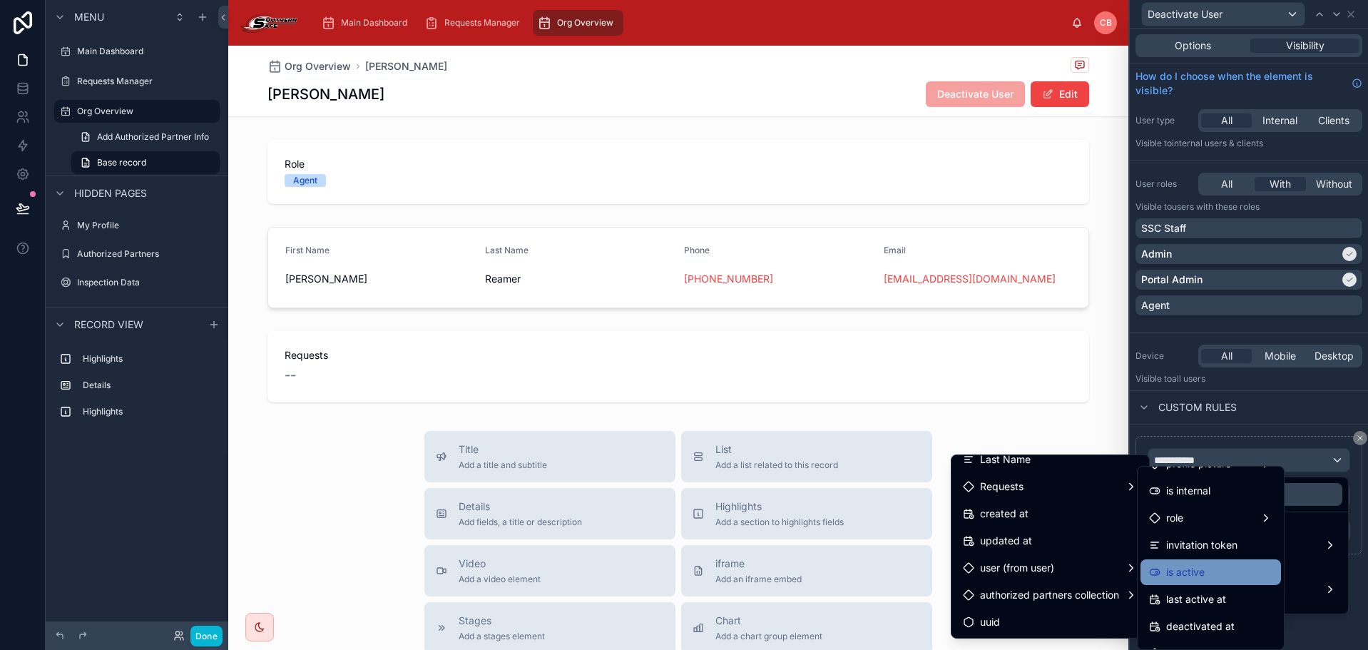
scroll to position [143, 0]
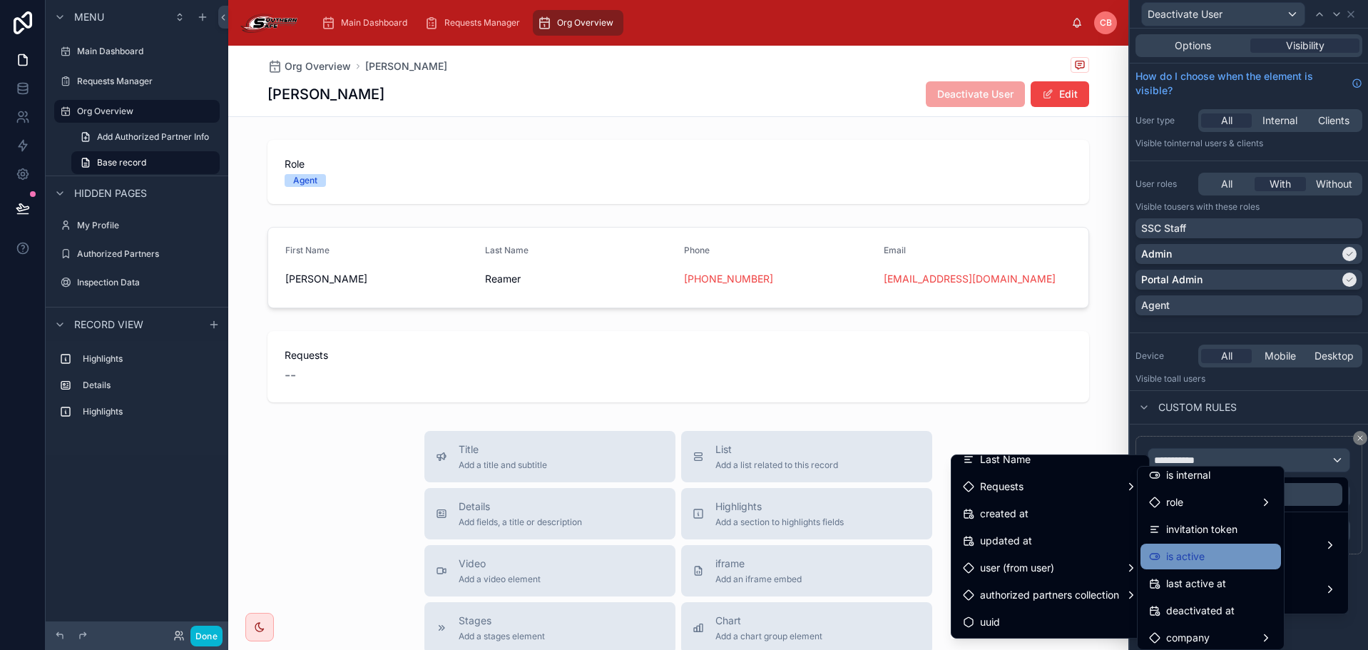
click at [1208, 559] on div "is active" at bounding box center [1210, 556] width 123 height 17
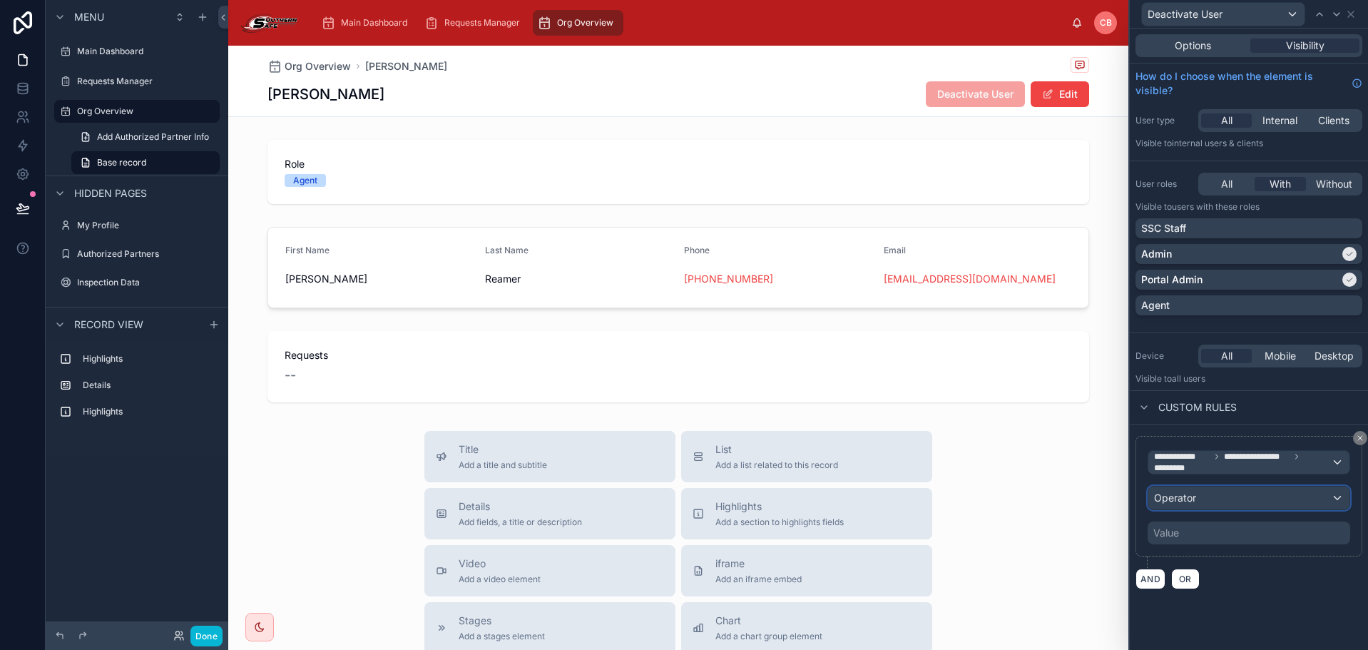
click at [1215, 500] on div "Operator" at bounding box center [1248, 497] width 201 height 23
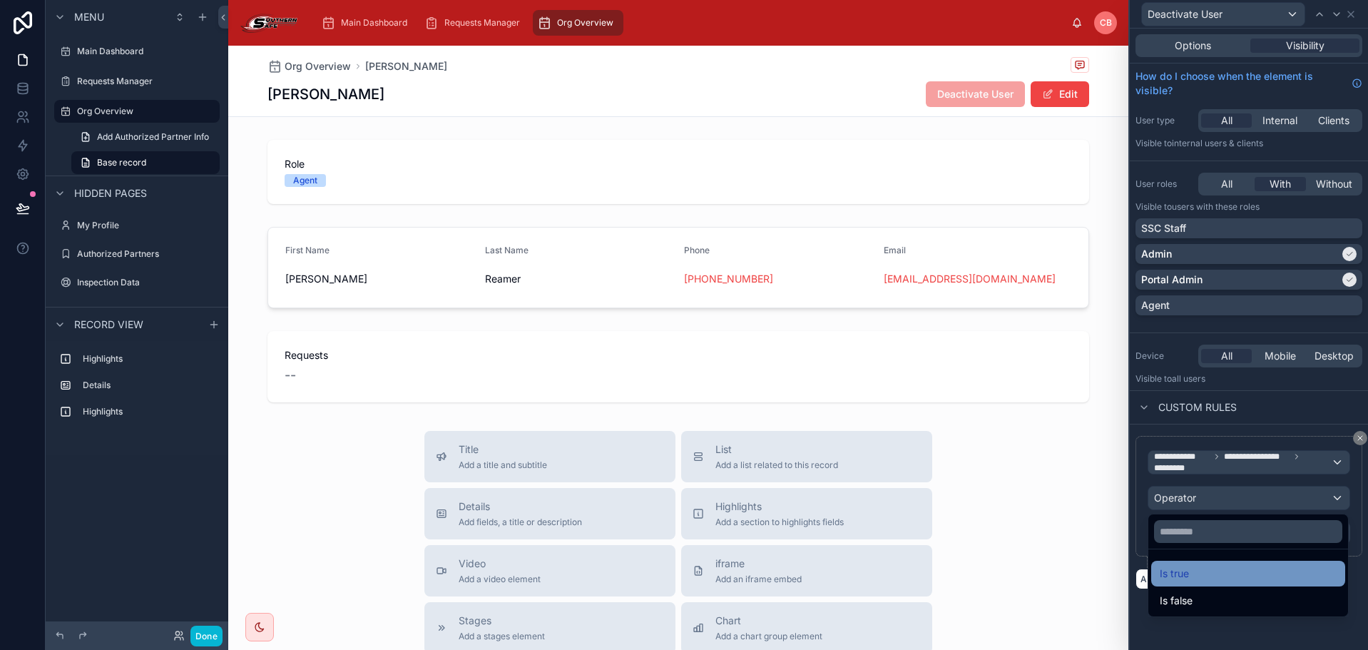
click at [1225, 574] on div "Is true" at bounding box center [1248, 573] width 177 height 17
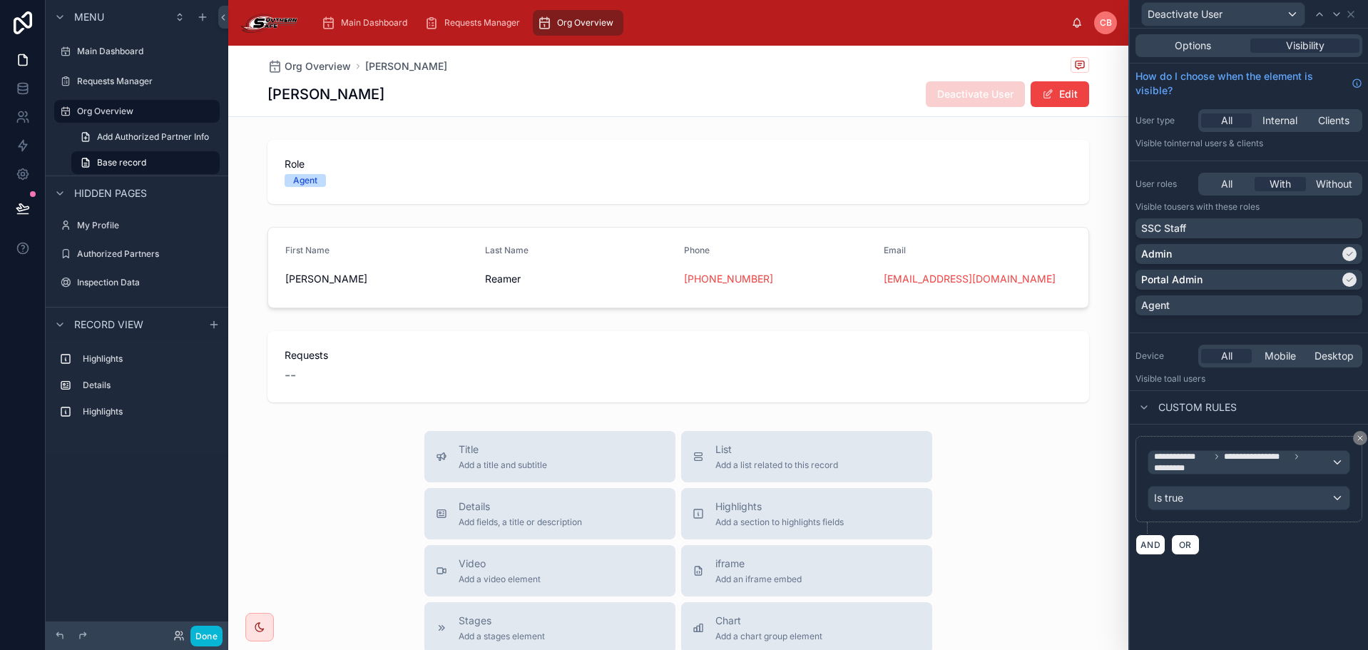
click at [1275, 591] on div "**********" at bounding box center [1249, 339] width 238 height 621
click at [205, 631] on button "Done" at bounding box center [206, 636] width 32 height 21
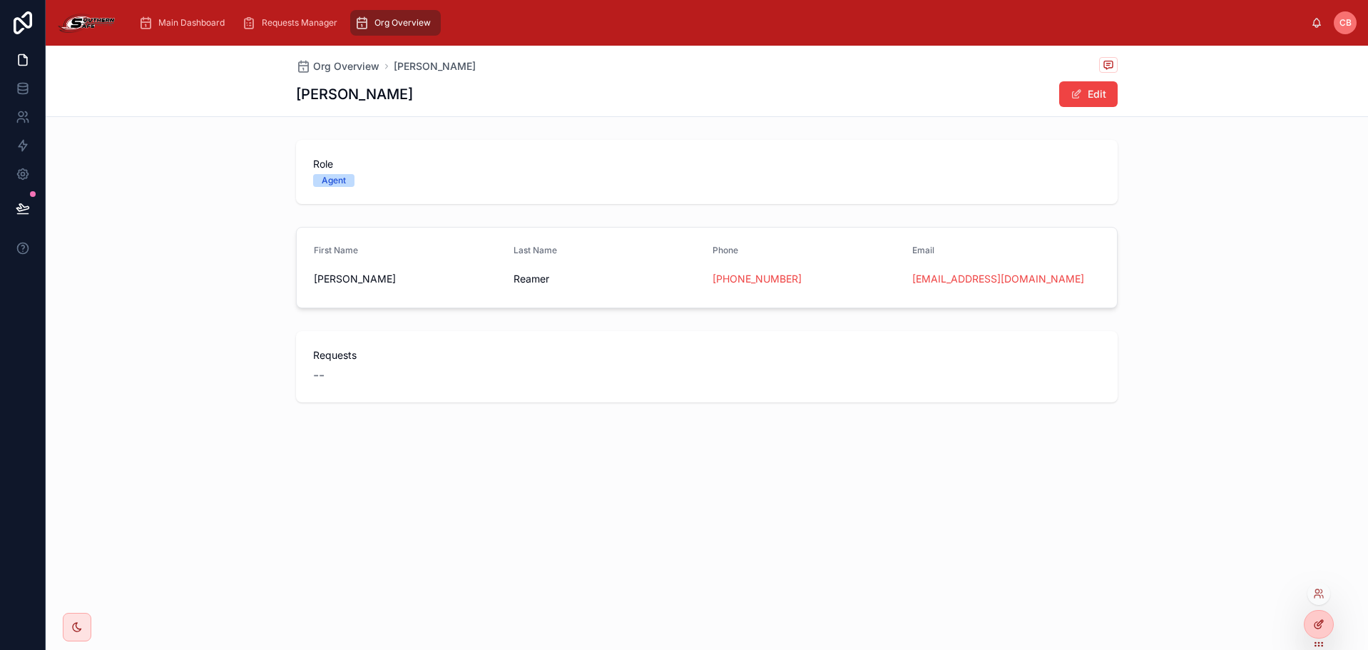
click at [1320, 613] on div at bounding box center [1319, 624] width 29 height 27
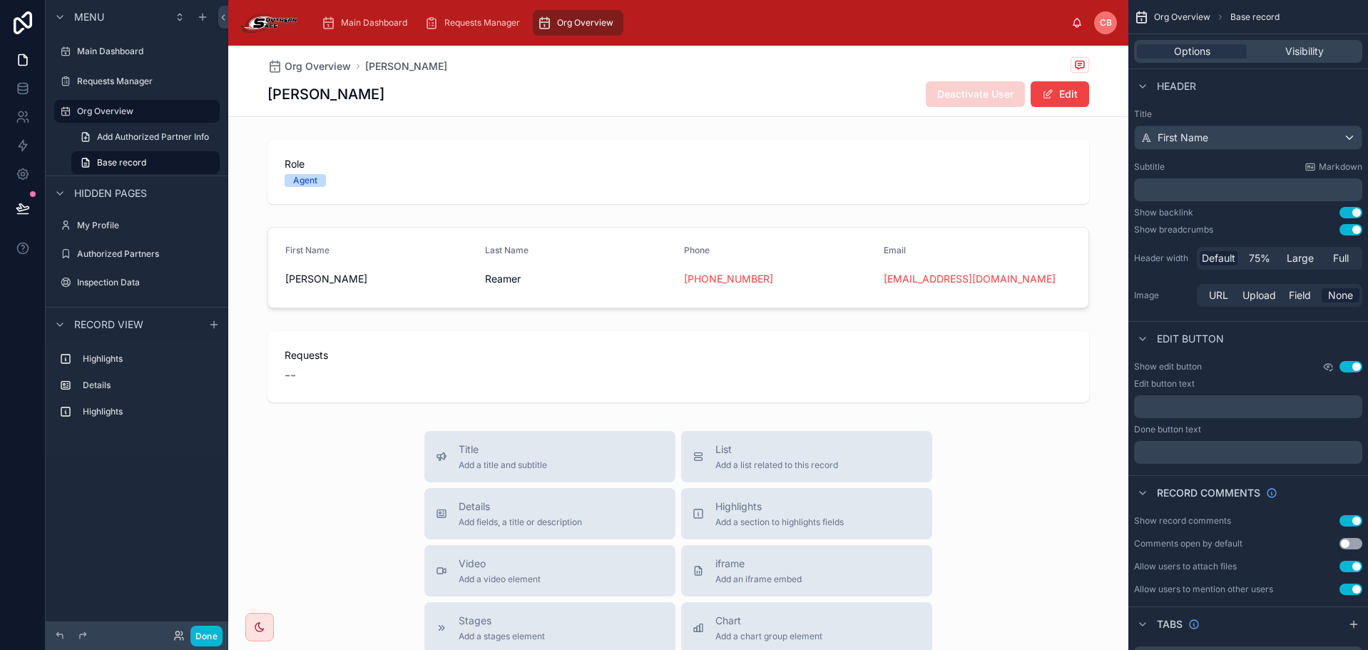
click at [1323, 366] on icon "scrollable content" at bounding box center [1327, 366] width 11 height 11
click at [1280, 363] on div "Show edit button Use setting" at bounding box center [1248, 366] width 228 height 11
click at [1329, 367] on icon "scrollable content" at bounding box center [1328, 367] width 2 height 2
click at [1288, 359] on div "Show edit button Use setting Edit button text ﻿ Done button text ﻿" at bounding box center [1248, 412] width 240 height 114
click at [1325, 363] on icon "scrollable content" at bounding box center [1327, 366] width 11 height 11
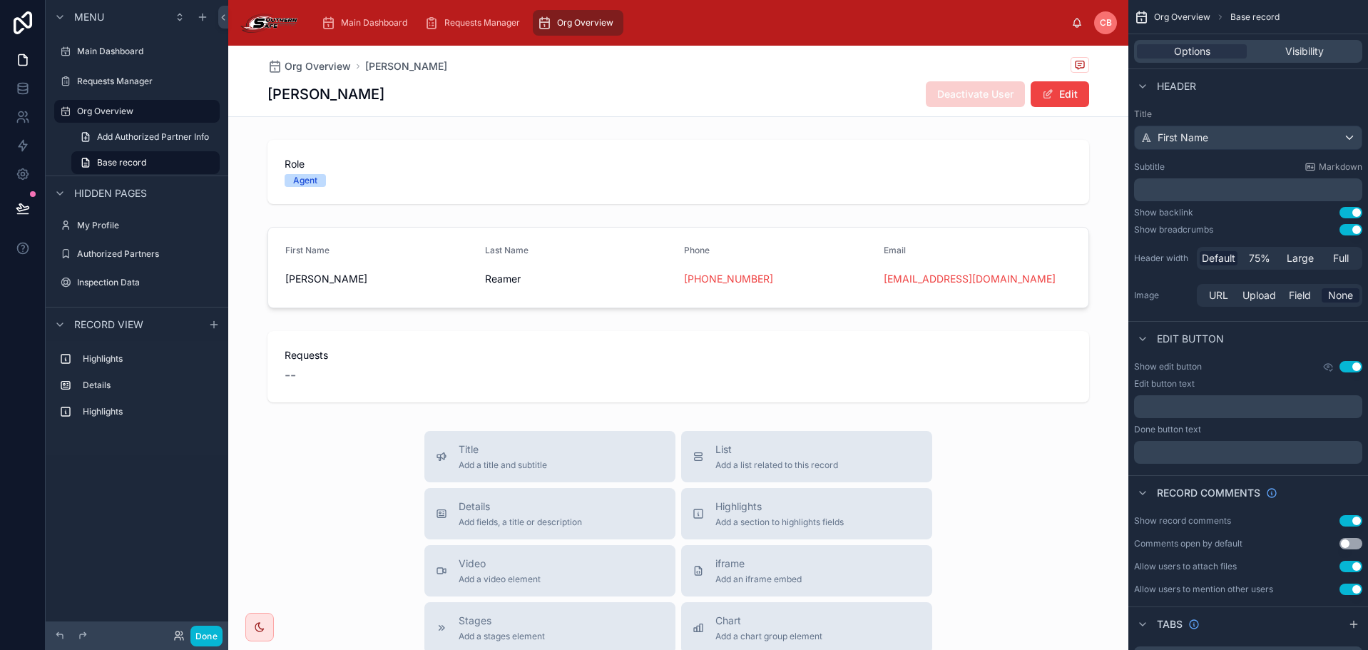
click at [1315, 348] on div "Edit button" at bounding box center [1248, 338] width 240 height 34
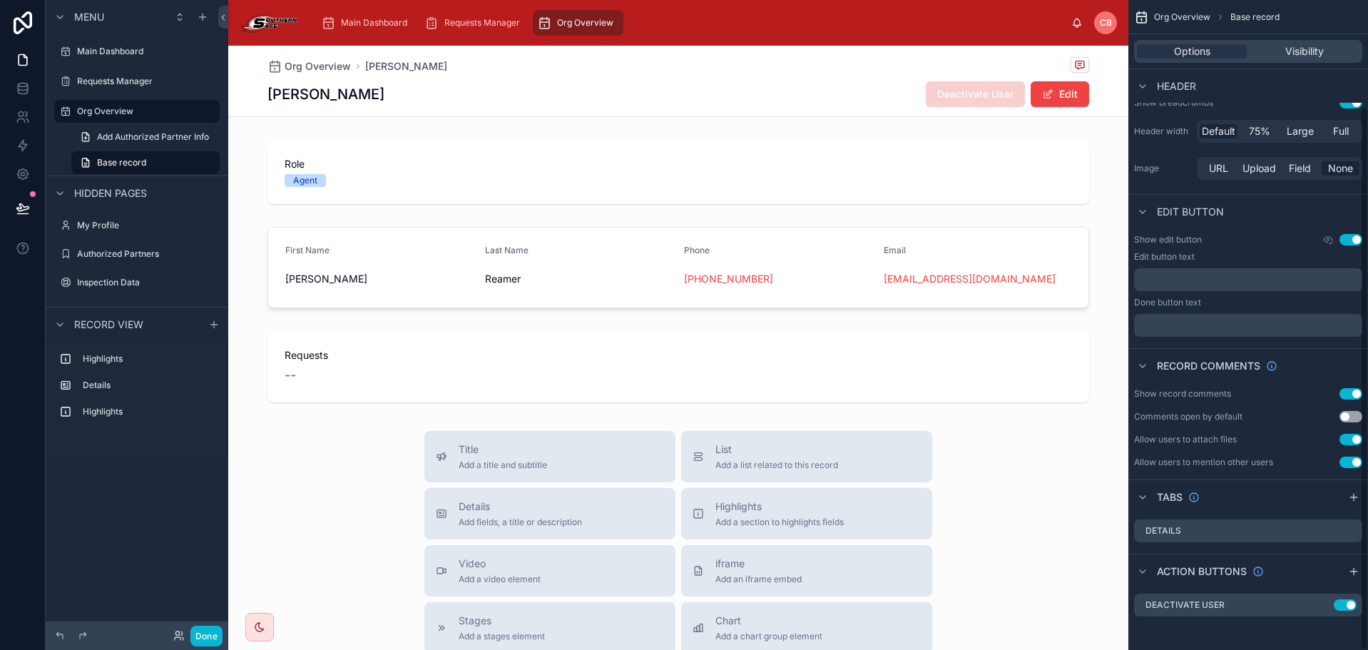
scroll to position [128, 0]
click at [1349, 239] on button "Use setting" at bounding box center [1351, 238] width 23 height 11
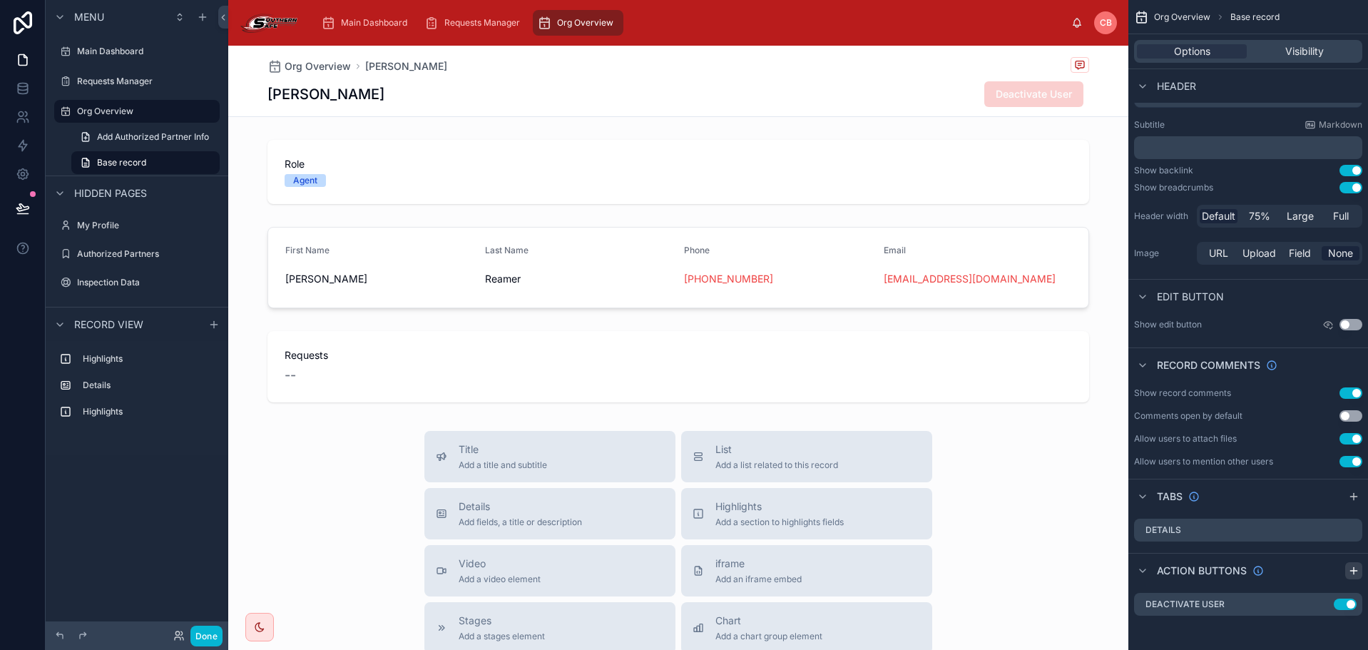
click at [1351, 566] on icon "scrollable content" at bounding box center [1353, 570] width 11 height 11
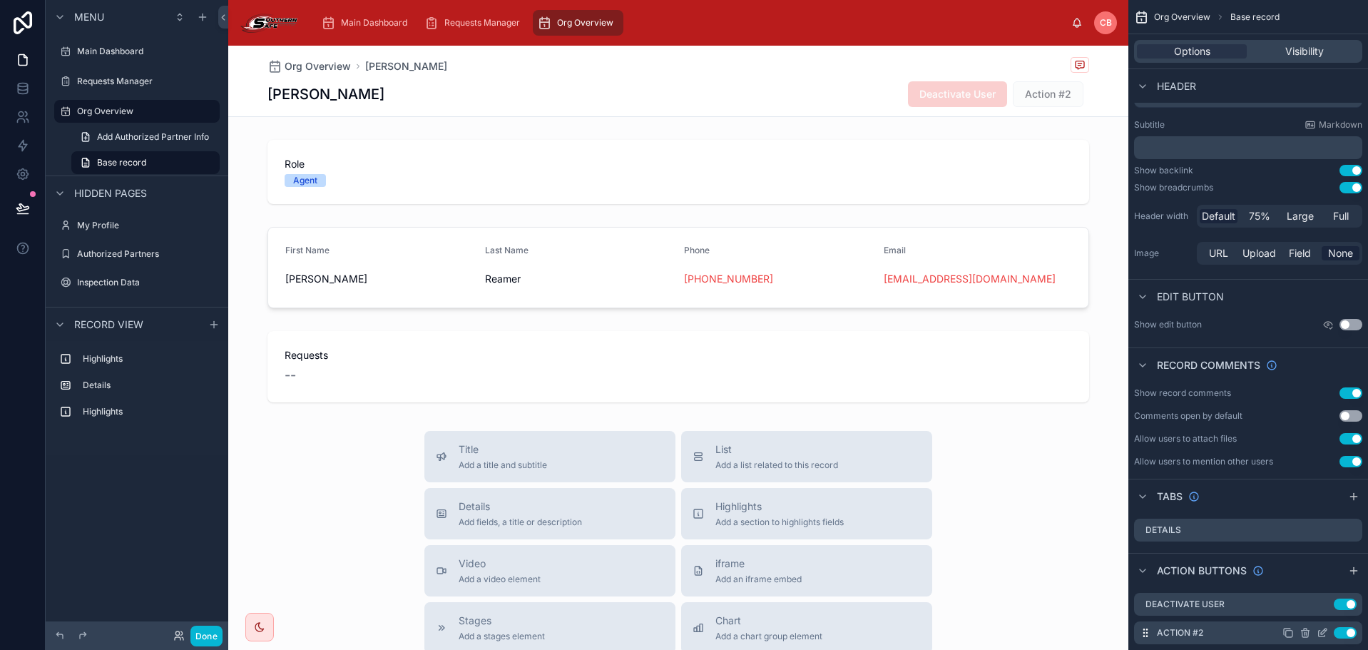
click at [1326, 628] on icon "scrollable content" at bounding box center [1324, 631] width 6 height 6
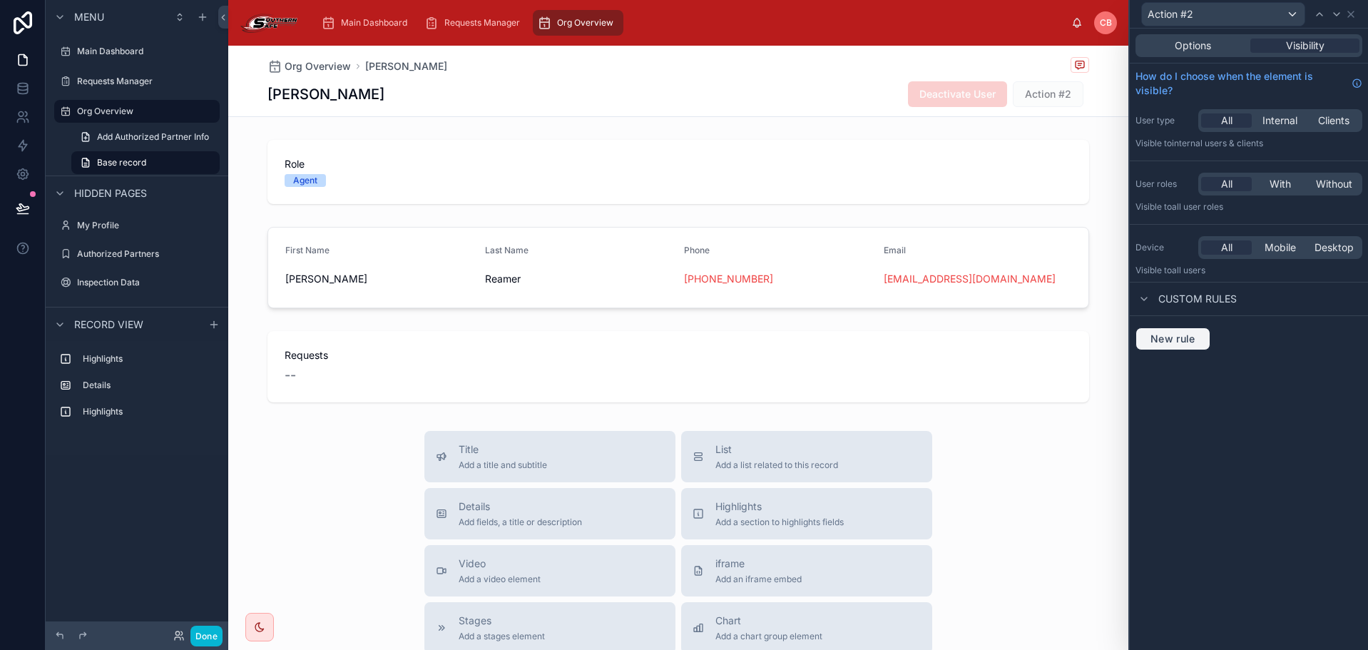
click at [1193, 337] on span "New rule" at bounding box center [1173, 338] width 56 height 13
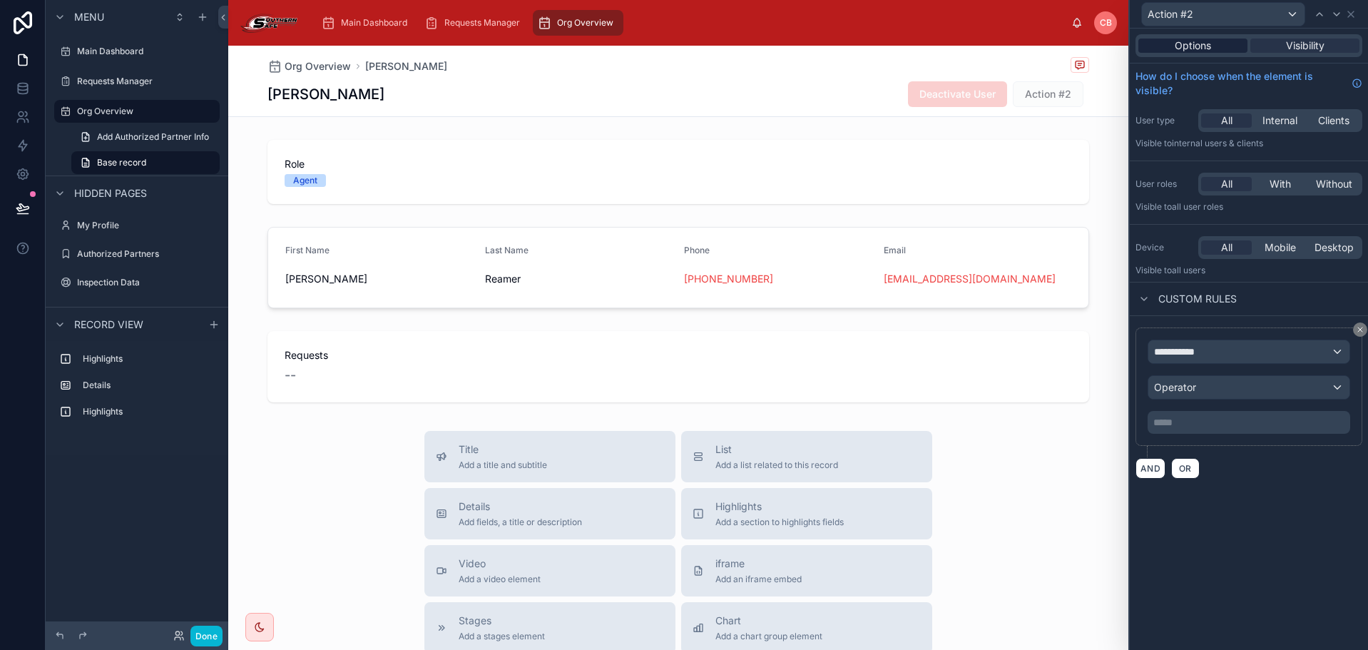
click at [1209, 51] on span "Options" at bounding box center [1193, 46] width 36 height 14
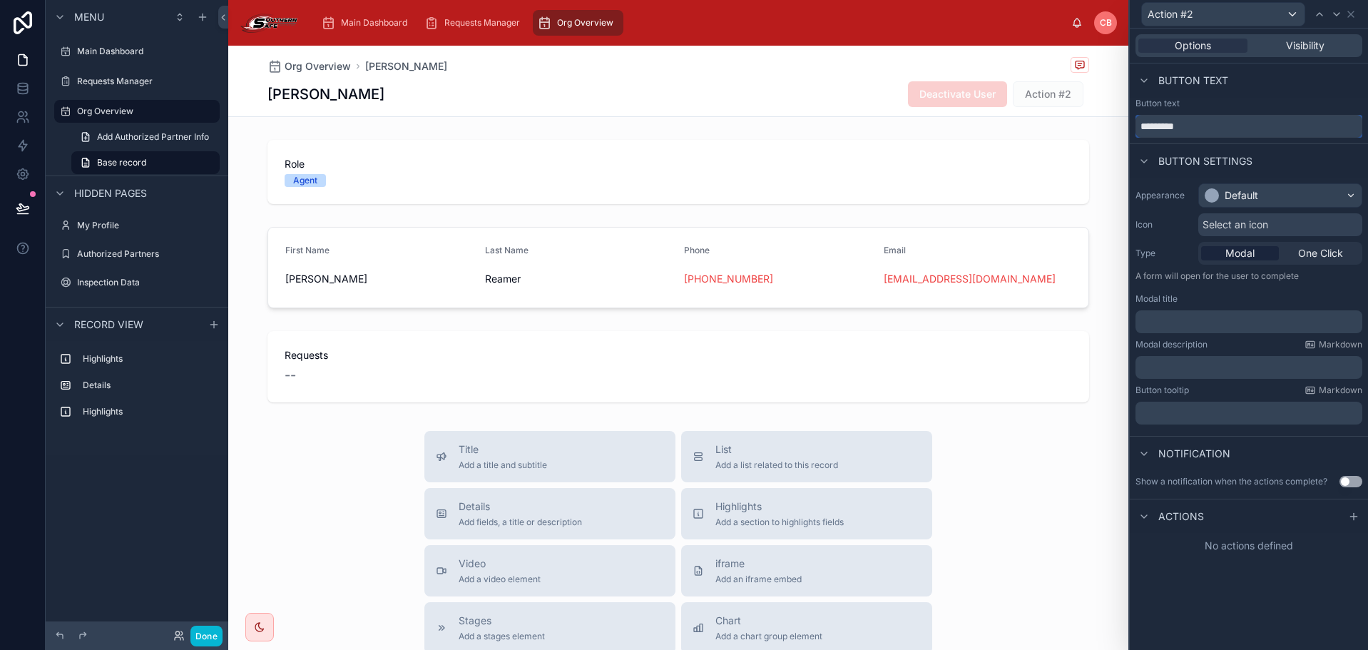
click at [1205, 128] on input "*********" at bounding box center [1249, 126] width 227 height 23
type input "**********"
click at [1352, 481] on button "Use setting" at bounding box center [1351, 481] width 23 height 11
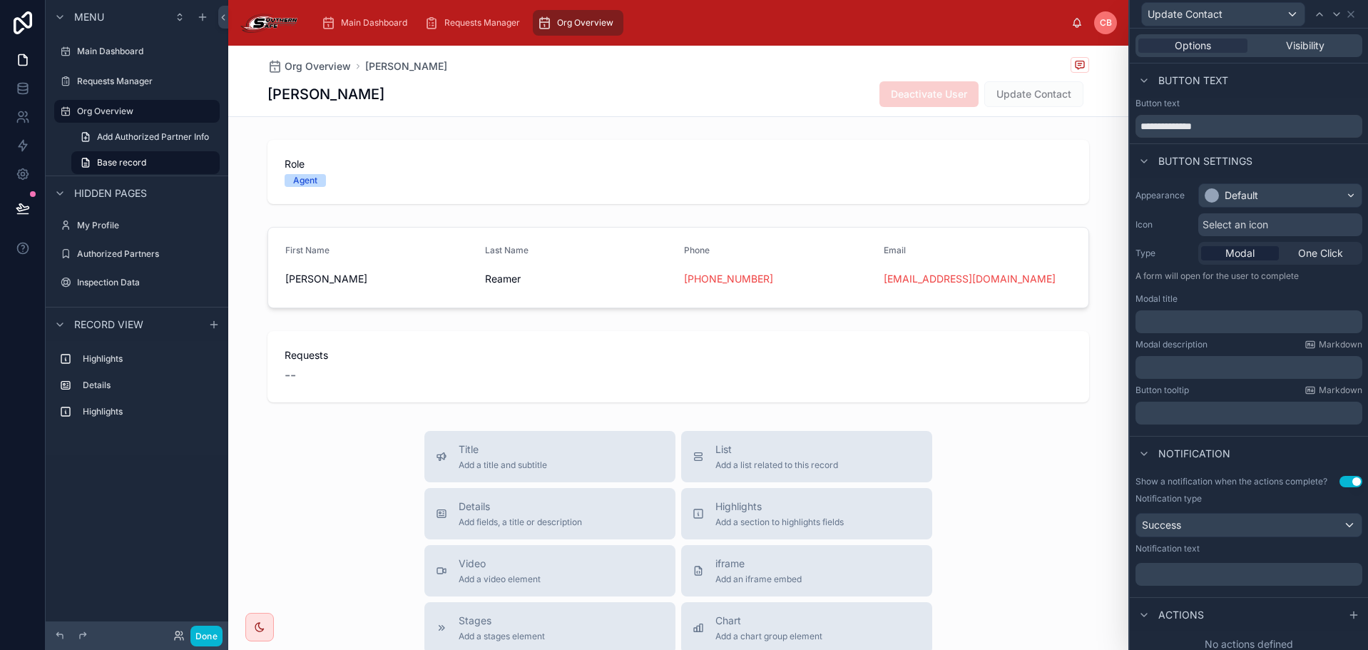
click at [1352, 481] on div "Show a notification when the actions complete? Use setting Notification type Su…" at bounding box center [1249, 530] width 238 height 121
click at [1342, 481] on button "Use setting" at bounding box center [1351, 481] width 23 height 11
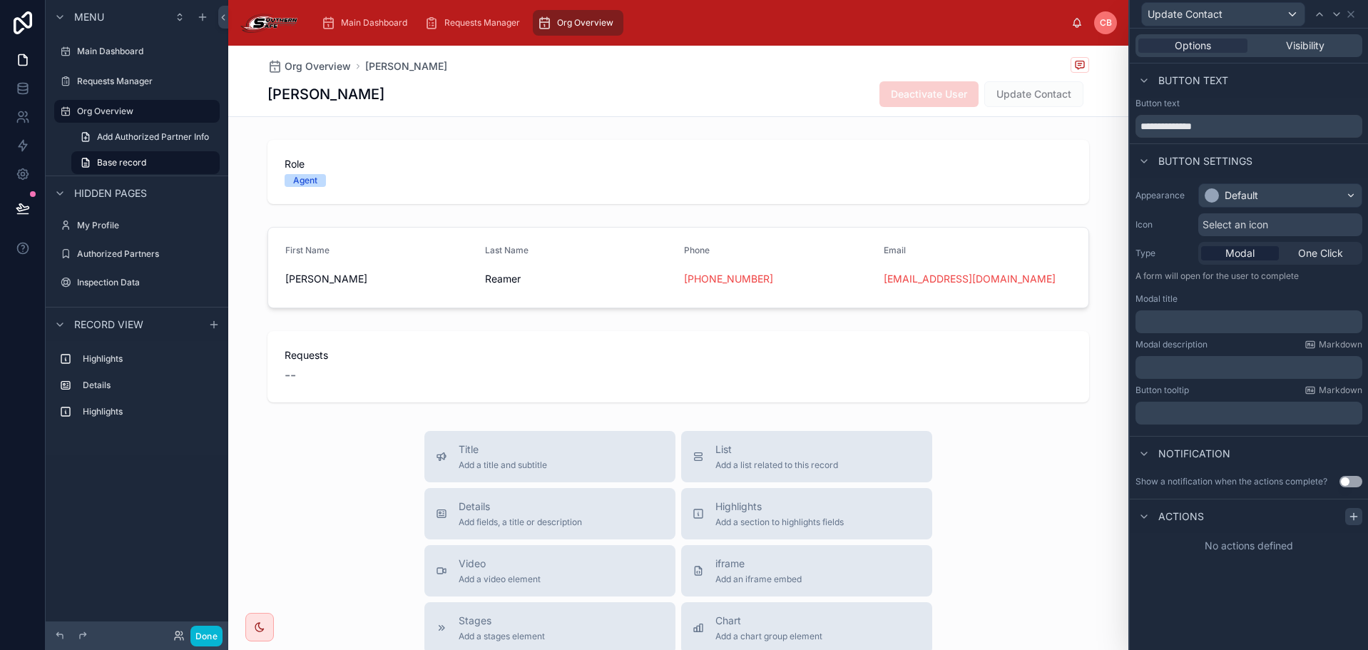
click at [1353, 514] on div at bounding box center [1353, 516] width 17 height 17
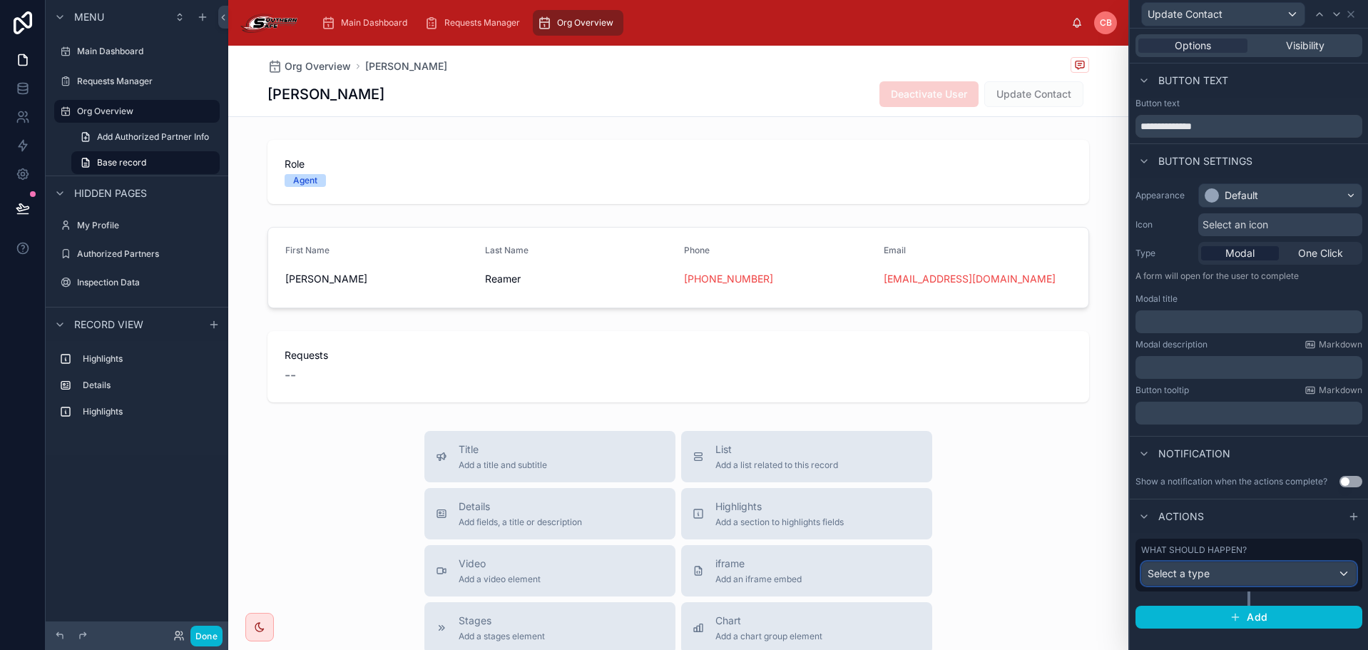
click at [1262, 579] on div "Select a type" at bounding box center [1249, 573] width 214 height 23
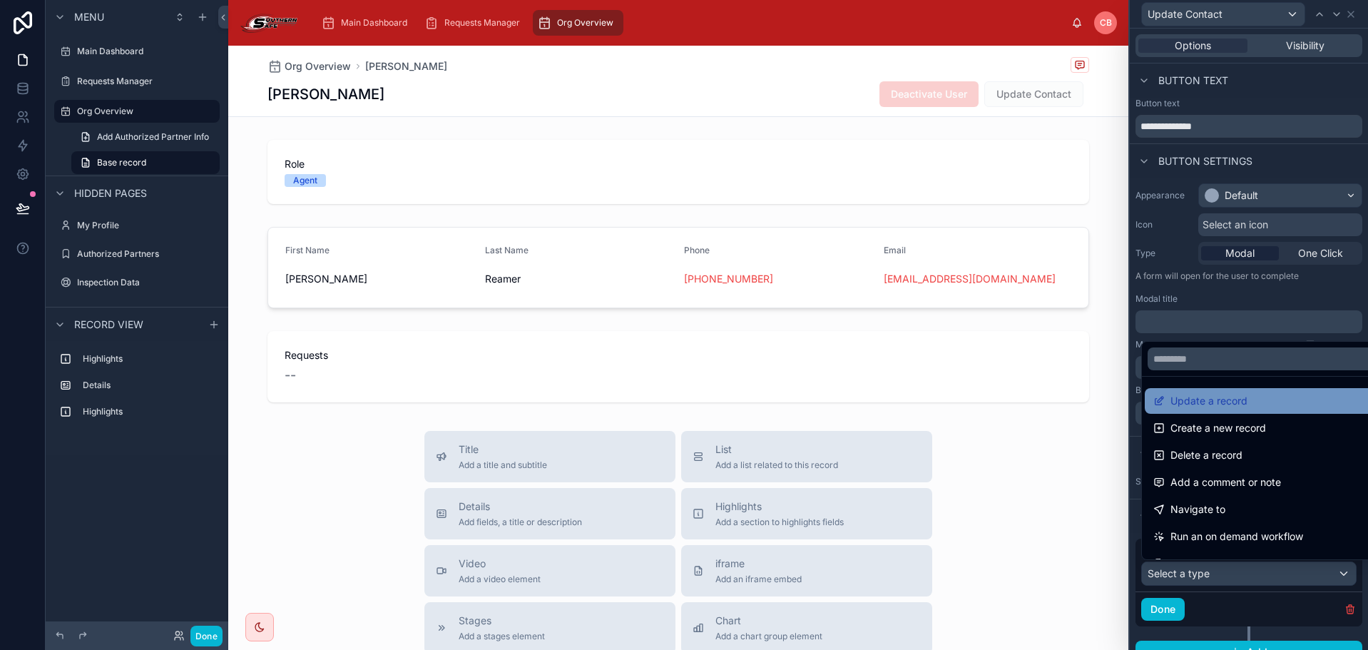
click at [1226, 404] on span "Update a record" at bounding box center [1209, 400] width 77 height 17
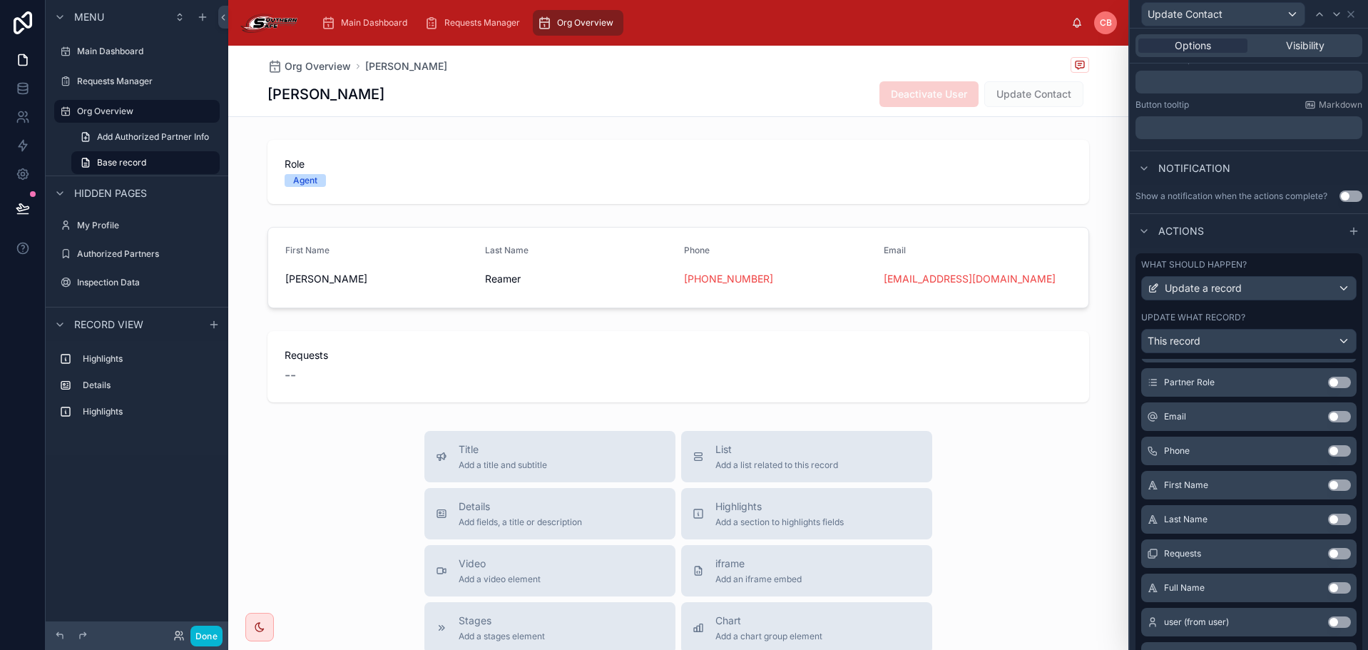
scroll to position [214, 0]
click at [1328, 481] on button "Use setting" at bounding box center [1339, 481] width 23 height 11
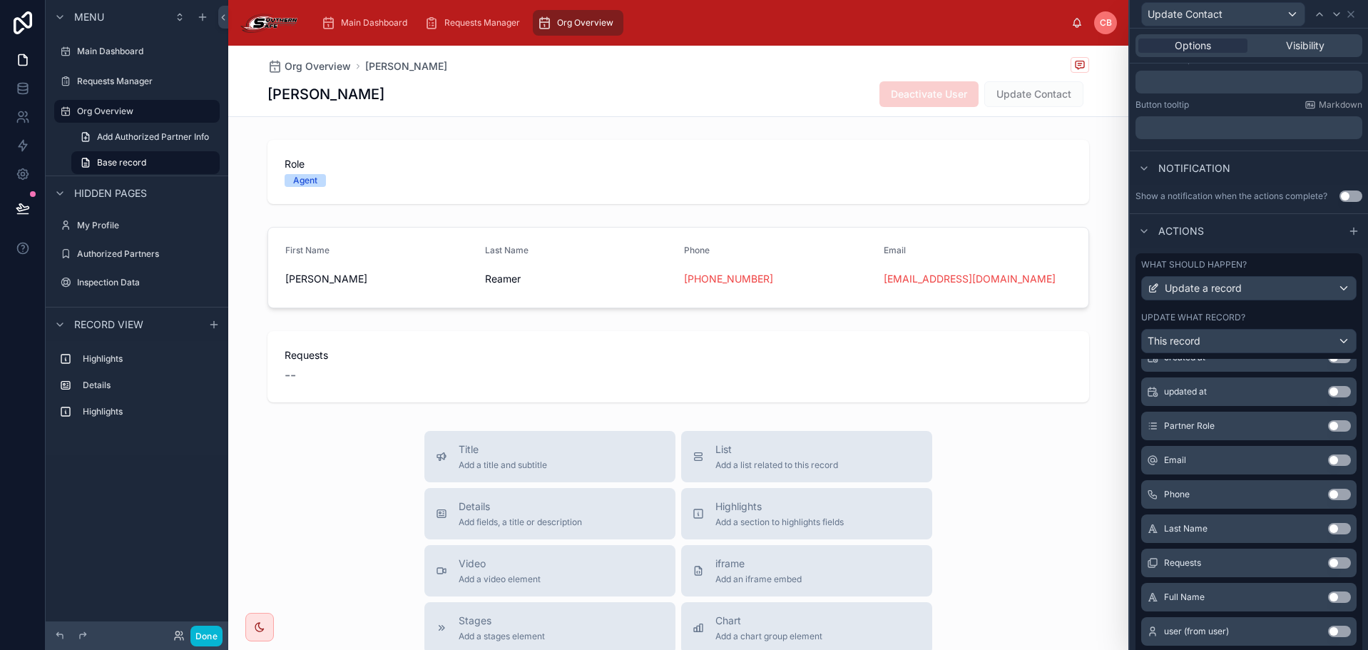
scroll to position [227, 0]
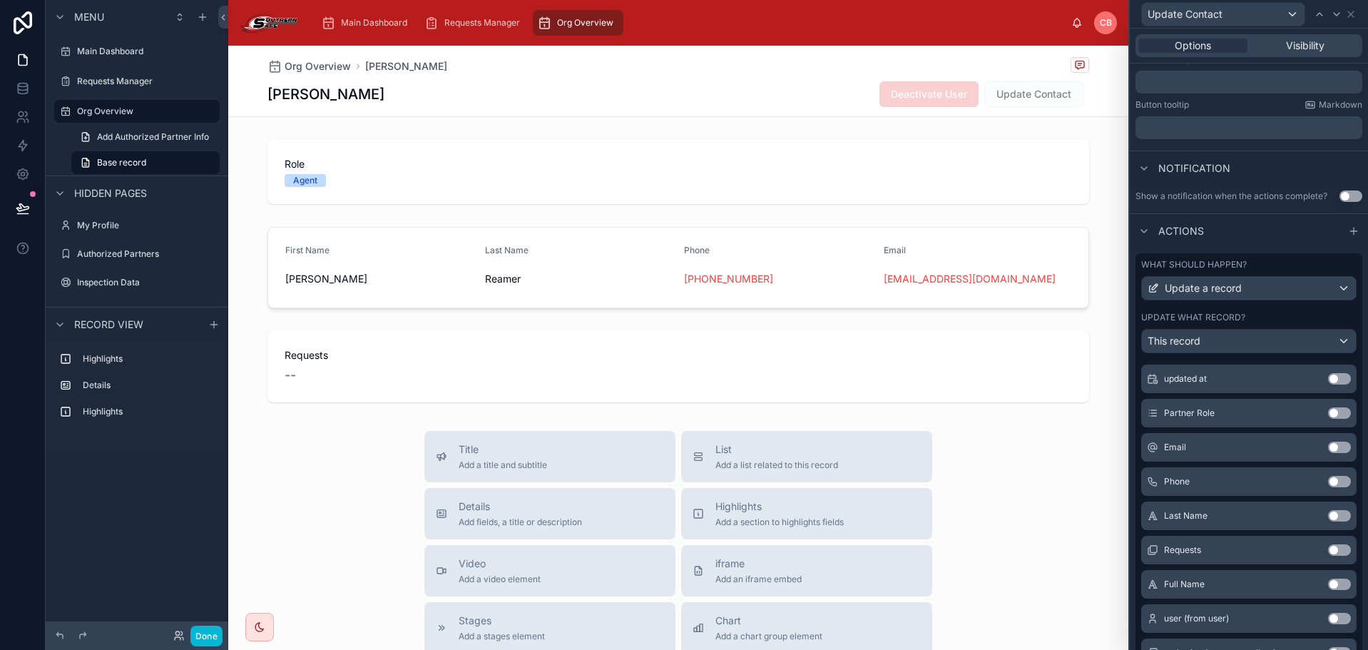
click at [1328, 516] on button "Use setting" at bounding box center [1339, 515] width 23 height 11
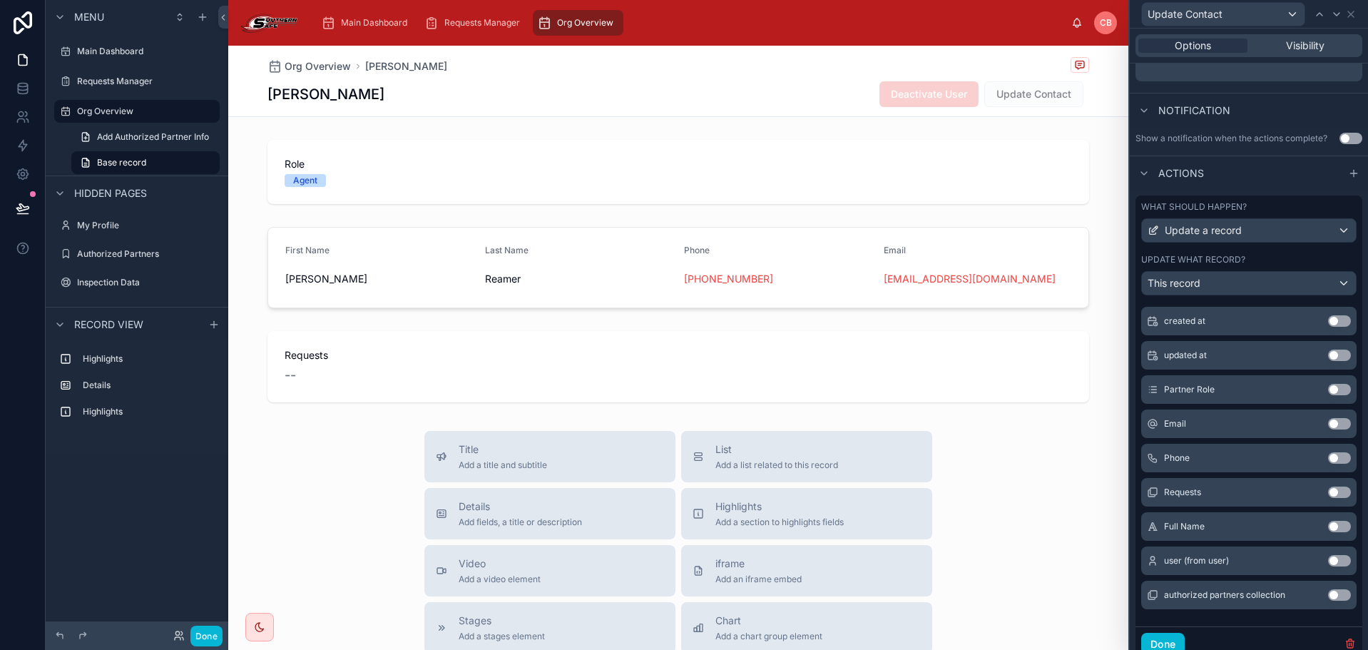
scroll to position [357, 0]
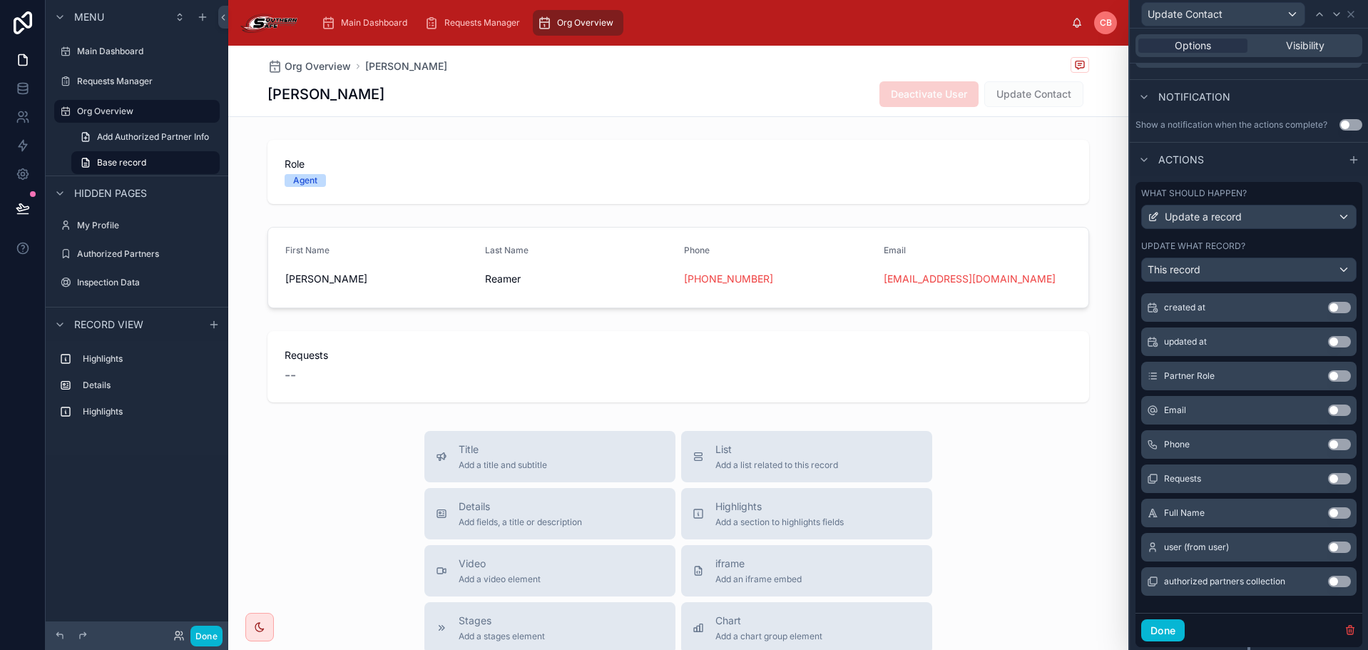
click at [1328, 411] on button "Use setting" at bounding box center [1339, 409] width 23 height 11
click at [1328, 449] on button "Use setting" at bounding box center [1339, 444] width 23 height 11
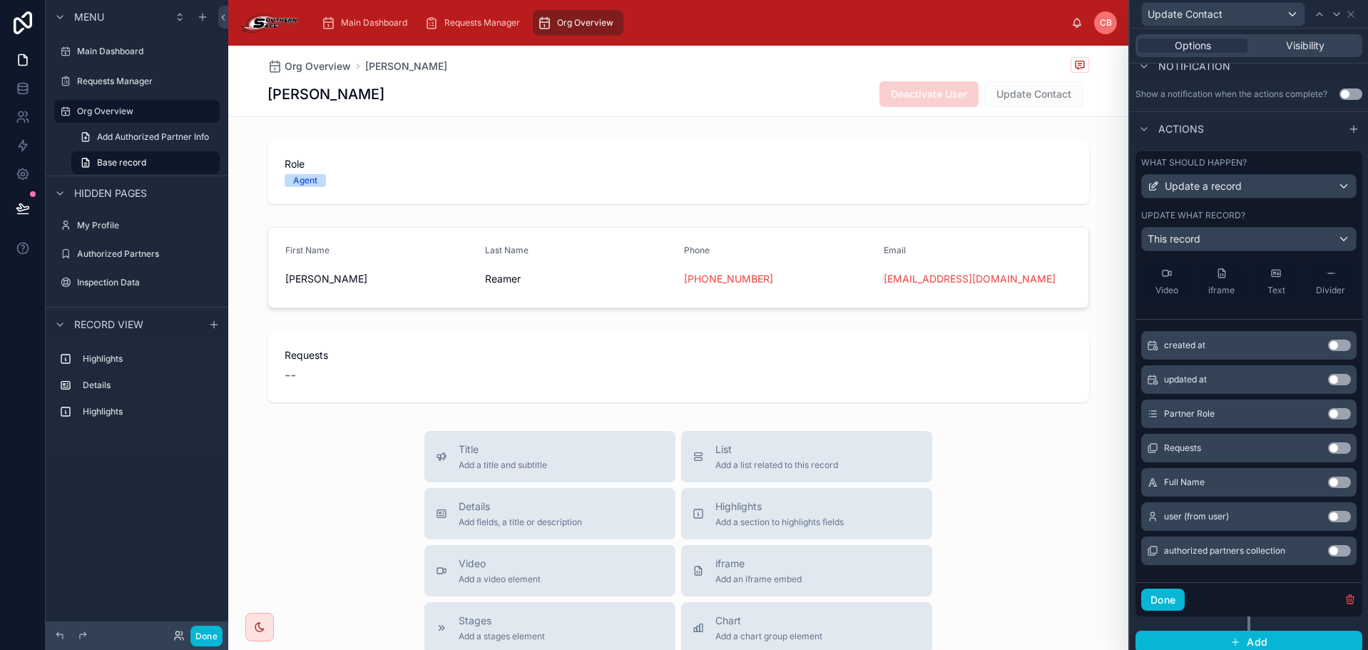
scroll to position [397, 0]
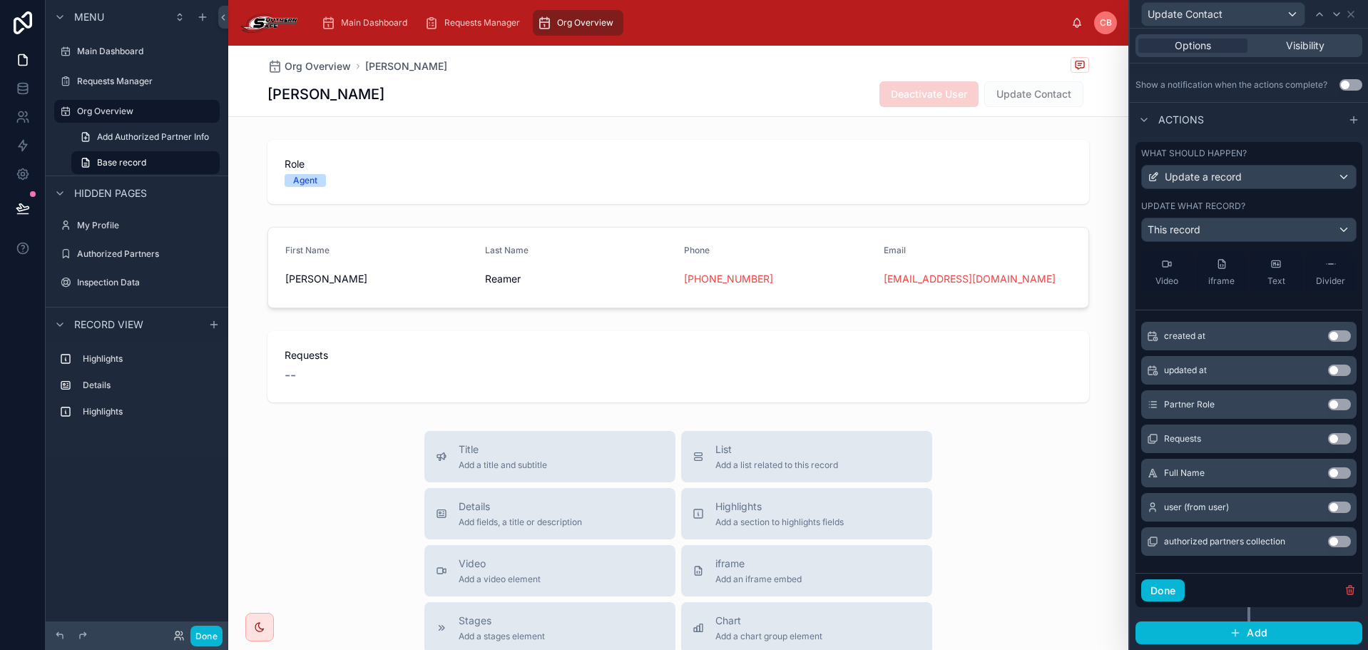
click at [1328, 400] on button "Use setting" at bounding box center [1339, 404] width 23 height 11
click at [1171, 591] on button "Done" at bounding box center [1163, 590] width 44 height 23
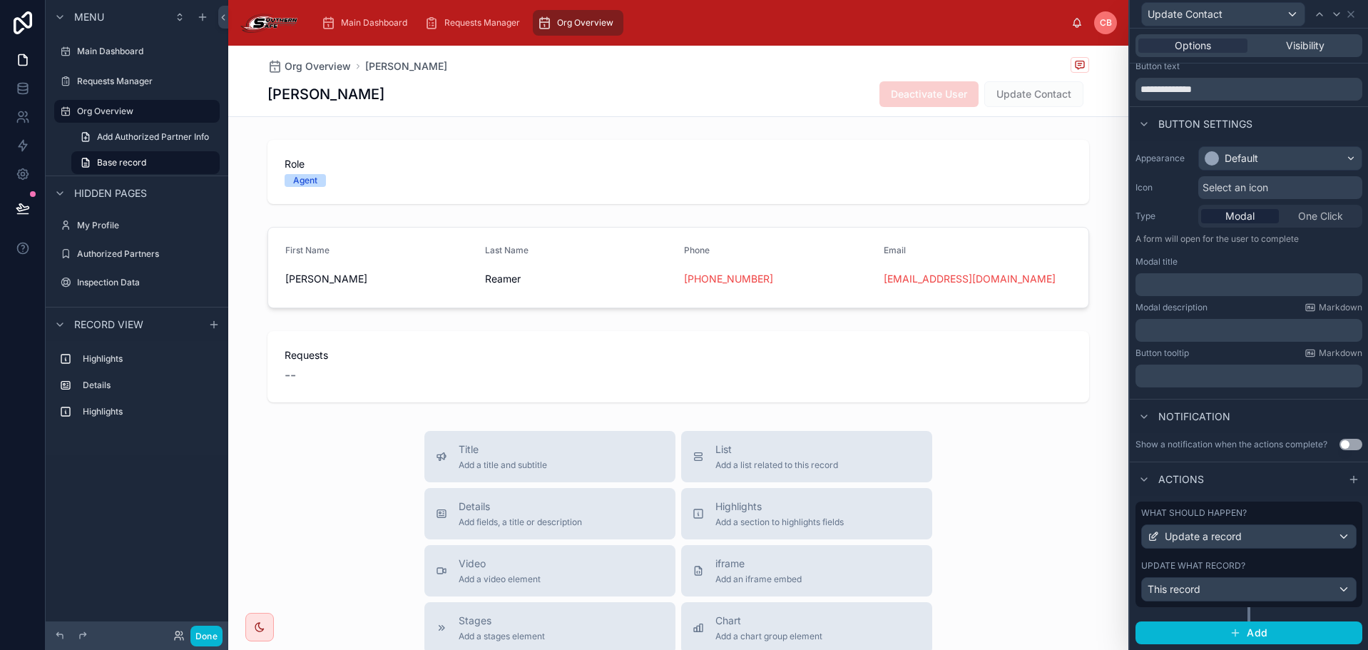
click at [1235, 567] on label "Update what record?" at bounding box center [1193, 565] width 104 height 11
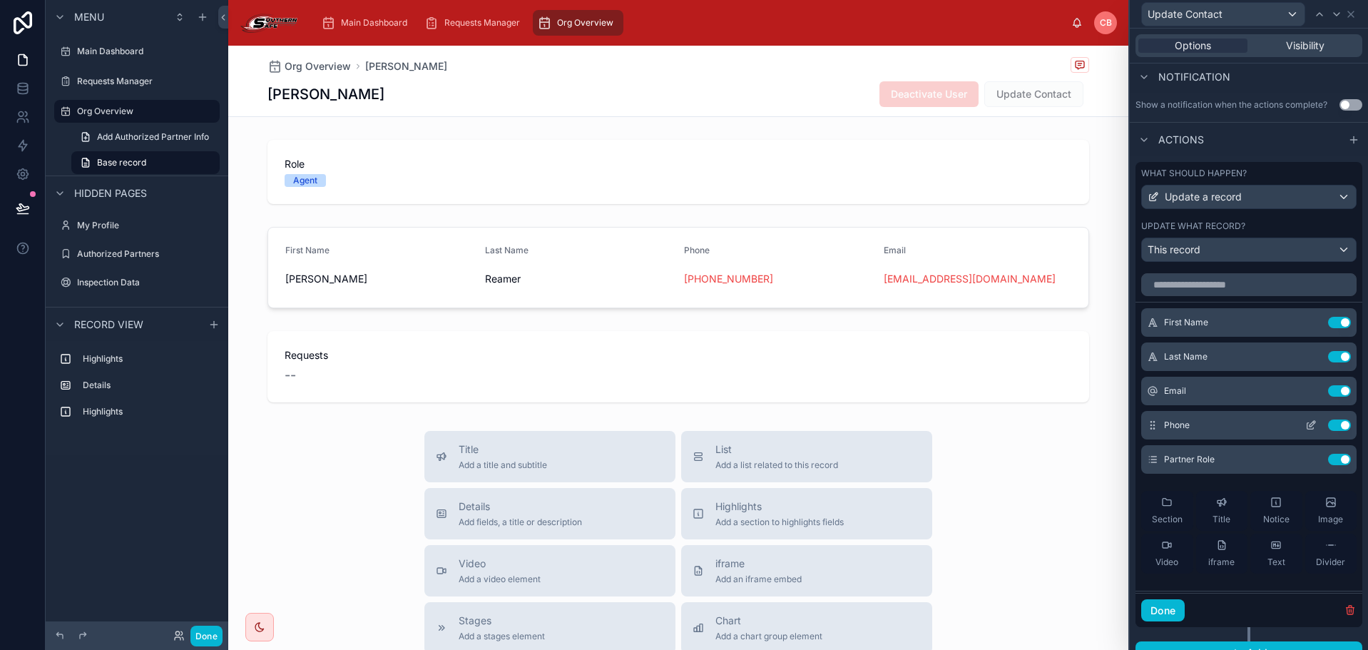
scroll to position [325, 0]
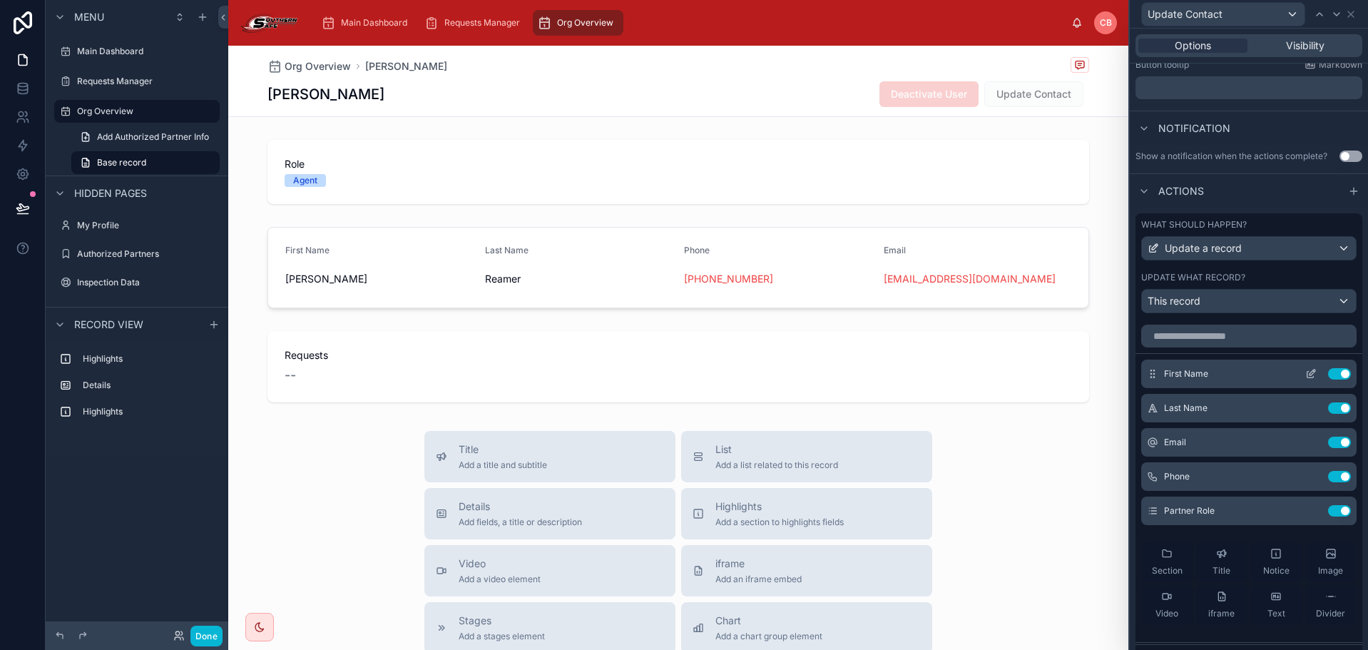
click at [1305, 374] on icon at bounding box center [1310, 373] width 11 height 11
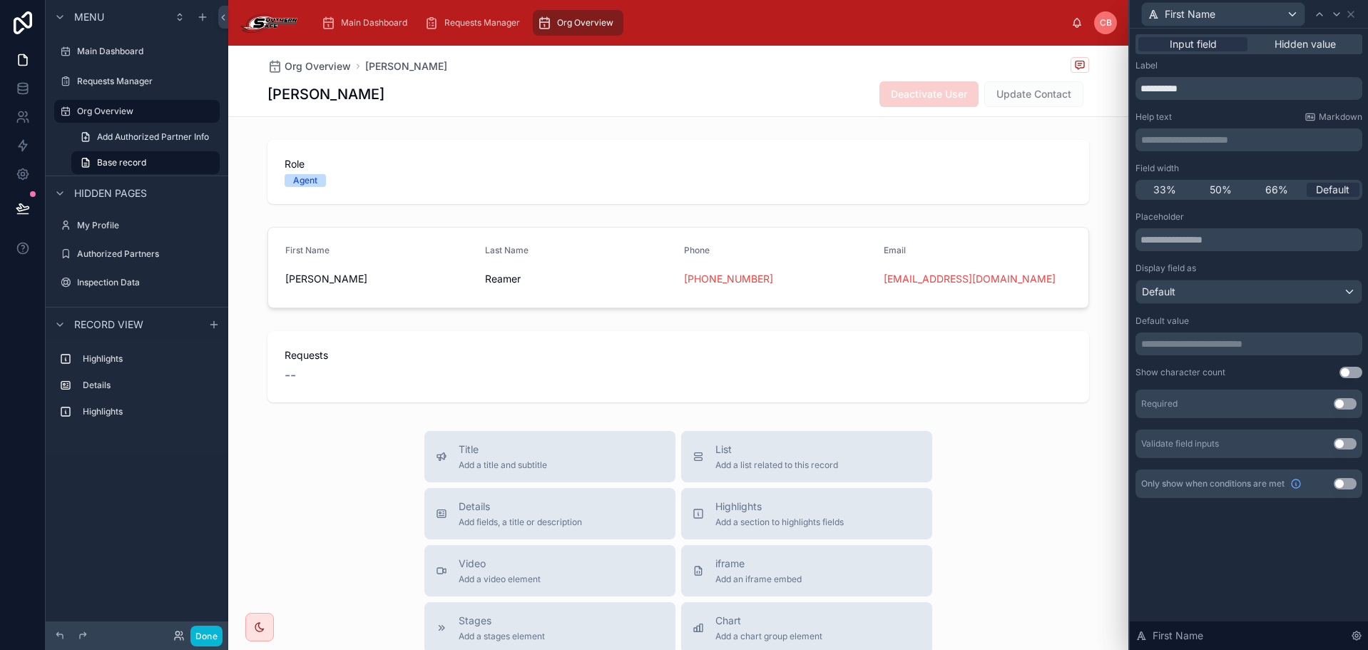
click at [1339, 399] on button "Use setting" at bounding box center [1345, 403] width 23 height 11
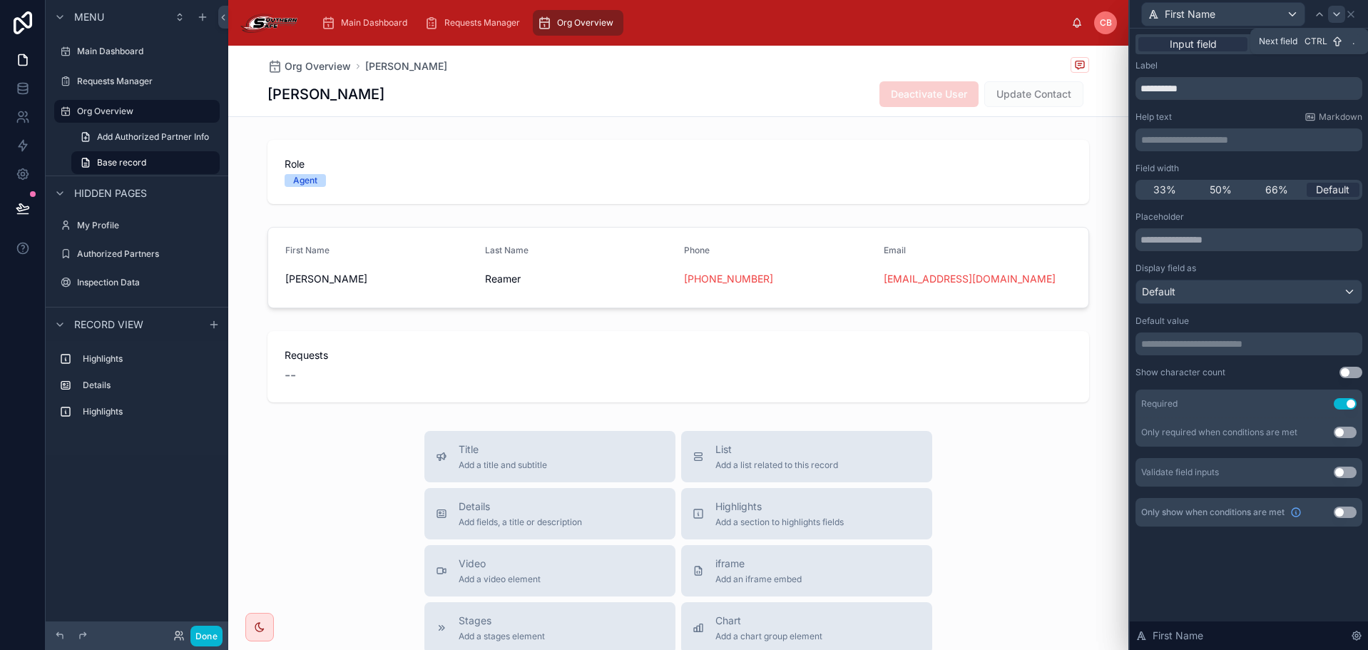
click at [1337, 16] on icon at bounding box center [1336, 14] width 11 height 11
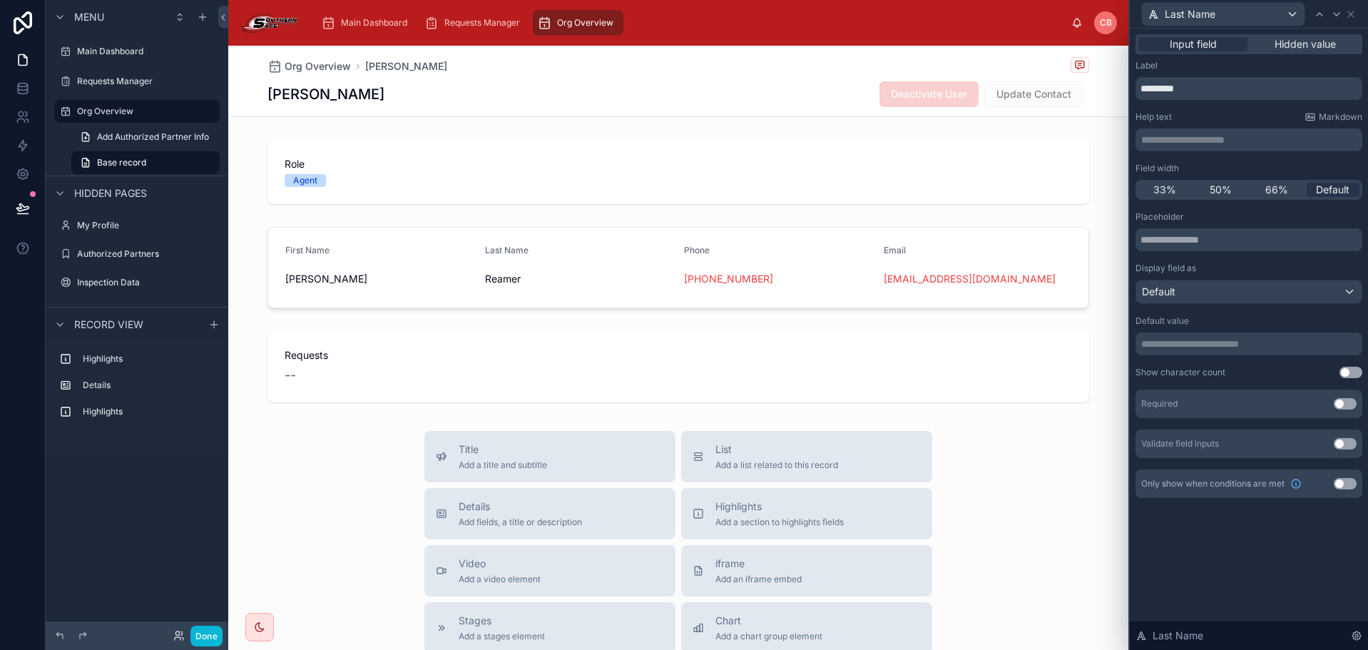
click at [1338, 400] on button "Use setting" at bounding box center [1345, 403] width 23 height 11
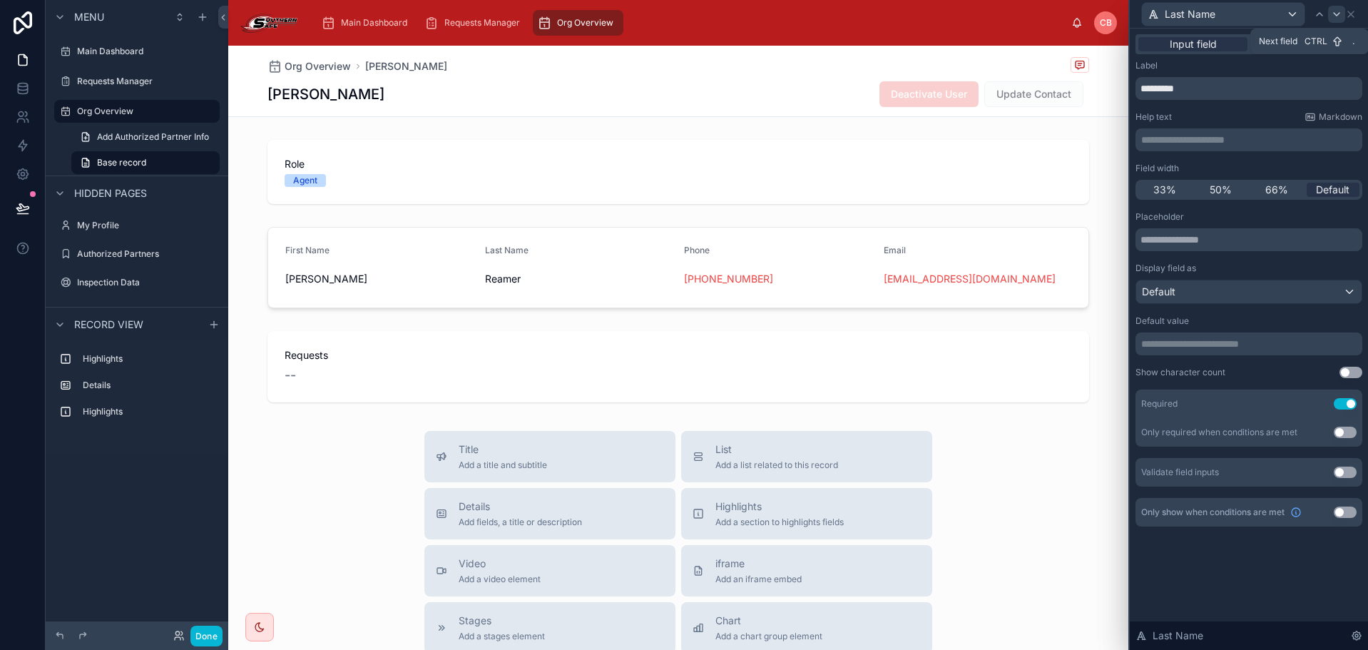
click at [1340, 14] on icon at bounding box center [1336, 14] width 11 height 11
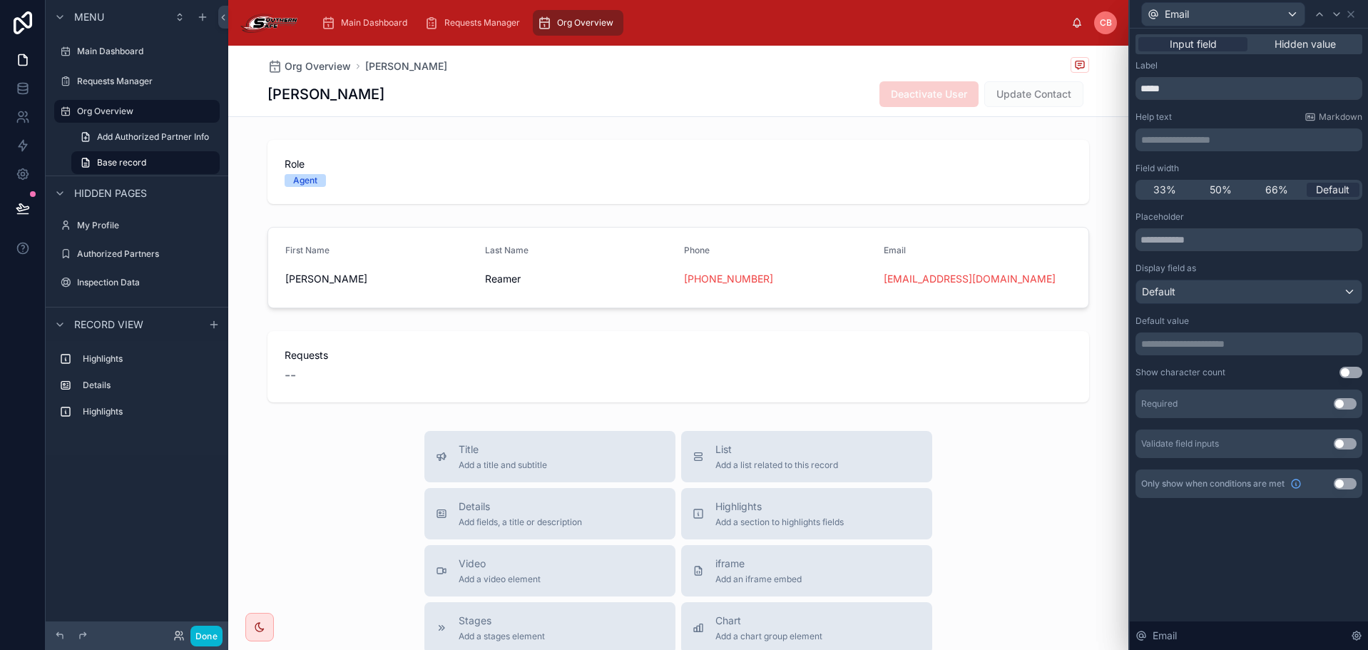
click at [1351, 407] on button "Use setting" at bounding box center [1345, 403] width 23 height 11
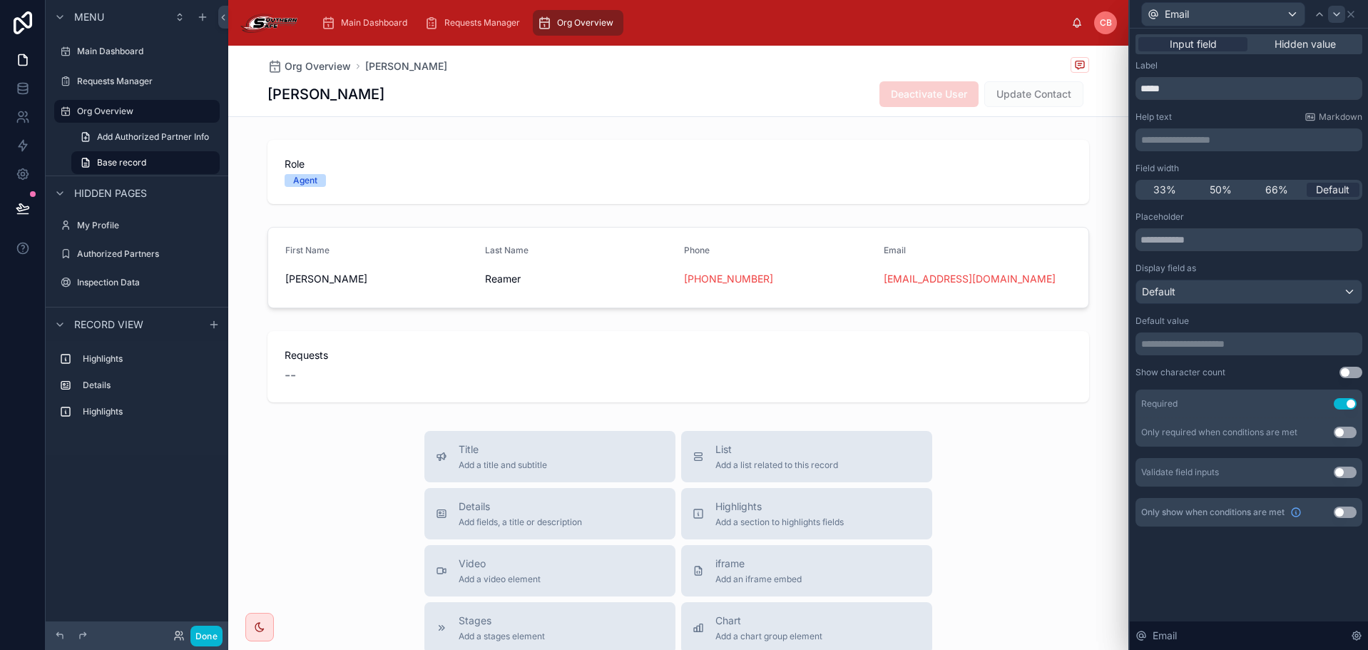
click at [1331, 15] on icon at bounding box center [1336, 14] width 11 height 11
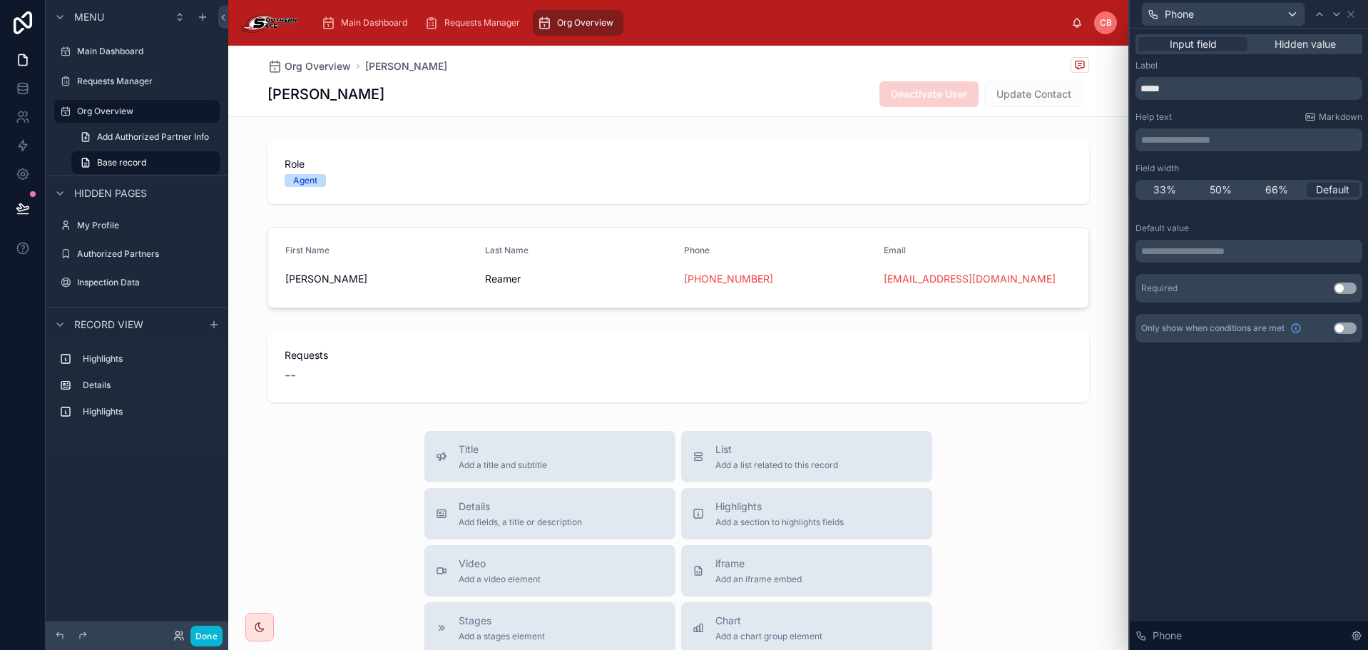
click at [1347, 286] on button "Use setting" at bounding box center [1345, 287] width 23 height 11
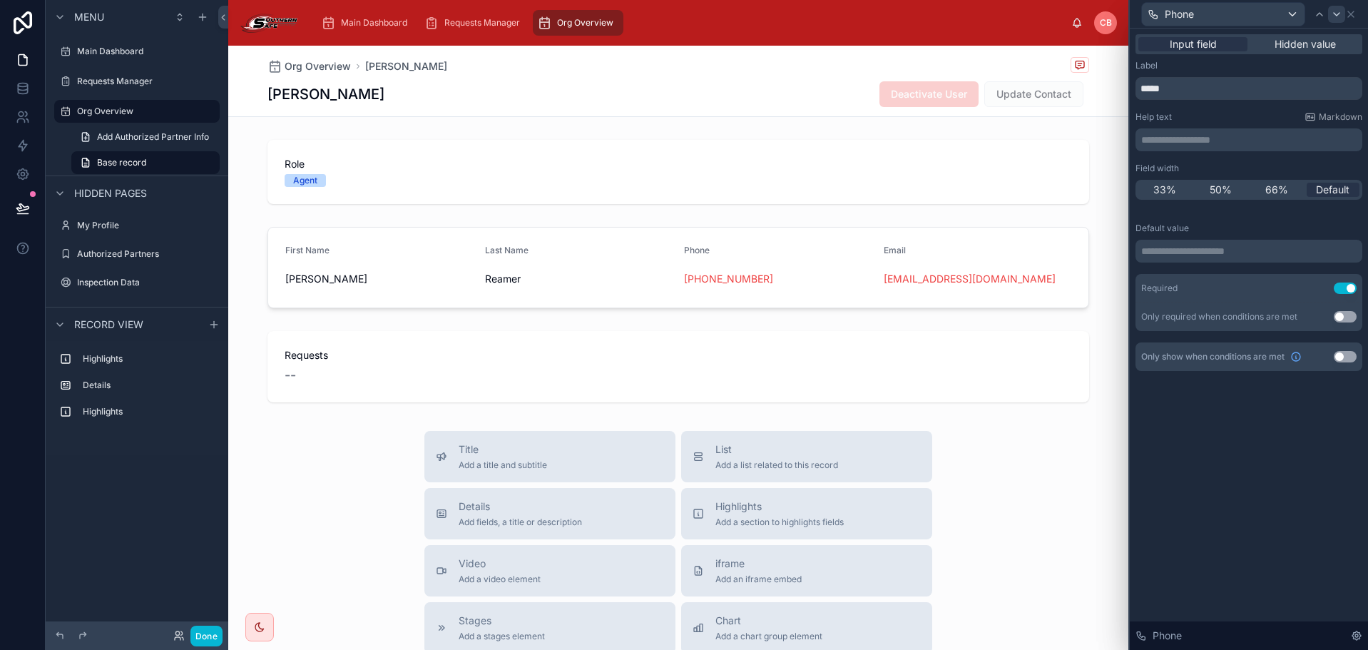
click at [1336, 14] on icon at bounding box center [1337, 14] width 6 height 3
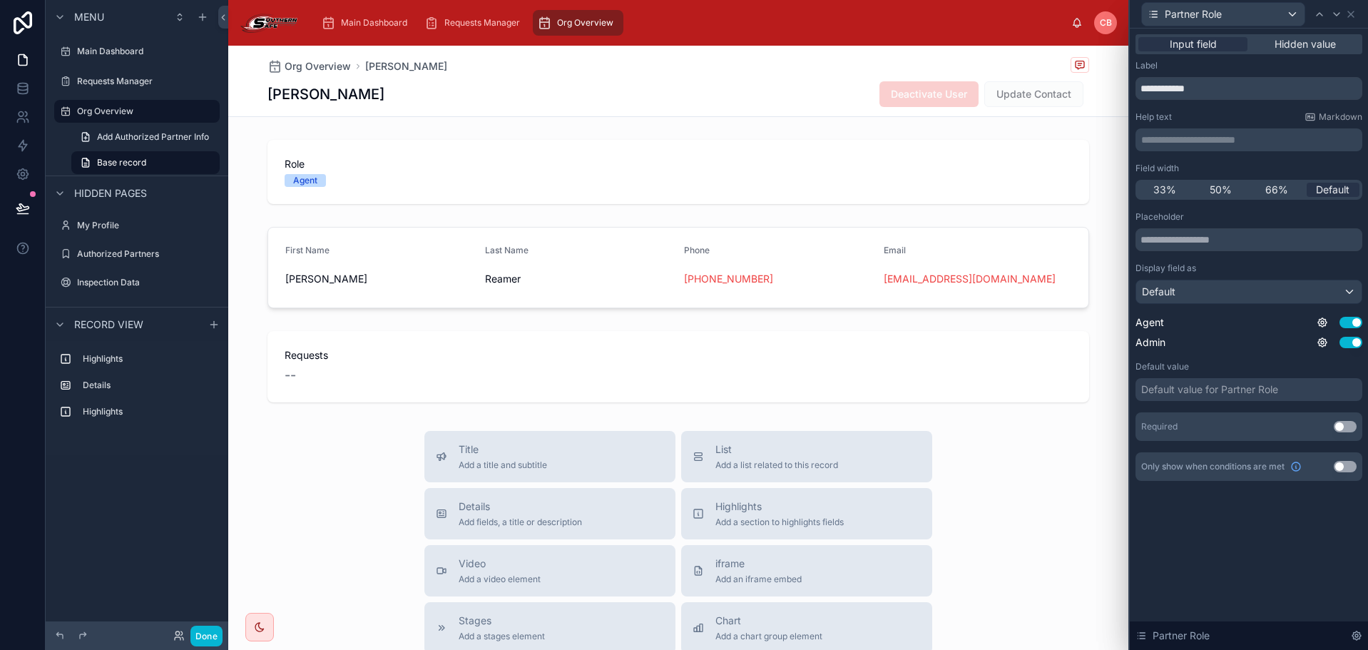
click at [1344, 430] on button "Use setting" at bounding box center [1345, 426] width 23 height 11
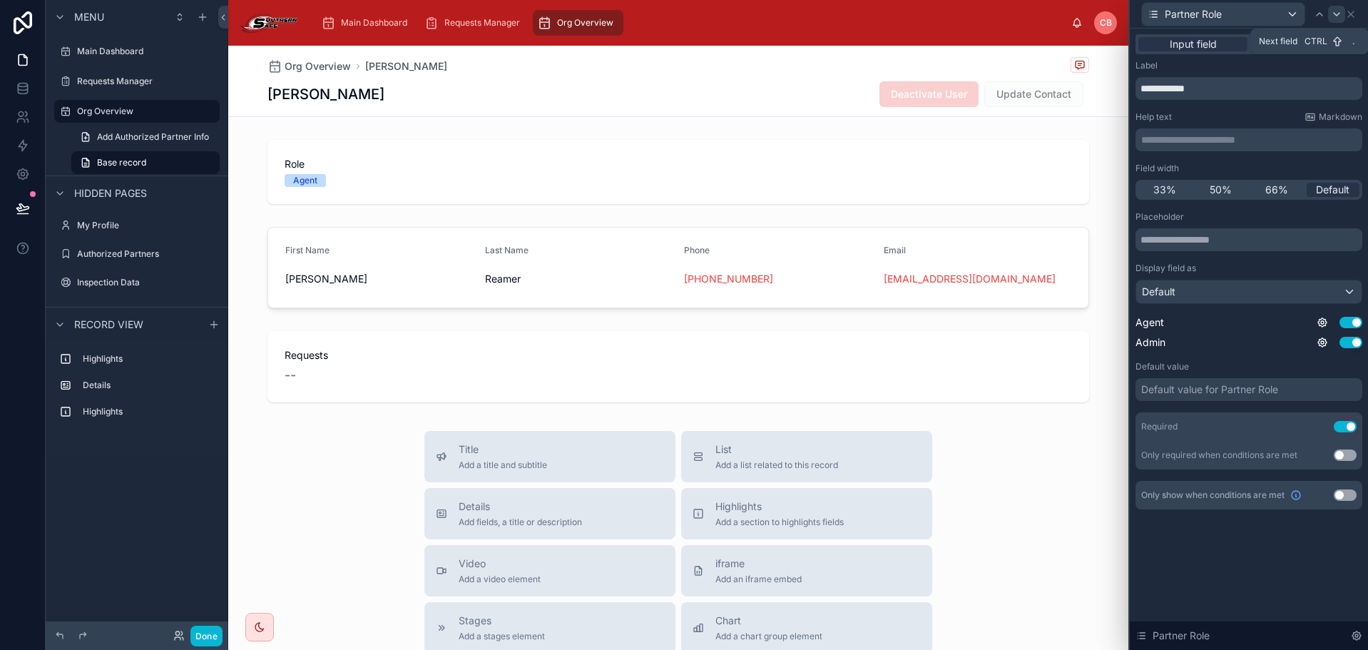
click at [1335, 14] on icon at bounding box center [1337, 14] width 6 height 3
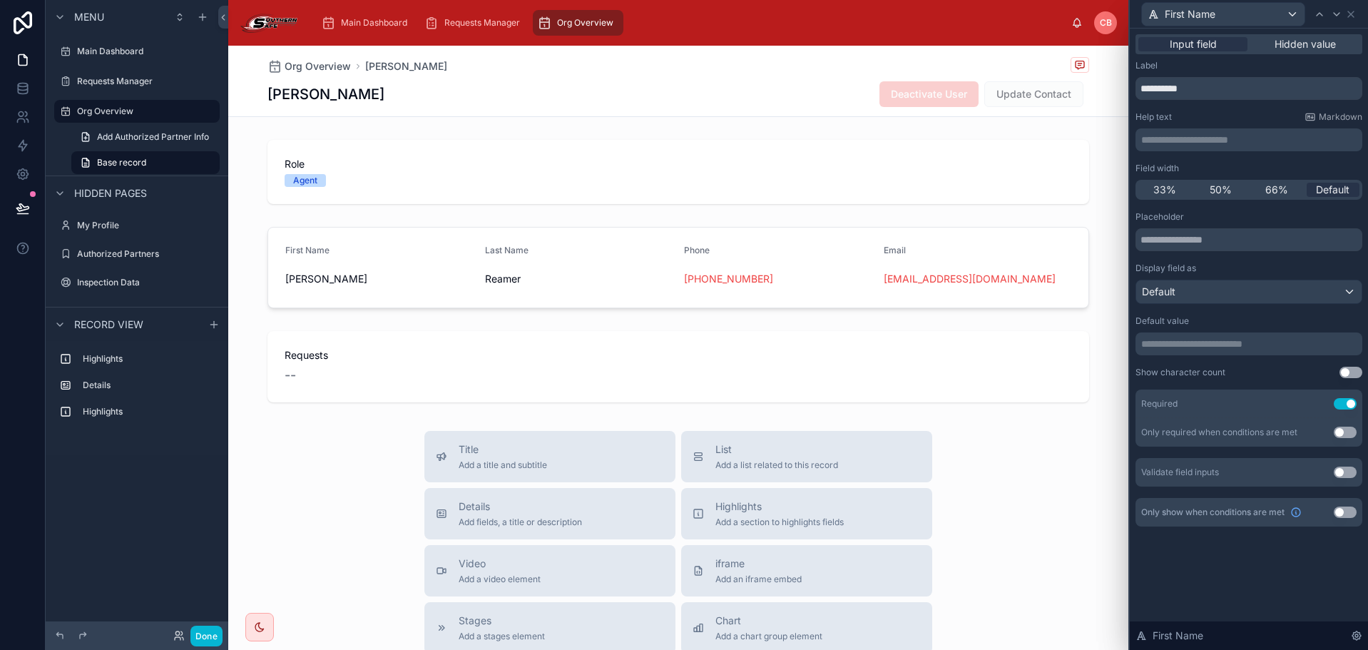
click at [1357, 14] on div "First Name" at bounding box center [1249, 14] width 227 height 28
click at [1342, 7] on div at bounding box center [1336, 14] width 17 height 17
click at [1353, 12] on icon at bounding box center [1351, 14] width 6 height 6
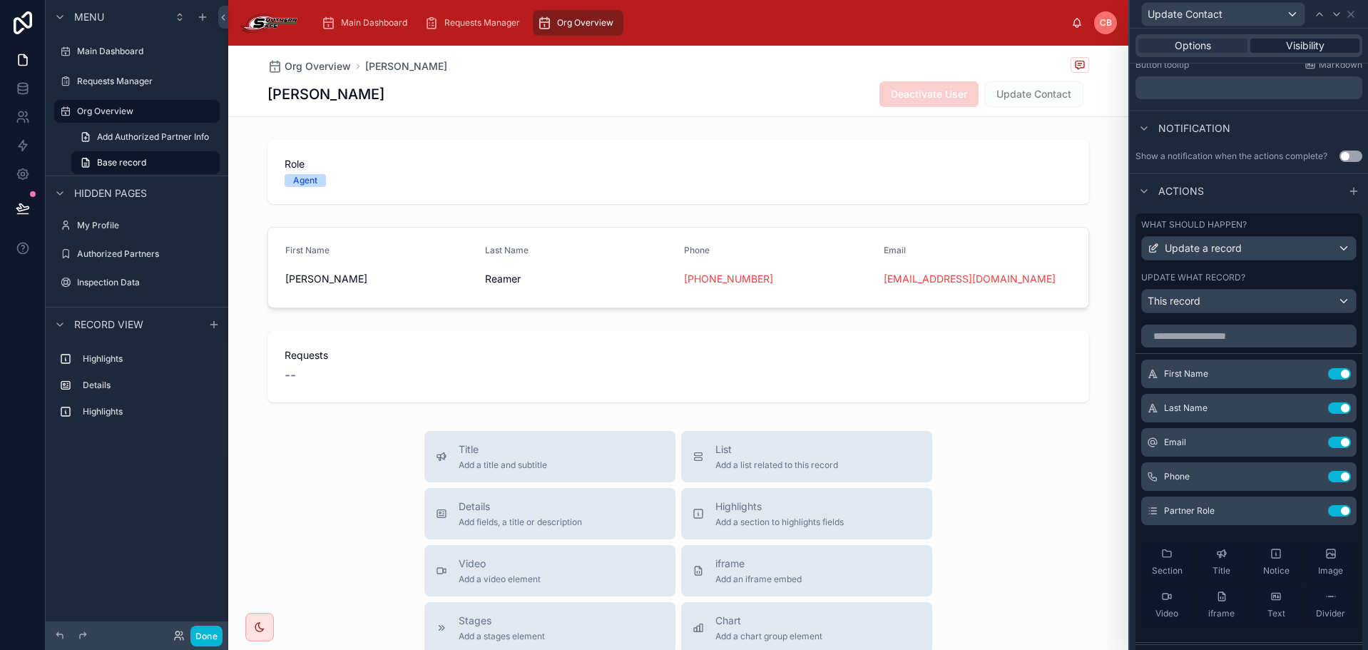
click at [1305, 43] on span "Visibility" at bounding box center [1305, 46] width 39 height 14
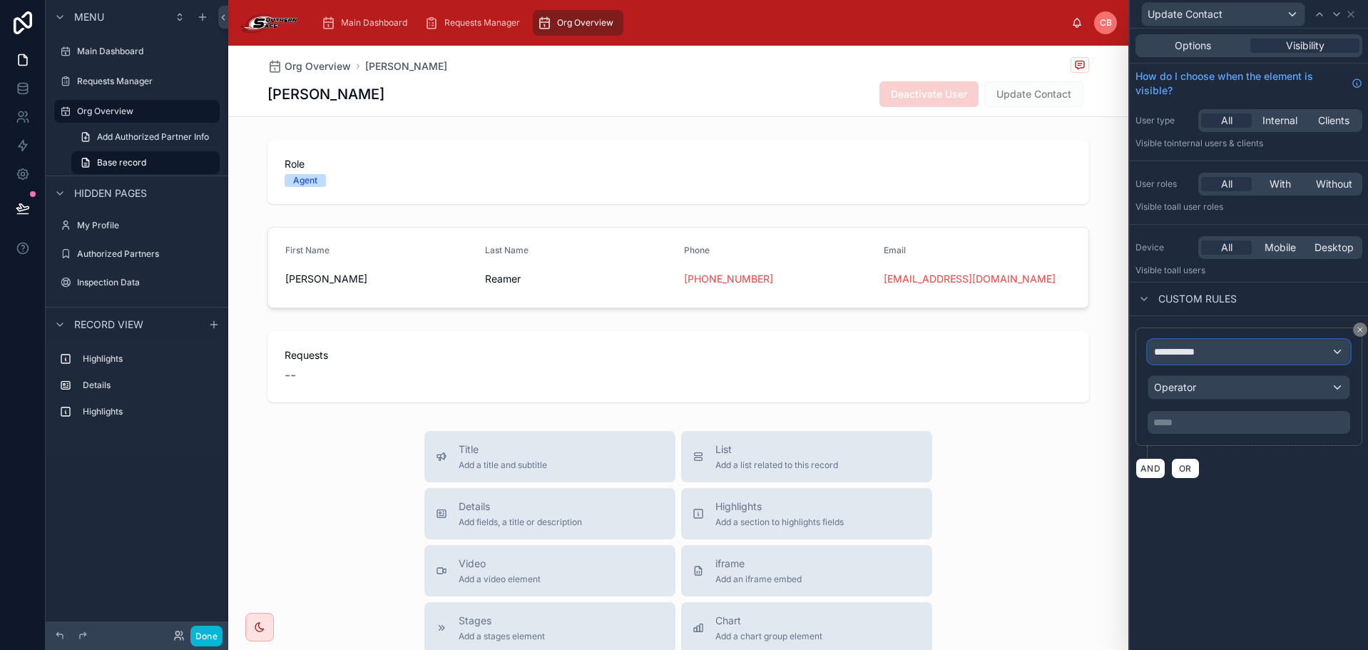
click at [1226, 342] on div "**********" at bounding box center [1248, 351] width 201 height 23
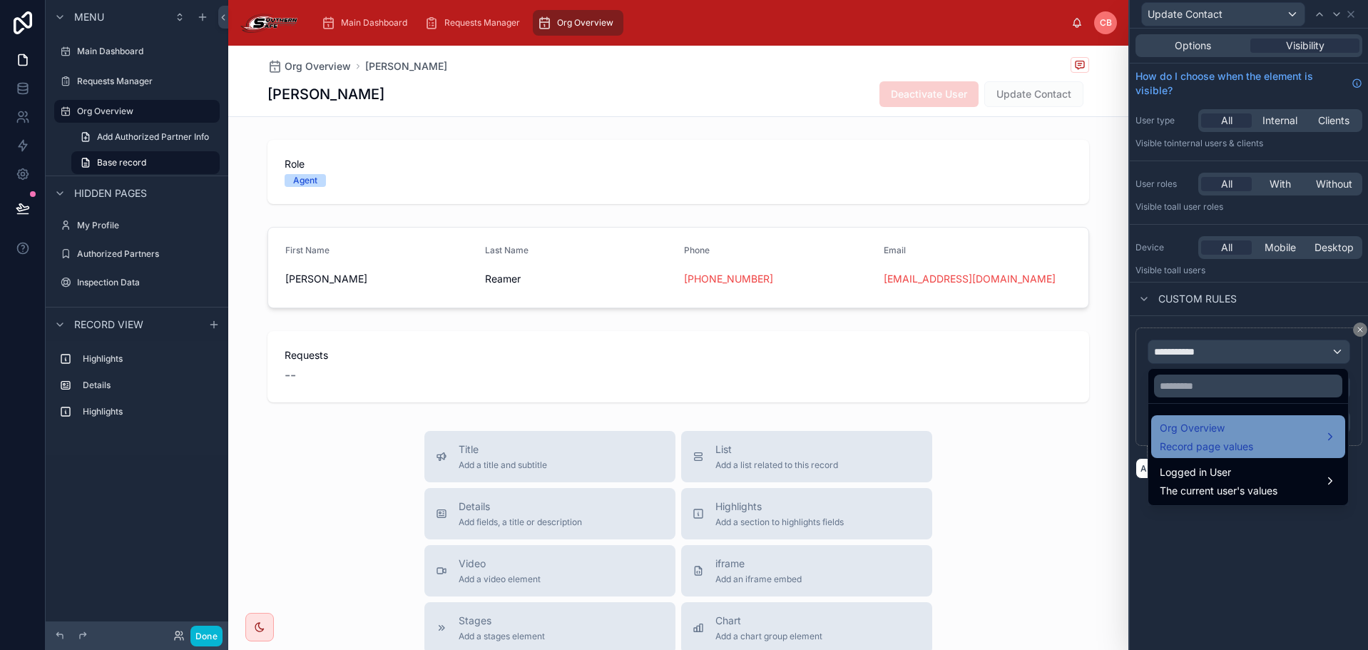
click at [1230, 436] on span "Org Overview" at bounding box center [1206, 427] width 93 height 17
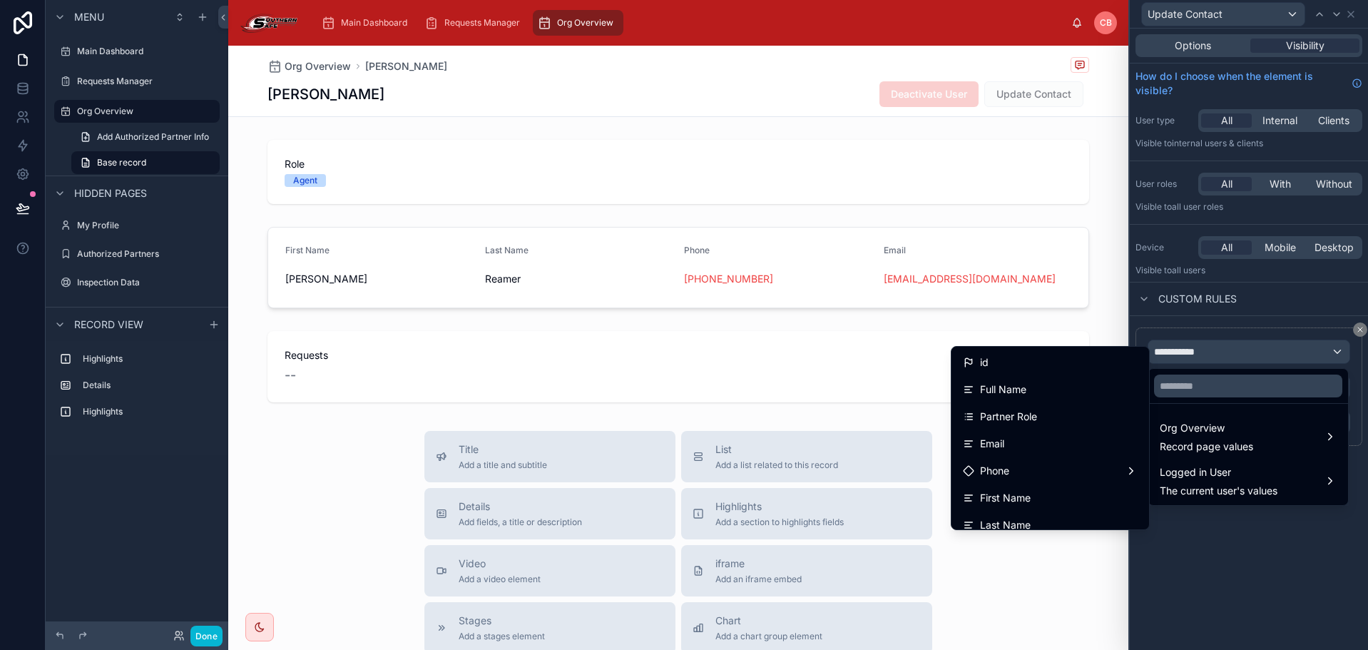
click at [1225, 345] on div at bounding box center [1249, 325] width 238 height 650
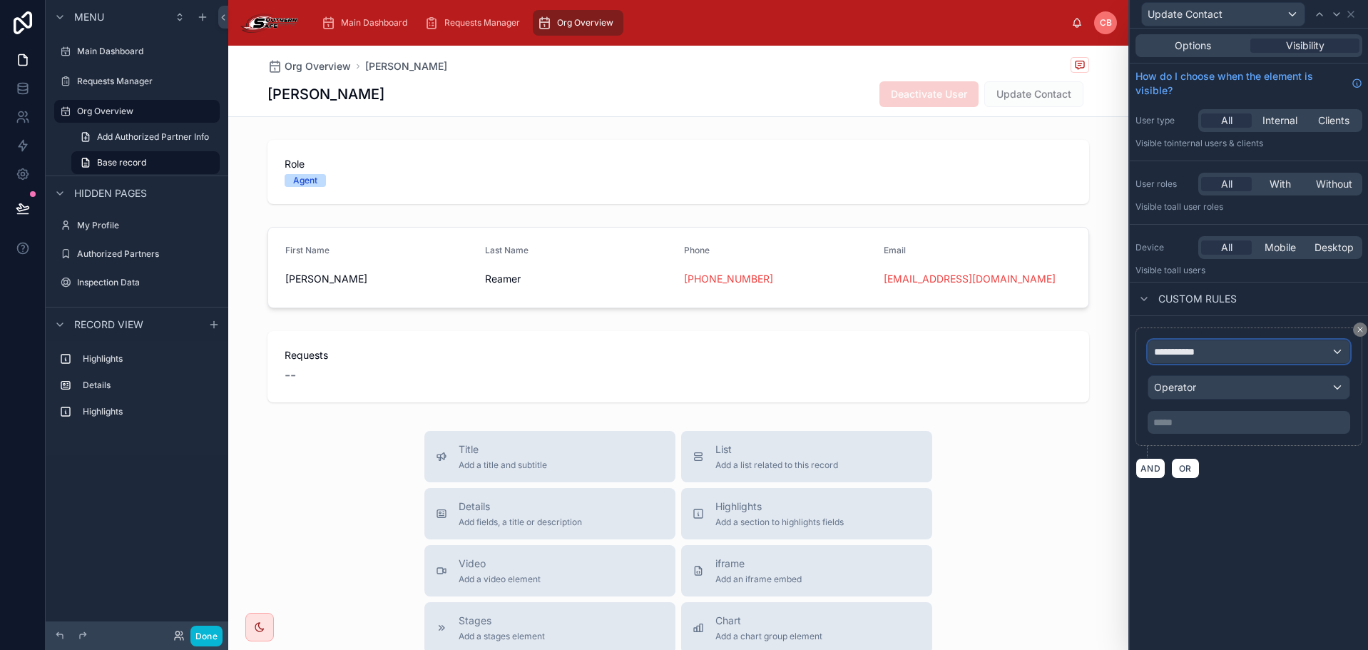
click at [1223, 346] on div "**********" at bounding box center [1248, 351] width 201 height 23
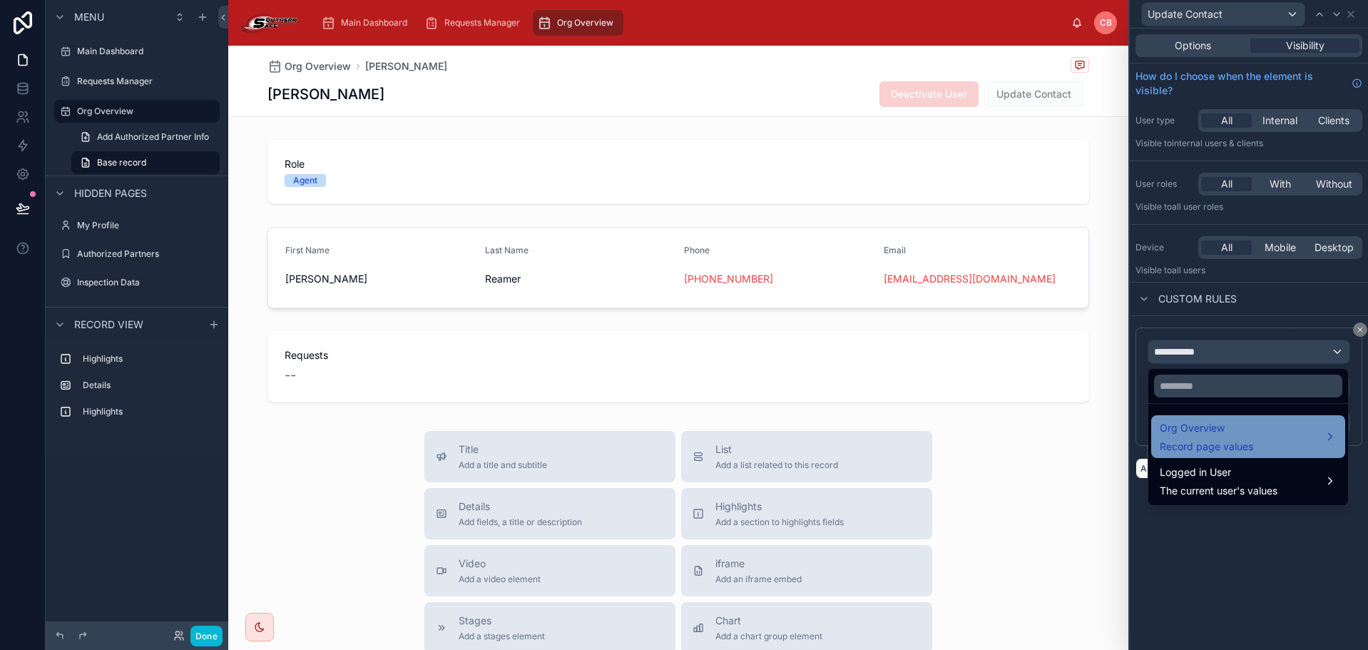
click at [1241, 442] on span "Record page values" at bounding box center [1206, 446] width 93 height 14
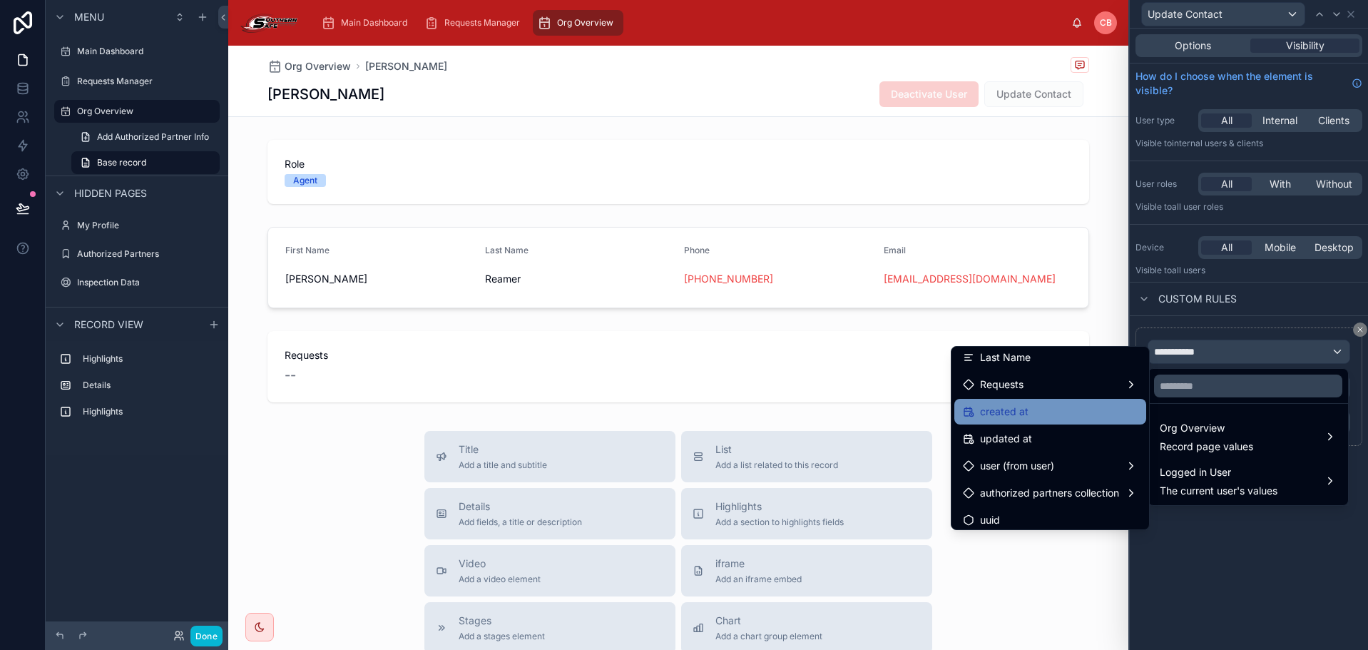
scroll to position [174, 0]
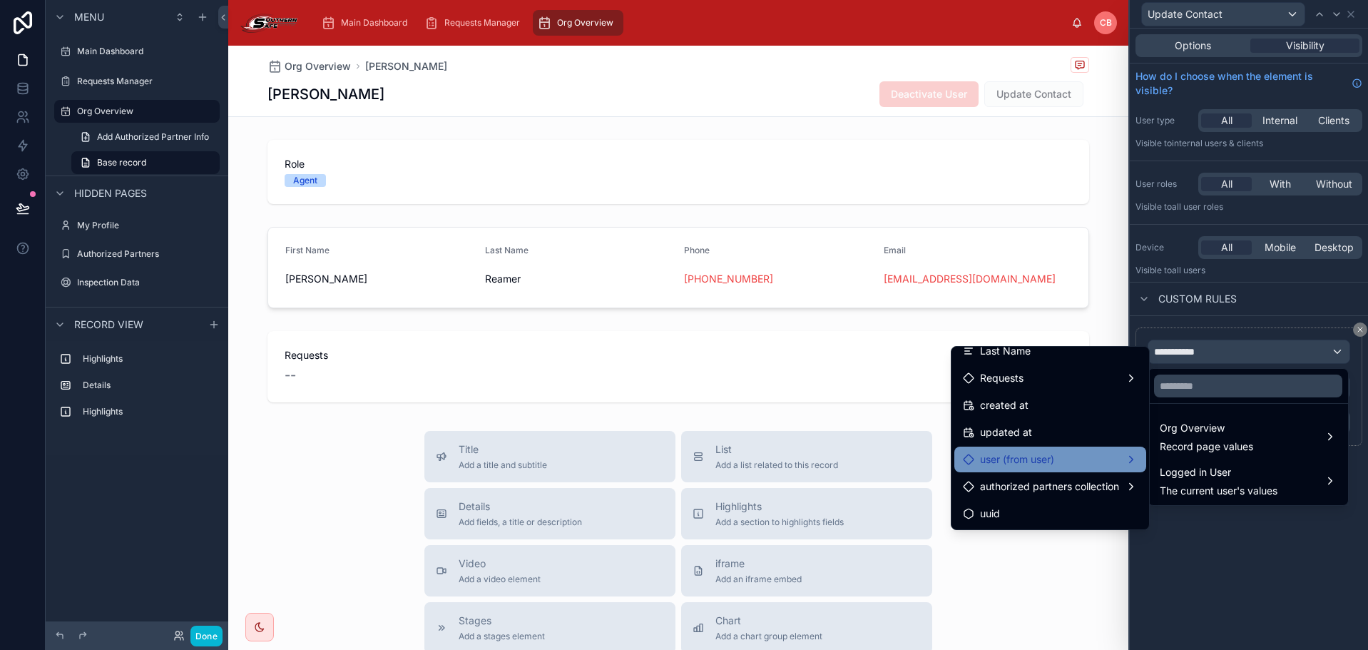
click at [1041, 460] on span "user (from user)" at bounding box center [1017, 459] width 74 height 17
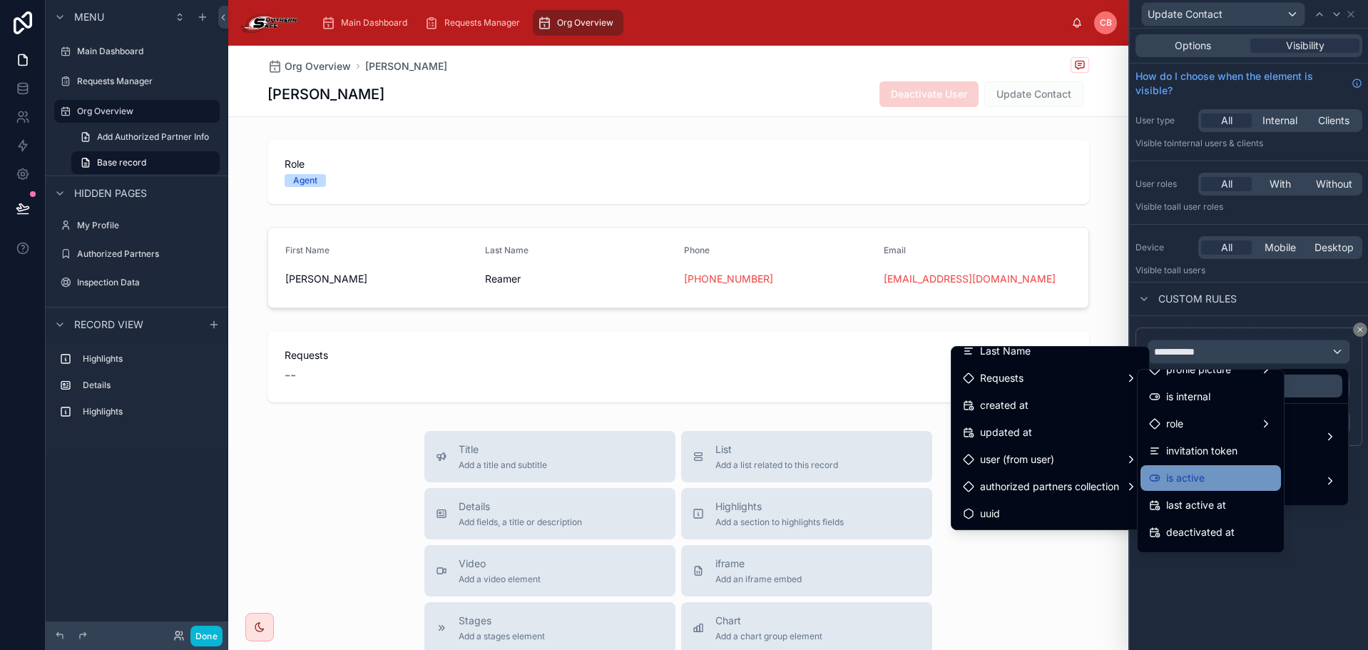
scroll to position [143, 0]
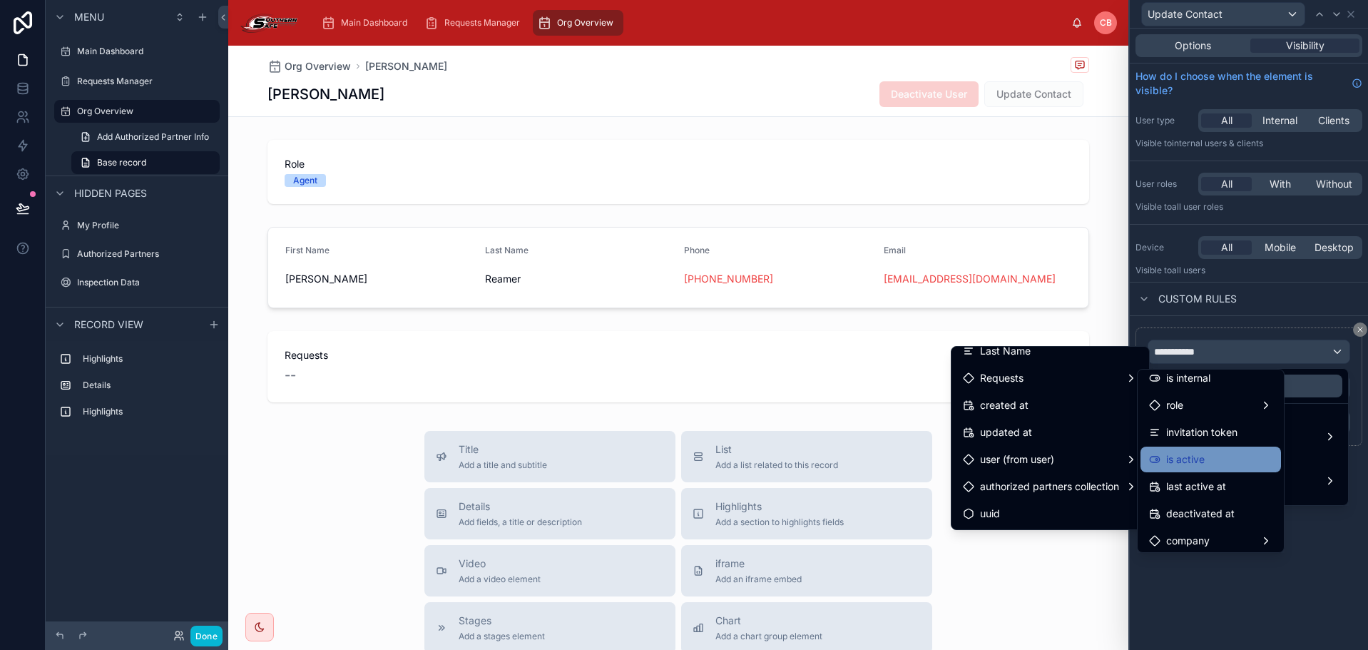
click at [1211, 458] on div "is active" at bounding box center [1210, 459] width 123 height 17
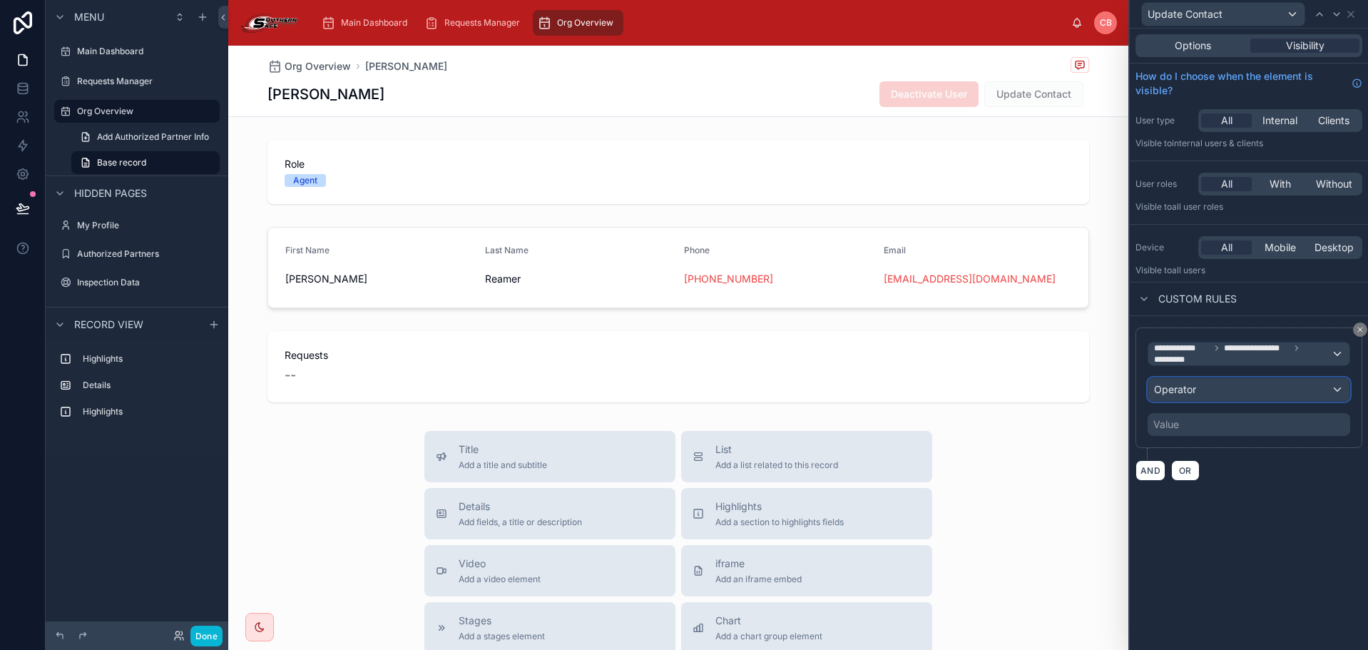
click at [1231, 378] on div "Operator" at bounding box center [1248, 389] width 201 height 23
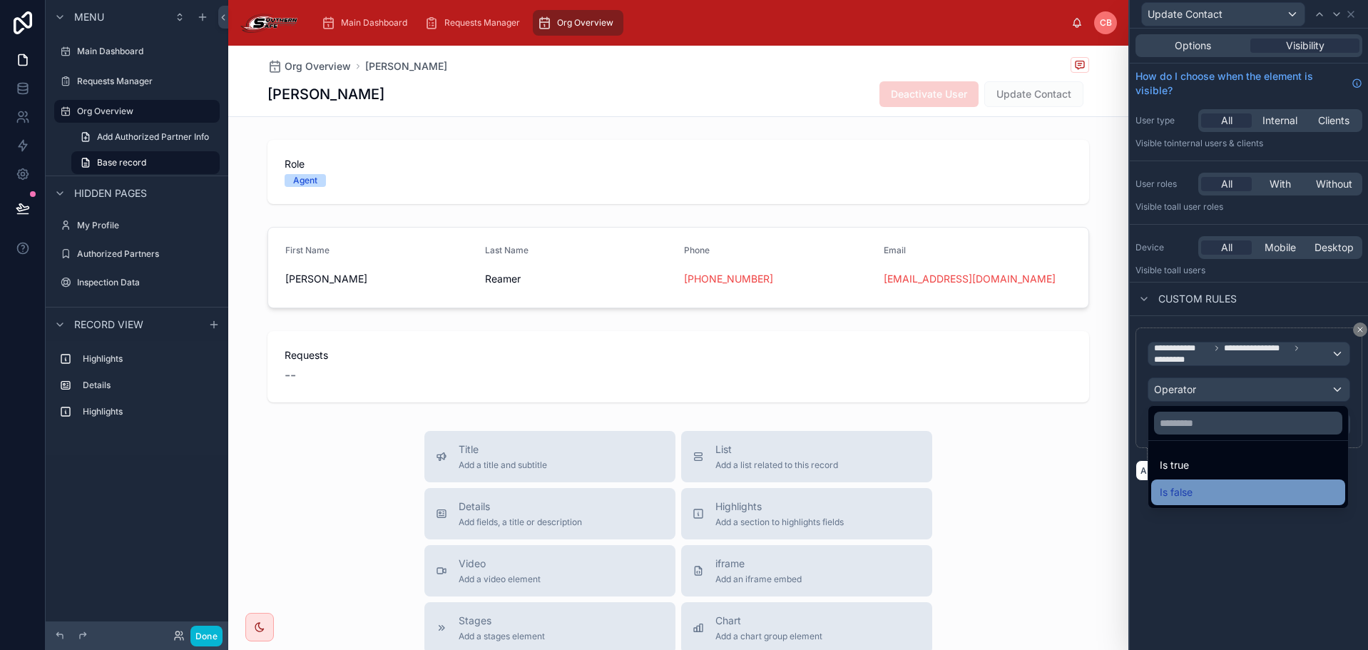
click at [1217, 489] on div "Is false" at bounding box center [1248, 492] width 177 height 17
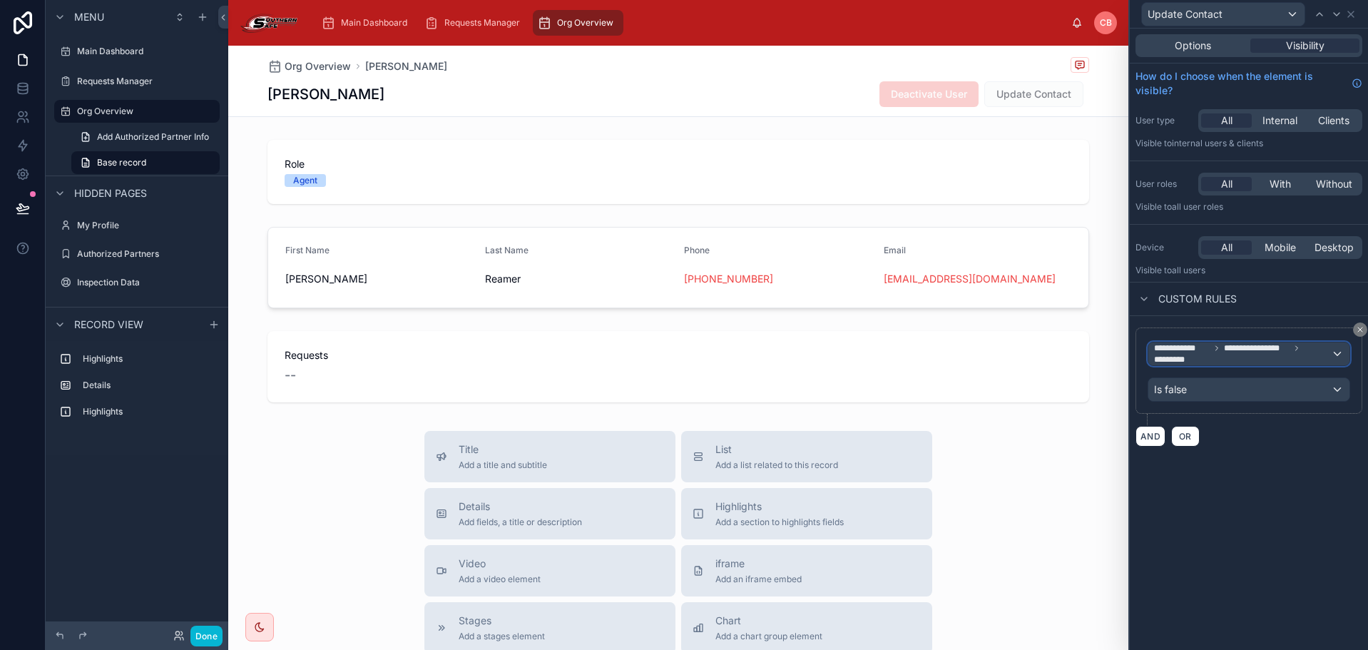
click at [1268, 353] on span "**********" at bounding box center [1242, 353] width 177 height 23
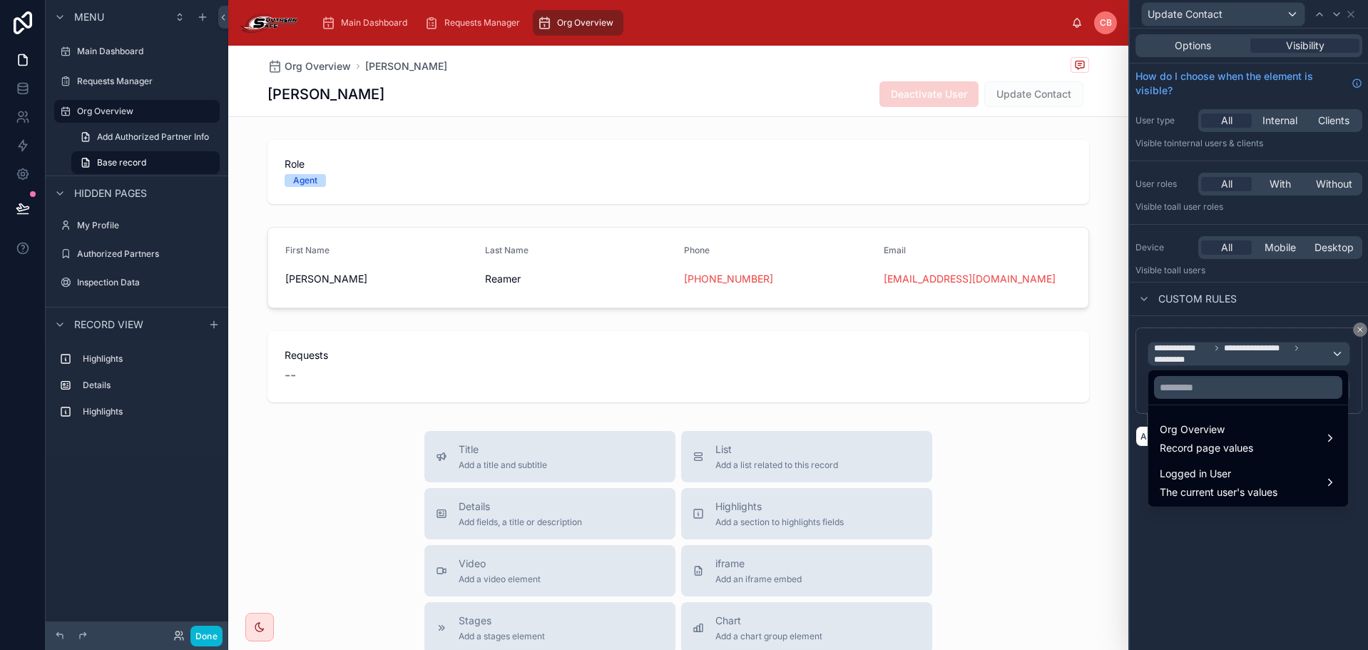
click at [1268, 324] on div at bounding box center [1249, 325] width 238 height 650
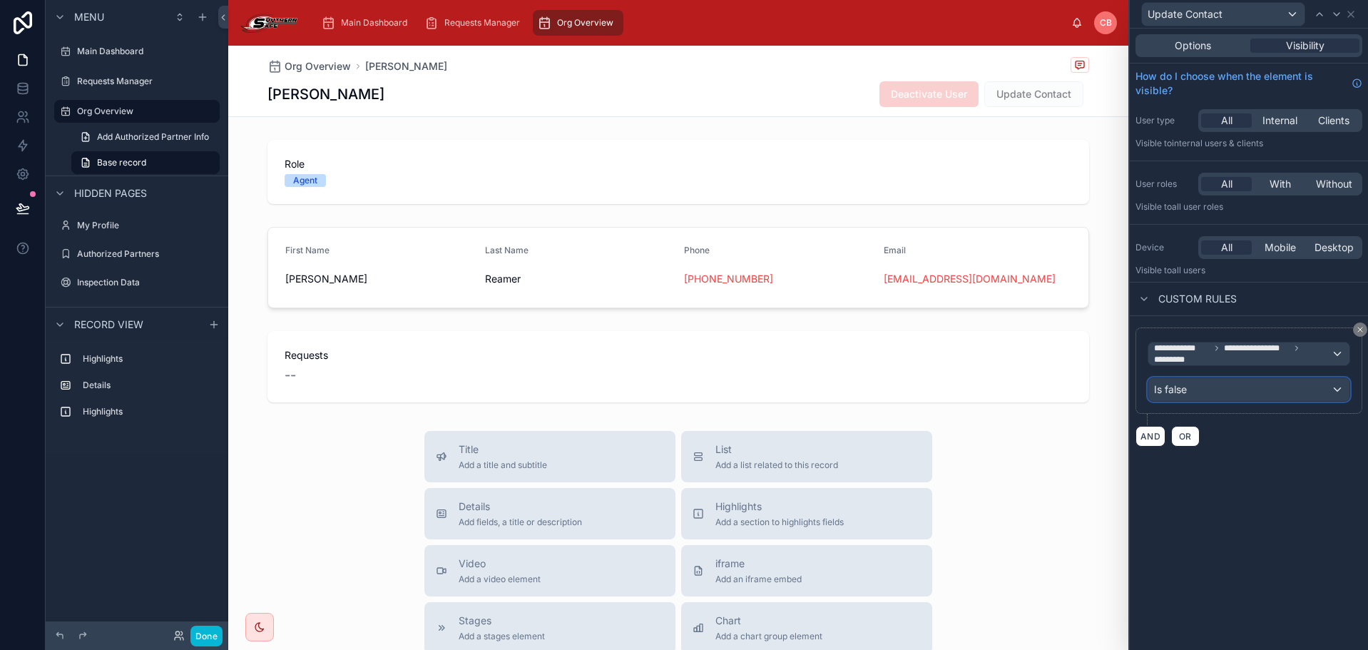
click at [1267, 399] on div "Is false" at bounding box center [1248, 389] width 201 height 23
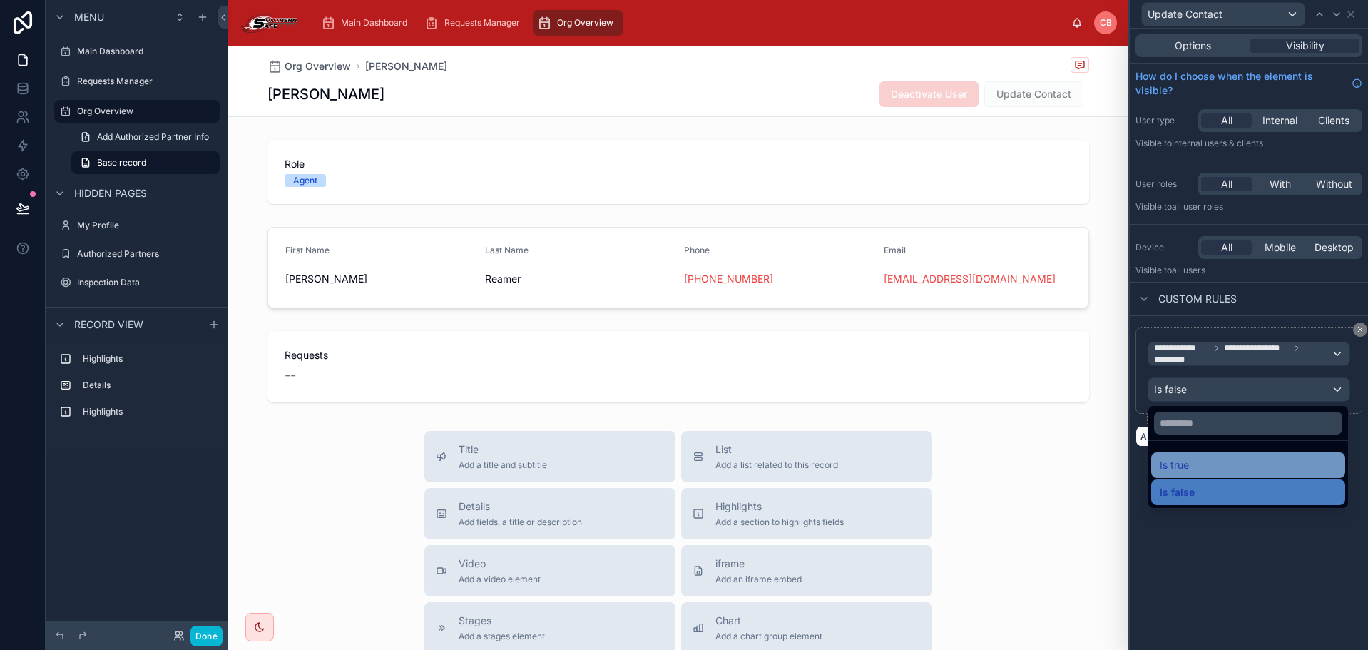
click at [1255, 465] on div "Is true" at bounding box center [1248, 465] width 177 height 17
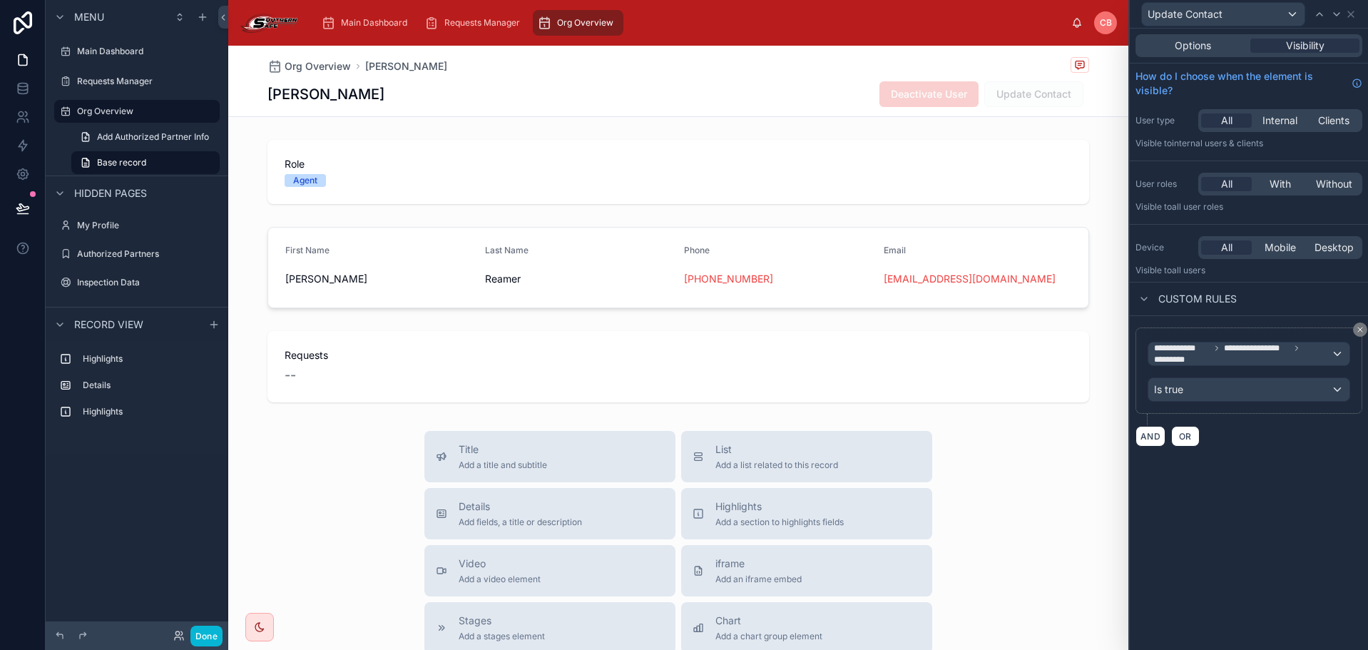
click at [1258, 476] on div "**********" at bounding box center [1249, 339] width 238 height 621
click at [208, 635] on button "Done" at bounding box center [206, 636] width 32 height 21
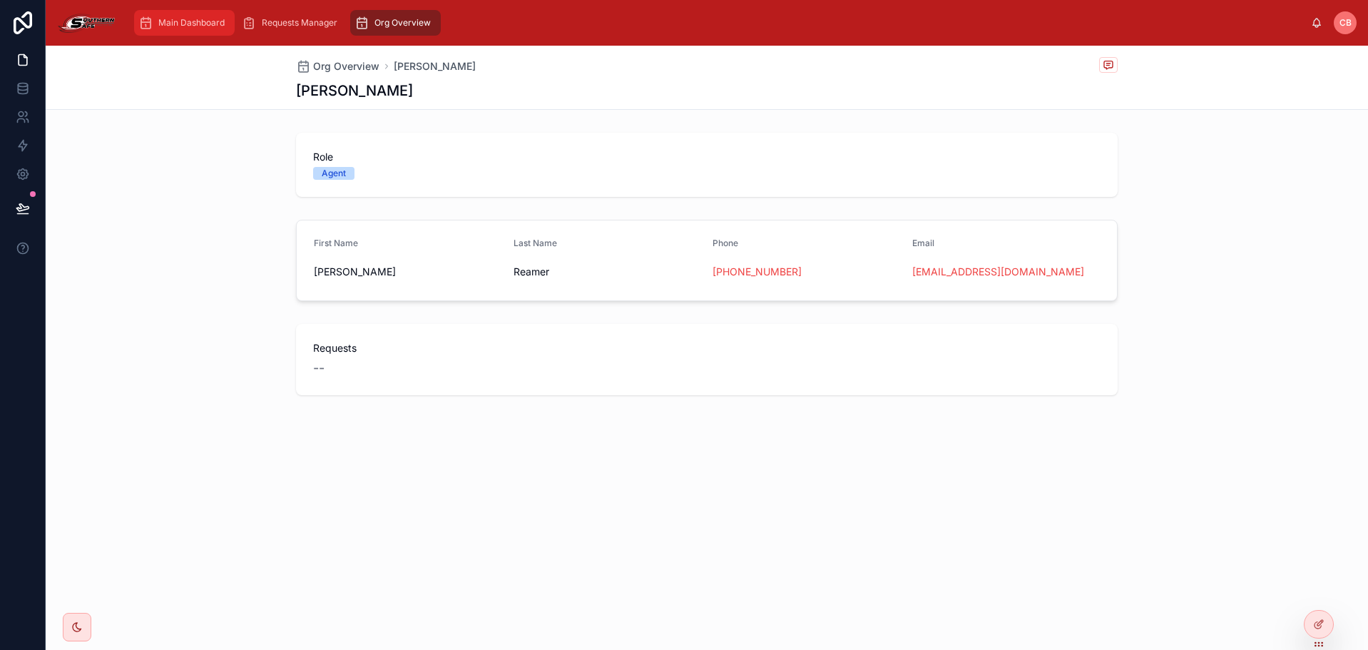
click at [180, 24] on span "Main Dashboard" at bounding box center [191, 22] width 66 height 11
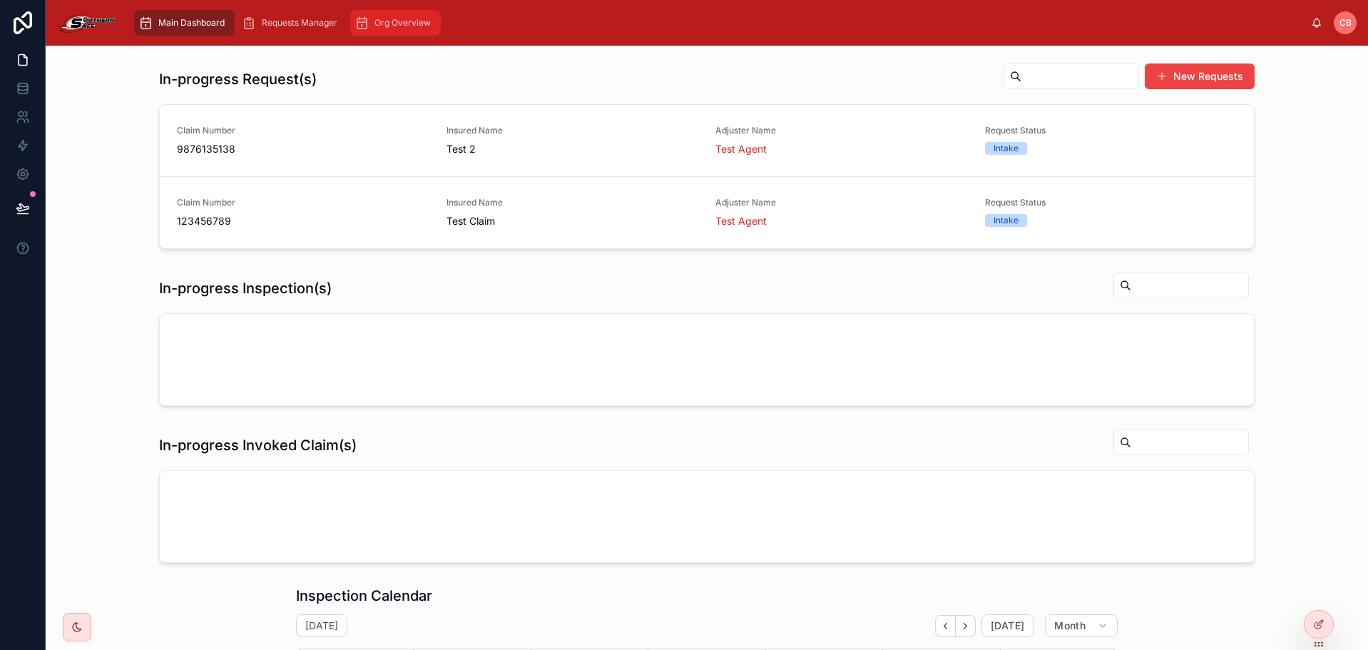
click at [389, 25] on span "Org Overview" at bounding box center [402, 22] width 56 height 11
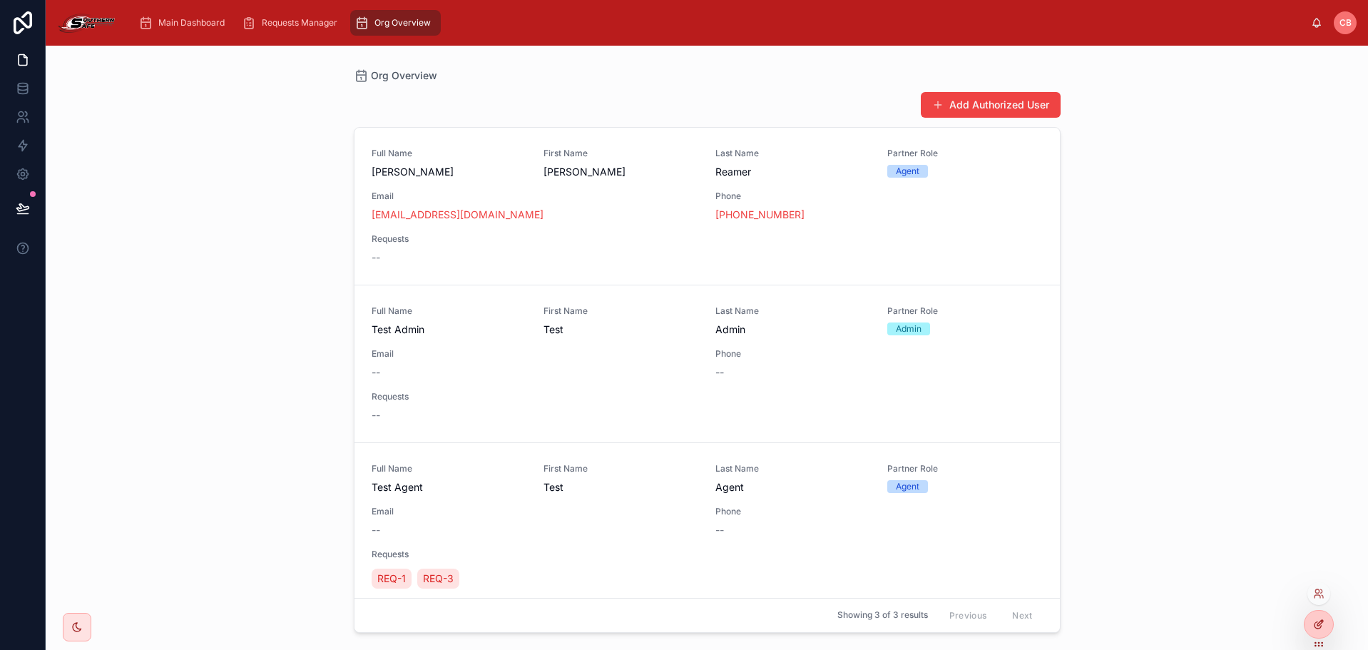
click at [1332, 627] on div at bounding box center [1319, 624] width 29 height 27
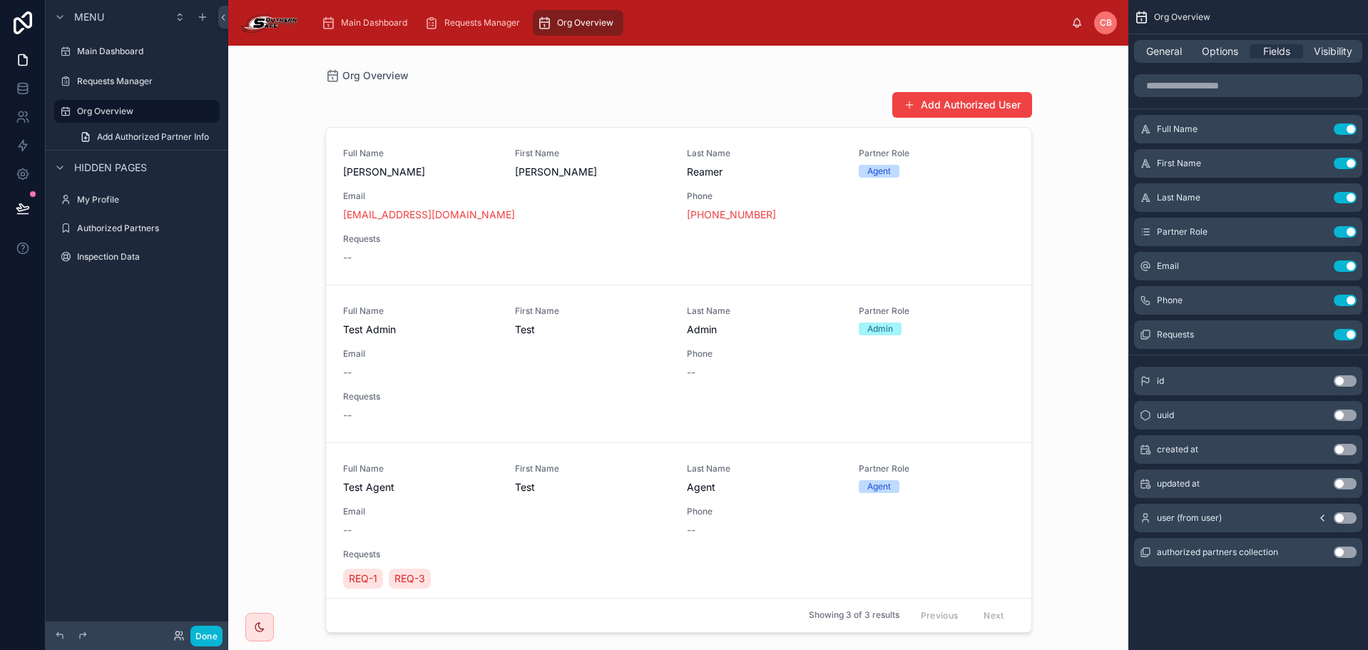
click at [576, 175] on div at bounding box center [679, 339] width 730 height 587
click at [780, 116] on div "Add Authorized User" at bounding box center [678, 104] width 707 height 27
click at [1268, 52] on span "Fields" at bounding box center [1276, 51] width 27 height 14
click at [1220, 58] on span "Options" at bounding box center [1220, 51] width 36 height 14
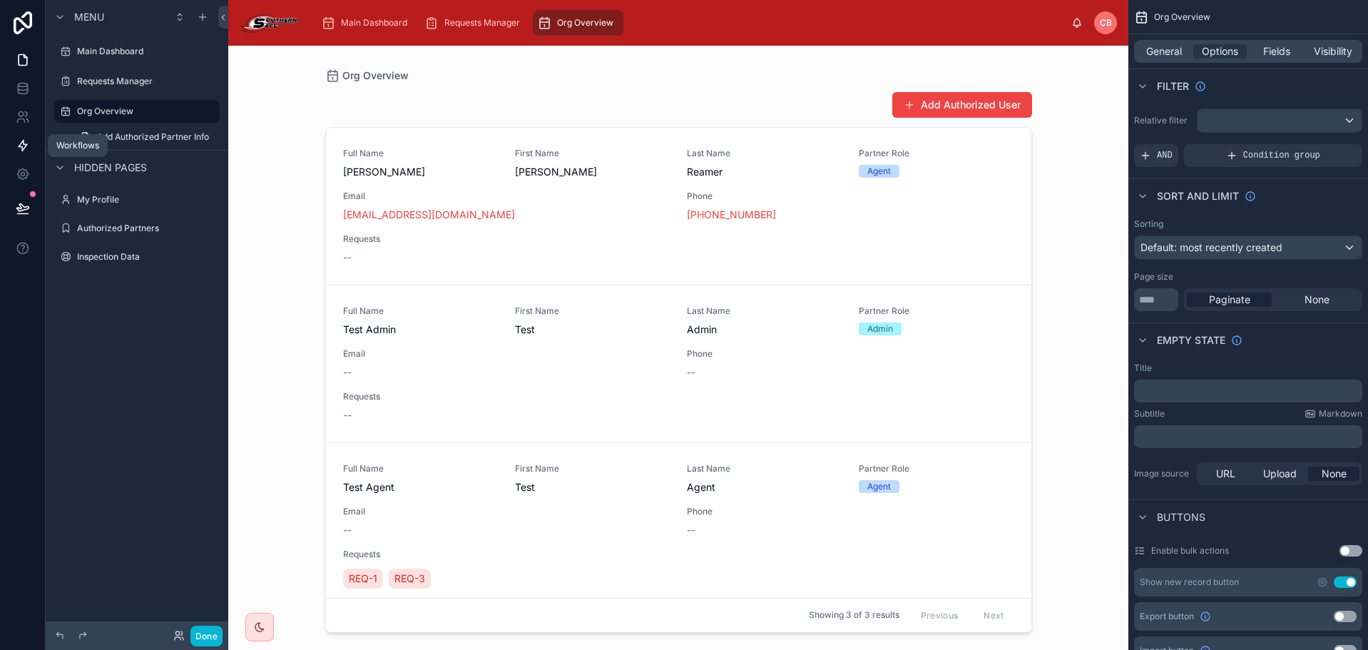
click at [21, 140] on icon at bounding box center [23, 145] width 14 height 14
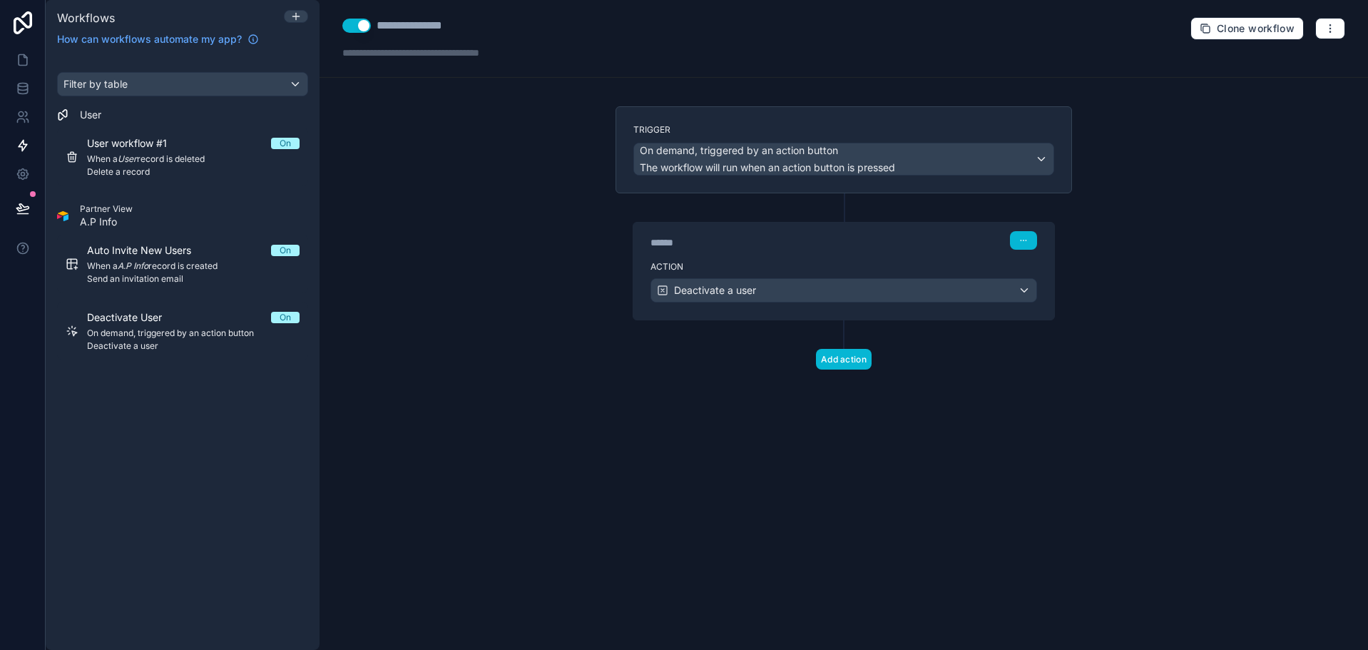
click at [823, 250] on div "****** Step 1" at bounding box center [843, 239] width 421 height 33
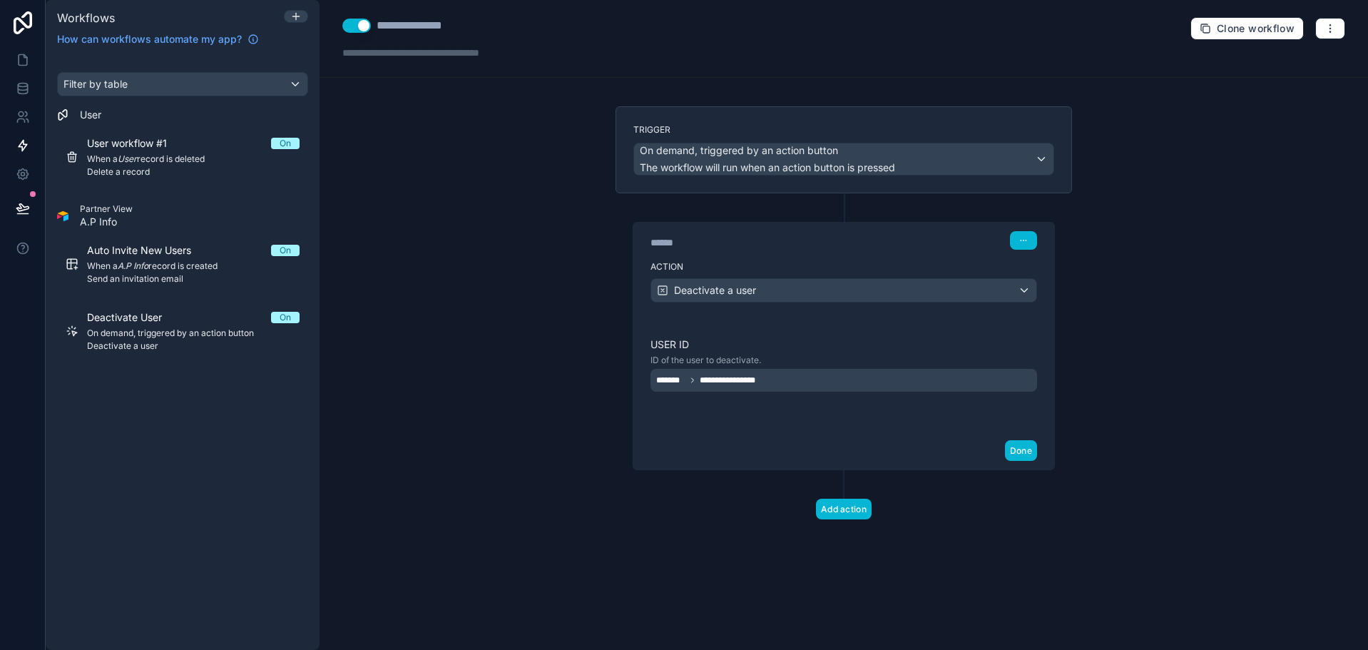
click at [807, 250] on div "****** Step 1" at bounding box center [843, 239] width 421 height 33
click at [1015, 446] on button "Done" at bounding box center [1021, 450] width 32 height 21
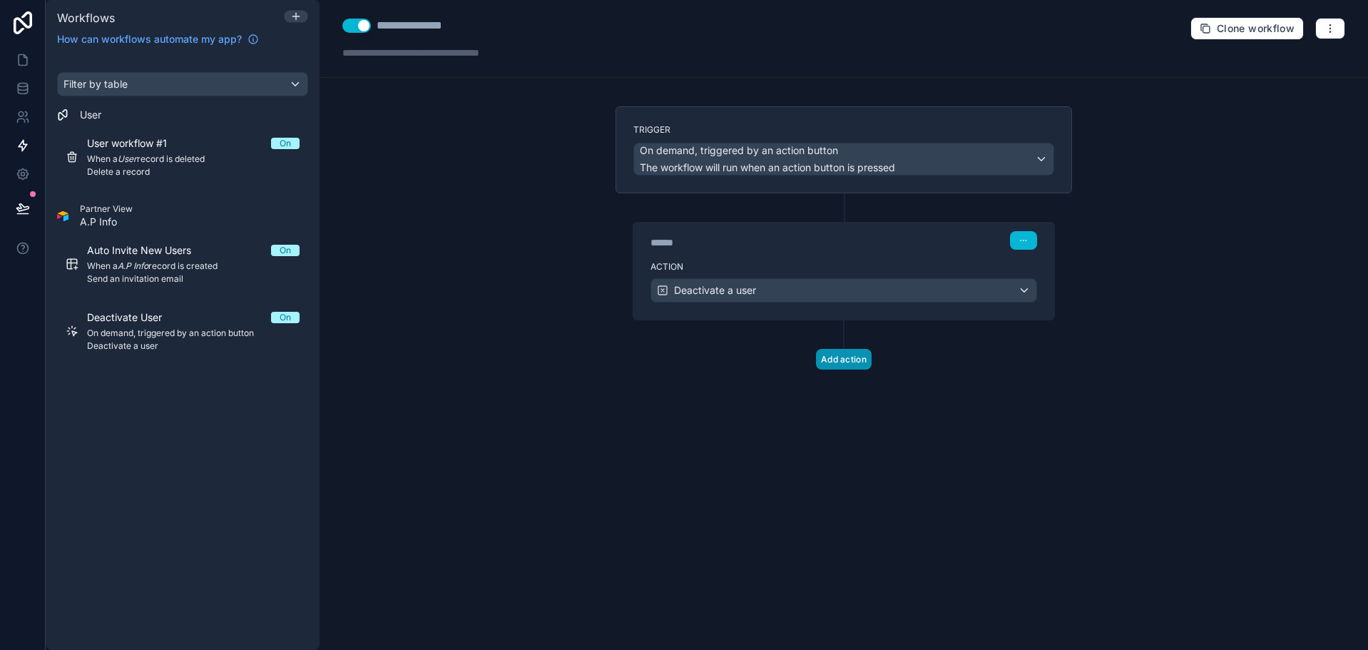
click at [845, 355] on button "Add action" at bounding box center [844, 359] width 56 height 21
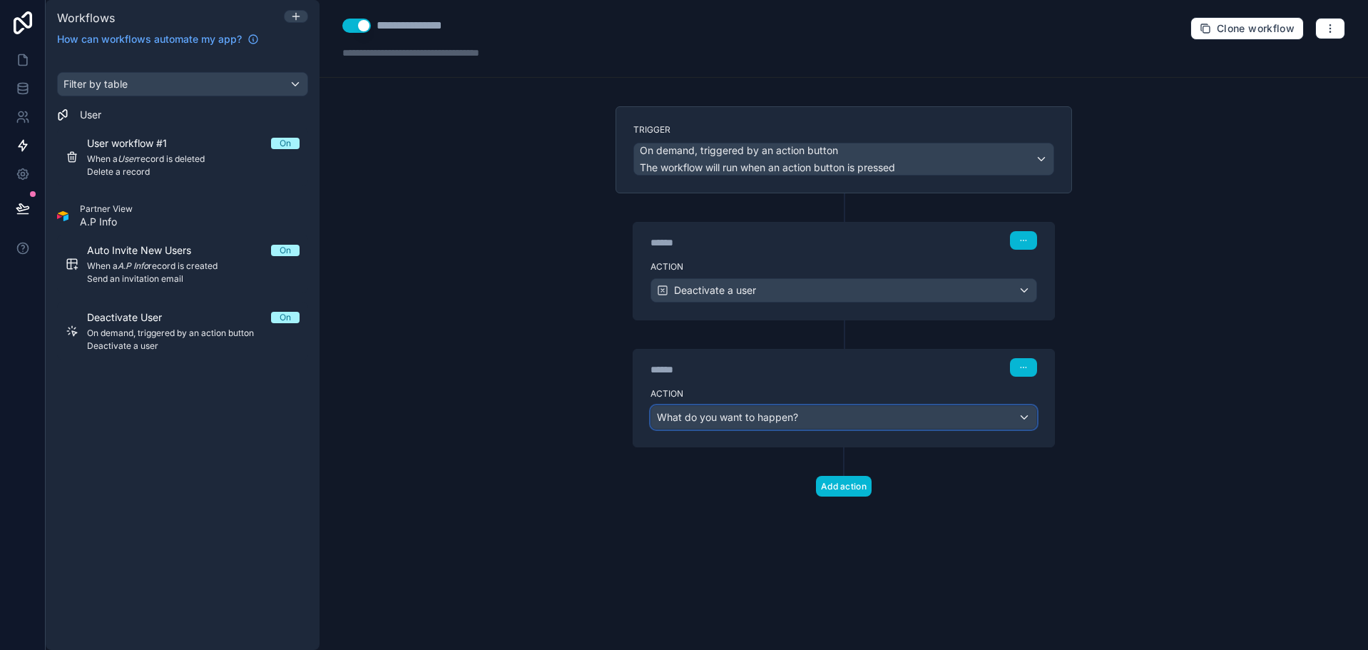
click at [792, 421] on span "What do you want to happen?" at bounding box center [727, 417] width 141 height 12
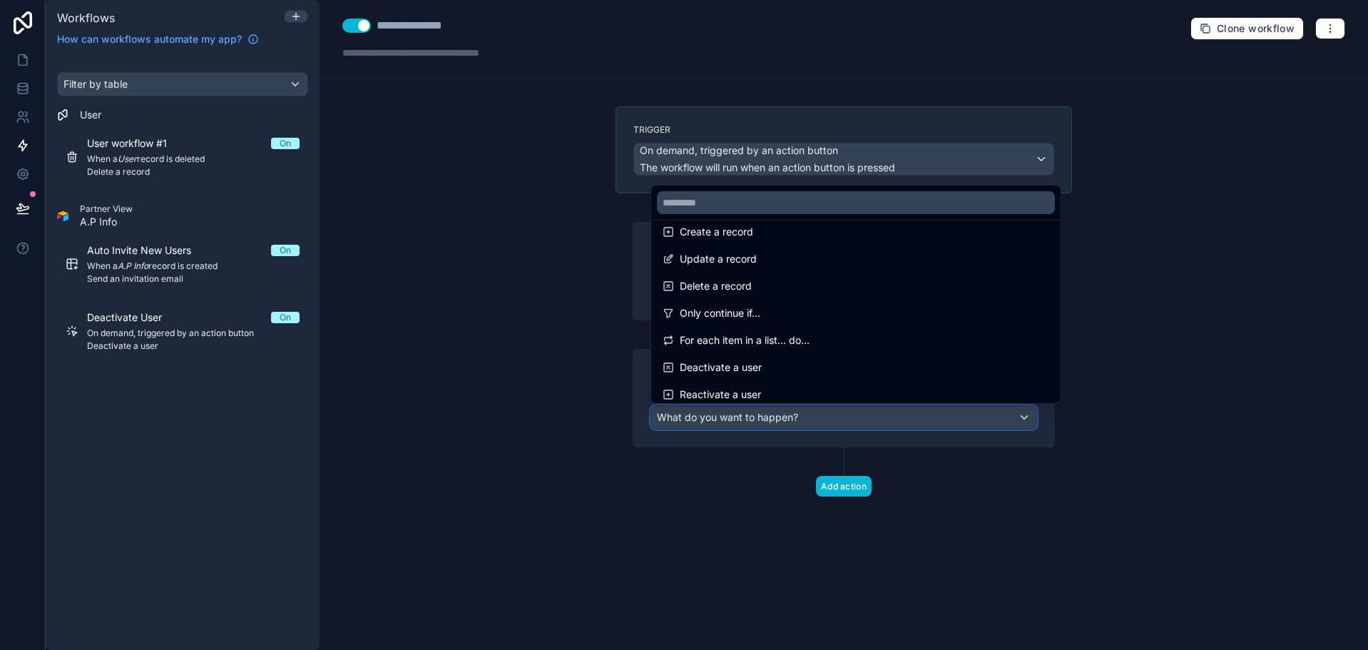
scroll to position [50, 0]
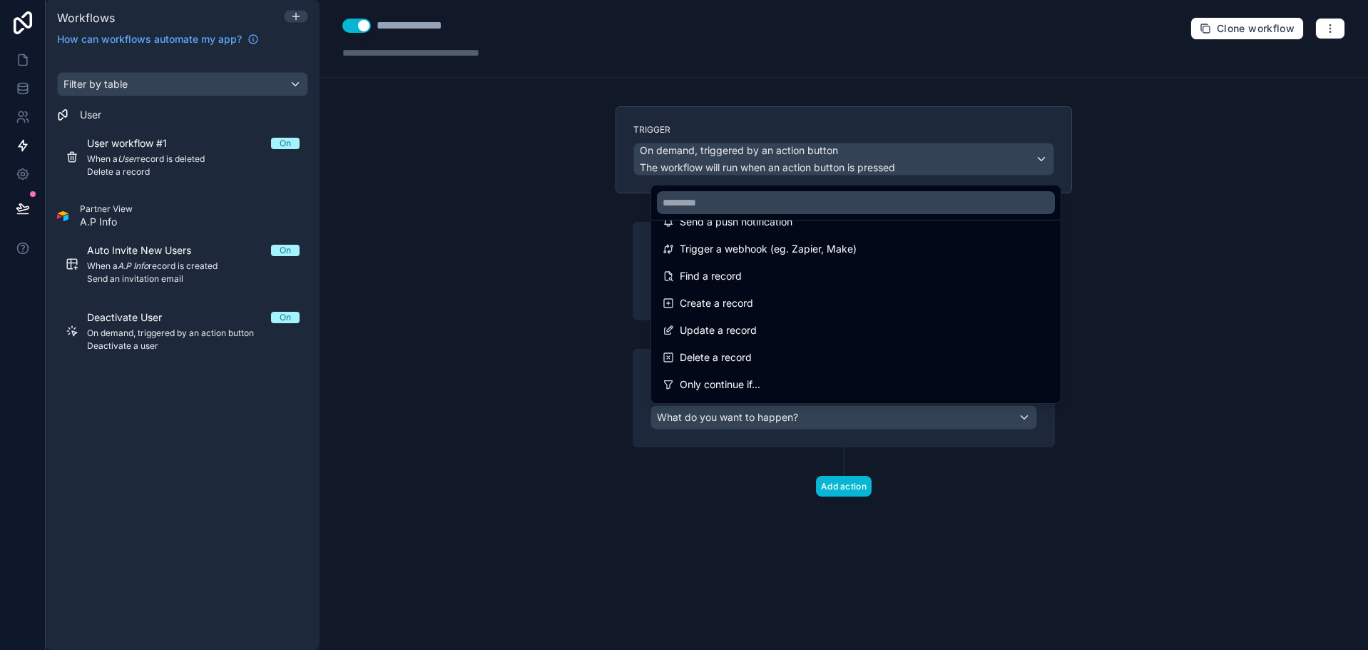
click at [19, 65] on div at bounding box center [684, 325] width 1368 height 650
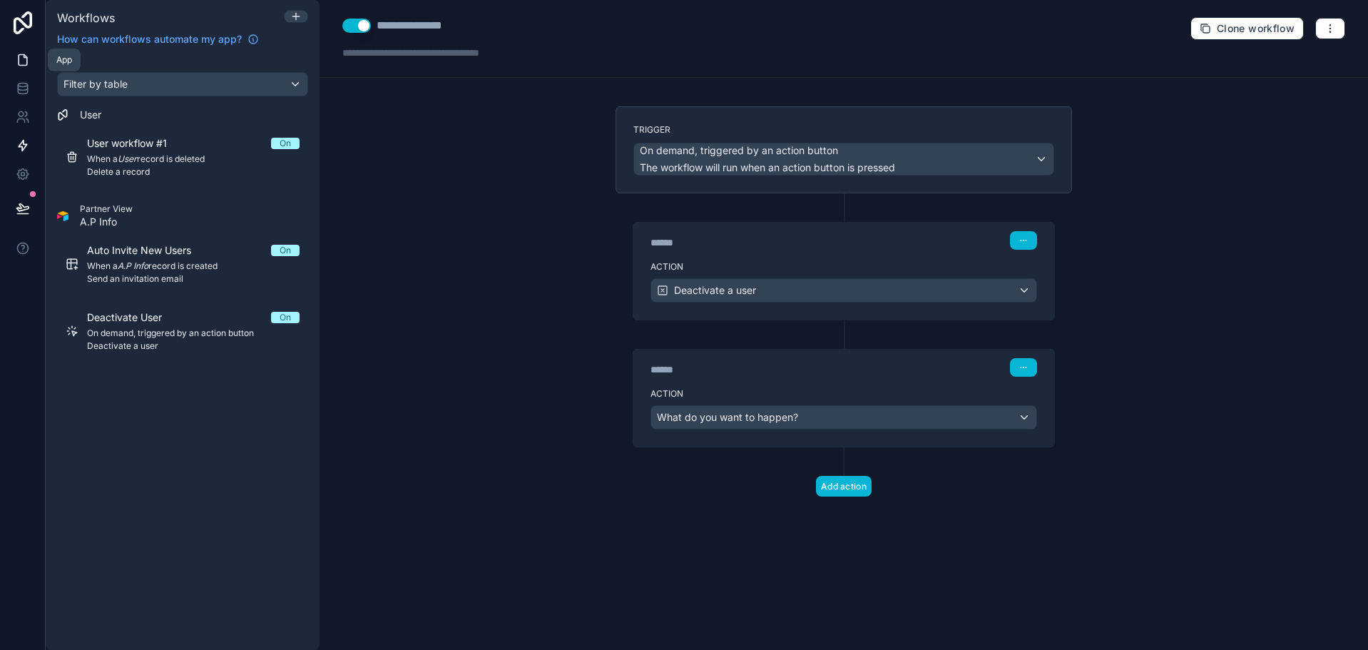
click at [19, 63] on icon at bounding box center [23, 60] width 14 height 14
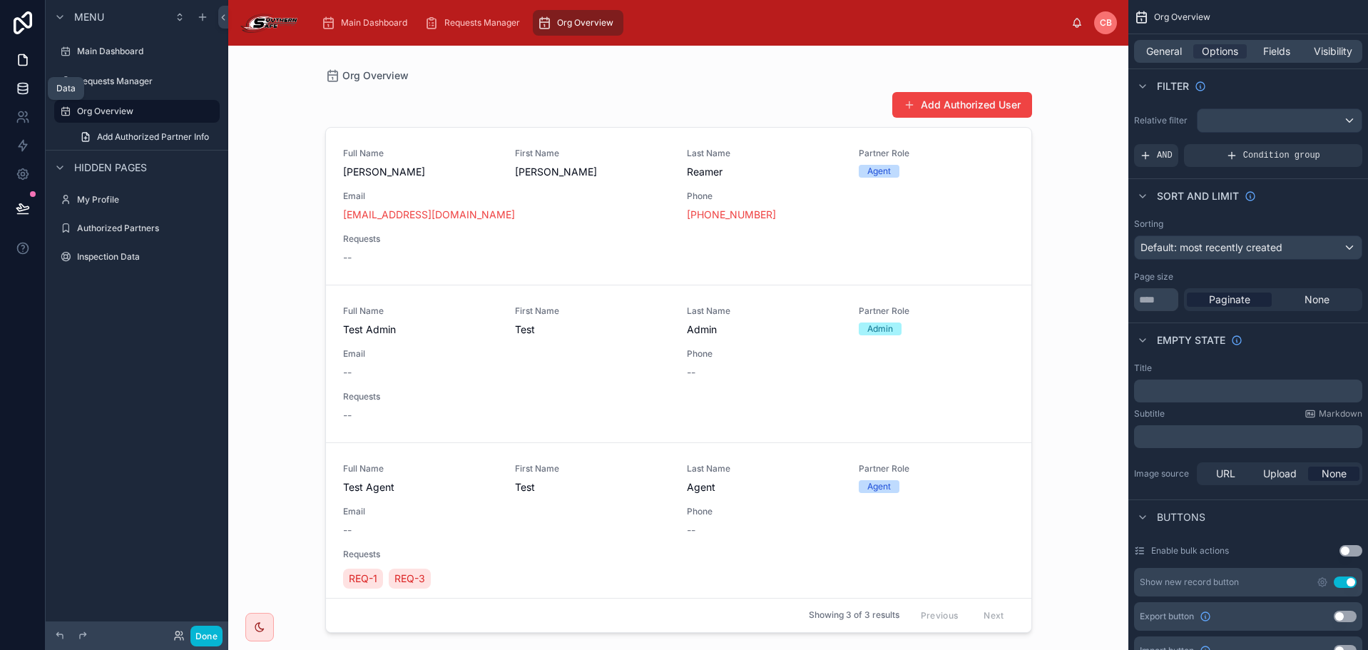
click at [16, 91] on icon at bounding box center [23, 88] width 14 height 14
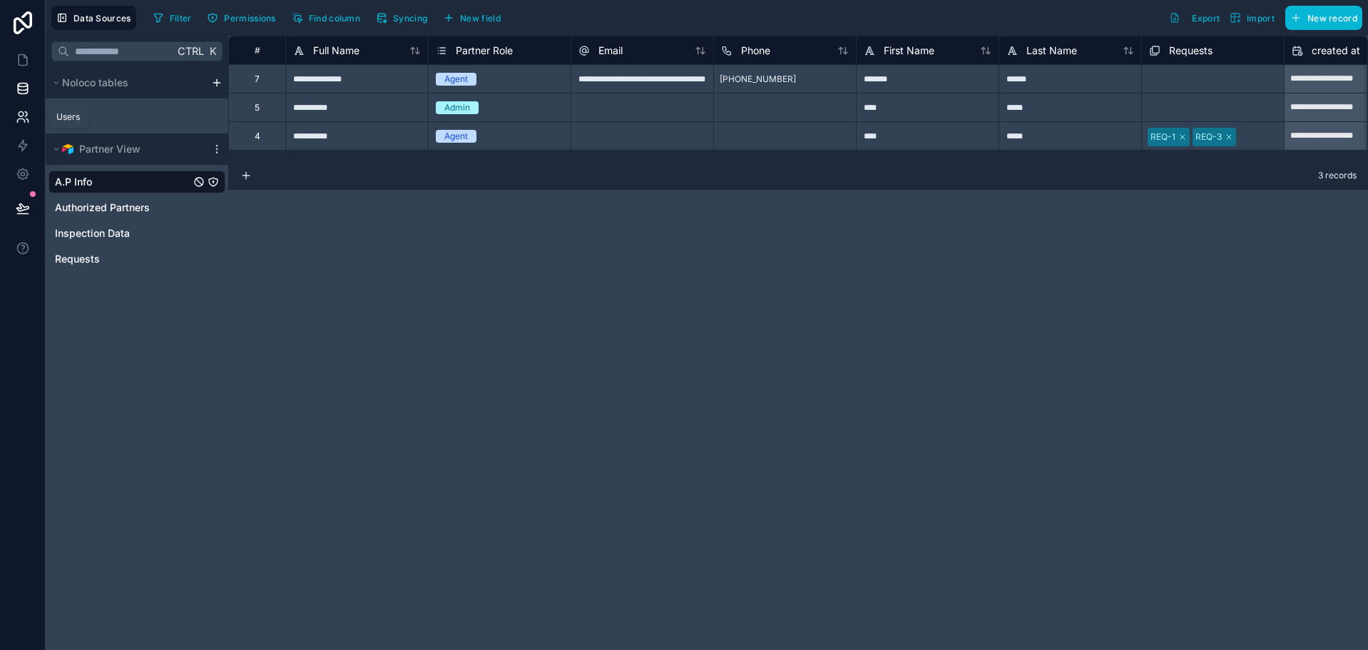
click at [24, 117] on icon at bounding box center [23, 117] width 14 height 14
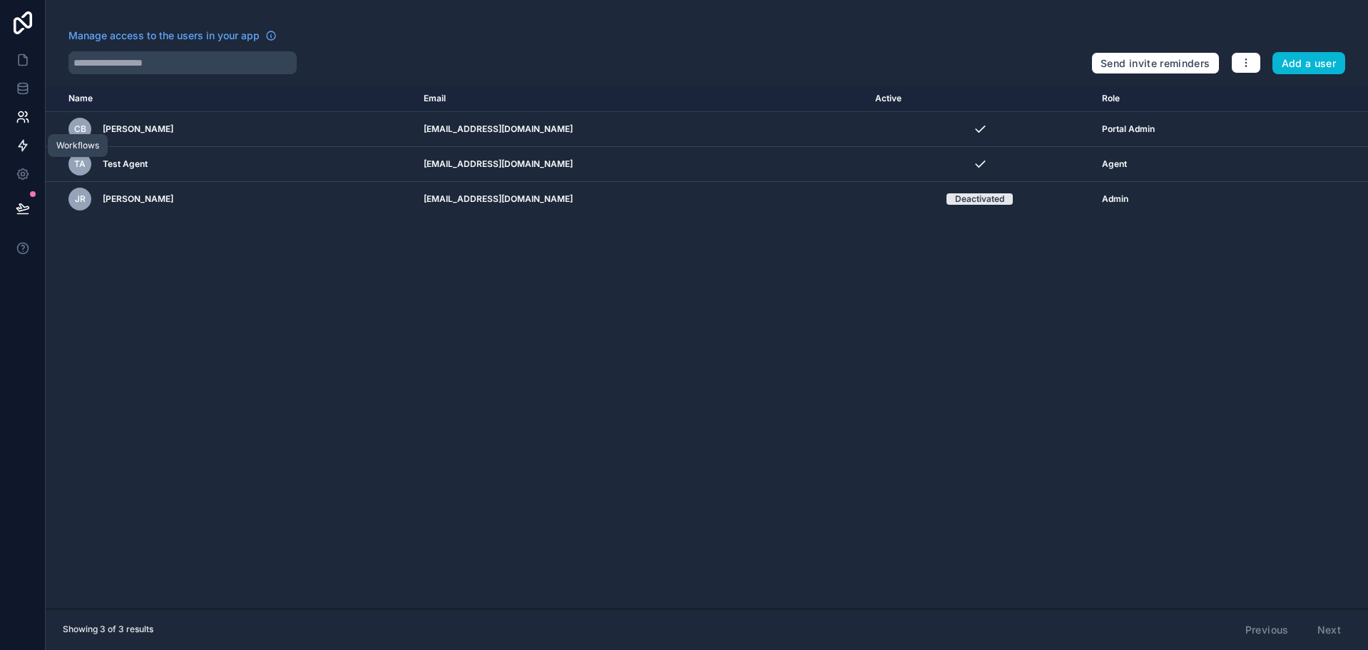
click at [26, 146] on icon at bounding box center [23, 146] width 9 height 11
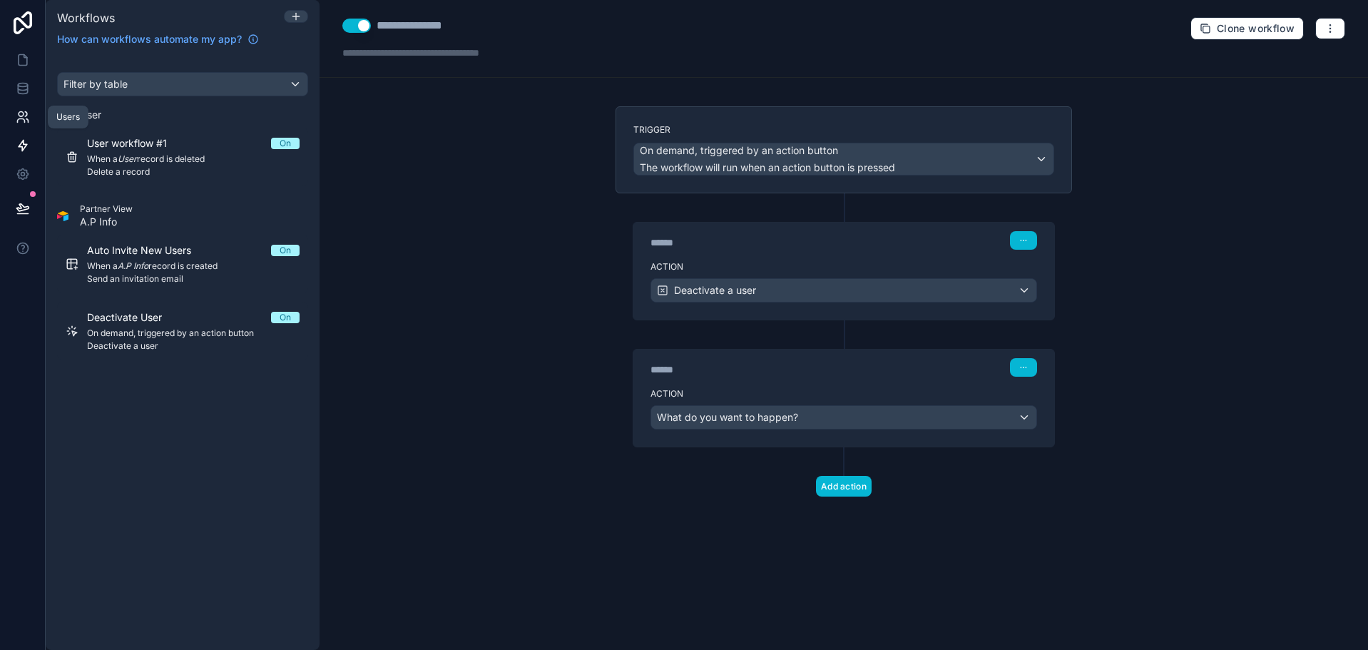
click at [26, 109] on link at bounding box center [22, 117] width 45 height 29
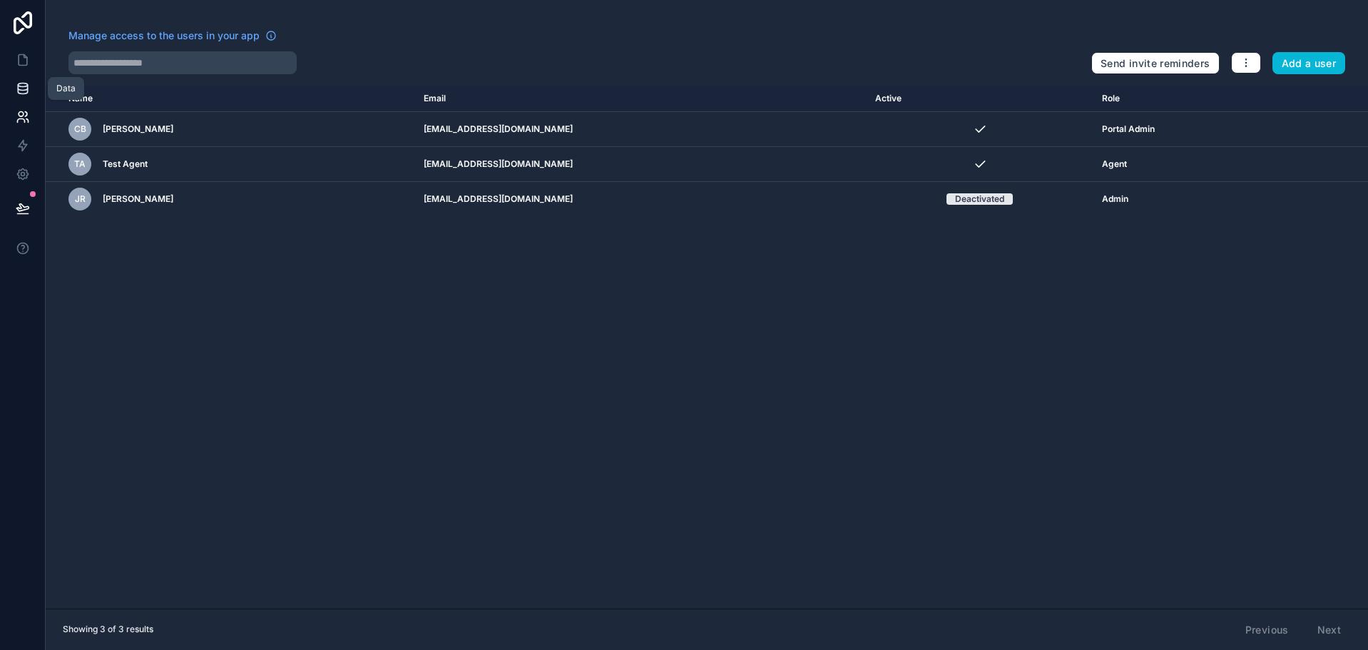
click at [19, 84] on icon at bounding box center [22, 85] width 9 height 4
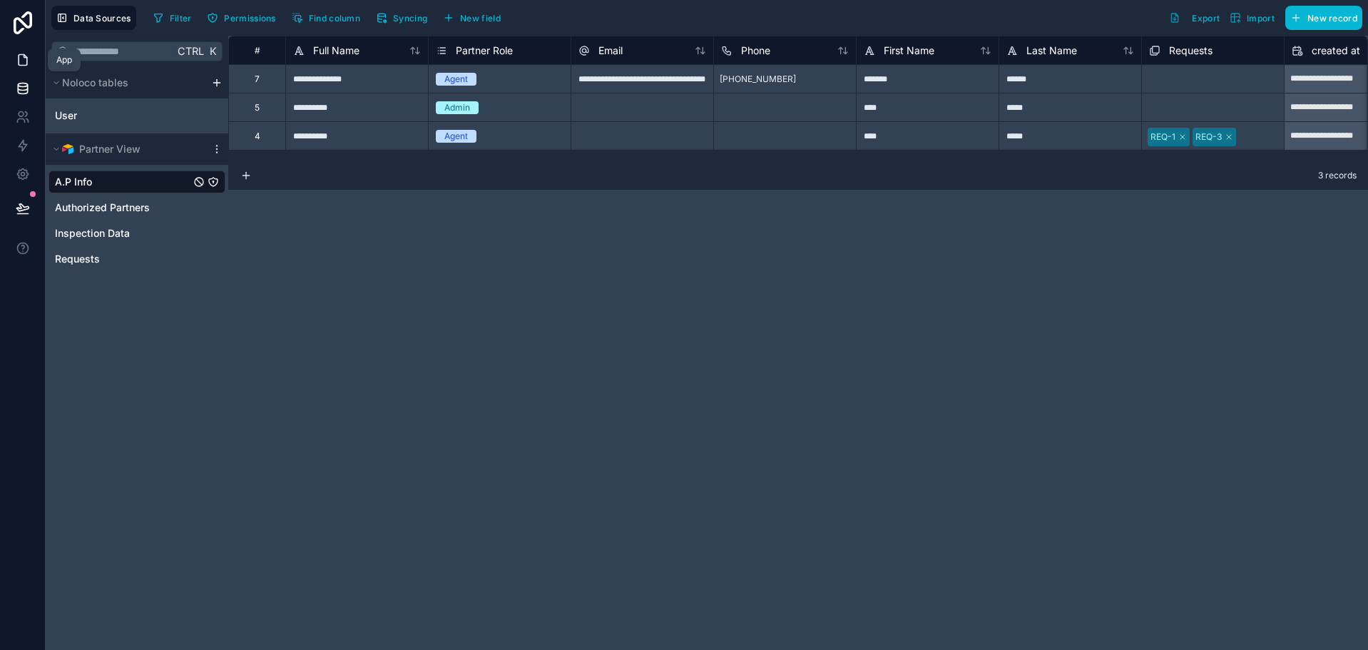
click at [21, 62] on icon at bounding box center [23, 60] width 14 height 14
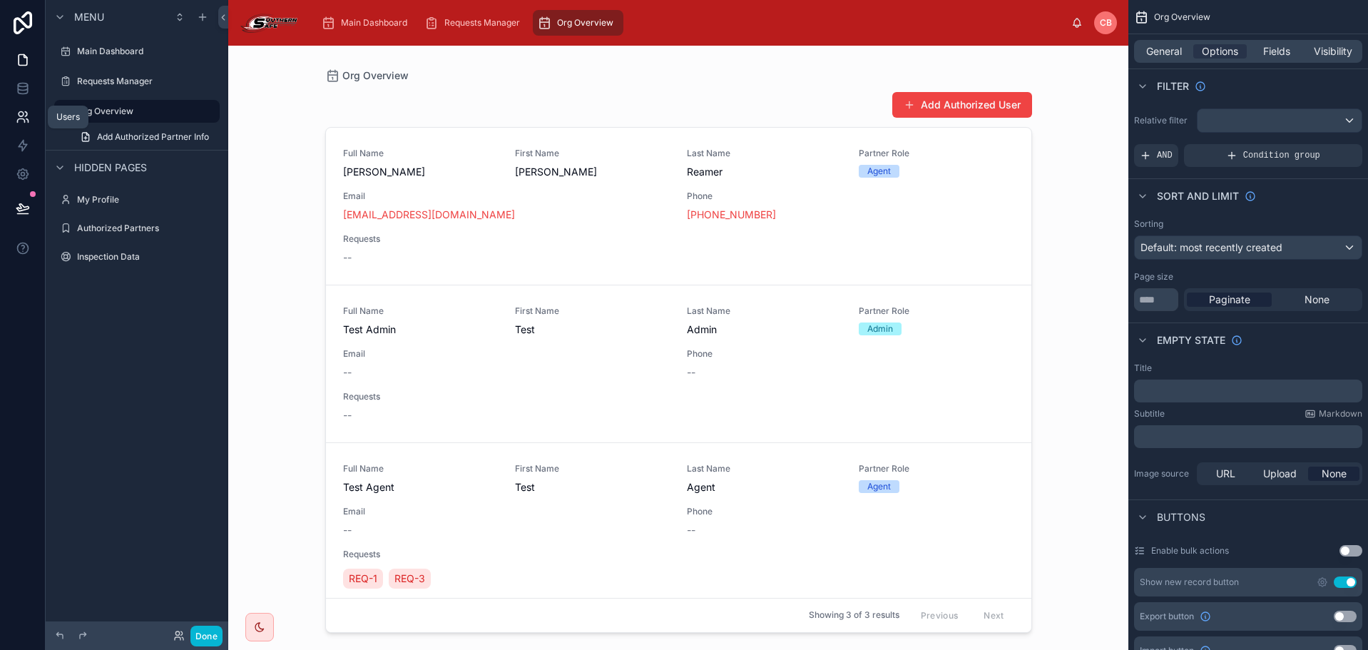
click at [26, 121] on icon at bounding box center [23, 117] width 14 height 14
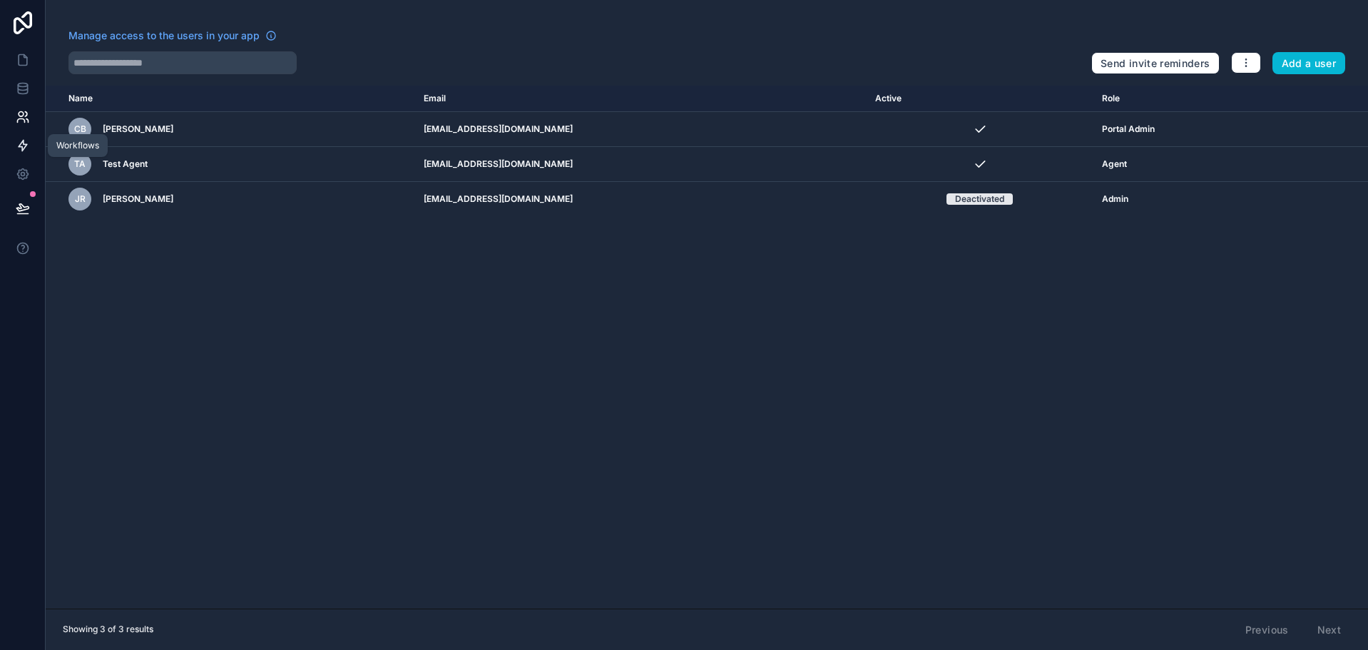
click at [26, 146] on icon at bounding box center [23, 146] width 9 height 11
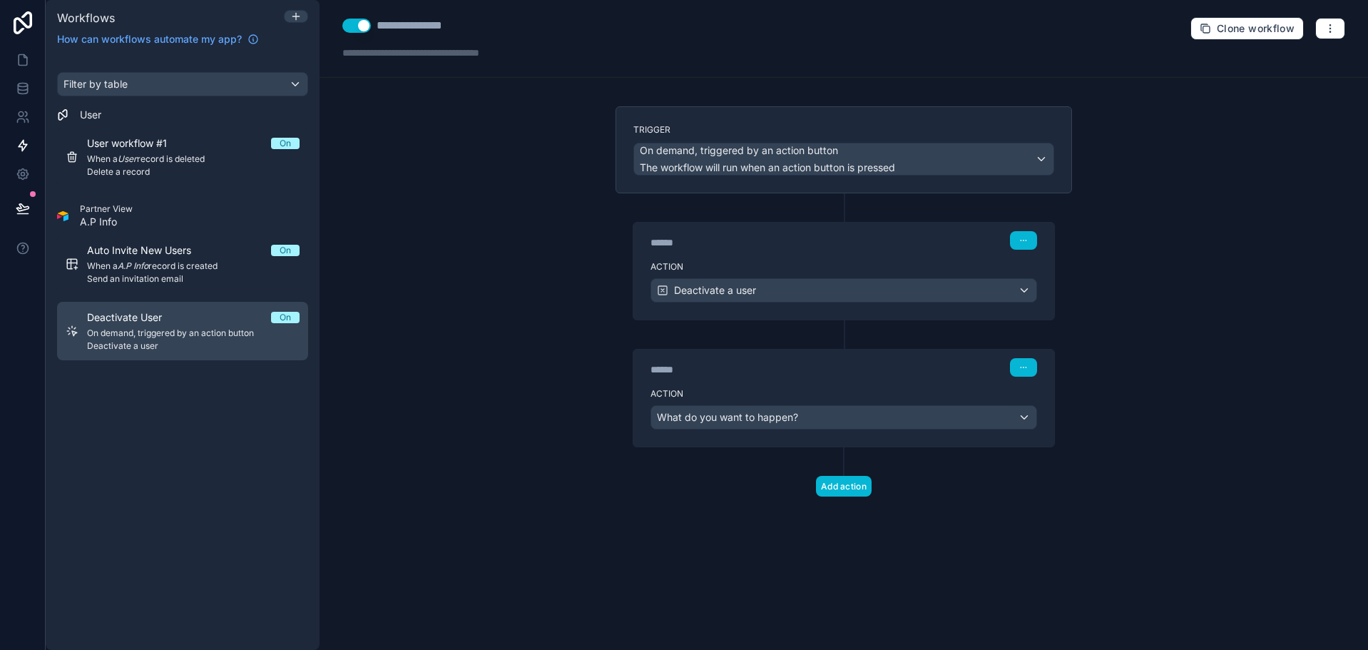
click at [167, 317] on span "Deactivate User" at bounding box center [133, 317] width 92 height 14
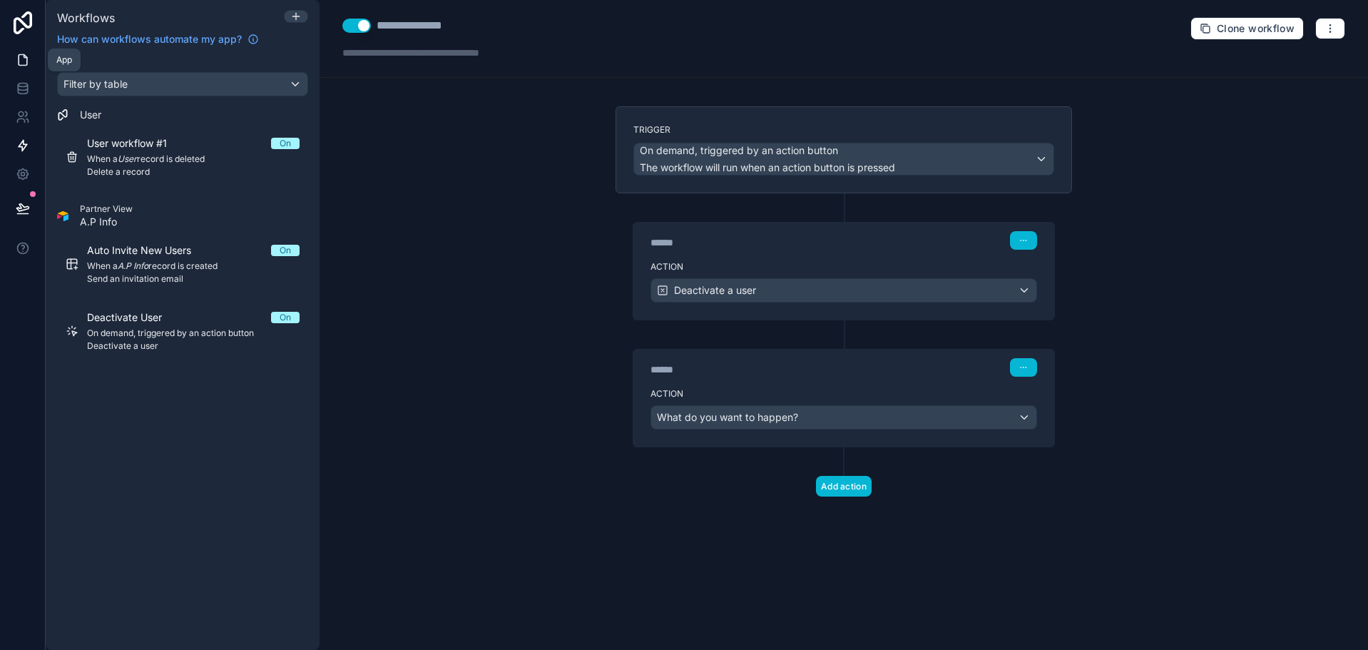
click at [19, 58] on icon at bounding box center [23, 60] width 9 height 11
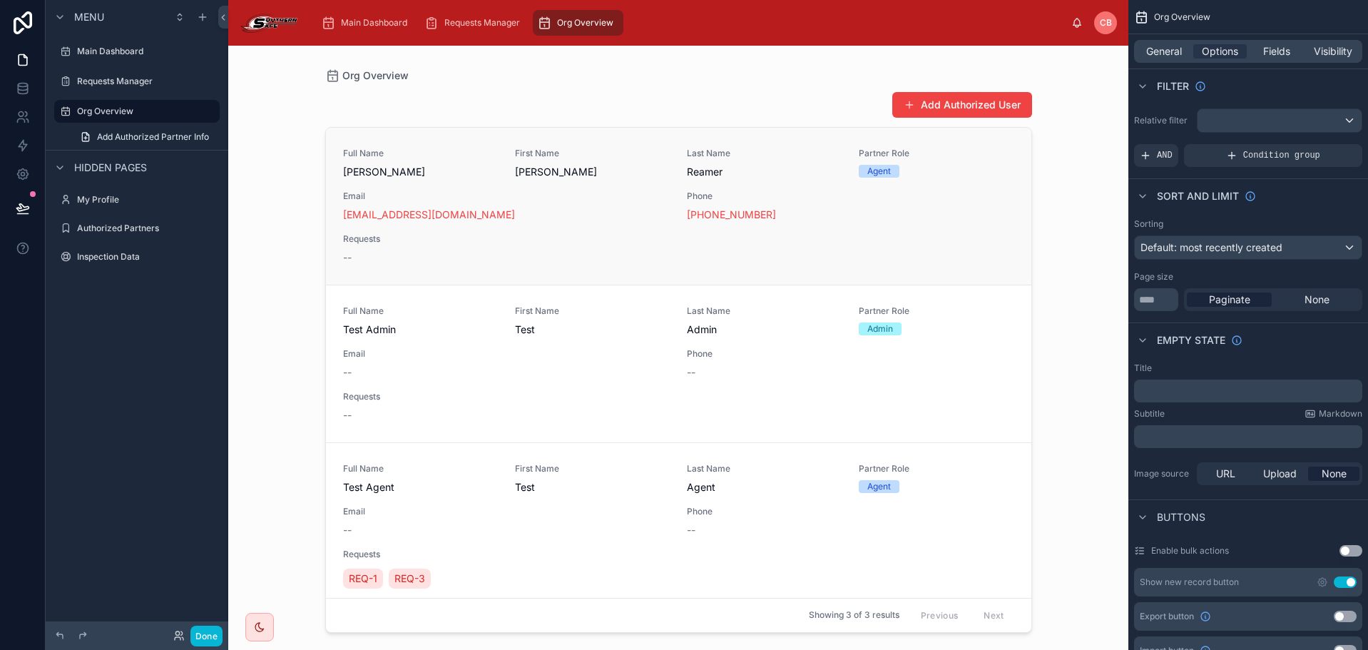
click at [803, 178] on div "Full Name Jeffrey Reamer First Name Jeffrey Last Name Reamer Partner Role Agent…" at bounding box center [678, 206] width 671 height 117
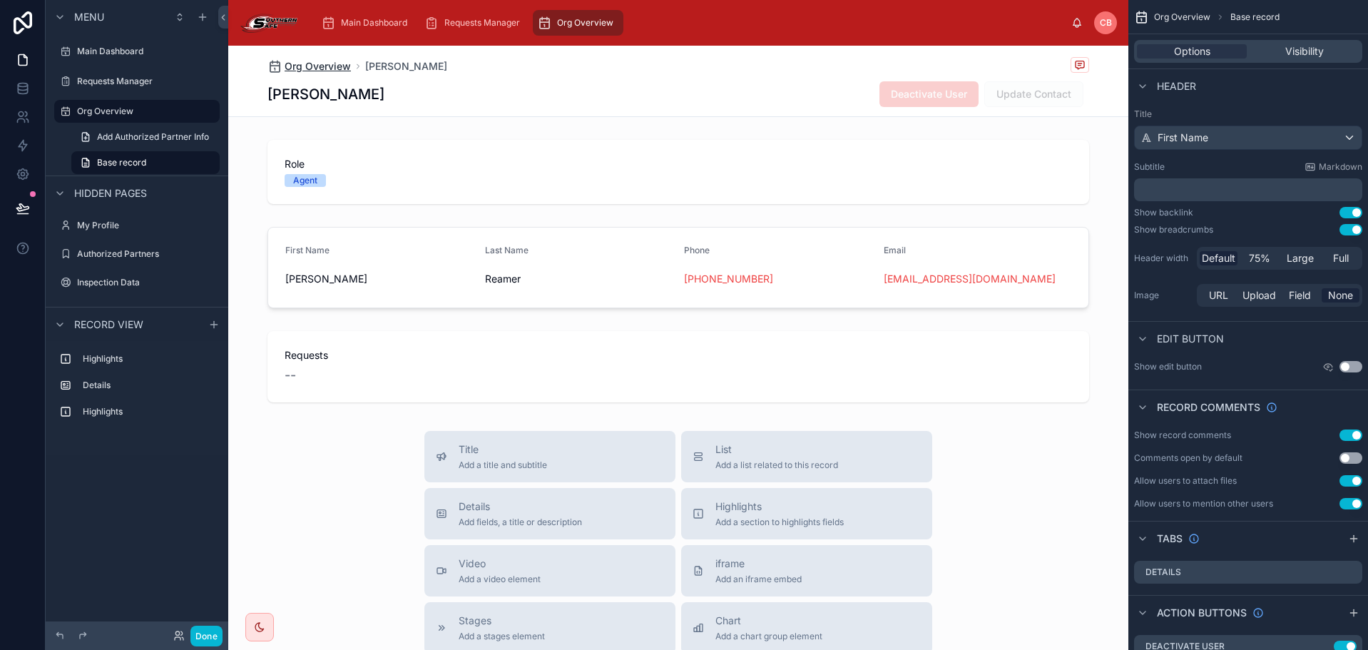
click at [306, 63] on span "Org Overview" at bounding box center [318, 66] width 66 height 14
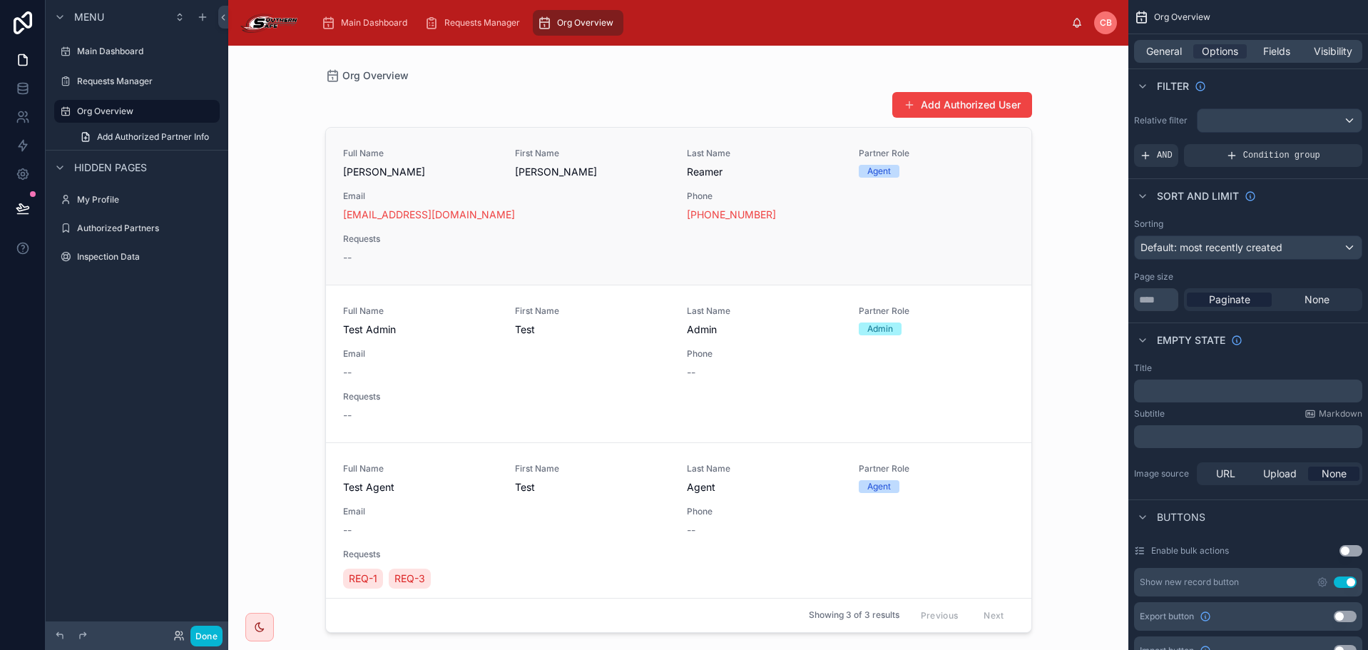
click at [621, 128] on link "Full Name Jeffrey Reamer First Name Jeffrey Last Name Reamer Partner Role Agent…" at bounding box center [678, 206] width 705 height 157
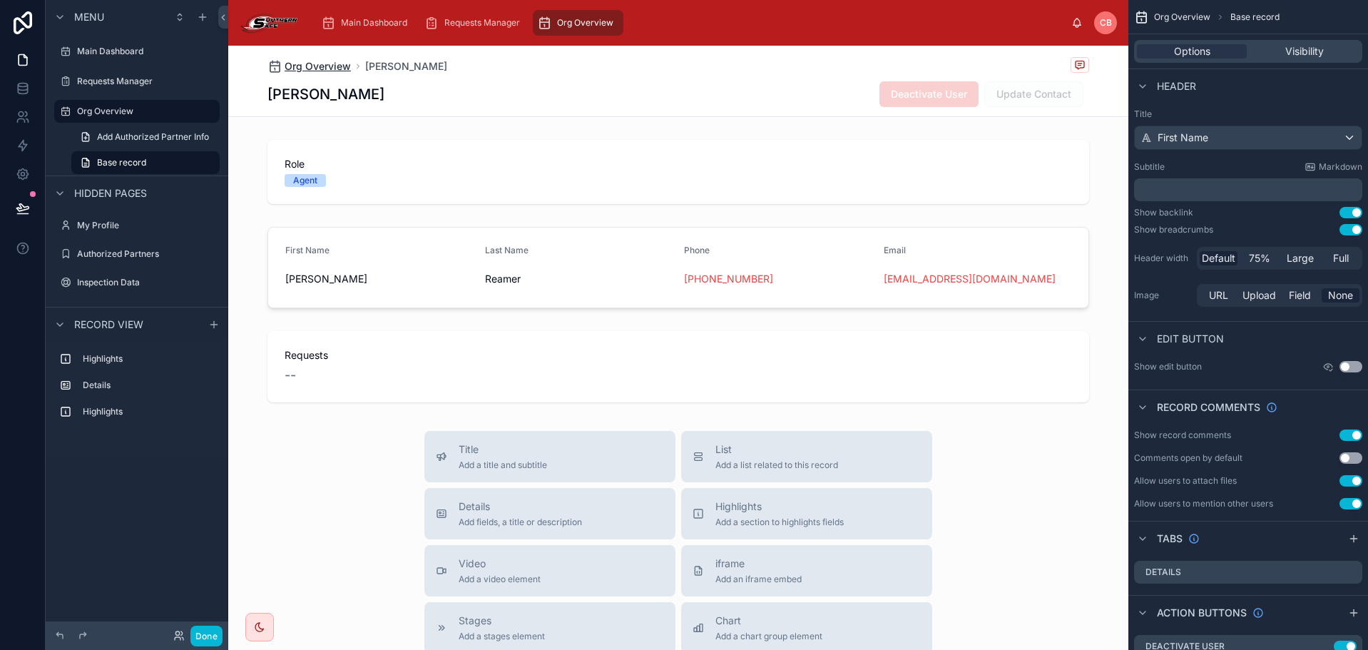
click at [310, 67] on span "Org Overview" at bounding box center [318, 66] width 66 height 14
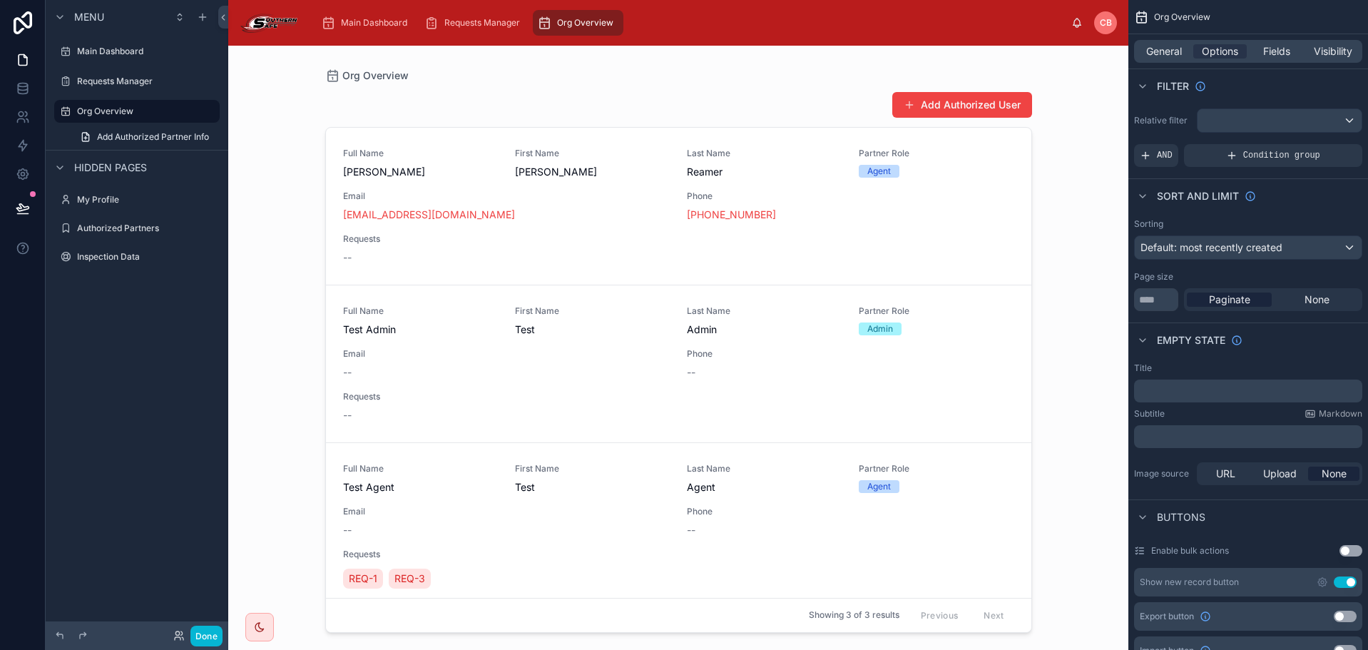
click at [482, 94] on div "Add Authorized User" at bounding box center [678, 104] width 707 height 27
click at [1162, 160] on span "AND" at bounding box center [1165, 155] width 16 height 11
click at [1265, 152] on div "Add a filter" at bounding box center [1248, 155] width 228 height 23
click at [1316, 119] on div "scrollable content" at bounding box center [1280, 120] width 164 height 23
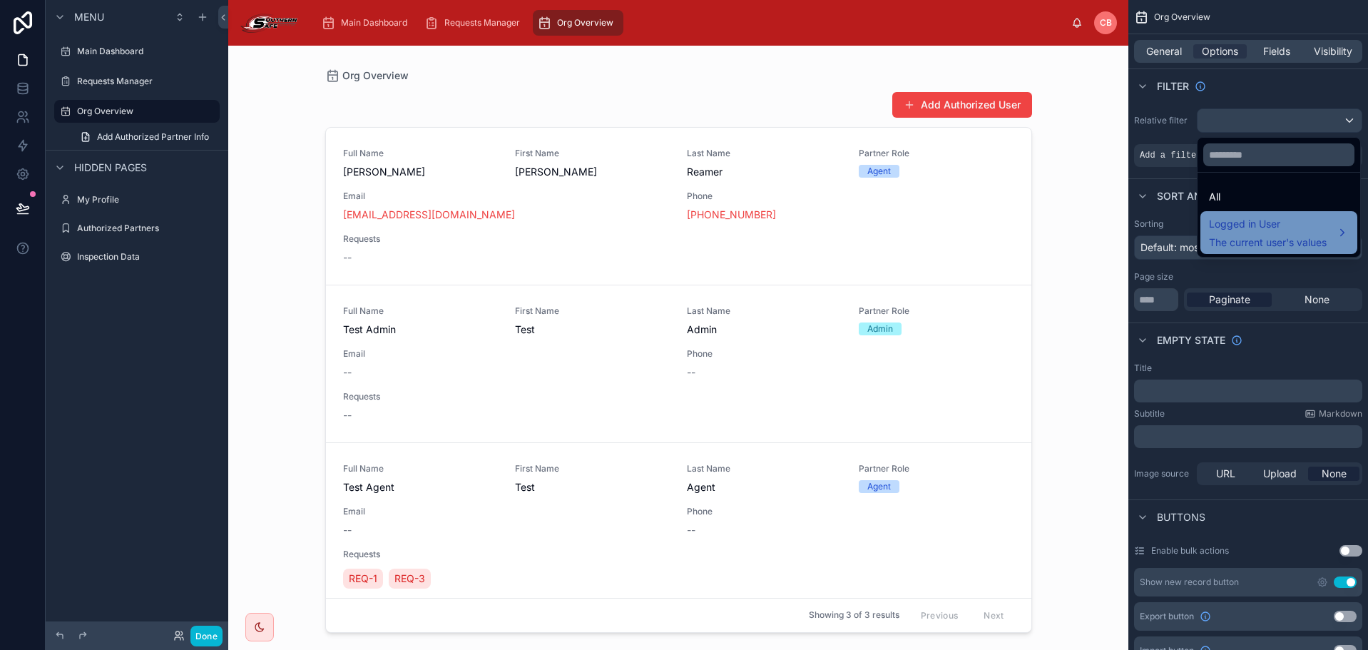
click at [1277, 226] on span "Logged in User" at bounding box center [1268, 223] width 118 height 17
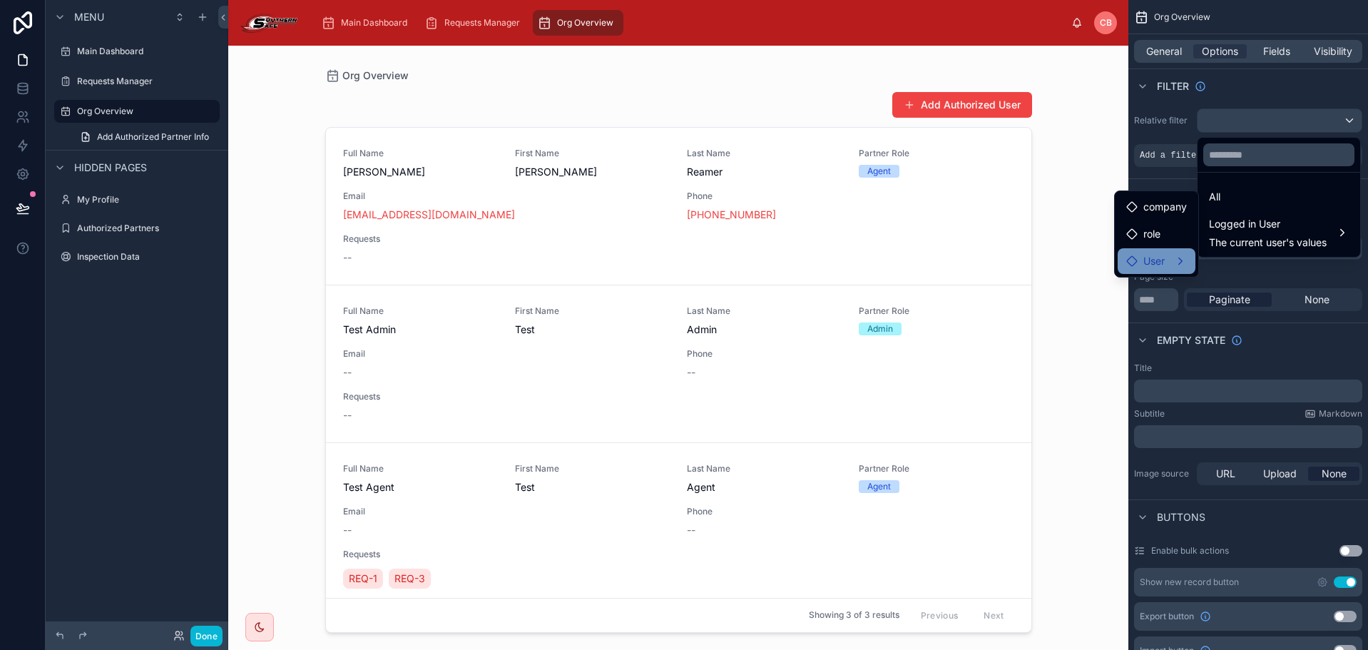
click at [1164, 255] on span "User" at bounding box center [1153, 261] width 21 height 17
click at [1298, 257] on span "user (from user)" at bounding box center [1263, 262] width 74 height 17
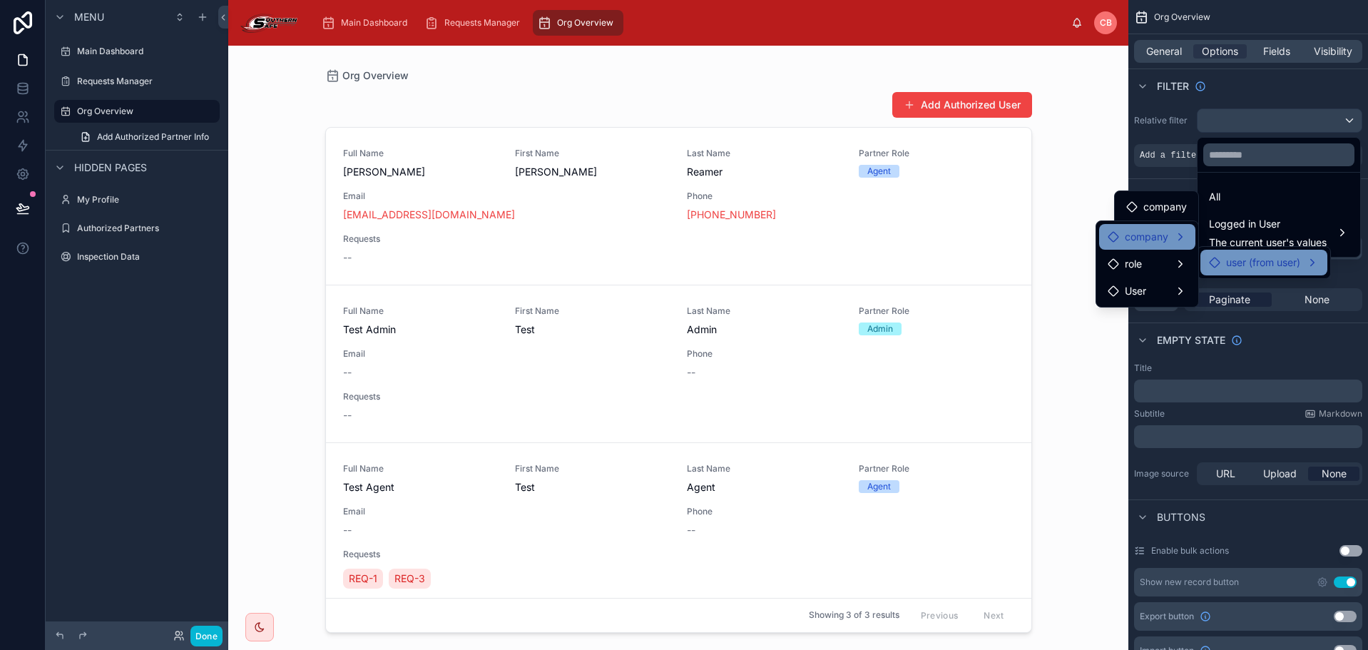
click at [1172, 238] on div "company" at bounding box center [1147, 236] width 79 height 17
click at [1288, 172] on div at bounding box center [1279, 155] width 163 height 35
click at [1250, 183] on ul "All Logged in User The current user's values" at bounding box center [1279, 215] width 163 height 84
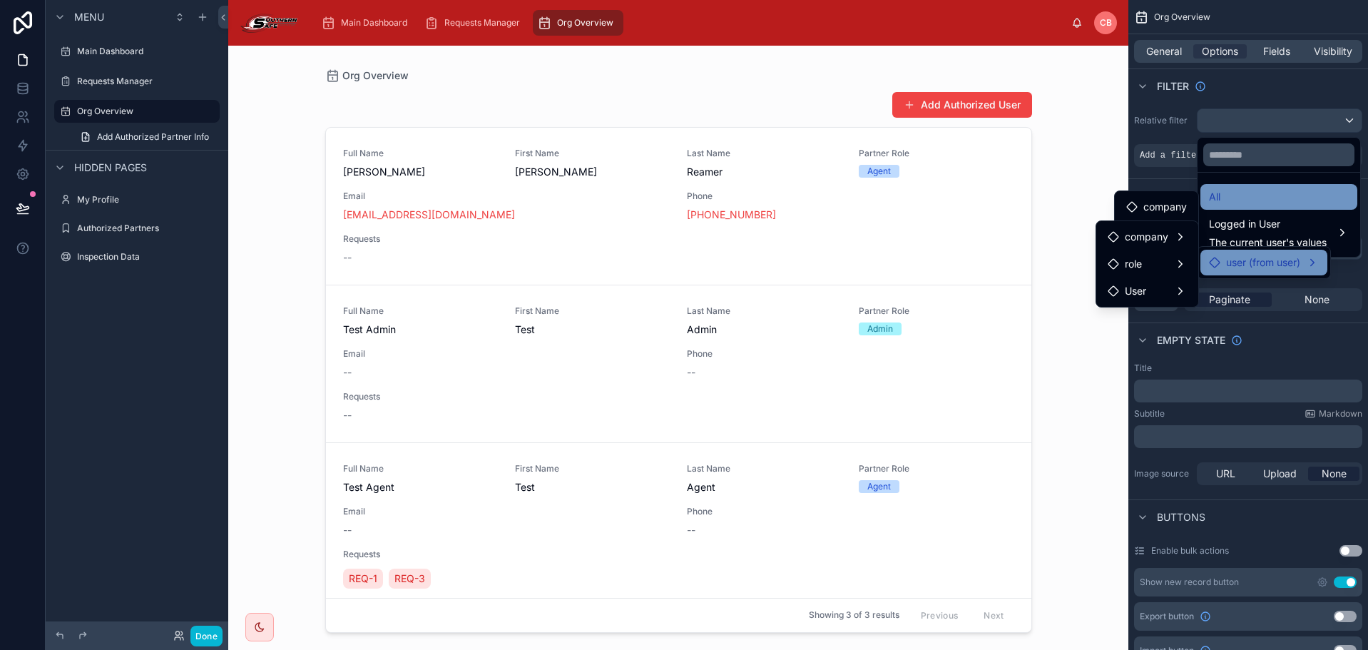
click at [1238, 195] on div "All" at bounding box center [1279, 196] width 140 height 17
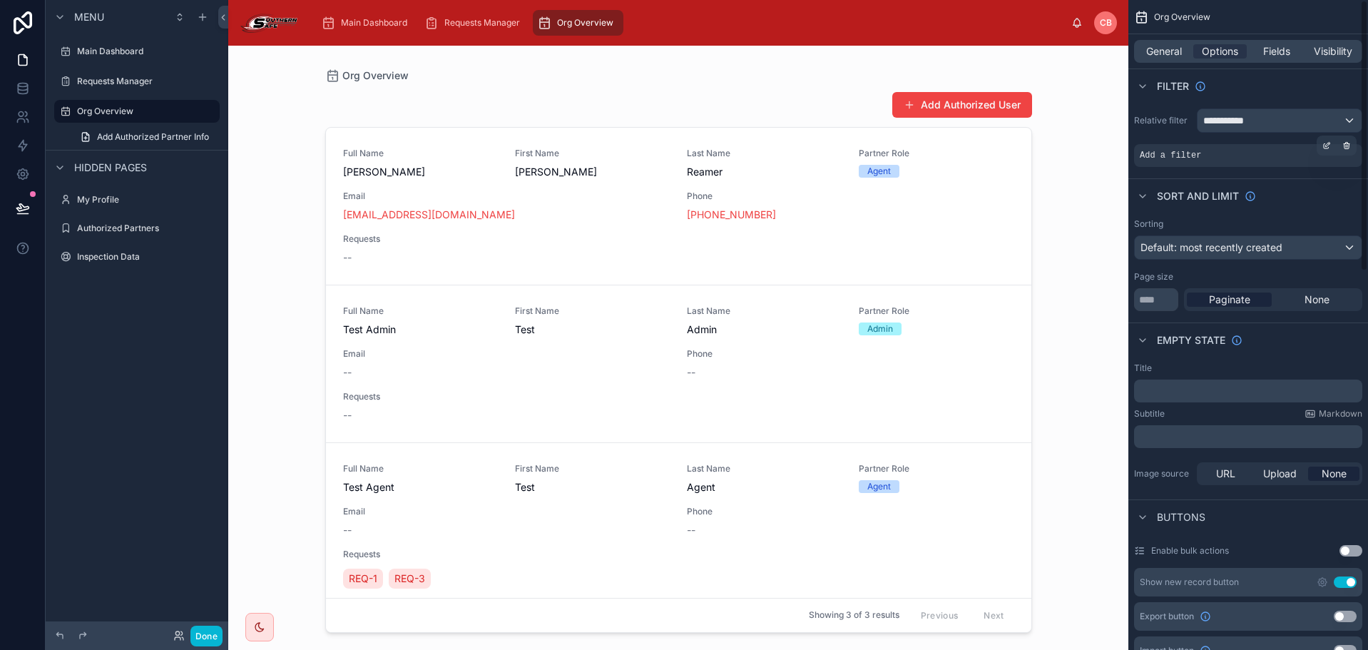
click at [1259, 151] on div "Add a filter" at bounding box center [1248, 155] width 228 height 23
click at [1324, 146] on icon "scrollable content" at bounding box center [1326, 146] width 5 height 5
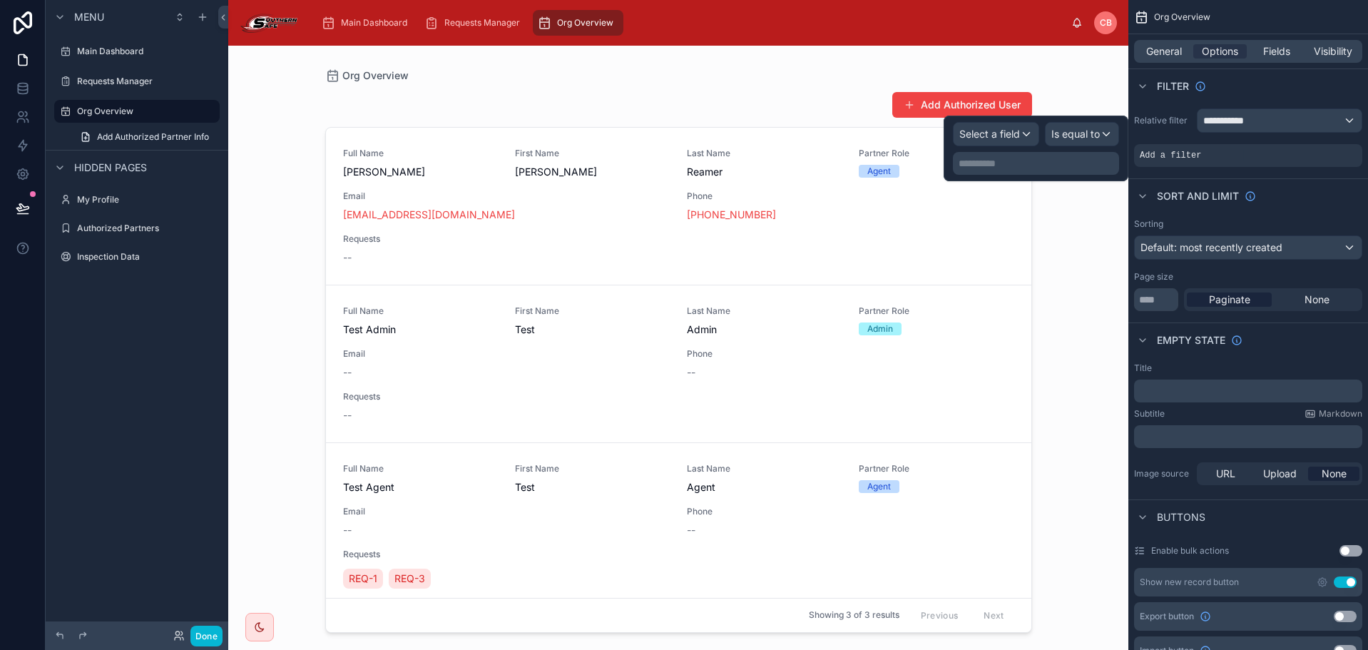
click at [1290, 107] on div "**********" at bounding box center [1248, 138] width 240 height 70
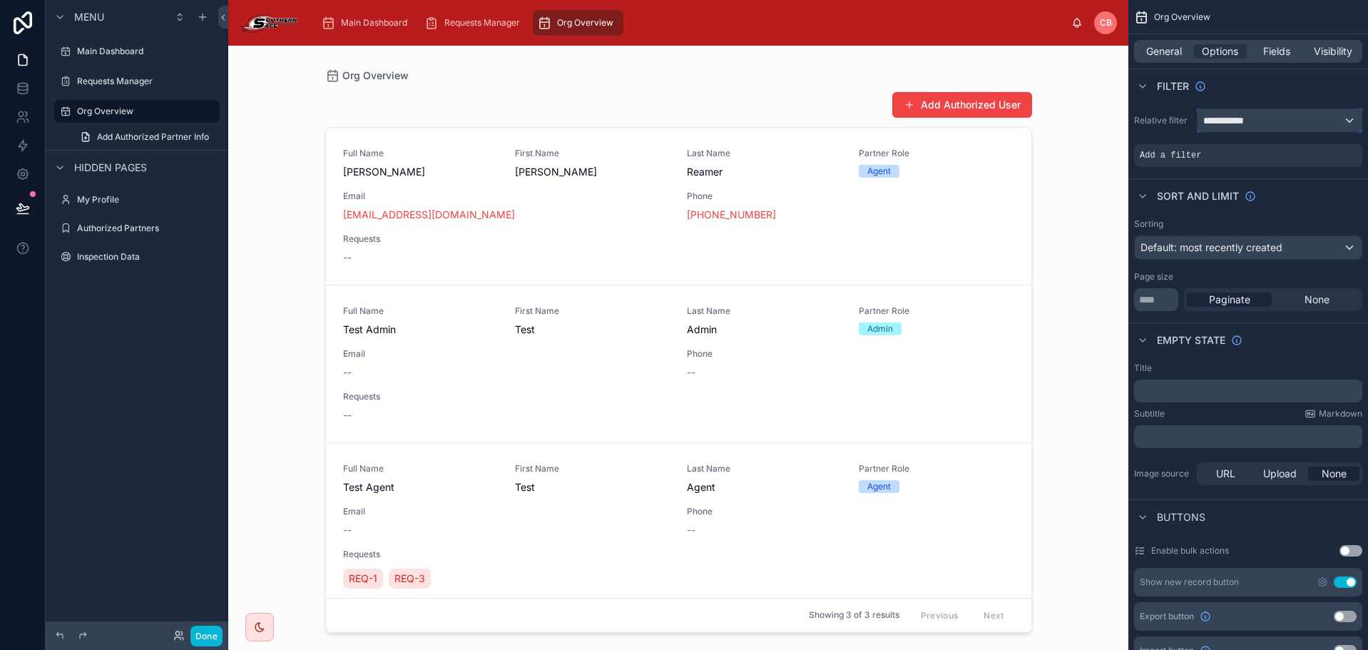
click at [1287, 113] on div "**********" at bounding box center [1280, 120] width 164 height 23
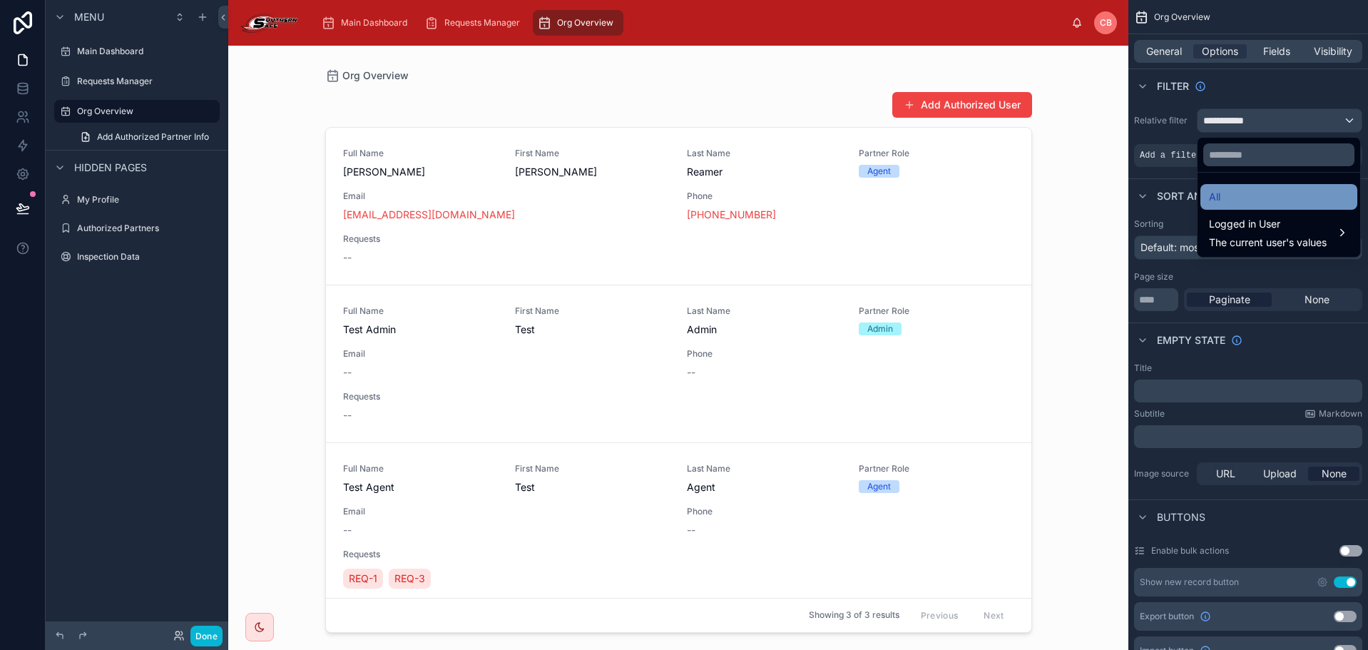
click at [1239, 200] on div "All" at bounding box center [1279, 196] width 140 height 17
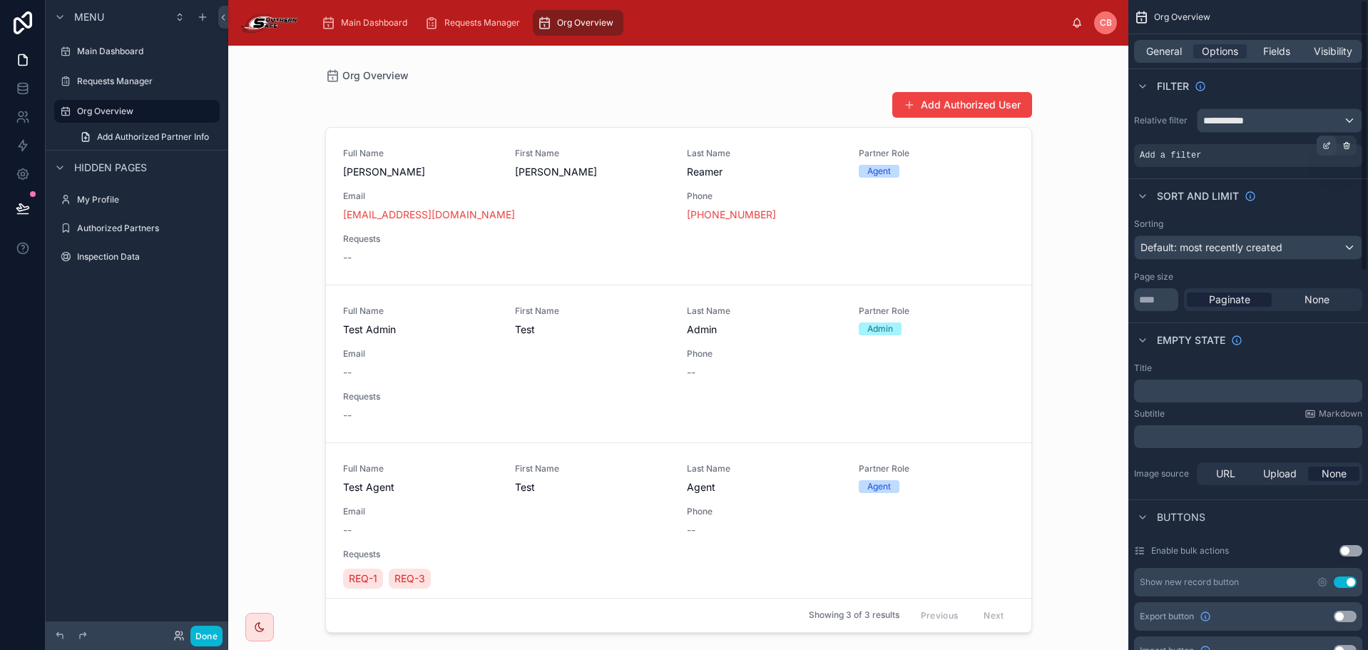
click at [1322, 144] on icon "scrollable content" at bounding box center [1326, 145] width 9 height 9
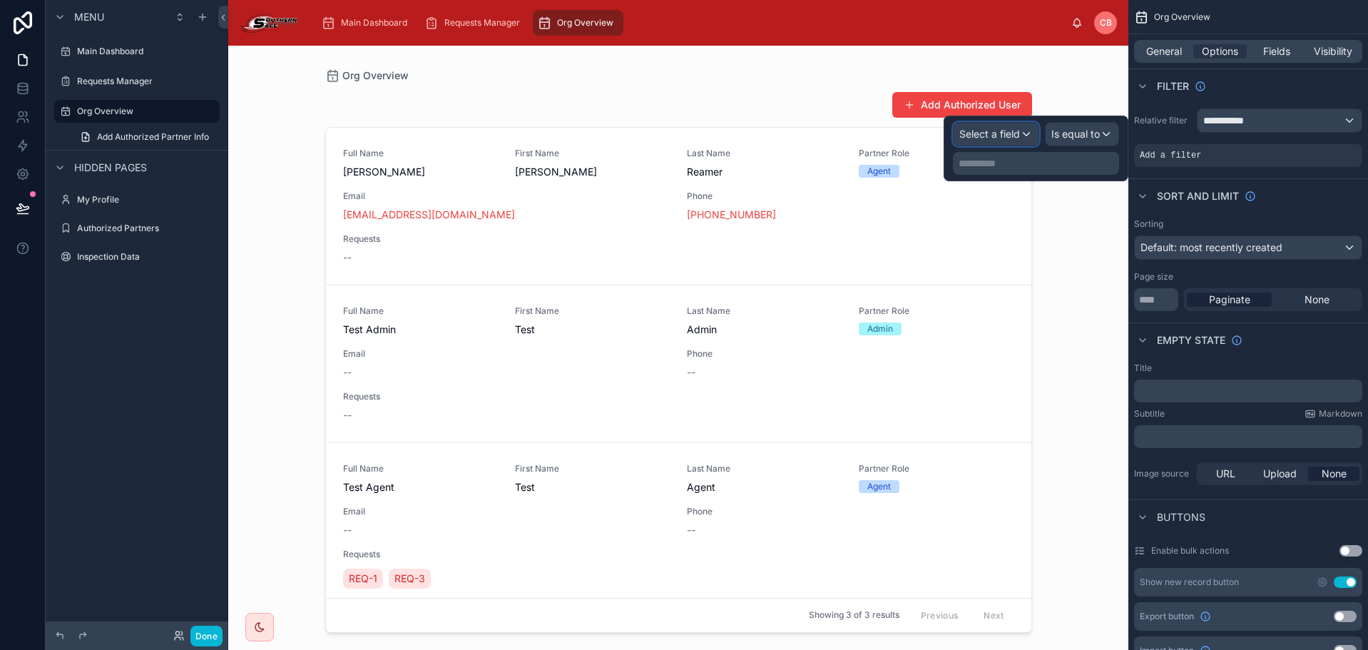
click at [1021, 130] on div "Select a field" at bounding box center [996, 134] width 85 height 23
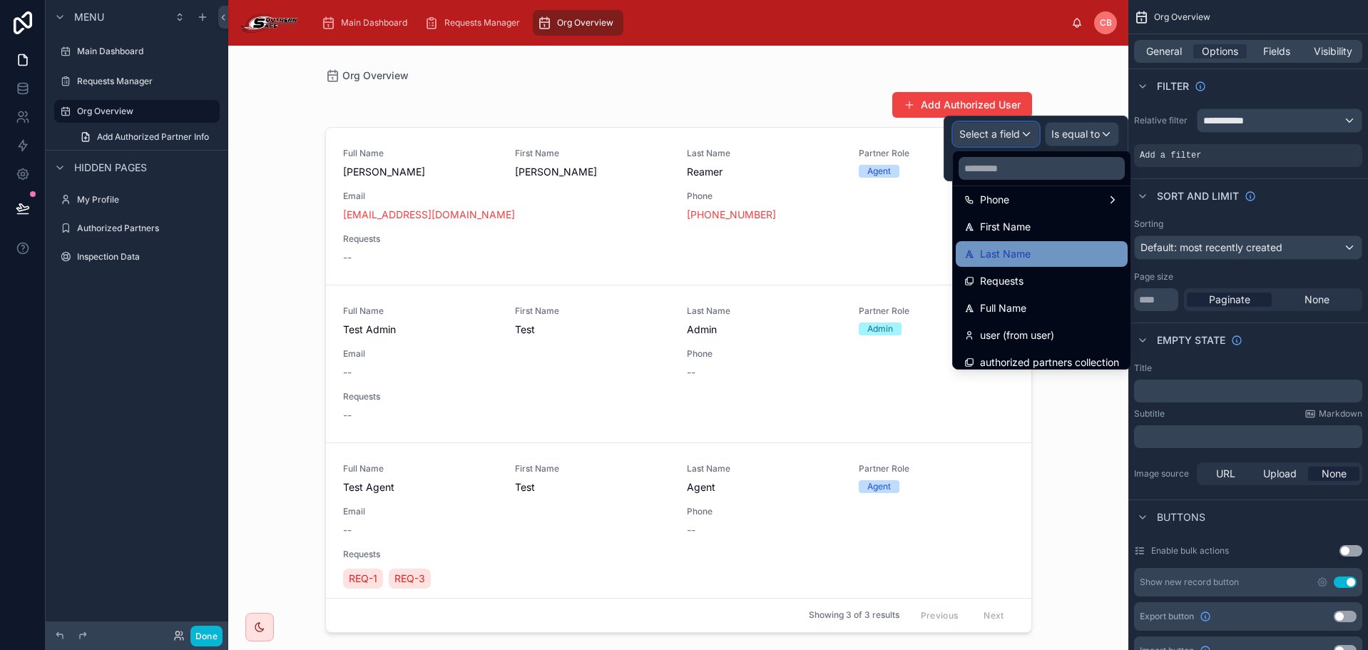
scroll to position [183, 0]
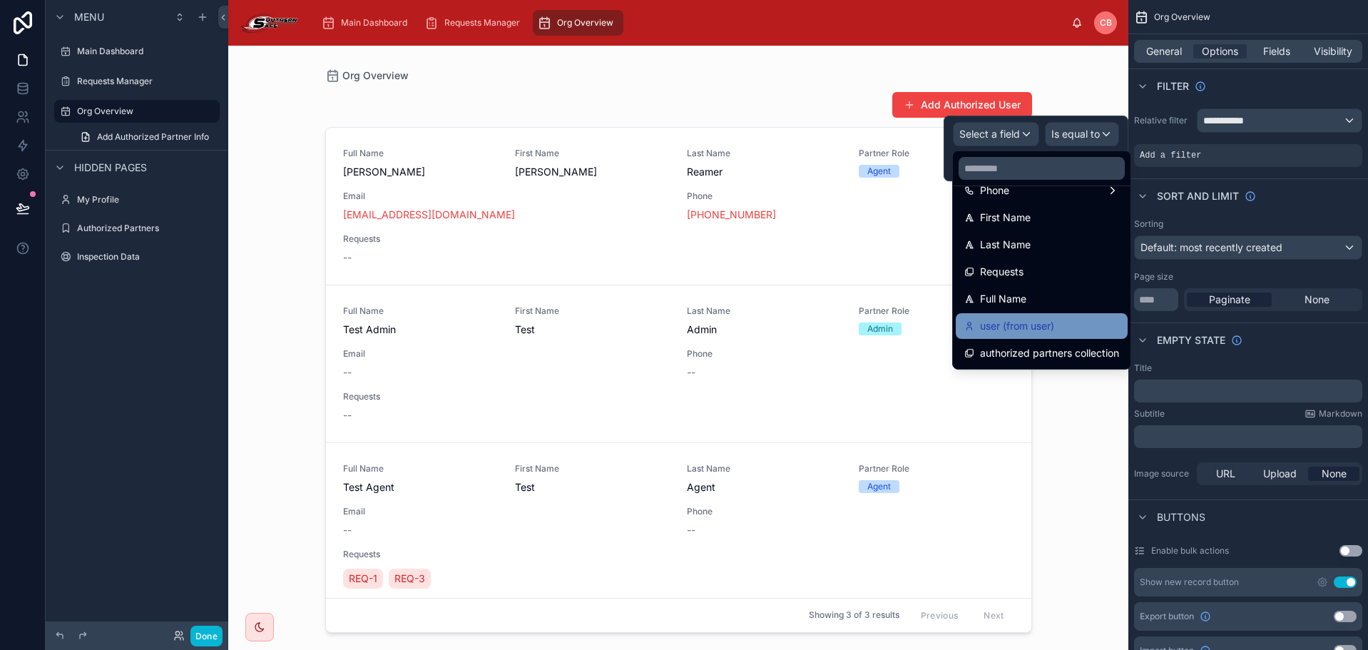
click at [1057, 328] on div "user (from user)" at bounding box center [1041, 325] width 155 height 17
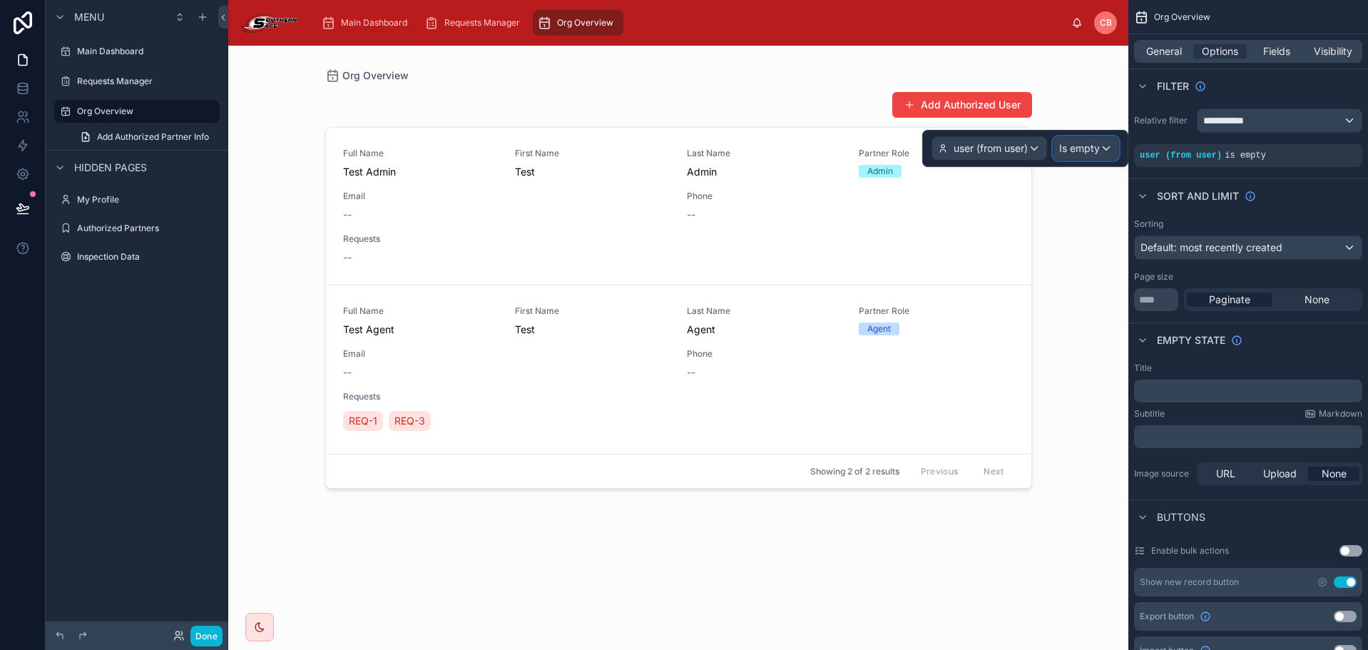
click at [1093, 154] on span "Is empty" at bounding box center [1079, 148] width 41 height 14
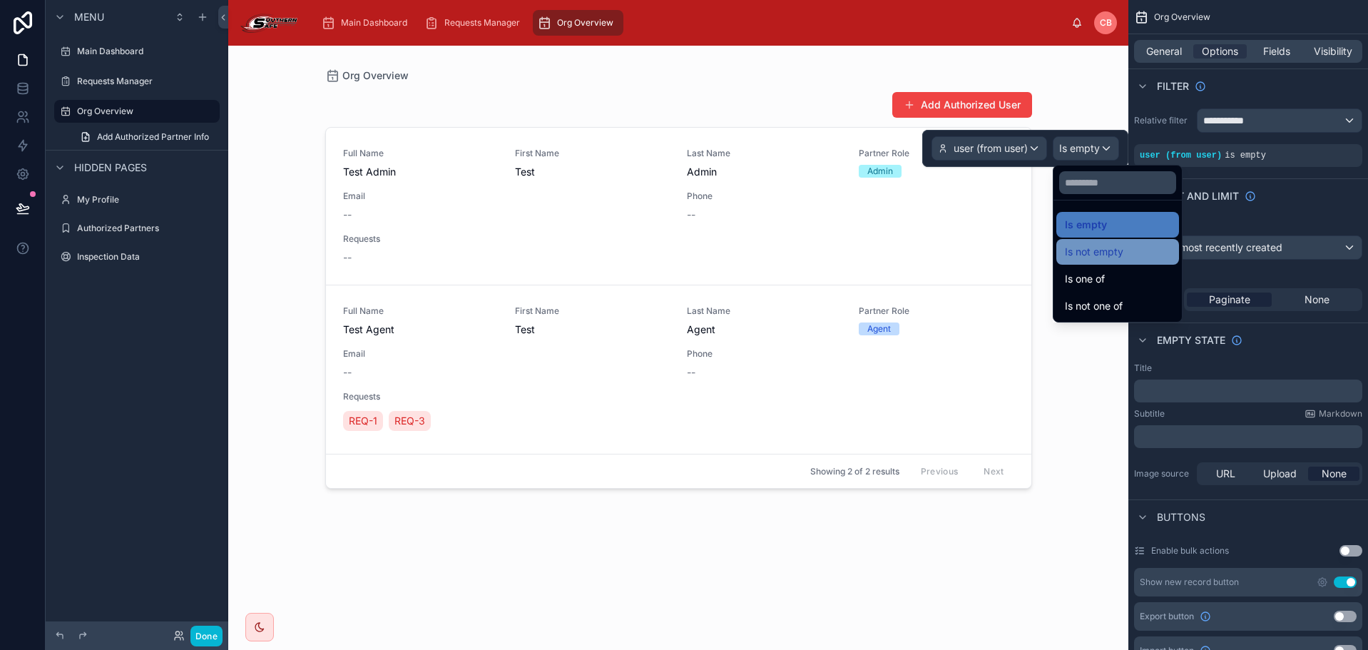
click at [1102, 248] on span "Is not empty" at bounding box center [1094, 251] width 58 height 17
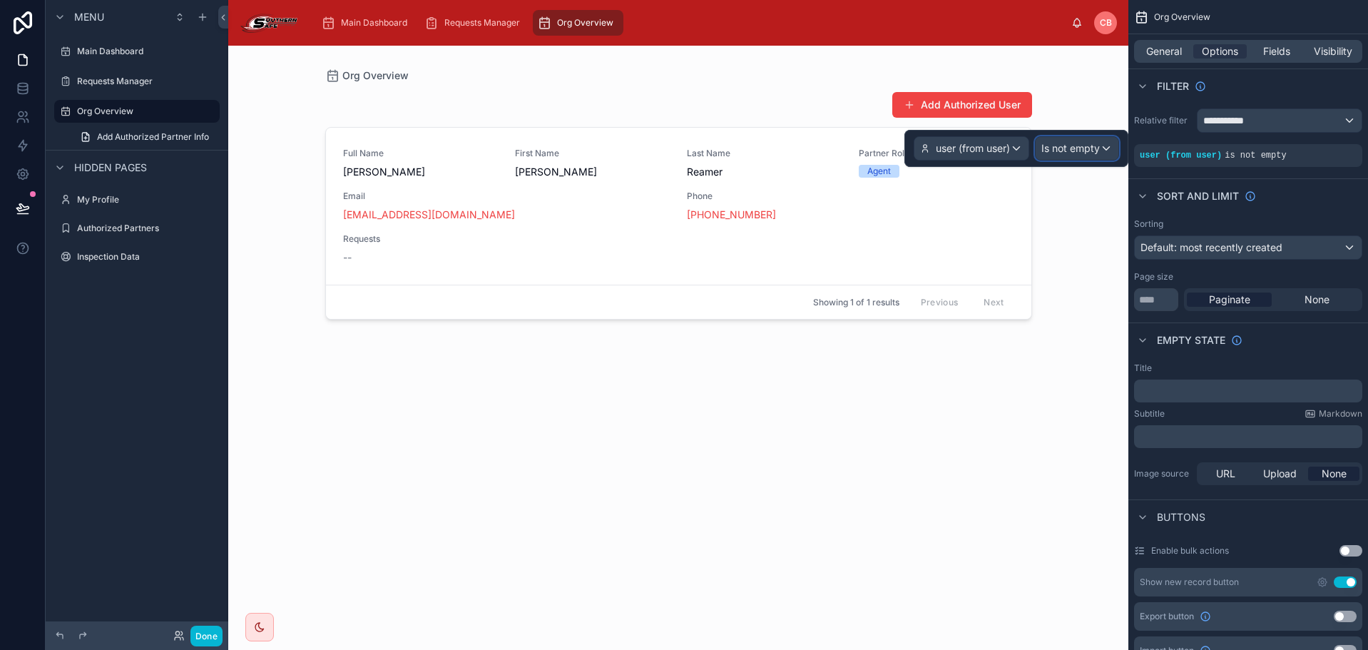
click at [1087, 150] on span "Is not empty" at bounding box center [1070, 148] width 58 height 14
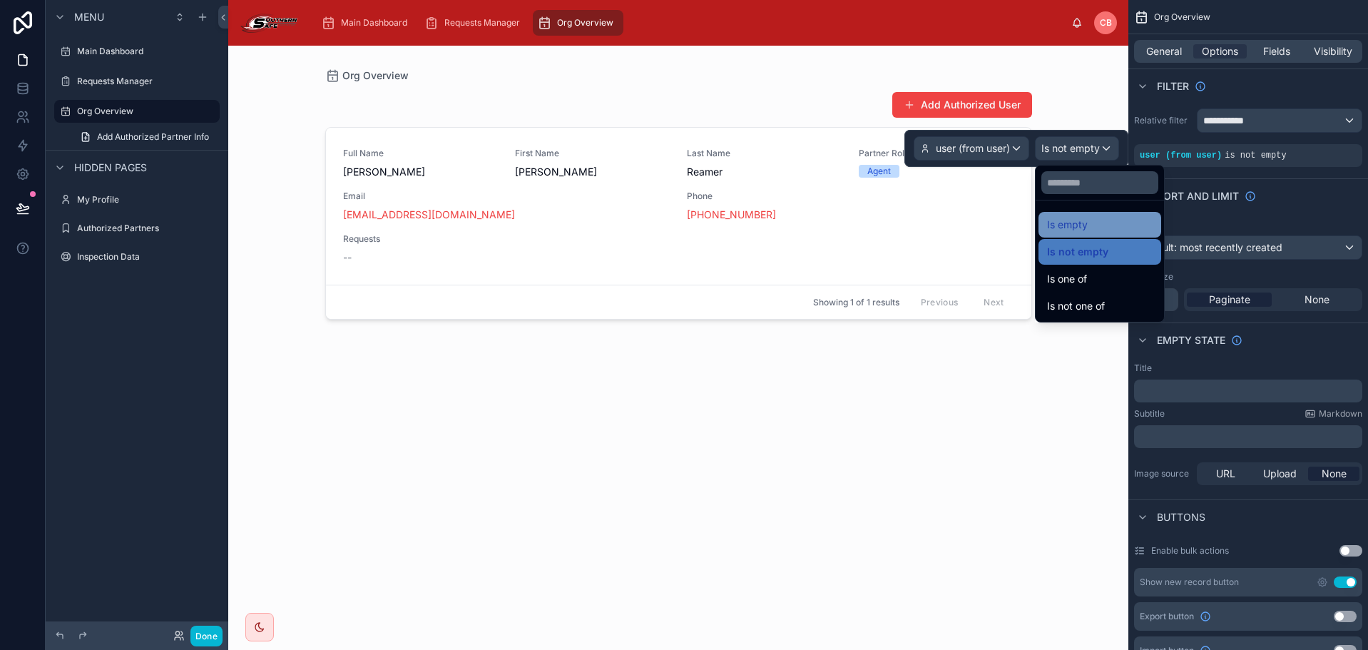
click at [1086, 227] on span "Is empty" at bounding box center [1067, 224] width 41 height 17
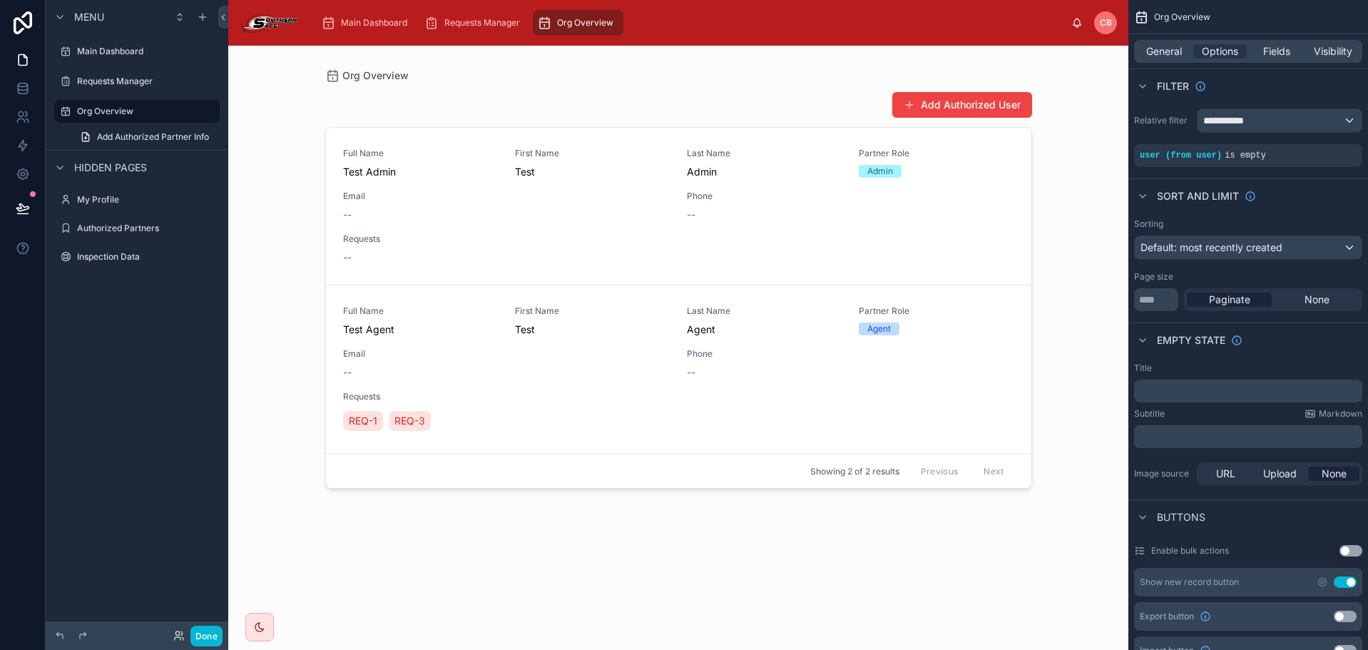
click at [1086, 227] on div "Org Overview Add Authorized User Full Name Test Admin First Name Test Last Name…" at bounding box center [678, 348] width 900 height 604
click at [16, 116] on icon at bounding box center [23, 117] width 14 height 14
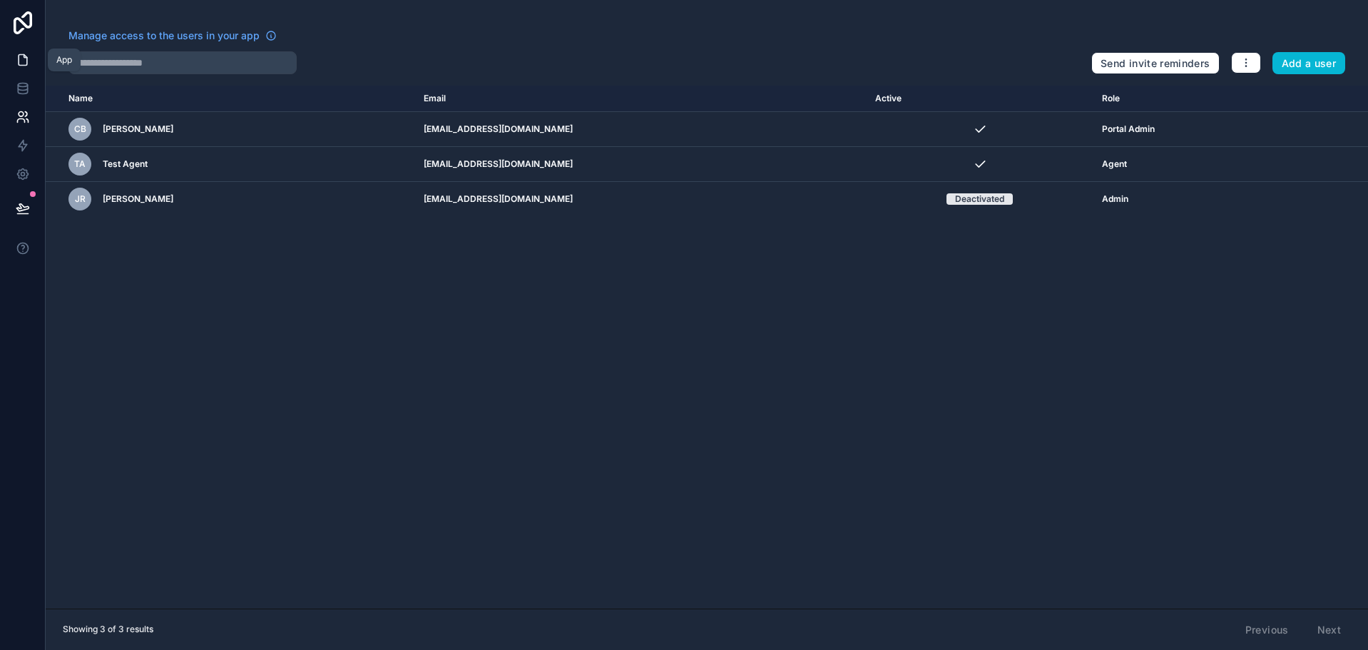
click at [21, 65] on icon at bounding box center [23, 60] width 9 height 11
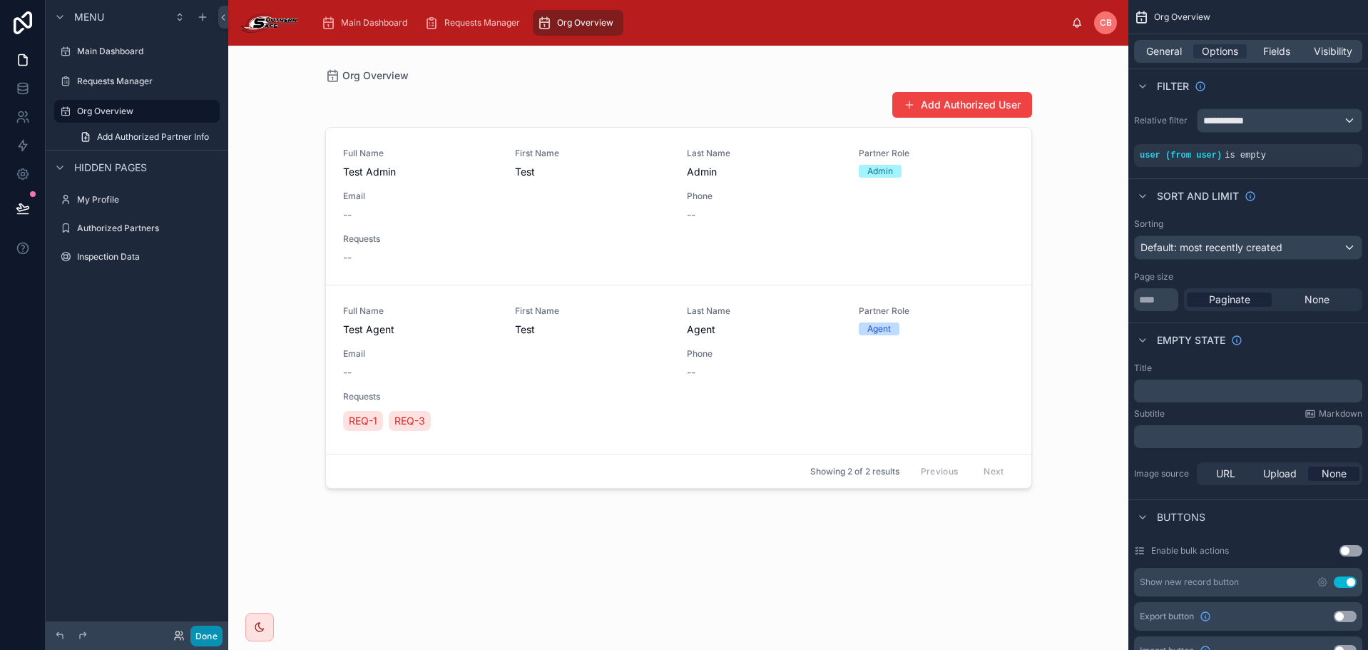
click at [210, 632] on button "Done" at bounding box center [206, 636] width 32 height 21
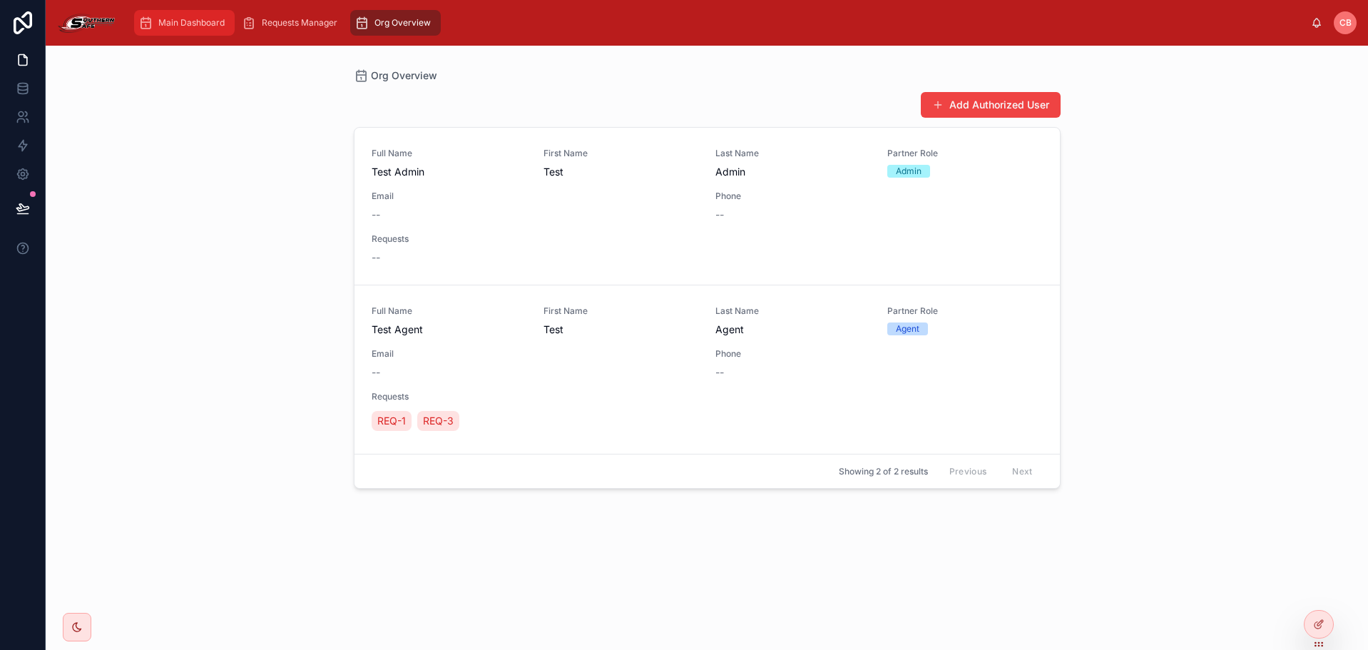
click at [196, 23] on span "Main Dashboard" at bounding box center [191, 22] width 66 height 11
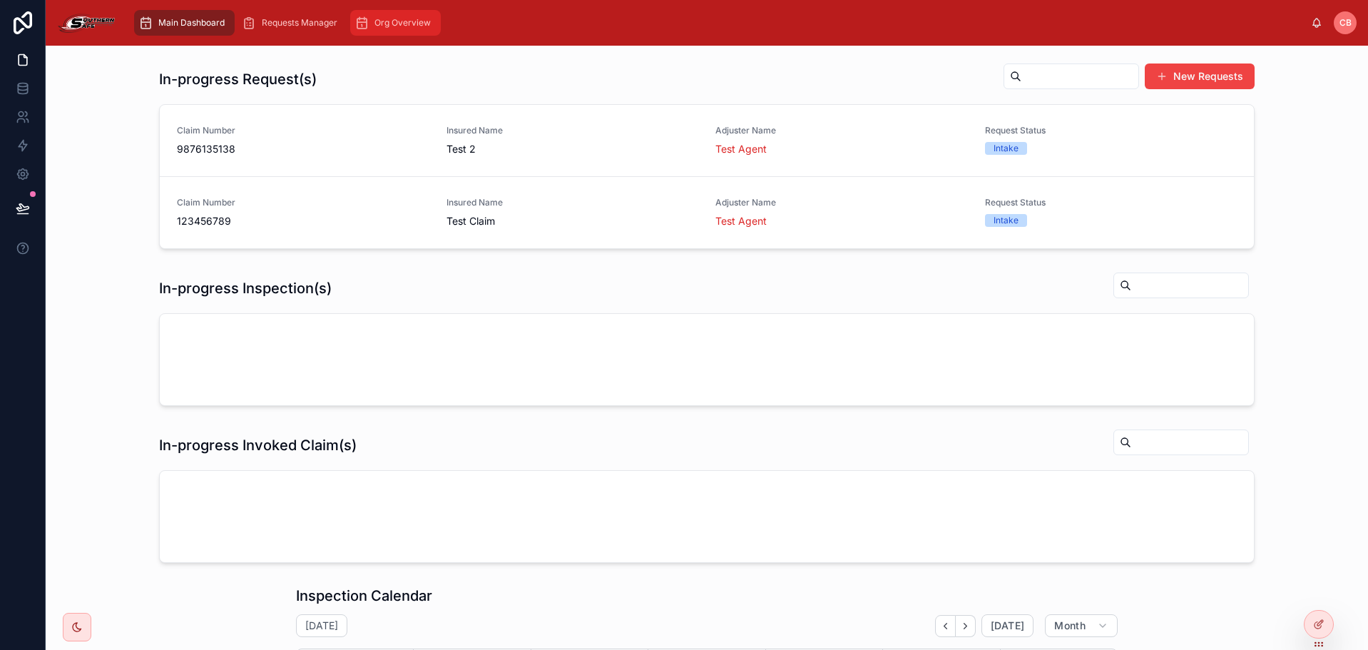
click at [406, 36] on div "Main Dashboard Requests Manager Org Overview" at bounding box center [719, 22] width 1184 height 31
click at [335, 27] on span "Requests Manager" at bounding box center [300, 22] width 76 height 11
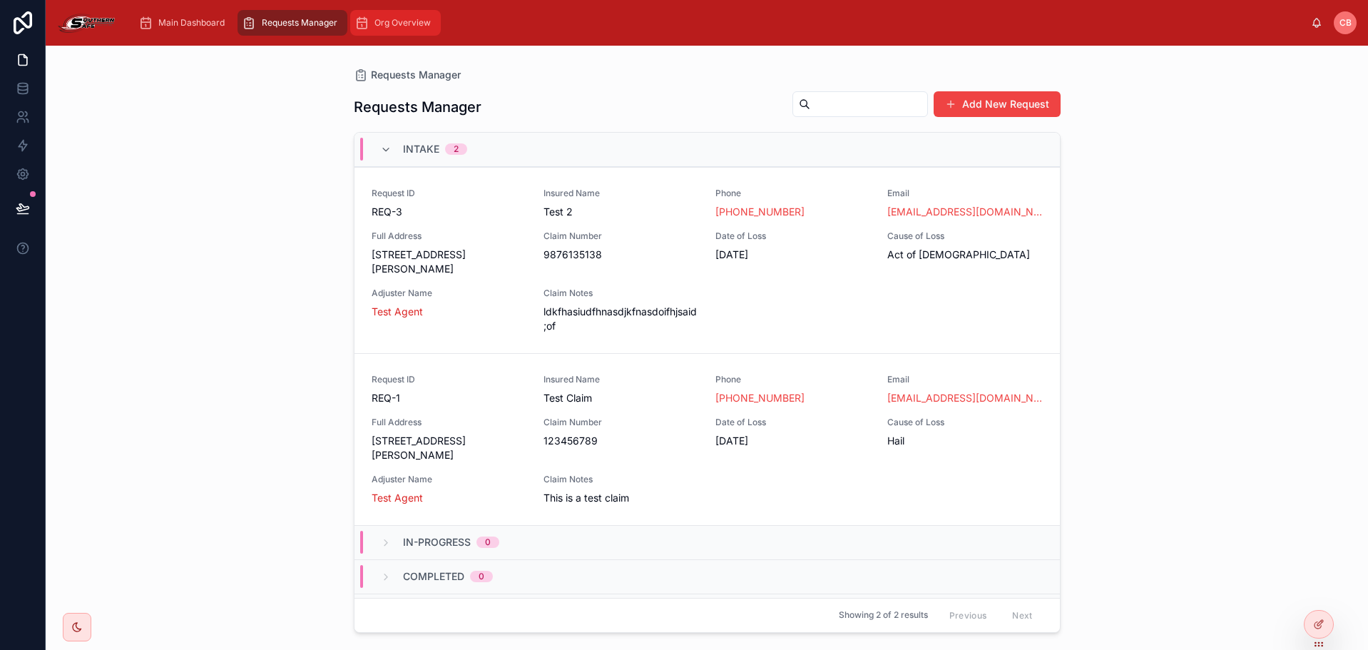
click at [401, 35] on link "Org Overview" at bounding box center [395, 23] width 91 height 26
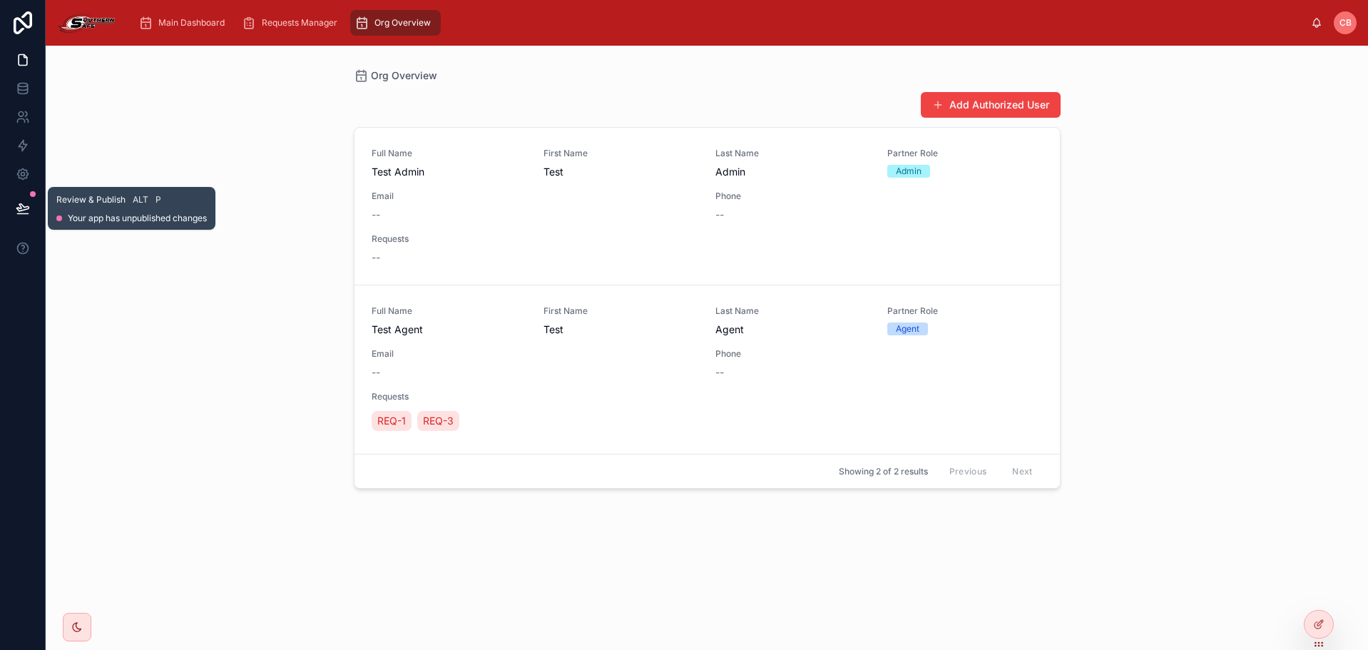
click at [29, 196] on button at bounding box center [22, 208] width 31 height 40
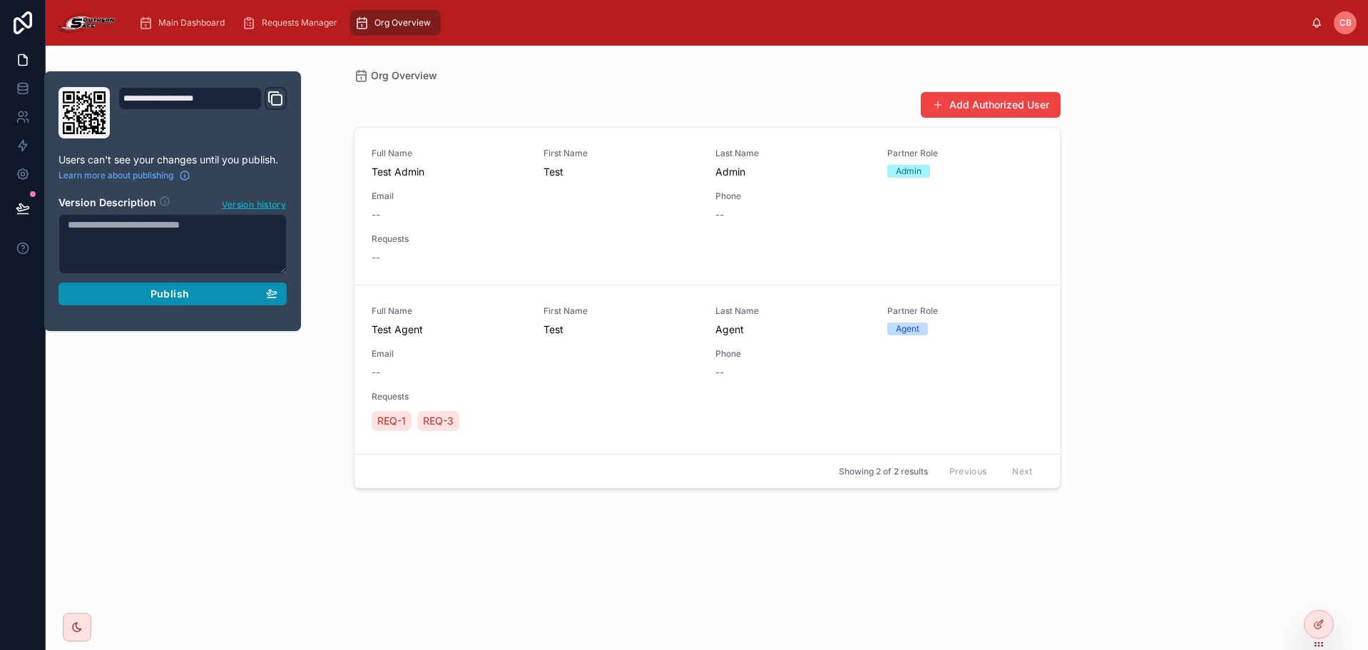
click at [148, 293] on div "Publish" at bounding box center [173, 293] width 210 height 13
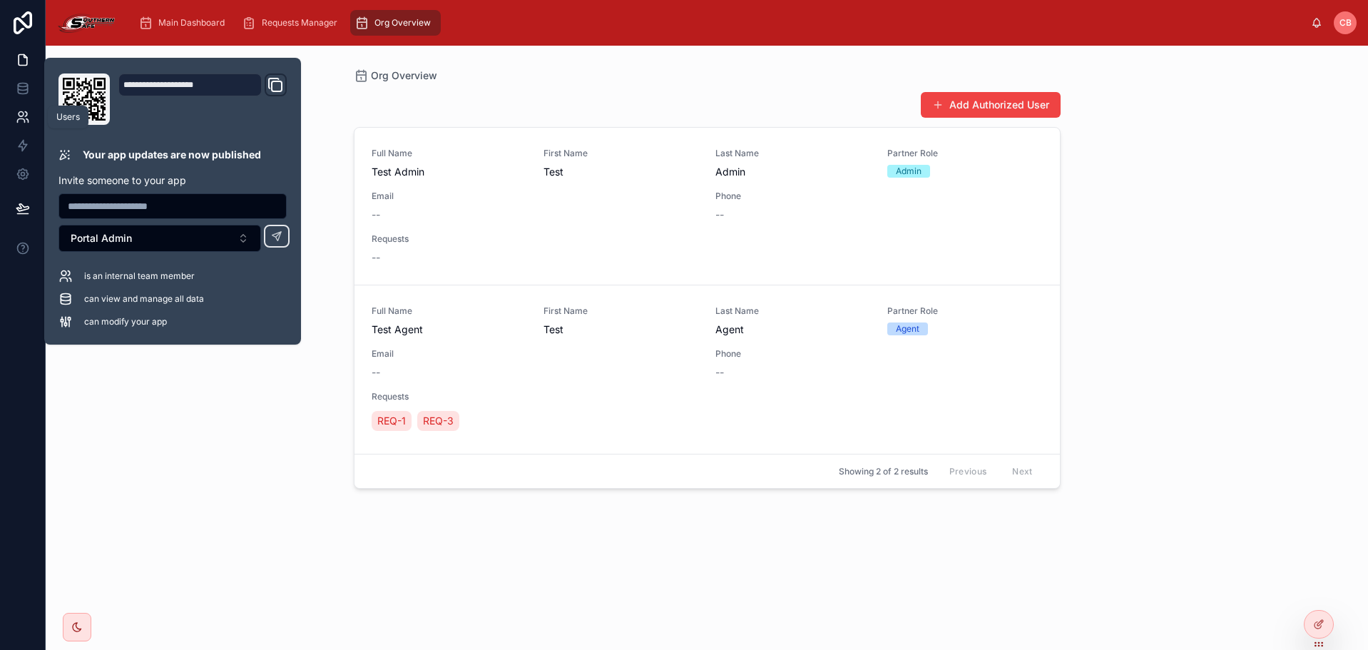
click at [14, 123] on link at bounding box center [22, 117] width 45 height 29
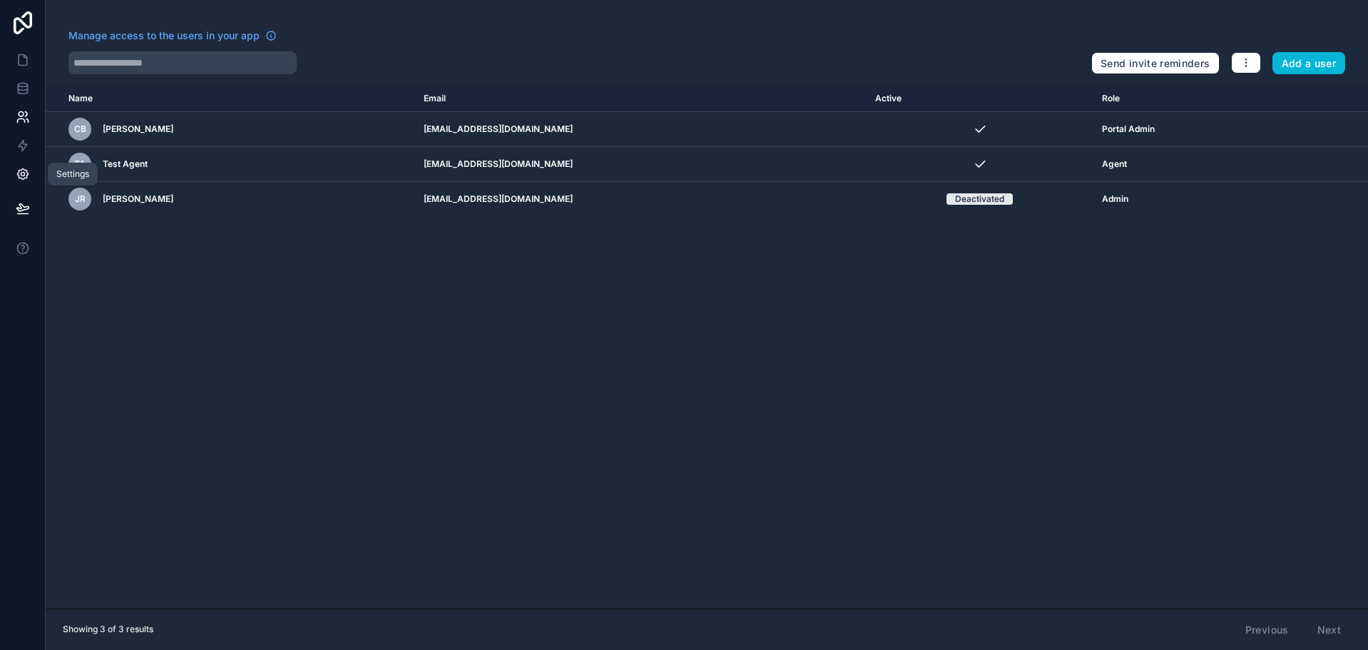
click at [26, 180] on icon at bounding box center [23, 174] width 14 height 14
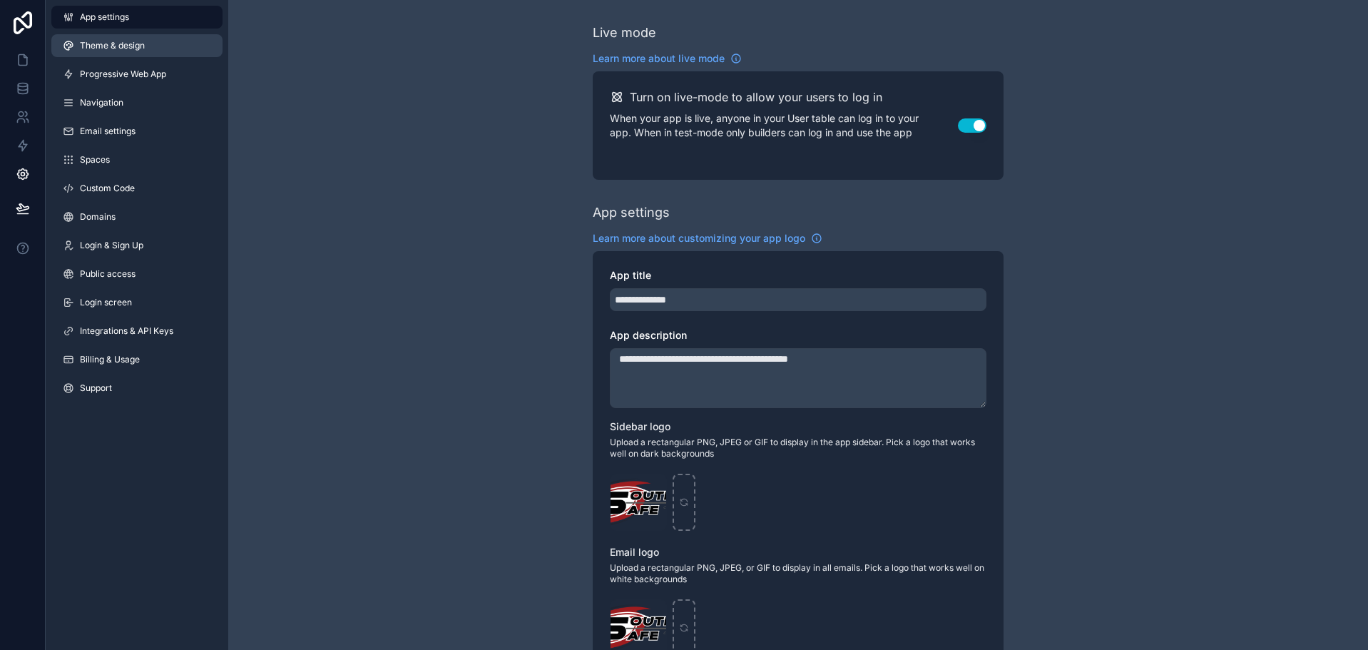
click at [116, 51] on link "Theme & design" at bounding box center [136, 45] width 171 height 23
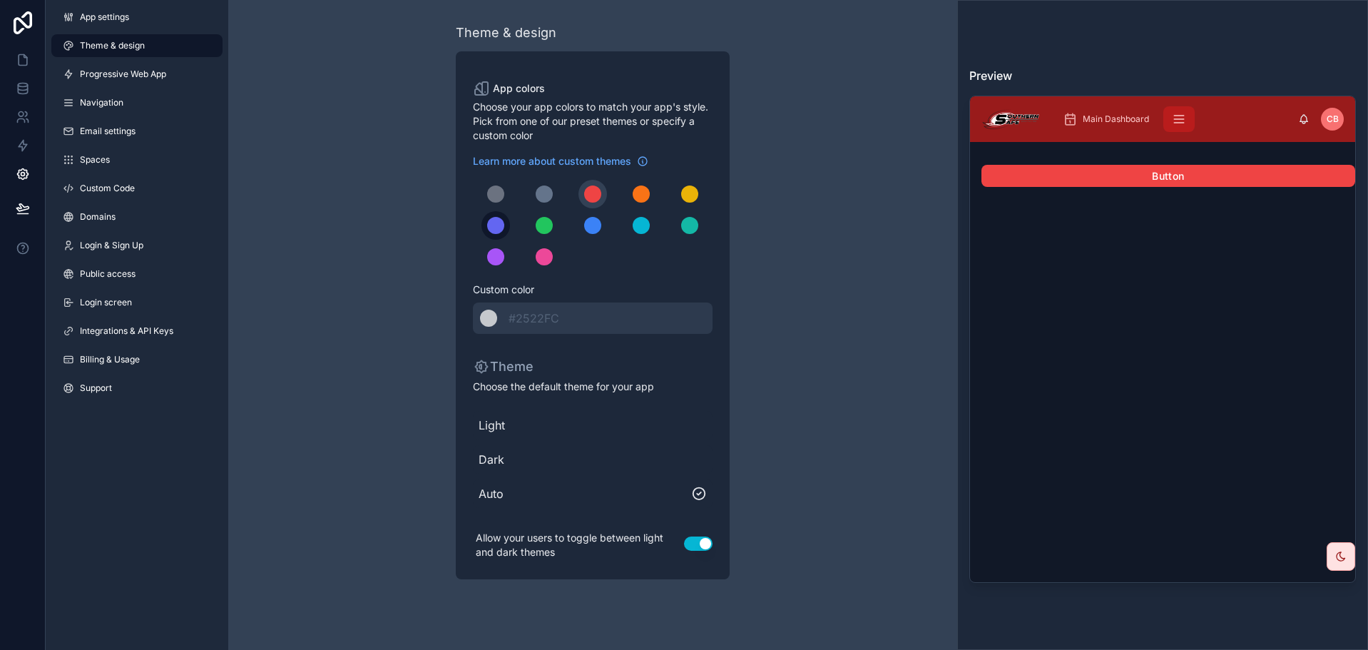
click at [494, 227] on div "scrollable content" at bounding box center [495, 225] width 17 height 17
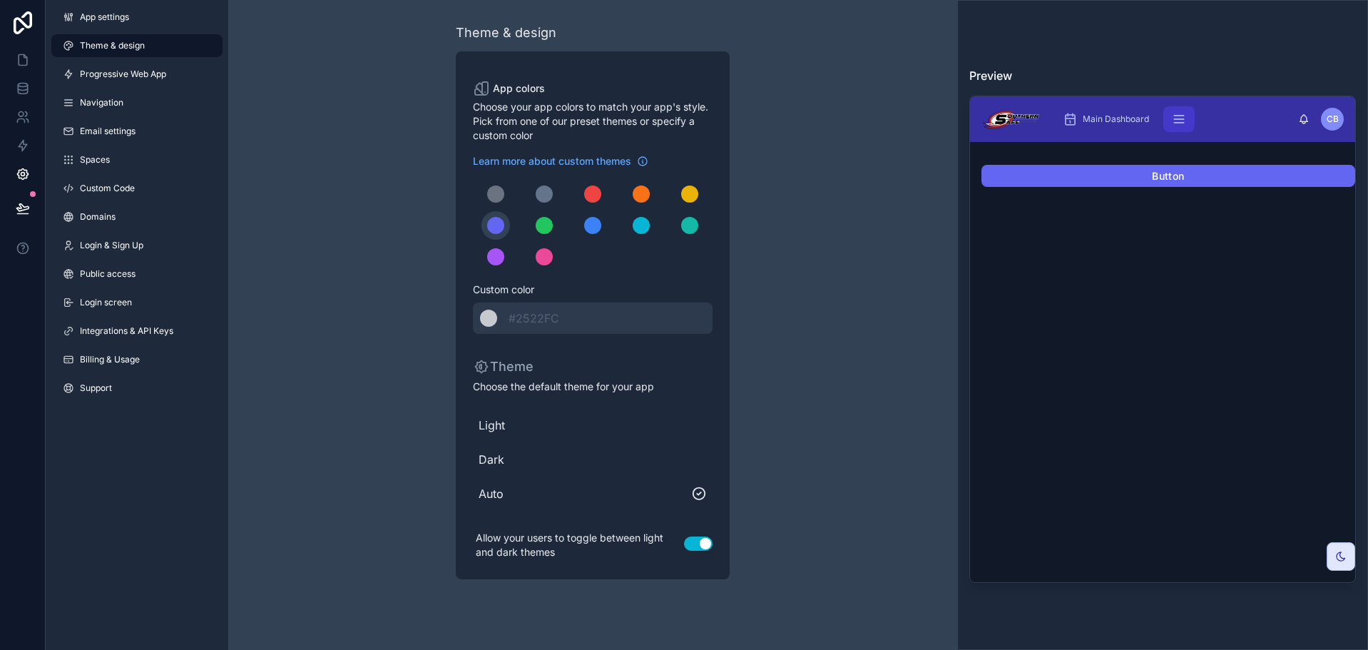
click at [365, 242] on div "Theme & design App colors Choose your app colors to match your app's style. Pic…" at bounding box center [592, 301] width 729 height 602
click at [31, 202] on button at bounding box center [22, 208] width 31 height 40
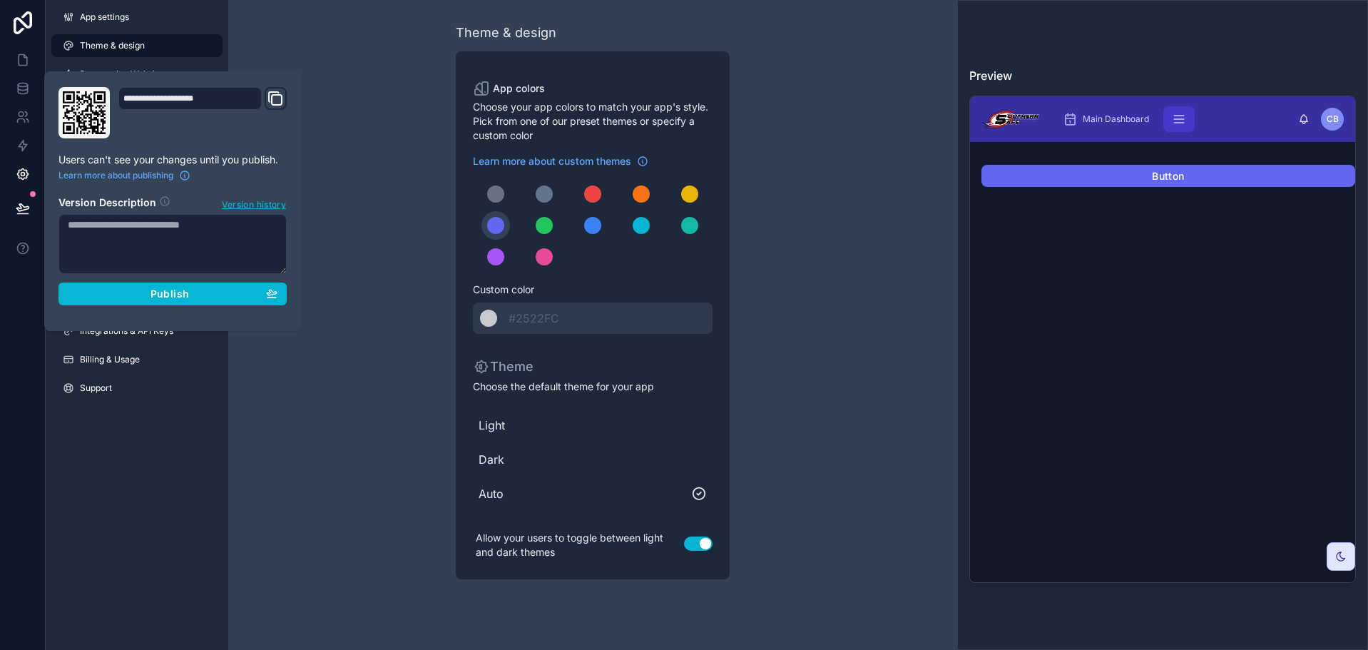
click at [113, 309] on div "**********" at bounding box center [173, 201] width 240 height 228
click at [115, 290] on div "Publish" at bounding box center [173, 293] width 210 height 13
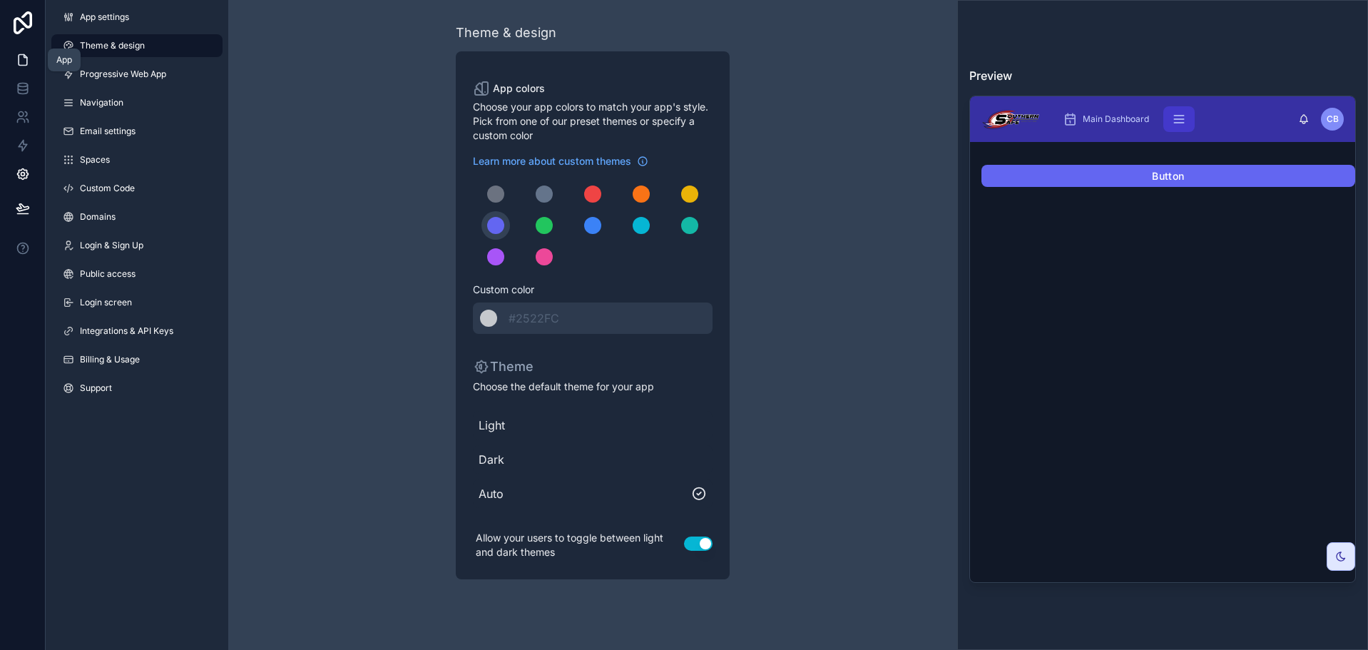
click at [26, 60] on icon at bounding box center [23, 60] width 14 height 14
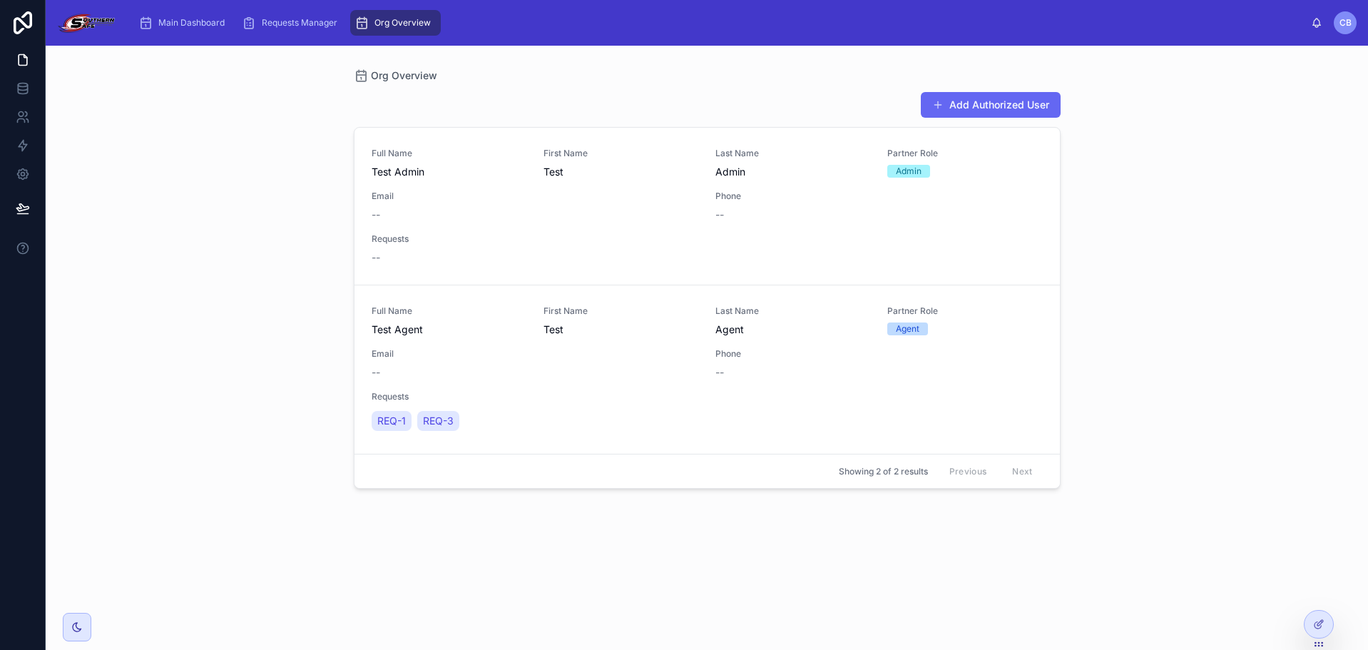
click at [91, 630] on div "Org Overview Add Authorized User Full Name Test Admin First Name Test Last Name…" at bounding box center [707, 348] width 1322 height 604
click at [80, 628] on icon at bounding box center [76, 626] width 11 height 11
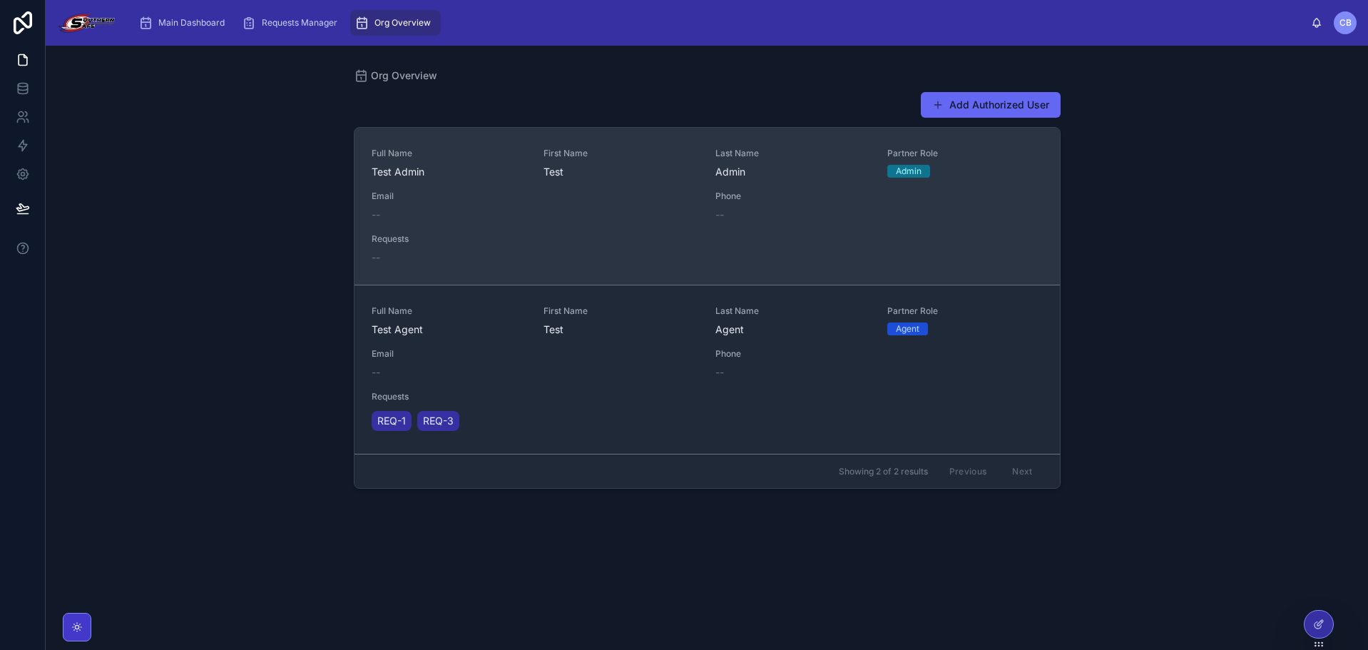
click at [443, 136] on link "Full Name Test Admin First Name Test Last Name Admin Partner Role Admin Email -…" at bounding box center [707, 206] width 705 height 157
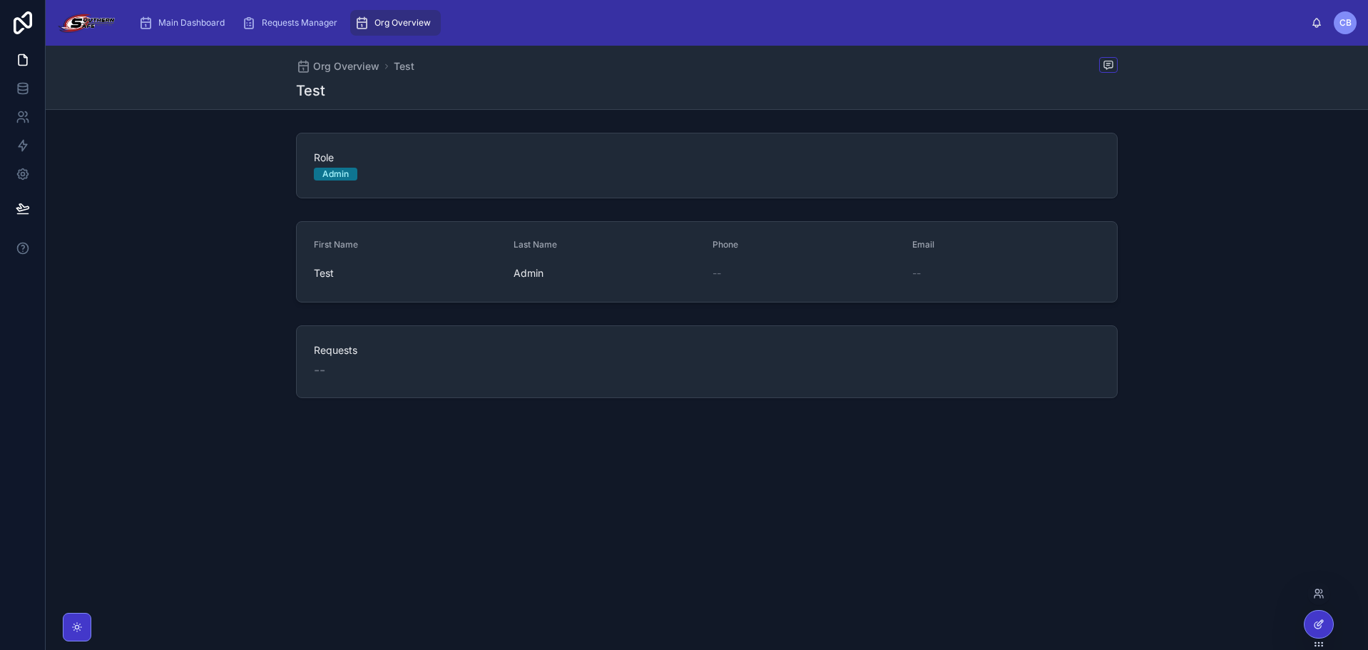
click at [1331, 621] on div at bounding box center [1319, 624] width 29 height 27
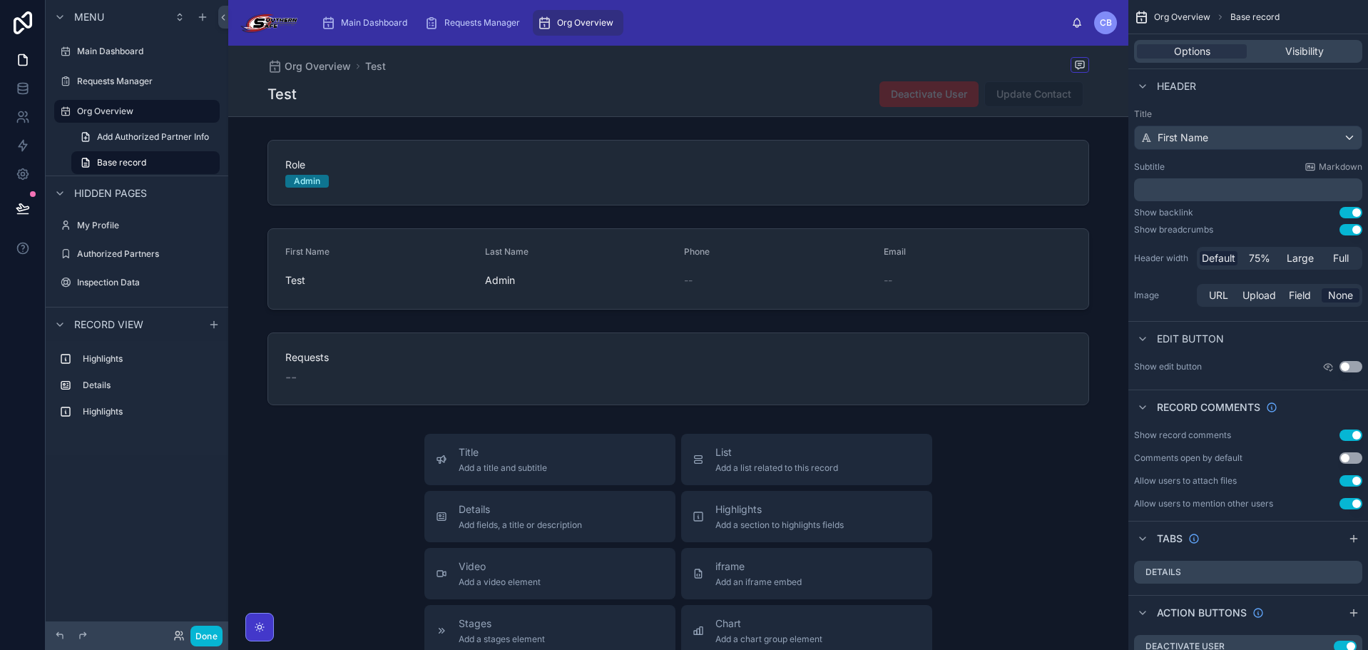
click at [988, 90] on span "Update Contact" at bounding box center [1033, 93] width 99 height 14
click at [988, 89] on span "Update Contact" at bounding box center [1033, 93] width 99 height 14
click at [894, 92] on span "Deactivate User" at bounding box center [929, 93] width 99 height 14
click at [880, 96] on span "Deactivate User" at bounding box center [929, 93] width 99 height 14
click at [868, 95] on div "Deactivate User Update Contact" at bounding box center [978, 94] width 221 height 27
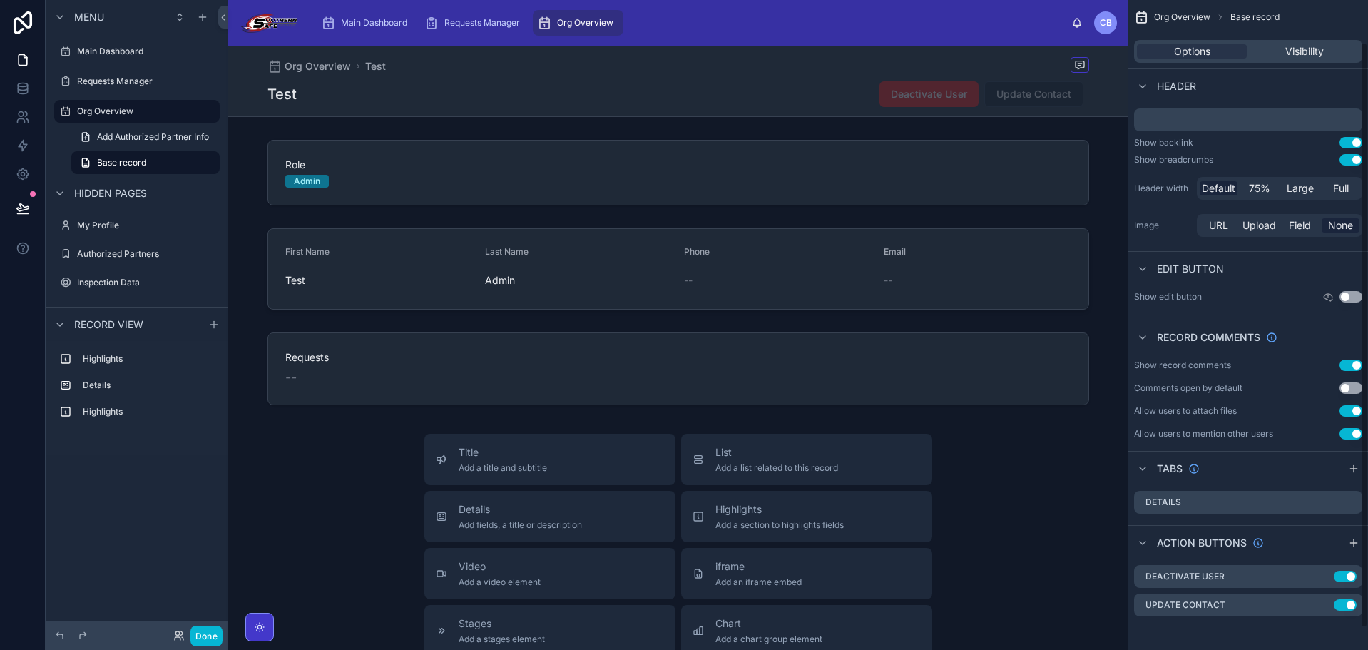
scroll to position [71, 0]
click at [1322, 574] on icon "scrollable content" at bounding box center [1322, 575] width 11 height 11
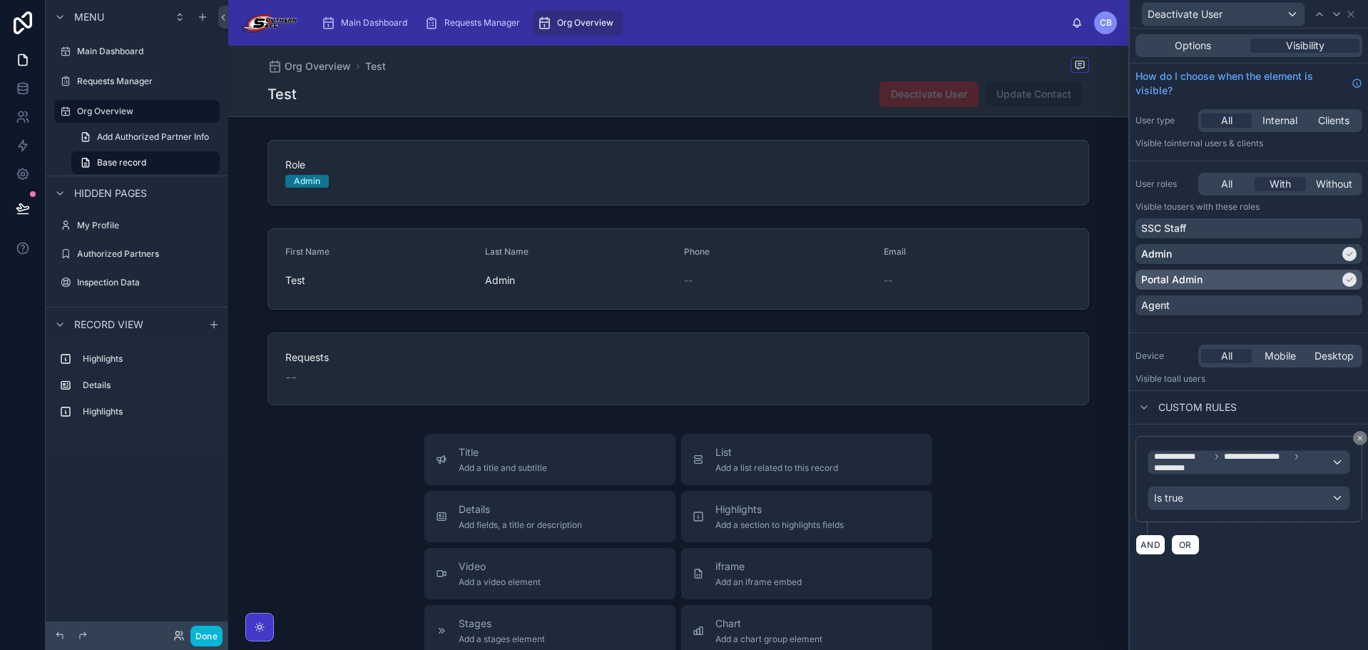
click at [1329, 279] on div "Portal Admin" at bounding box center [1240, 279] width 198 height 14
click at [1350, 14] on icon at bounding box center [1350, 14] width 11 height 11
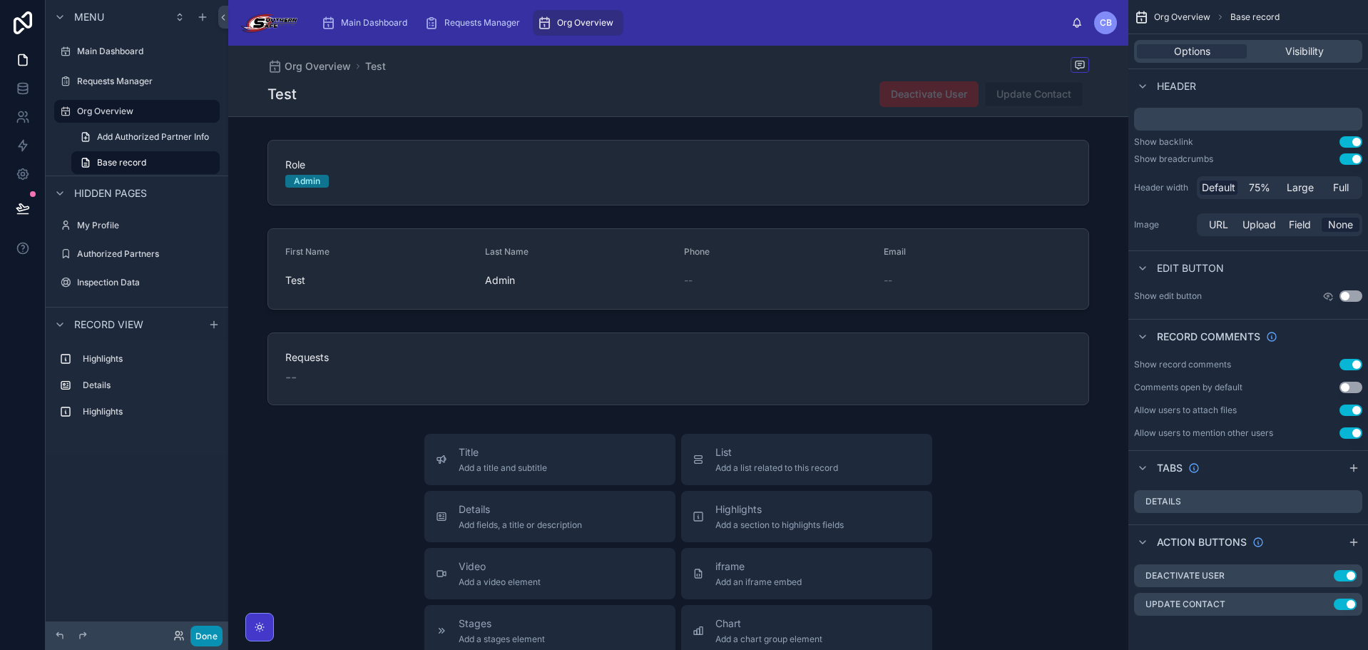
click at [203, 641] on button "Done" at bounding box center [206, 636] width 32 height 21
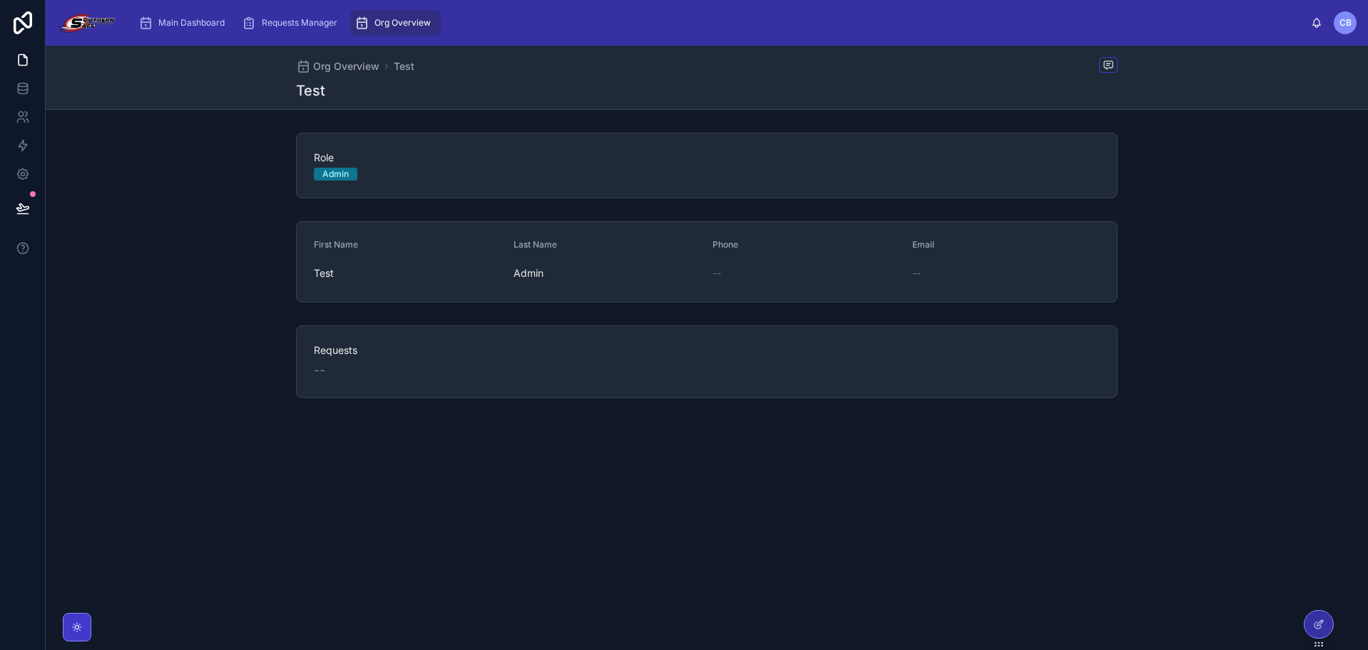
click at [269, 540] on div "Org Overview Test Test Role Admin First Name Test Last Name Admin Phone -- Emai…" at bounding box center [707, 348] width 1322 height 604
click at [1101, 65] on span at bounding box center [1108, 65] width 19 height 16
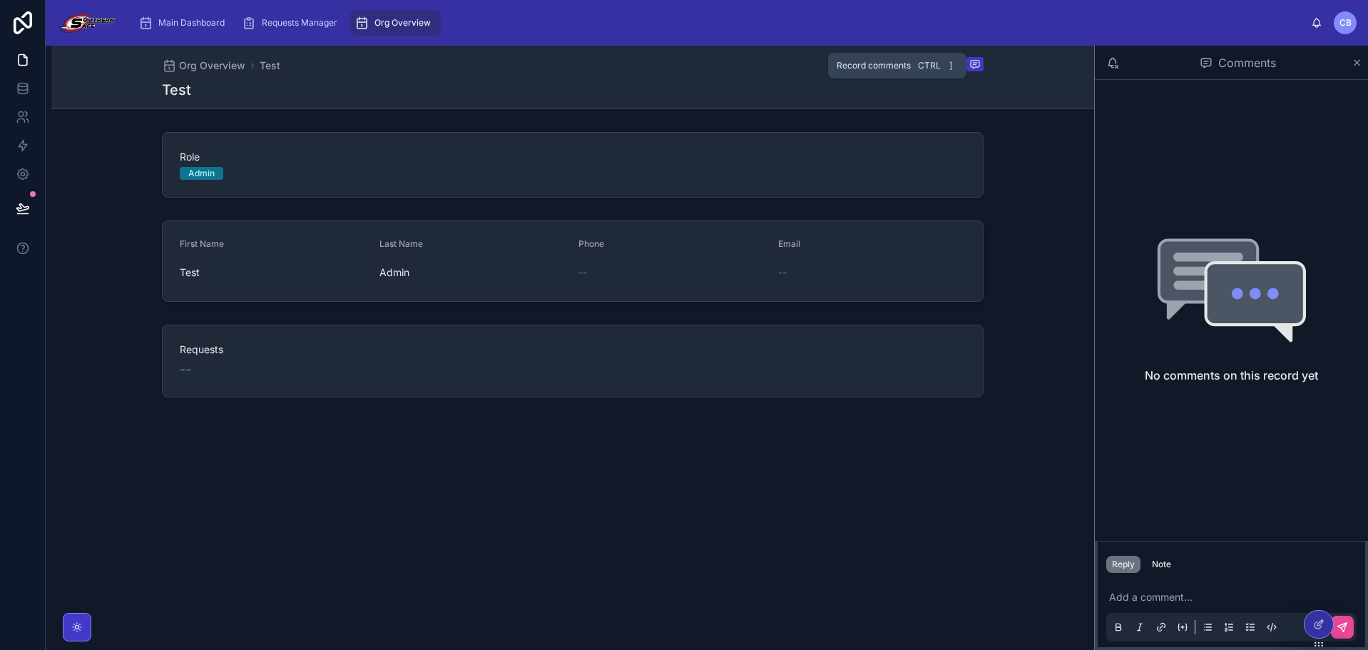
click at [976, 62] on icon at bounding box center [974, 63] width 11 height 11
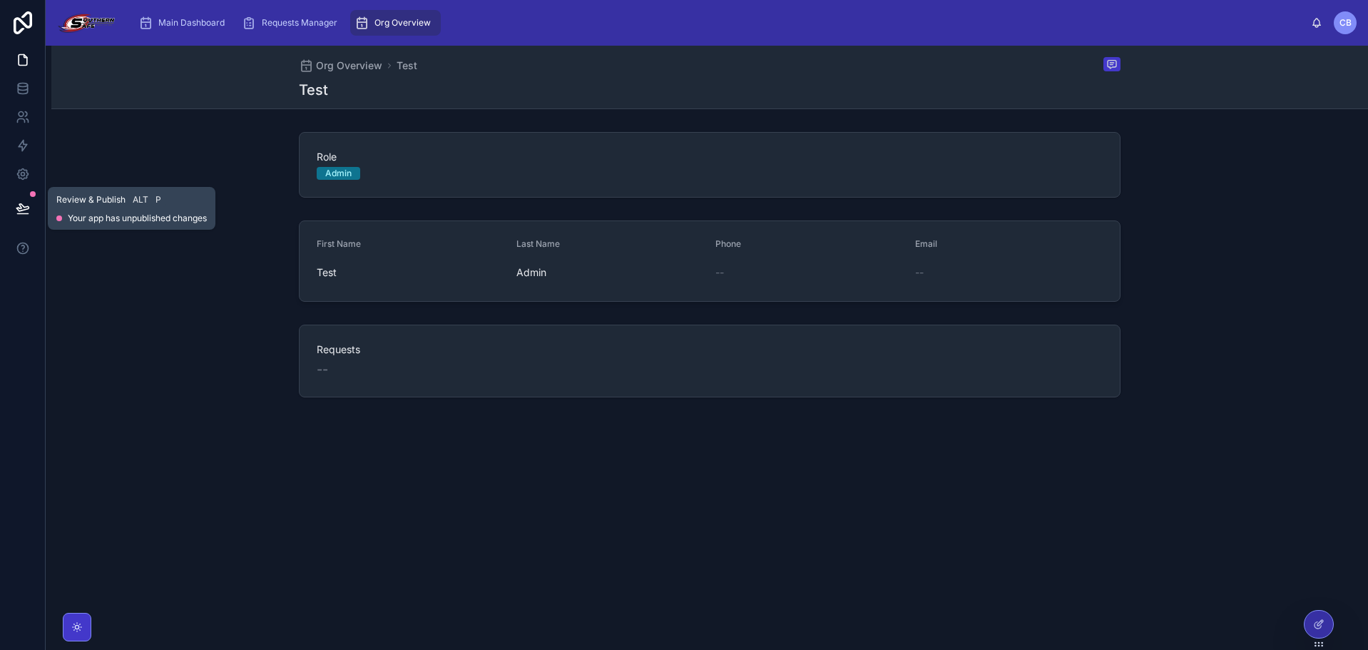
click at [15, 198] on button at bounding box center [22, 208] width 31 height 40
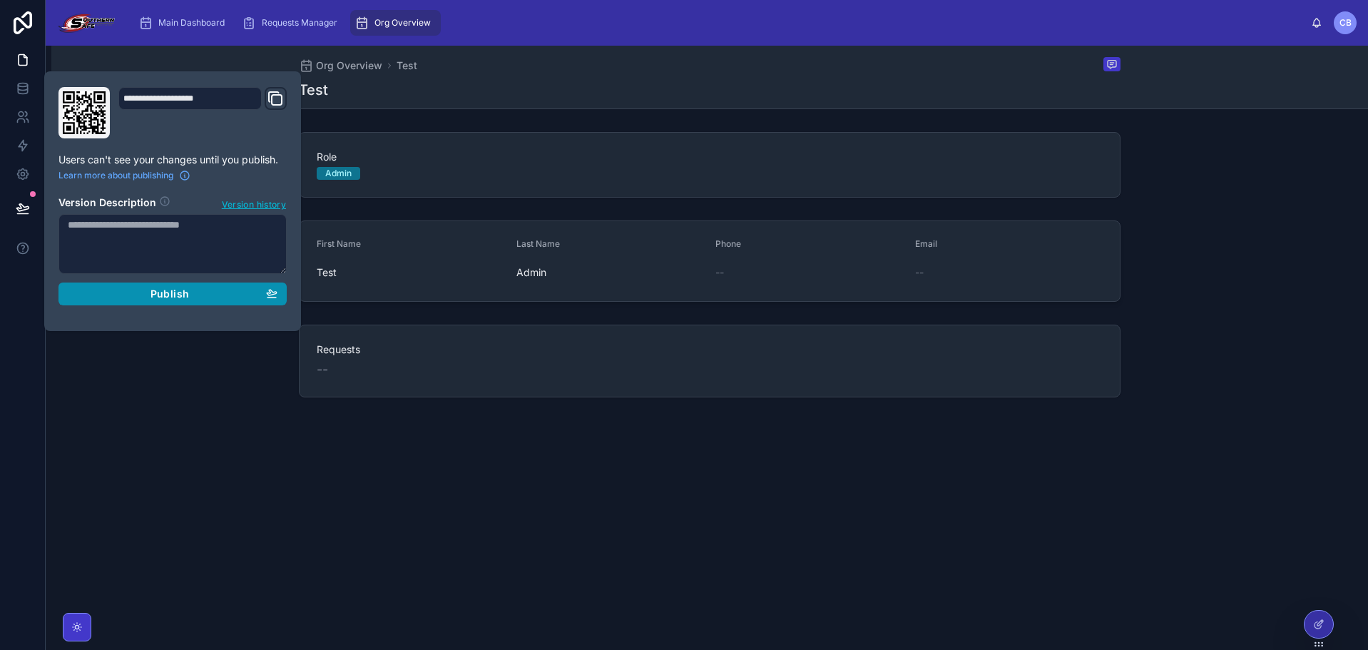
click at [173, 294] on span "Publish" at bounding box center [170, 293] width 39 height 13
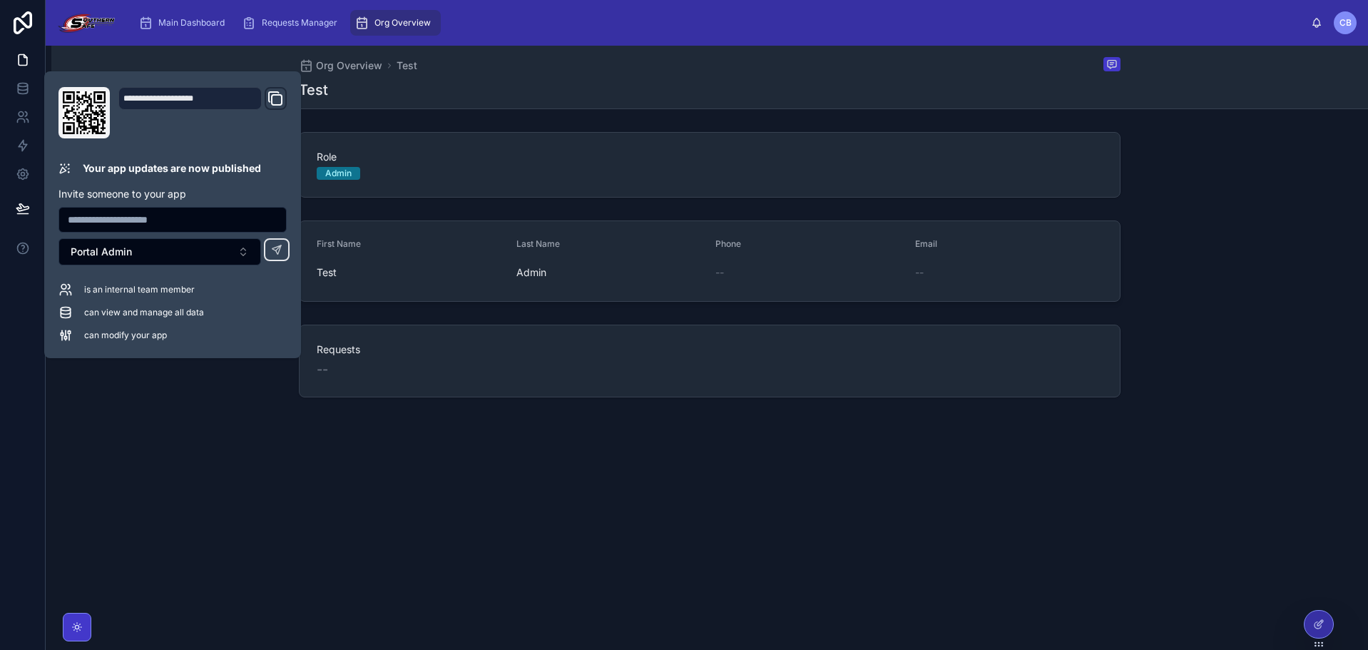
click at [218, 415] on div "Org Overview Test Test Role Admin First Name Test Last Name Admin Phone -- Emai…" at bounding box center [709, 270] width 1317 height 449
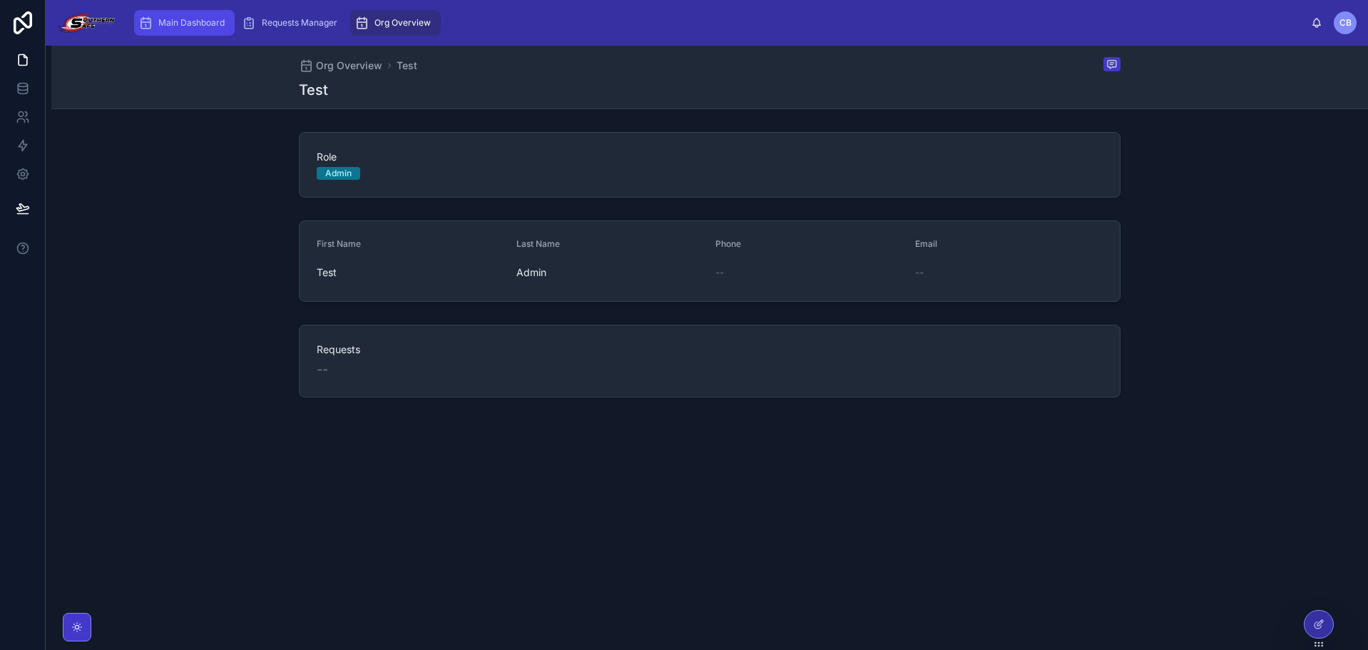
click at [155, 26] on div "Main Dashboard" at bounding box center [184, 22] width 92 height 23
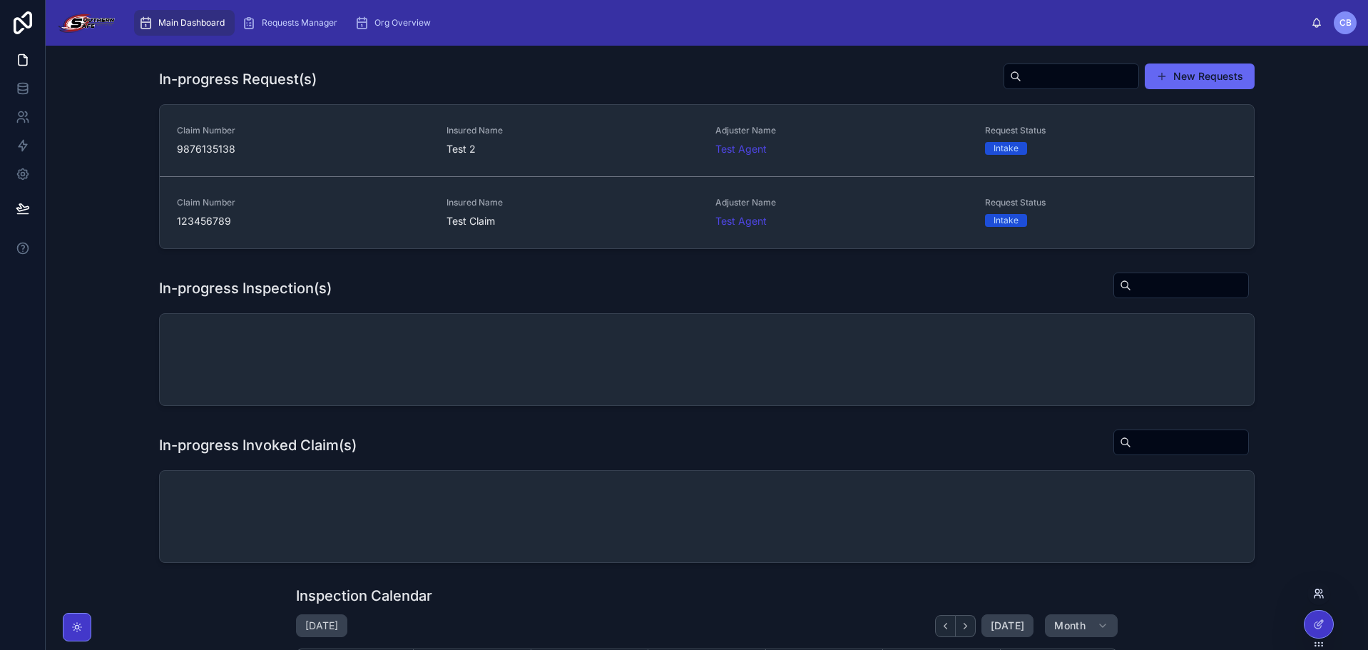
click at [1322, 595] on icon at bounding box center [1322, 596] width 1 height 3
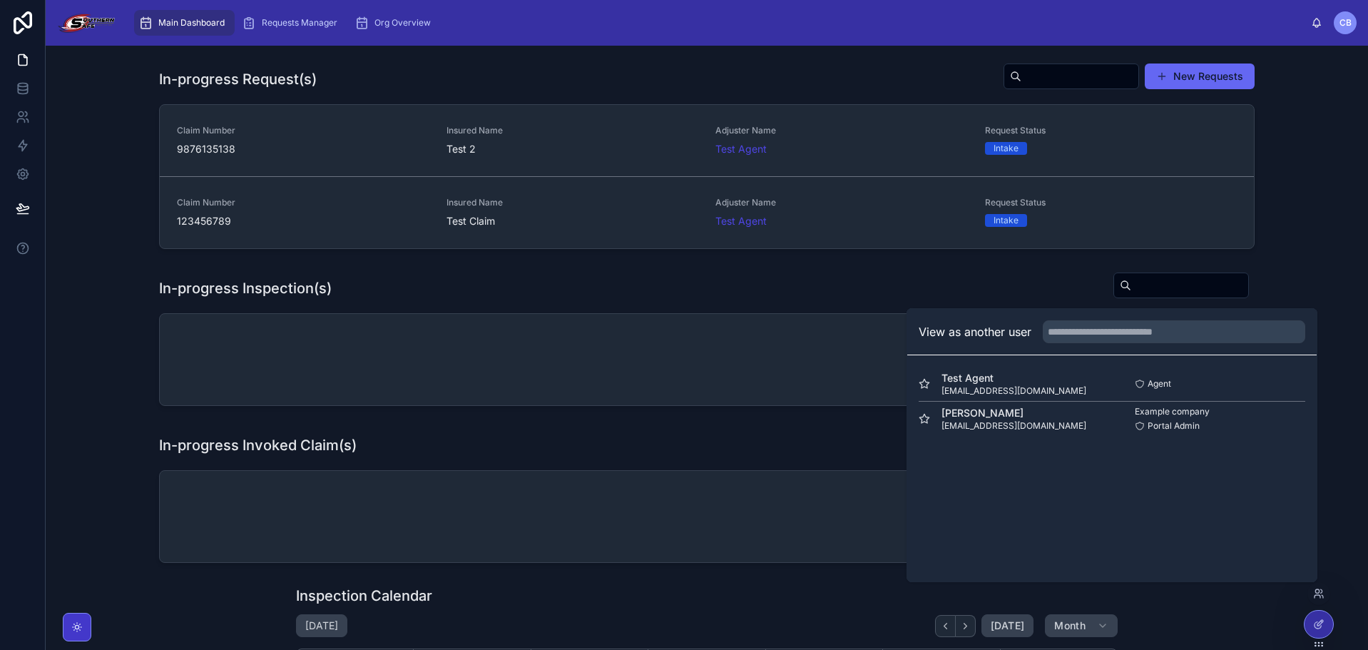
click at [1279, 275] on div "In-progress Inspection(s)" at bounding box center [707, 339] width 1300 height 146
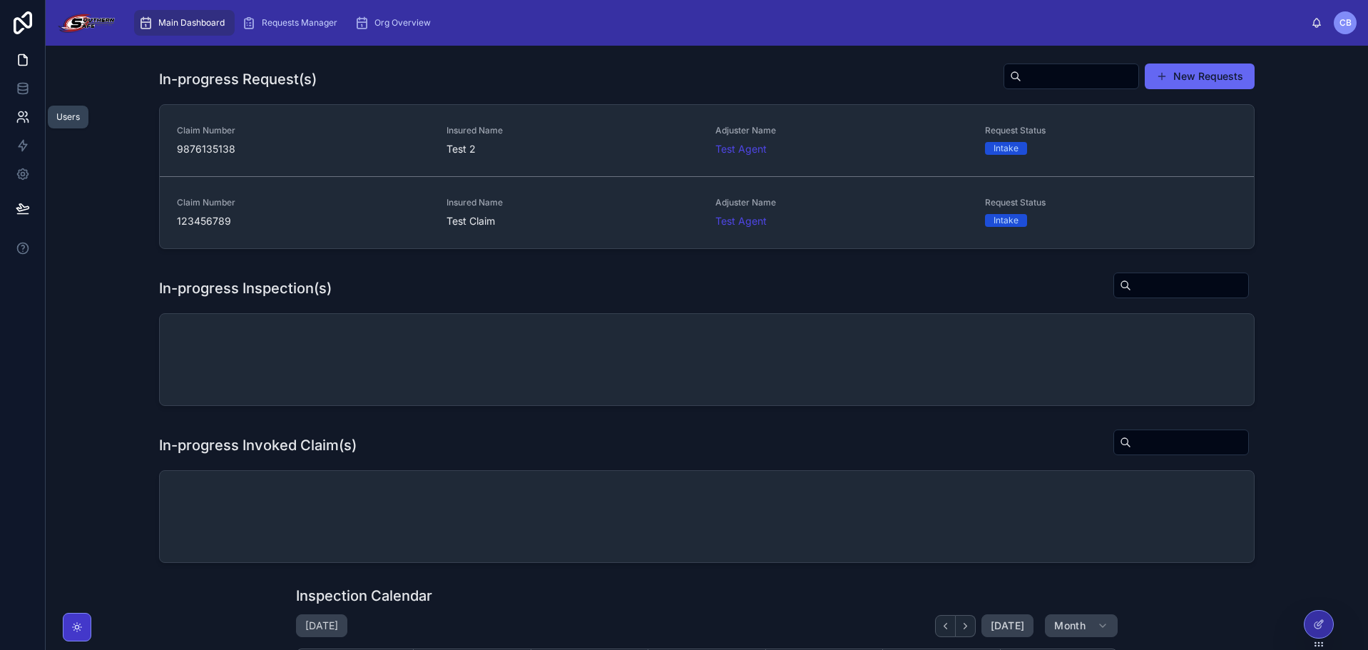
click at [20, 123] on icon at bounding box center [23, 117] width 14 height 14
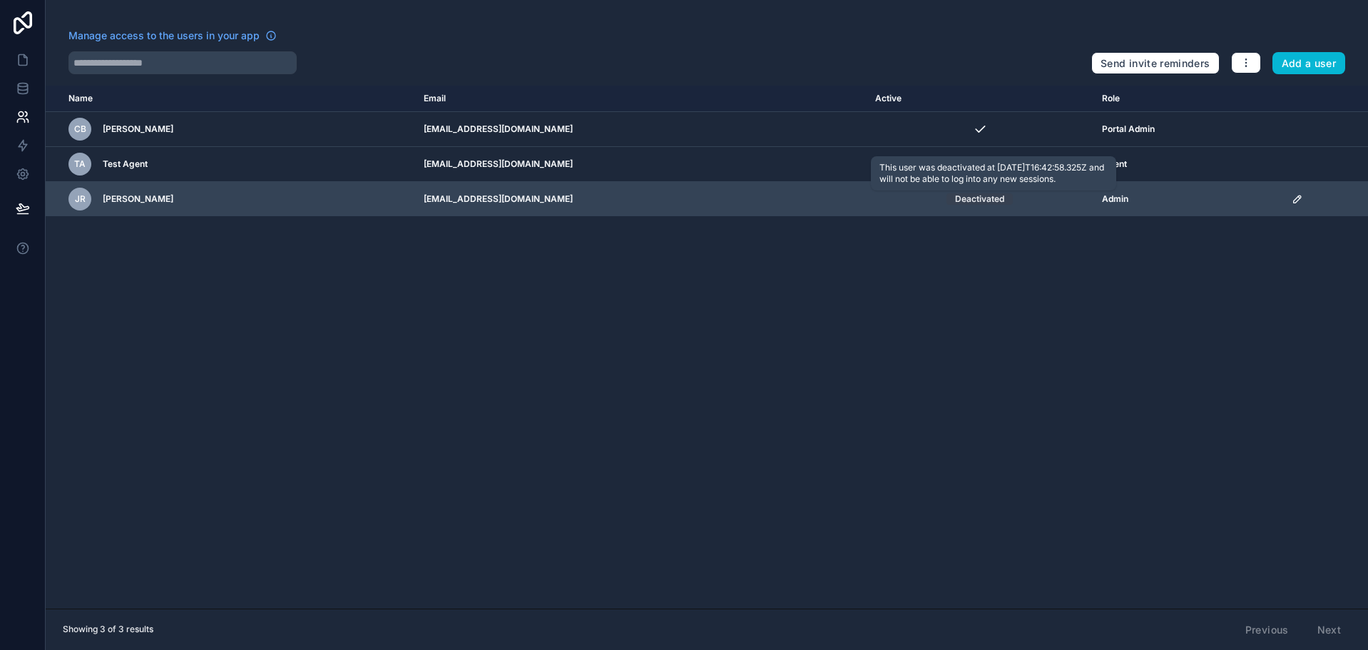
click at [1041, 203] on div "Deactivated" at bounding box center [980, 198] width 210 height 11
click at [1303, 200] on icon "scrollable content" at bounding box center [1297, 198] width 11 height 11
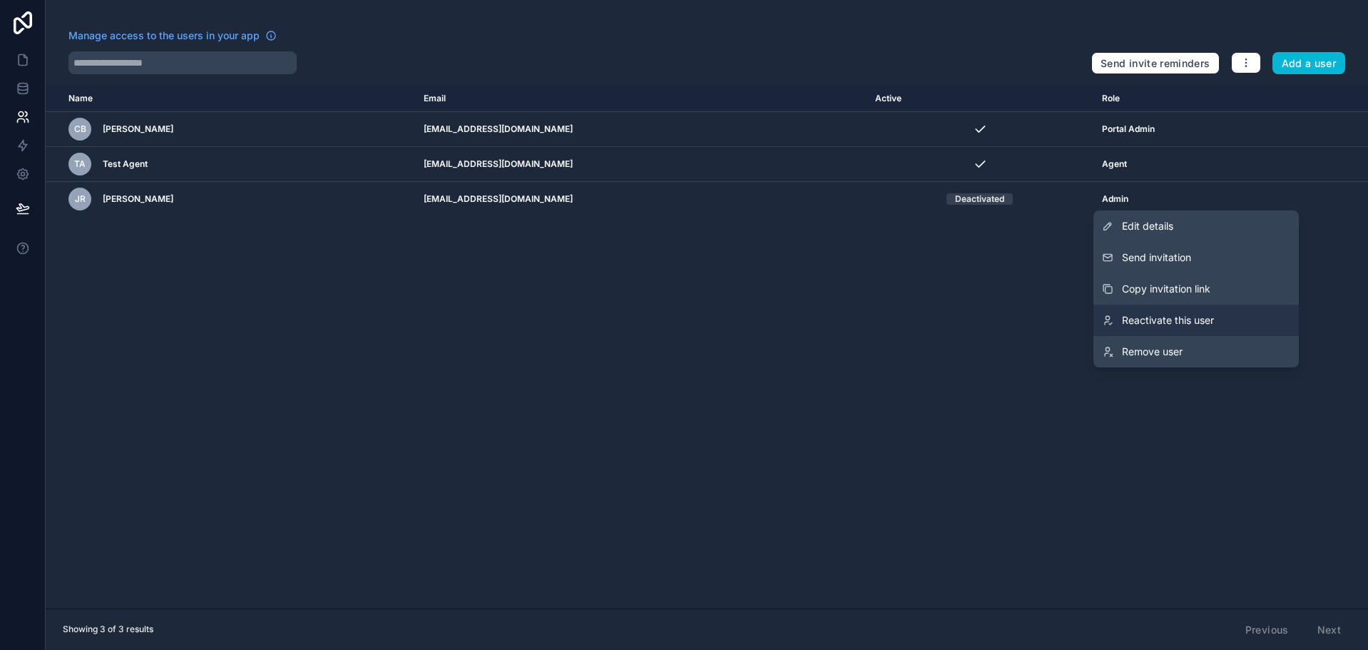
click at [1183, 315] on span "Reactivate this user" at bounding box center [1168, 320] width 92 height 14
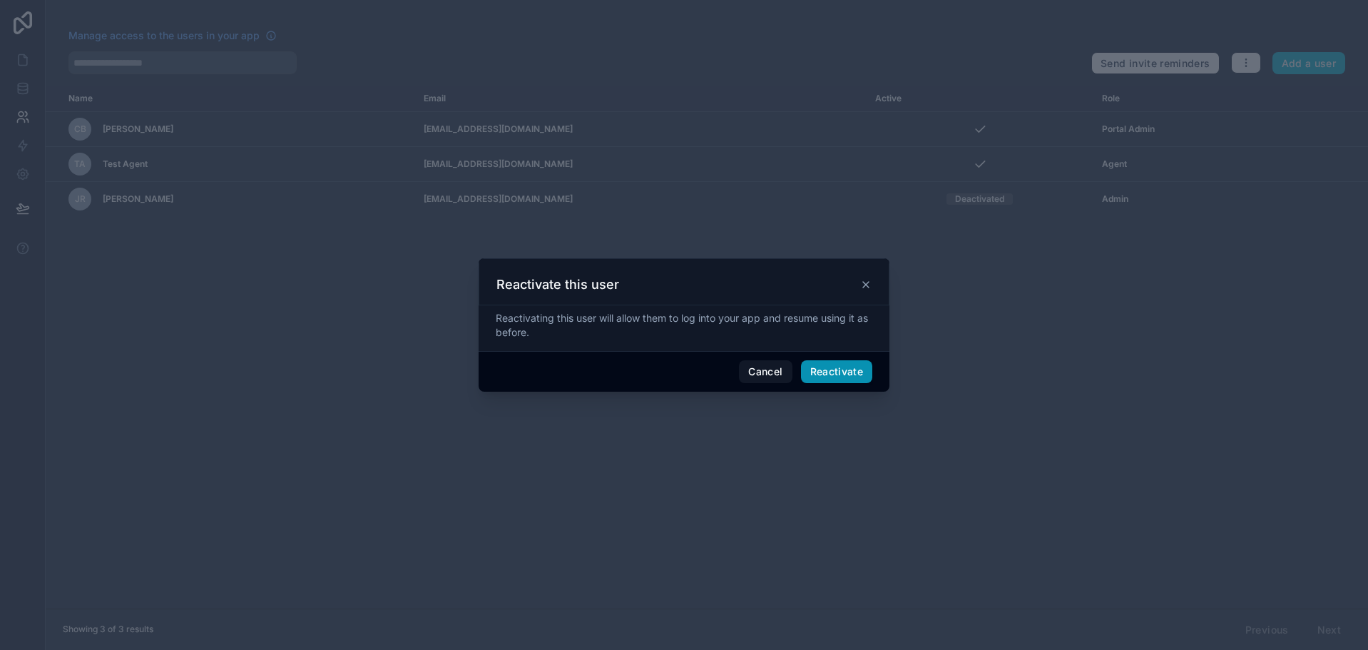
click at [847, 374] on button "Reactivate" at bounding box center [837, 371] width 72 height 23
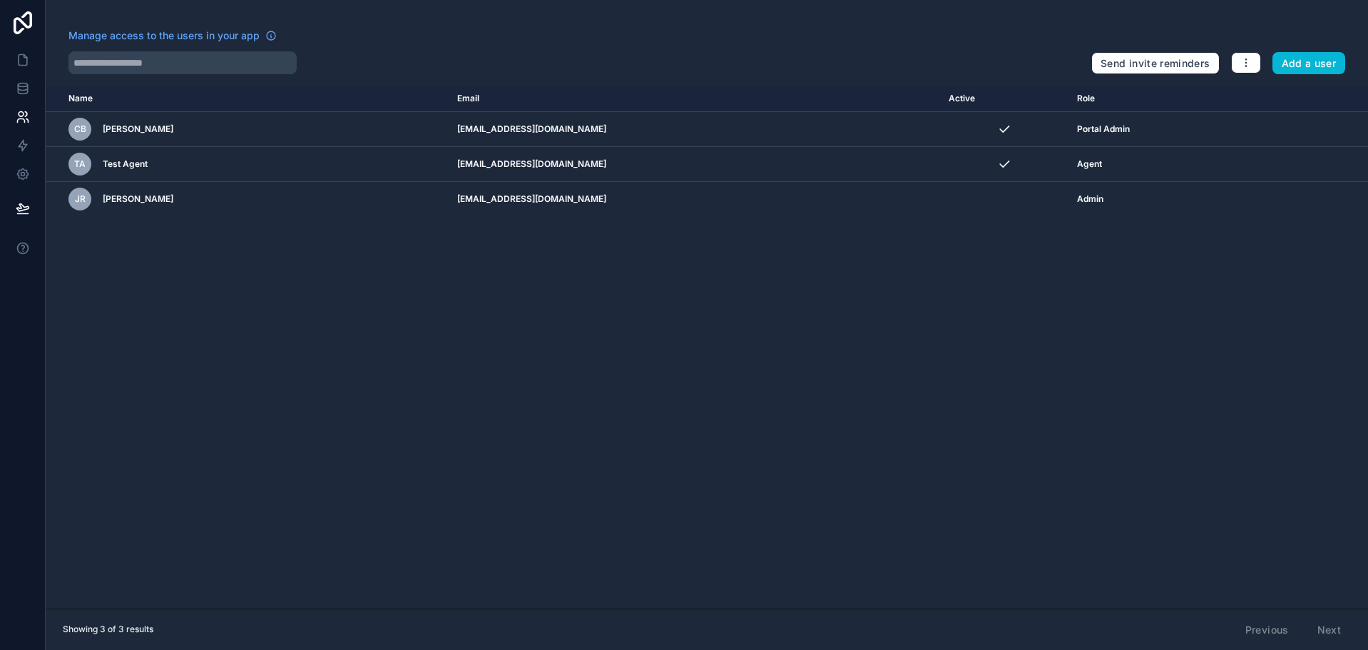
click at [872, 297] on div "Name Email Active Role userTable.email CB Cameron Bradley admin2@southernsafeco…" at bounding box center [707, 347] width 1322 height 523
click at [16, 61] on icon at bounding box center [23, 60] width 14 height 14
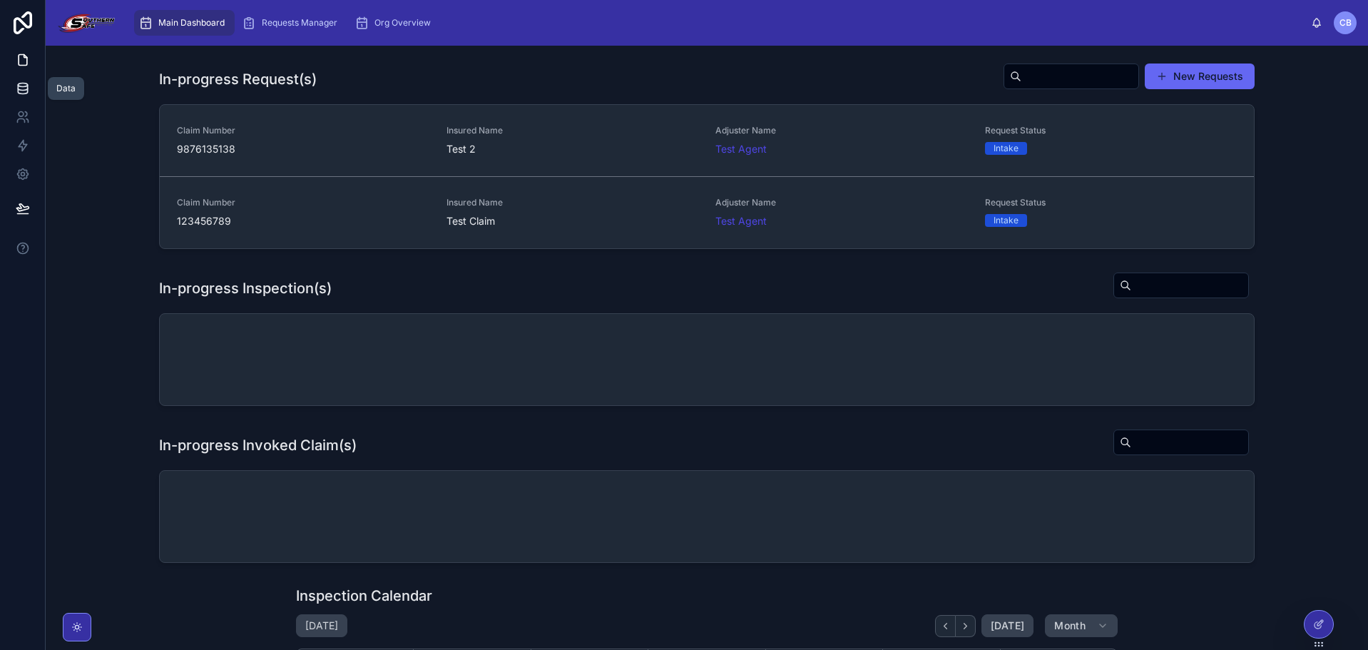
click at [26, 94] on icon at bounding box center [23, 88] width 14 height 14
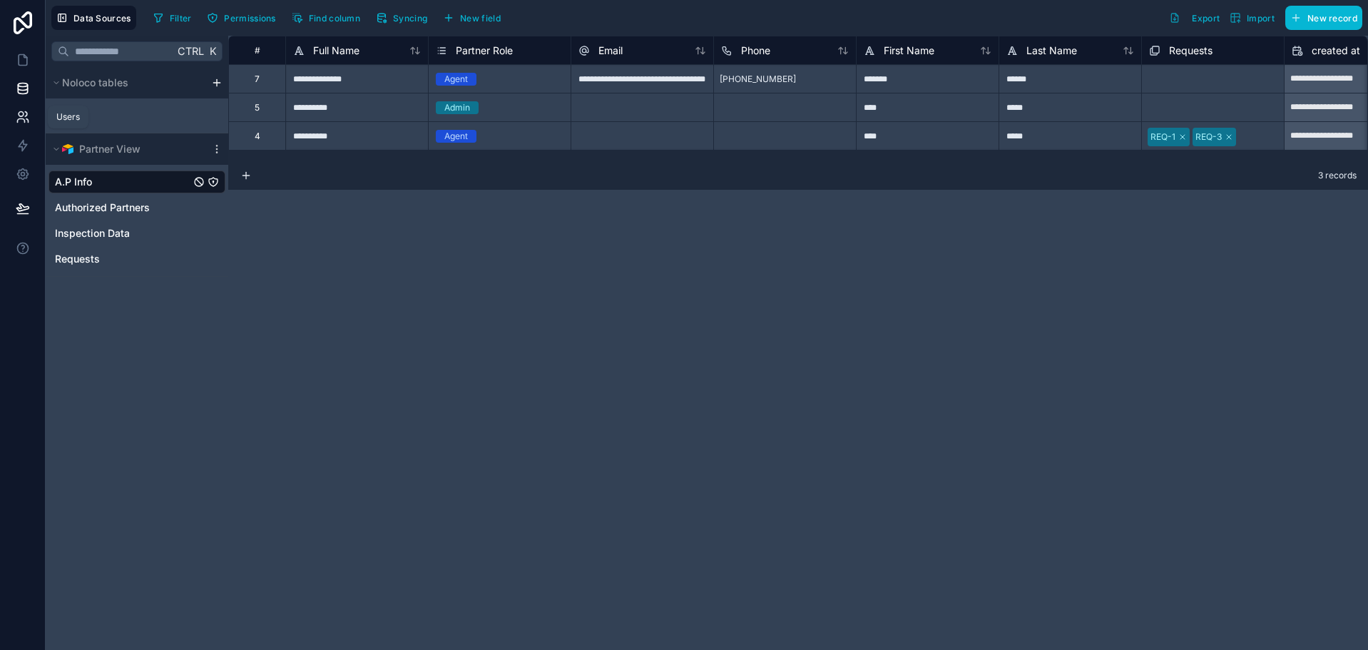
click at [29, 123] on icon at bounding box center [23, 117] width 14 height 14
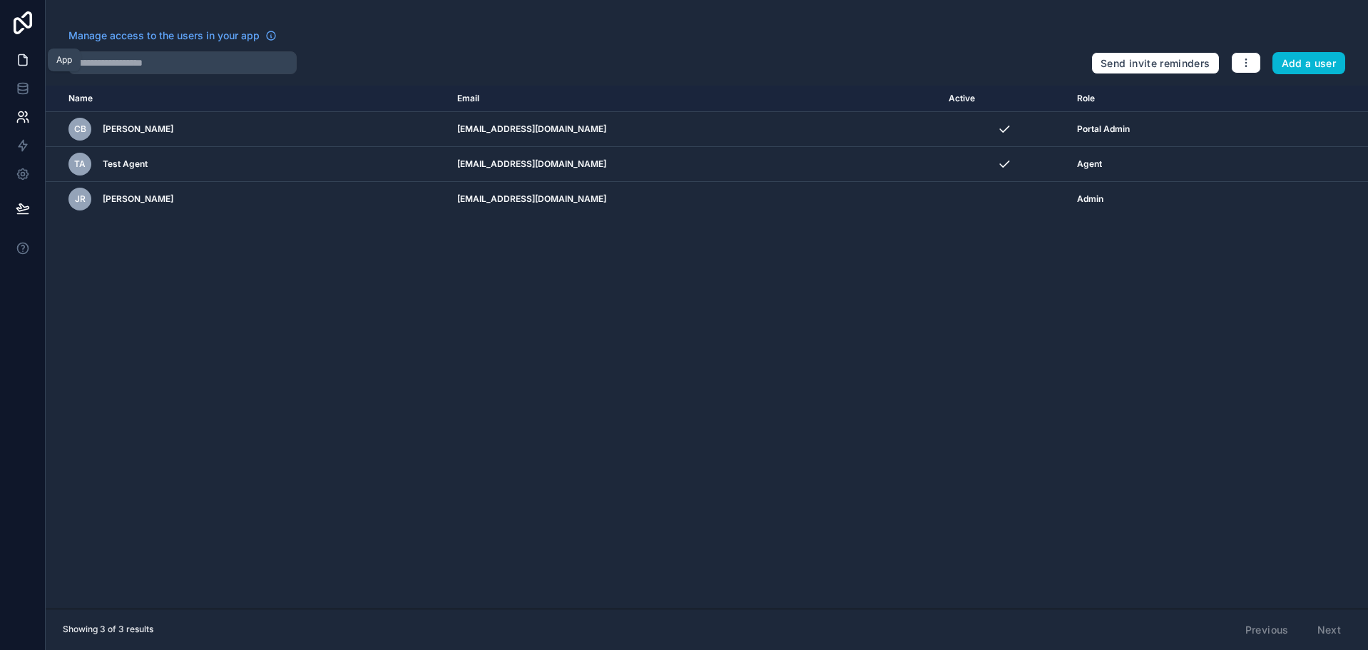
click at [28, 60] on icon at bounding box center [23, 60] width 14 height 14
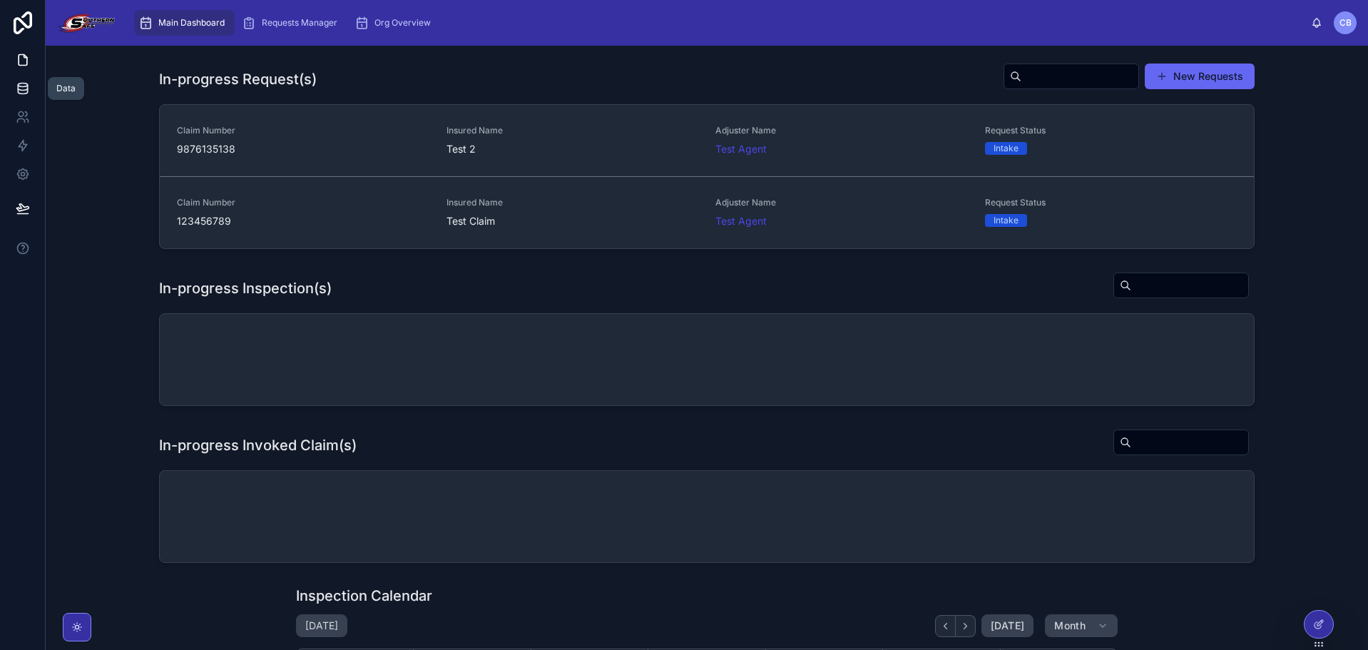
click at [29, 90] on icon at bounding box center [23, 88] width 14 height 14
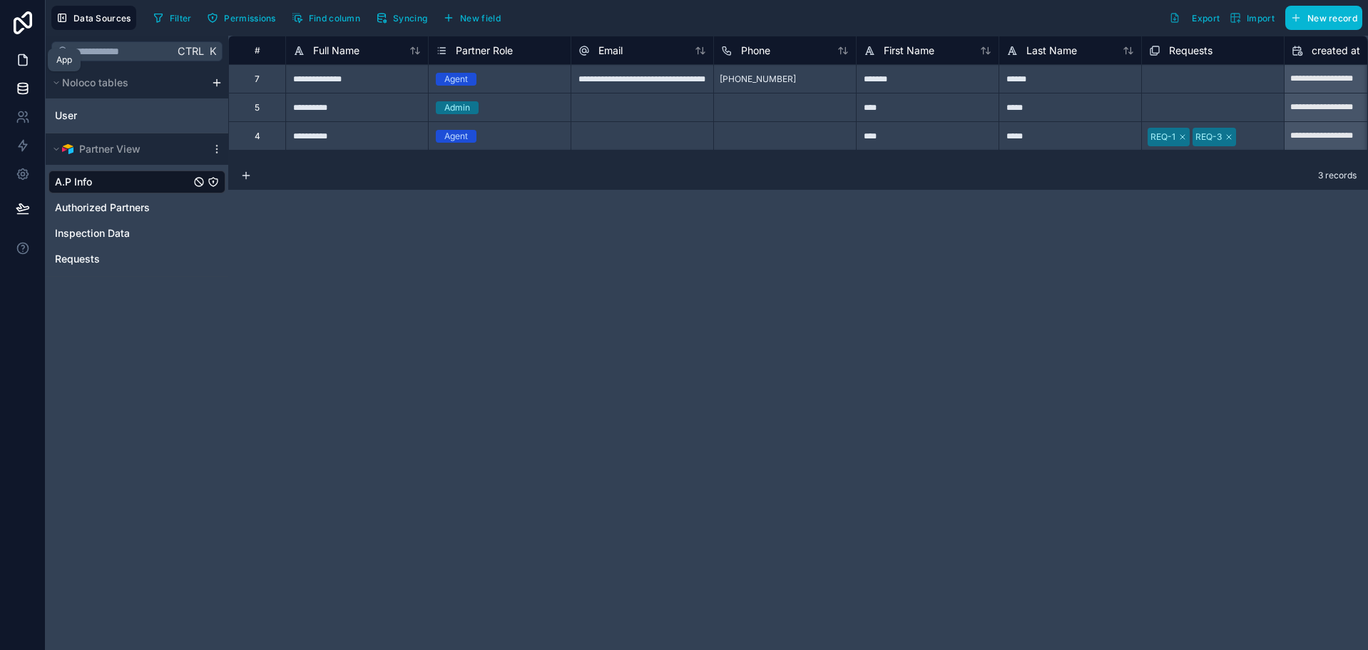
click at [25, 58] on icon at bounding box center [25, 56] width 3 height 3
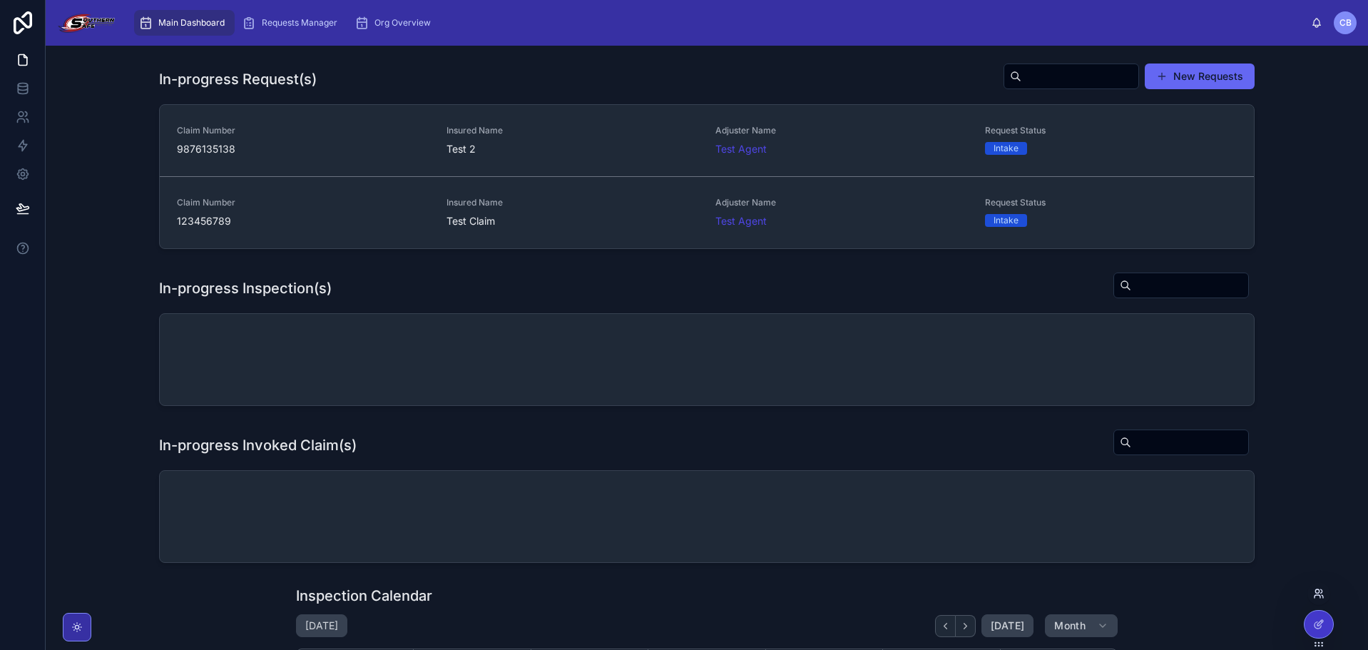
click at [1316, 590] on icon at bounding box center [1317, 591] width 4 height 4
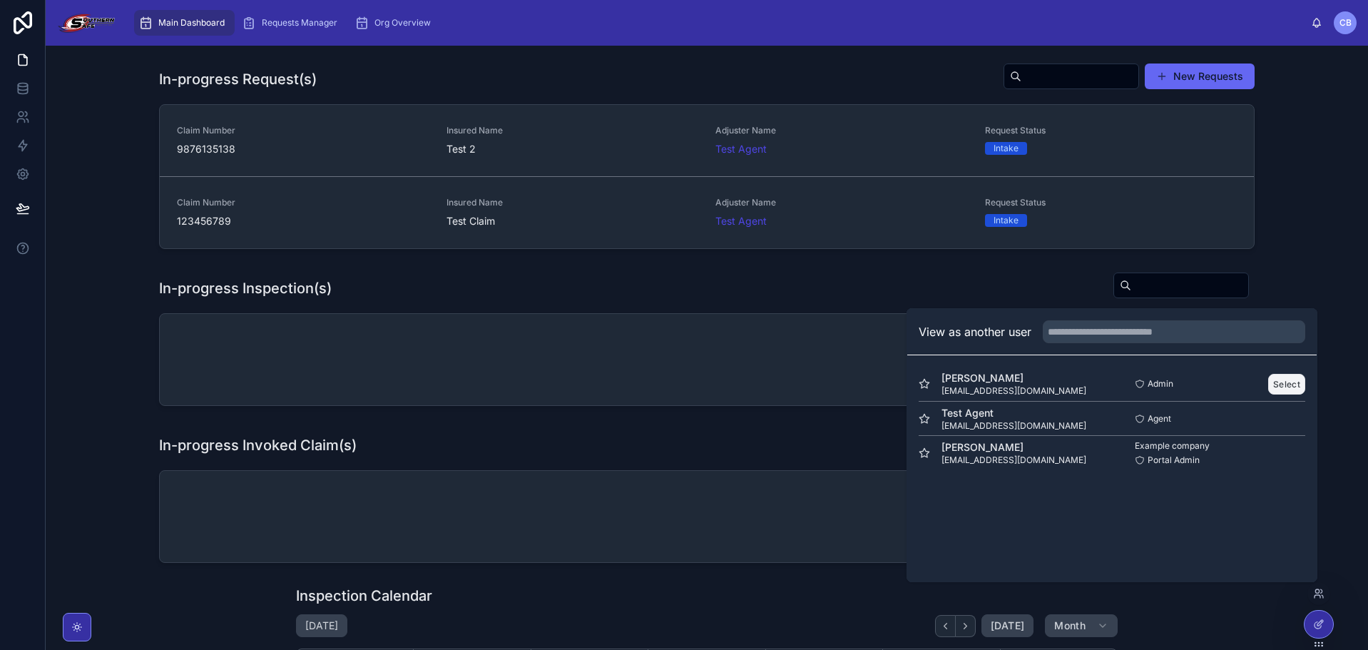
click at [1282, 386] on button "Select" at bounding box center [1286, 384] width 37 height 21
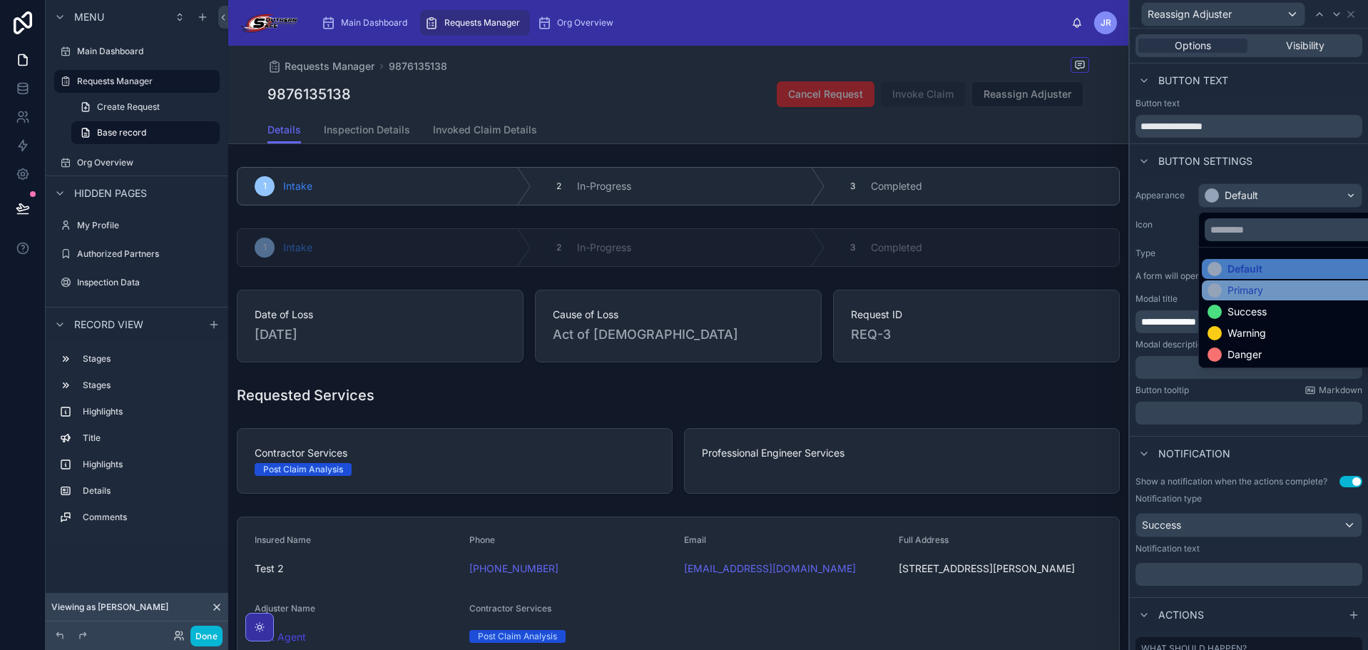
click at [1244, 293] on div "Primary" at bounding box center [1246, 290] width 36 height 14
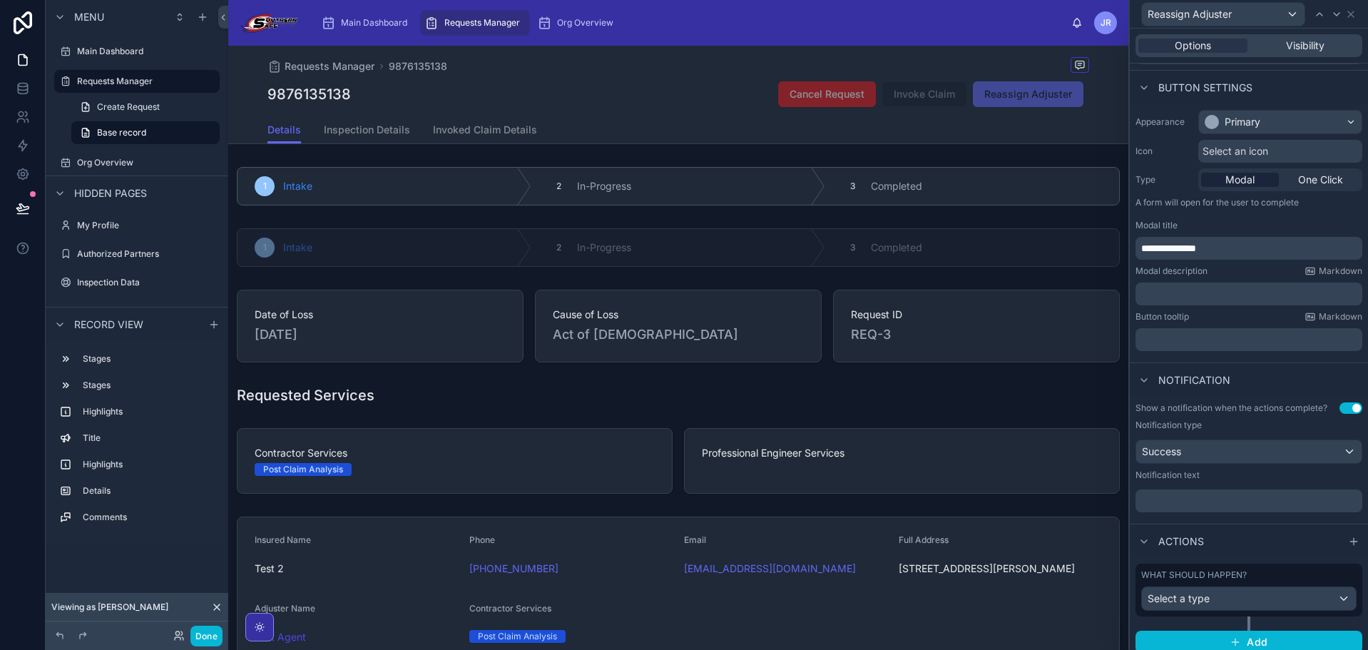
scroll to position [83, 0]
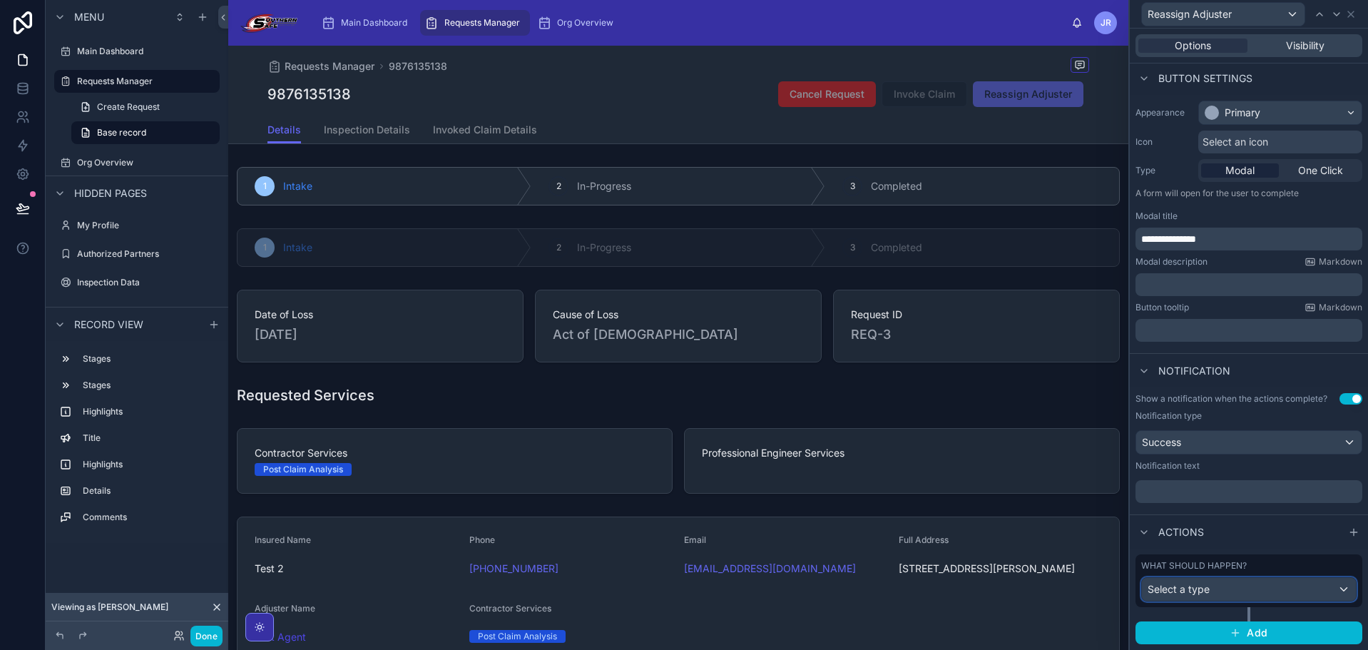
click at [1267, 577] on button "Select a type" at bounding box center [1248, 589] width 215 height 24
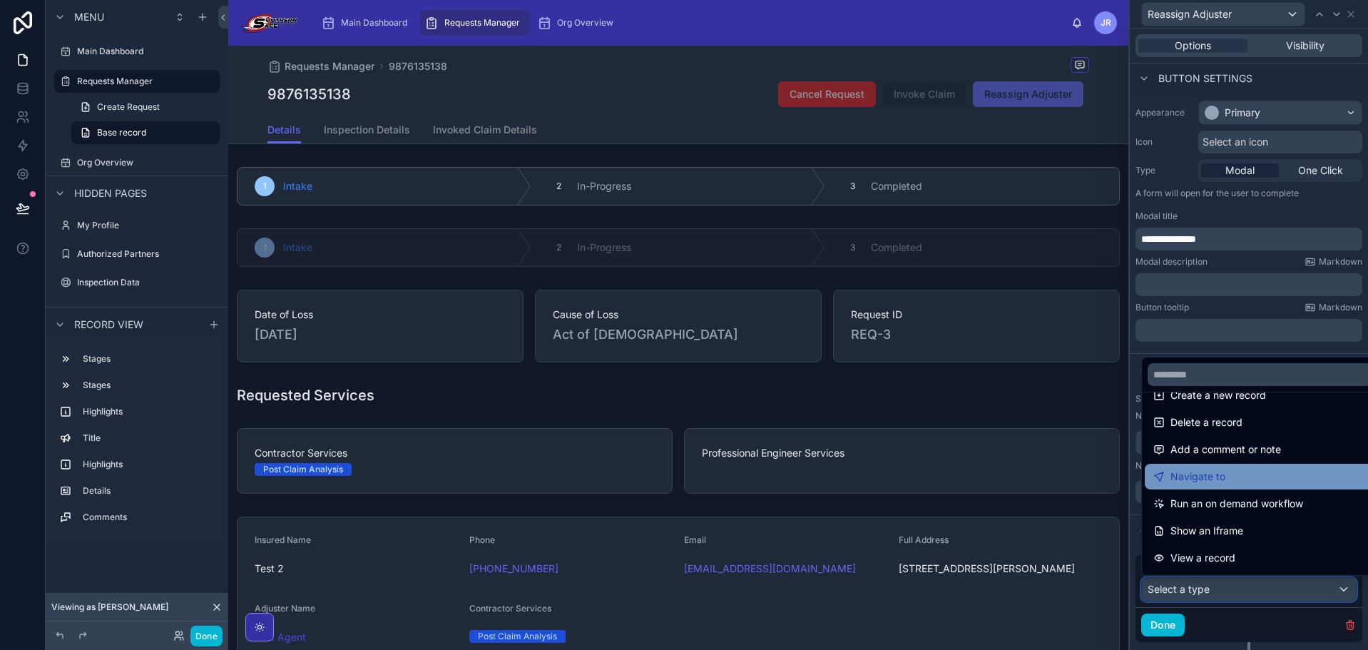
scroll to position [0, 0]
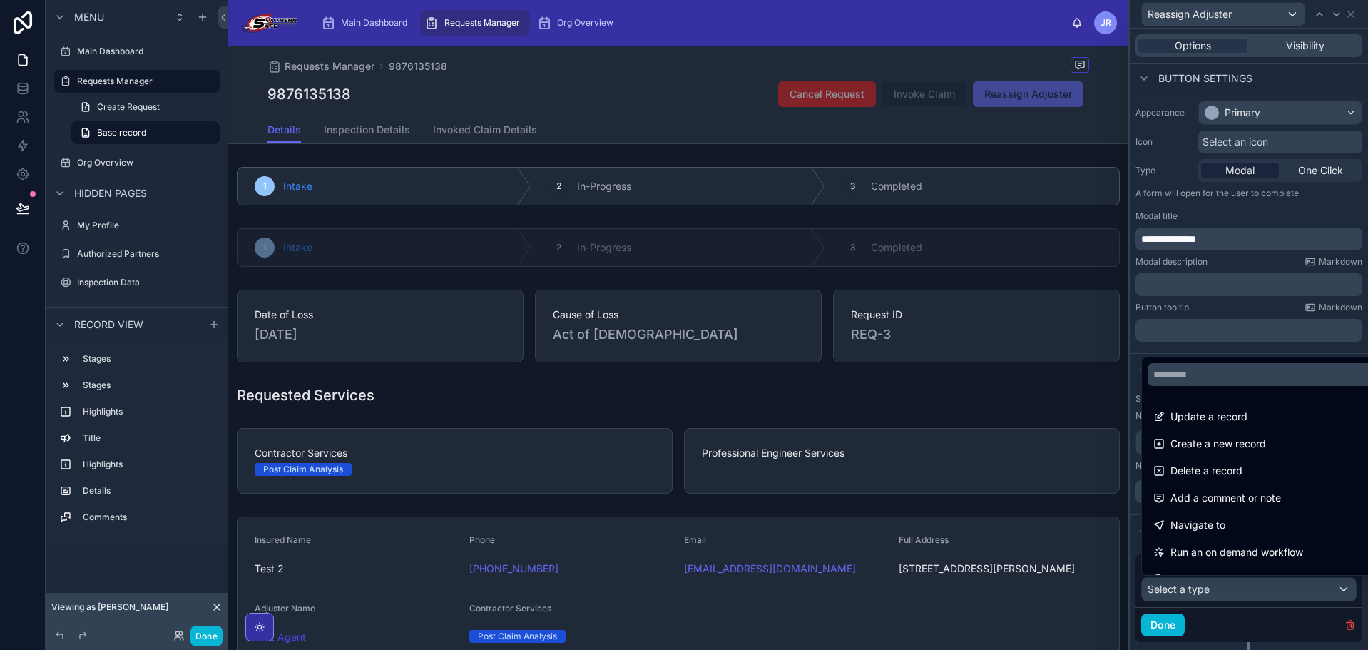
click at [1224, 414] on span "Update a record" at bounding box center [1209, 416] width 77 height 17
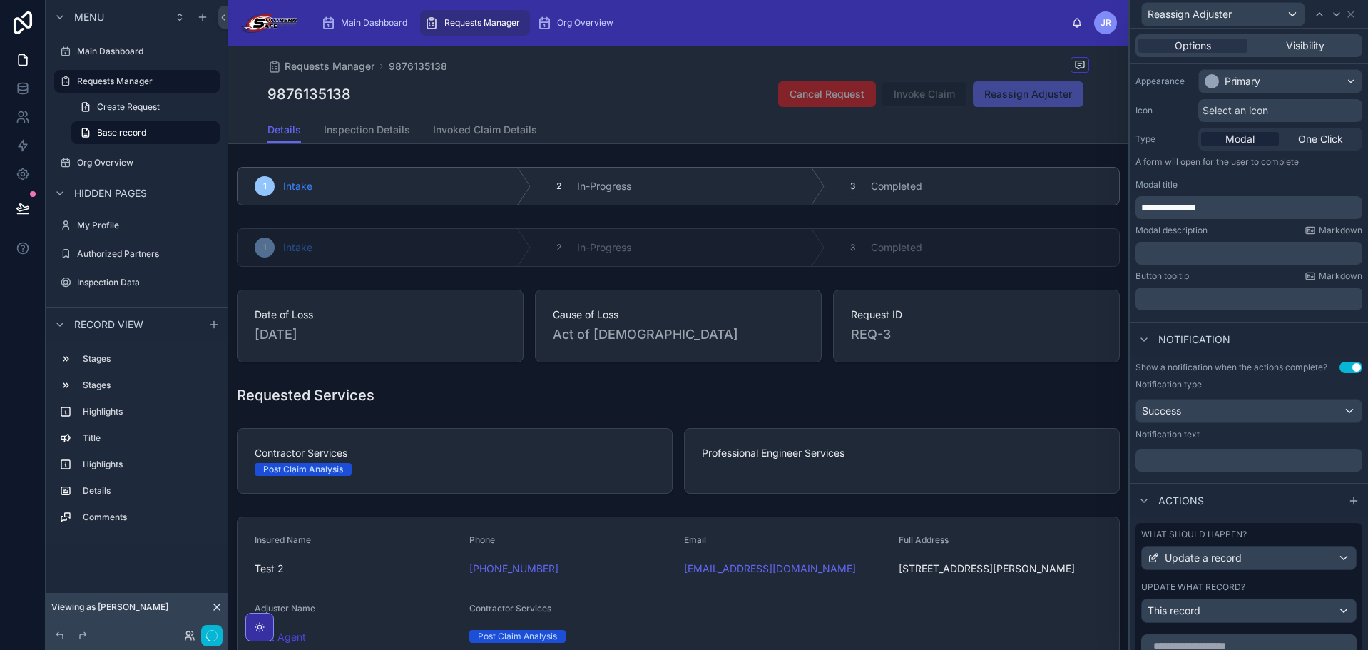
scroll to position [297, 0]
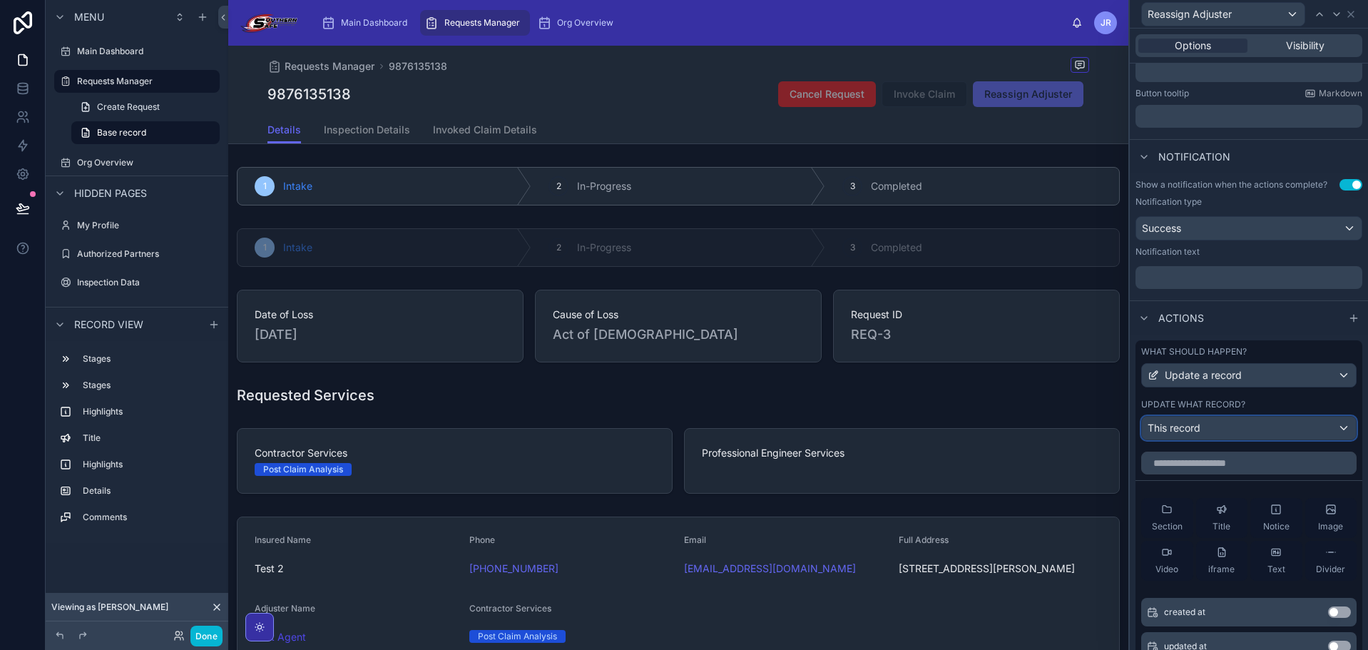
click at [1246, 422] on div "This record" at bounding box center [1249, 428] width 214 height 23
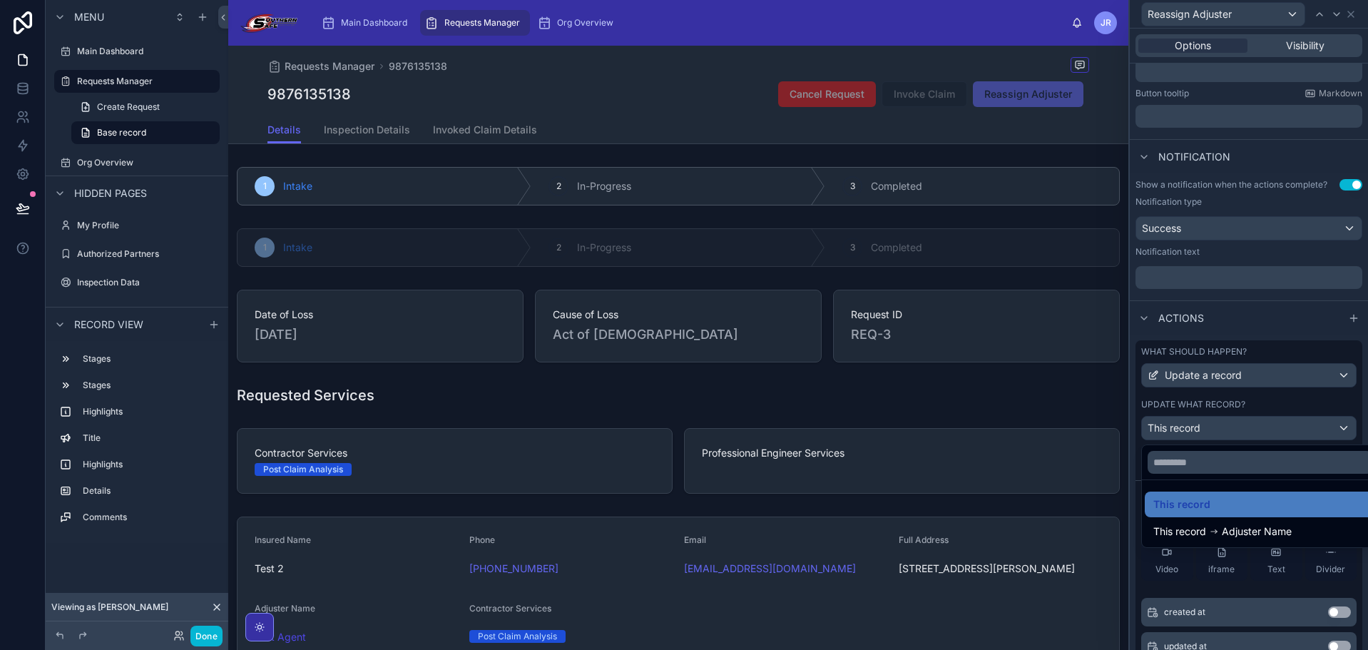
click at [1271, 407] on div at bounding box center [1249, 325] width 238 height 650
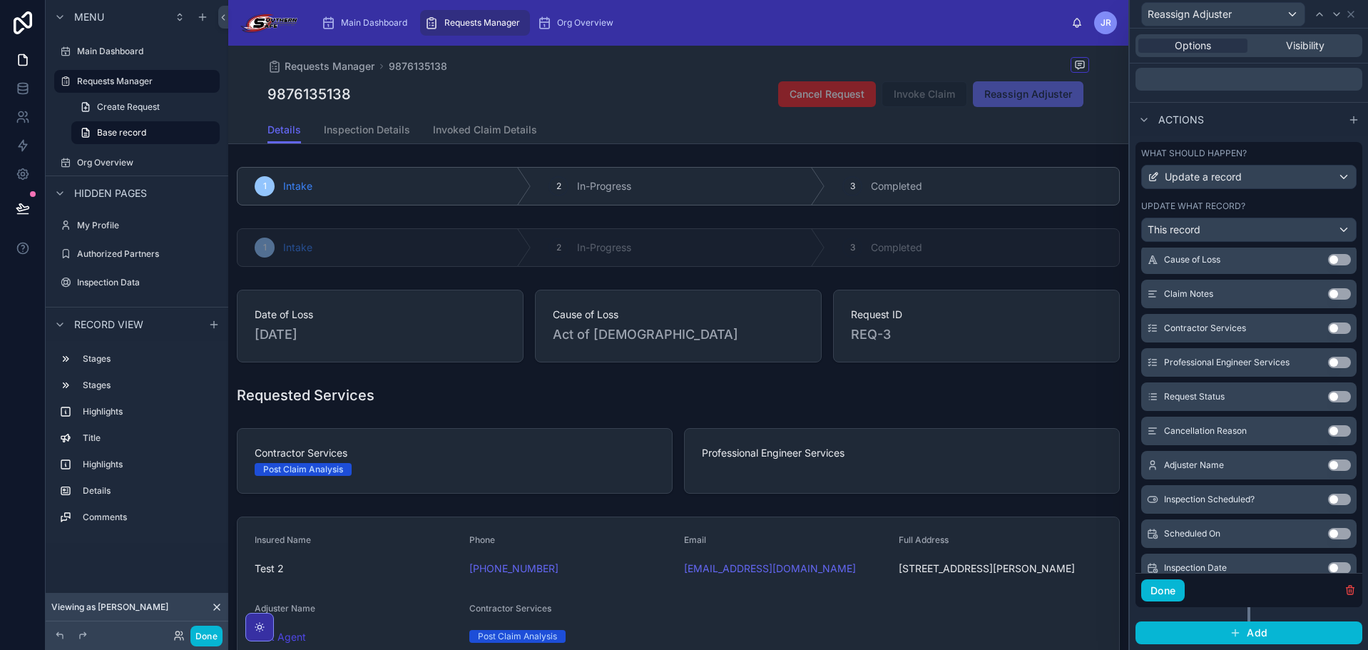
scroll to position [499, 0]
click at [1317, 385] on div "Adjuster Name Use setting" at bounding box center [1248, 393] width 215 height 29
click at [1328, 392] on button "Use setting" at bounding box center [1339, 393] width 23 height 11
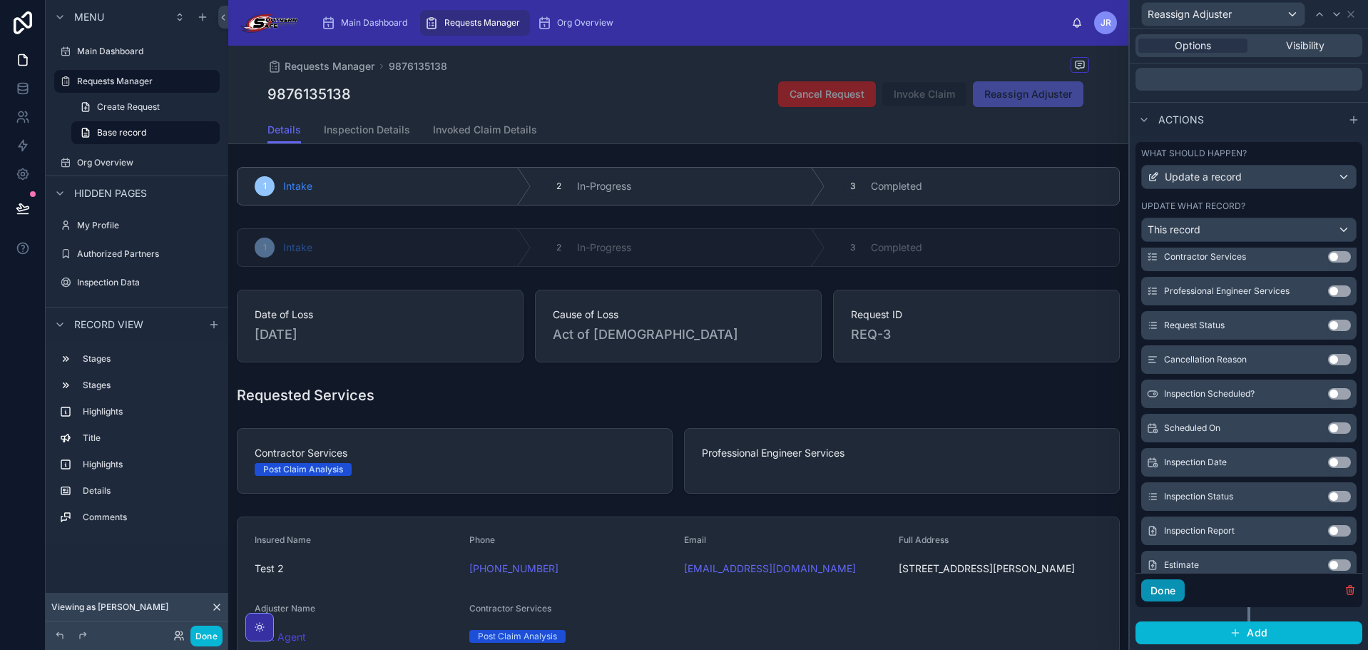
click at [1179, 584] on button "Done" at bounding box center [1163, 590] width 44 height 23
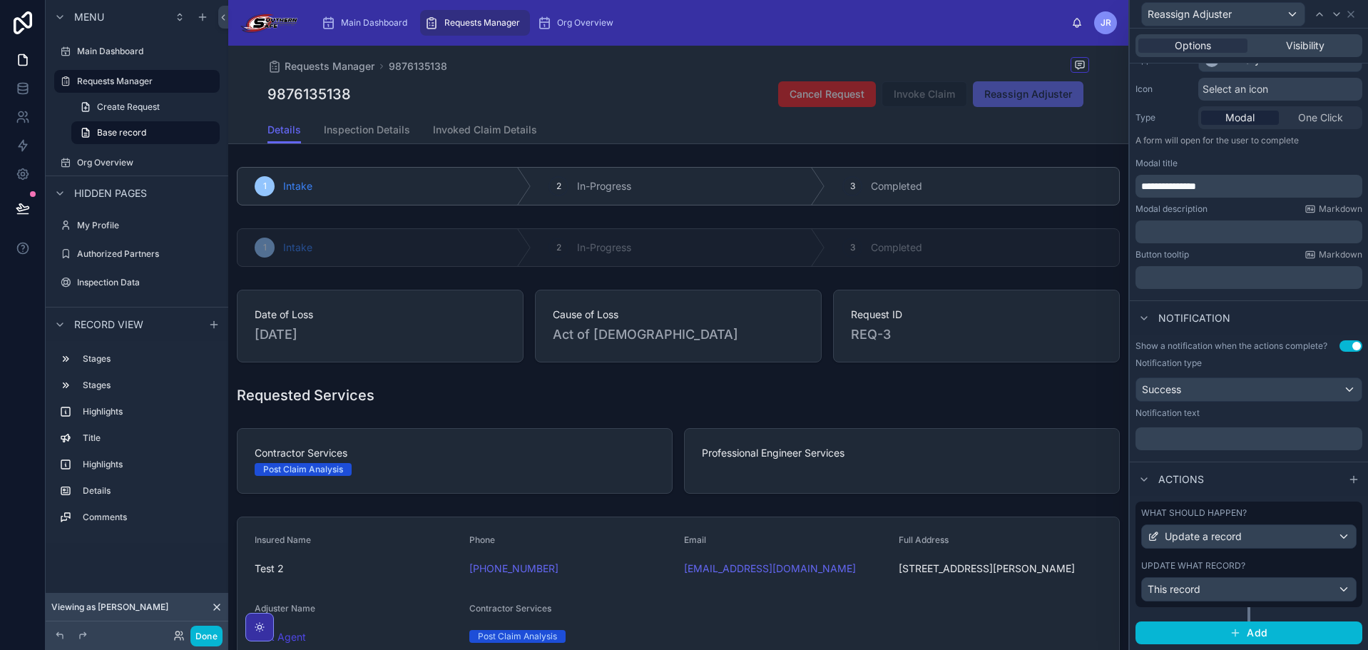
click at [1228, 552] on div "What should happen? Update a record Update what record? This record" at bounding box center [1249, 554] width 227 height 106
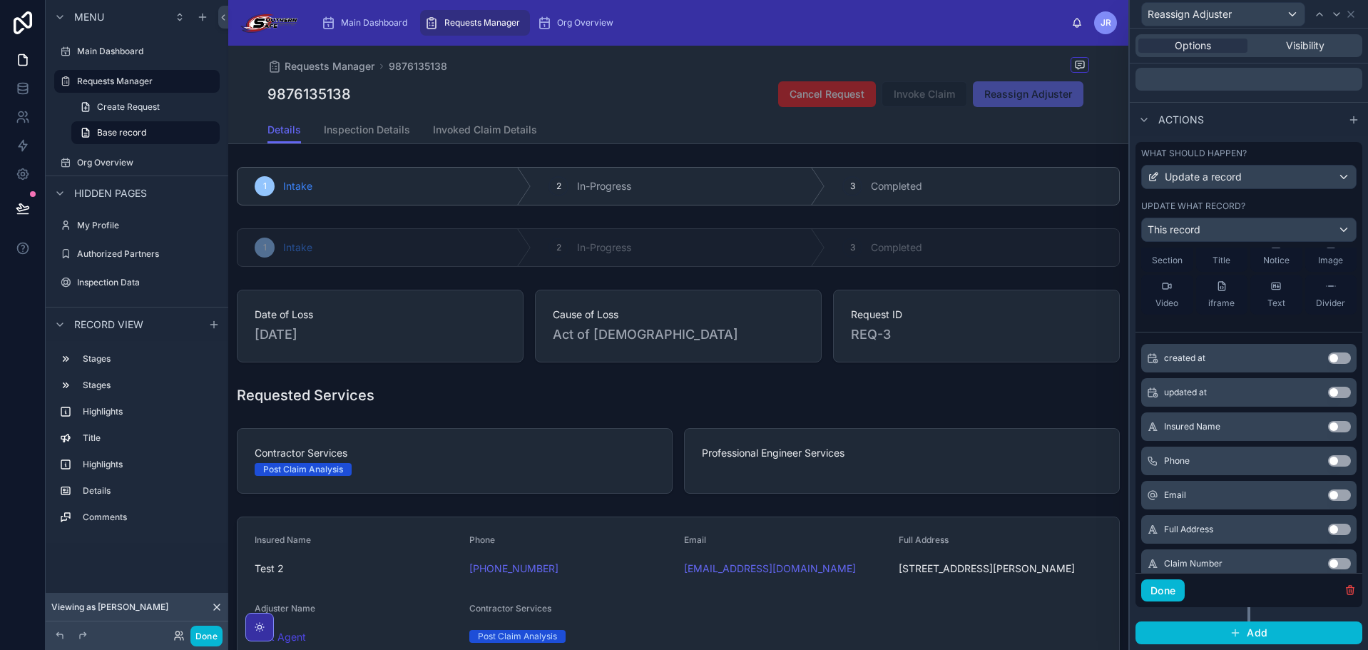
scroll to position [0, 0]
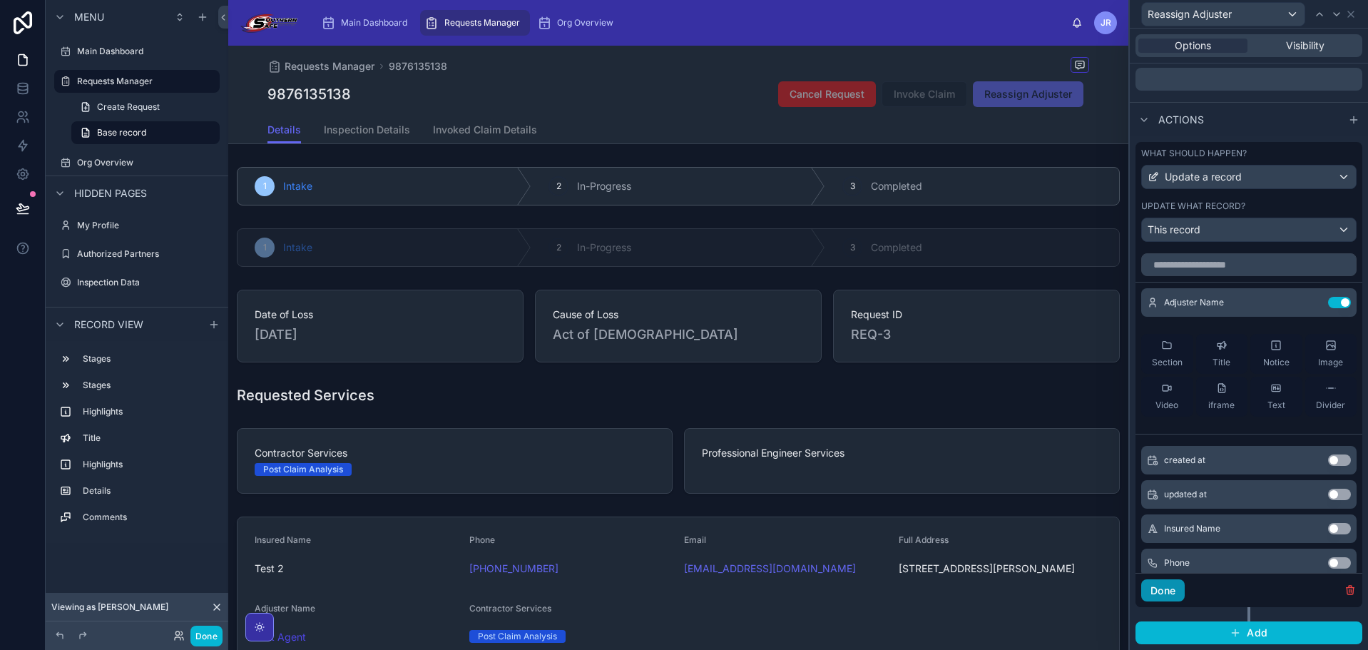
click at [1183, 586] on button "Done" at bounding box center [1163, 590] width 44 height 23
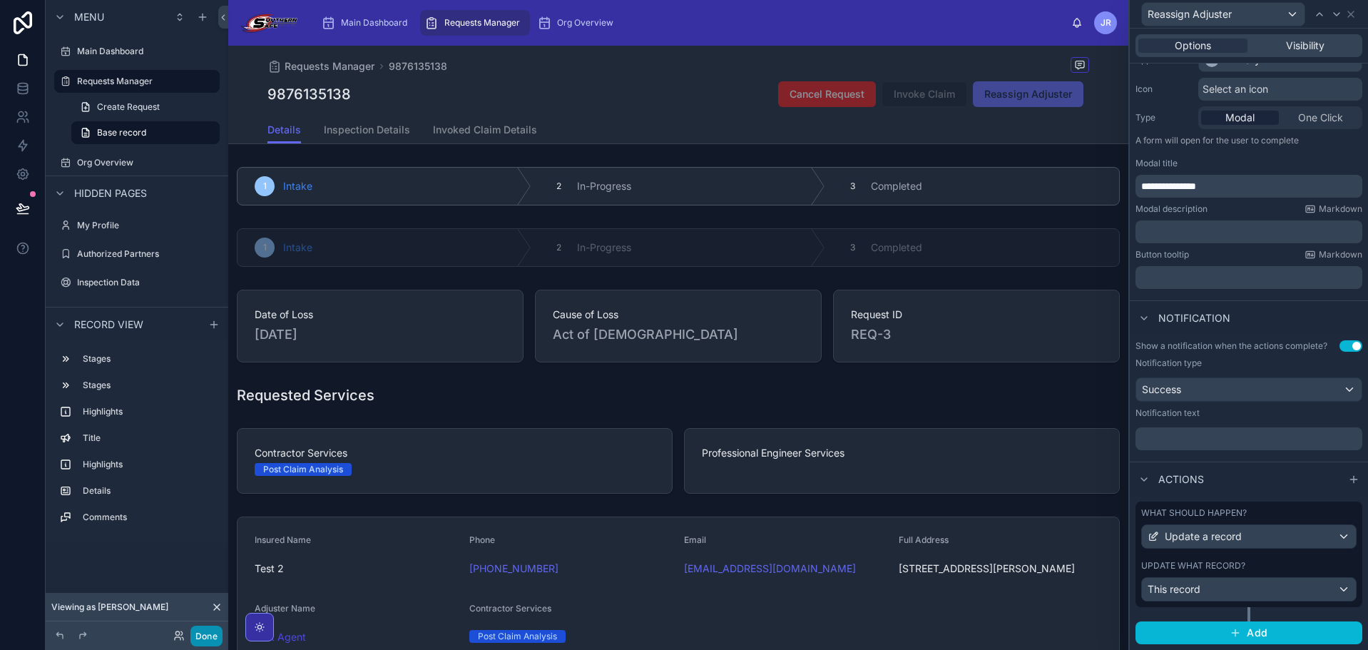
click at [211, 636] on button "Done" at bounding box center [206, 636] width 32 height 21
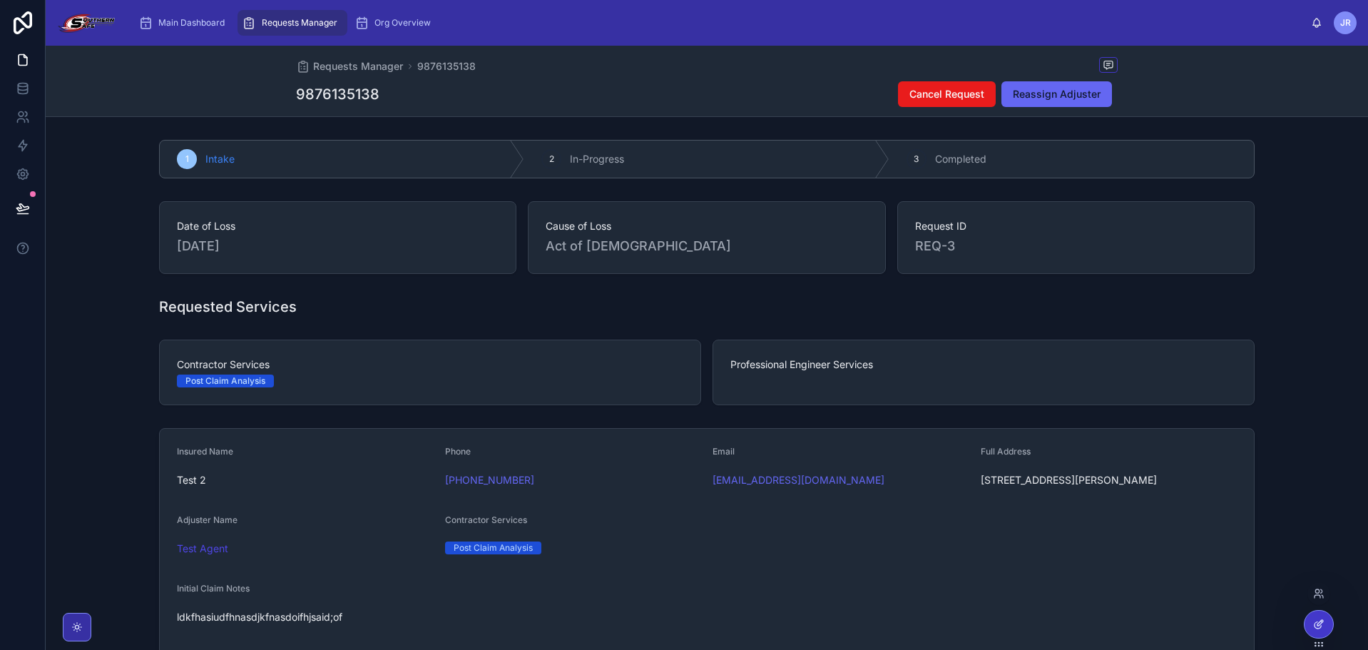
click at [1318, 616] on div at bounding box center [1319, 624] width 29 height 27
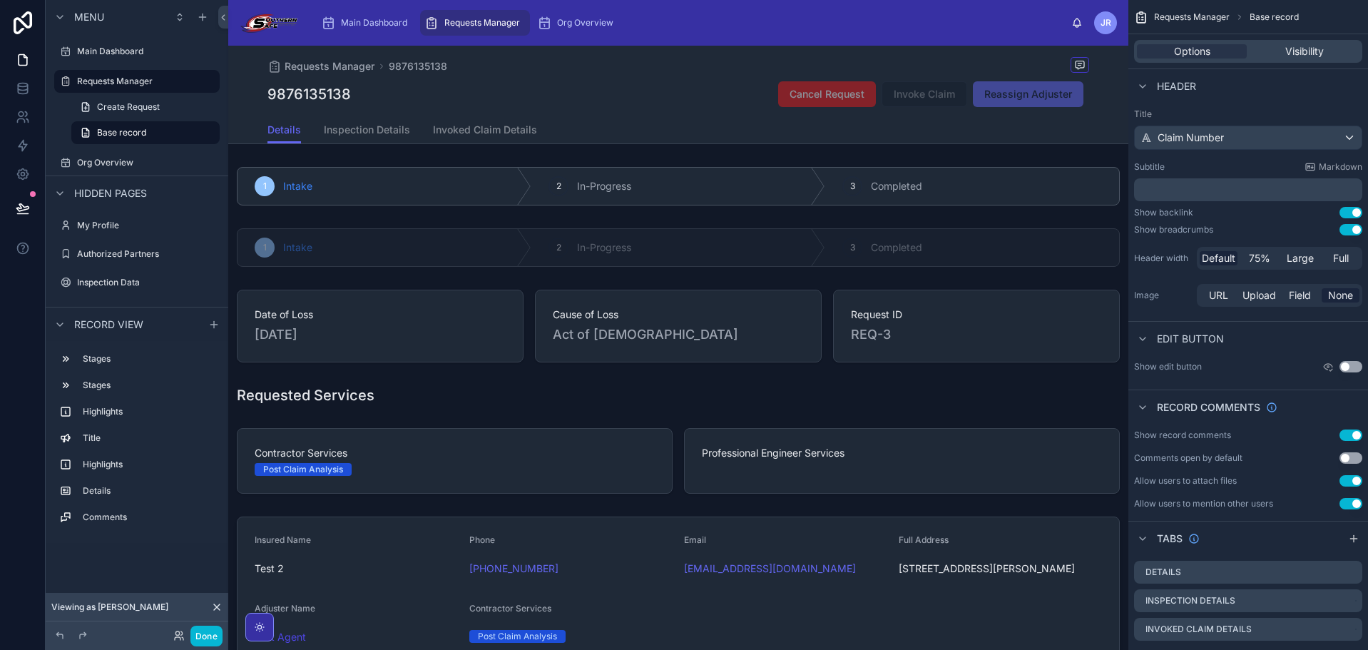
click at [937, 70] on div "Requests Manager 9876135138" at bounding box center [678, 66] width 822 height 18
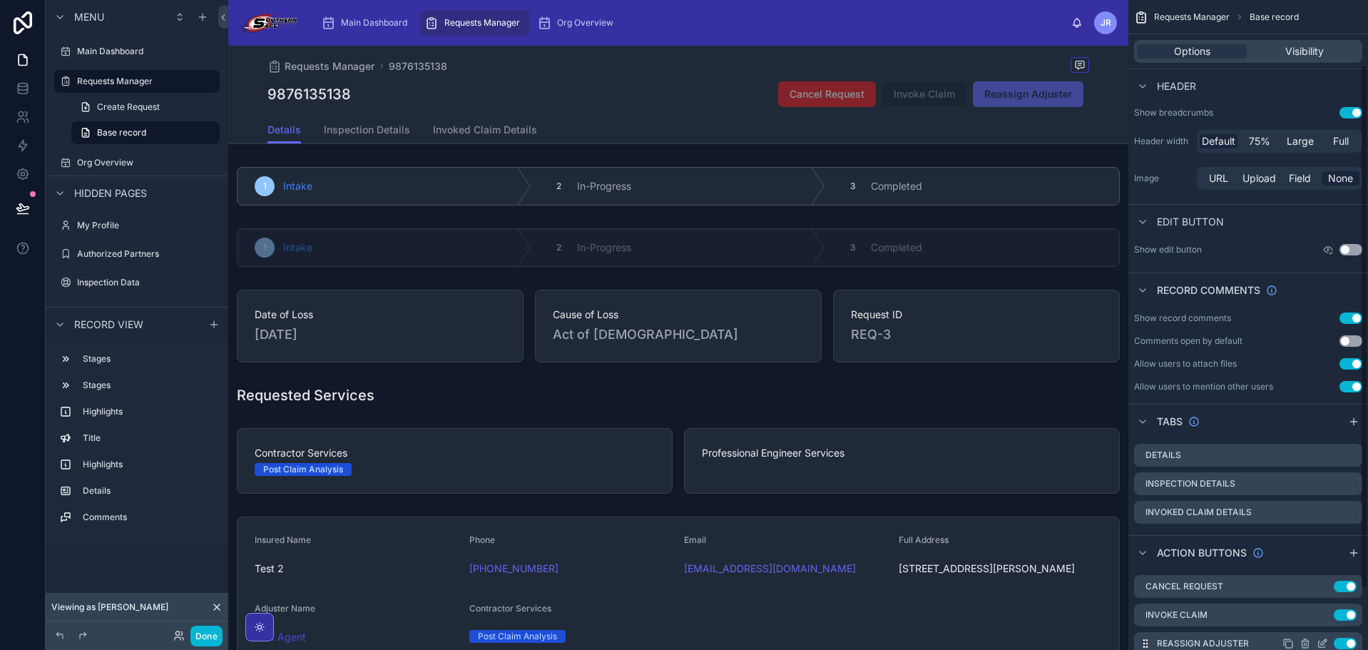
scroll to position [156, 0]
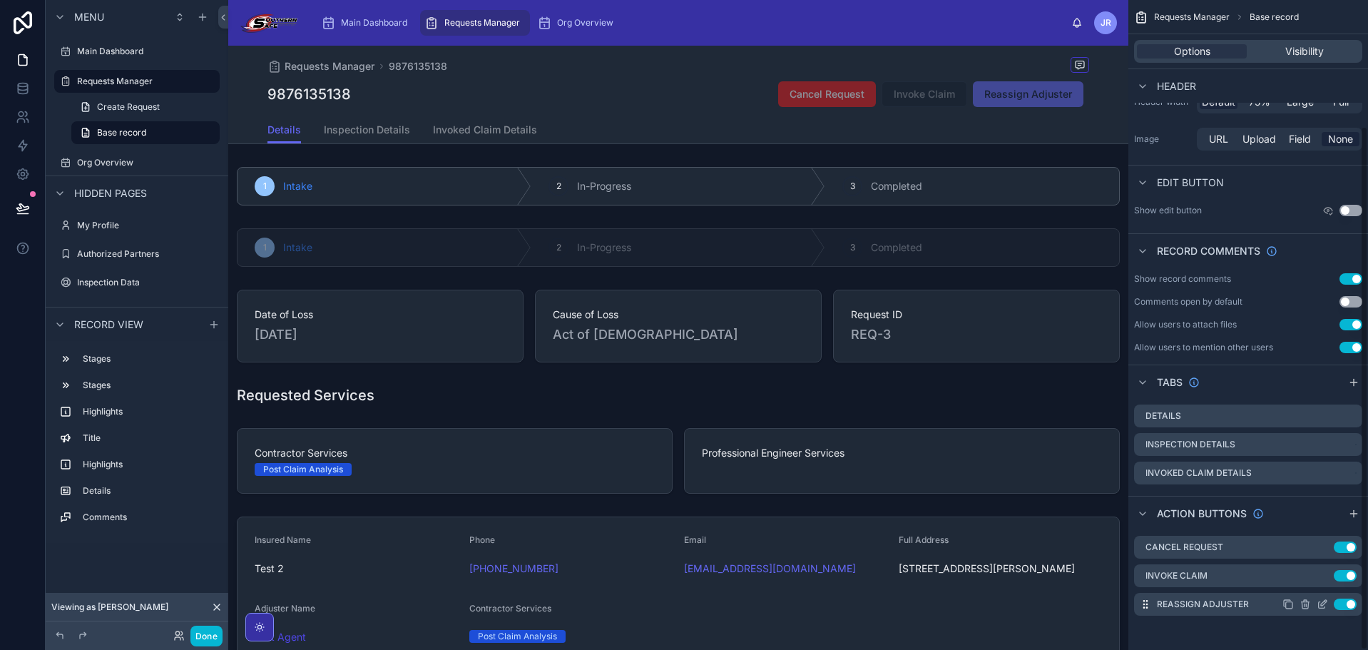
click at [1321, 603] on icon "scrollable content" at bounding box center [1322, 603] width 11 height 11
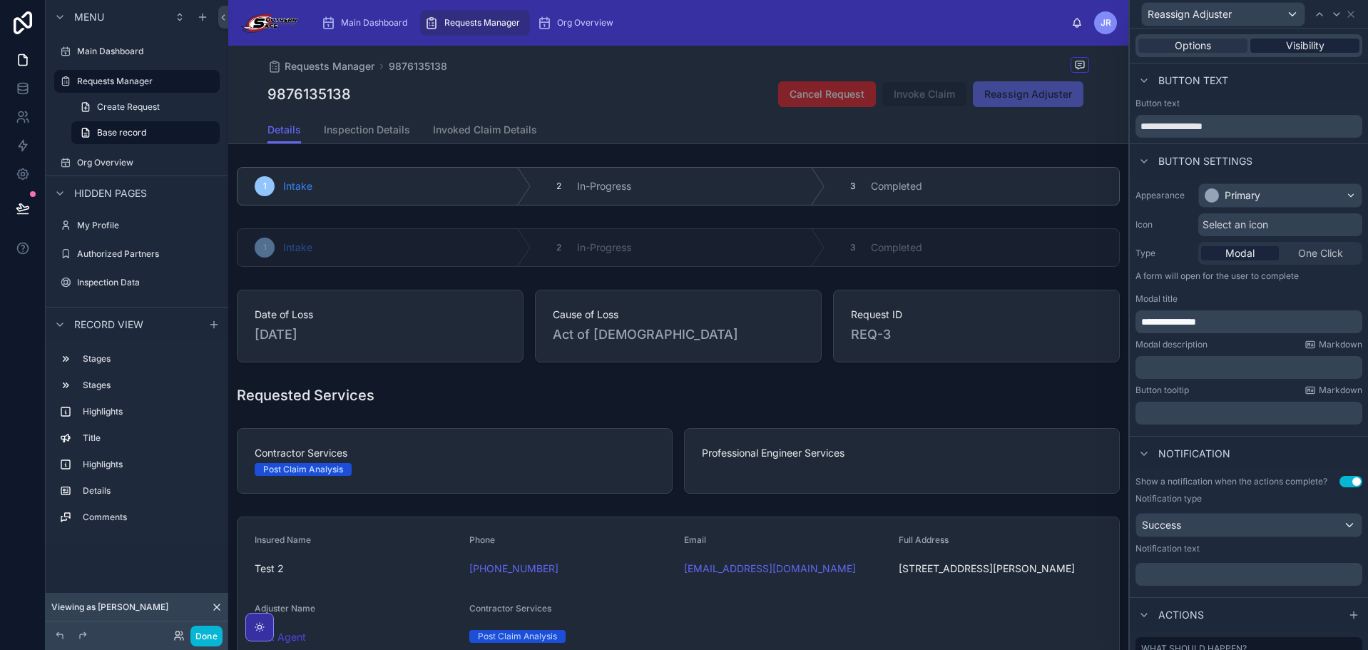
click at [1320, 41] on div "Visibility" at bounding box center [1304, 46] width 109 height 14
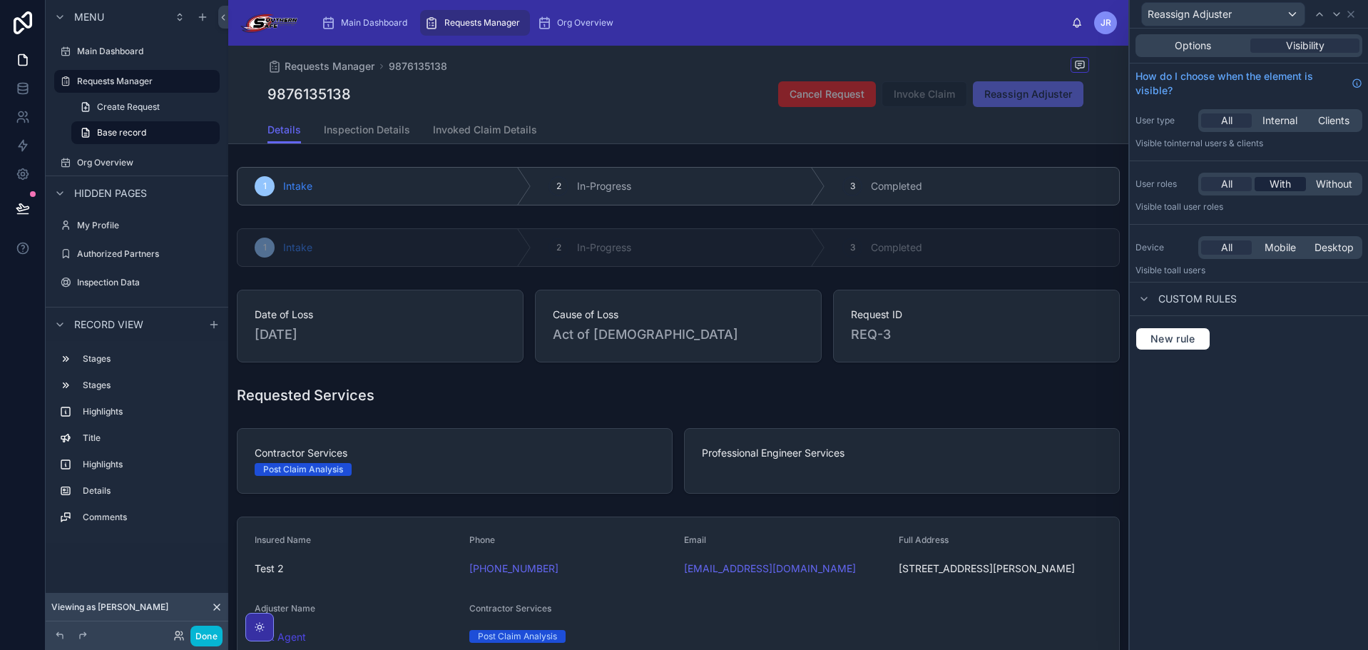
drag, startPoint x: 1265, startPoint y: 194, endPoint x: 1274, endPoint y: 186, distance: 12.1
click at [1265, 193] on div "All With Without" at bounding box center [1280, 184] width 164 height 23
click at [1276, 180] on span "With" at bounding box center [1280, 184] width 21 height 14
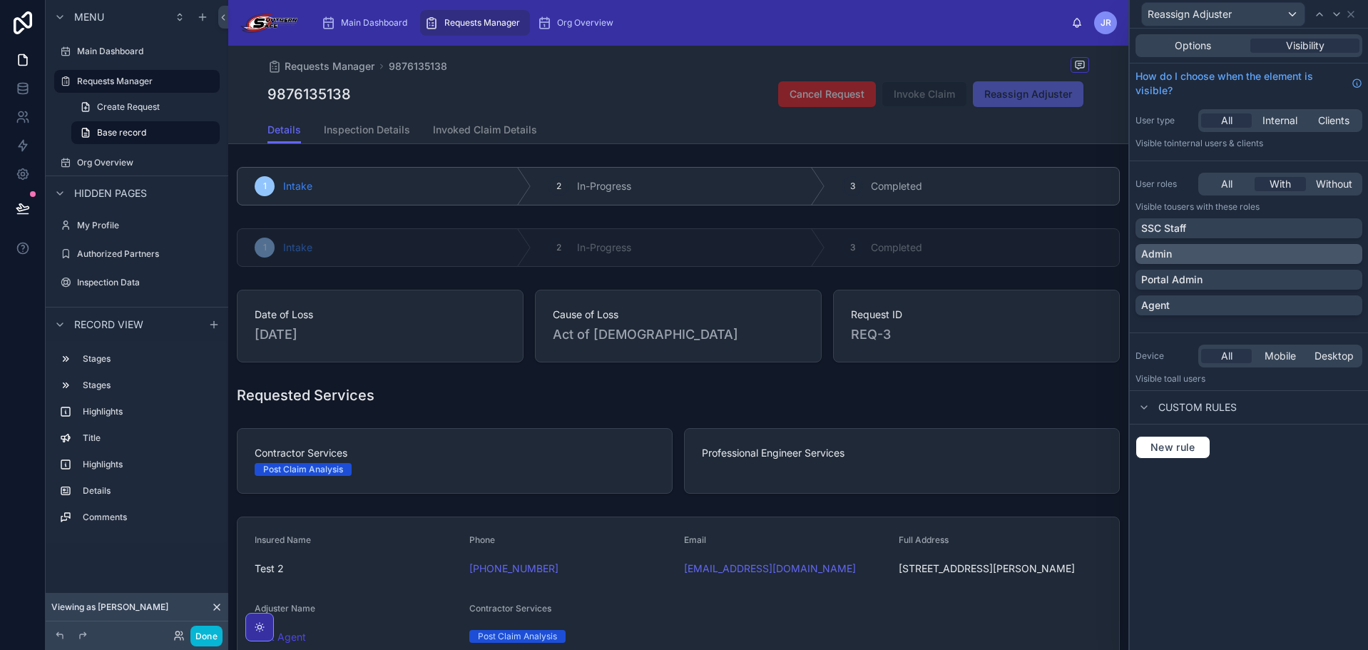
click at [1258, 255] on div "Admin" at bounding box center [1248, 254] width 215 height 14
click at [1246, 509] on div "Options Visibility How do I choose when the element is visible? User type All I…" at bounding box center [1249, 339] width 238 height 621
click at [205, 638] on button "Done" at bounding box center [206, 636] width 32 height 21
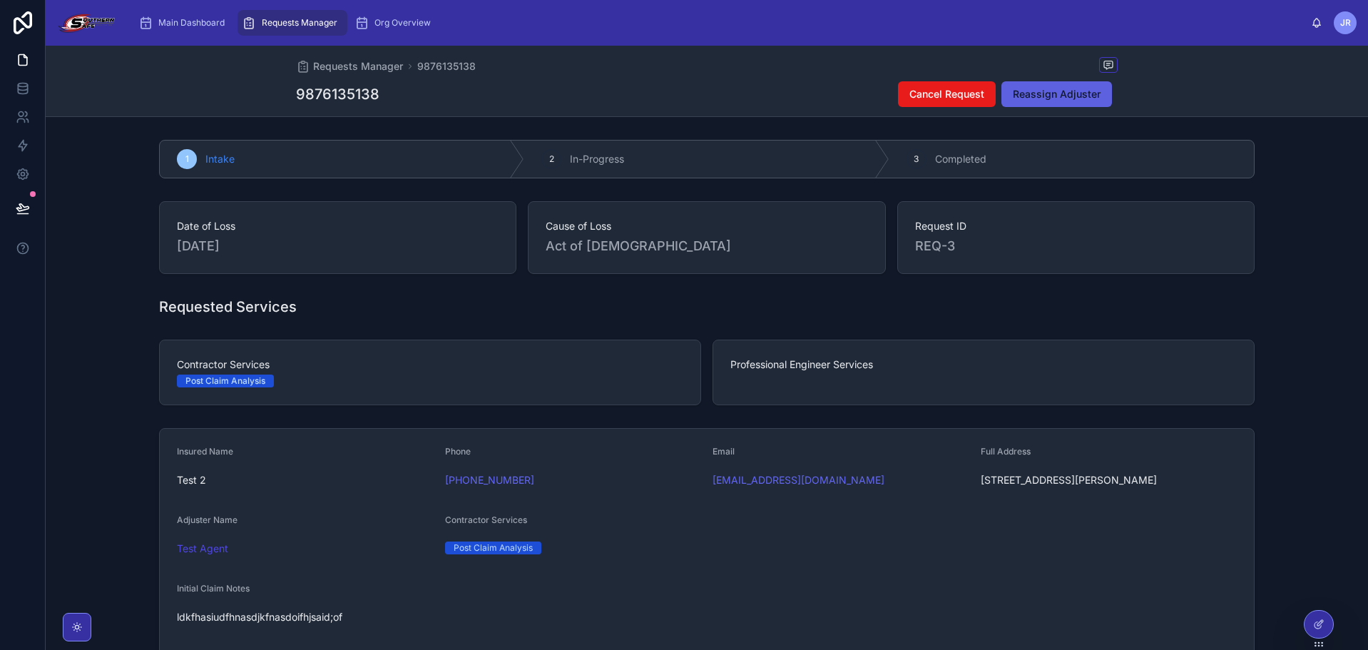
click at [1031, 89] on span "Reassign Adjuster" at bounding box center [1057, 94] width 88 height 14
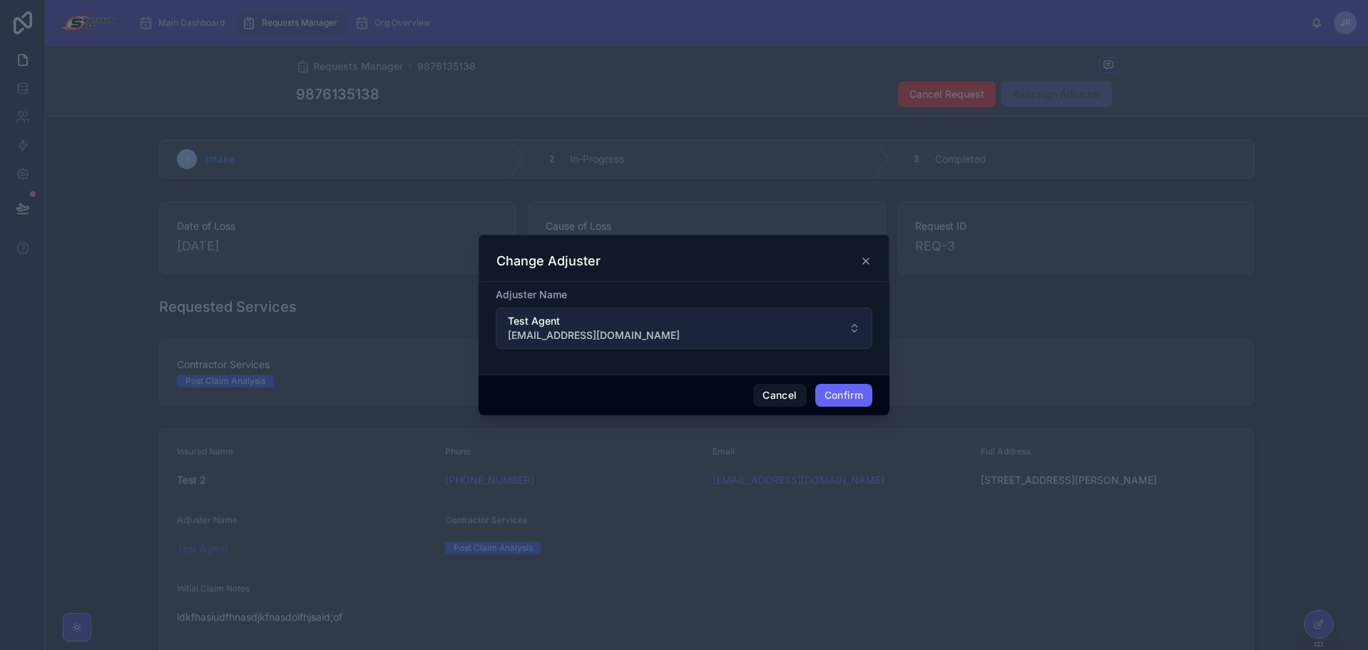
click at [711, 320] on button "Test Agent info@southernsafeconstruction.com" at bounding box center [684, 327] width 377 height 41
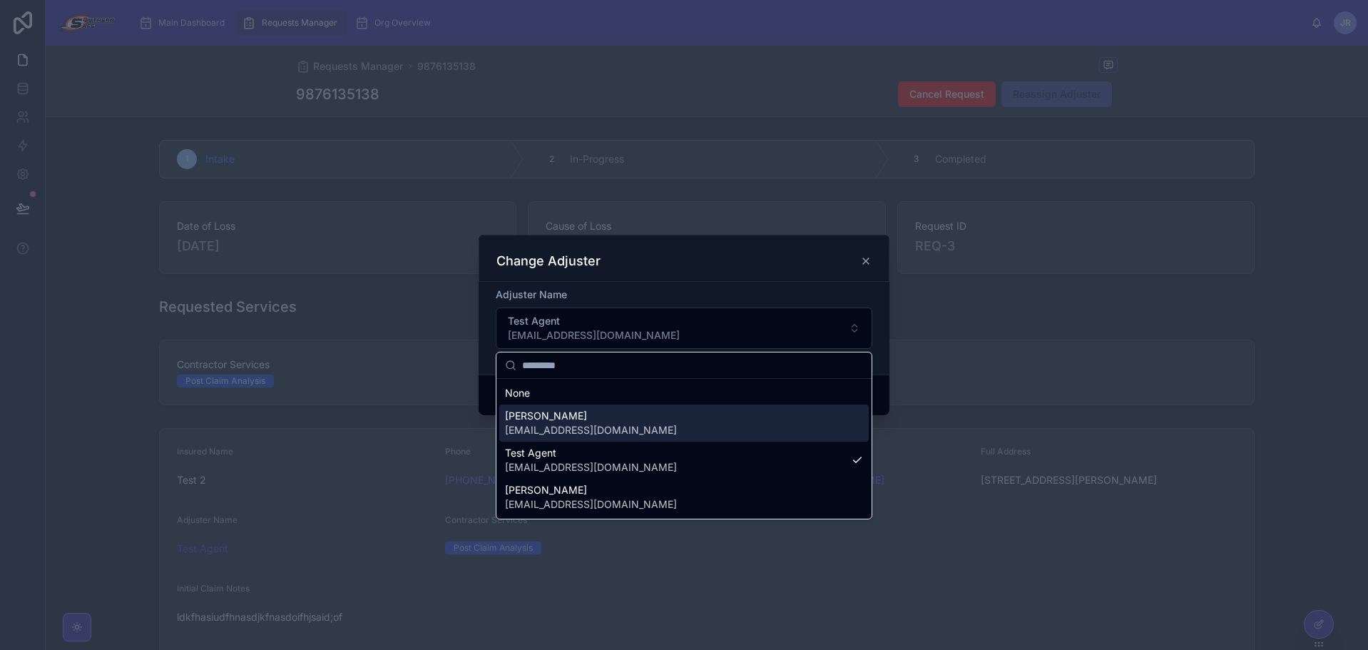
click at [719, 419] on div "Jeffrey Reamer permits@southernsafeconstruction.com" at bounding box center [683, 422] width 369 height 37
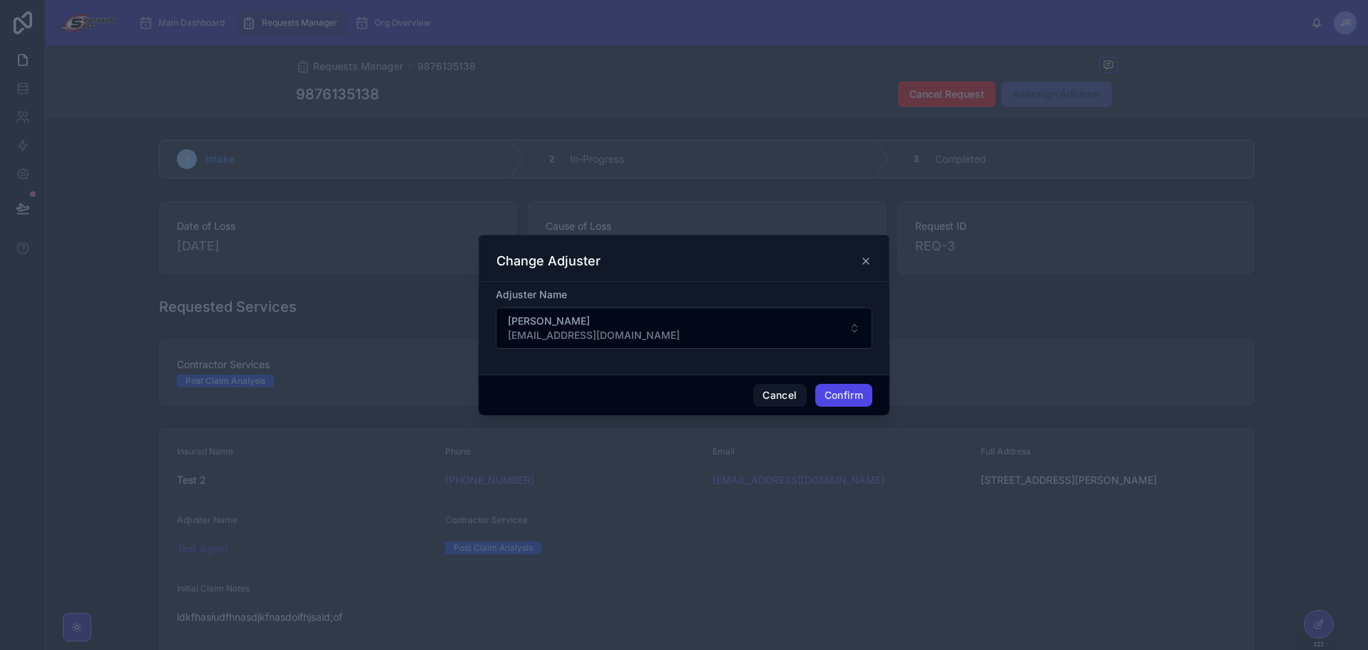
click at [856, 397] on button "Confirm" at bounding box center [843, 395] width 57 height 23
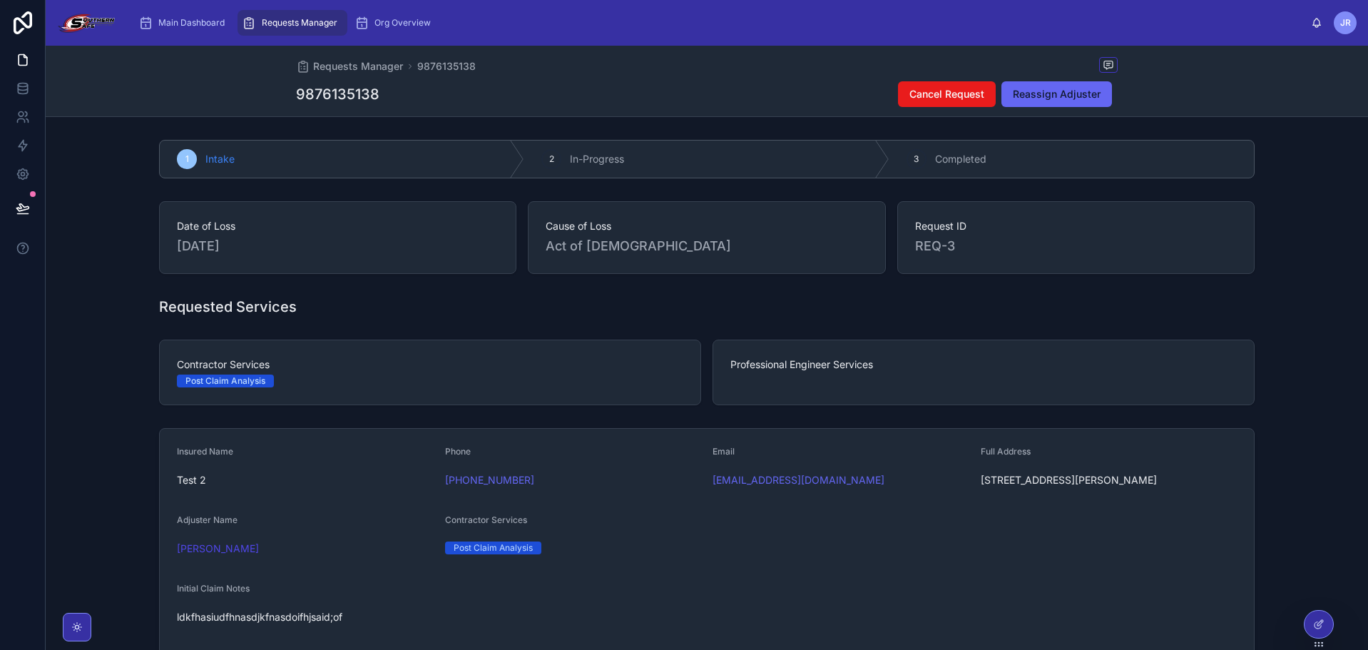
click at [638, 61] on div "Requests Manager 9876135138" at bounding box center [707, 66] width 822 height 18
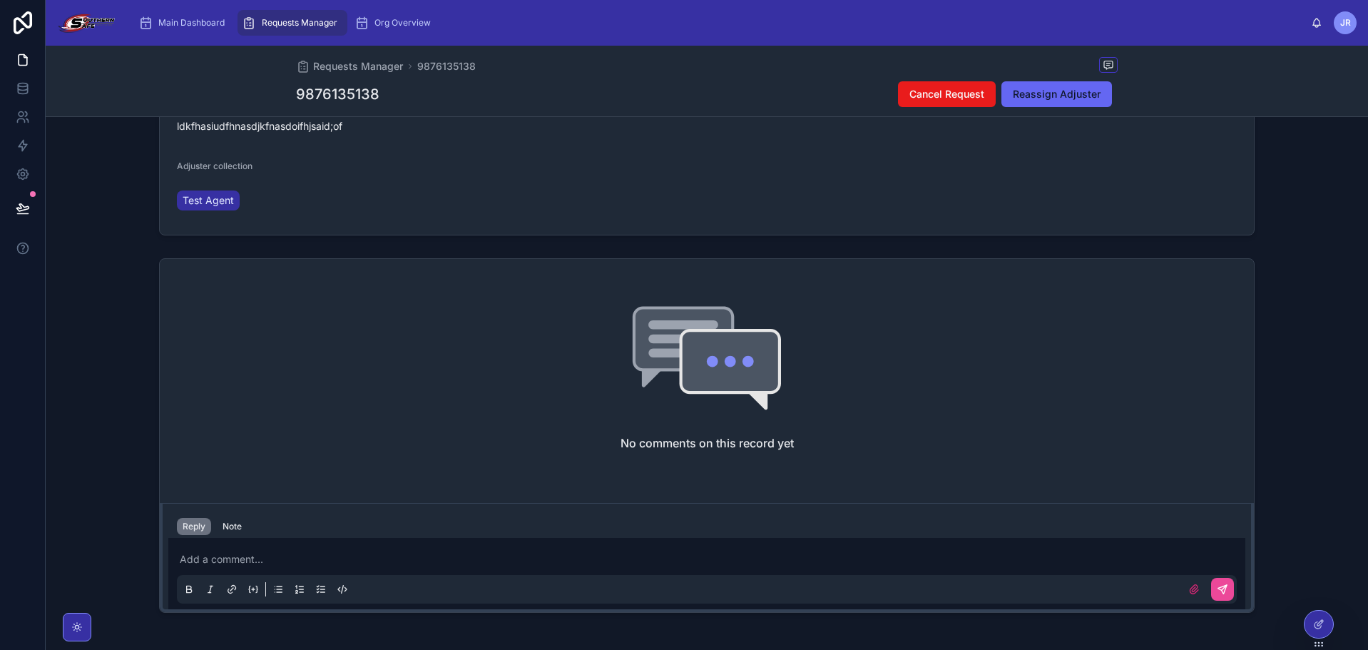
scroll to position [0, 0]
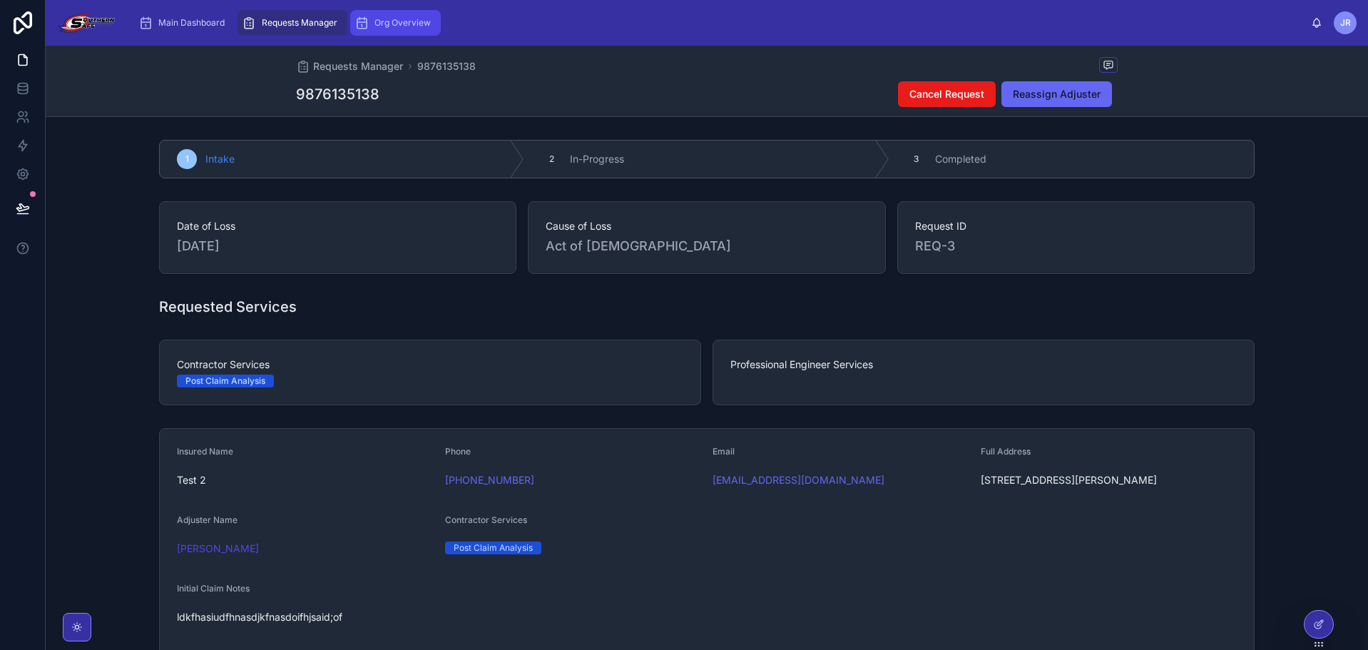
click at [397, 26] on span "Org Overview" at bounding box center [402, 22] width 56 height 11
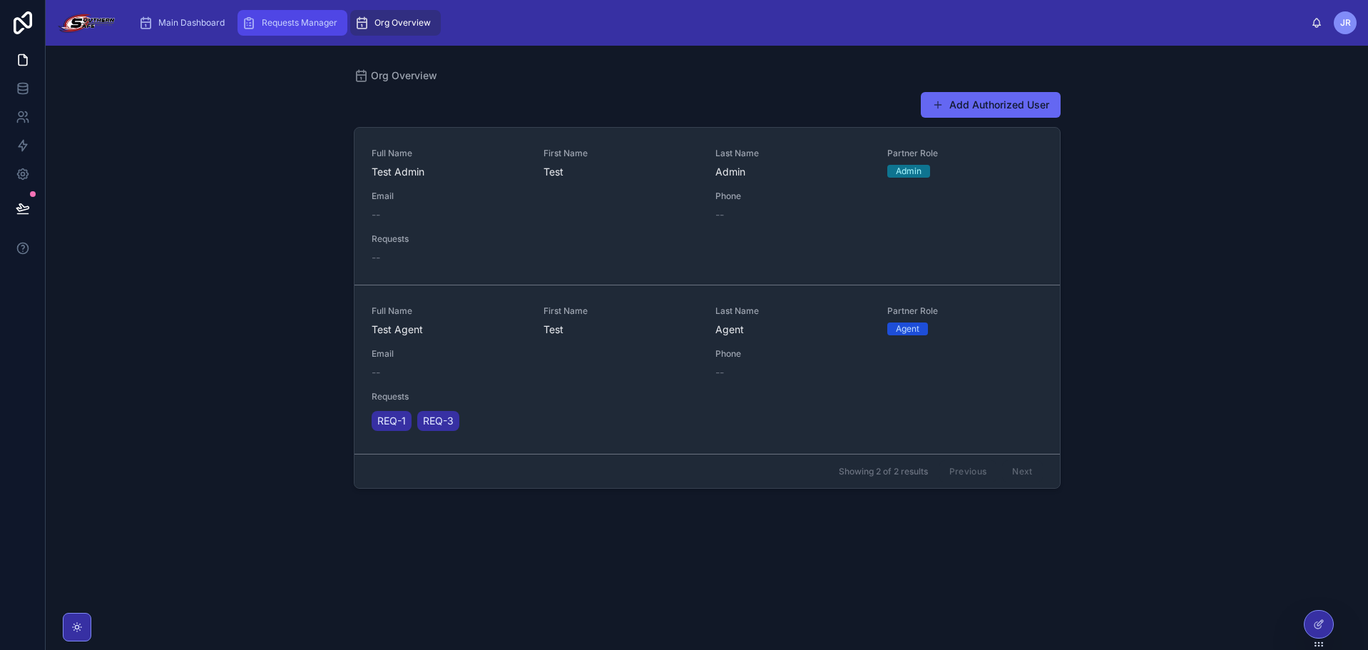
click at [274, 27] on span "Requests Manager" at bounding box center [300, 22] width 76 height 11
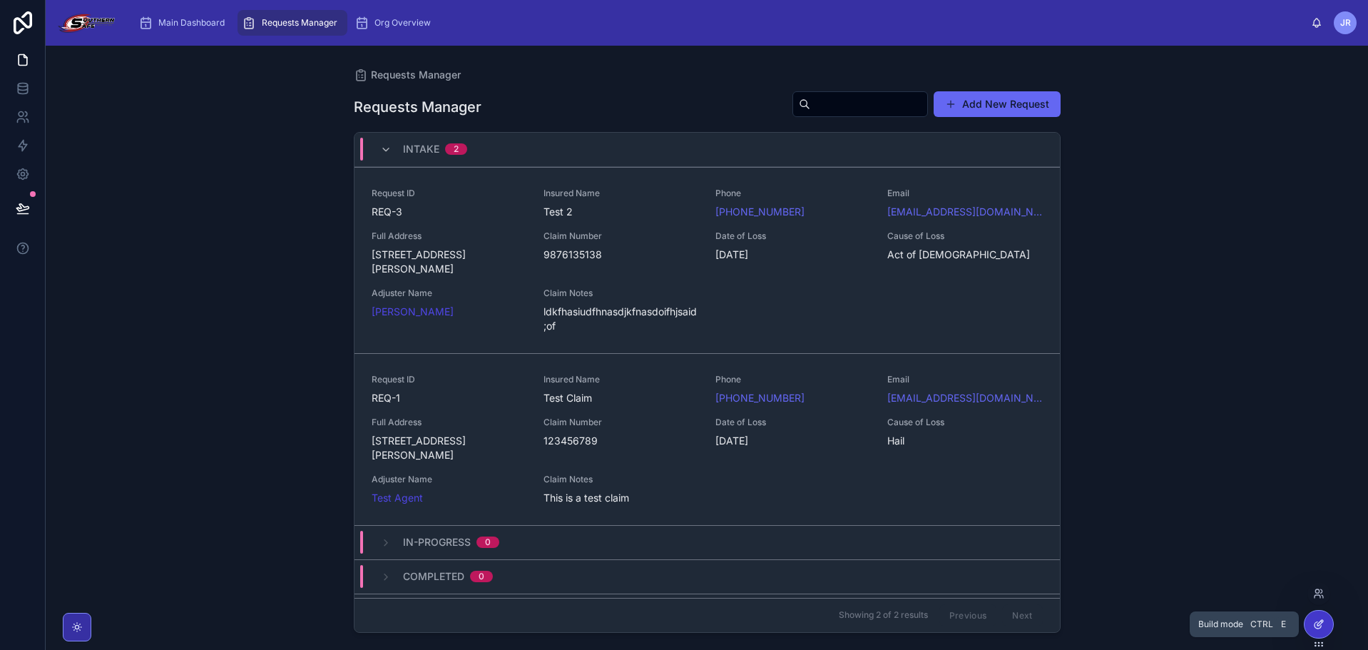
click at [1309, 621] on div at bounding box center [1319, 624] width 29 height 27
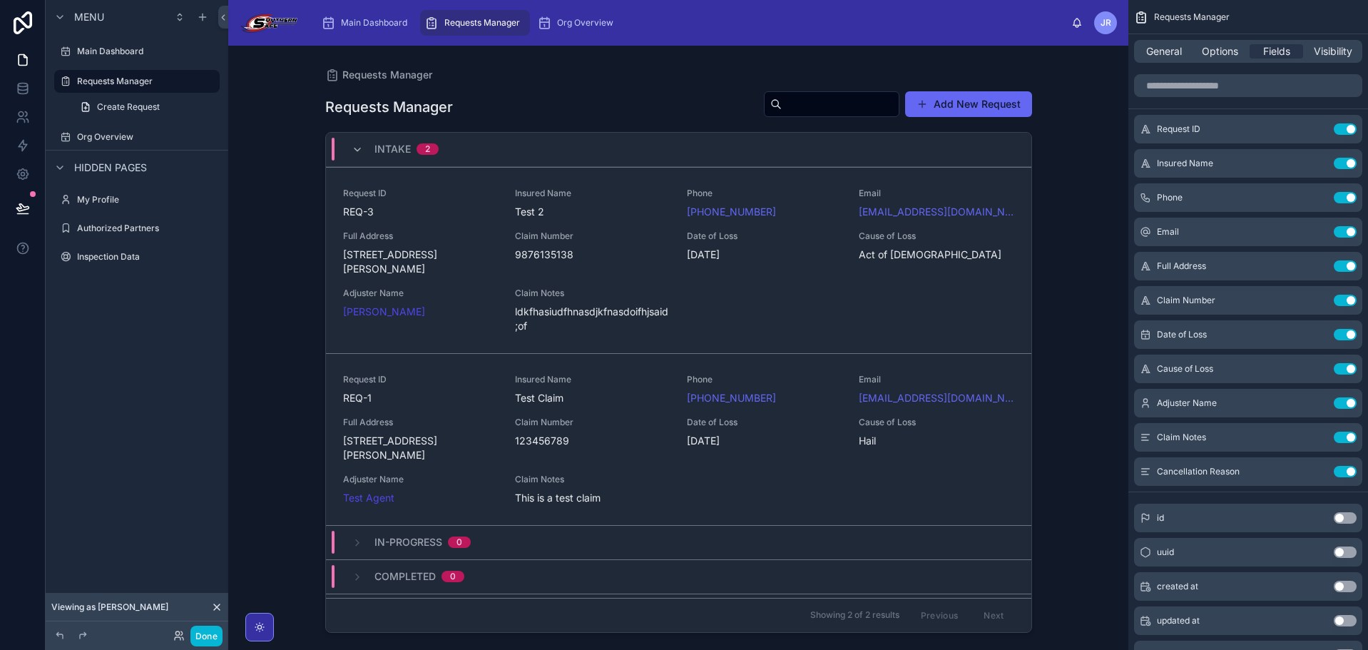
click at [663, 272] on div at bounding box center [679, 339] width 730 height 587
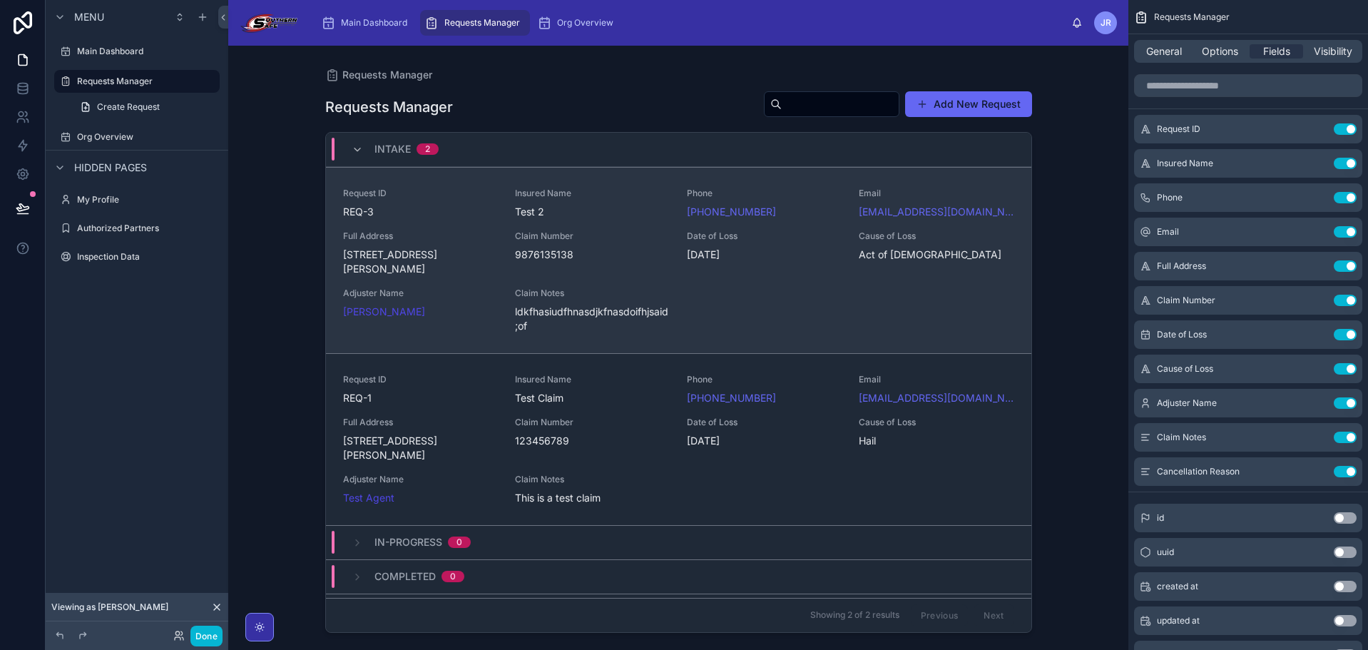
click at [659, 275] on div "Claim Number 9876135138" at bounding box center [592, 253] width 155 height 46
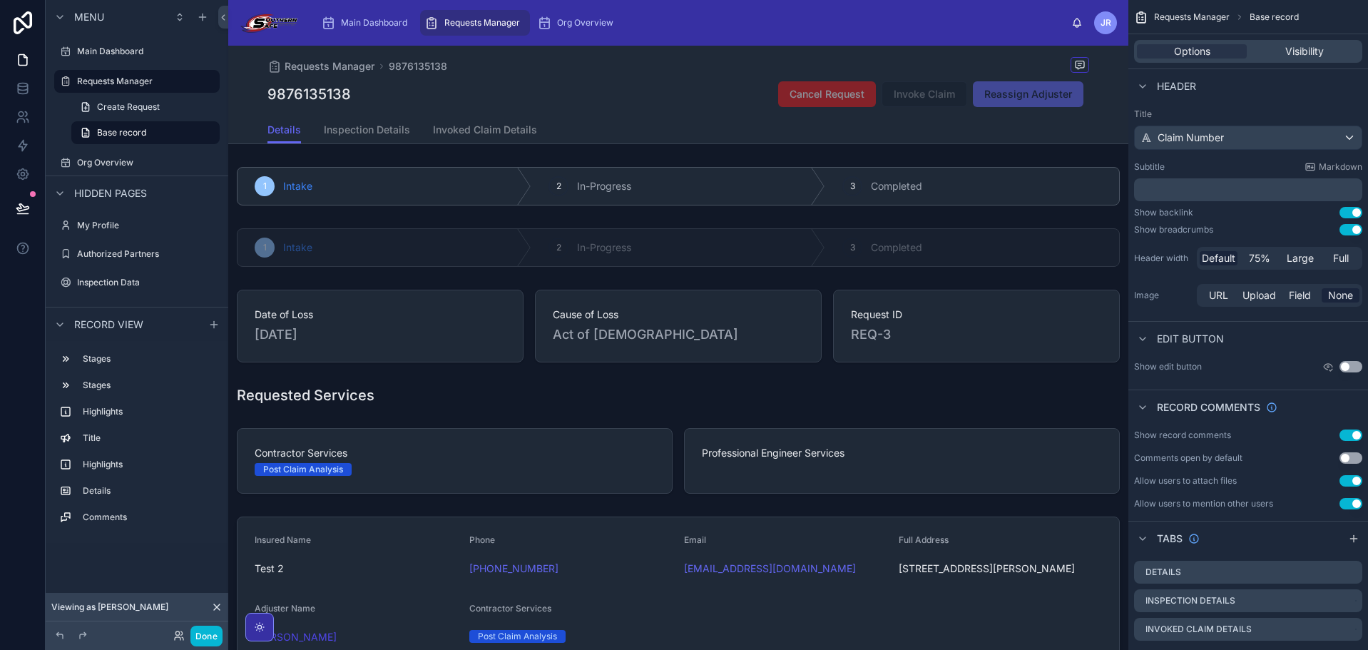
click at [710, 96] on div "9876135138 Cancel Request Invoke Claim Reassign Adjuster" at bounding box center [678, 94] width 822 height 27
click at [392, 123] on span "Inspection Details" at bounding box center [367, 130] width 86 height 14
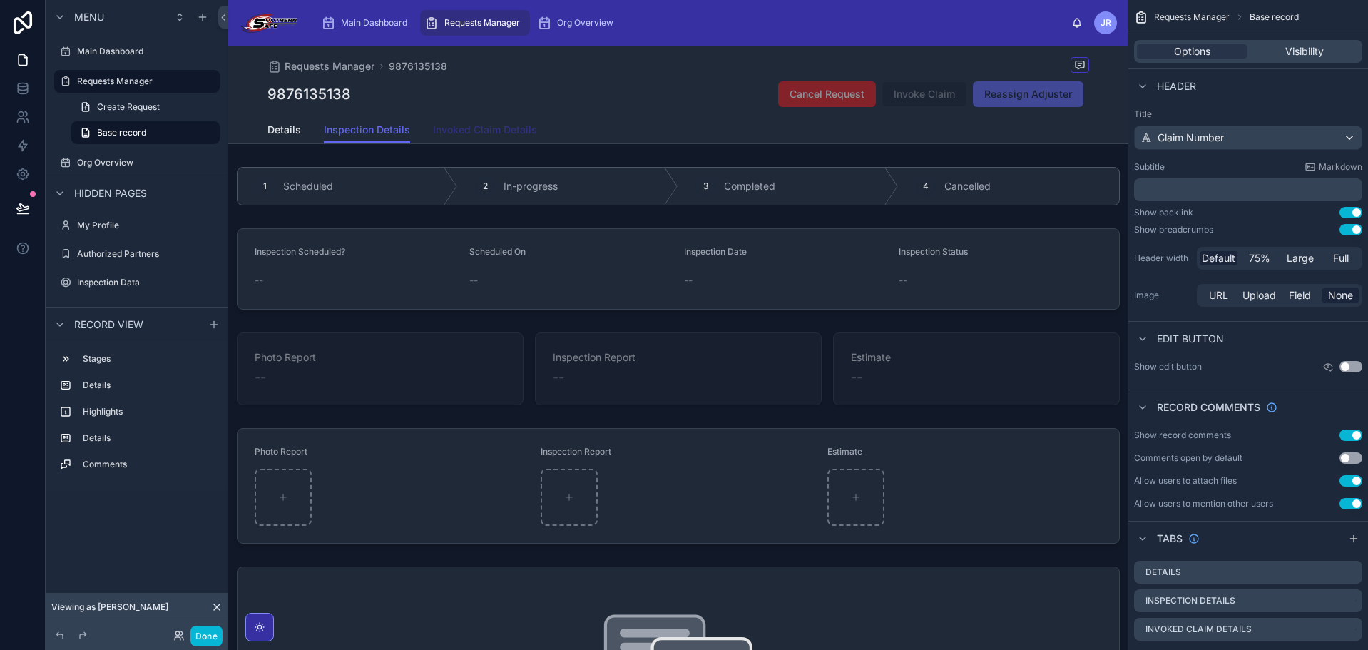
click at [496, 136] on span "Invoked Claim Details" at bounding box center [485, 130] width 104 height 14
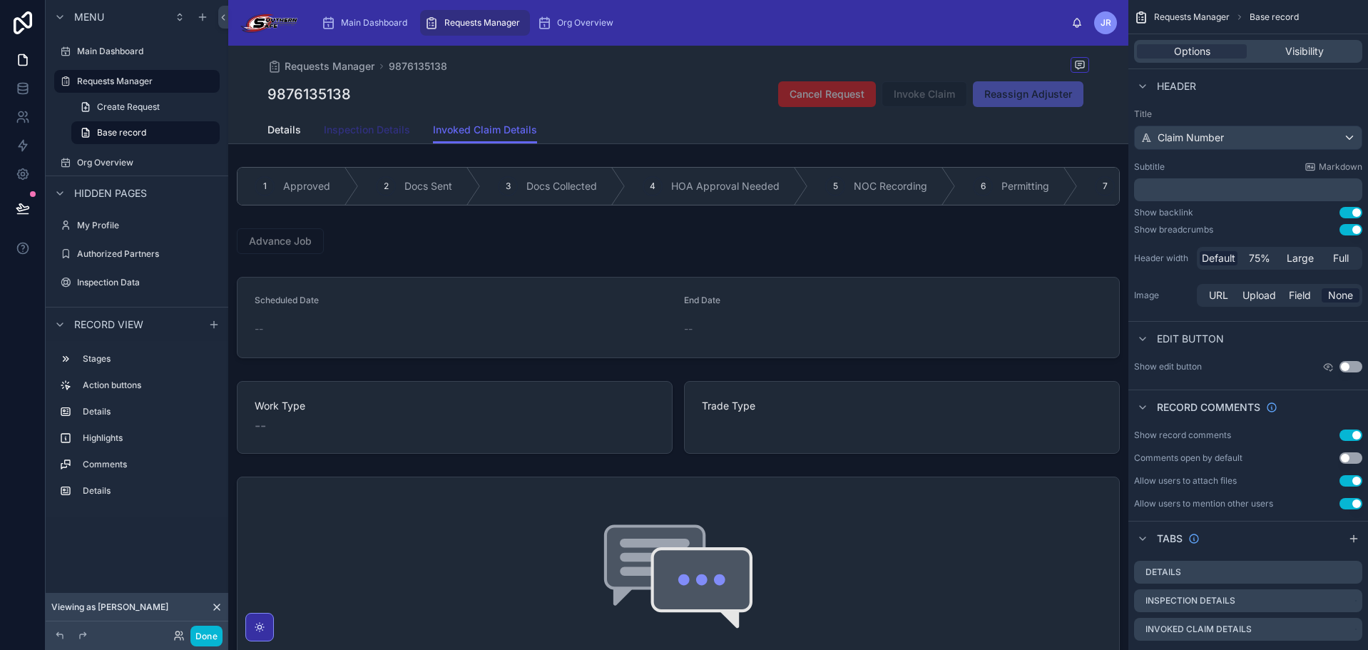
click at [339, 132] on span "Inspection Details" at bounding box center [367, 130] width 86 height 14
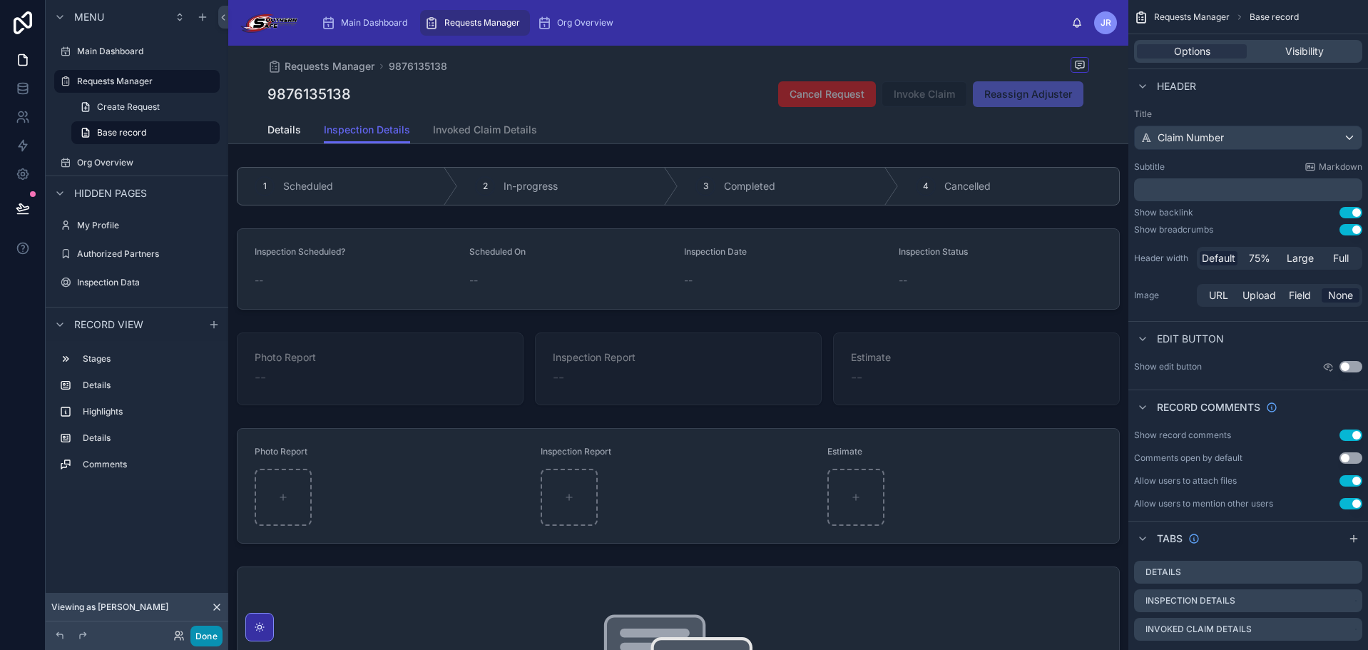
click at [202, 632] on button "Done" at bounding box center [206, 636] width 32 height 21
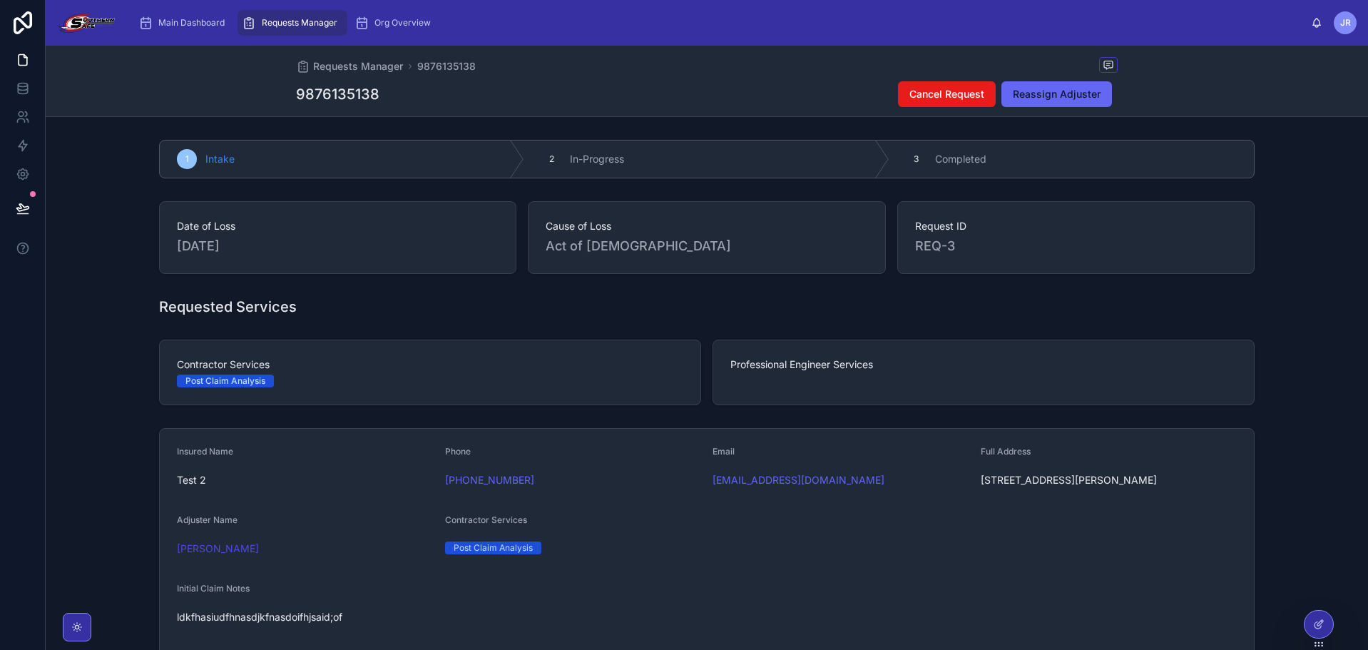
drag, startPoint x: 572, startPoint y: 155, endPoint x: 551, endPoint y: 173, distance: 27.8
click at [573, 155] on span "In-Progress" at bounding box center [597, 159] width 54 height 14
click at [1317, 616] on div at bounding box center [1319, 624] width 29 height 27
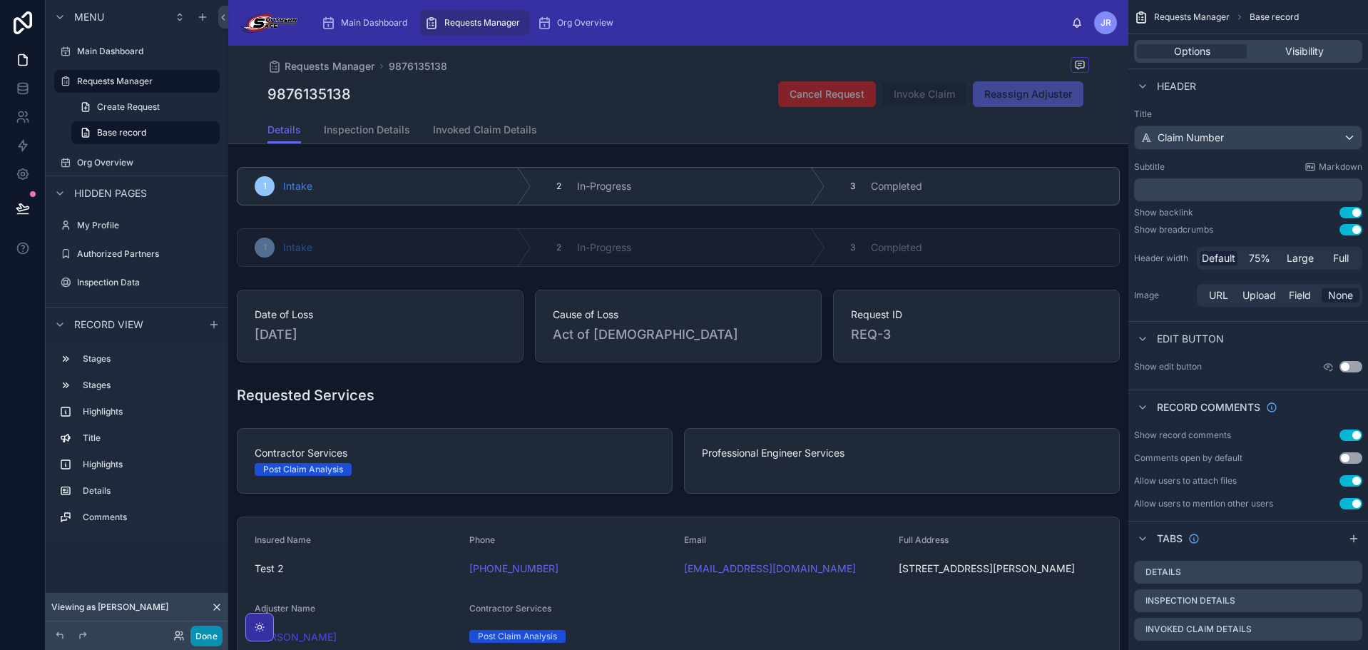
click at [201, 636] on button "Done" at bounding box center [206, 636] width 32 height 21
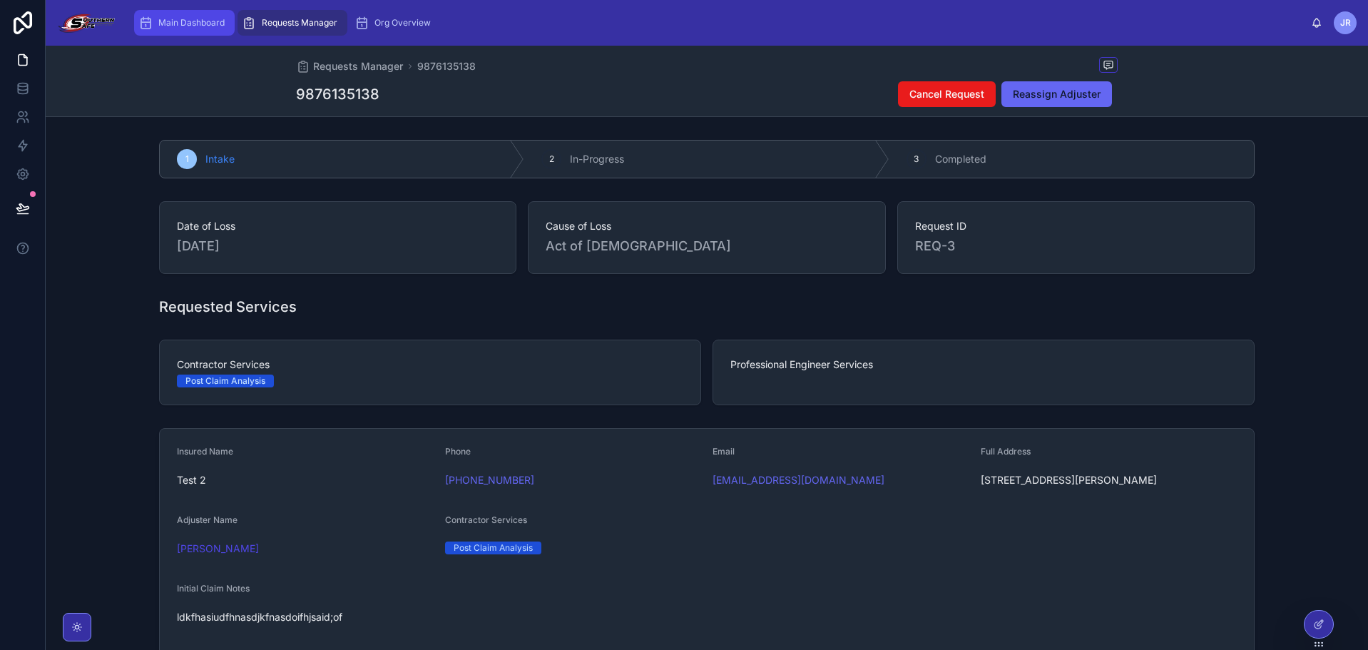
click at [205, 19] on span "Main Dashboard" at bounding box center [191, 22] width 66 height 11
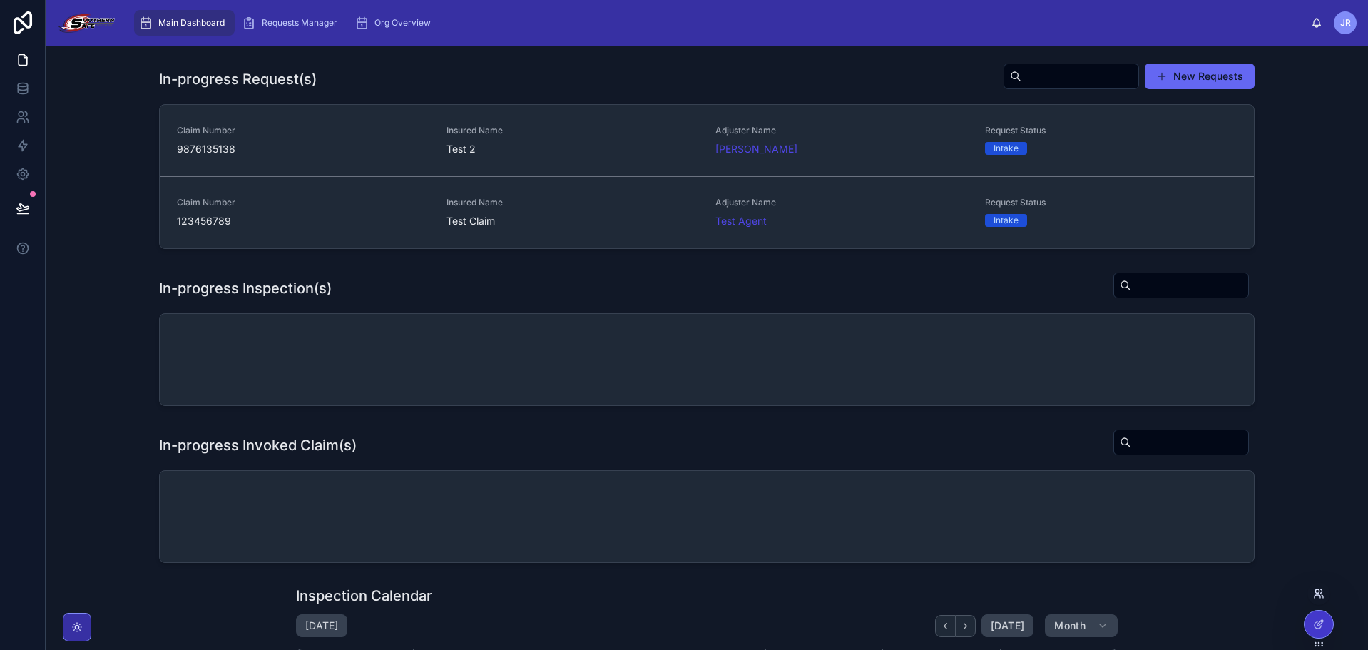
click at [1318, 598] on icon at bounding box center [1318, 593] width 11 height 11
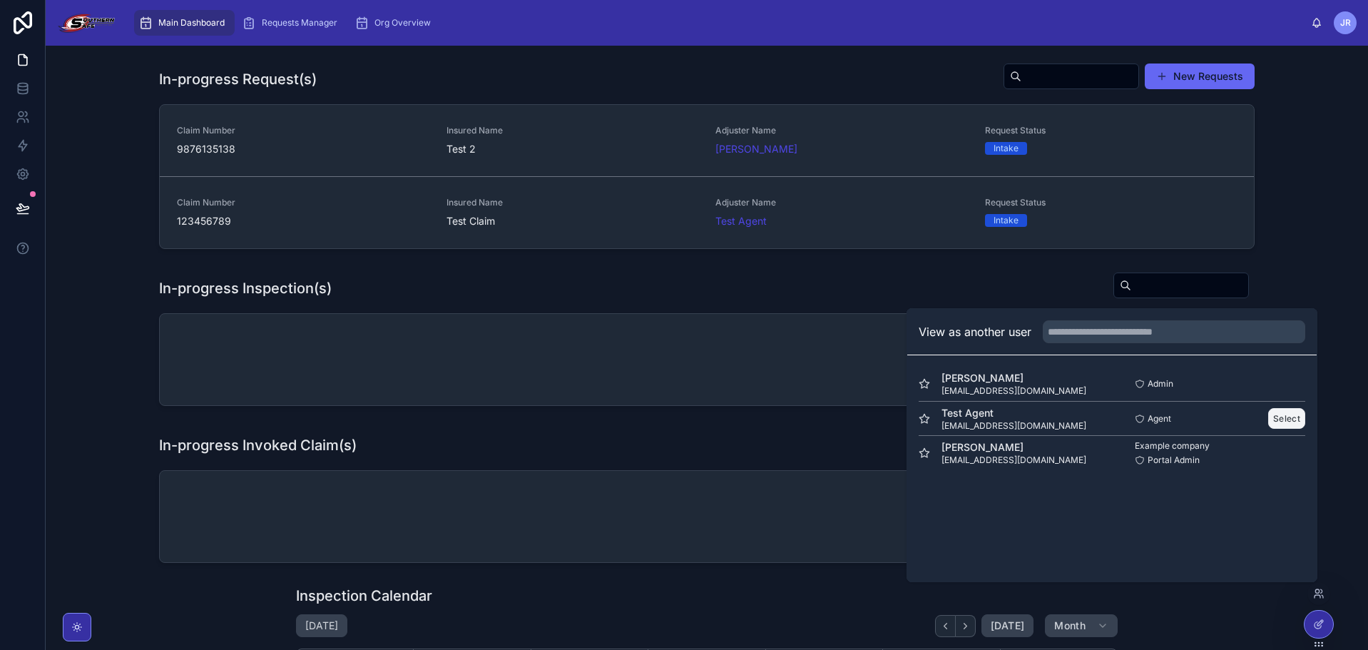
click at [1287, 416] on button "Select" at bounding box center [1286, 418] width 37 height 21
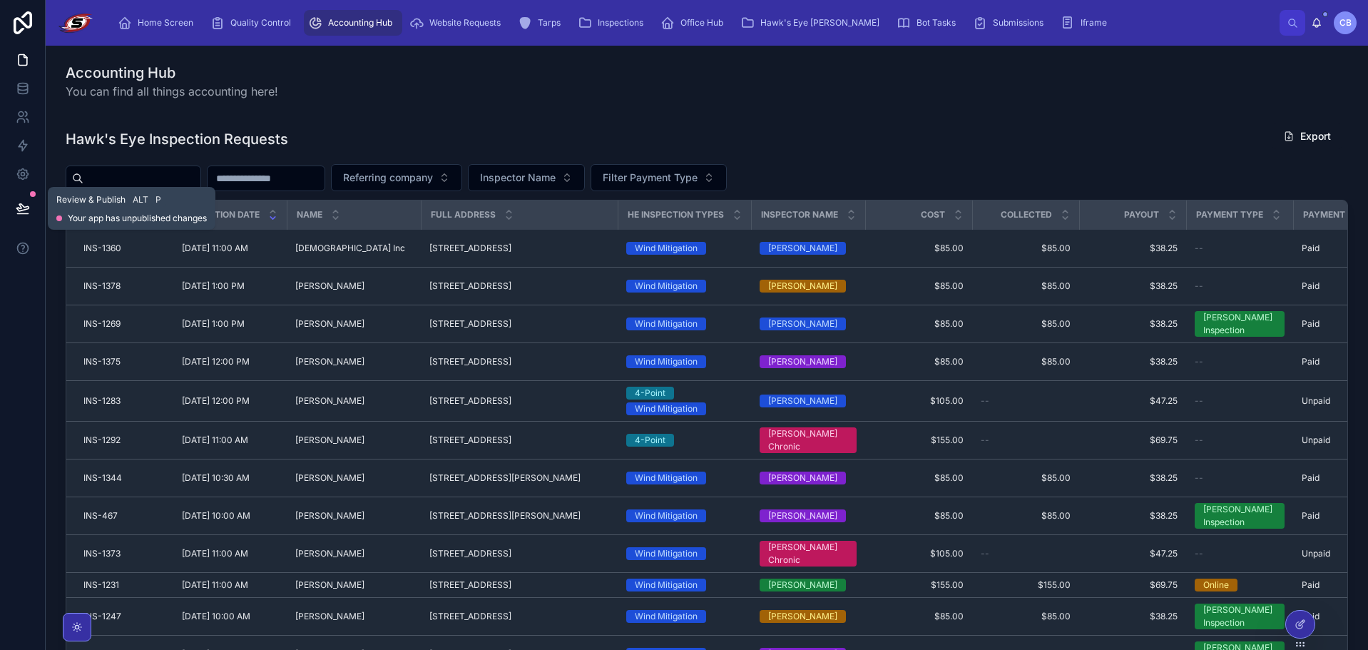
click at [21, 203] on icon at bounding box center [23, 208] width 14 height 14
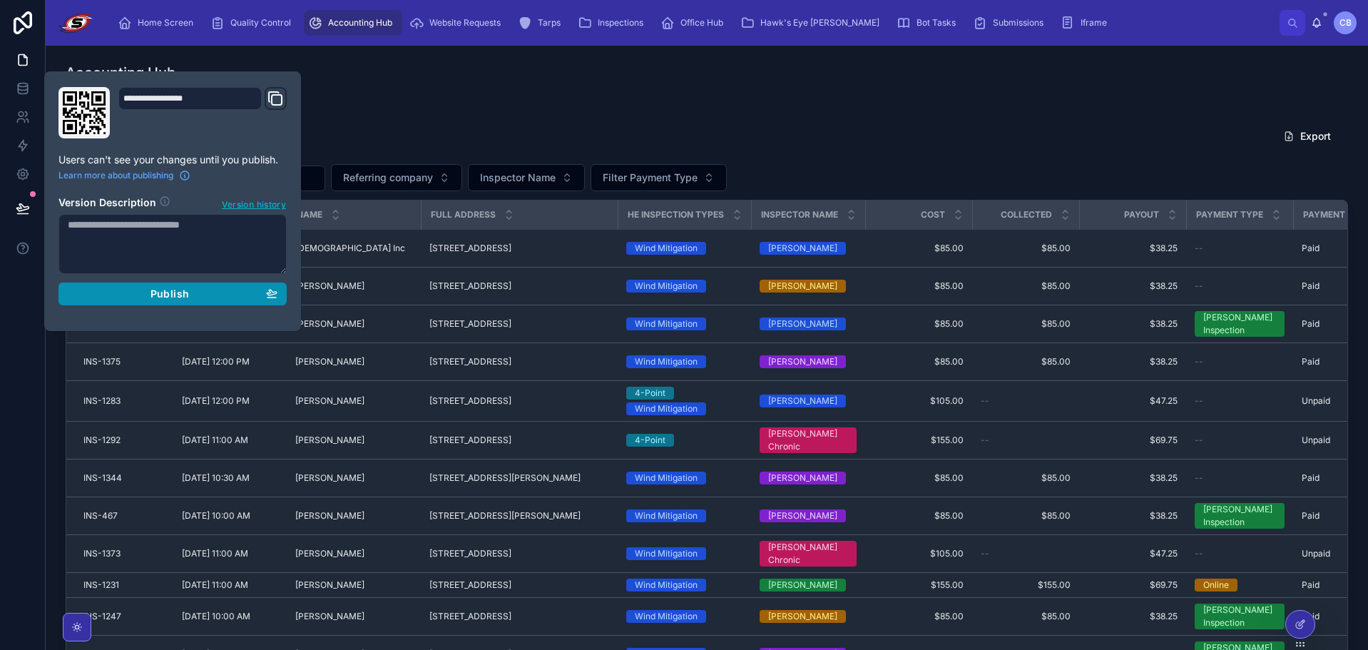
click at [248, 292] on div "Publish" at bounding box center [173, 293] width 210 height 13
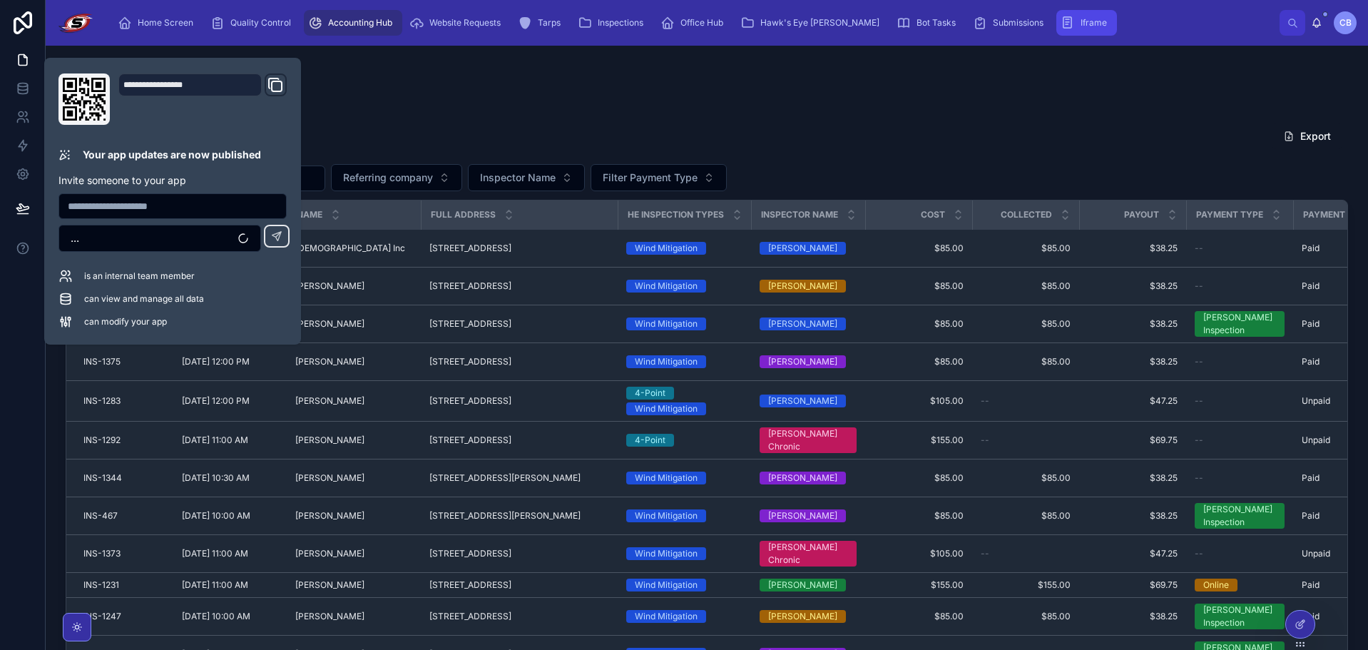
click at [1081, 23] on span "Iframe" at bounding box center [1094, 22] width 26 height 11
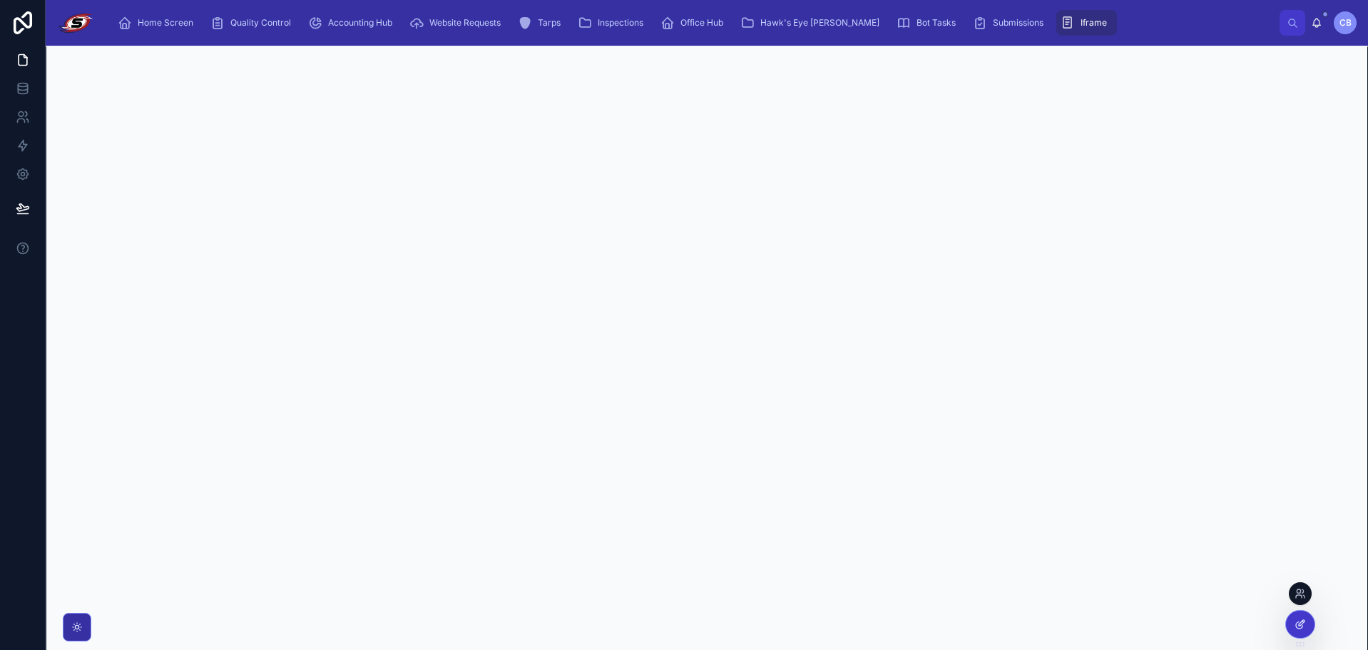
click at [1304, 623] on icon at bounding box center [1300, 623] width 11 height 11
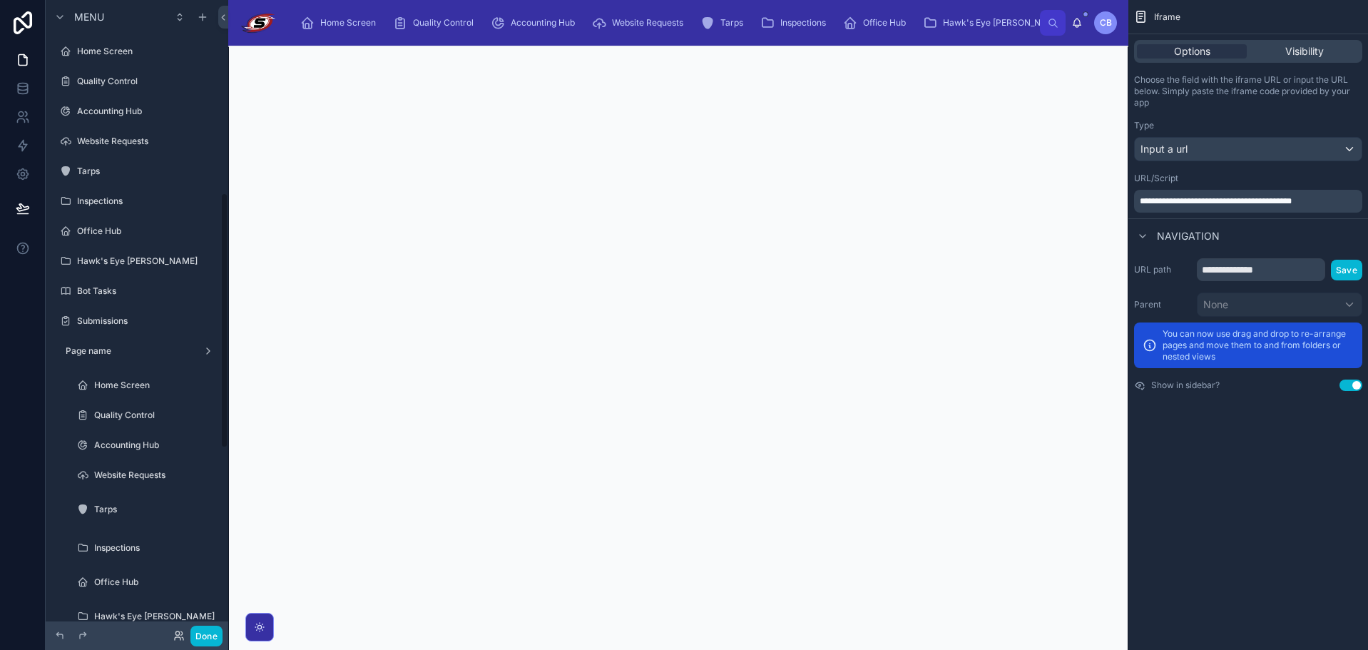
scroll to position [477, 0]
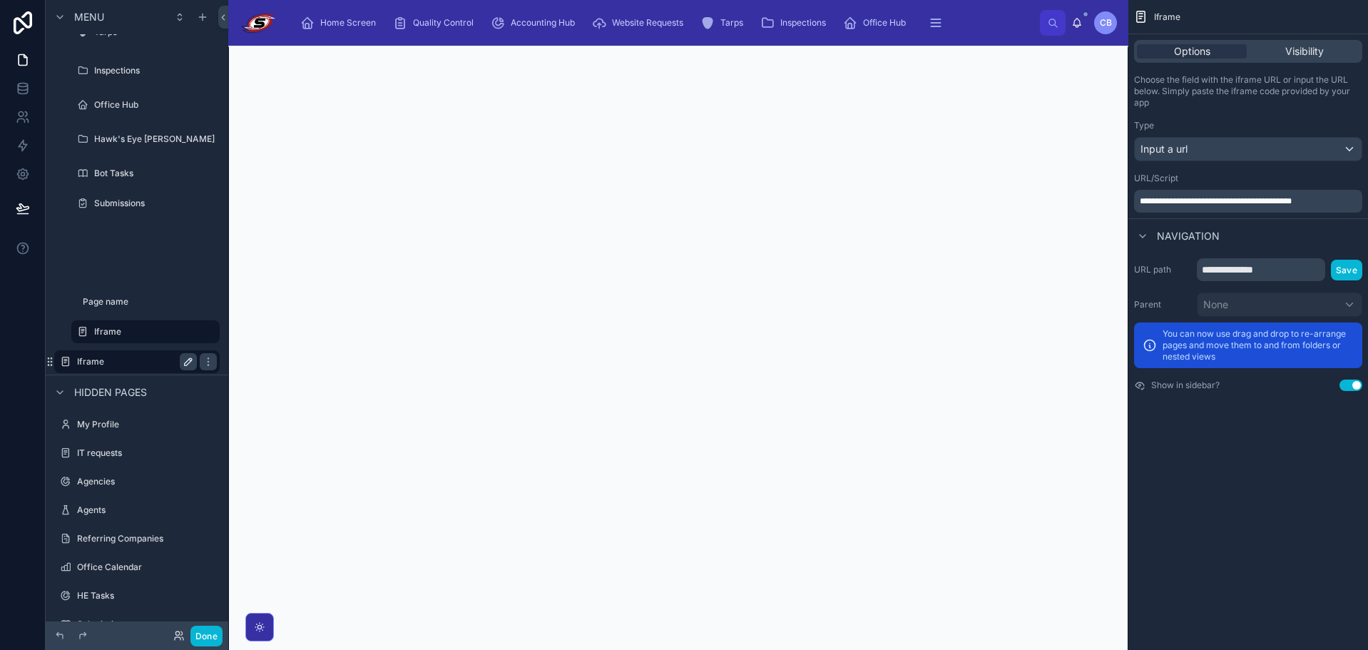
click at [188, 360] on icon "scrollable content" at bounding box center [188, 361] width 7 height 7
click at [143, 362] on input "******" at bounding box center [125, 361] width 97 height 17
click at [142, 362] on input "******" at bounding box center [125, 361] width 97 height 17
type input "**********"
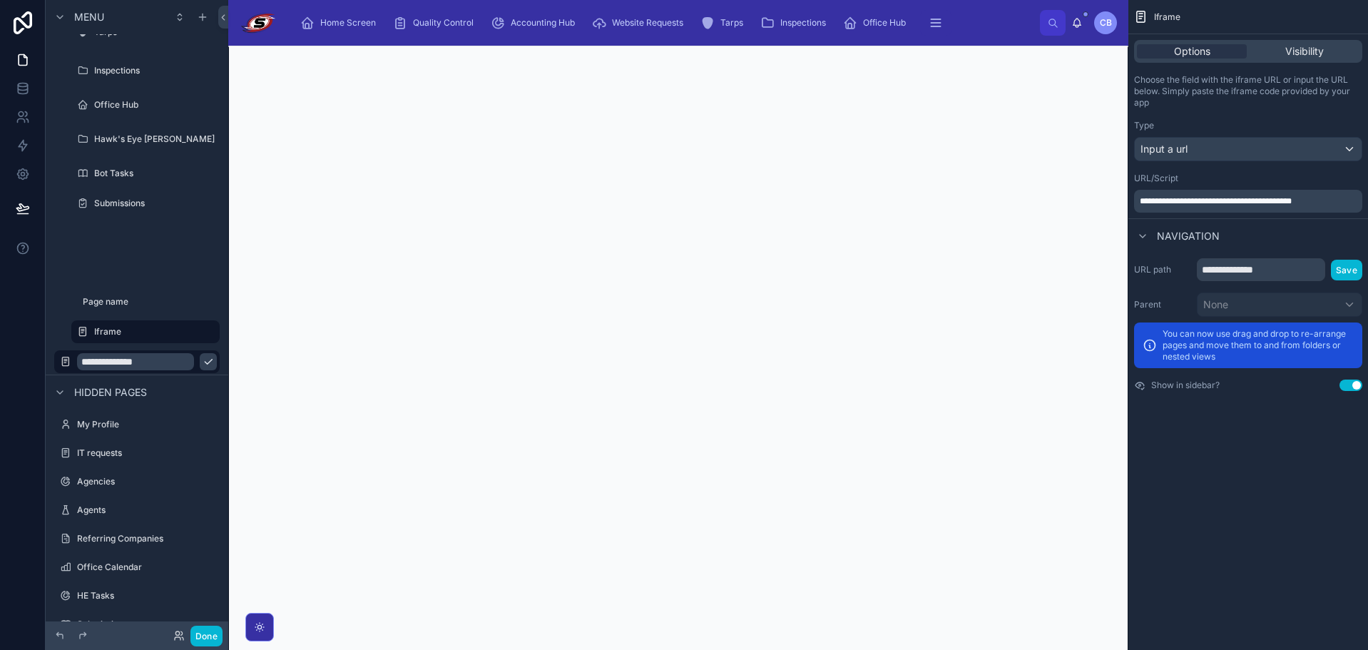
click at [203, 361] on icon "scrollable content" at bounding box center [208, 361] width 11 height 11
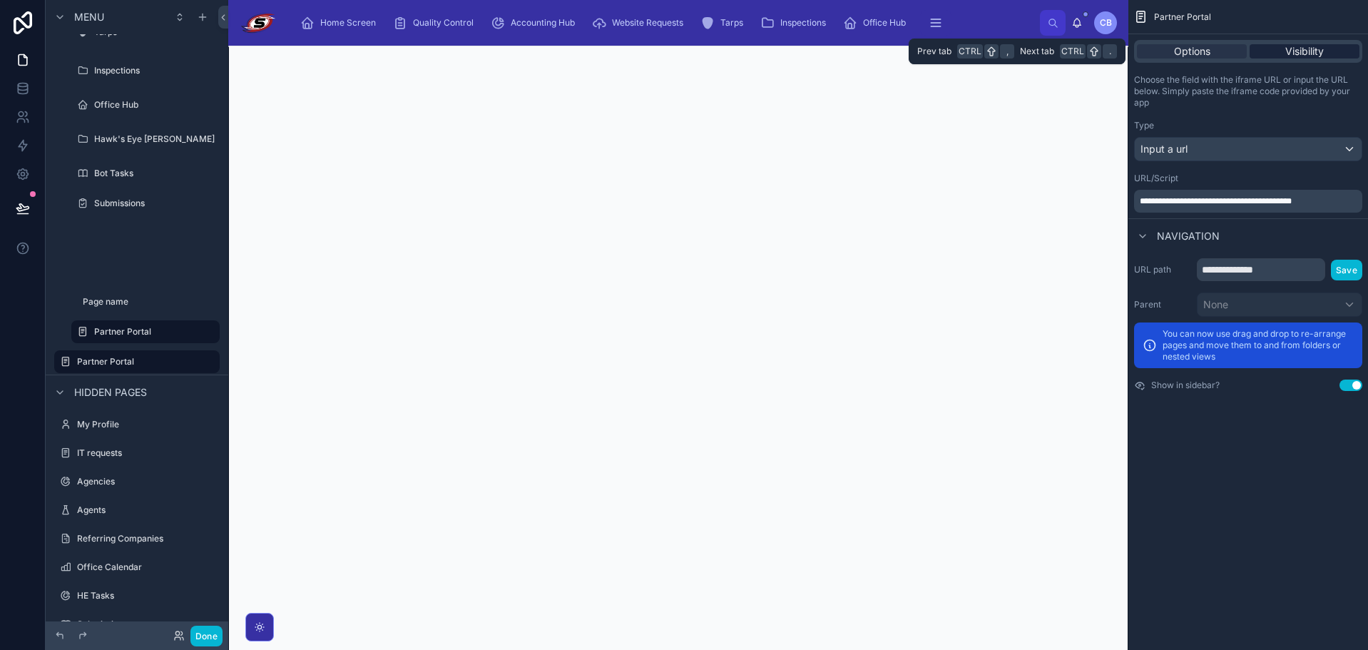
click at [1277, 57] on div "Visibility" at bounding box center [1305, 51] width 110 height 14
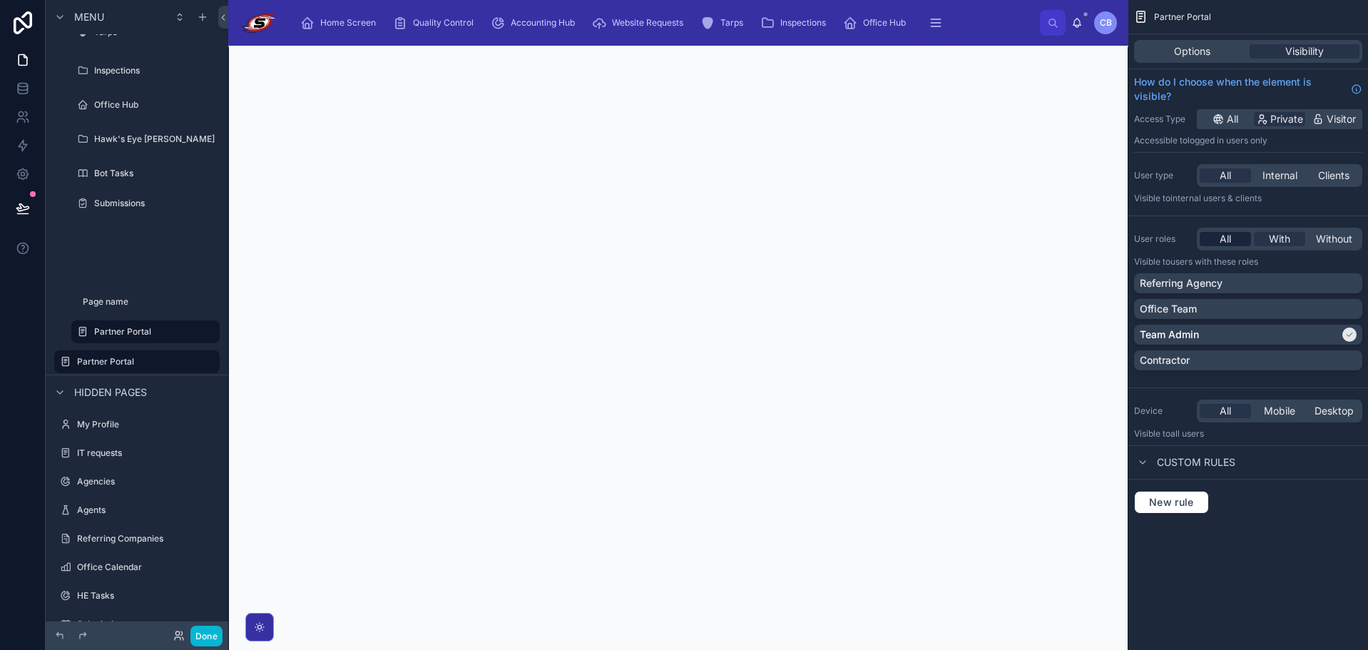
click at [1223, 244] on span "All" at bounding box center [1225, 239] width 11 height 14
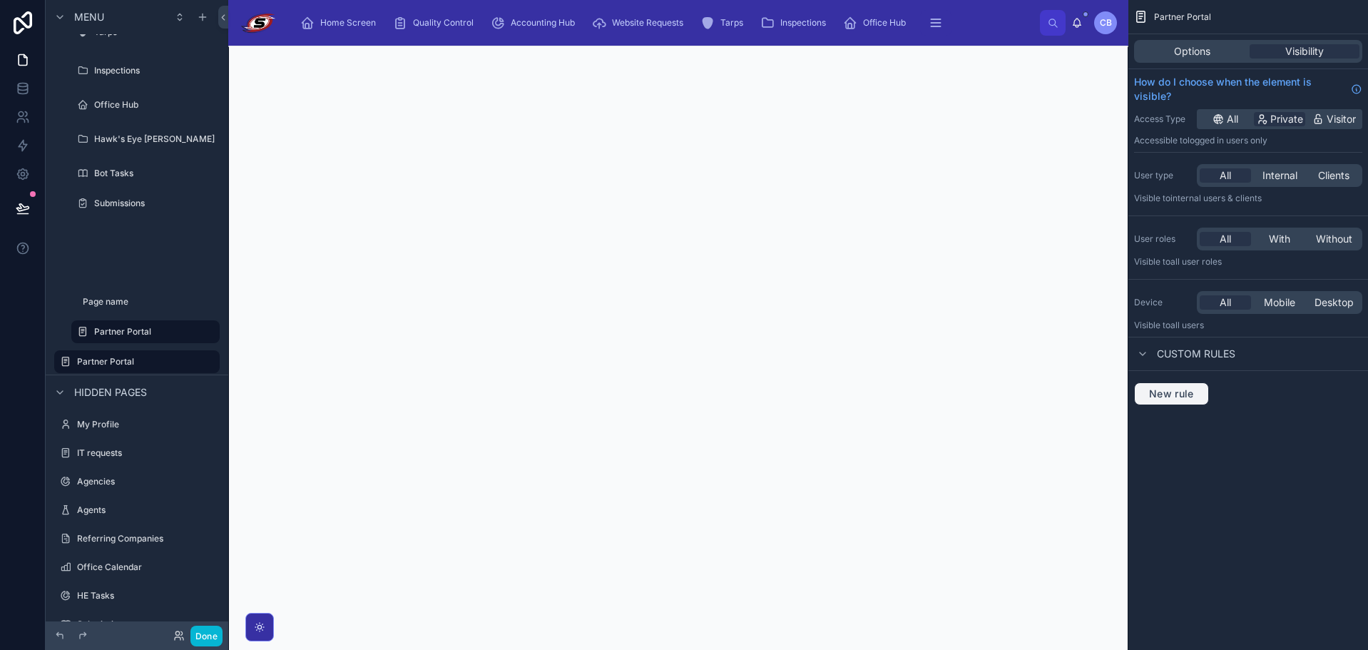
click at [1178, 391] on span "New rule" at bounding box center [1171, 393] width 56 height 13
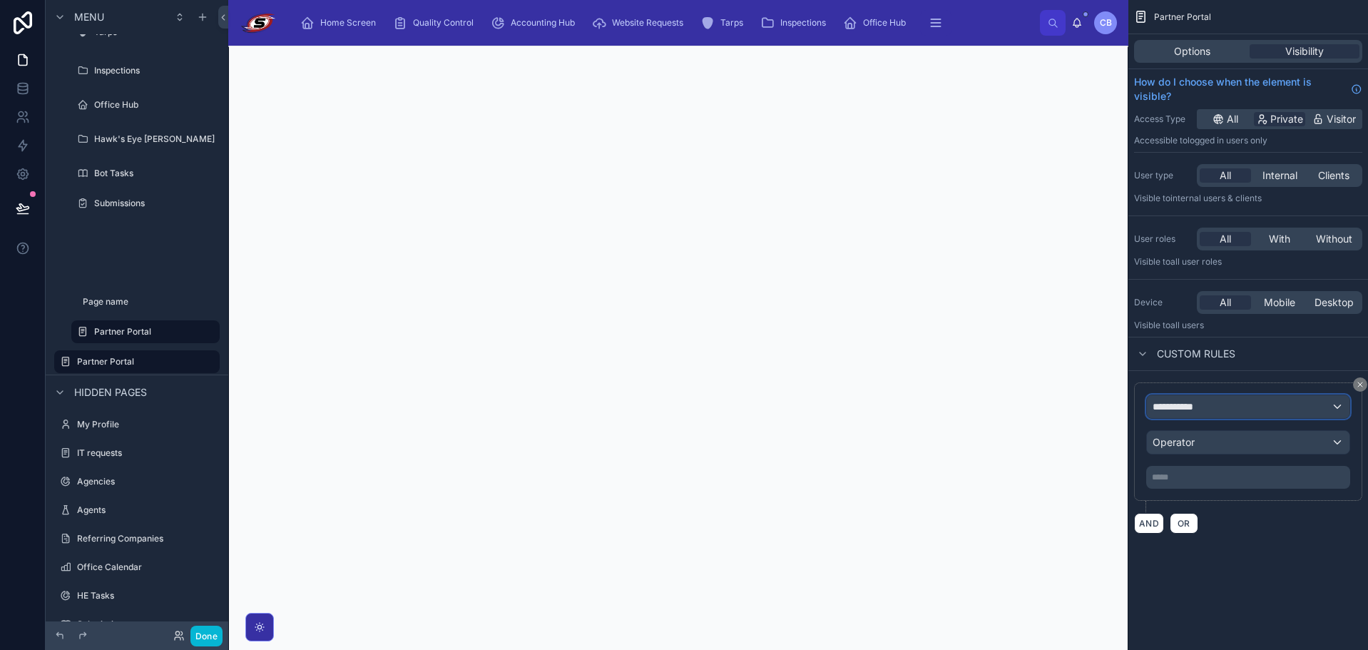
click at [1192, 416] on div "**********" at bounding box center [1248, 406] width 203 height 23
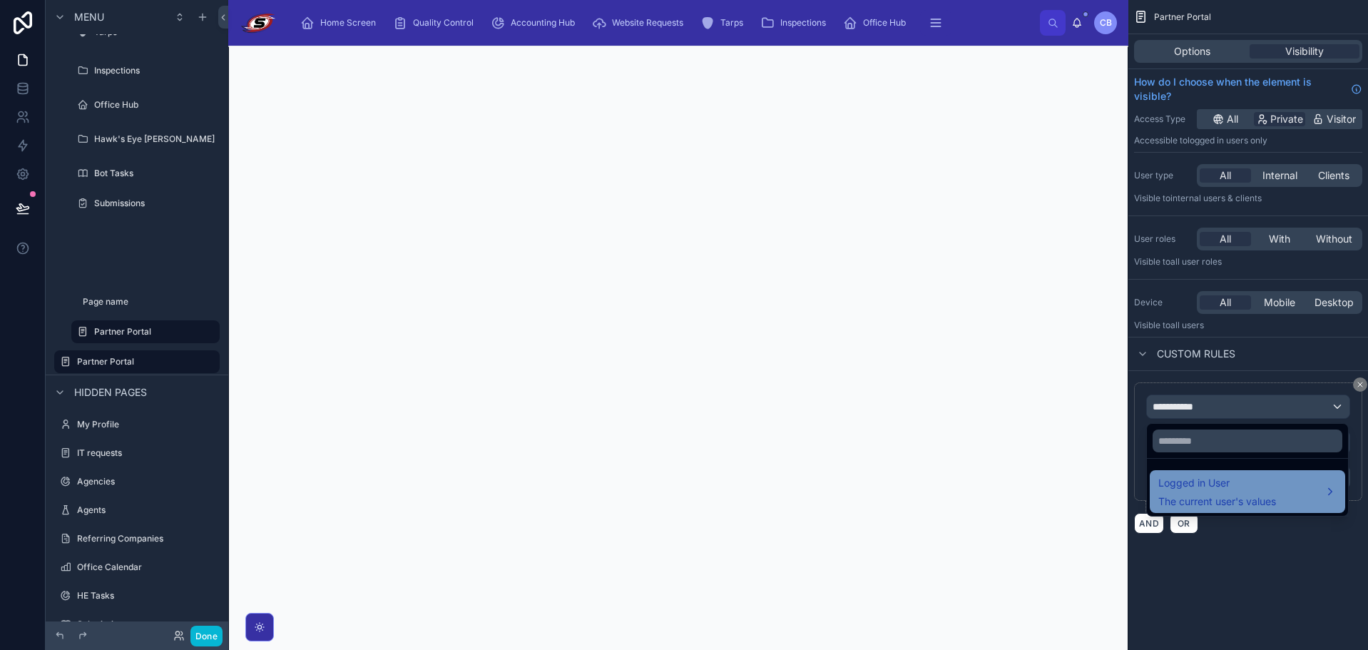
click at [1201, 486] on span "Logged in User" at bounding box center [1217, 482] width 118 height 17
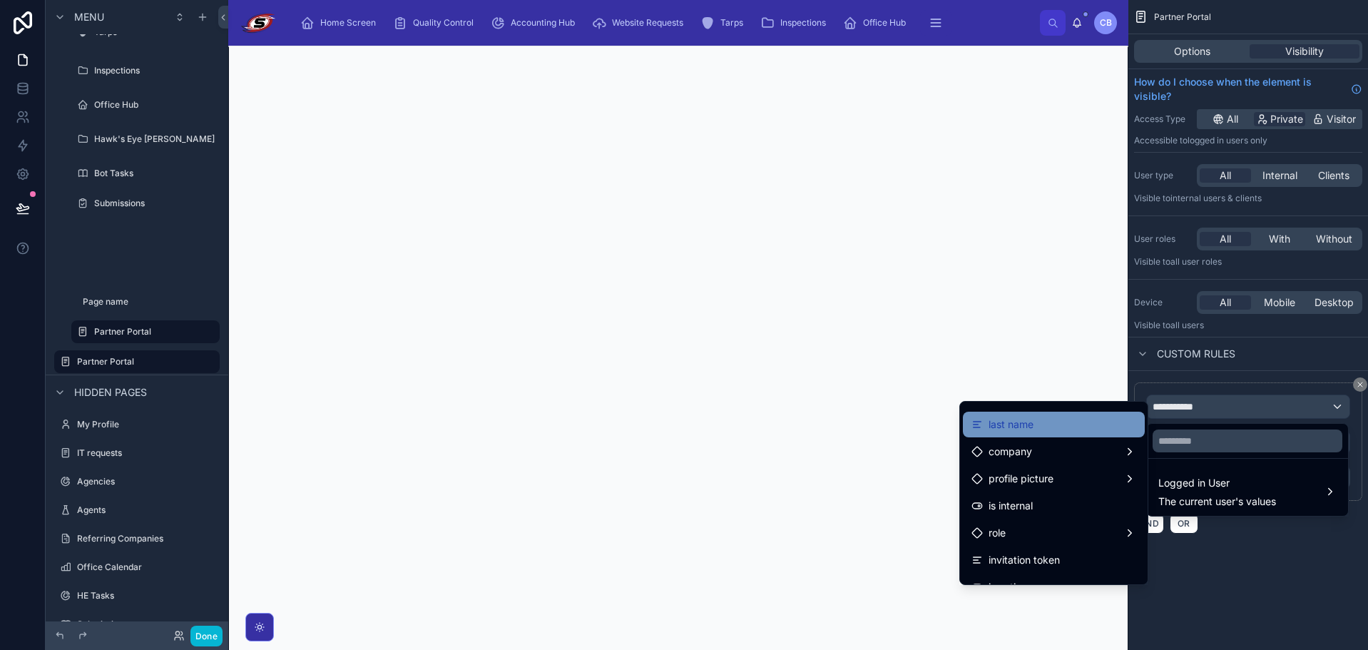
scroll to position [0, 0]
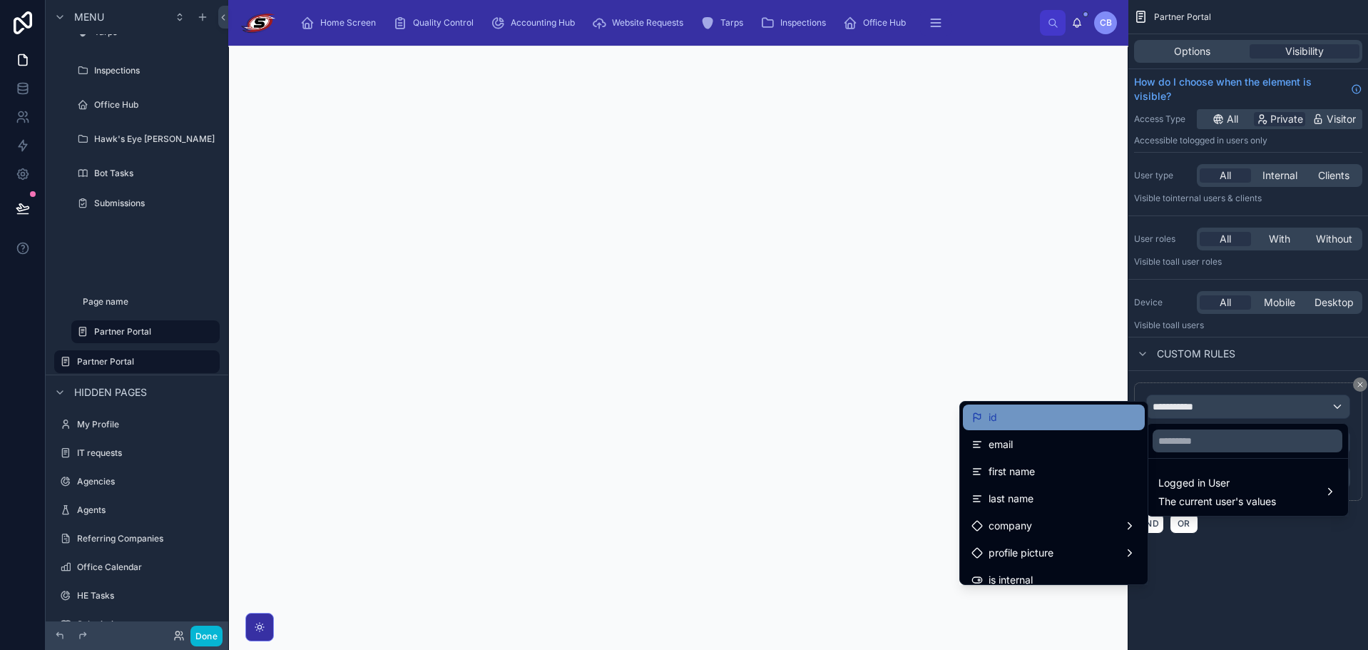
click at [1035, 414] on div "id" at bounding box center [1054, 417] width 165 height 17
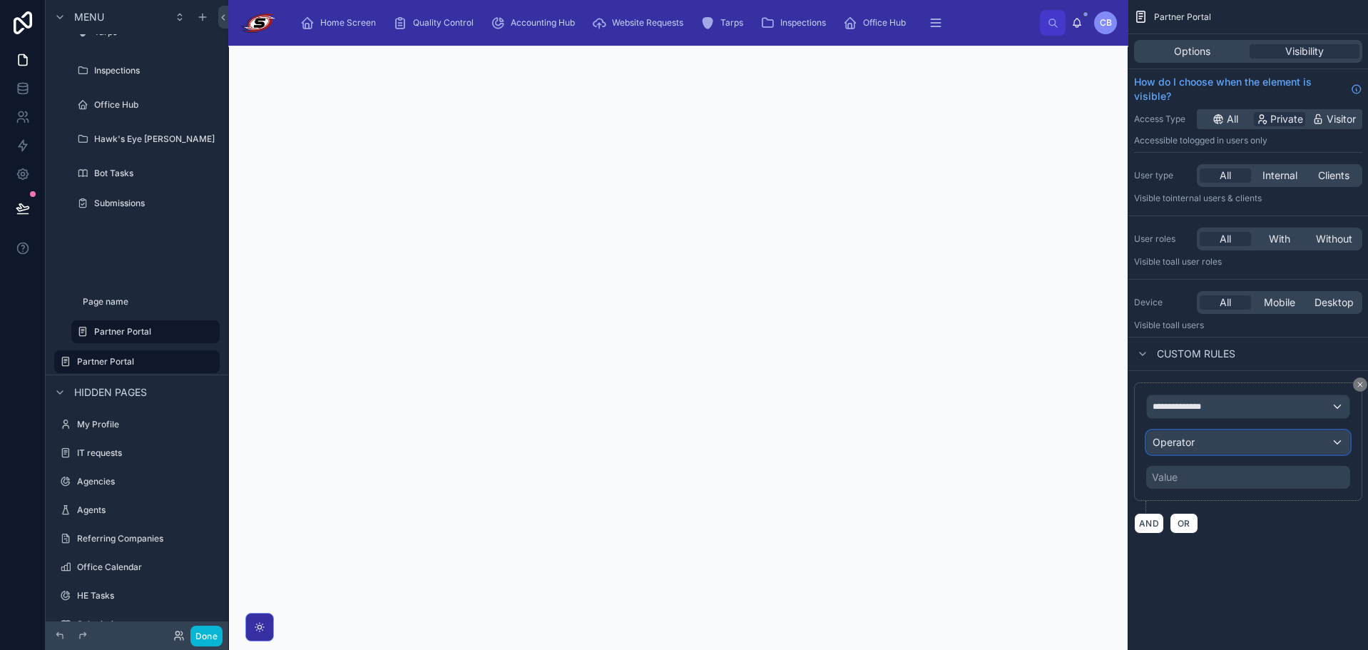
click at [1186, 437] on span "Operator" at bounding box center [1174, 442] width 42 height 12
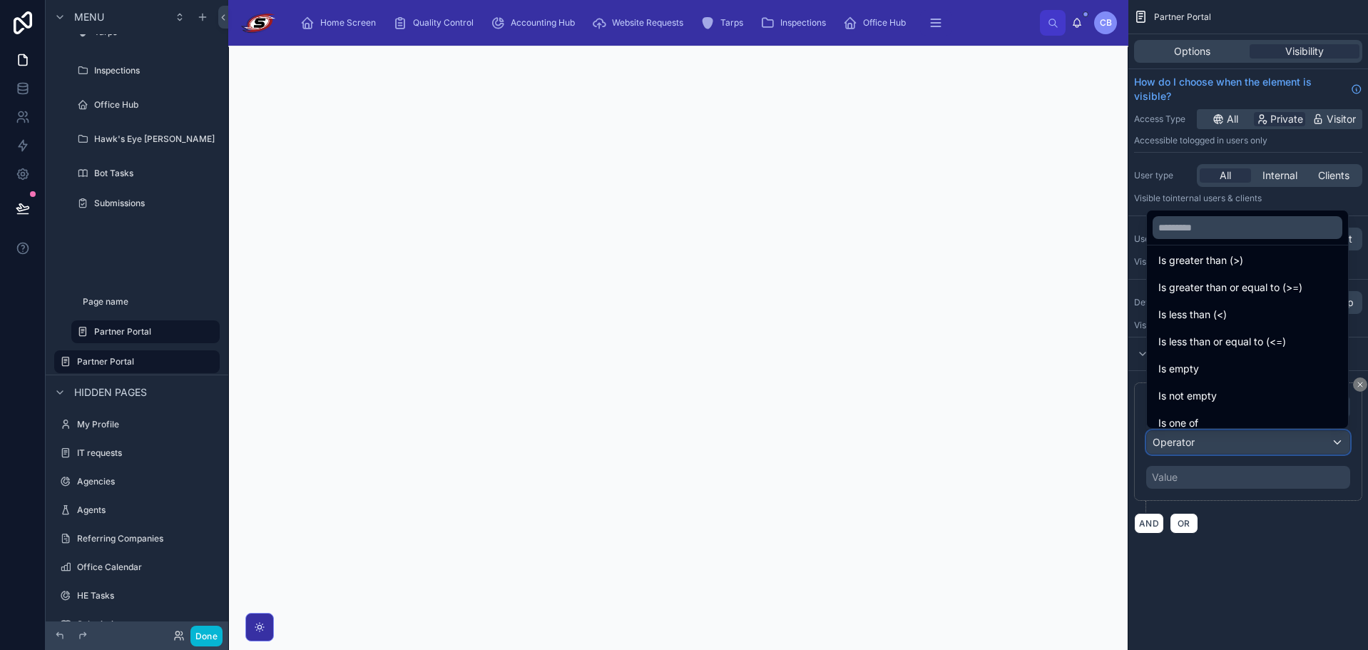
scroll to position [101, 0]
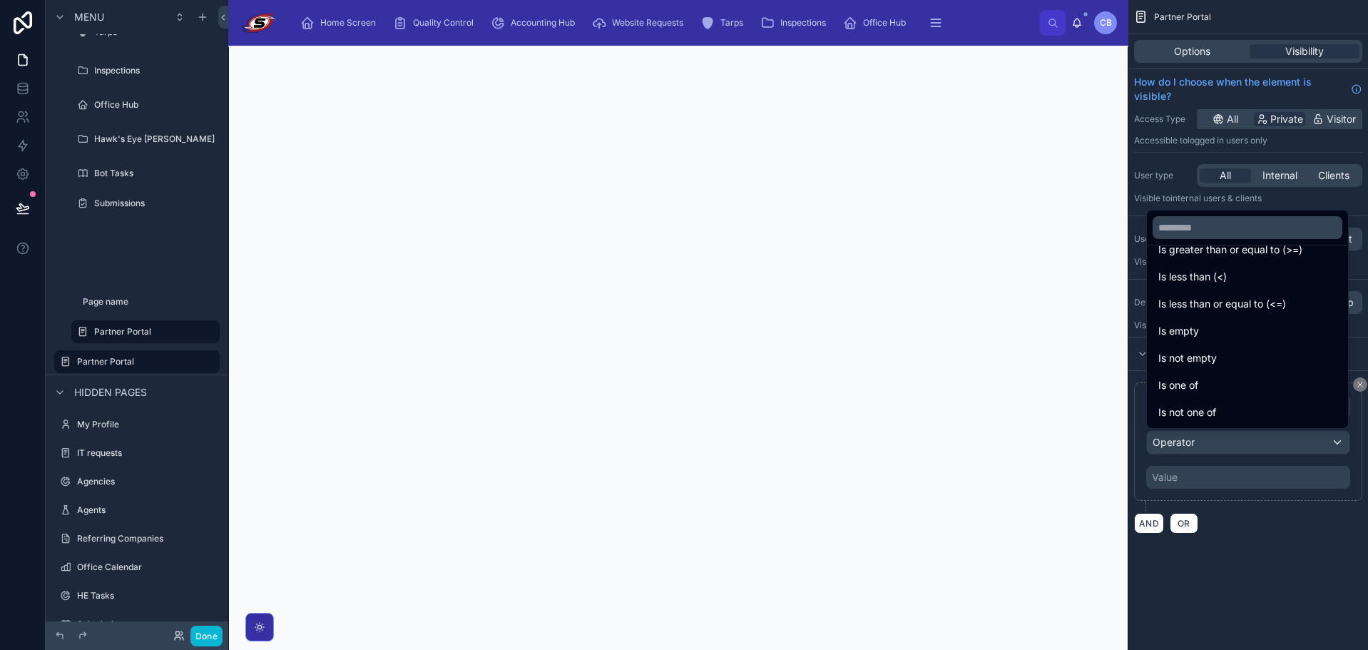
click at [1217, 384] on div "Is one of" at bounding box center [1247, 385] width 178 height 17
click at [1197, 387] on div "**********" at bounding box center [1248, 441] width 228 height 118
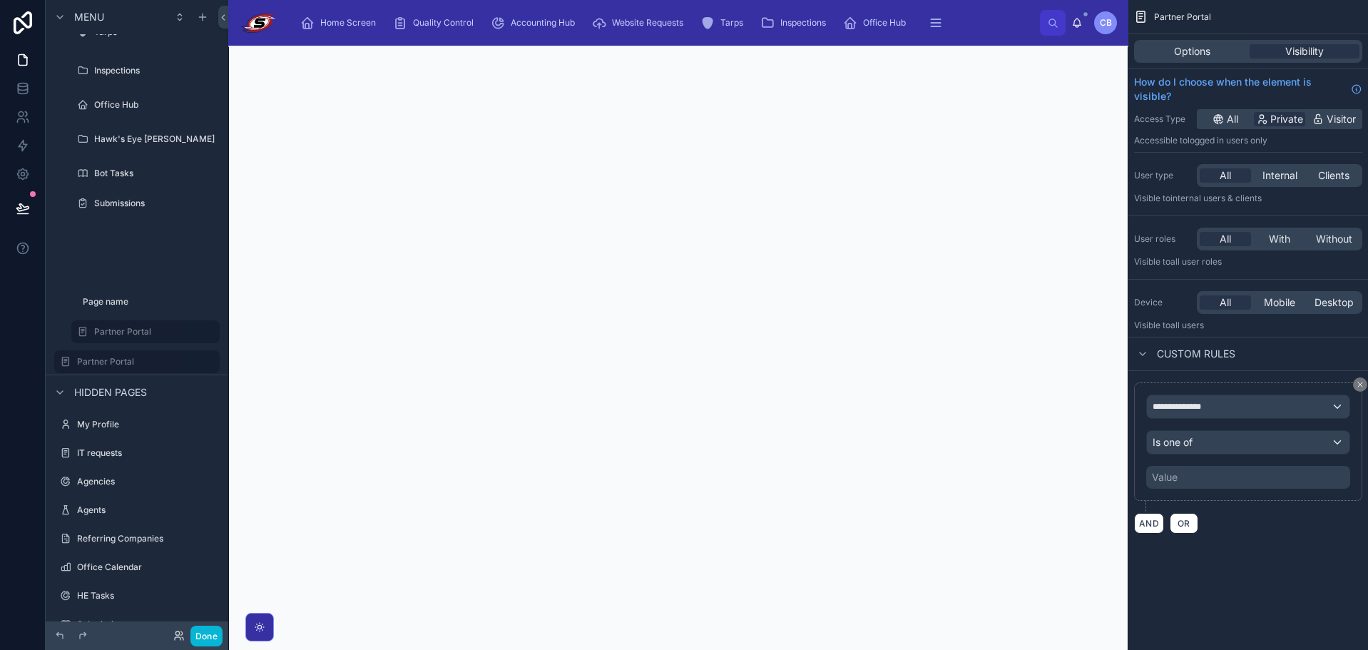
click at [1191, 478] on div "Value" at bounding box center [1248, 477] width 204 height 23
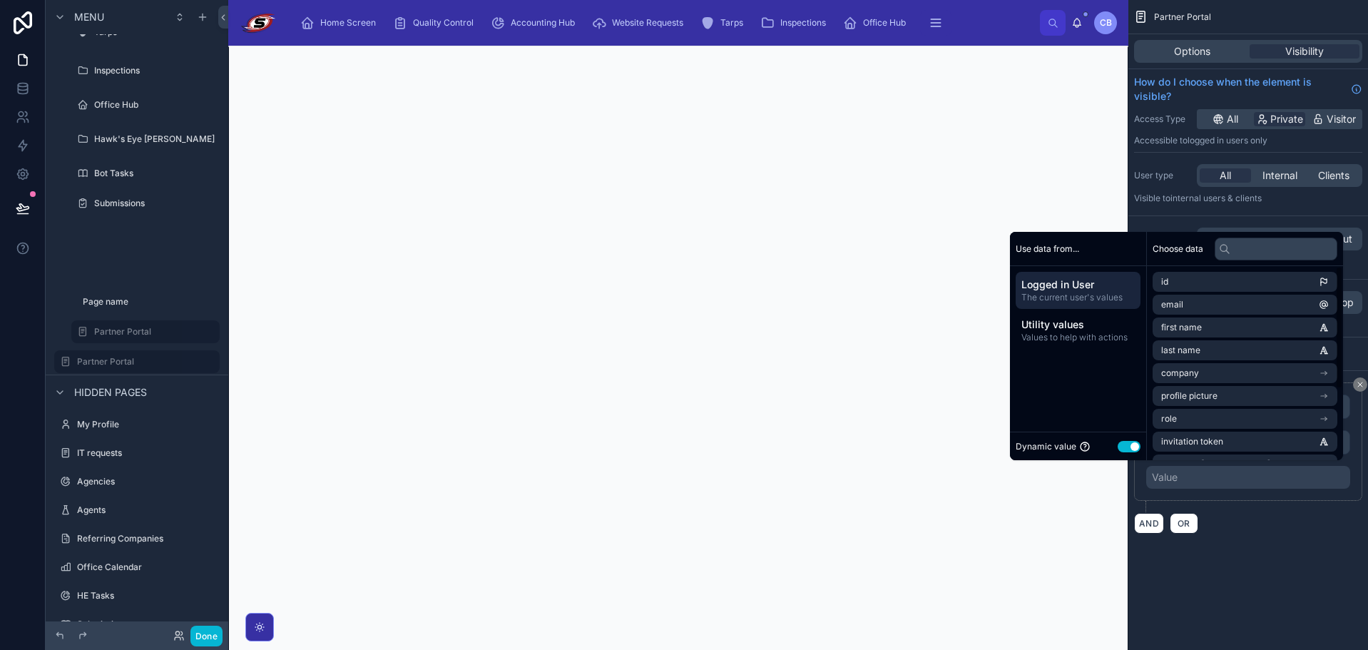
click at [1127, 446] on button "Use setting" at bounding box center [1129, 446] width 23 height 11
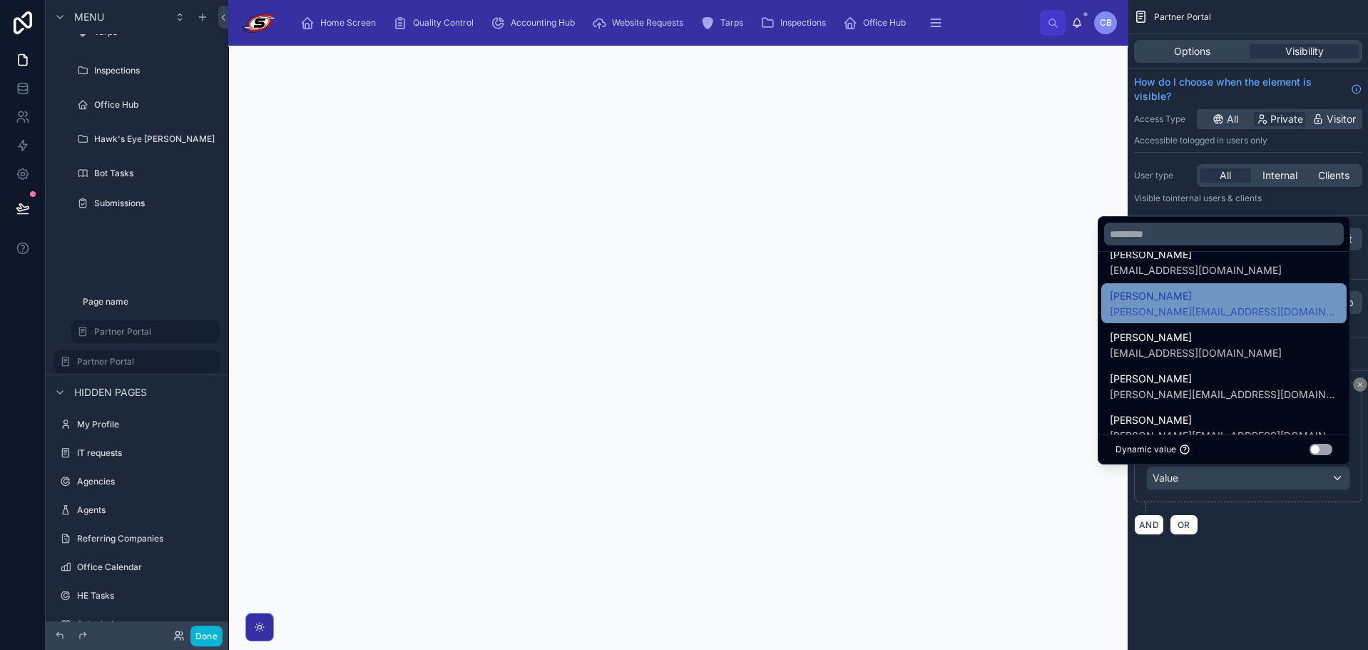
scroll to position [713, 0]
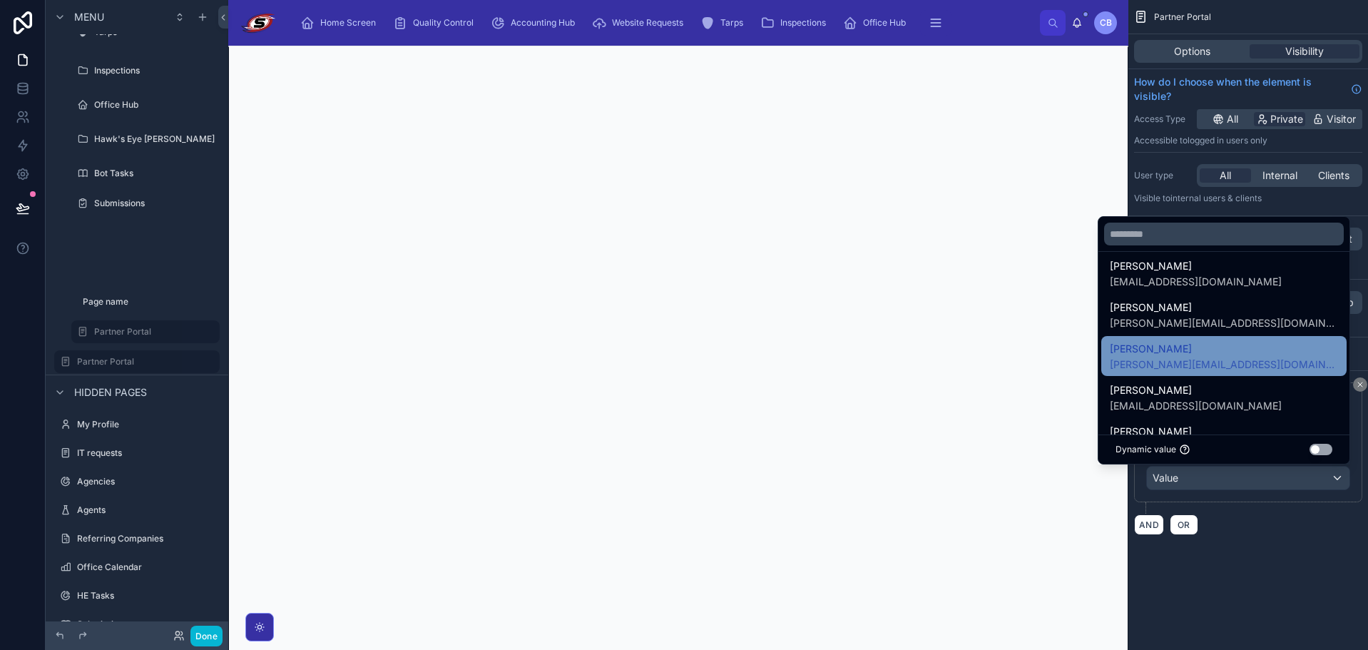
click at [1224, 350] on span "[PERSON_NAME]" at bounding box center [1224, 348] width 228 height 17
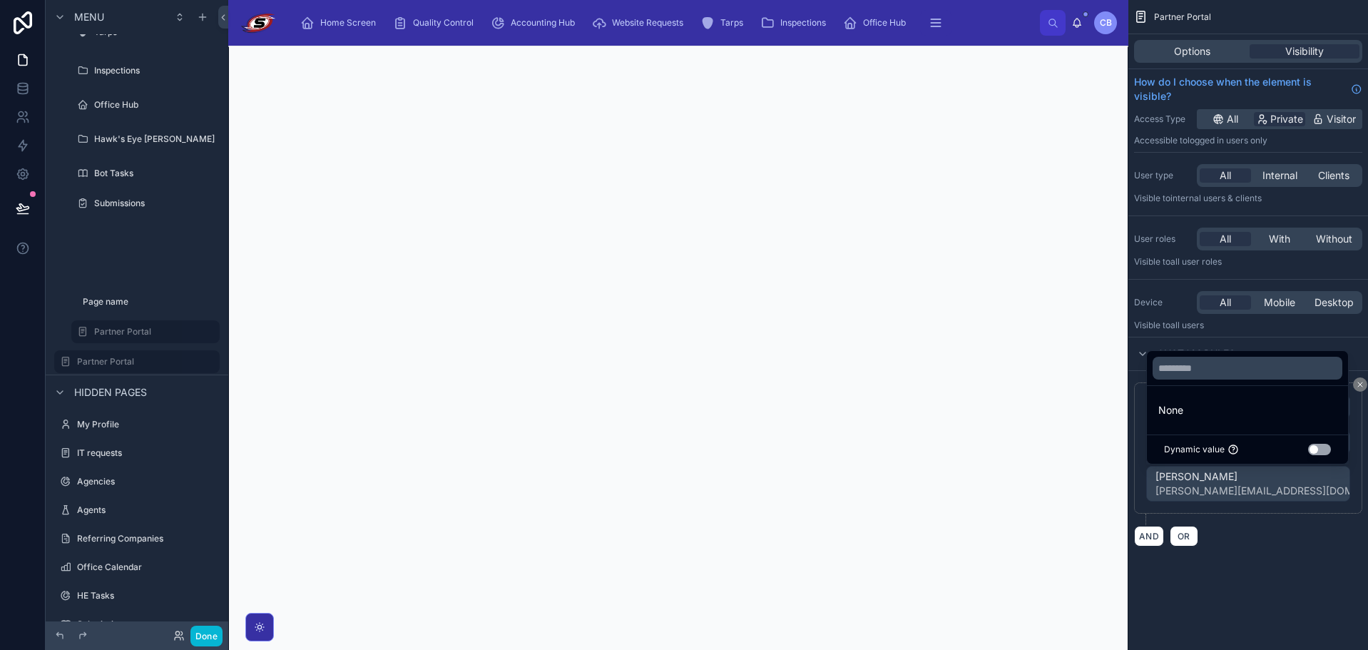
click at [1277, 526] on div "AND OR" at bounding box center [1248, 535] width 228 height 21
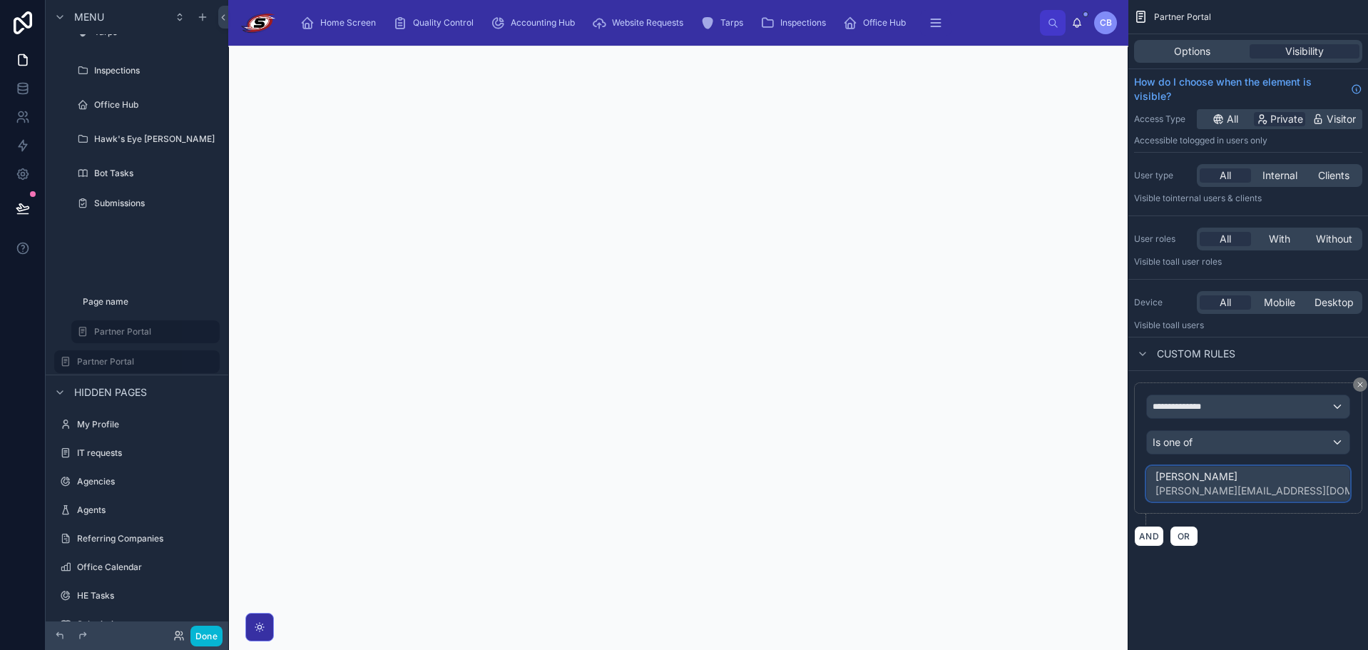
click at [1257, 469] on span "[PERSON_NAME]" at bounding box center [1270, 476] width 228 height 14
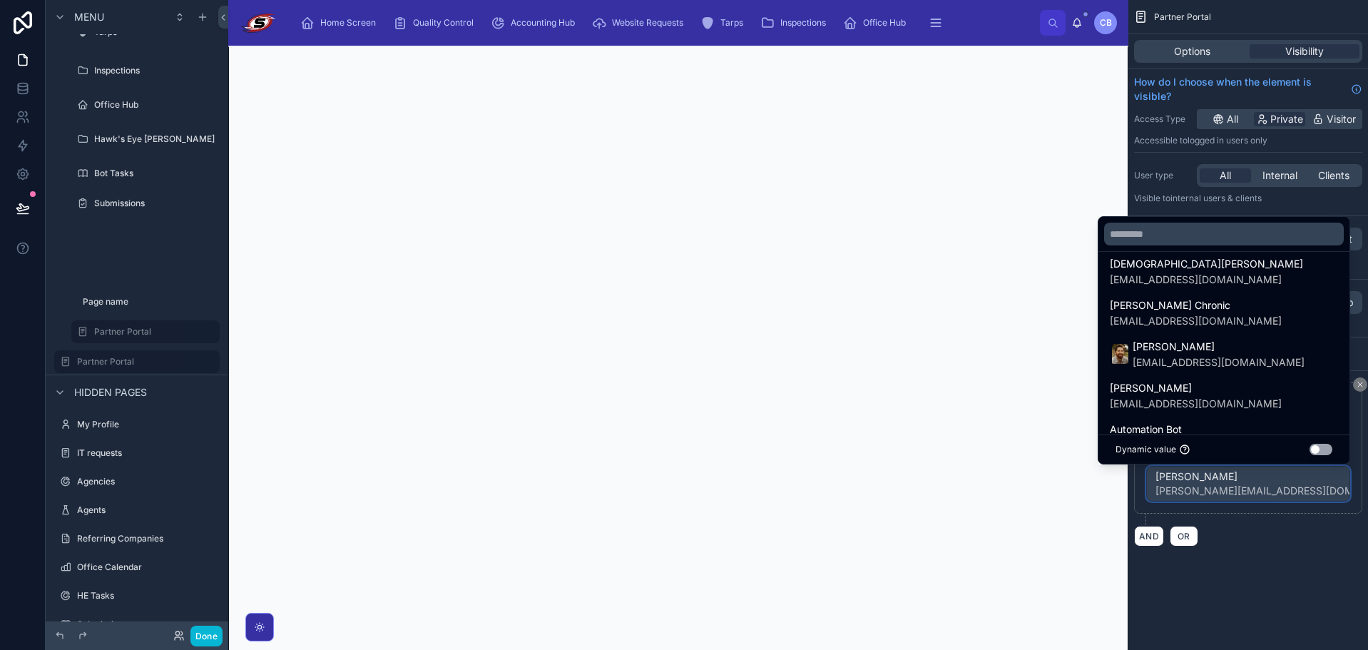
scroll to position [983, 0]
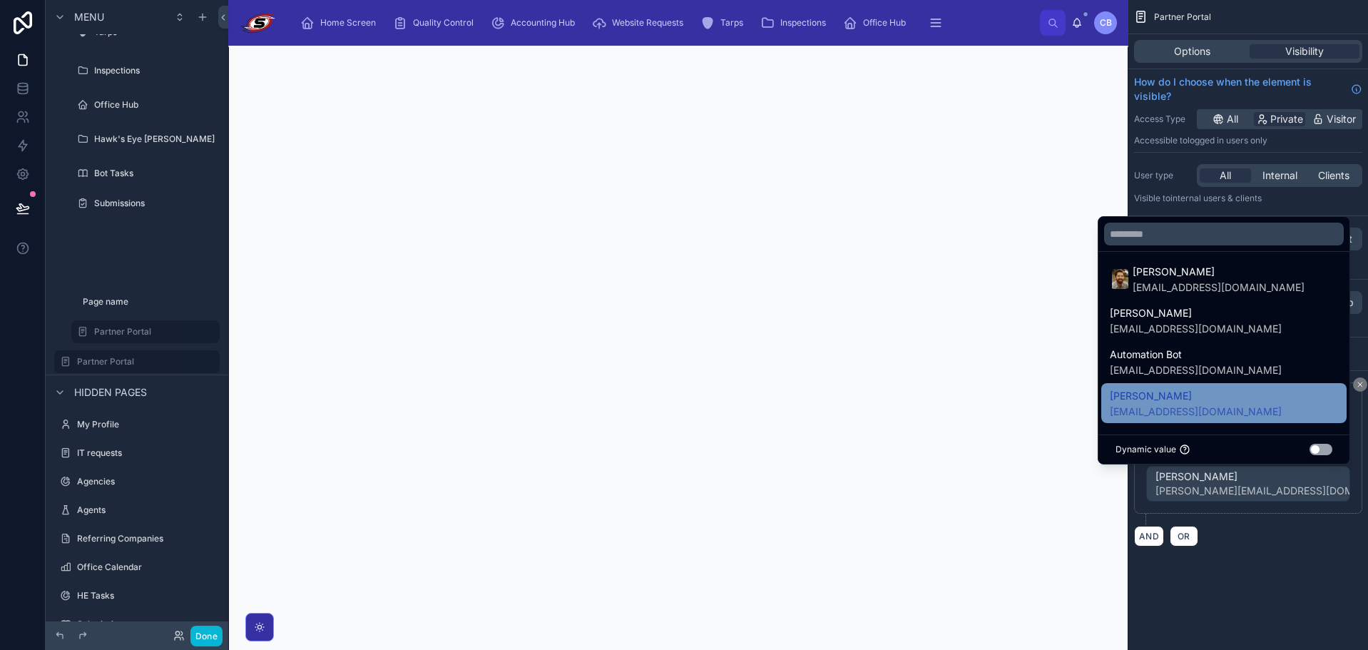
click at [1208, 397] on span "[PERSON_NAME]" at bounding box center [1196, 395] width 172 height 17
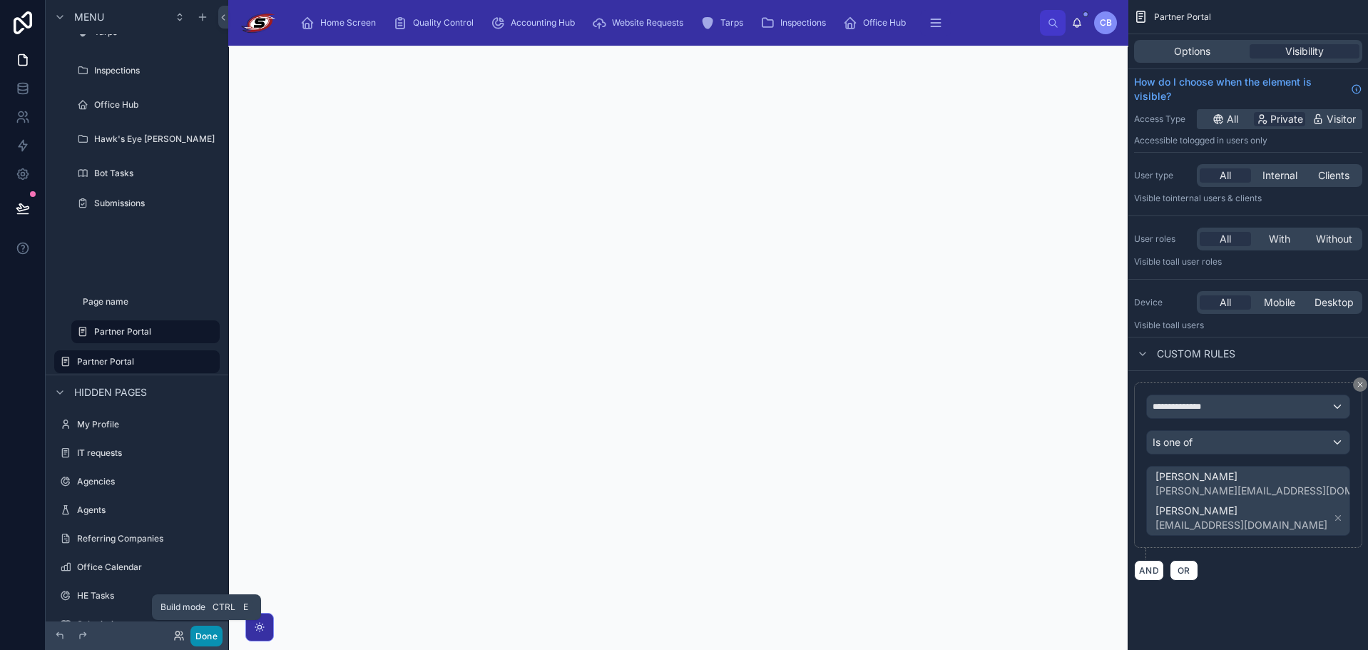
click at [202, 638] on button "Done" at bounding box center [206, 636] width 32 height 21
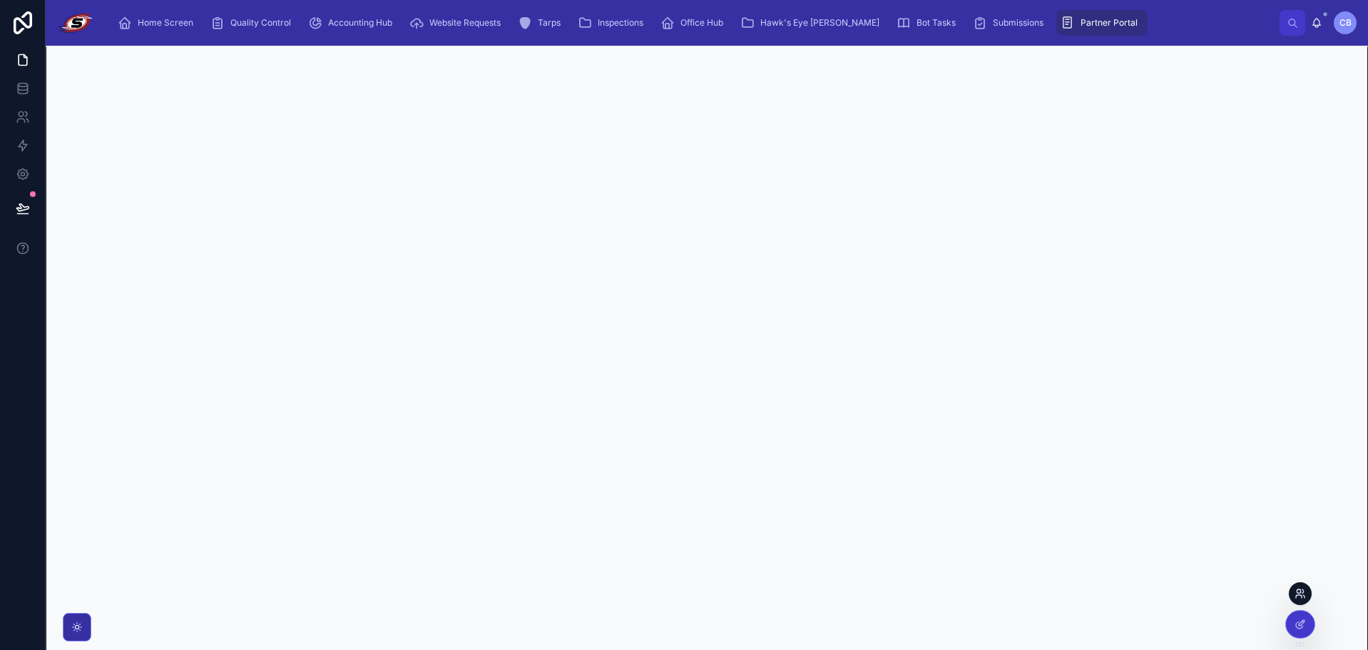
click at [1304, 596] on icon at bounding box center [1303, 596] width 1 height 3
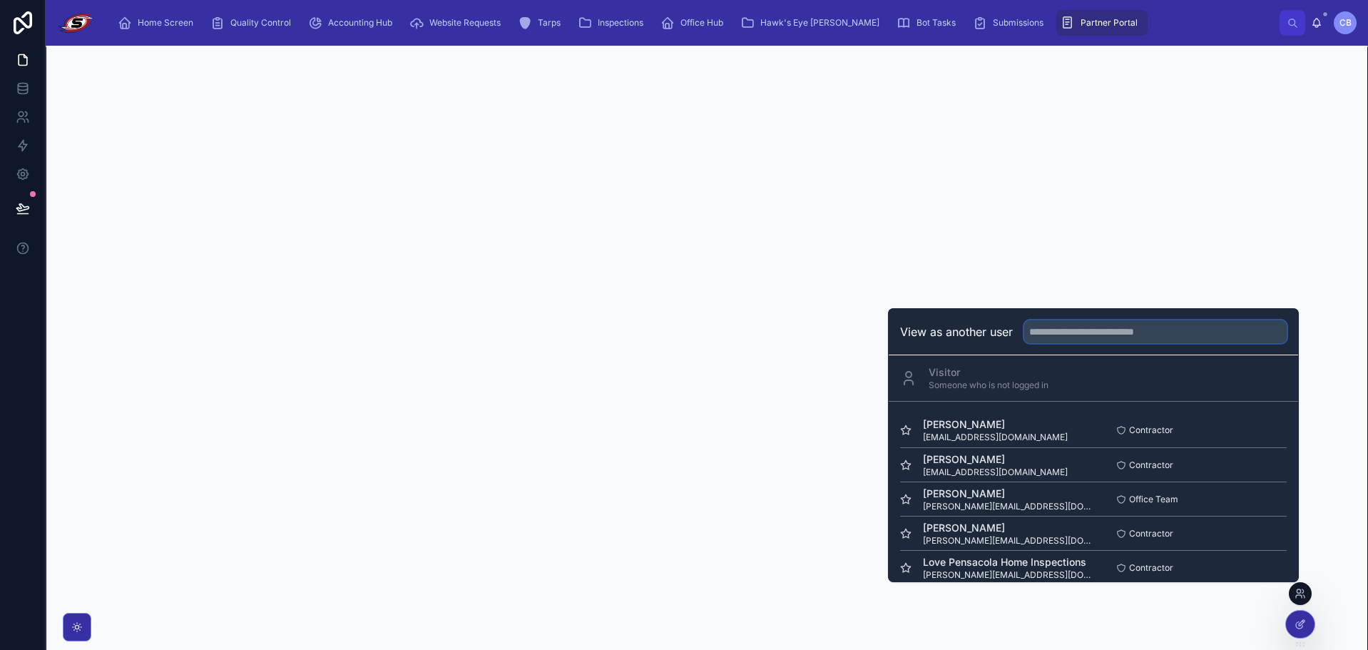
click at [1139, 340] on input "text" at bounding box center [1155, 331] width 263 height 23
click at [1117, 388] on div "Select" at bounding box center [1190, 378] width 193 height 21
click at [1128, 333] on input "text" at bounding box center [1155, 331] width 263 height 23
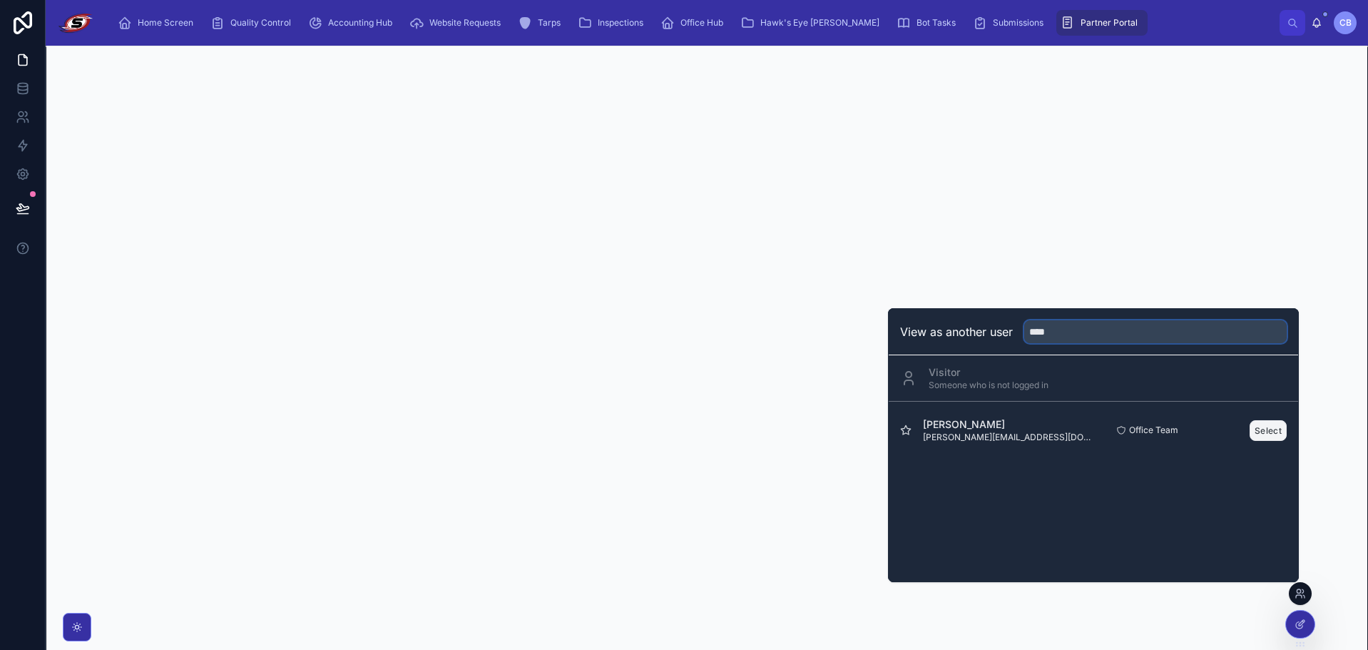
type input "****"
click at [1268, 426] on button "Select" at bounding box center [1268, 430] width 37 height 21
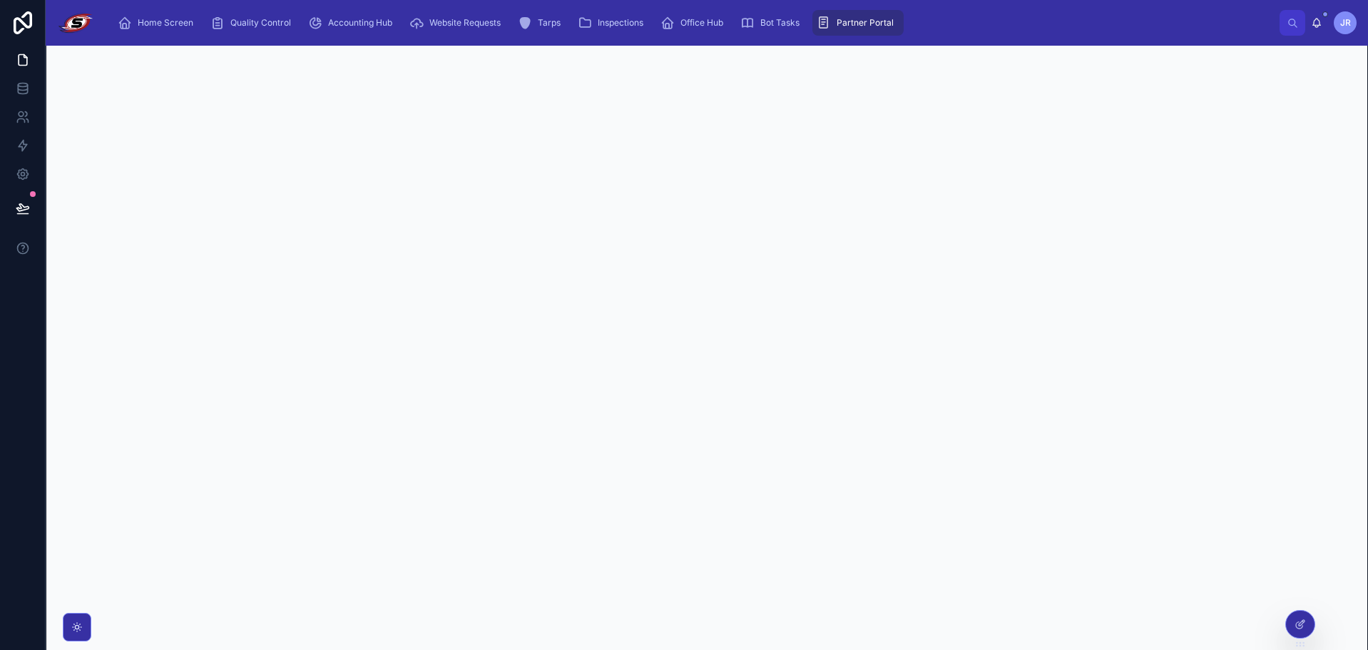
scroll to position [46, 0]
click at [1024, 25] on div "Home Screen Quality Control Accounting Hub Website Requests Tarps Inspections O…" at bounding box center [692, 22] width 1173 height 31
click at [1302, 622] on icon at bounding box center [1300, 623] width 11 height 11
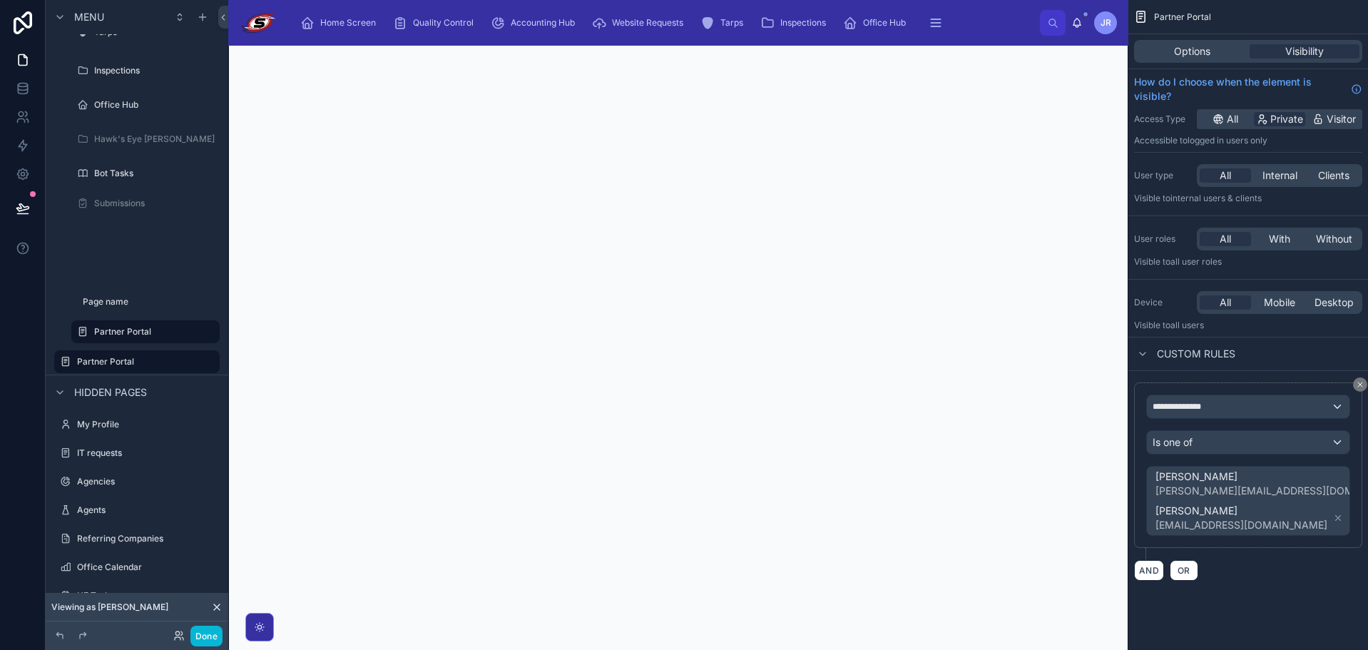
scroll to position [0, 0]
click at [1236, 477] on span "[PERSON_NAME]" at bounding box center [1270, 476] width 228 height 14
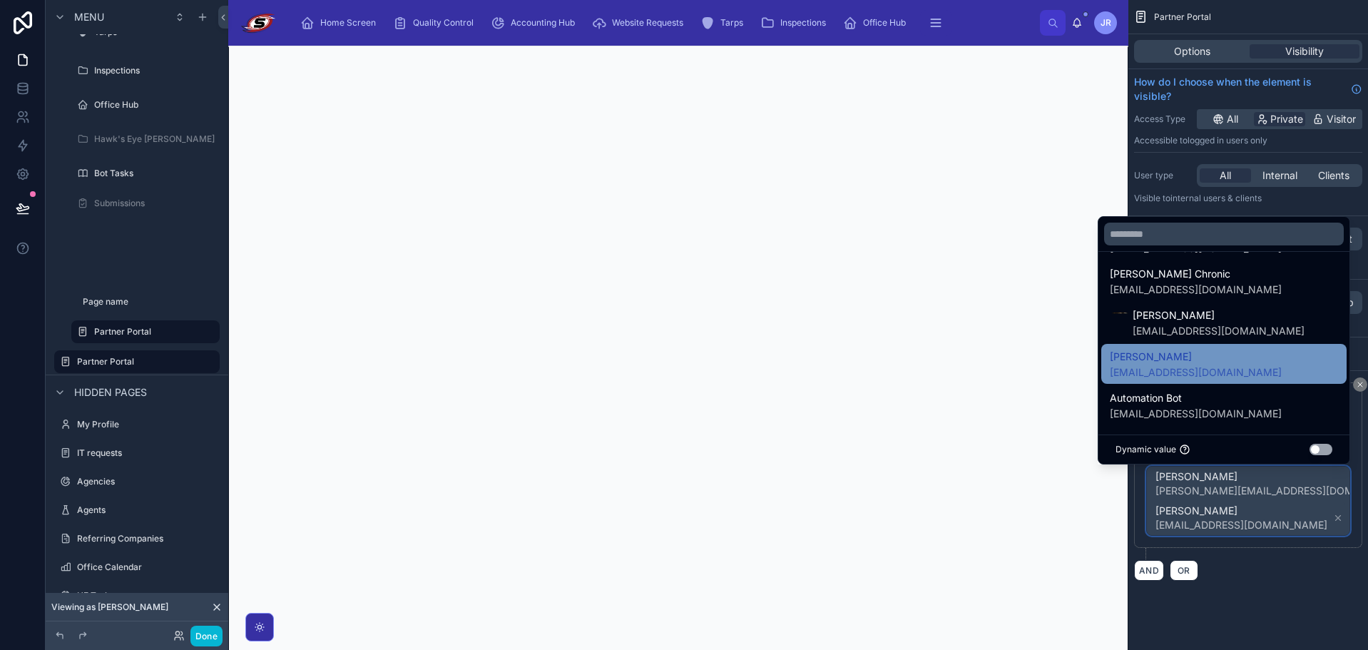
scroll to position [942, 0]
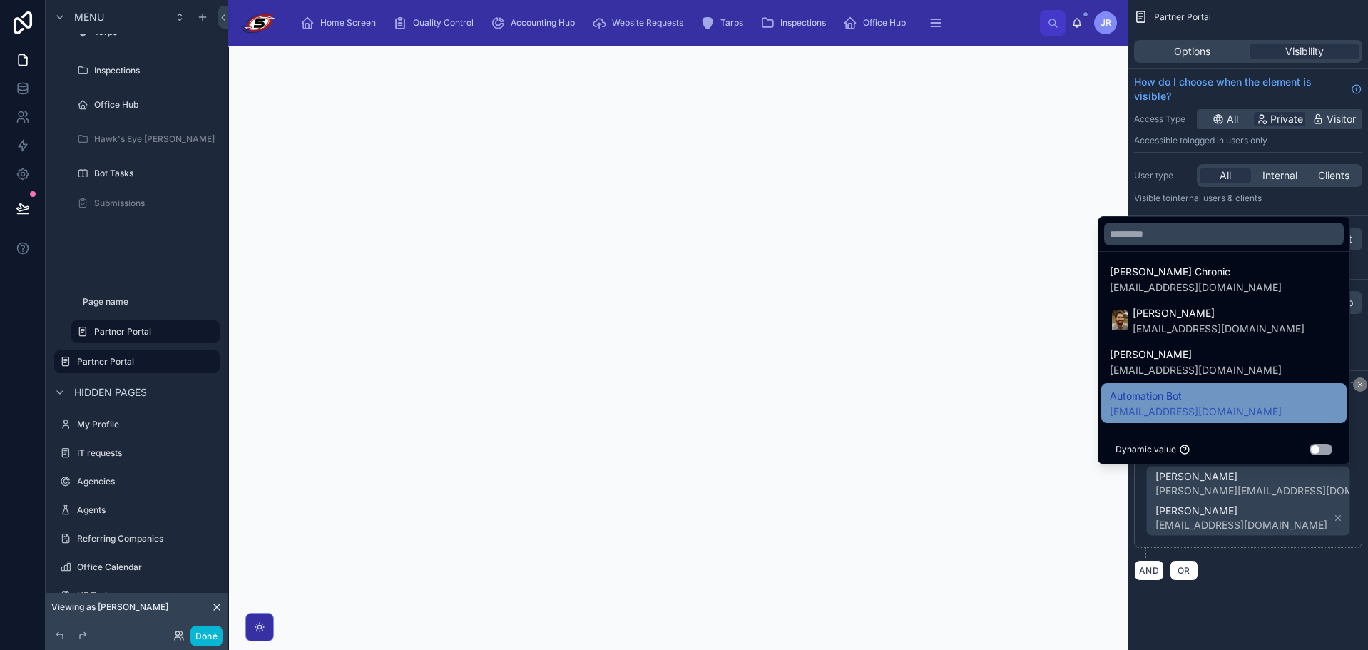
click at [1228, 407] on span "[EMAIL_ADDRESS][DOMAIN_NAME]" at bounding box center [1196, 411] width 172 height 14
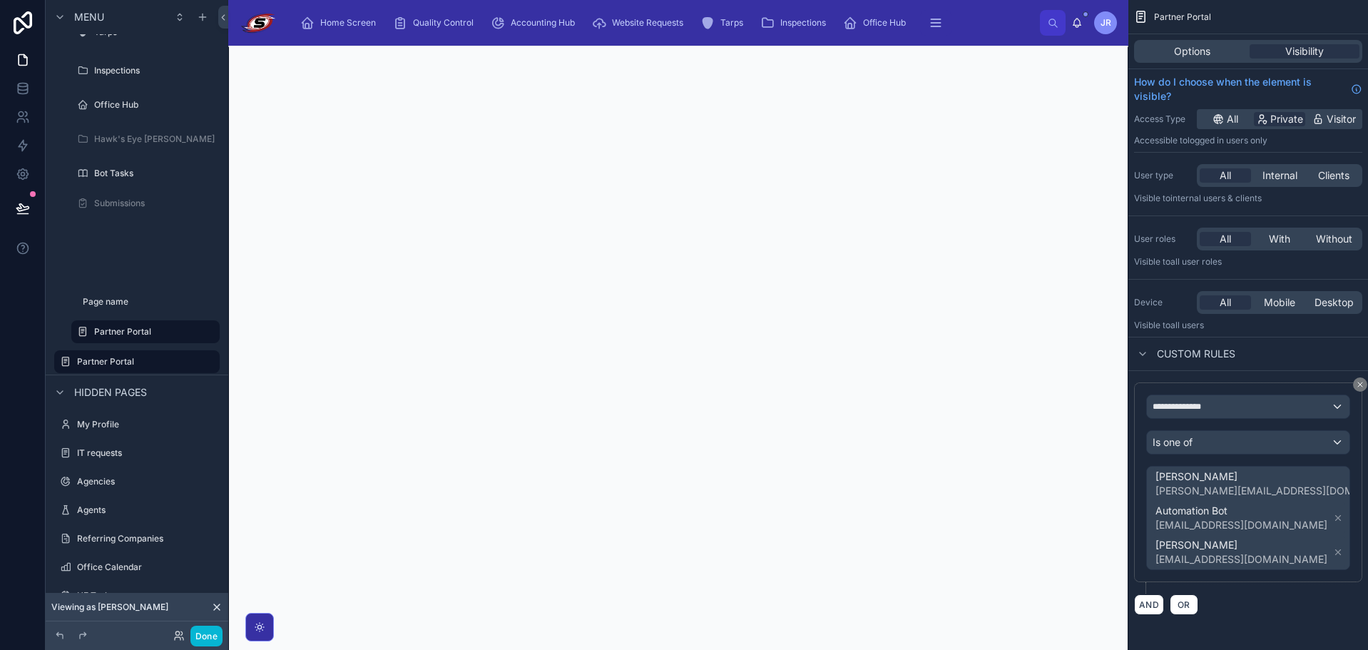
click at [1147, 630] on div "**********" at bounding box center [1248, 324] width 240 height 649
click at [215, 603] on icon at bounding box center [216, 606] width 11 height 11
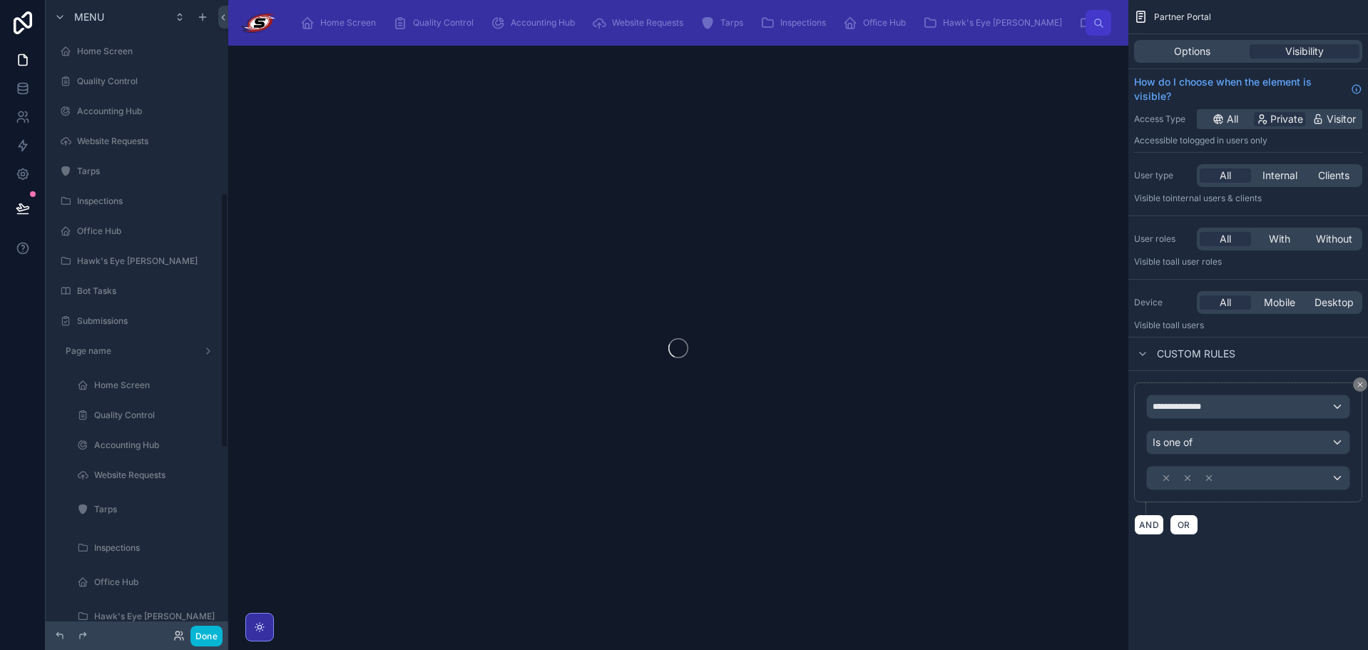
scroll to position [477, 0]
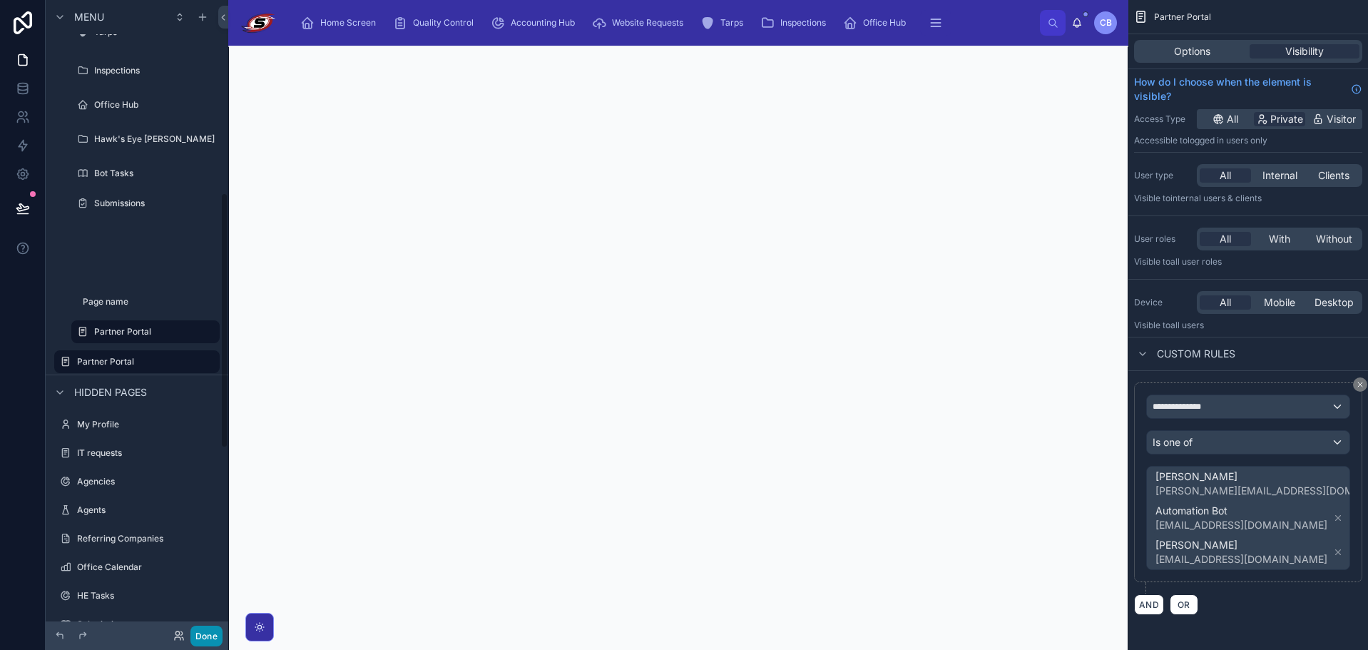
click at [203, 633] on button "Done" at bounding box center [206, 636] width 32 height 21
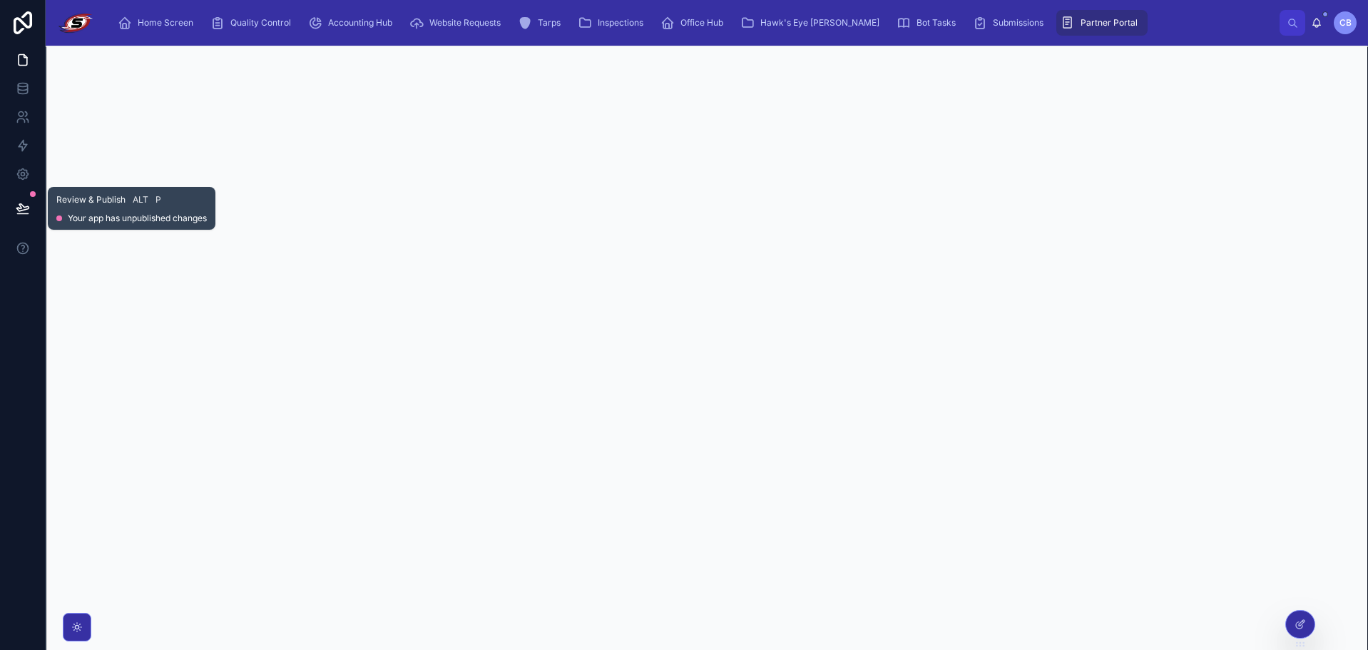
click at [31, 209] on button at bounding box center [22, 208] width 31 height 40
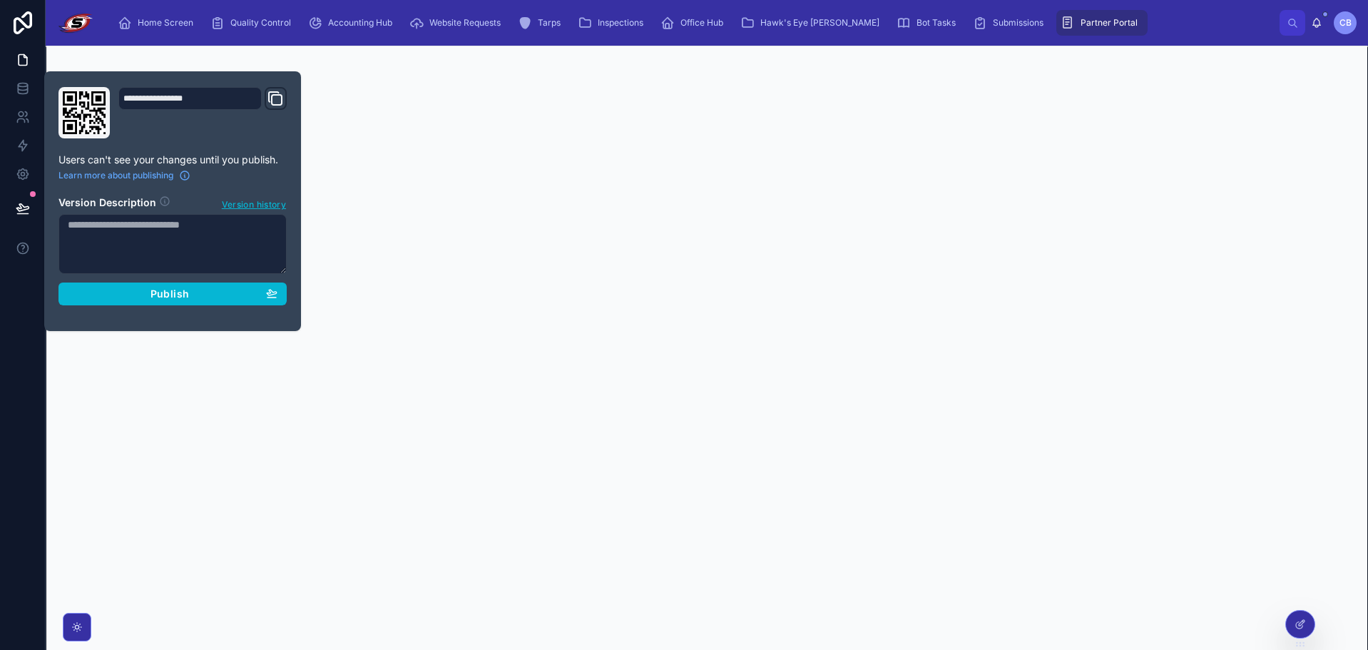
click at [81, 309] on div "**********" at bounding box center [173, 201] width 240 height 228
click at [82, 290] on div "Publish" at bounding box center [173, 293] width 210 height 13
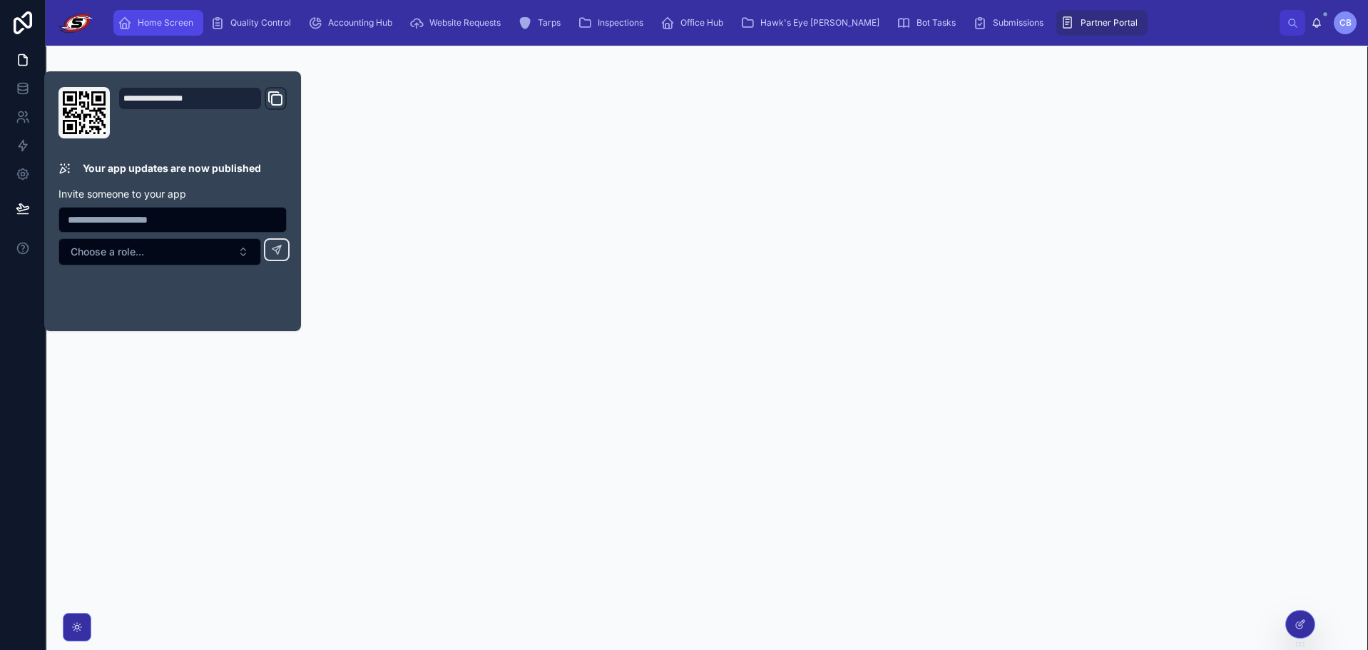
click at [168, 23] on span "Home Screen" at bounding box center [166, 22] width 56 height 11
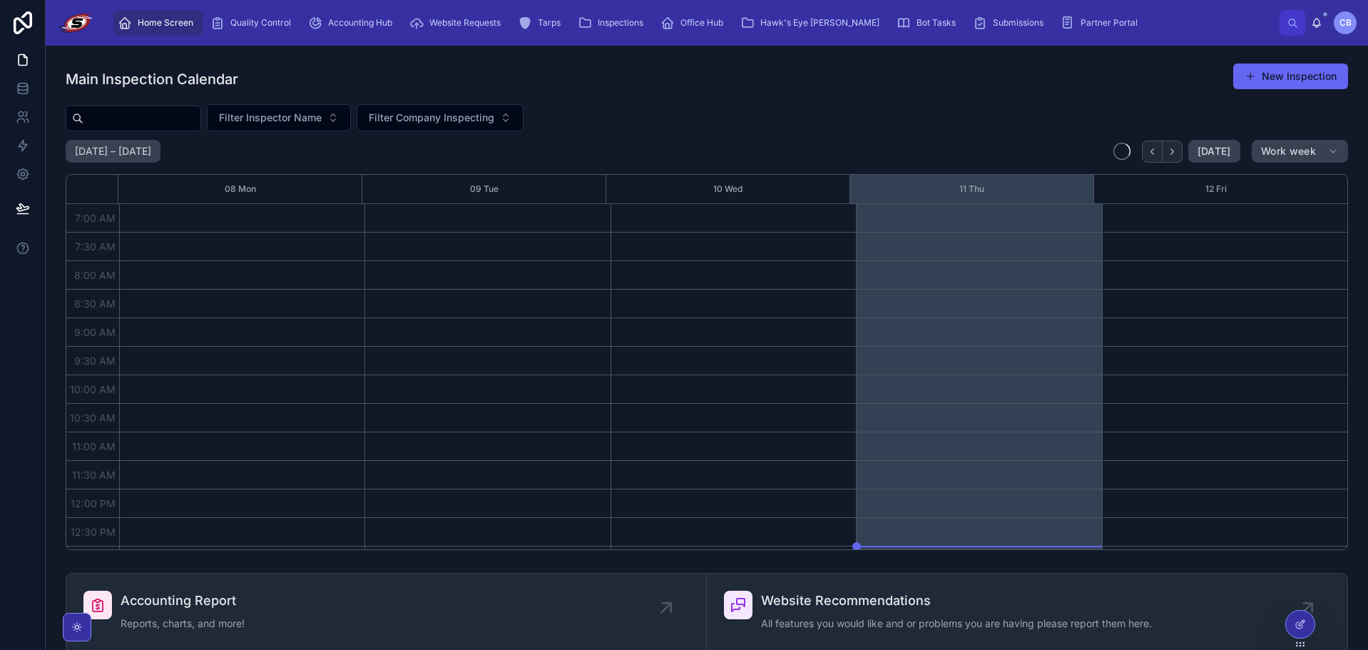
scroll to position [399, 0]
click at [322, 68] on div "Main Inspection Calendar New Inspection" at bounding box center [707, 79] width 1283 height 33
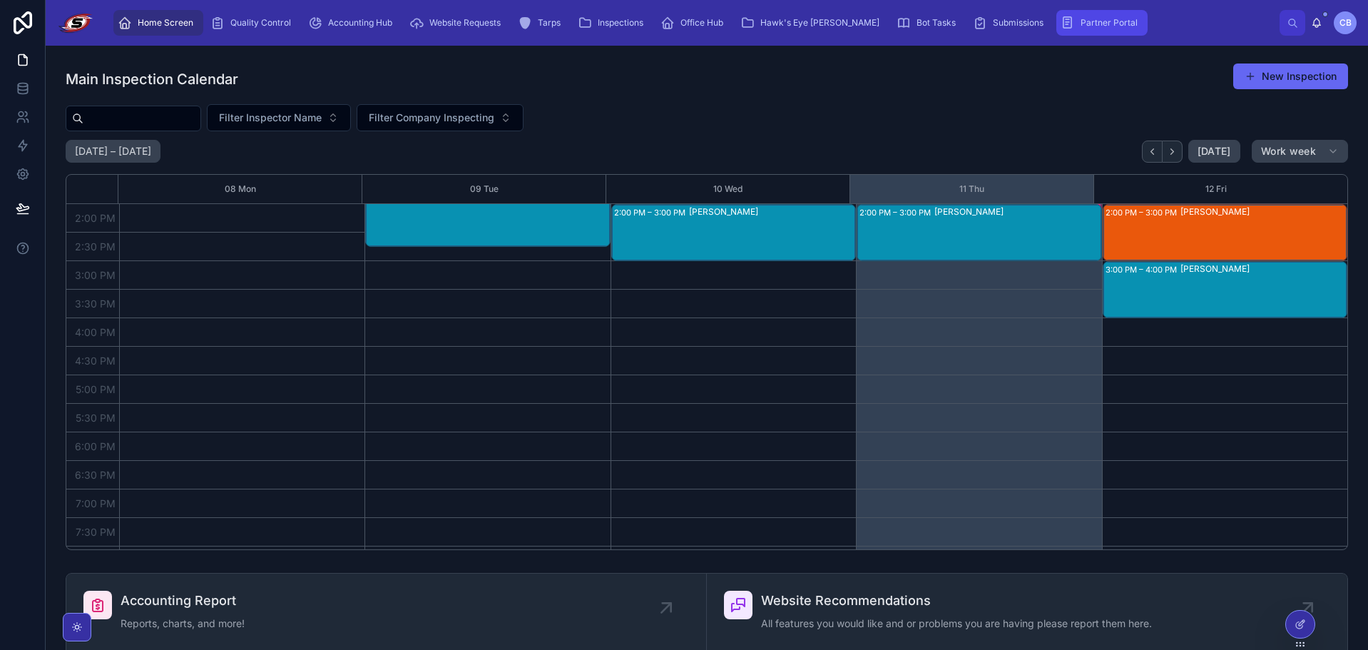
click at [1061, 22] on div "Partner Portal" at bounding box center [1102, 22] width 83 height 23
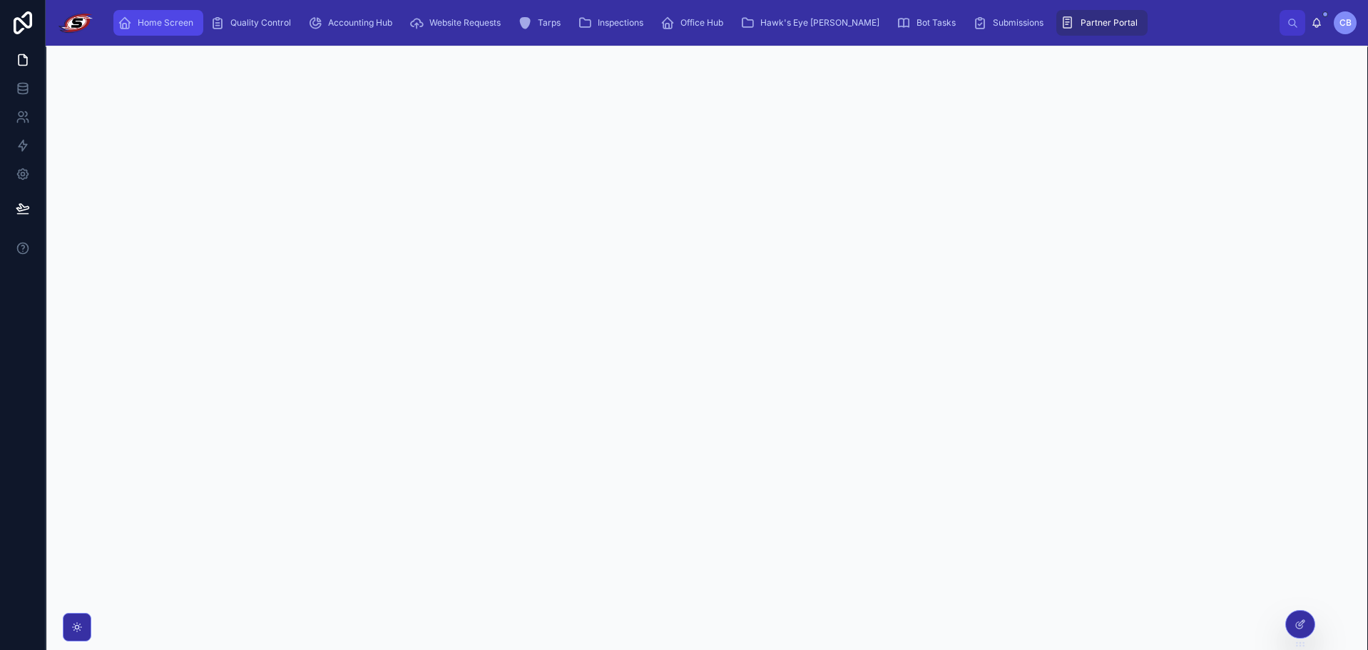
click at [177, 26] on span "Home Screen" at bounding box center [166, 22] width 56 height 11
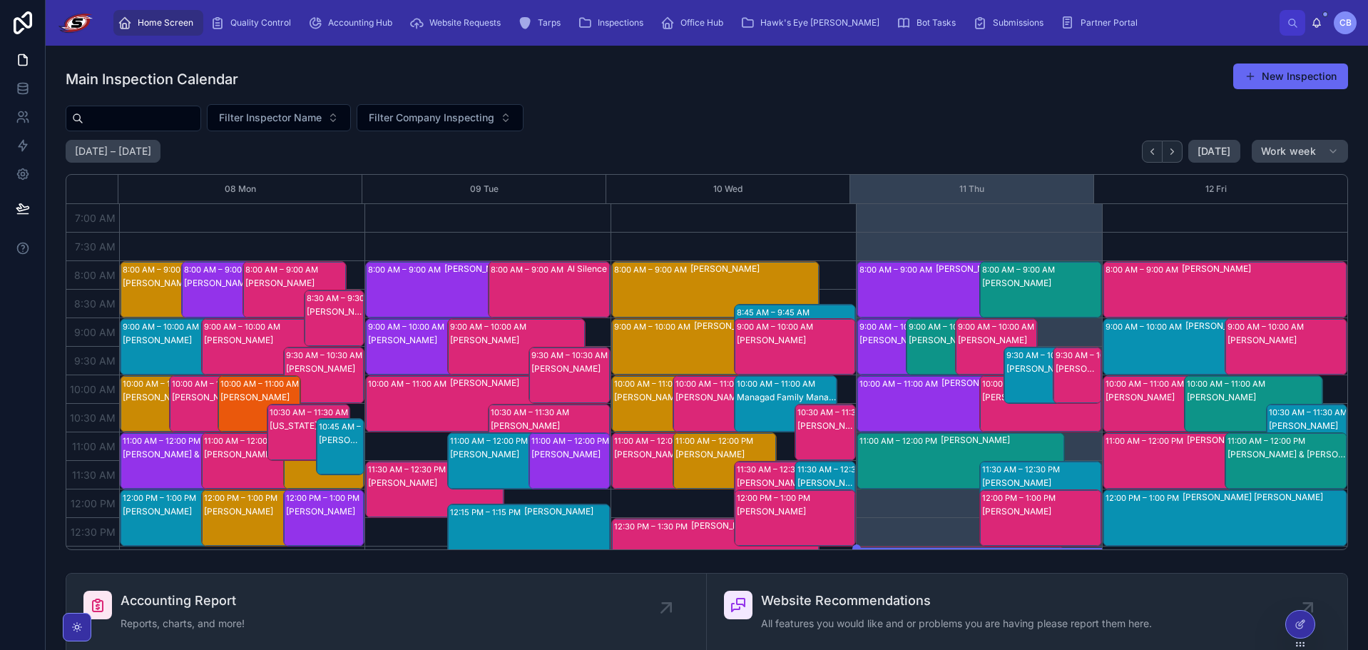
scroll to position [399, 0]
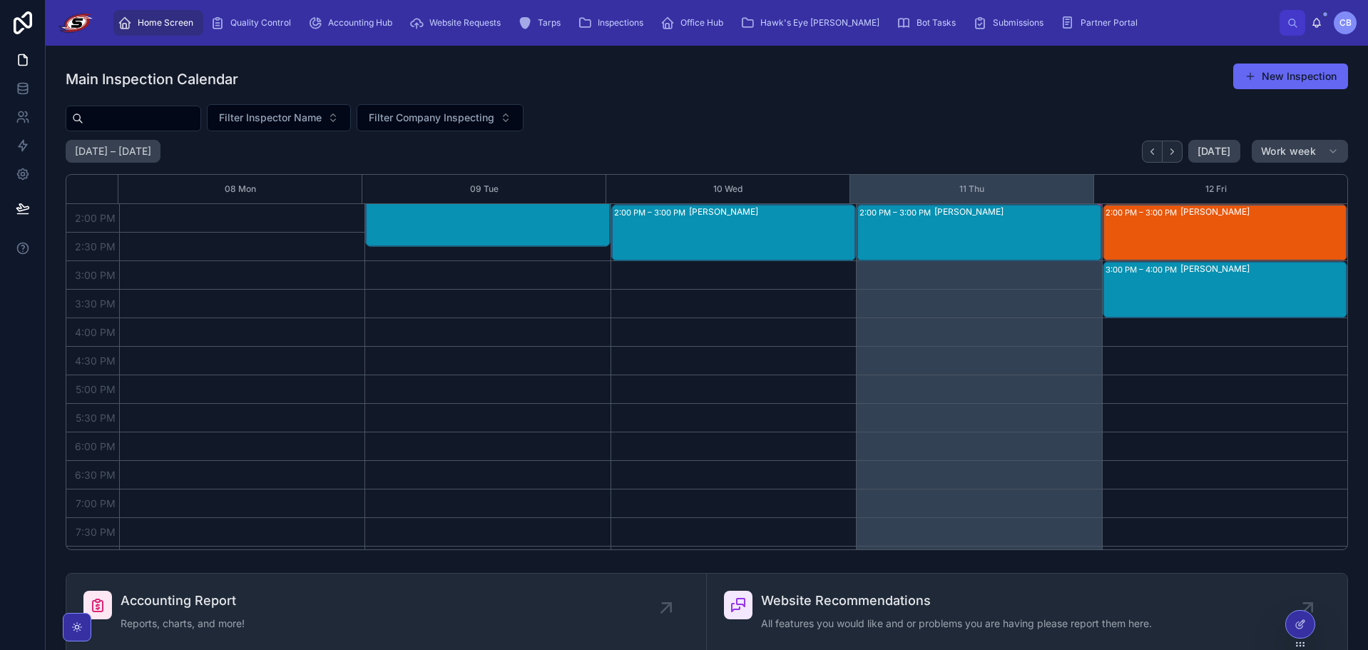
click at [1121, 11] on div "Home Screen Quality Control Accounting Hub Website Requests Tarps Inspections O…" at bounding box center [692, 22] width 1173 height 31
